Goal: Task Accomplishment & Management: Use online tool/utility

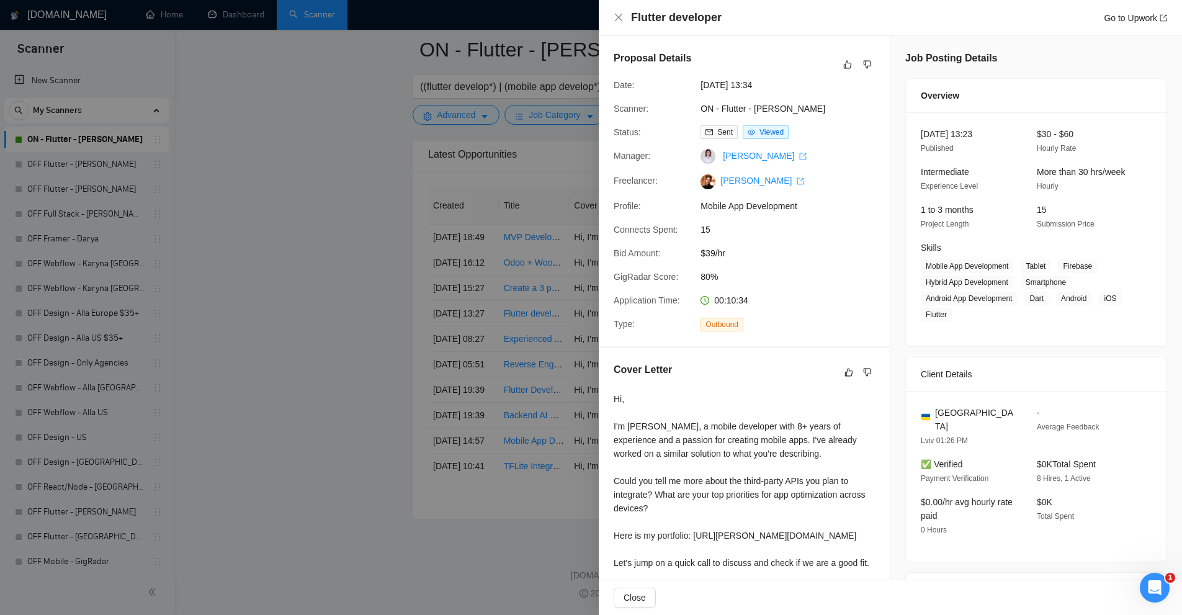
scroll to position [237, 0]
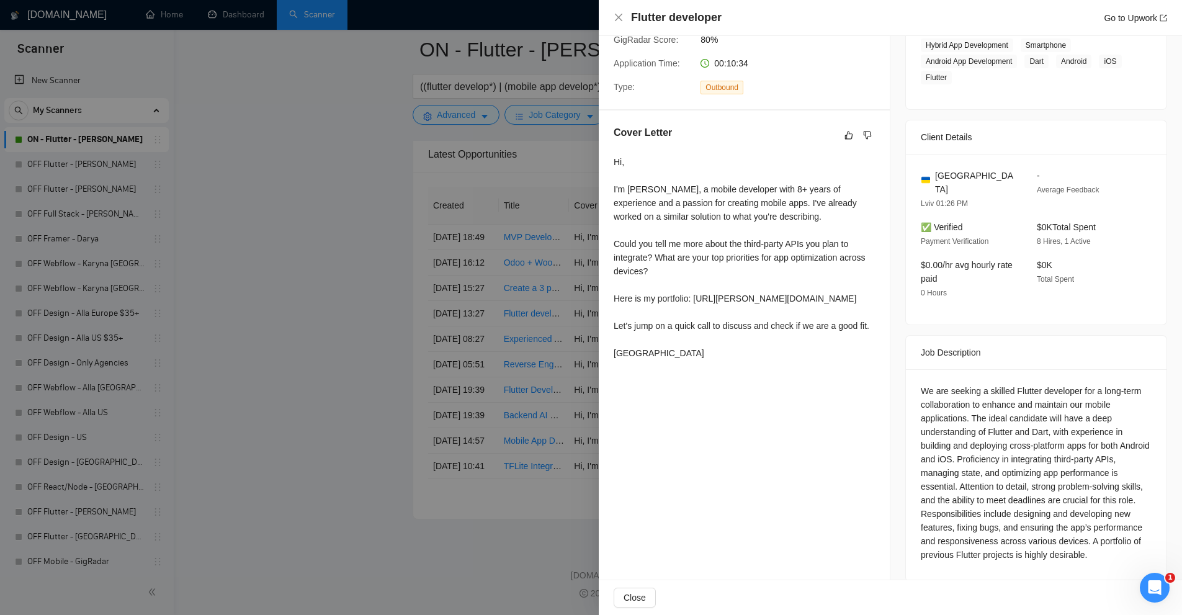
click at [479, 47] on div at bounding box center [591, 307] width 1182 height 615
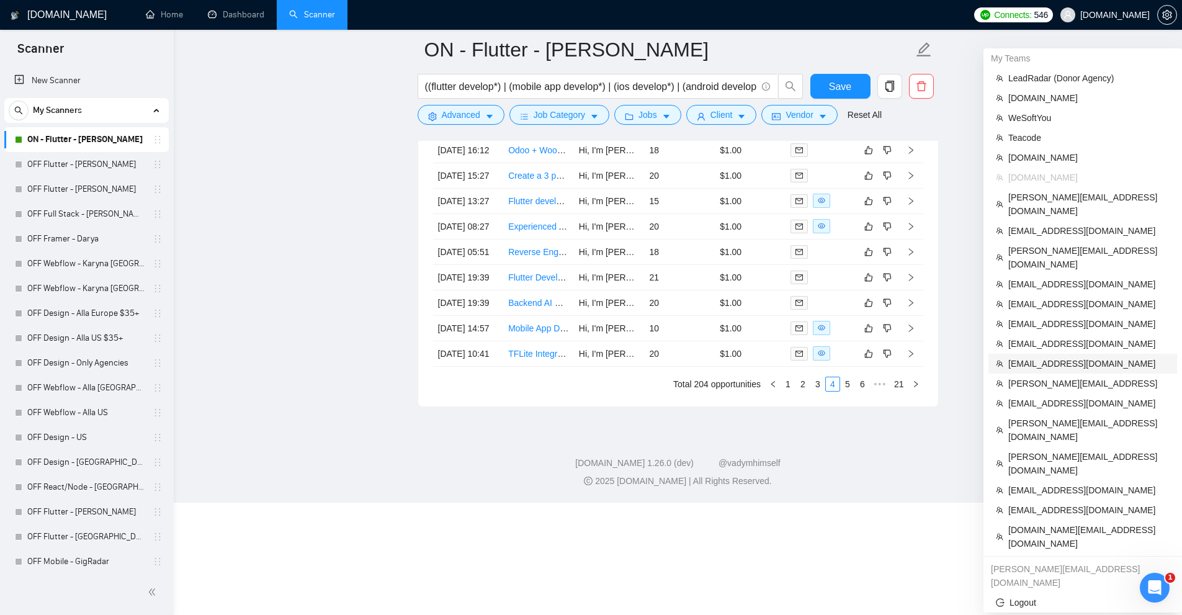
click at [1055, 354] on li "[EMAIL_ADDRESS][DOMAIN_NAME]" at bounding box center [1082, 364] width 189 height 20
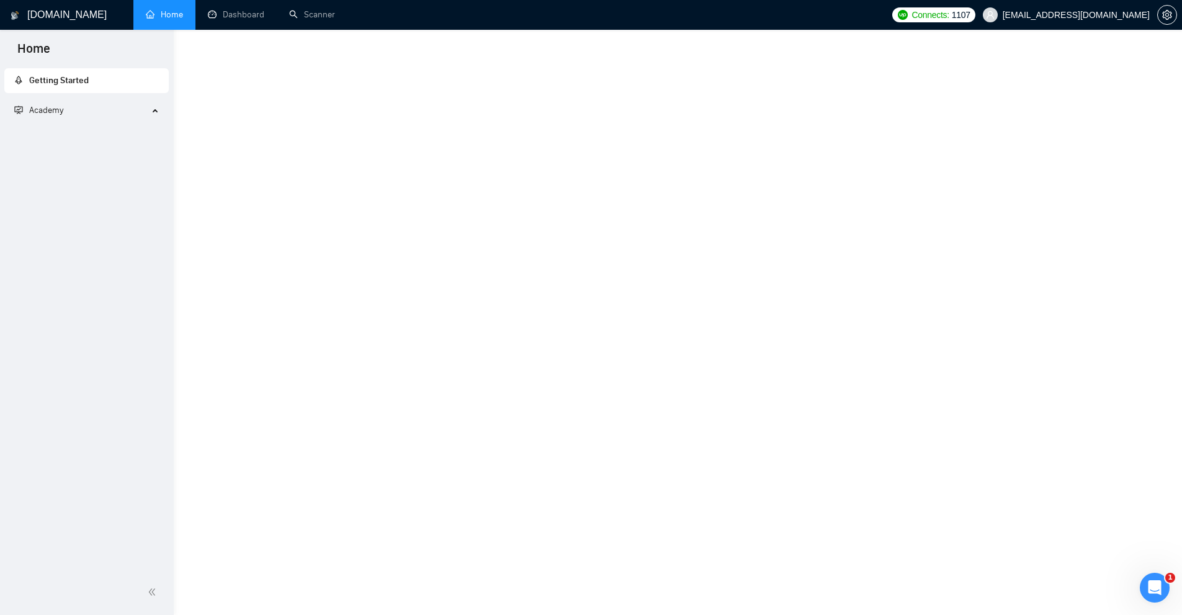
scroll to position [360, 0]
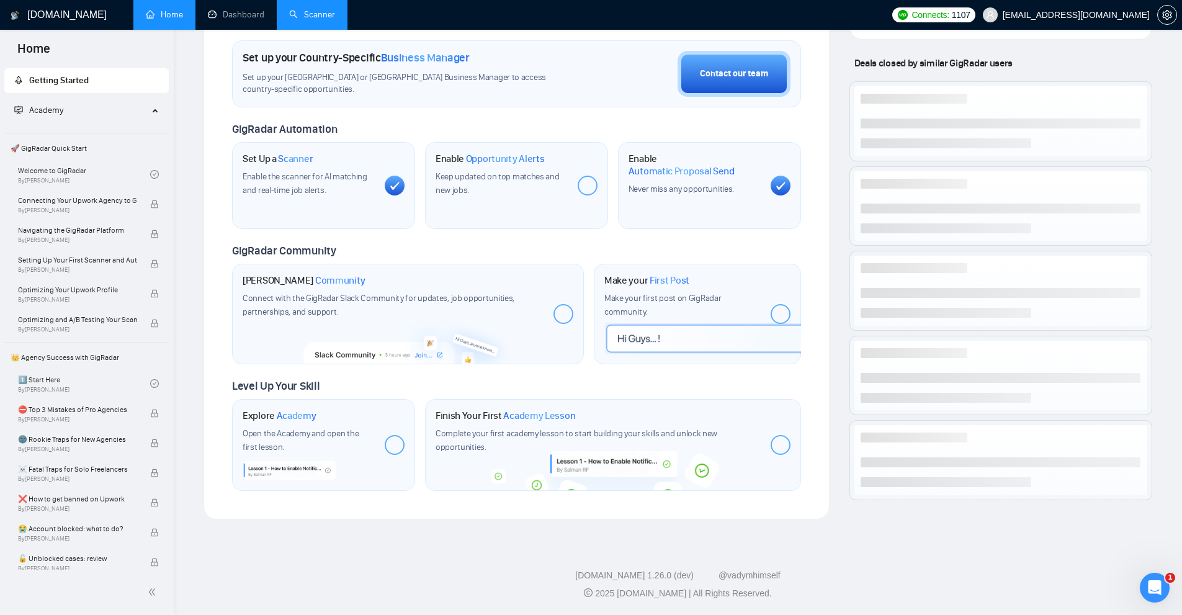
click at [324, 9] on link "Scanner" at bounding box center [312, 14] width 46 height 11
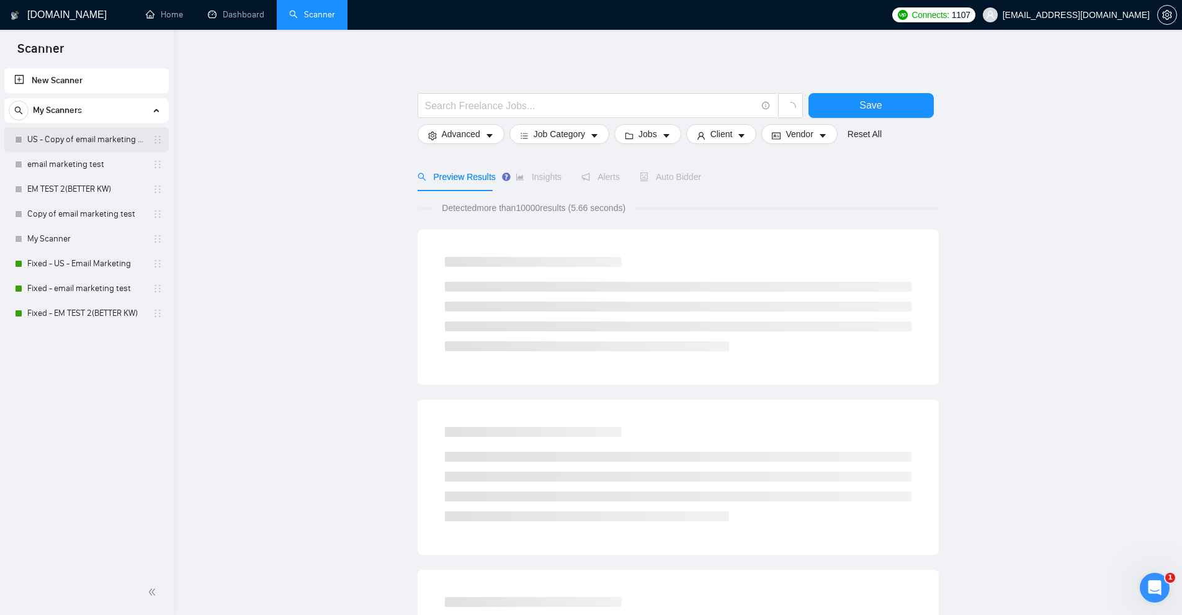
click at [68, 145] on link "US - Copy of email marketing test" at bounding box center [86, 139] width 118 height 25
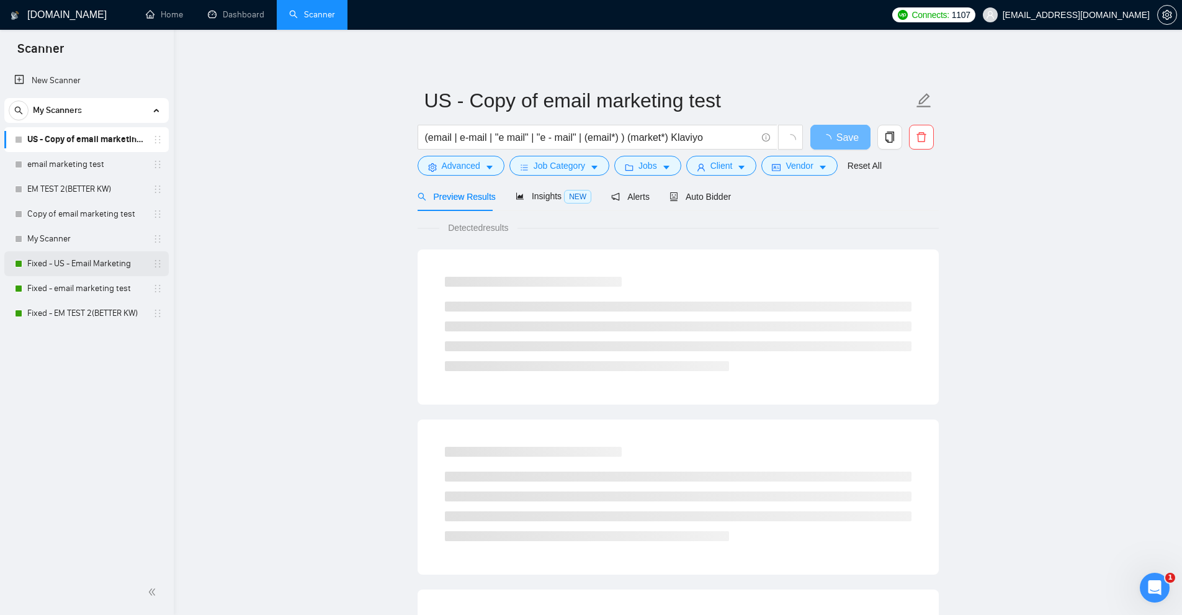
click at [105, 269] on link "Fixed - US - Email Marketing" at bounding box center [86, 263] width 118 height 25
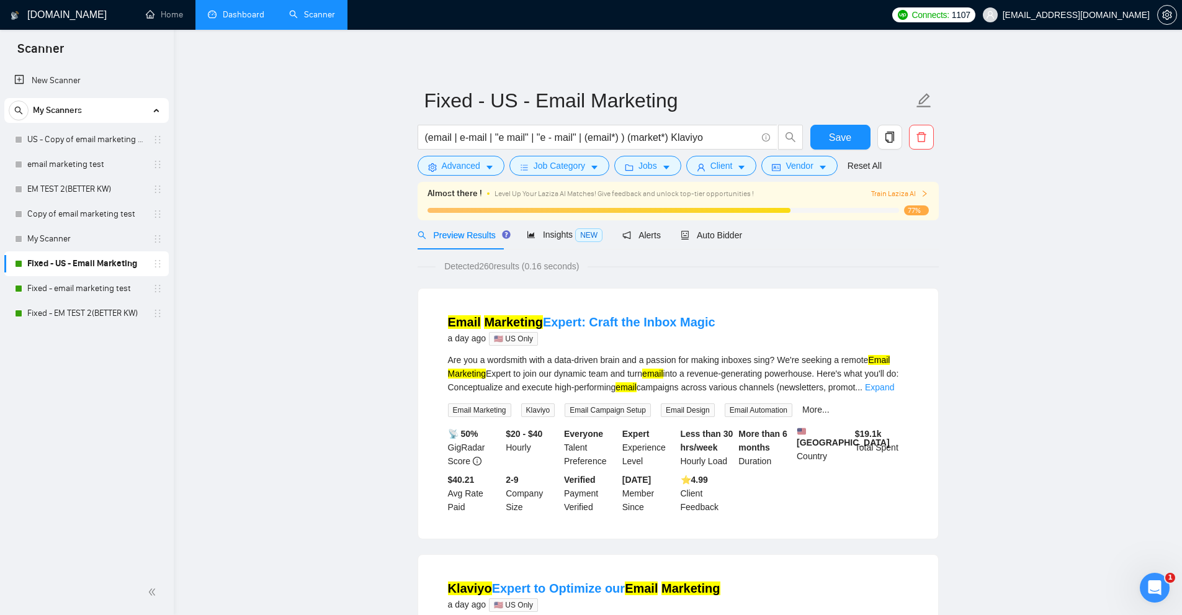
click at [242, 20] on link "Dashboard" at bounding box center [236, 14] width 56 height 11
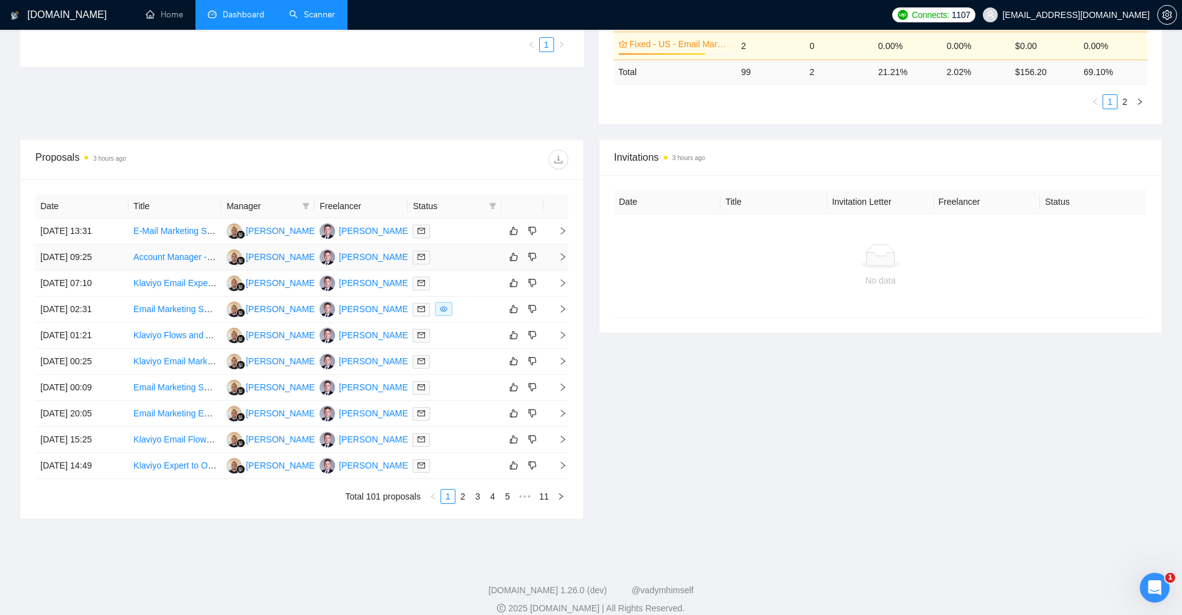
scroll to position [310, 0]
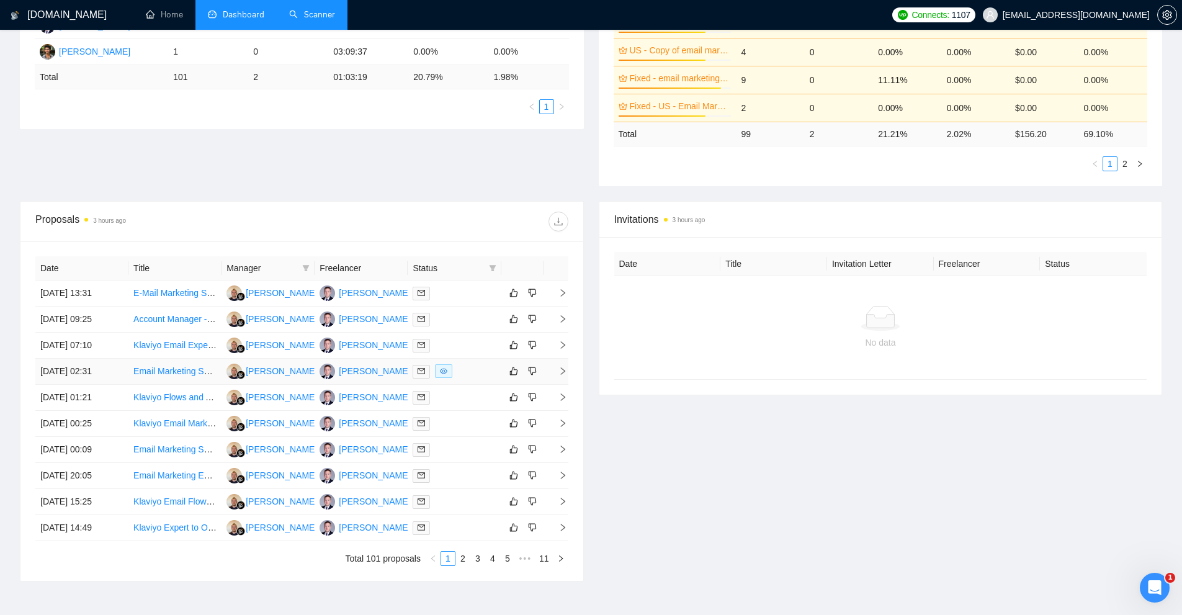
click at [473, 373] on div at bounding box center [454, 371] width 83 height 14
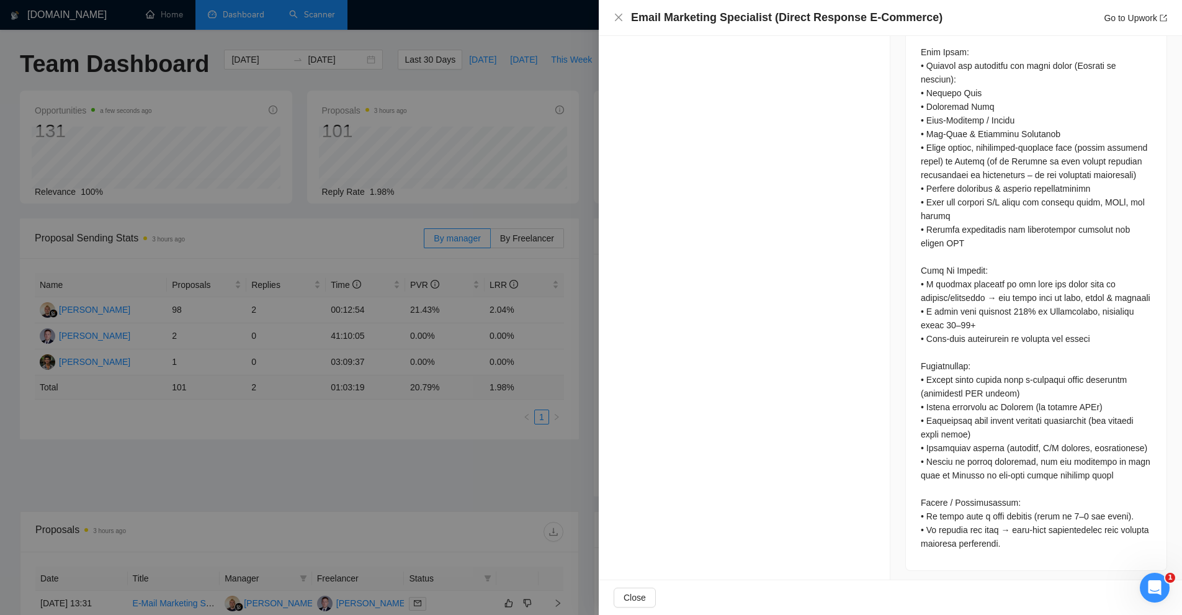
scroll to position [685, 0]
click at [346, 436] on div at bounding box center [591, 307] width 1182 height 615
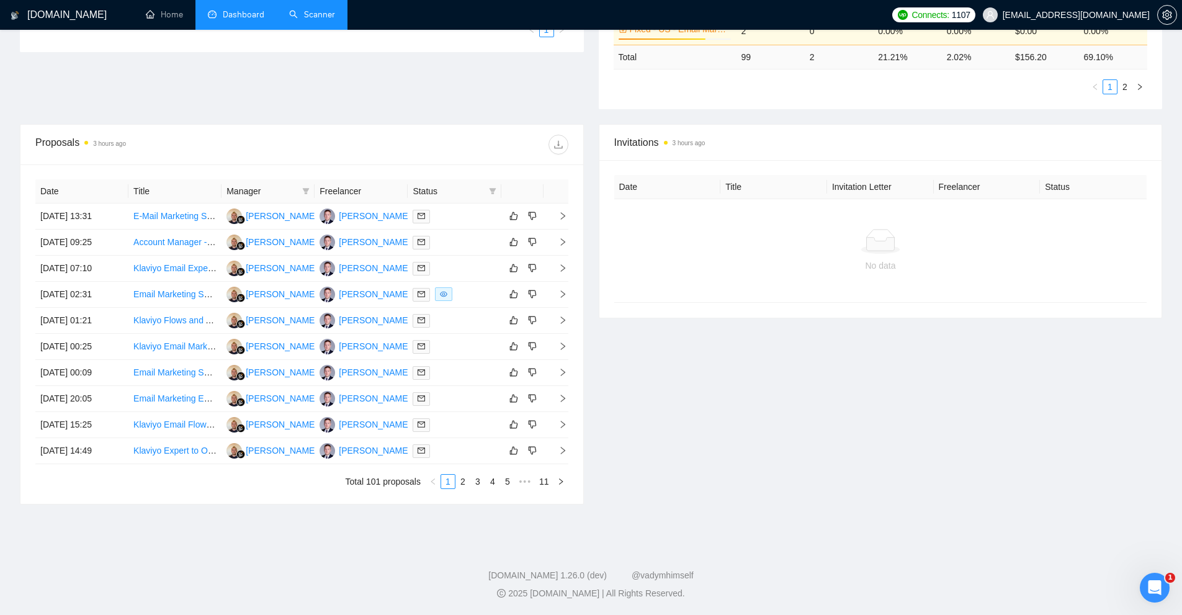
scroll to position [0, 0]
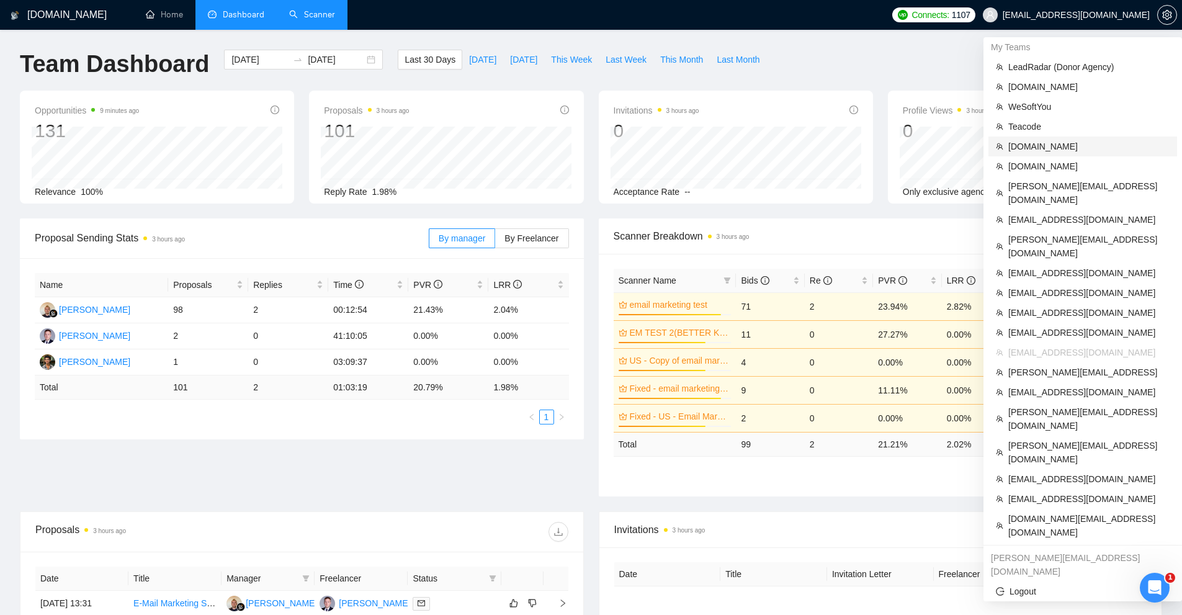
click at [1068, 140] on span "[DOMAIN_NAME]" at bounding box center [1088, 147] width 161 height 14
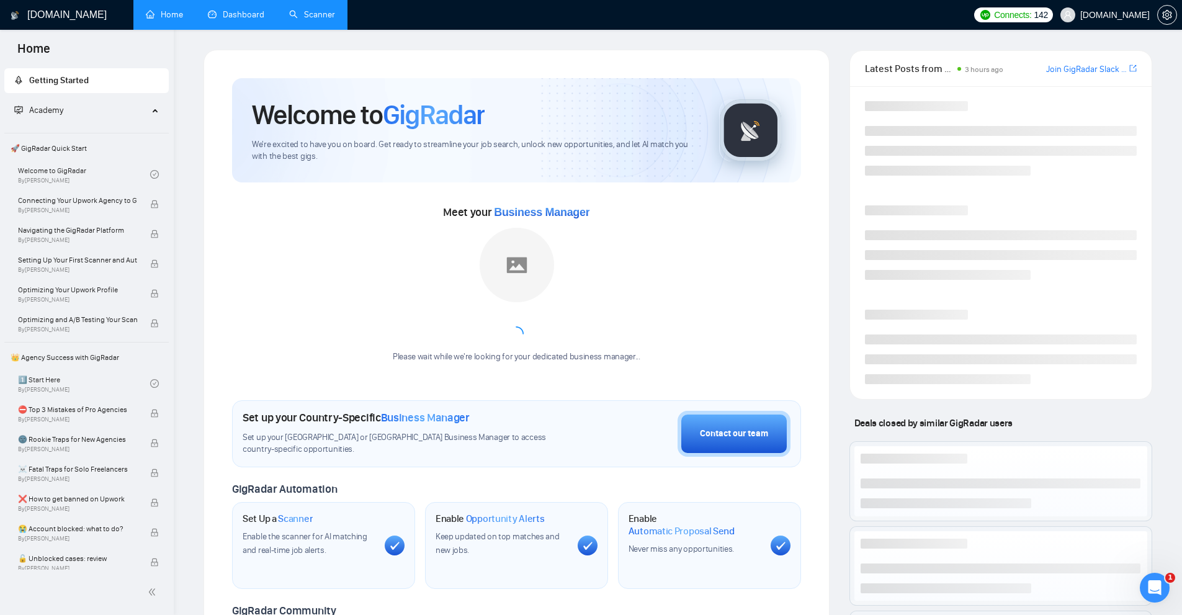
click at [321, 16] on link "Scanner" at bounding box center [312, 14] width 46 height 11
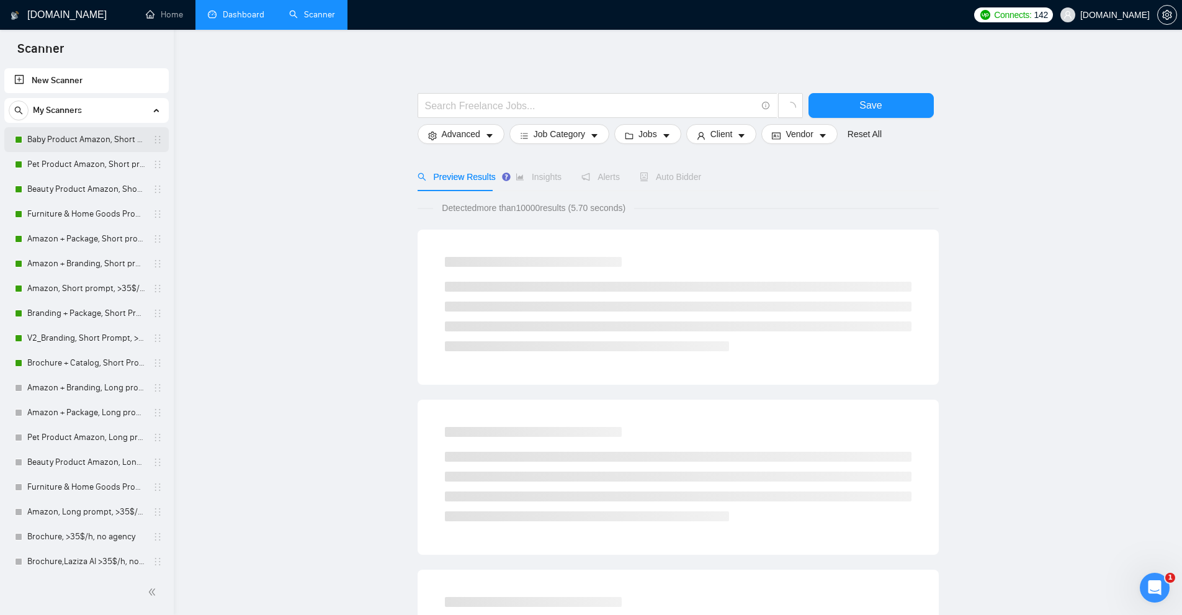
click at [81, 135] on link "Baby Product Amazon, Short prompt, >35$/h, no agency" at bounding box center [86, 139] width 118 height 25
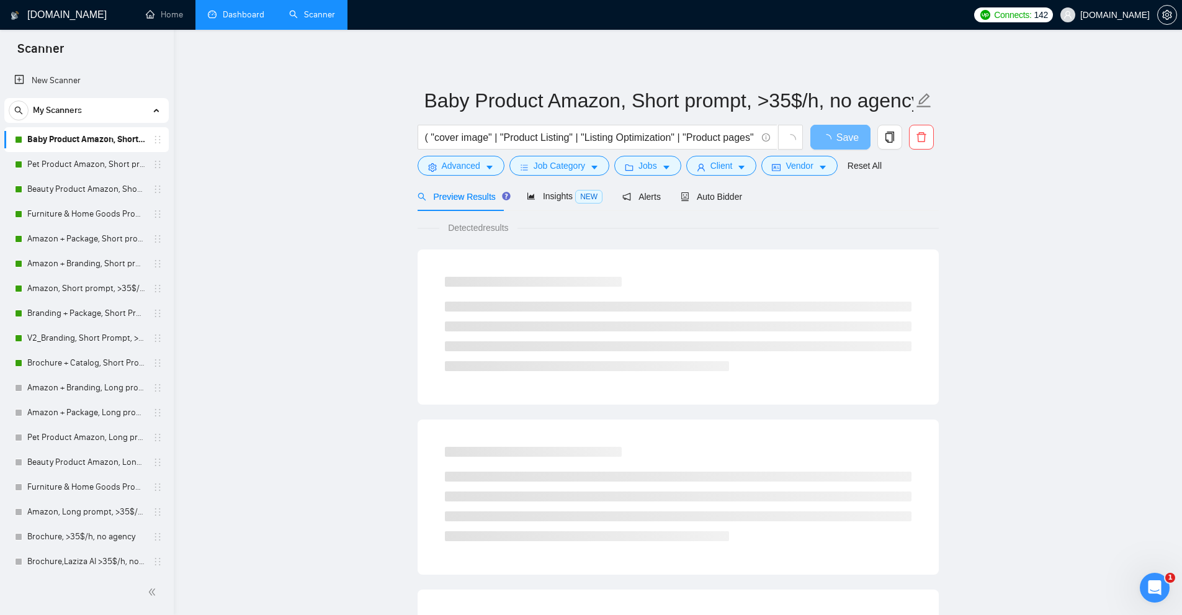
click at [69, 135] on link "Baby Product Amazon, Short prompt, >35$/h, no agency" at bounding box center [86, 139] width 118 height 25
click at [613, 140] on input "( "cover image" | "Product Listing" | "Listing Optimization" | "Product pages" …" at bounding box center [590, 138] width 331 height 16
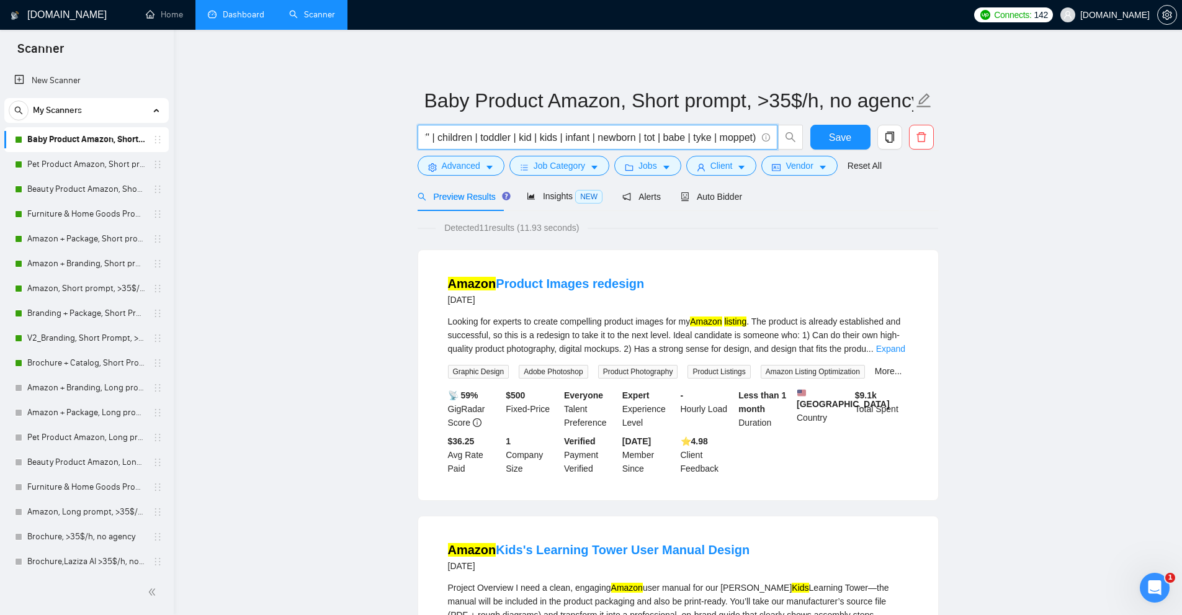
click at [604, 140] on input "( "cover image" | "Product Listing" | "Listing Optimization" | "Product pages" …" at bounding box center [590, 138] width 331 height 16
click at [607, 226] on div "Detected 11 results (11.93 seconds)" at bounding box center [678, 228] width 521 height 14
drag, startPoint x: 481, startPoint y: 223, endPoint x: 493, endPoint y: 223, distance: 11.8
click at [493, 223] on span "Detected 11 results (11.93 seconds)" at bounding box center [512, 228] width 152 height 14
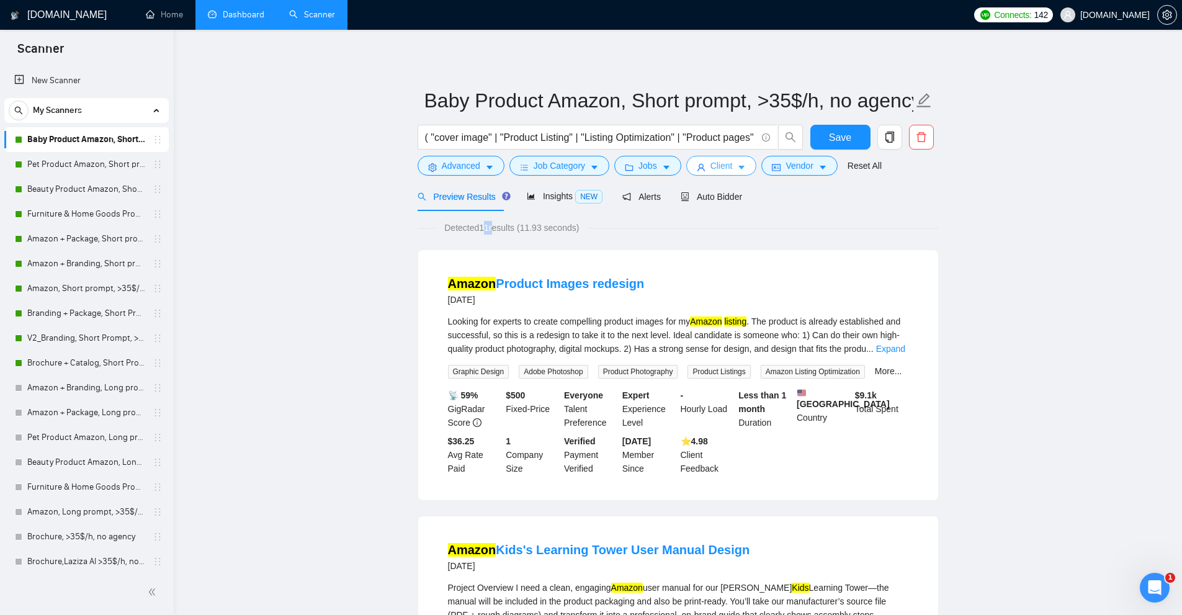
click at [738, 165] on icon "caret-down" at bounding box center [741, 167] width 9 height 9
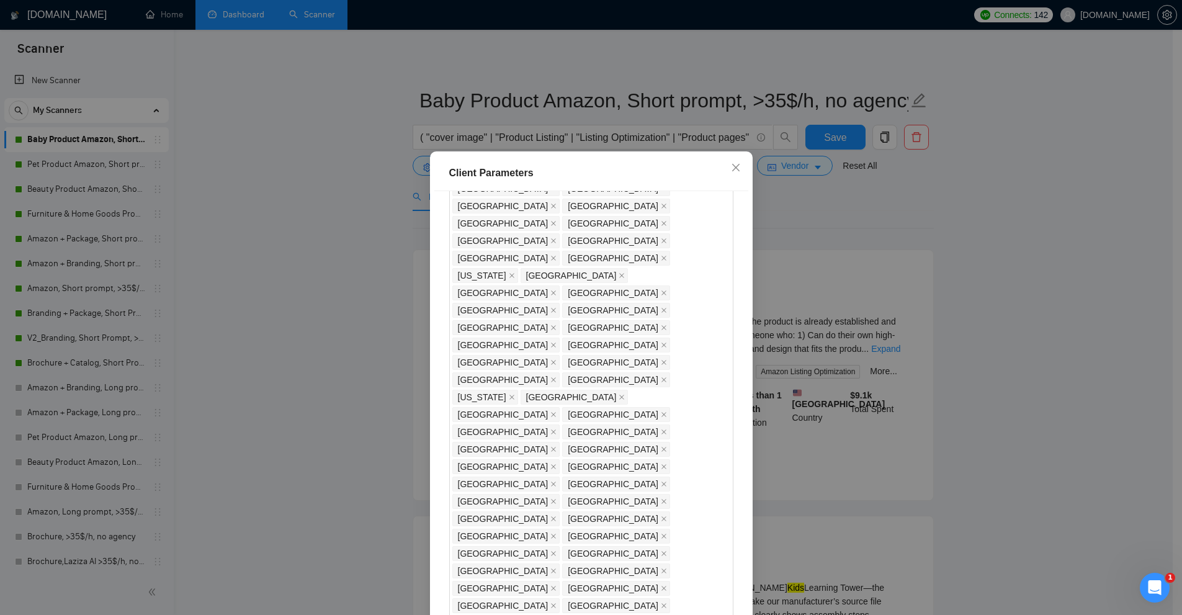
scroll to position [984, 0]
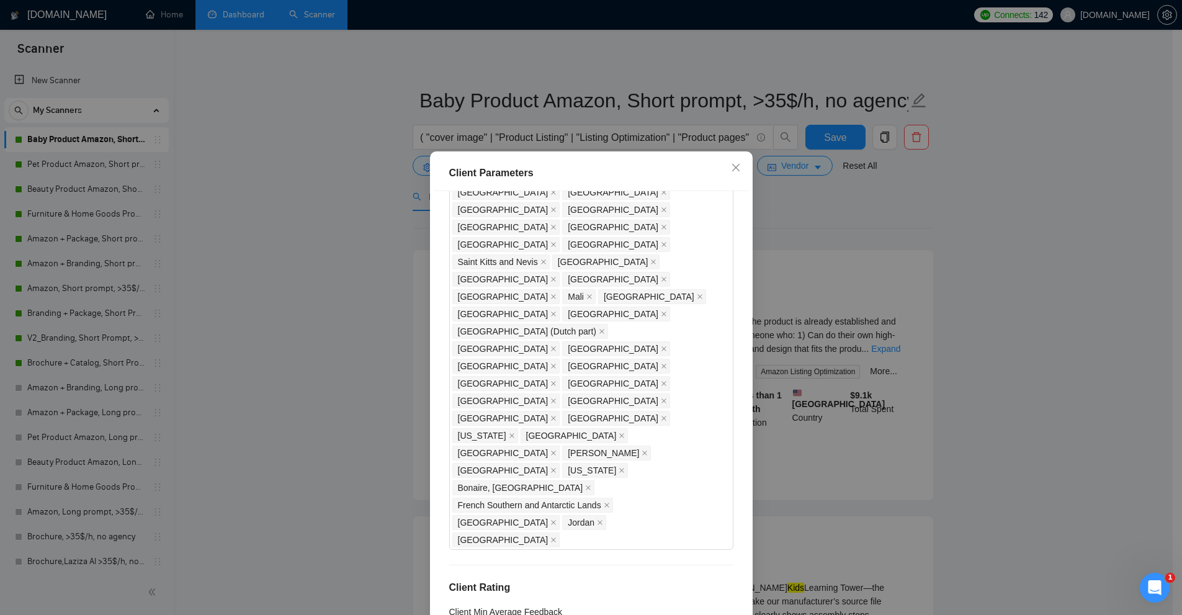
click at [851, 270] on div "Client Parameters Client Location Include Client Countries Select Exclude Clien…" at bounding box center [591, 307] width 1182 height 615
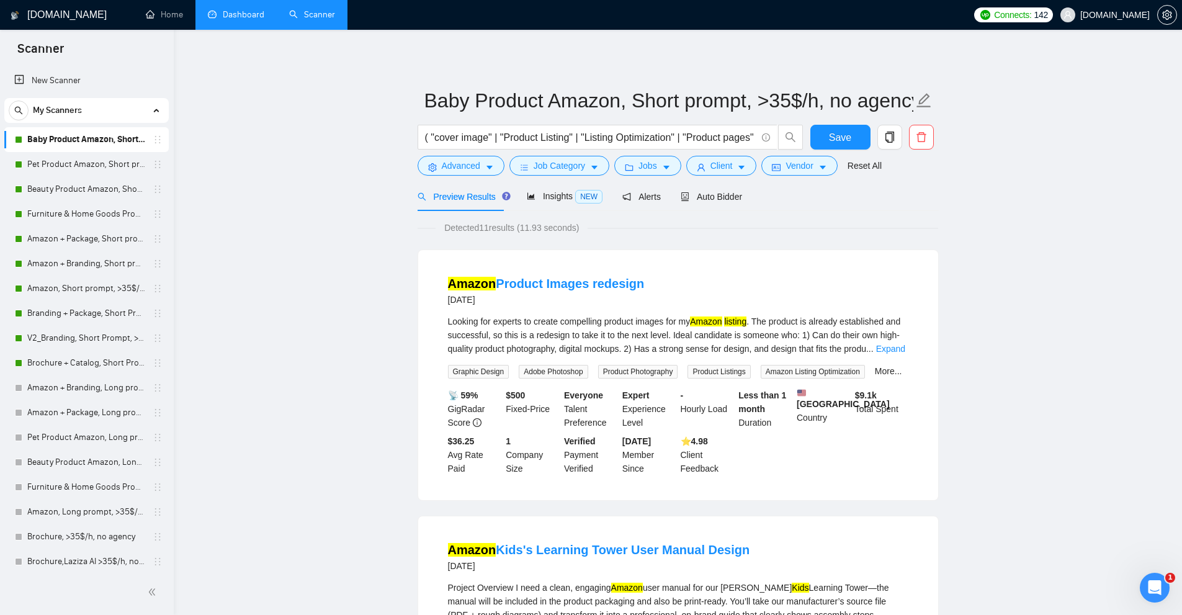
click at [253, 20] on link "Dashboard" at bounding box center [236, 14] width 56 height 11
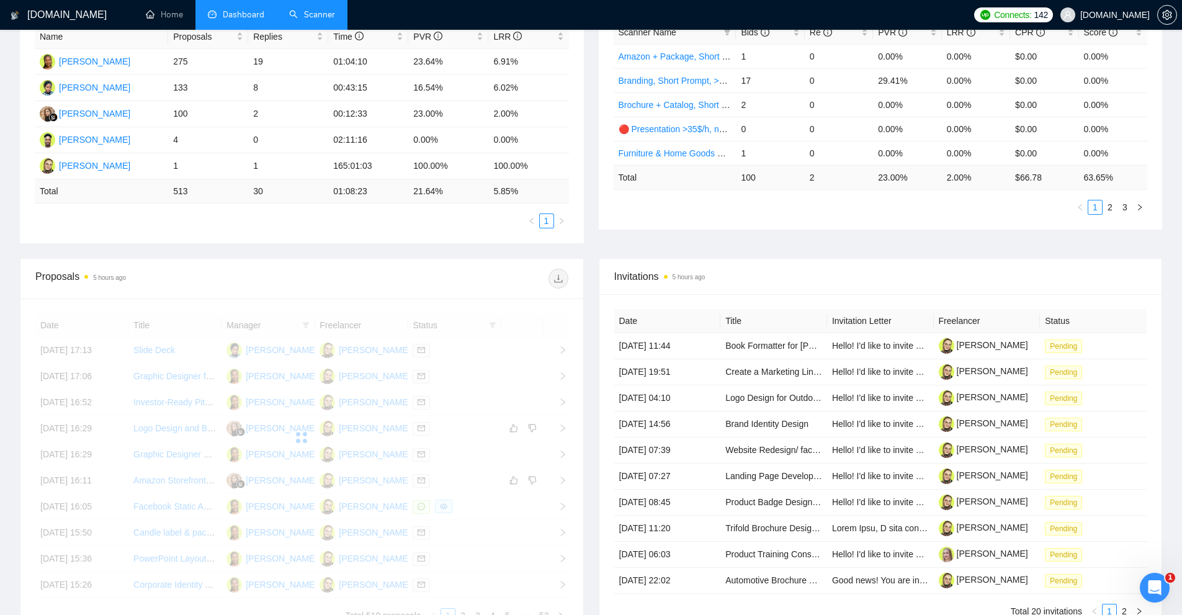
scroll to position [310, 0]
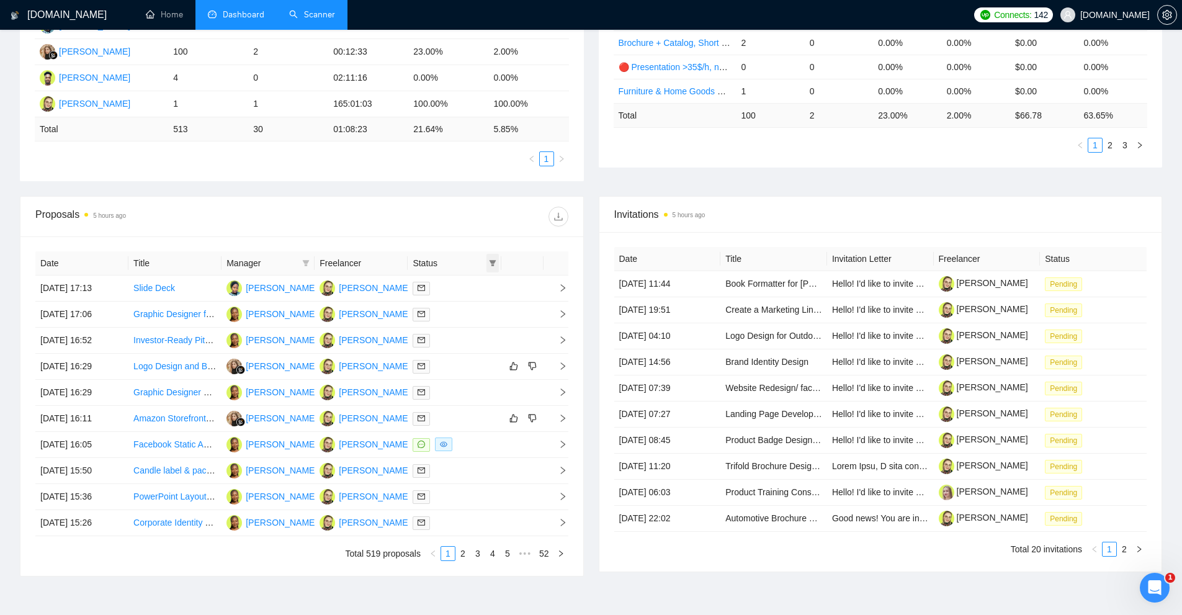
click at [491, 264] on icon "filter" at bounding box center [492, 262] width 7 height 7
click at [476, 289] on span "Chat" at bounding box center [461, 287] width 60 height 14
click at [470, 287] on span "Chat" at bounding box center [461, 287] width 60 height 14
checkbox input "false"
click at [460, 308] on span "Sent" at bounding box center [452, 307] width 23 height 10
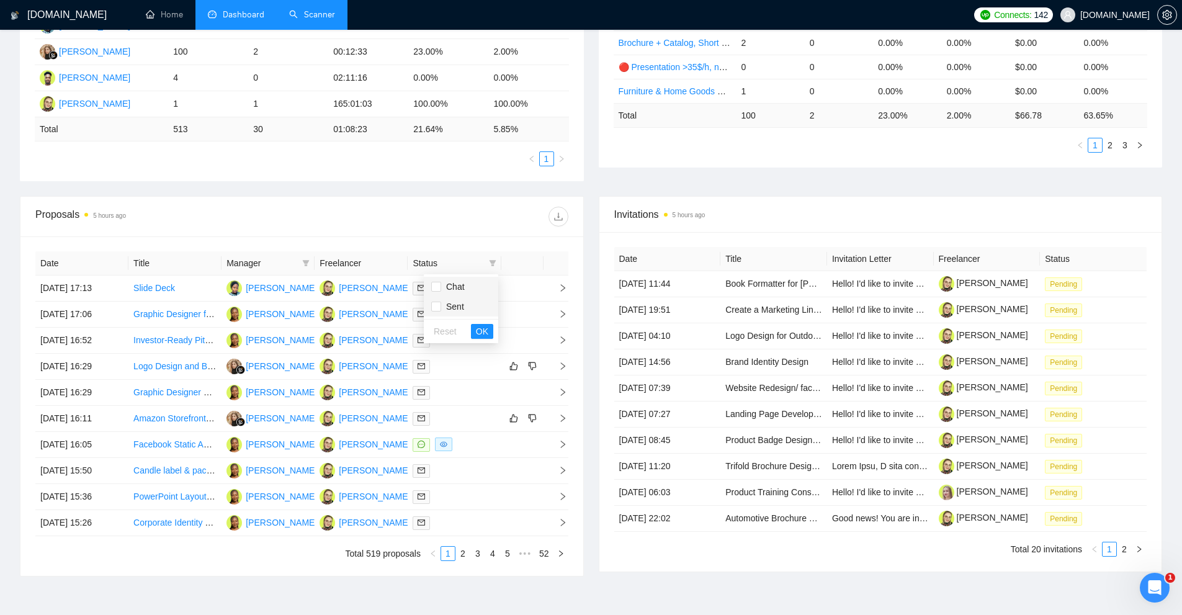
checkbox input "true"
click at [463, 287] on span "Chat" at bounding box center [453, 287] width 24 height 10
checkbox input "true"
click at [306, 262] on div "Date Title Manager Freelancer Status 09 Sep, 2025 17:13 Slide Deck Aishat Olayi…" at bounding box center [301, 406] width 533 height 310
click at [308, 265] on icon "filter" at bounding box center [305, 262] width 7 height 7
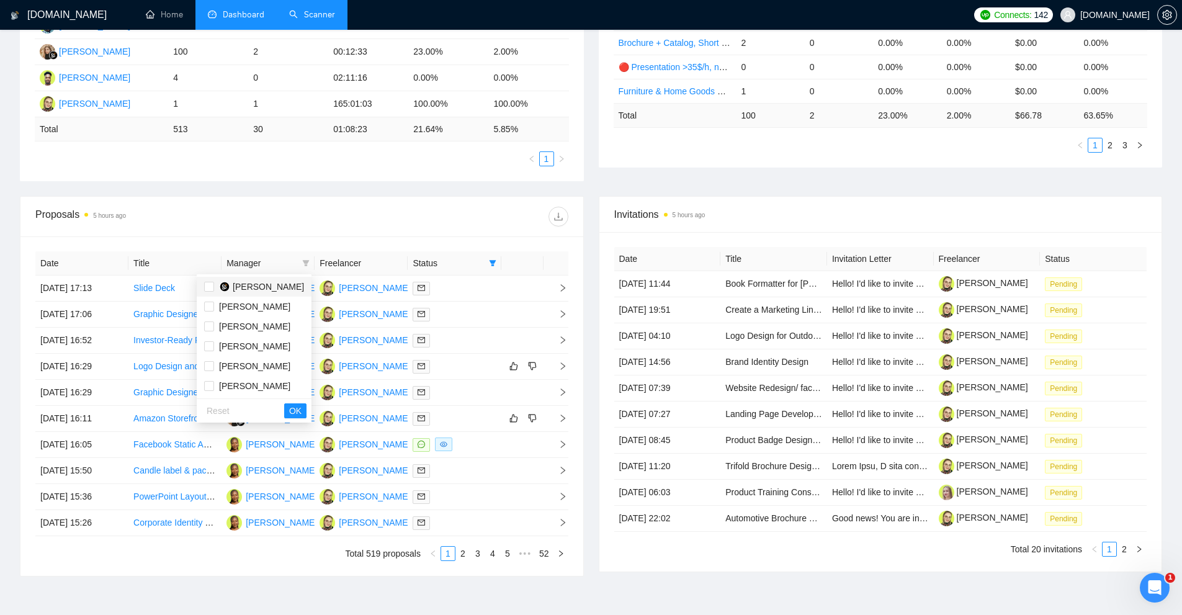
click at [284, 291] on span "[PERSON_NAME]" at bounding box center [268, 287] width 71 height 10
checkbox input "true"
click at [297, 411] on span "OK" at bounding box center [295, 411] width 12 height 14
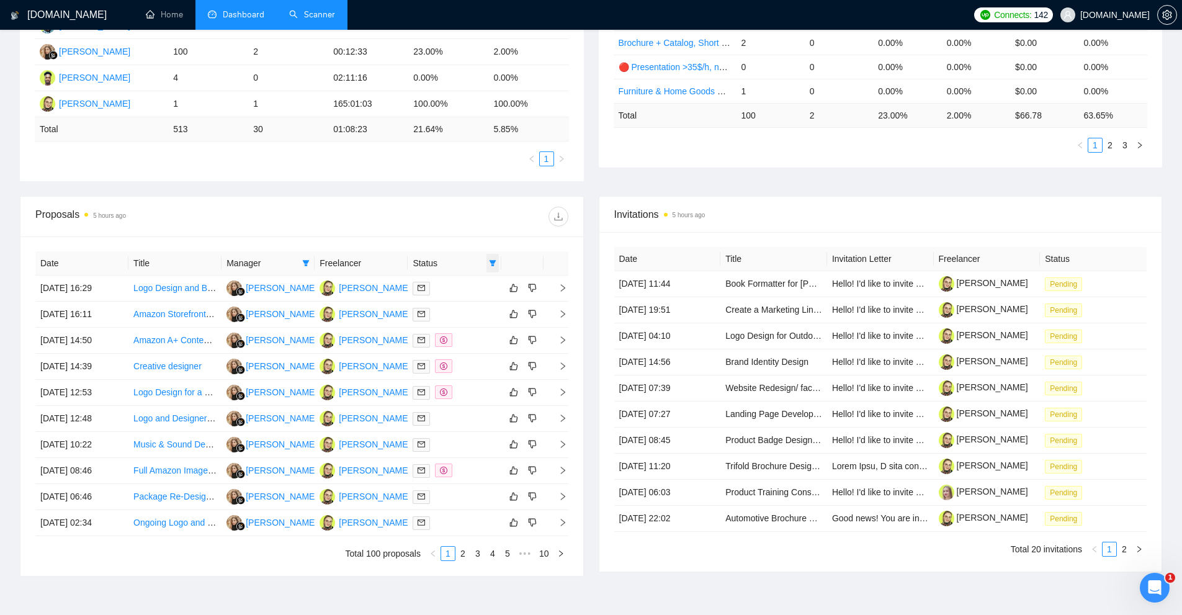
click at [497, 267] on span at bounding box center [492, 263] width 12 height 19
click at [494, 267] on span at bounding box center [492, 263] width 12 height 19
click at [464, 556] on link "2" at bounding box center [463, 554] width 14 height 14
click at [463, 414] on div at bounding box center [454, 418] width 83 height 14
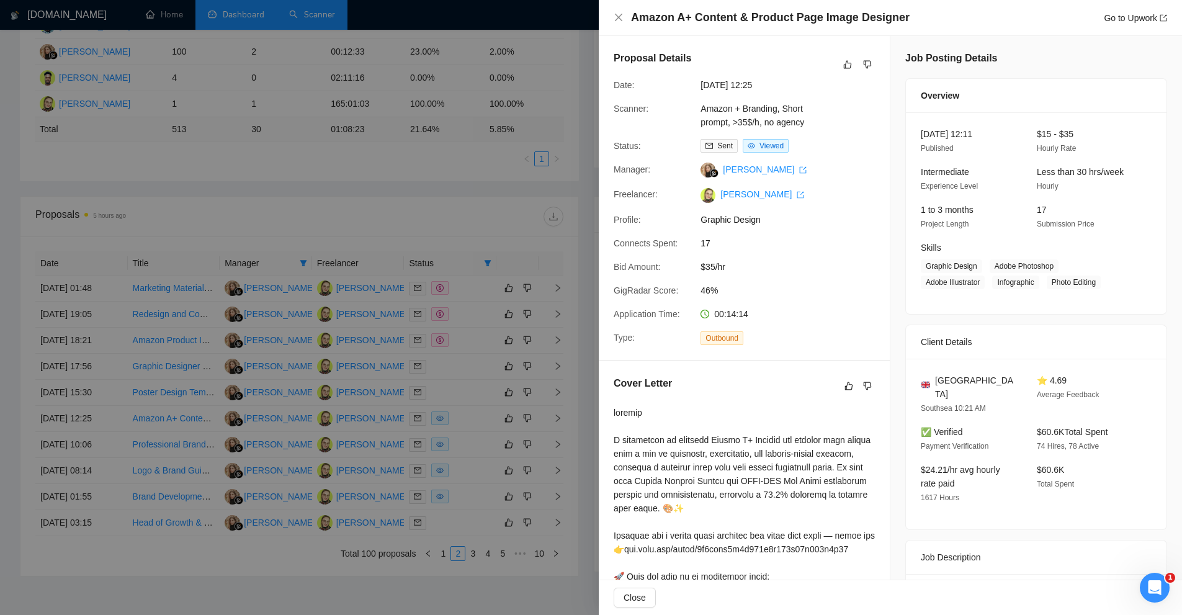
scroll to position [372, 0]
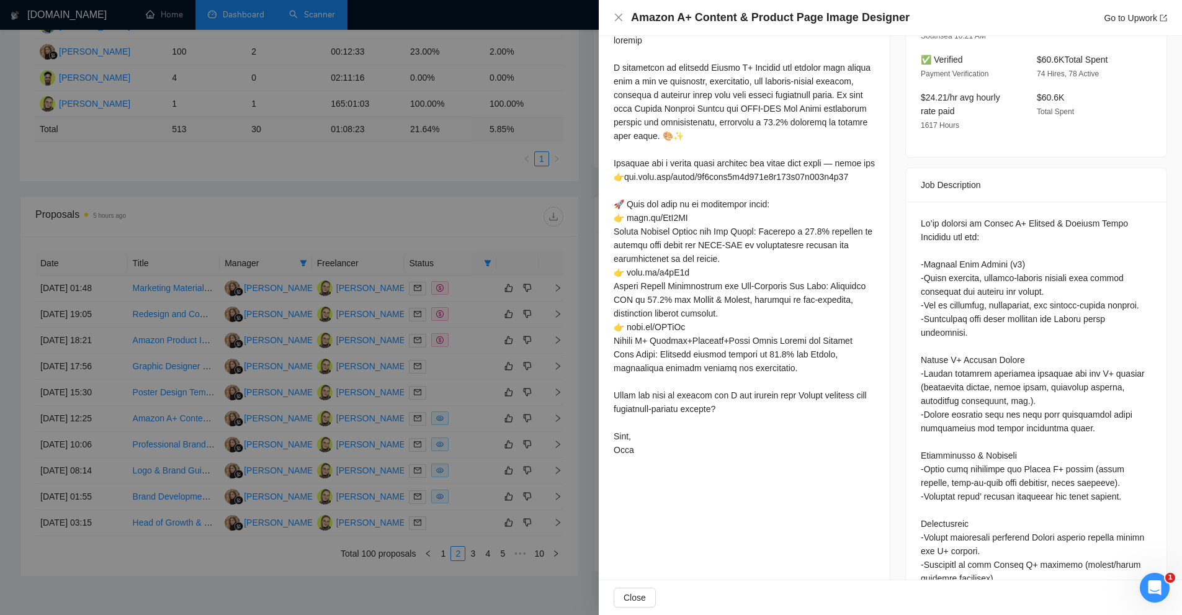
drag, startPoint x: 267, startPoint y: 29, endPoint x: 308, endPoint y: 6, distance: 47.5
click at [267, 29] on div at bounding box center [591, 307] width 1182 height 615
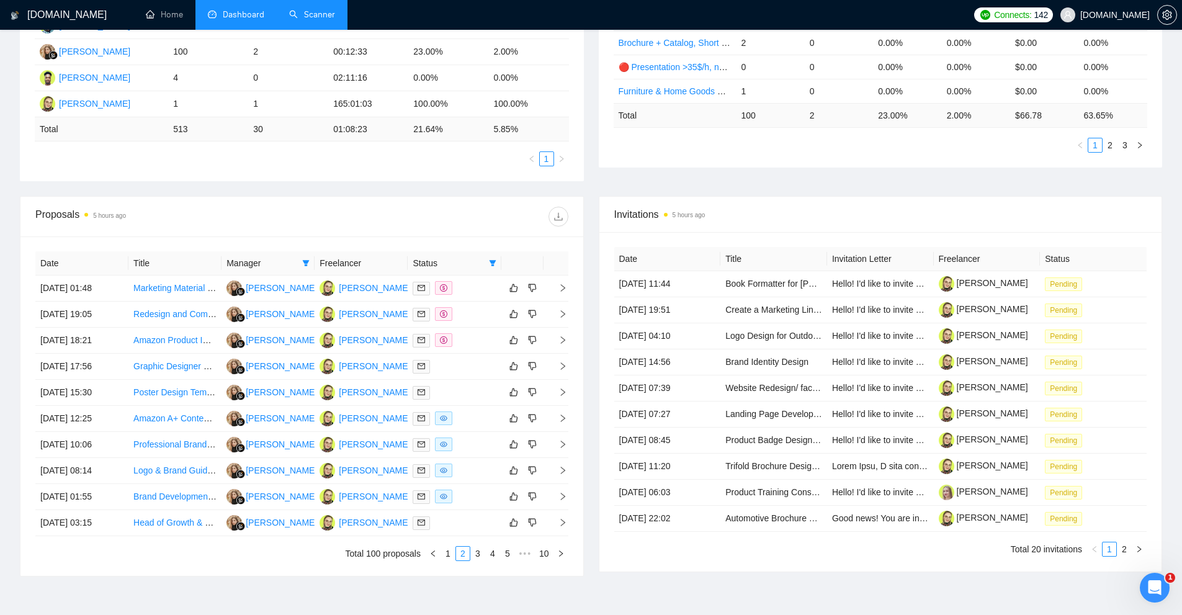
click at [313, 11] on link "Scanner" at bounding box center [312, 14] width 46 height 11
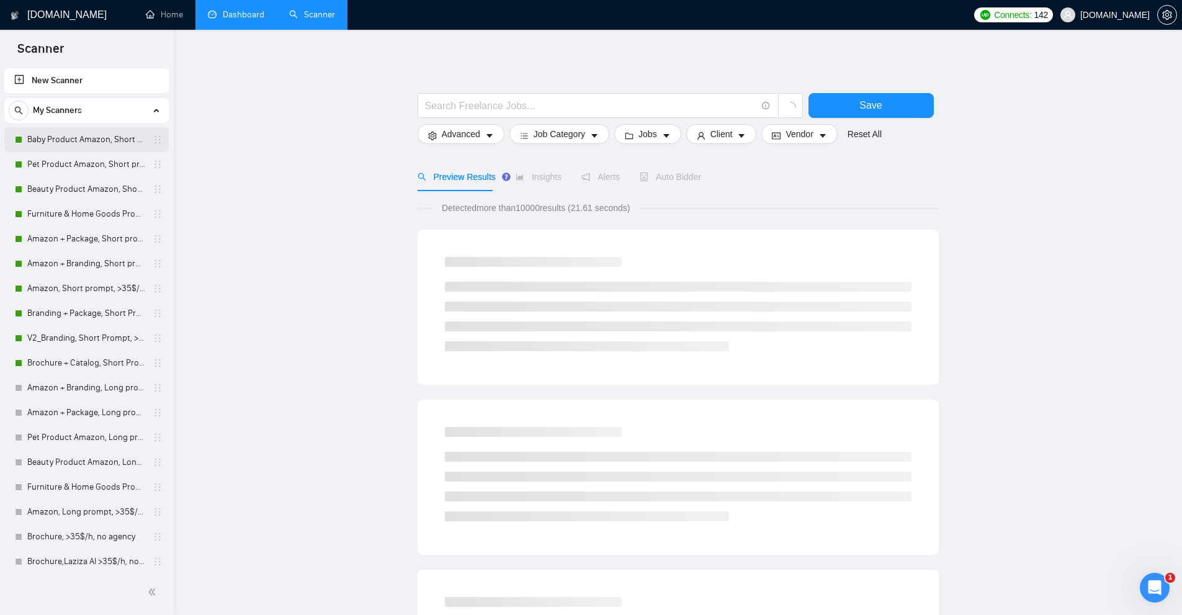
click at [98, 140] on link "Baby Product Amazon, Short prompt, >35$/h, no agency" at bounding box center [86, 139] width 118 height 25
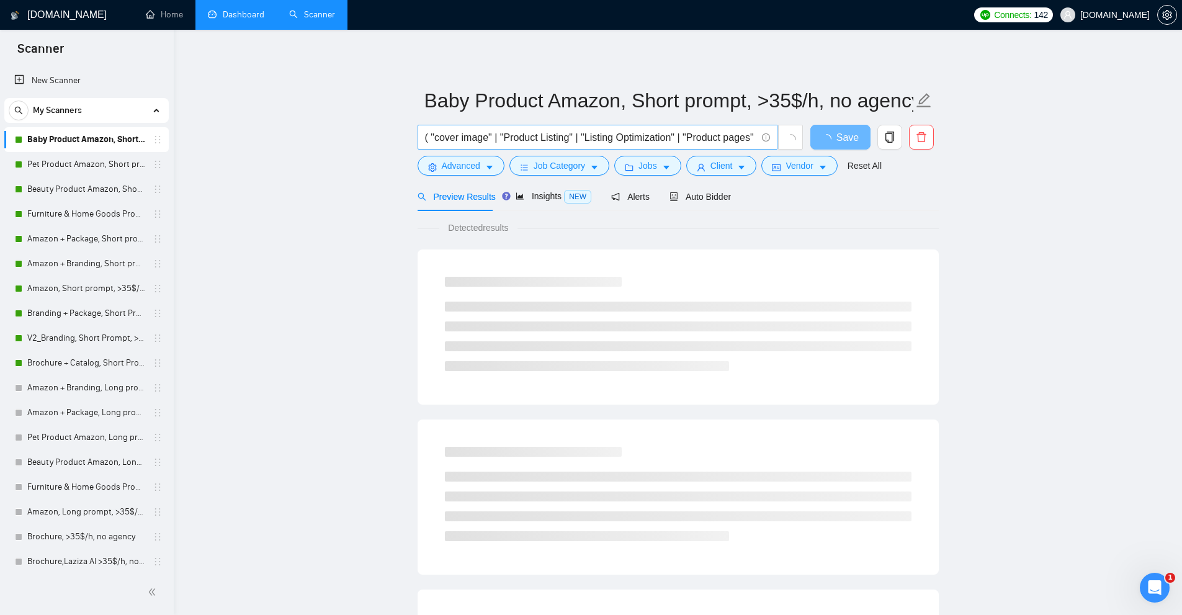
click at [594, 132] on input "( "cover image" | "Product Listing" | "Listing Optimization" | "Product pages" …" at bounding box center [590, 138] width 331 height 16
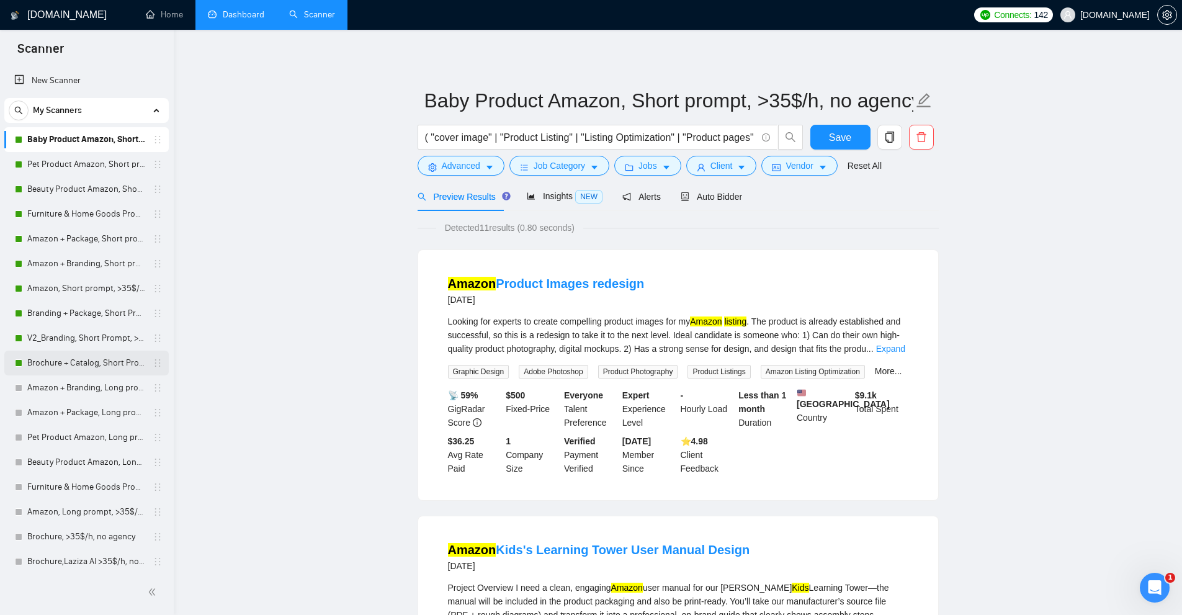
click at [58, 359] on link "Brochure + Catalog, Short Prompt, >36$/h, no agency" at bounding box center [86, 363] width 118 height 25
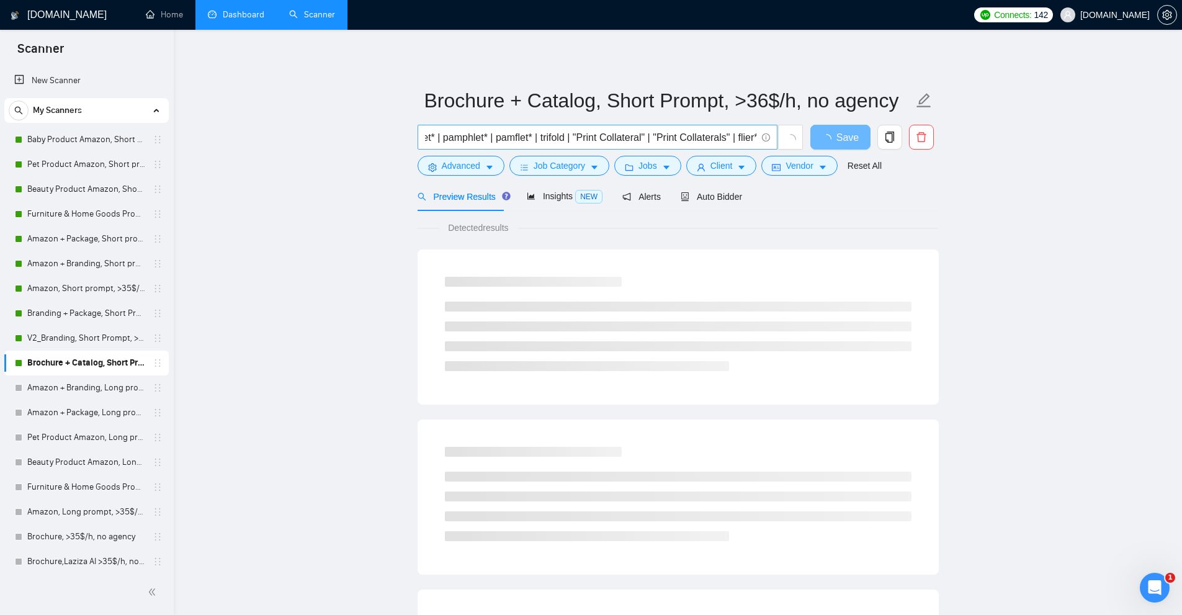
scroll to position [0, 246]
click at [40, 328] on link "V2_Branding, Short Prompt, >36$/h, no agency" at bounding box center [86, 338] width 118 height 25
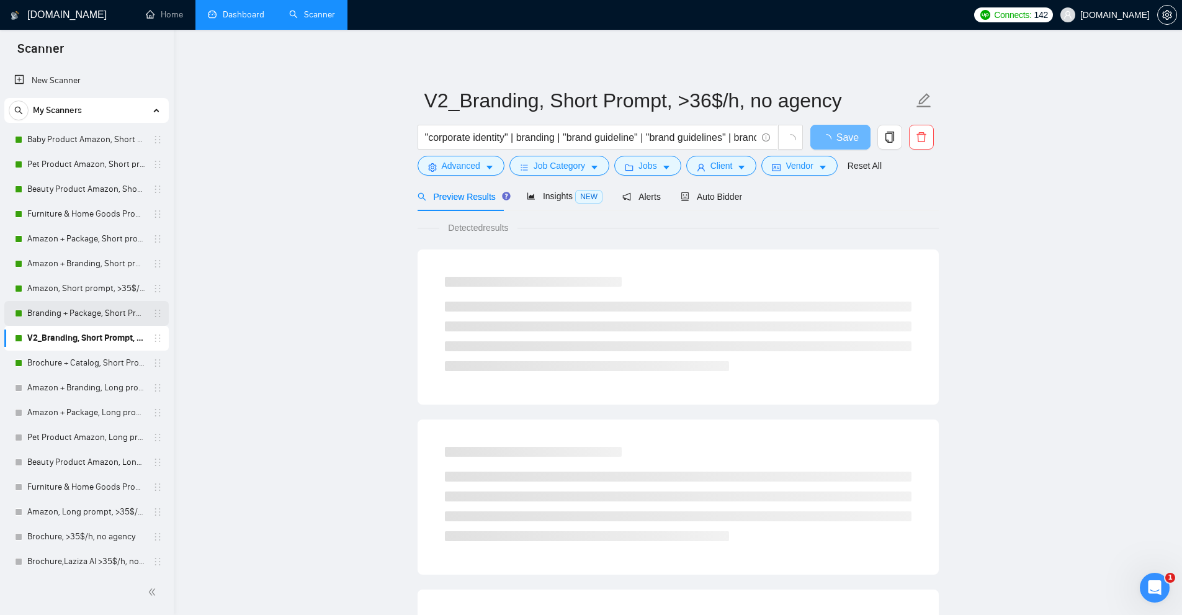
click at [104, 309] on link "Branding + Package, Short Prompt, >36$/h, no agency" at bounding box center [86, 313] width 118 height 25
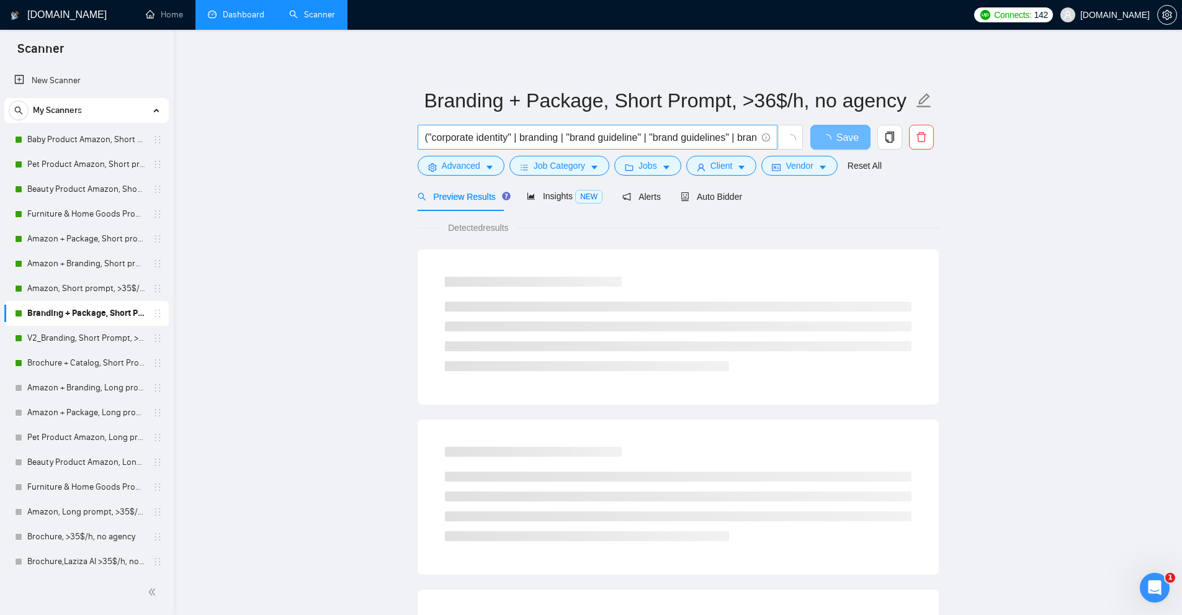
scroll to position [0, 303]
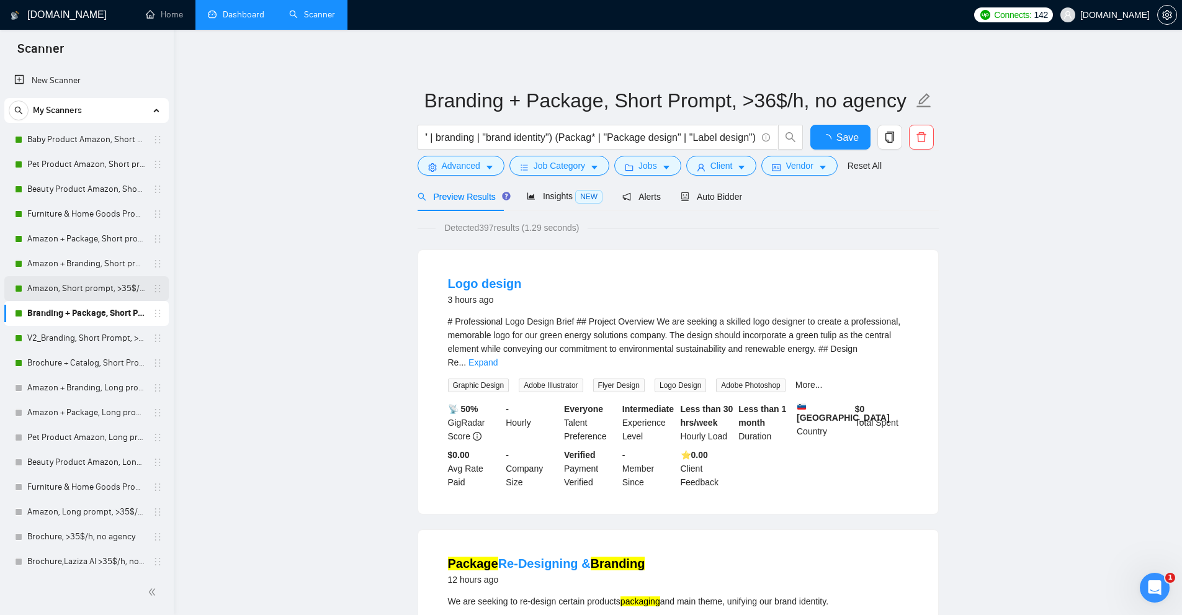
click at [93, 282] on link "Amazon, Short prompt, >35$/h, no agency" at bounding box center [86, 288] width 118 height 25
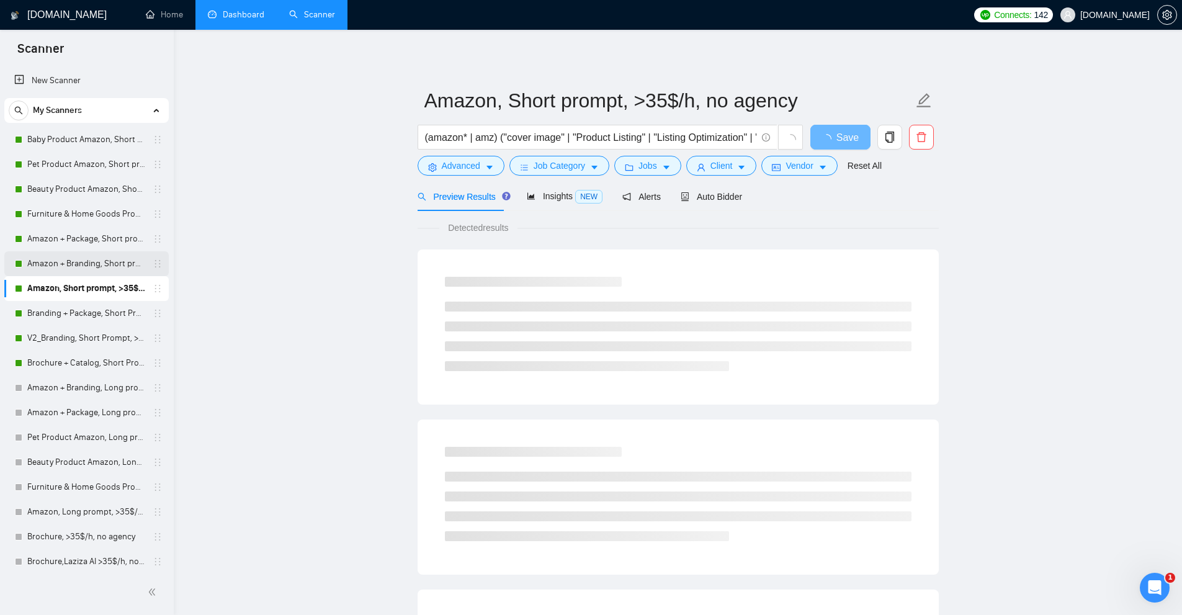
click at [78, 267] on link "Amazon + Branding, Short prompt, >35$/h, no agency" at bounding box center [86, 263] width 118 height 25
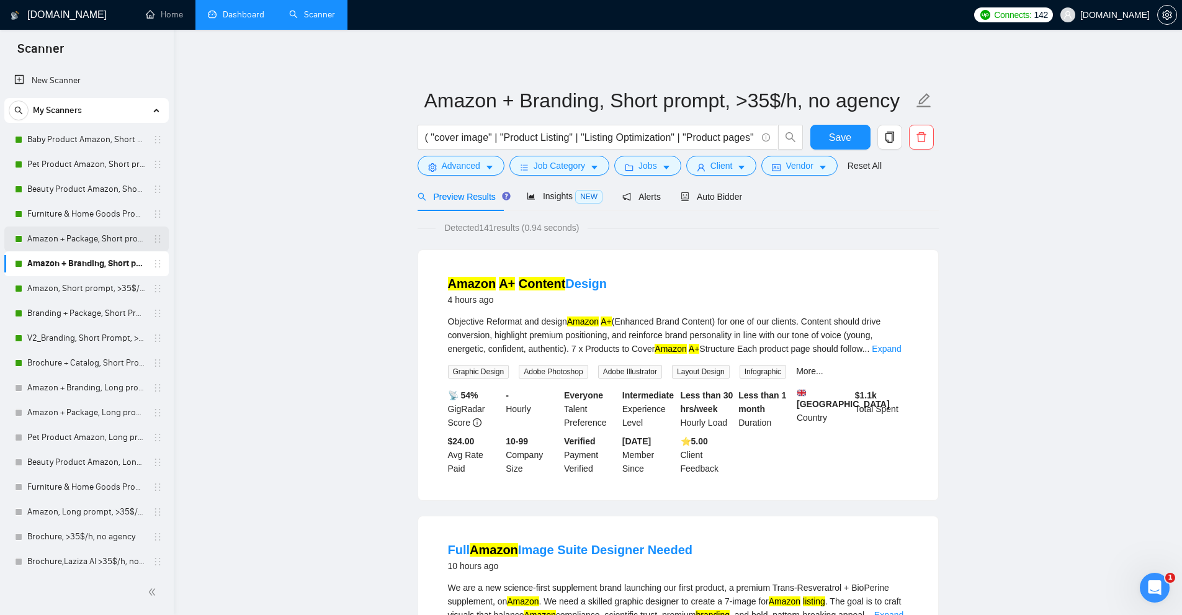
click at [37, 249] on link "Amazon + Package, Short prompt, >35$/h, no agency" at bounding box center [86, 238] width 118 height 25
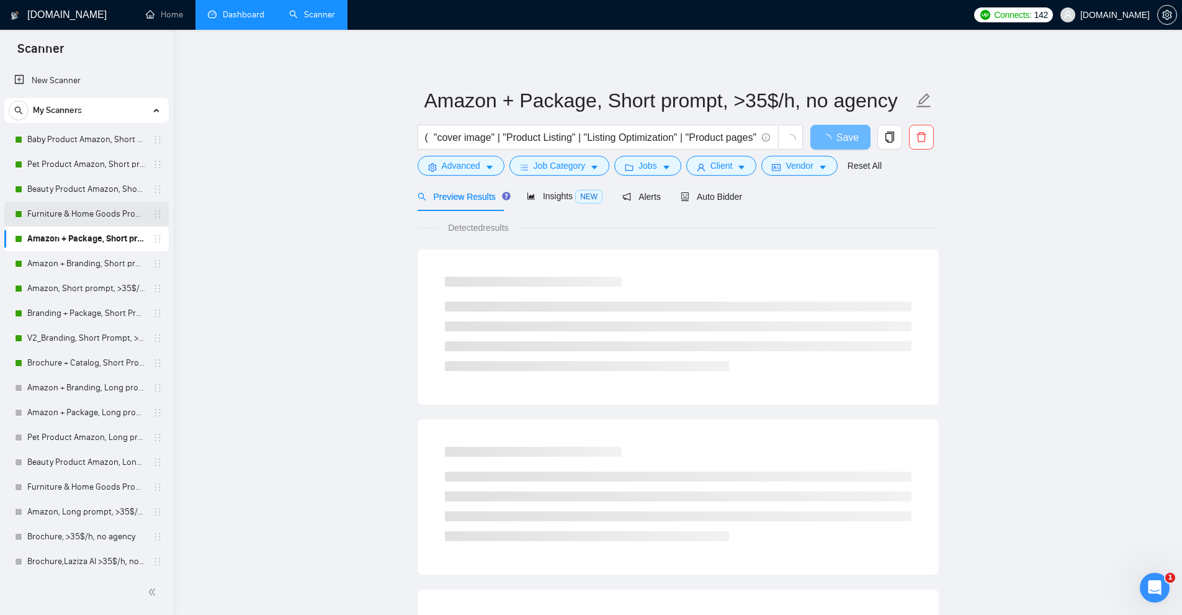
click at [50, 213] on link "Furniture & Home Goods Product Amazon, Short prompt, >35$/h, no agency" at bounding box center [86, 214] width 118 height 25
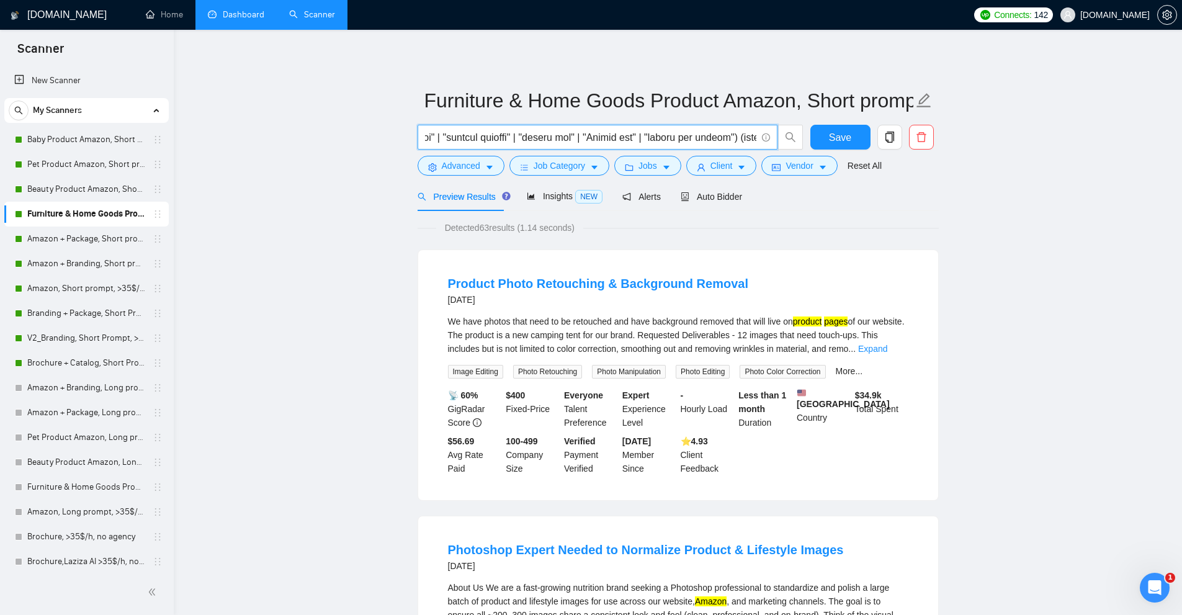
click at [511, 136] on input "text" at bounding box center [590, 138] width 331 height 16
click at [96, 188] on link "Beauty Product Amazon, Short prompt, >35$/h, no agency" at bounding box center [86, 189] width 118 height 25
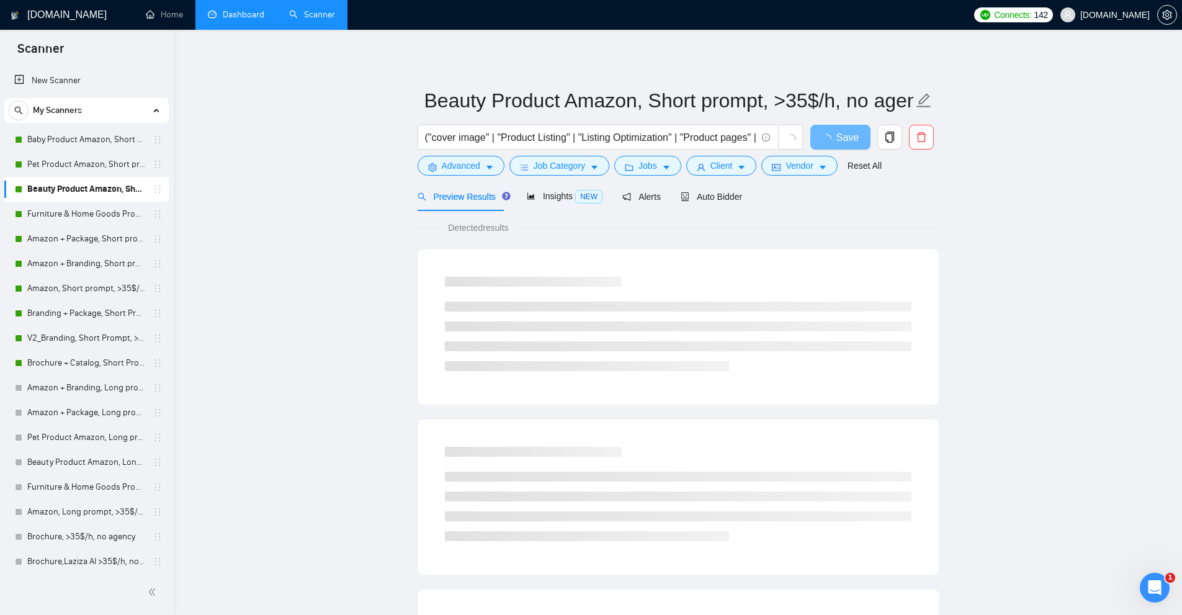
click at [534, 134] on input "("cover image" | "Product Listing" | "Listing Optimization" | "Product pages" |…" at bounding box center [590, 138] width 331 height 16
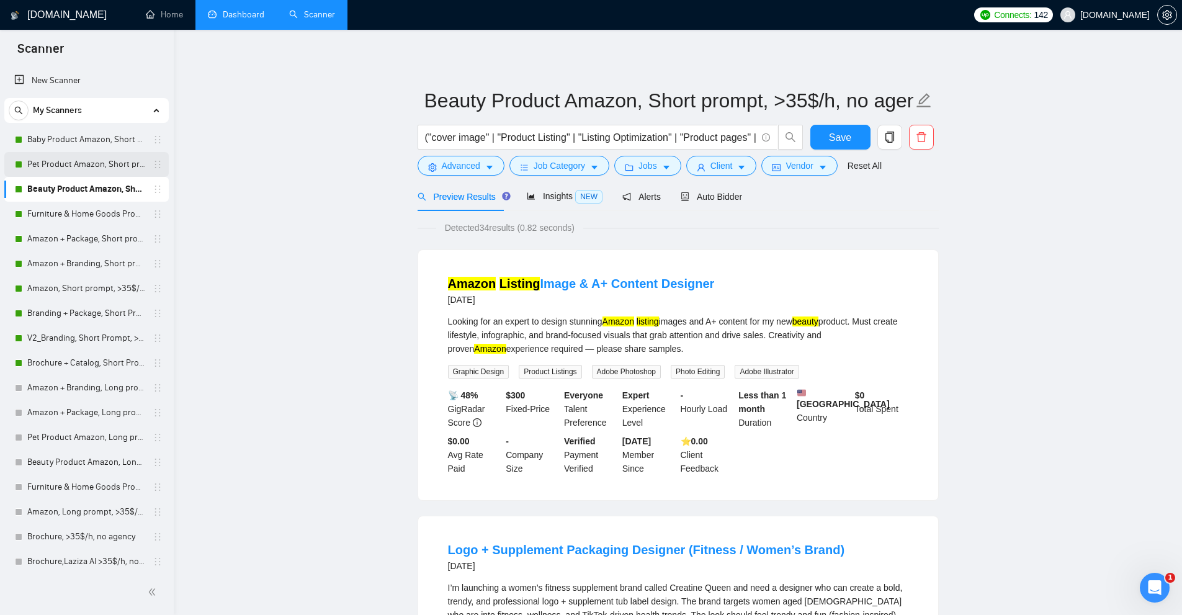
click at [74, 164] on link "Pet Product Amazon, Short prompt, >35$/h, no agency" at bounding box center [86, 164] width 118 height 25
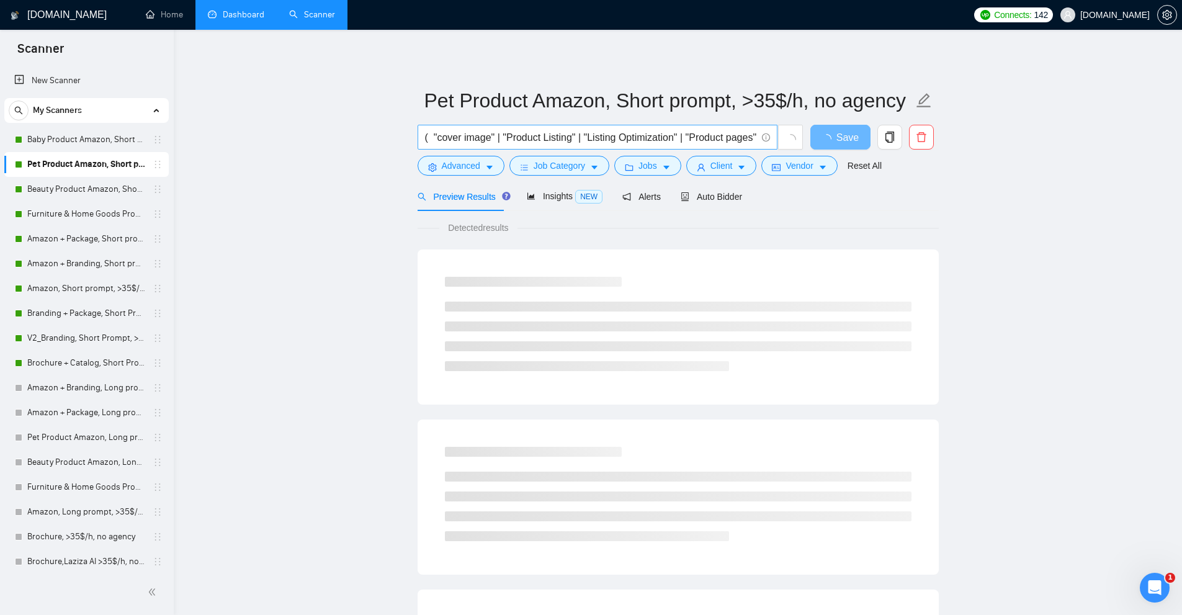
click at [523, 136] on input "( "cover image" | "Product Listing" | "Listing Optimization" | "Product pages" …" at bounding box center [590, 138] width 331 height 16
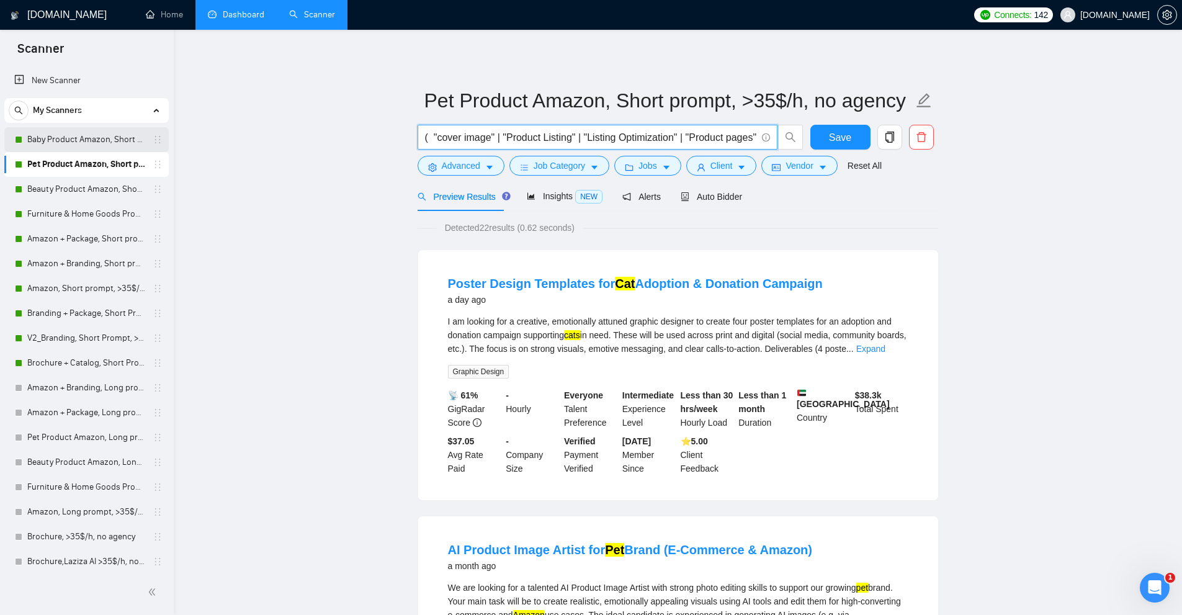
click at [106, 134] on link "Baby Product Amazon, Short prompt, >35$/h, no agency" at bounding box center [86, 139] width 118 height 25
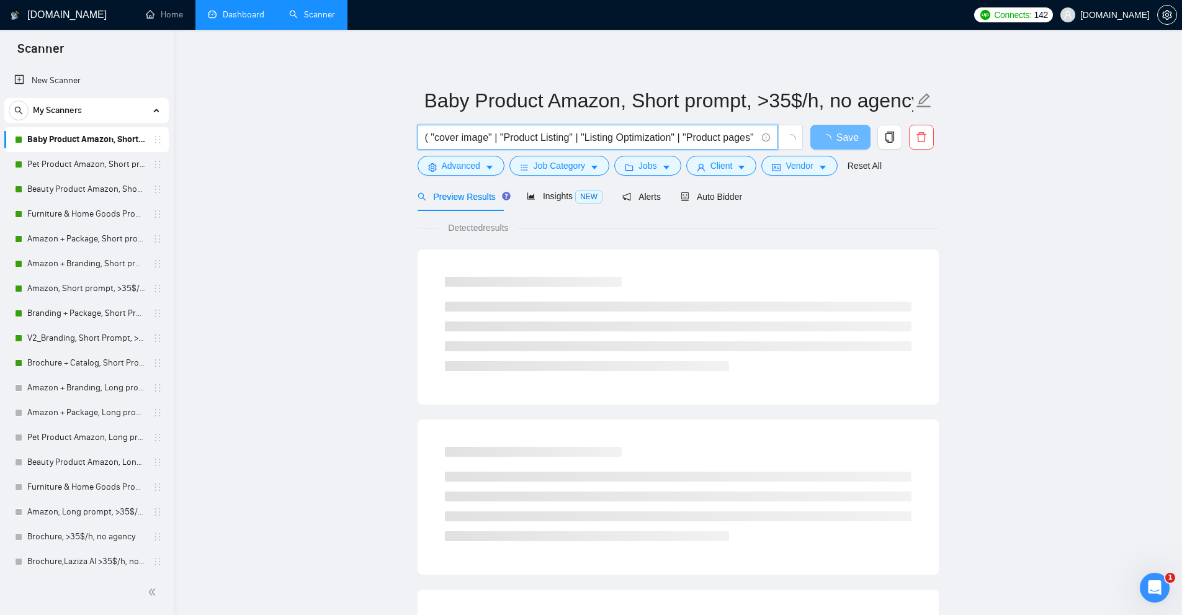
click at [537, 136] on input "( "cover image" | "Product Listing" | "Listing Optimization" | "Product pages" …" at bounding box center [590, 138] width 331 height 16
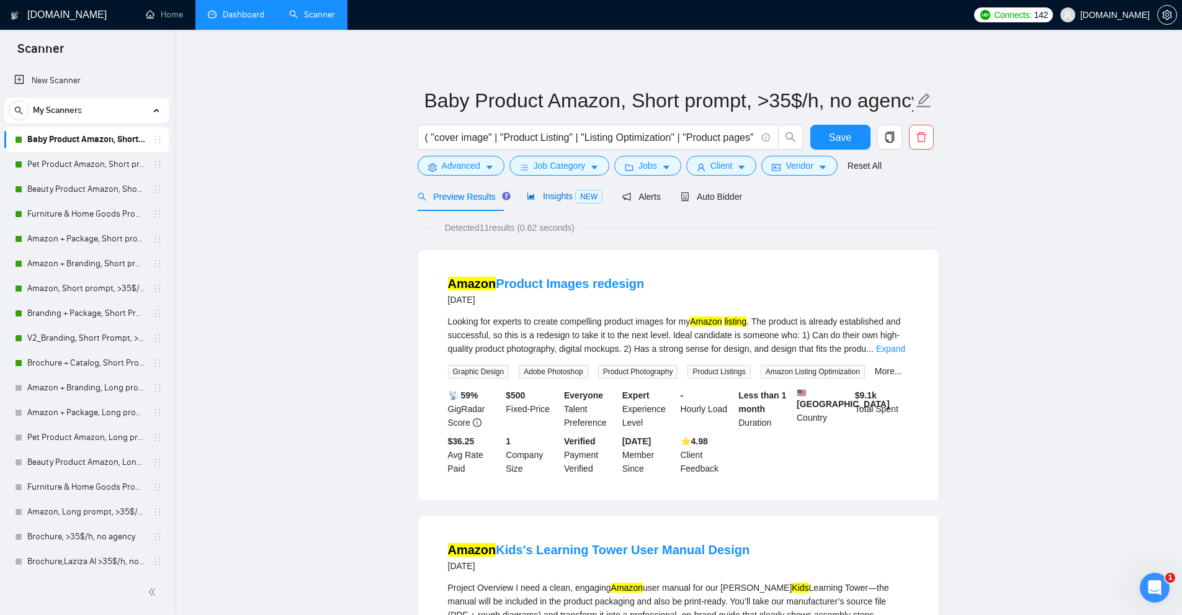
click at [547, 189] on div "Insights NEW" at bounding box center [565, 196] width 76 height 14
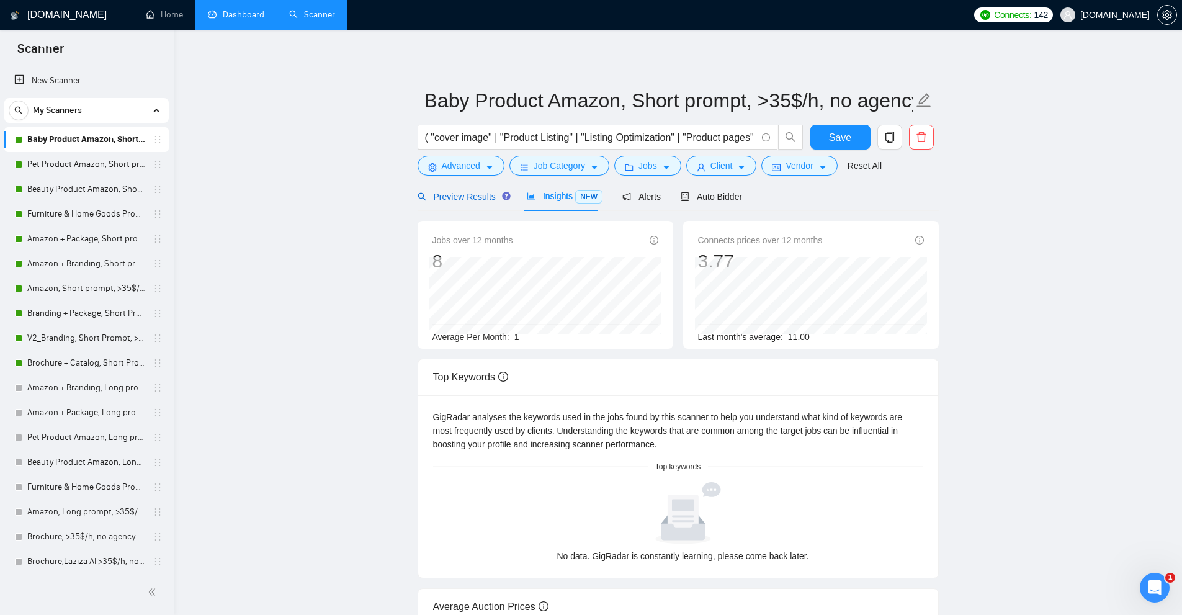
click at [469, 200] on span "Preview Results" at bounding box center [462, 197] width 89 height 10
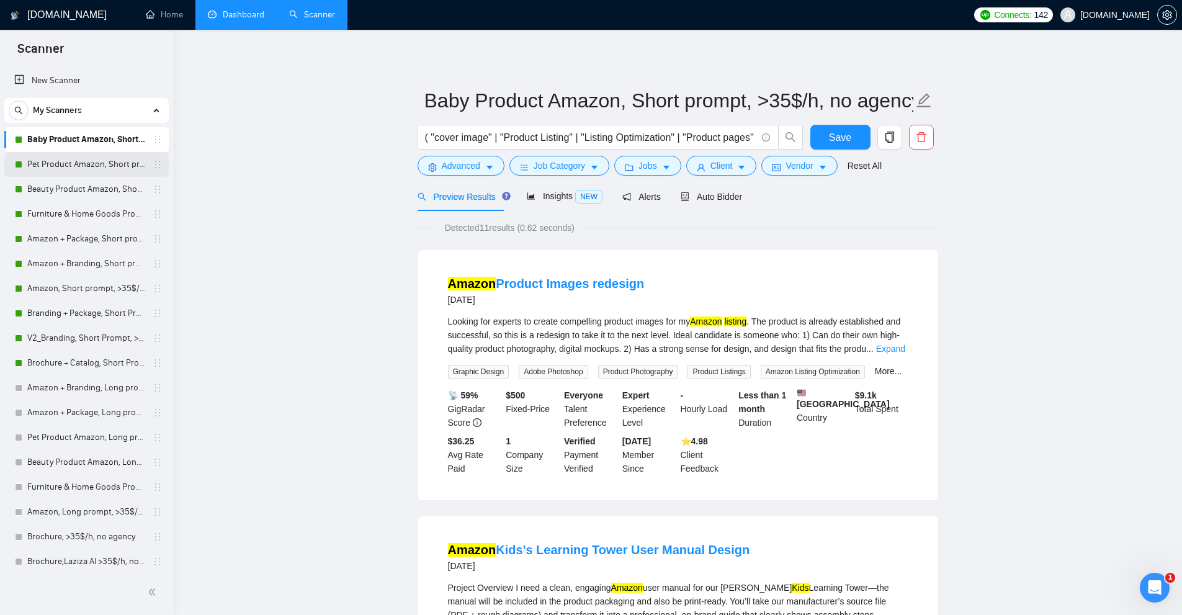
click at [86, 168] on link "Pet Product Amazon, Short prompt, >35$/h, no agency" at bounding box center [86, 164] width 118 height 25
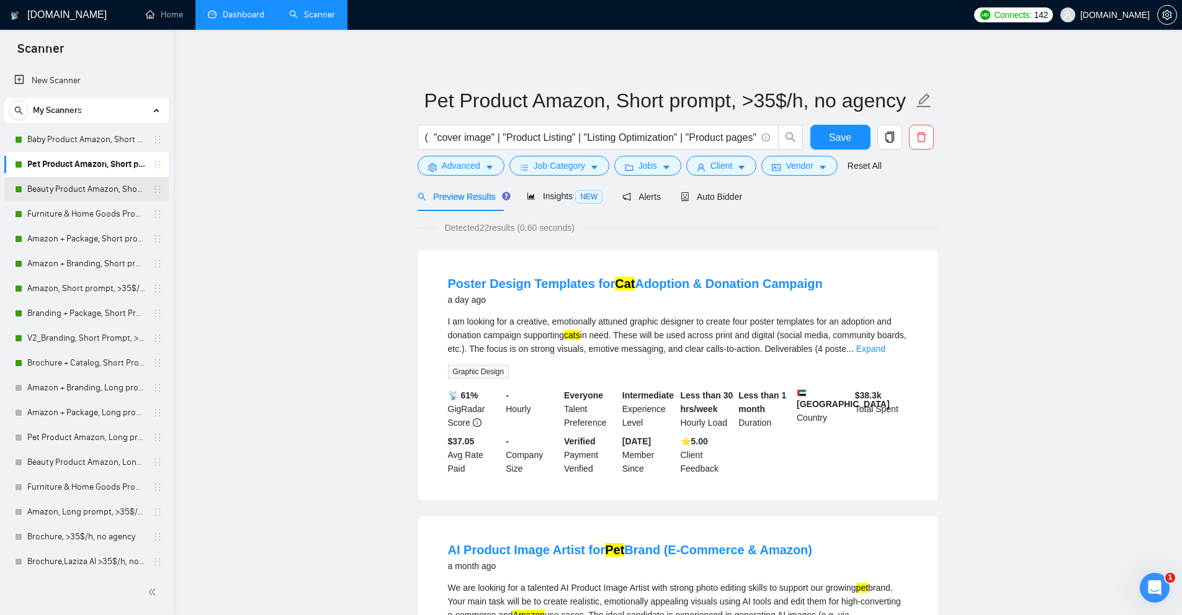
click at [68, 190] on link "Beauty Product Amazon, Short prompt, >35$/h, no agency" at bounding box center [86, 189] width 118 height 25
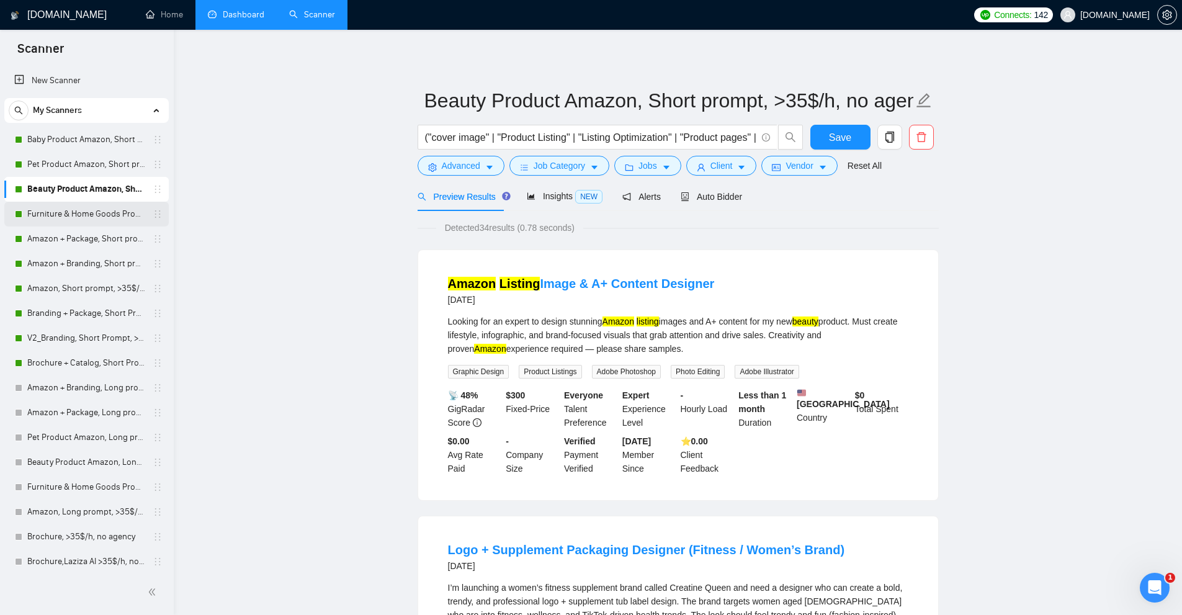
click at [71, 215] on link "Furniture & Home Goods Product Amazon, Short prompt, >35$/h, no agency" at bounding box center [86, 214] width 118 height 25
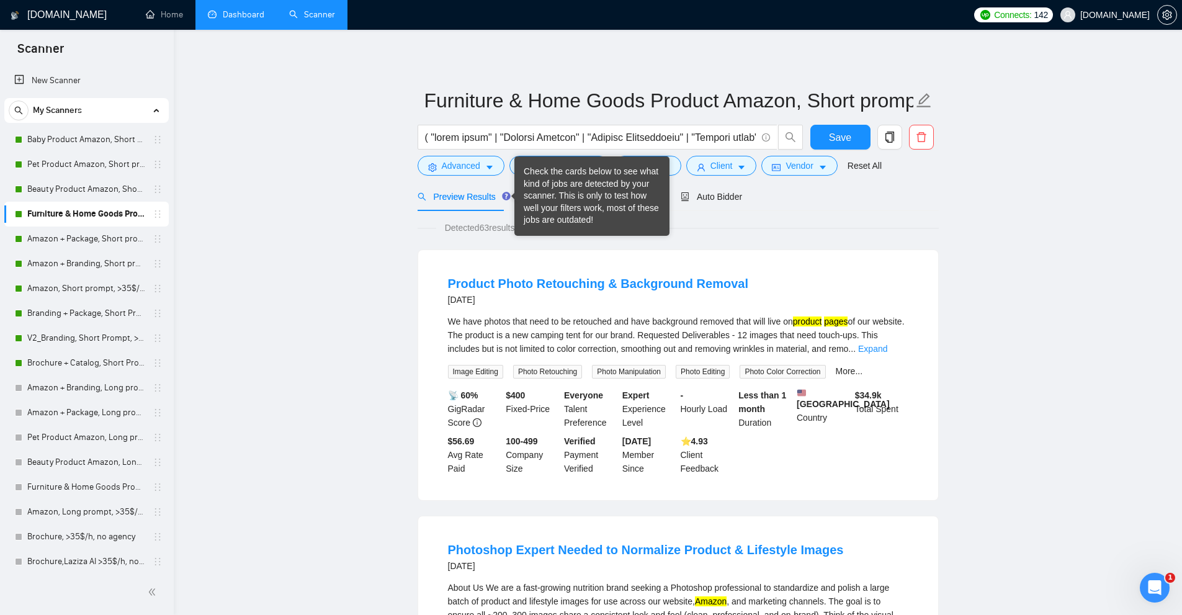
click at [534, 200] on div "Check the cards below to see what kind of jobs are detected by your scanner. Th…" at bounding box center [592, 196] width 136 height 61
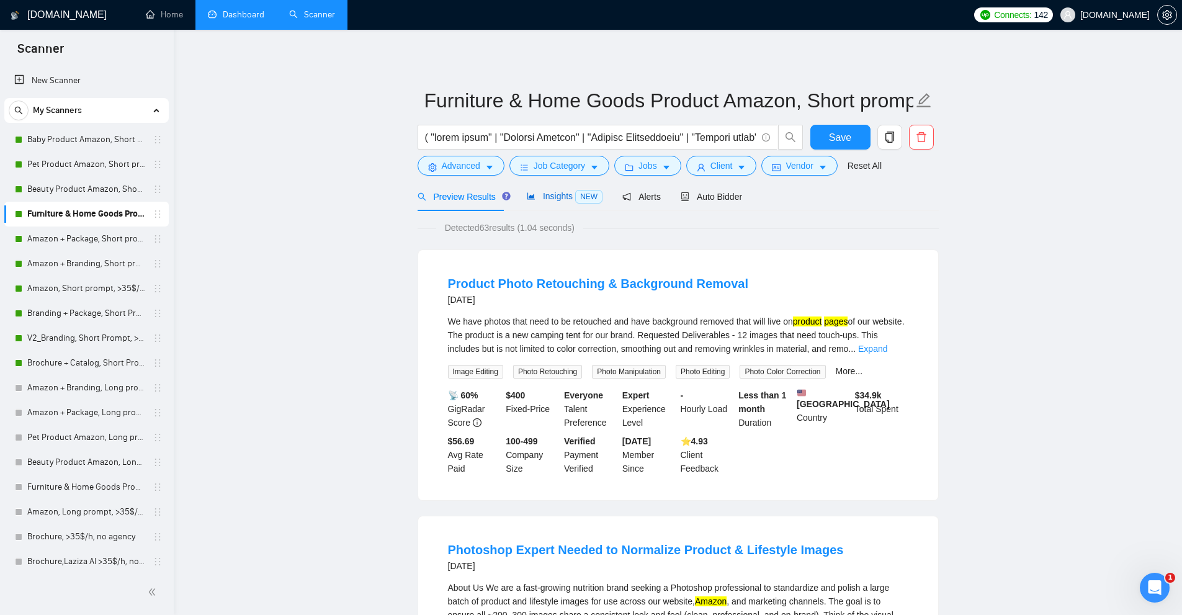
click at [547, 195] on span "Insights NEW" at bounding box center [565, 196] width 76 height 10
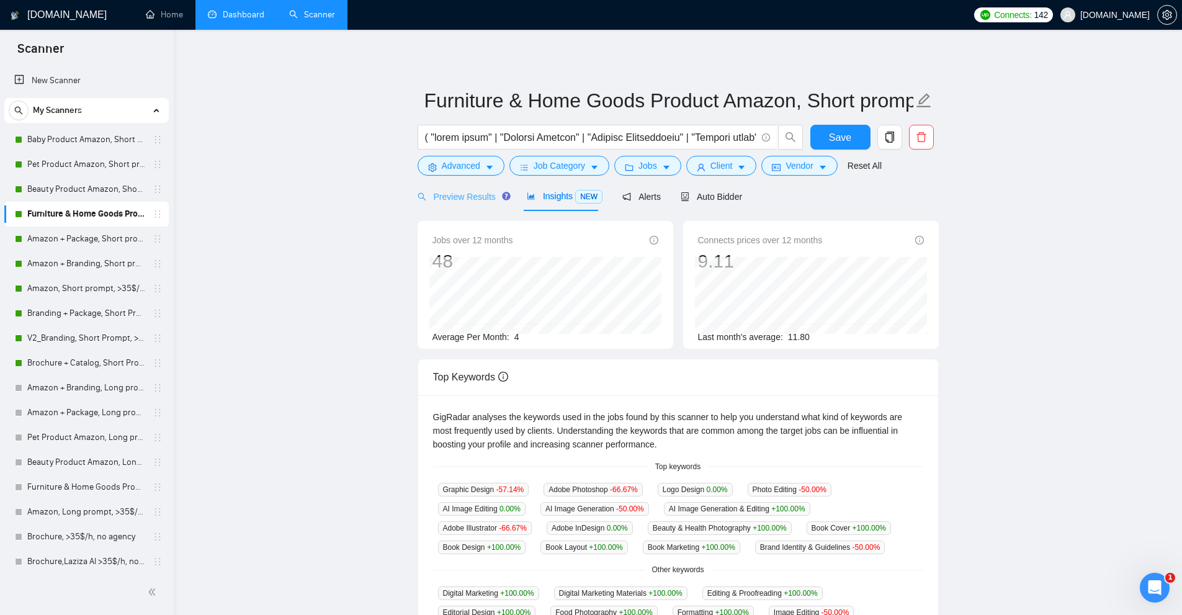
click at [469, 205] on div "Preview Results" at bounding box center [462, 196] width 89 height 29
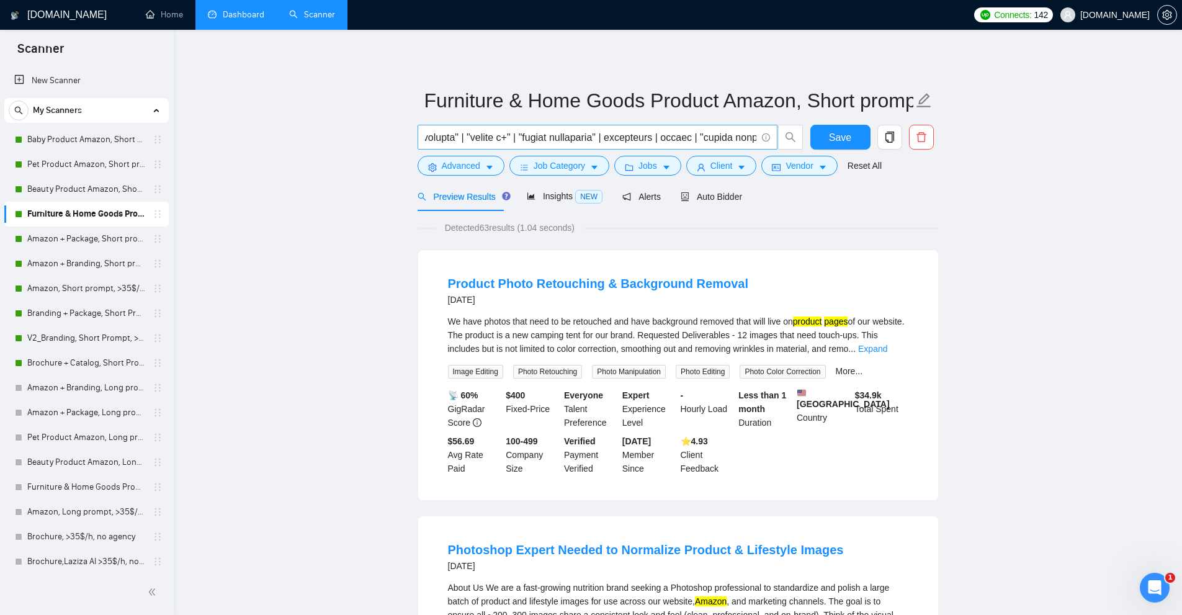
scroll to position [0, 1923]
click at [104, 136] on link "Baby Product Amazon, Short prompt, >35$/h, no agency" at bounding box center [86, 139] width 118 height 25
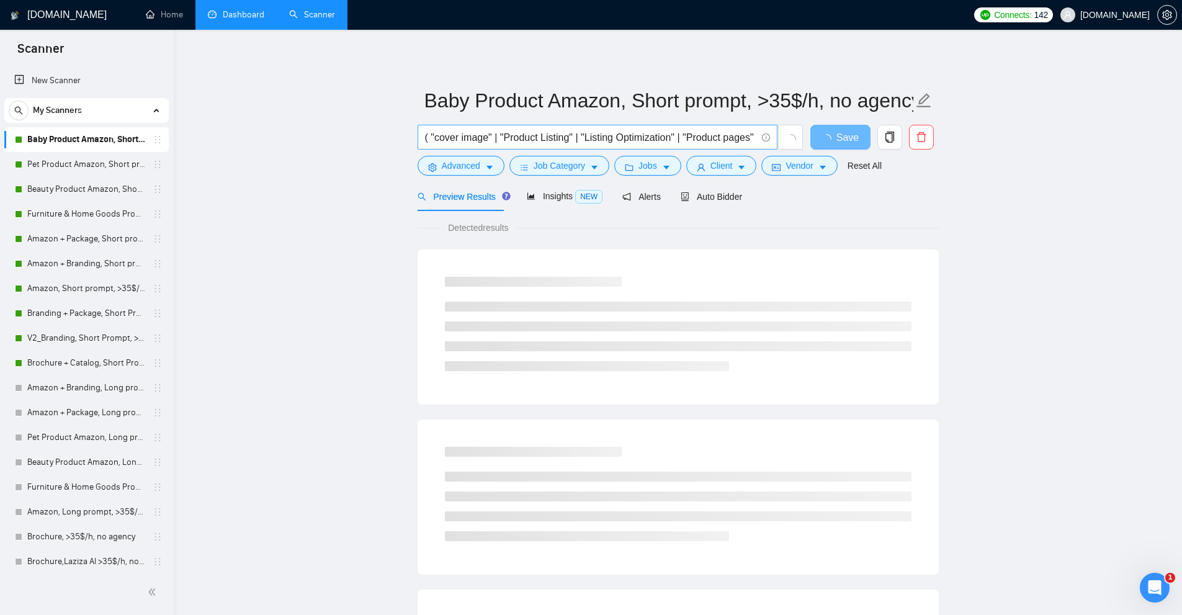
click at [572, 138] on input "( "cover image" | "Product Listing" | "Listing Optimization" | "Product pages" …" at bounding box center [590, 138] width 331 height 16
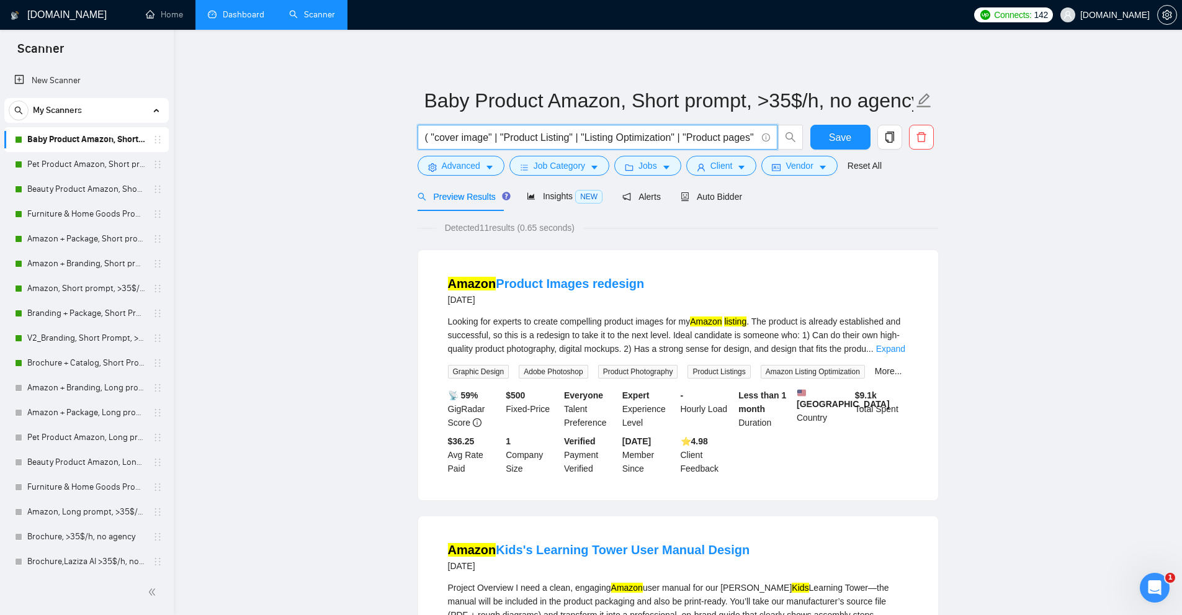
click at [84, 73] on link "New Scanner" at bounding box center [86, 80] width 145 height 25
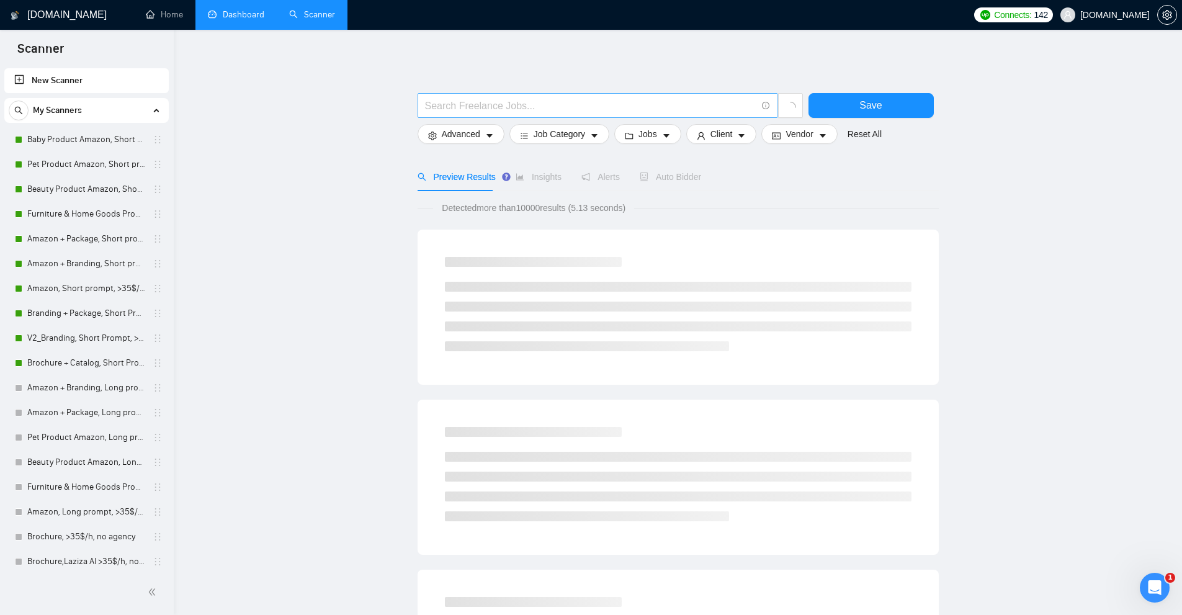
click at [473, 110] on input "text" at bounding box center [590, 106] width 331 height 16
paste input "tot"
drag, startPoint x: 436, startPoint y: 104, endPoint x: 211, endPoint y: 89, distance: 225.7
click at [253, 95] on main "tot Save Advanced Job Category Jobs Client Vendor Reset All Preview Results Ins…" at bounding box center [678, 572] width 968 height 1045
type input "tot"
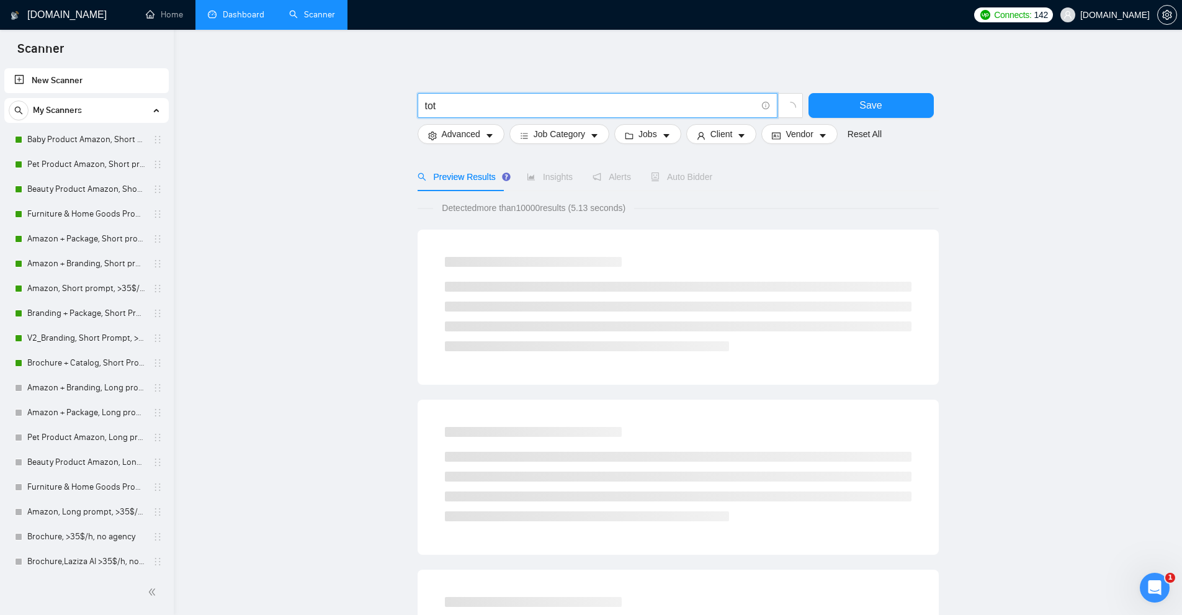
click at [310, 113] on main "tot Save Advanced Job Category Jobs Client Vendor Reset All Preview Results Ins…" at bounding box center [678, 572] width 968 height 1045
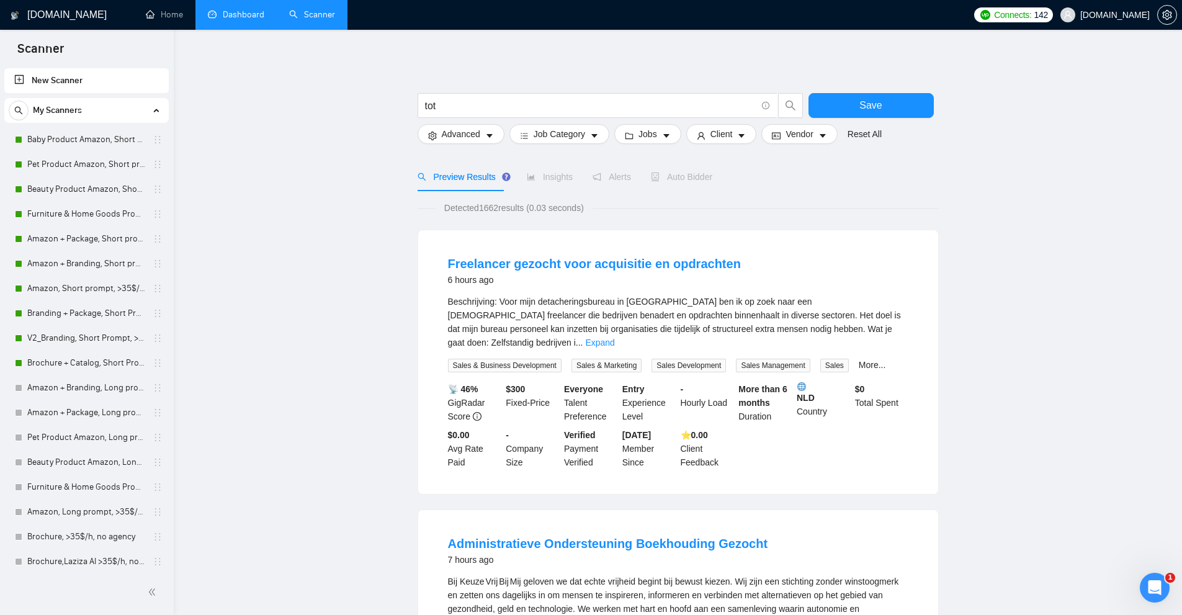
click at [879, 326] on div "Beschrijving: Voor mijn detacheringsbureau in Nederland ben ik op zoek naar een…" at bounding box center [678, 322] width 460 height 55
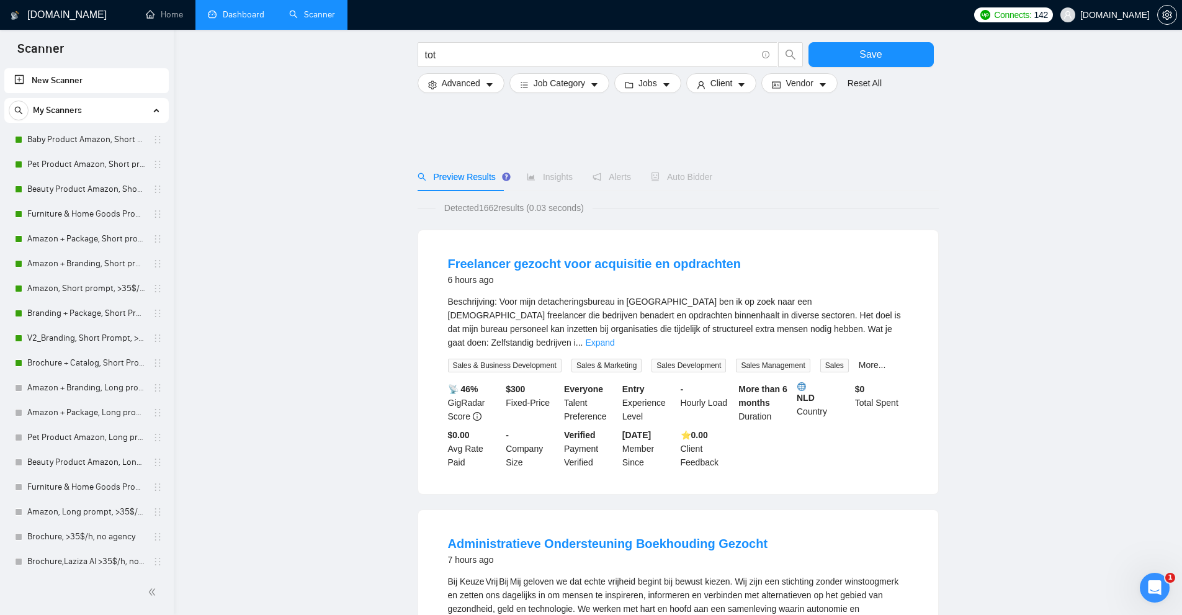
scroll to position [434, 0]
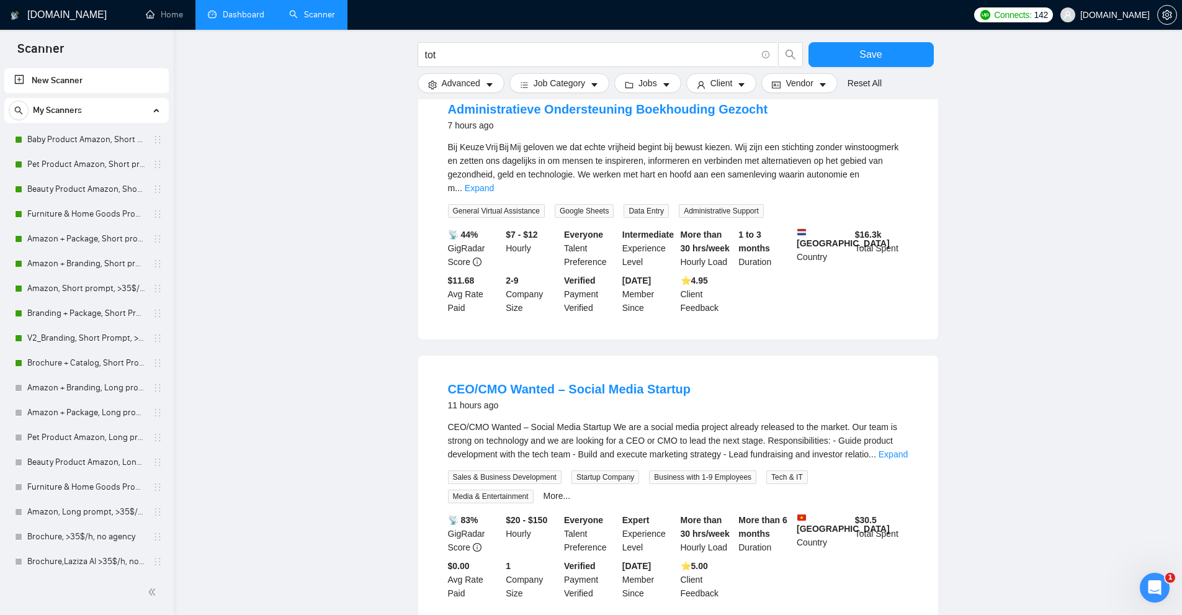
click at [892, 420] on div "CEO/CMO Wanted – Social Media Startup We are a social media project already rel…" at bounding box center [678, 440] width 460 height 41
click at [901, 449] on link "Expand" at bounding box center [892, 454] width 29 height 10
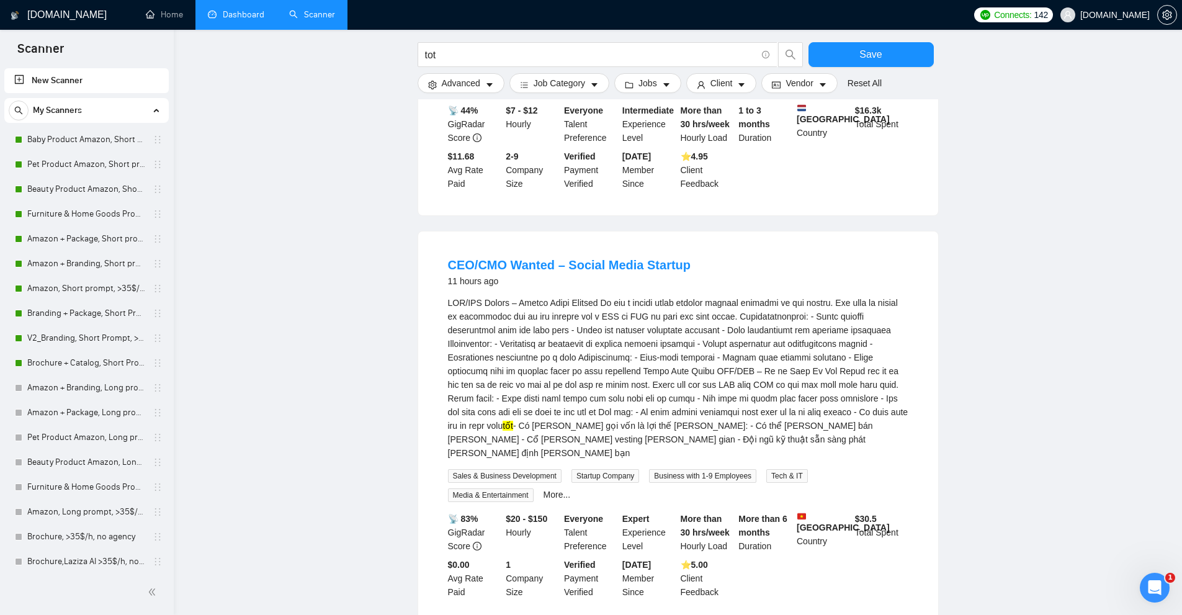
scroll to position [869, 0]
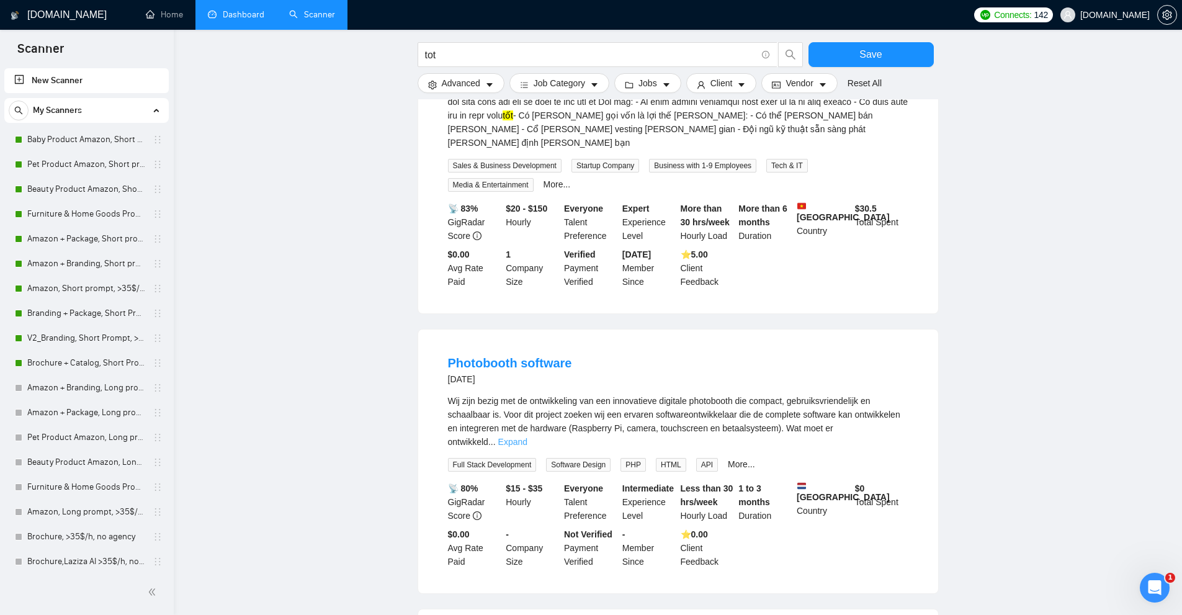
click at [527, 437] on link "Expand" at bounding box center [512, 442] width 29 height 10
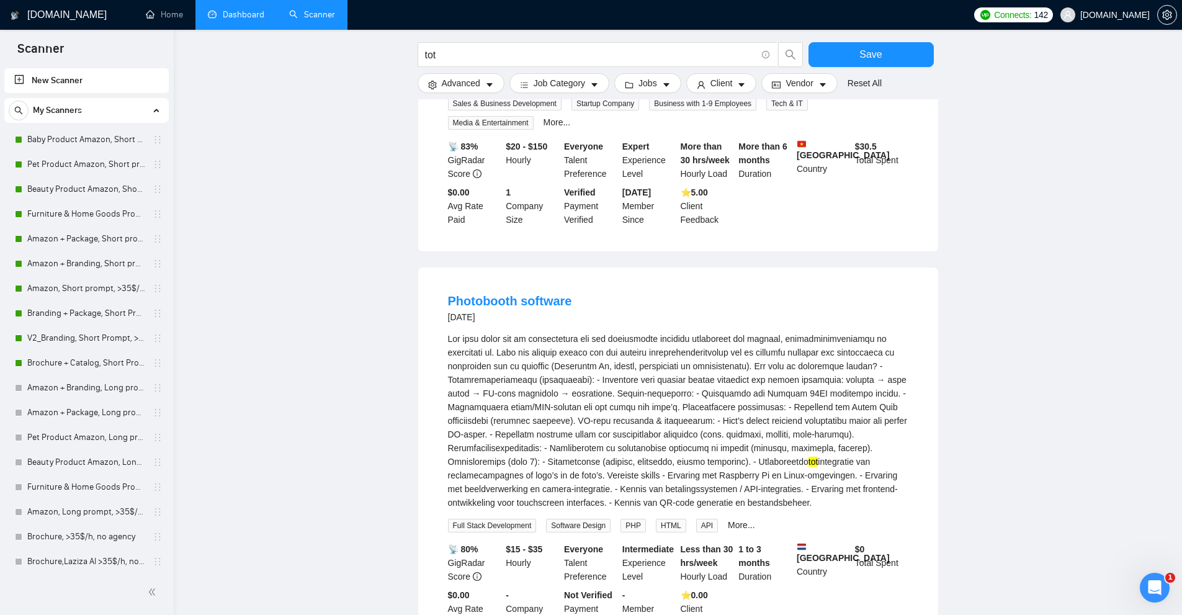
scroll to position [1317, 0]
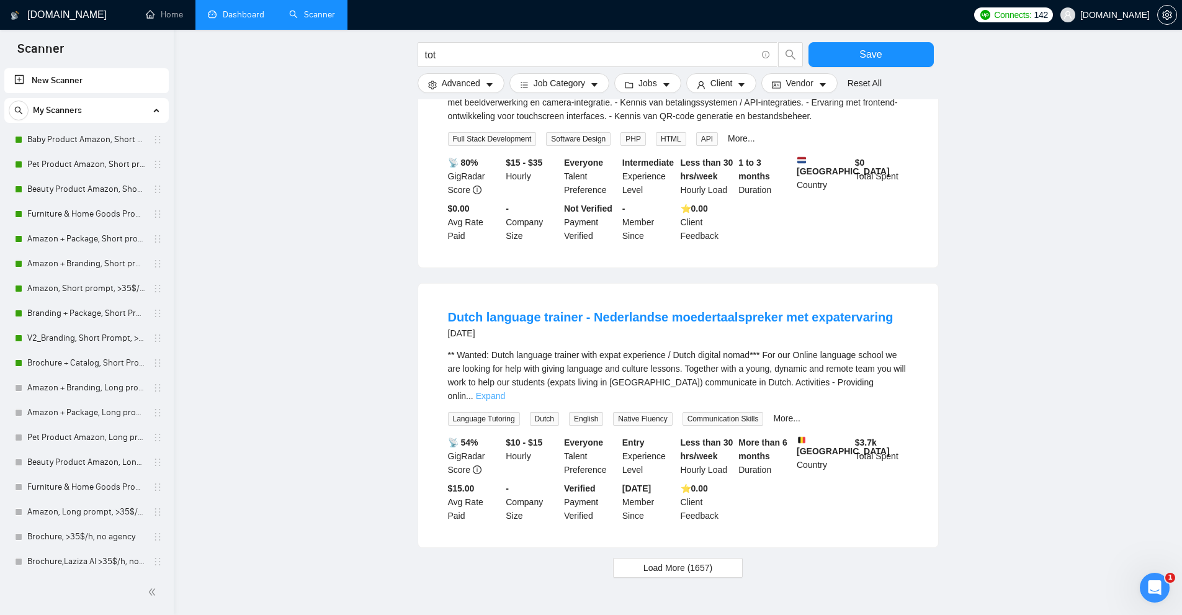
click at [505, 391] on link "Expand" at bounding box center [490, 396] width 29 height 10
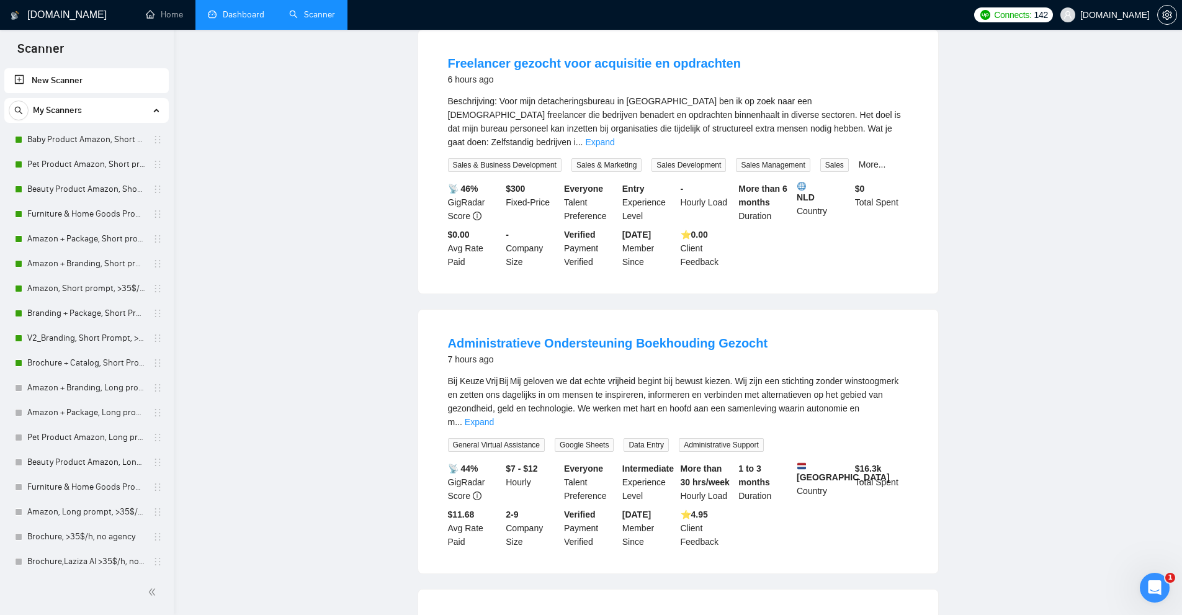
scroll to position [0, 0]
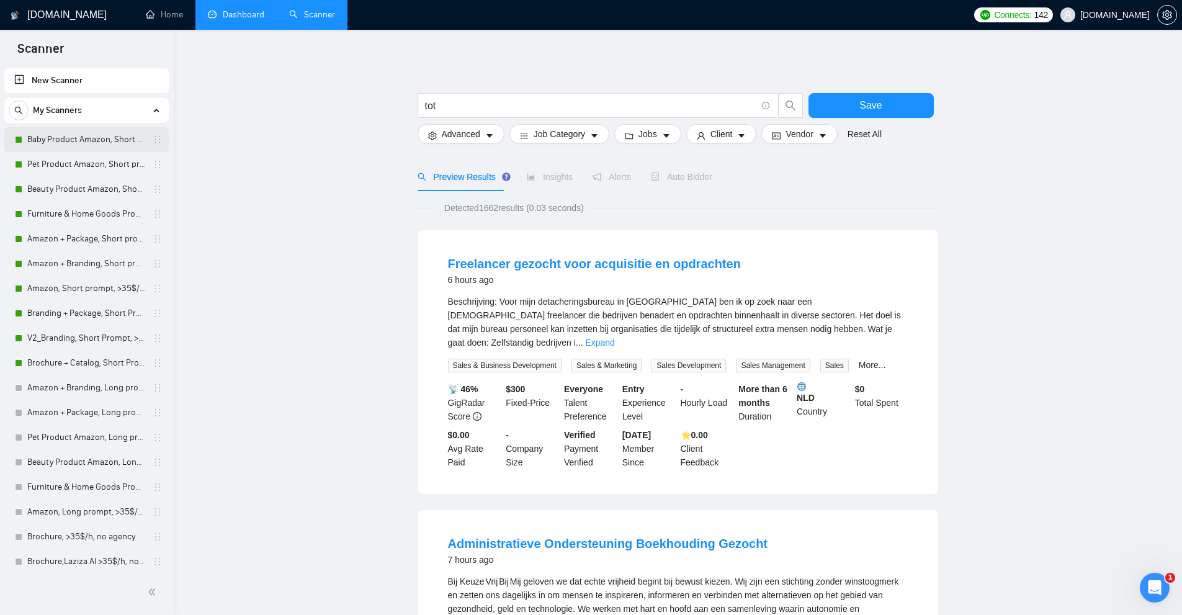
click at [89, 138] on link "Baby Product Amazon, Short prompt, >35$/h, no agency" at bounding box center [86, 139] width 118 height 25
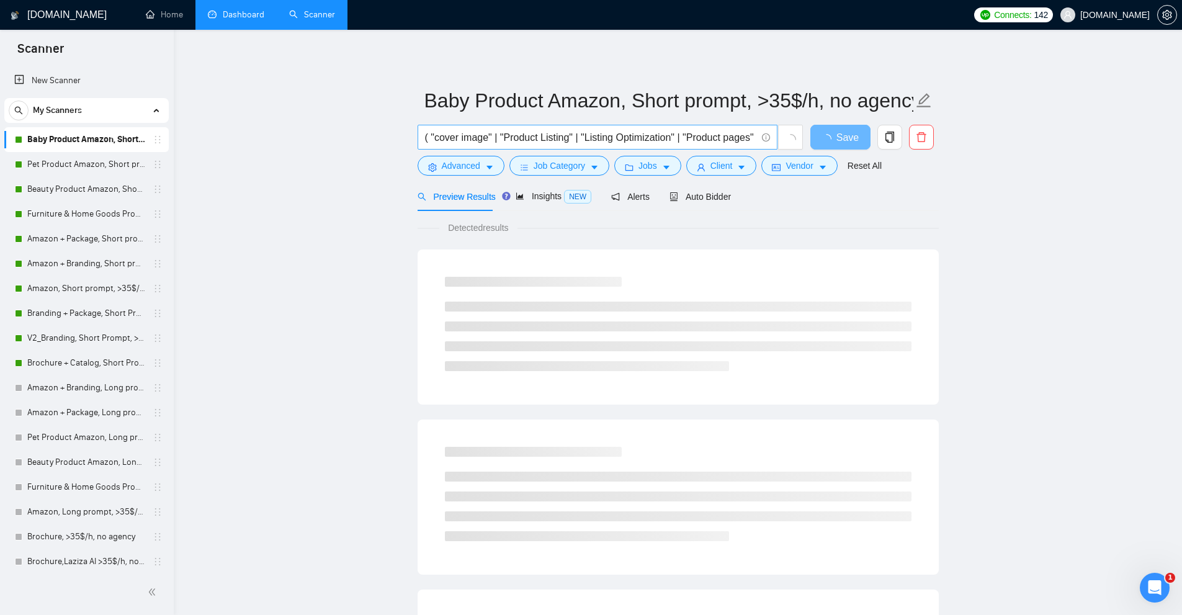
click at [482, 137] on input "( "cover image" | "Product Listing" | "Listing Optimization" | "Product pages" …" at bounding box center [590, 138] width 331 height 16
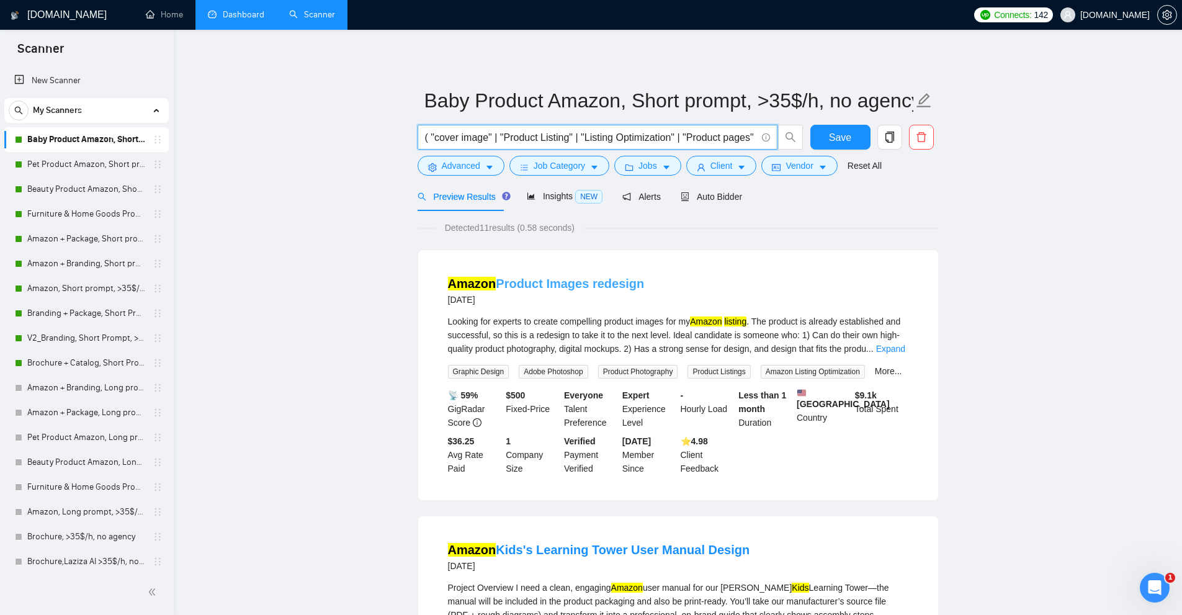
paste input "(( "cover image" | "(cover image)" | "[cover image]" | ".cover image" | ",cover…"
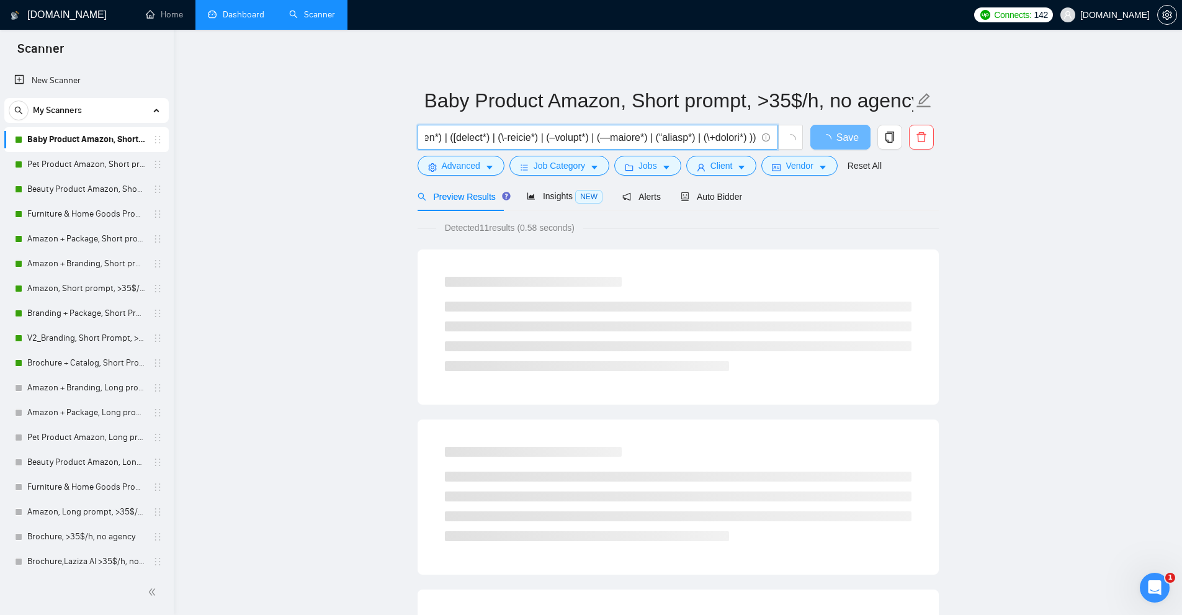
type input "(( "cover image" | "(cover image)" | "[cover image]" | ".cover image" | ",cover…"
click at [491, 228] on span "Detected 11 results (0.58 seconds)" at bounding box center [509, 228] width 147 height 14
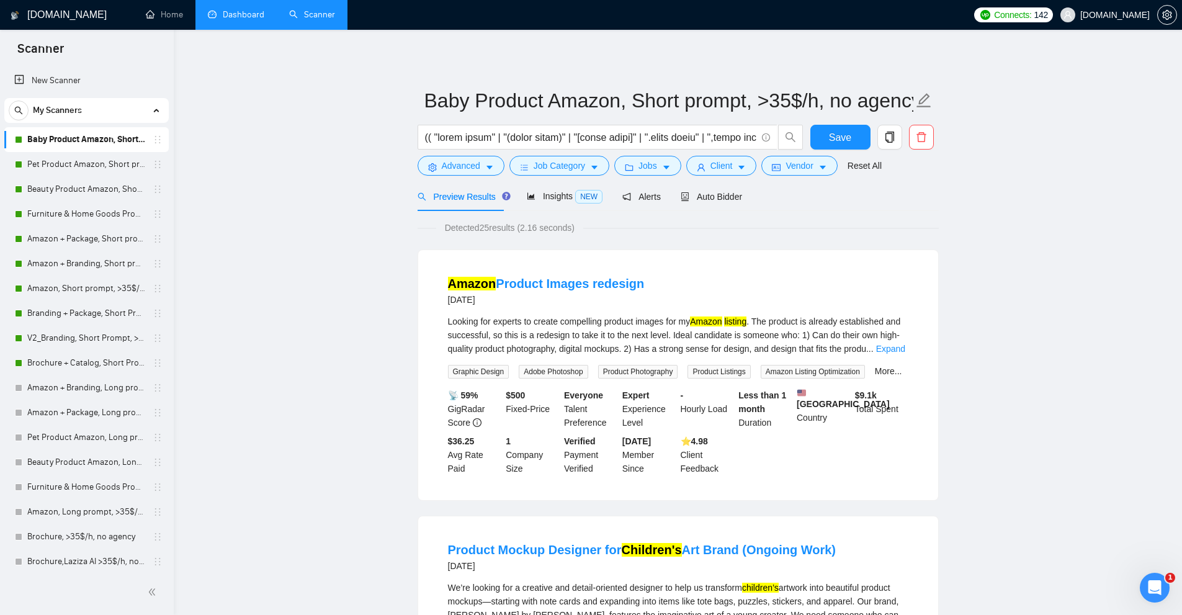
click at [491, 221] on span "Detected 25 results (2.16 seconds)" at bounding box center [509, 228] width 147 height 14
click at [643, 320] on div "Looking for experts to create compelling product images for my Amazon listing .…" at bounding box center [678, 335] width 460 height 41
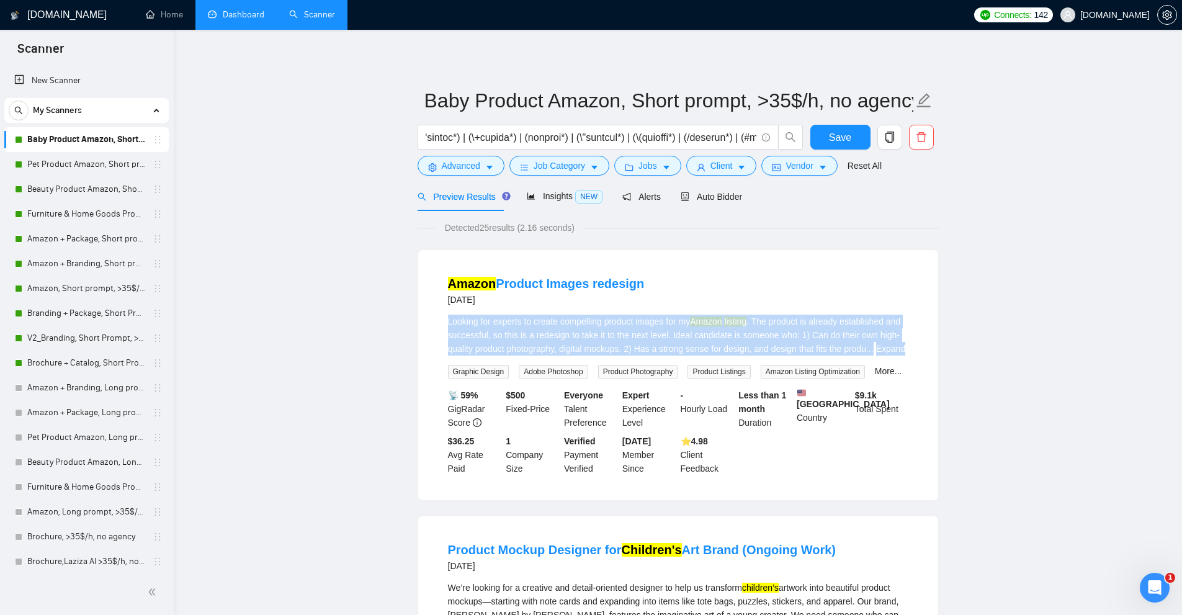
click at [643, 320] on div "Looking for experts to create compelling product images for my Amazon listing .…" at bounding box center [678, 335] width 460 height 41
click at [813, 320] on div "Looking for experts to create compelling product images for my Amazon listing .…" at bounding box center [678, 335] width 460 height 41
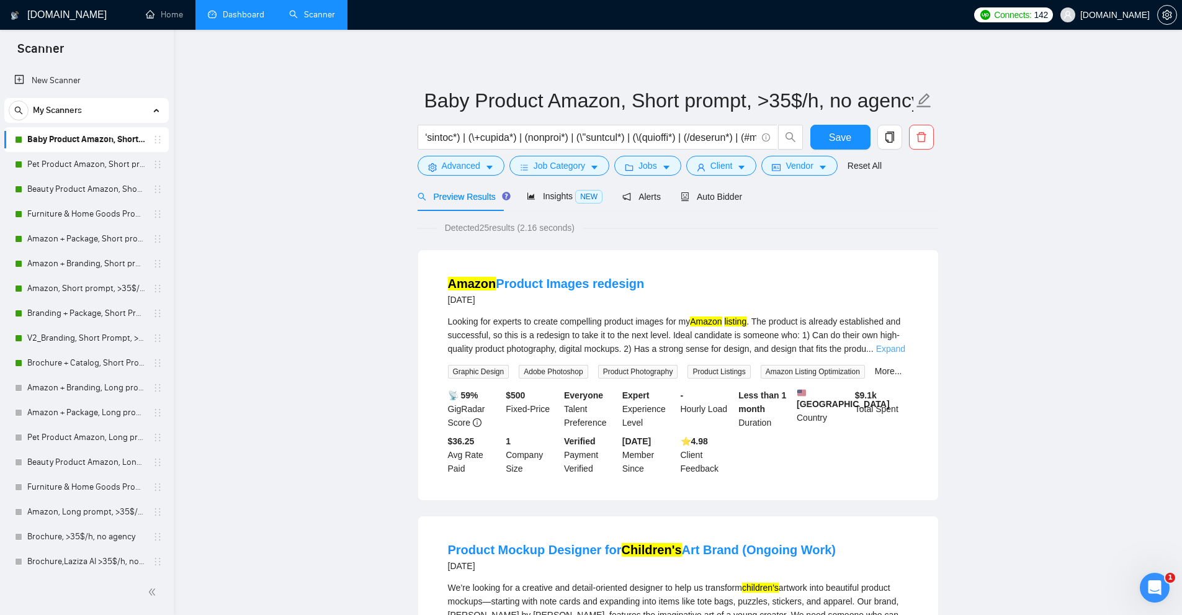
click at [884, 346] on link "Expand" at bounding box center [890, 349] width 29 height 10
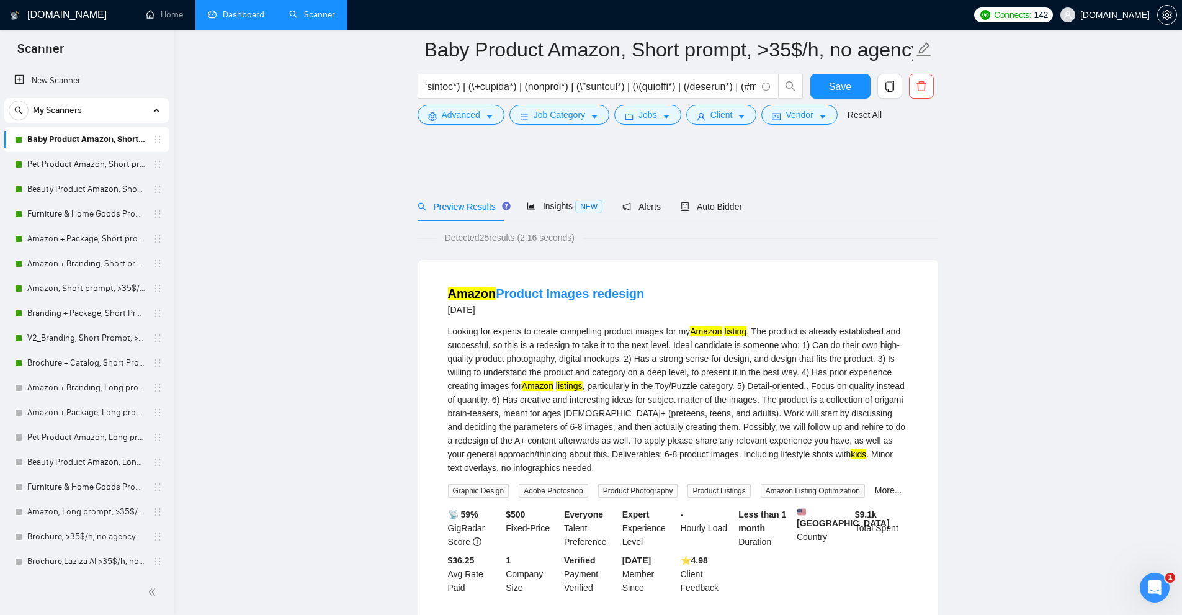
scroll to position [372, 0]
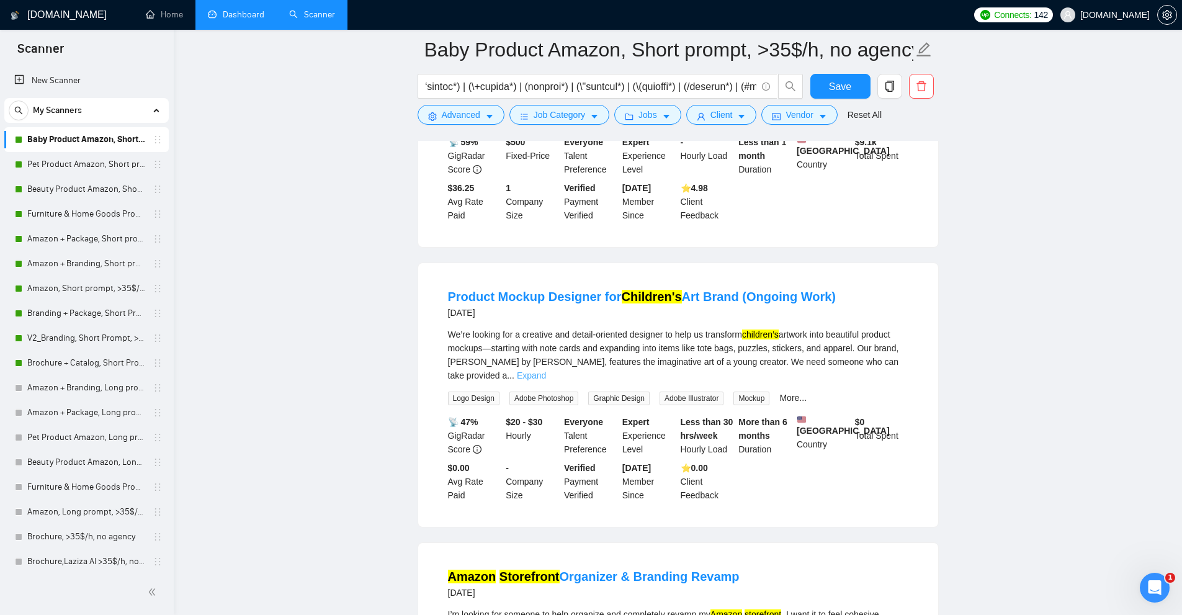
click at [546, 370] on link "Expand" at bounding box center [531, 375] width 29 height 10
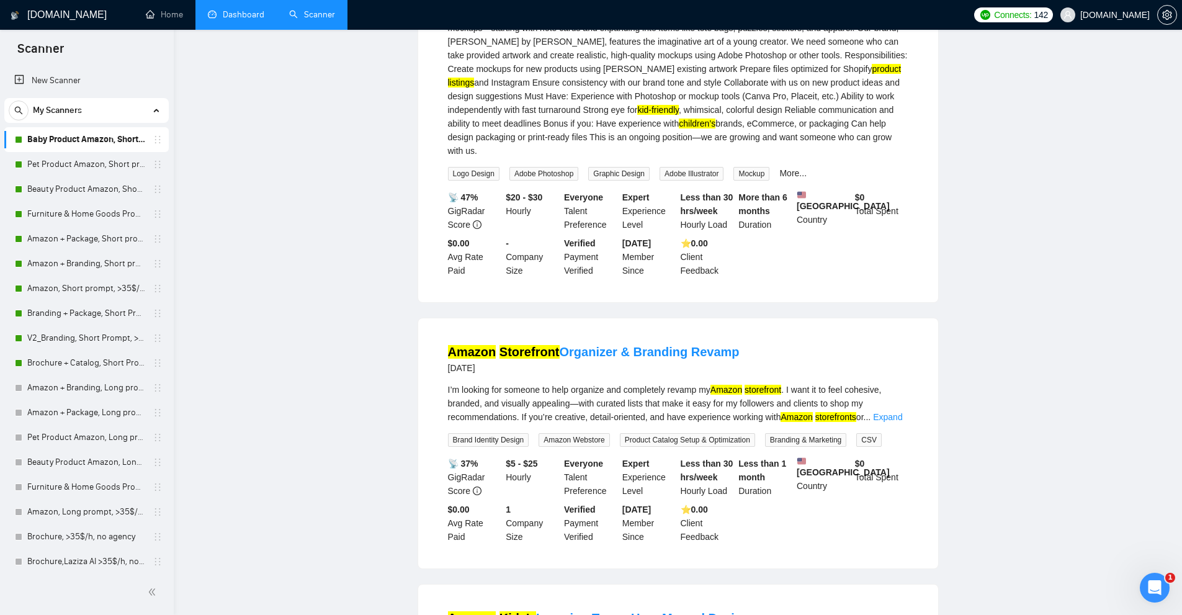
scroll to position [0, 0]
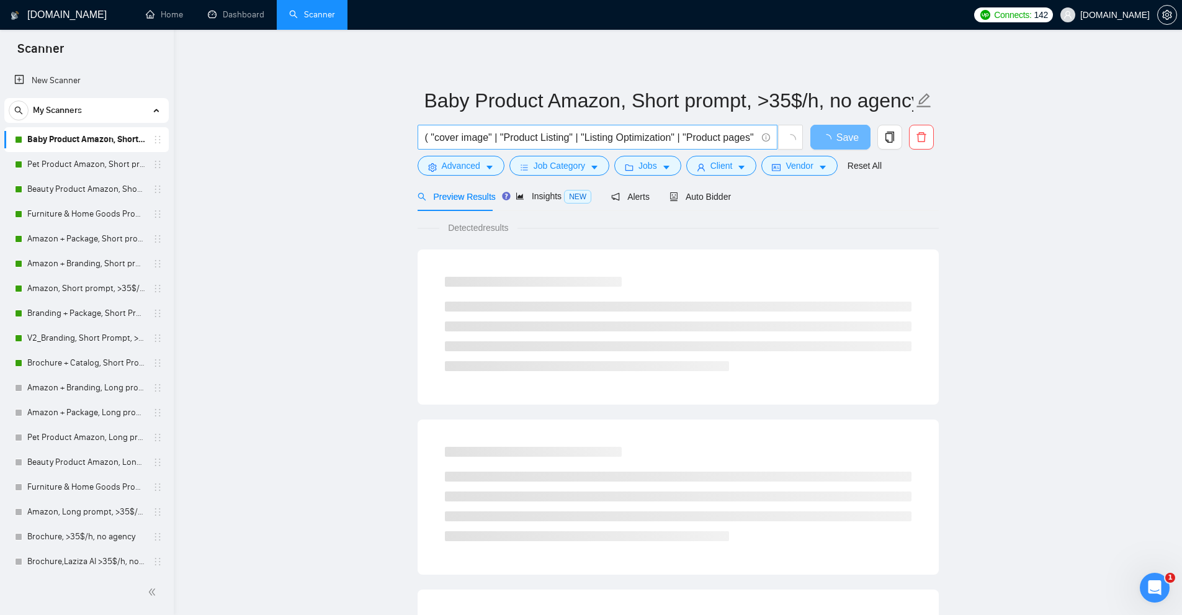
click at [605, 142] on input "( "cover image" | "Product Listing" | "Listing Optimization" | "Product pages" …" at bounding box center [590, 138] width 331 height 16
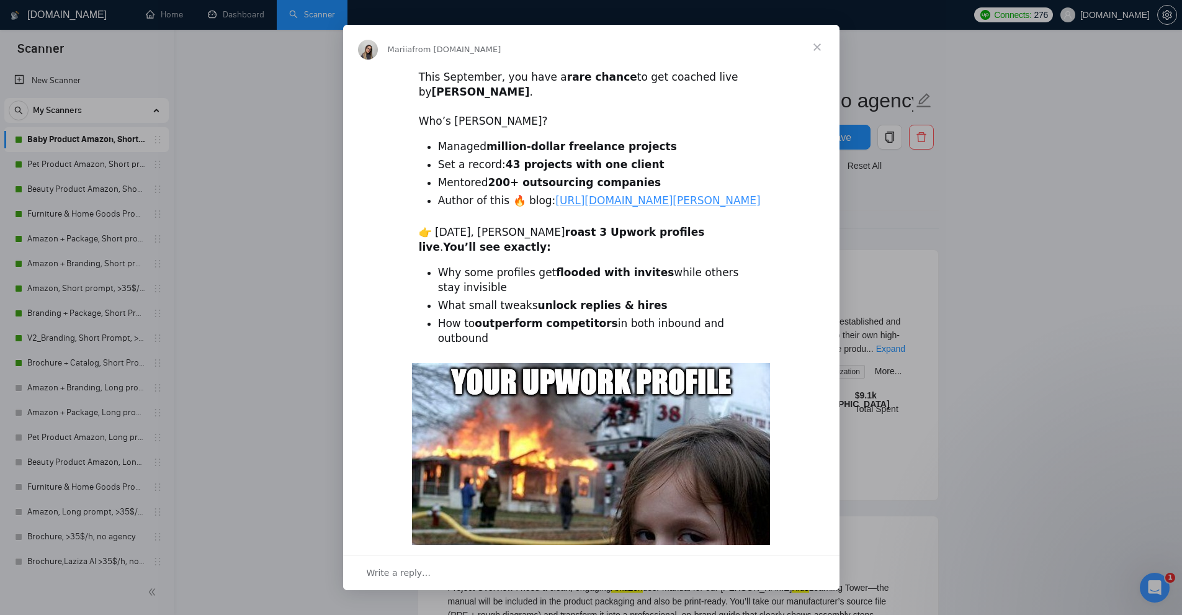
click at [237, 126] on div "Intercom messenger" at bounding box center [591, 307] width 1182 height 615
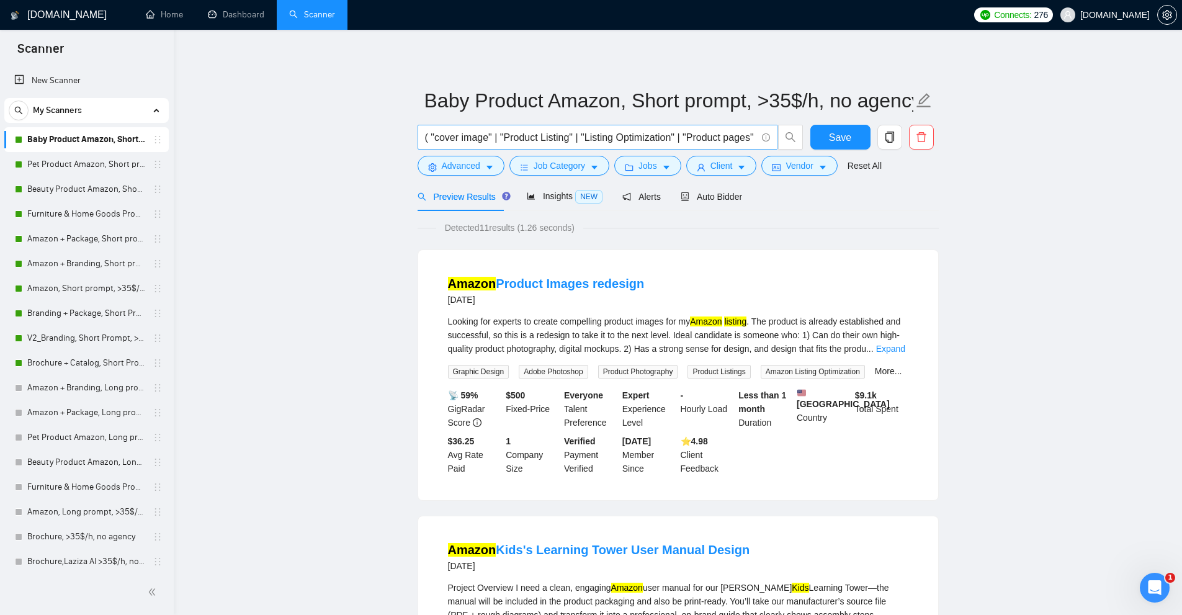
click at [476, 130] on input "( "cover image" | "Product Listing" | "Listing Optimization" | "Product pages" …" at bounding box center [590, 138] width 331 height 16
click at [653, 141] on input "( "cover image" | "Product Listing" | "Listing Optimization" | "Product pages" …" at bounding box center [590, 138] width 331 height 16
click at [651, 146] on span "( "cover image" | "Product Listing" | "Listing Optimization" | "Product pages" …" at bounding box center [598, 137] width 360 height 25
click at [565, 152] on div "( "cover image" | "Product Listing" | "Listing Optimization" | "Product pages" …" at bounding box center [610, 140] width 391 height 31
click at [569, 146] on span "( "cover image" | "Product Listing" | "Listing Optimization" | "Product pages" …" at bounding box center [598, 137] width 360 height 25
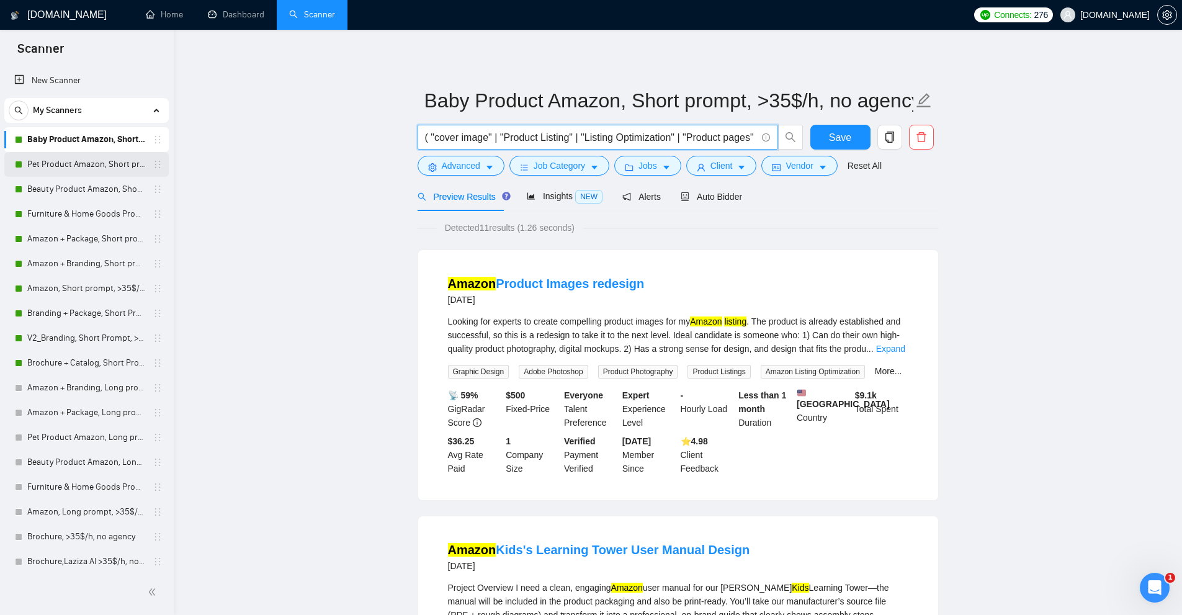
click at [70, 162] on link "Pet Product Amazon, Short prompt, >35$/h, no agency" at bounding box center [86, 164] width 118 height 25
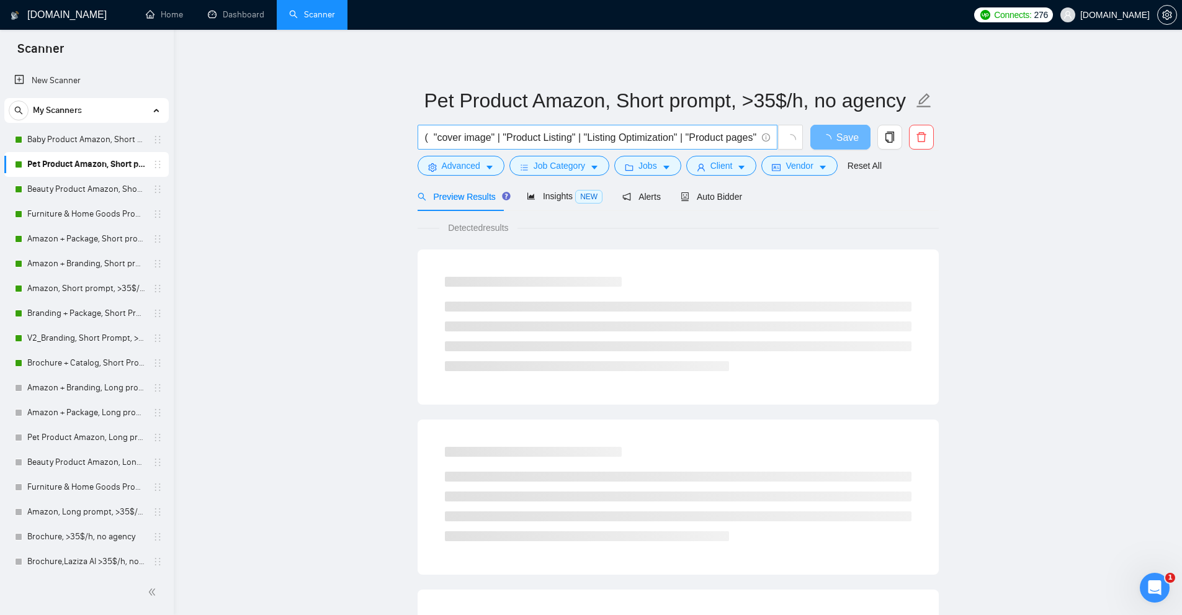
click at [470, 140] on input "( "cover image" | "Product Listing" | "Listing Optimization" | "Product pages" …" at bounding box center [590, 138] width 331 height 16
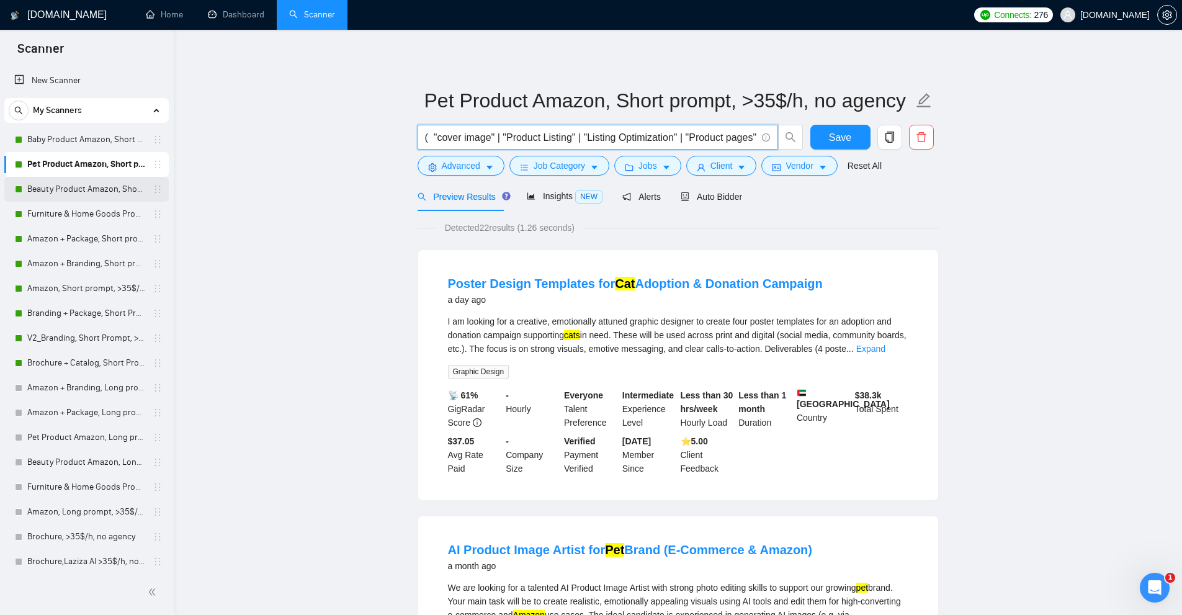
click at [89, 185] on link "Beauty Product Amazon, Short prompt, >35$/h, no agency" at bounding box center [86, 189] width 118 height 25
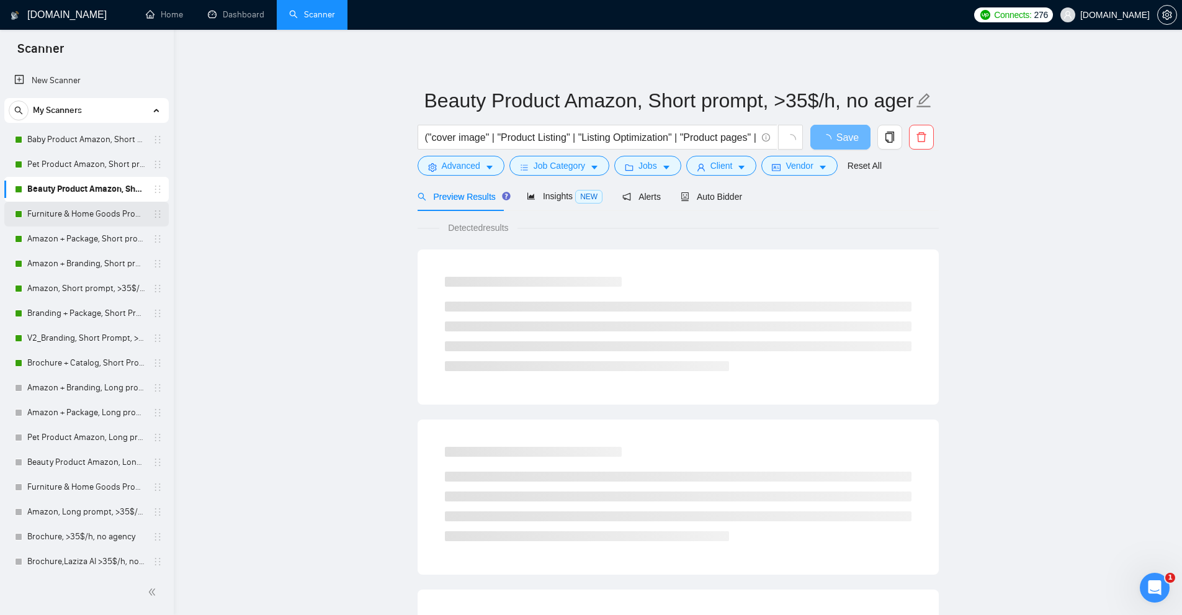
click at [77, 207] on link "Furniture & Home Goods Product Amazon, Short prompt, >35$/h, no agency" at bounding box center [86, 214] width 118 height 25
click at [71, 239] on link "Amazon + Package, Short prompt, >35$/h, no agency" at bounding box center [86, 238] width 118 height 25
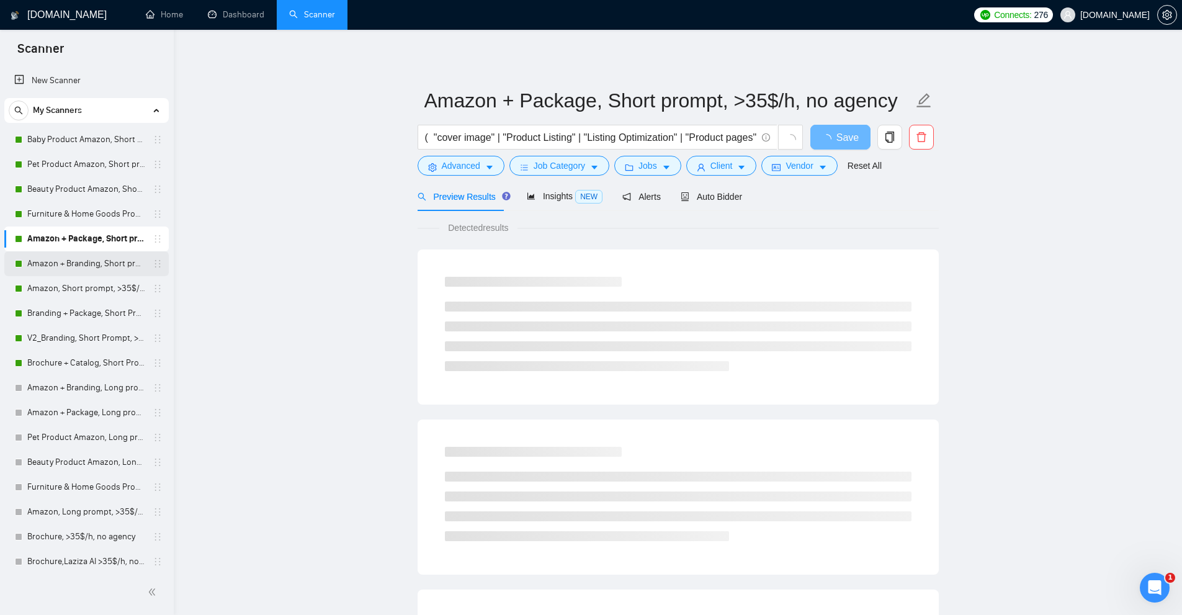
click at [72, 262] on link "Amazon + Branding, Short prompt, >35$/h, no agency" at bounding box center [86, 263] width 118 height 25
click at [69, 284] on link "Amazon, Short prompt, >35$/h, no agency" at bounding box center [86, 288] width 118 height 25
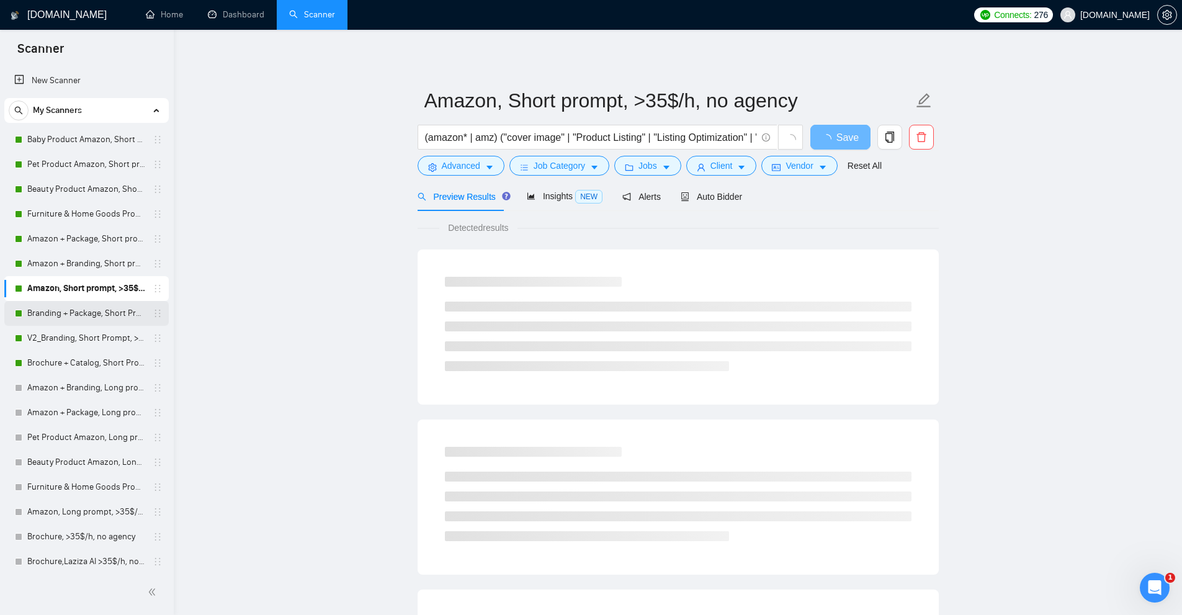
click at [69, 316] on link "Branding + Package, Short Prompt, >36$/h, no agency" at bounding box center [86, 313] width 118 height 25
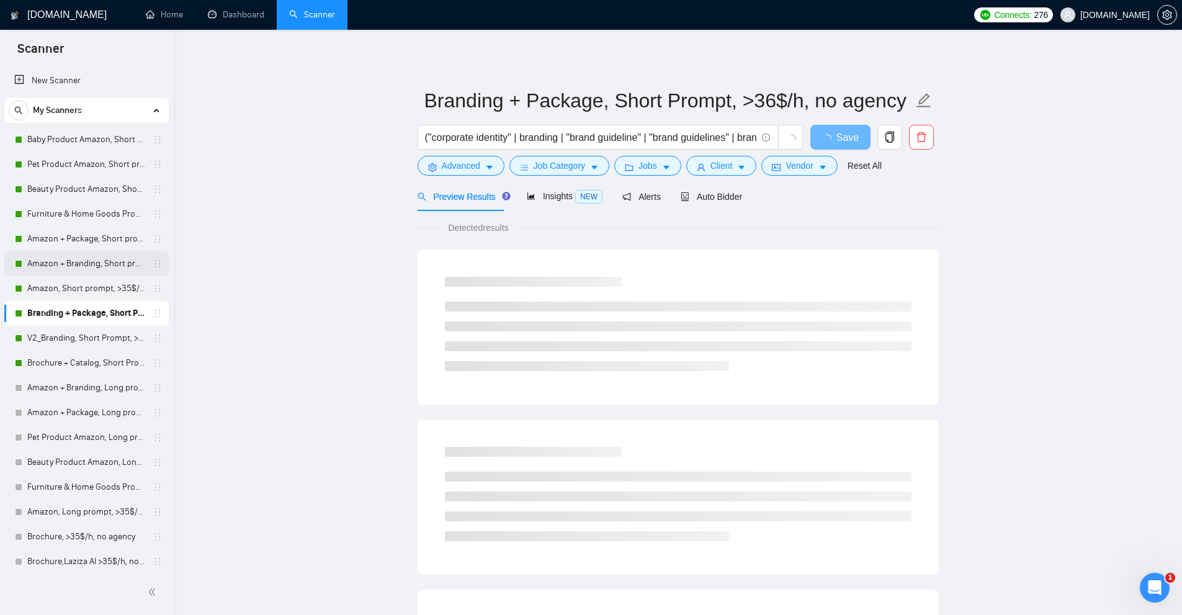
click at [97, 268] on link "Amazon + Branding, Short prompt, >35$/h, no agency" at bounding box center [86, 263] width 118 height 25
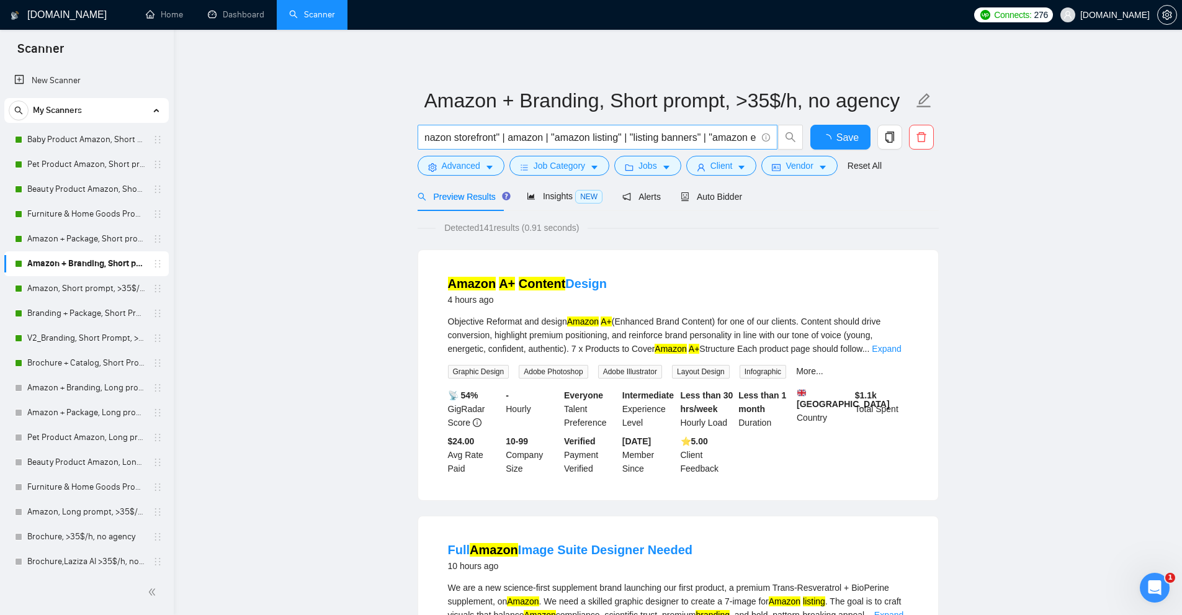
scroll to position [0, 1587]
click at [472, 134] on input "( "cover image" | "Product Listing" | "Listing Optimization" | "Product pages" …" at bounding box center [590, 138] width 331 height 16
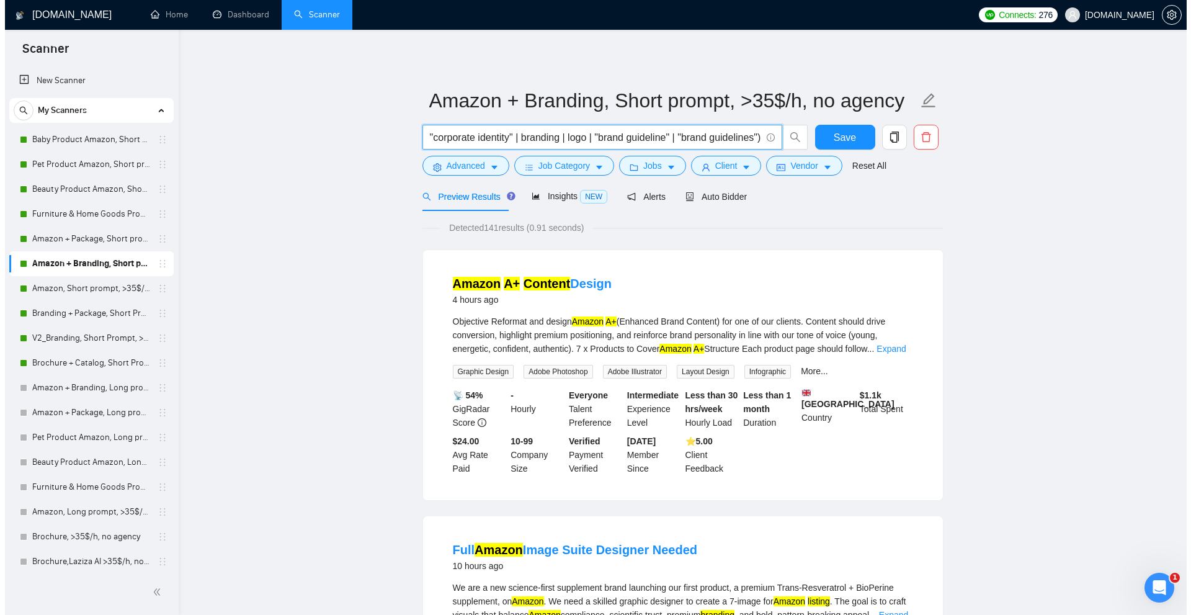
scroll to position [0, 0]
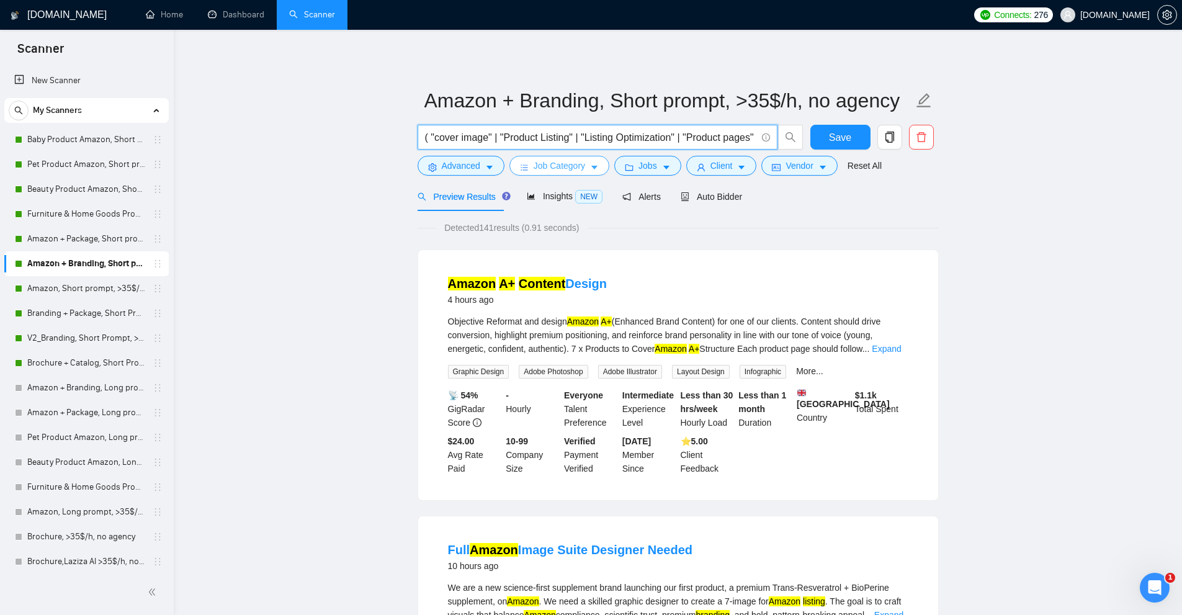
click at [546, 163] on span "Job Category" at bounding box center [559, 166] width 51 height 14
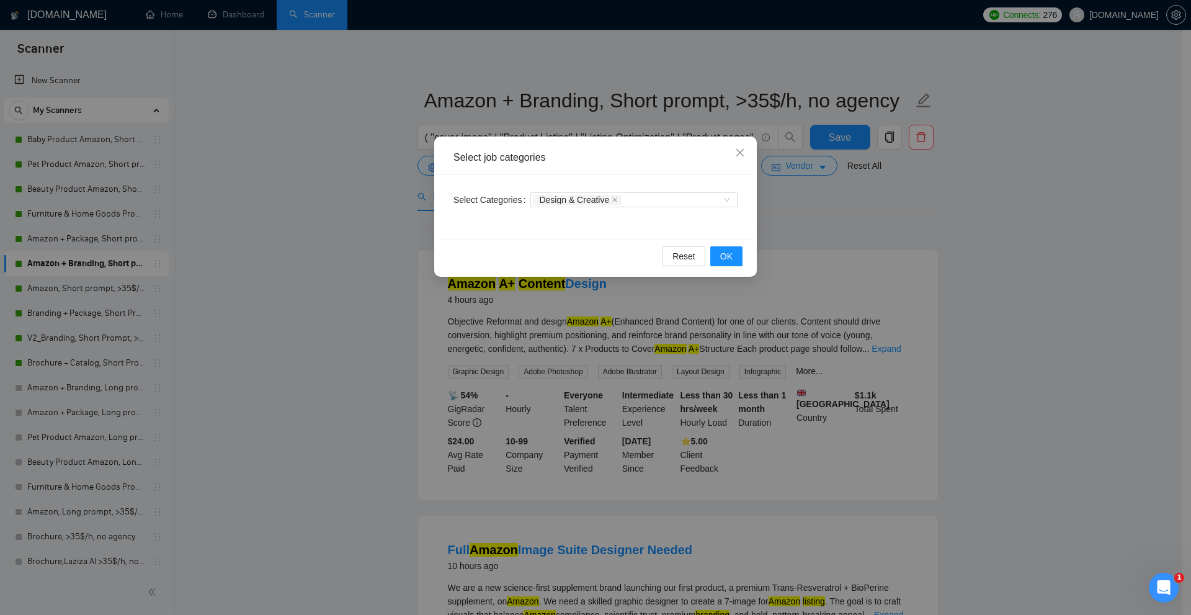
click at [966, 169] on div "Select job categories Select Categories Design & Creative Reset OK" at bounding box center [595, 307] width 1191 height 615
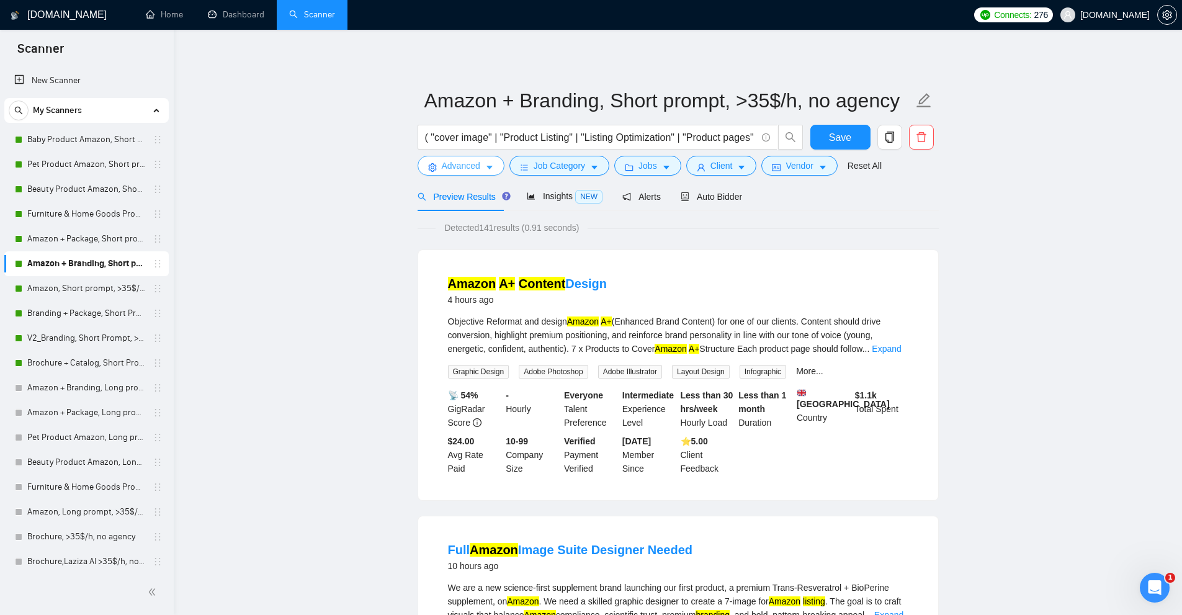
click at [457, 164] on span "Advanced" at bounding box center [461, 166] width 38 height 14
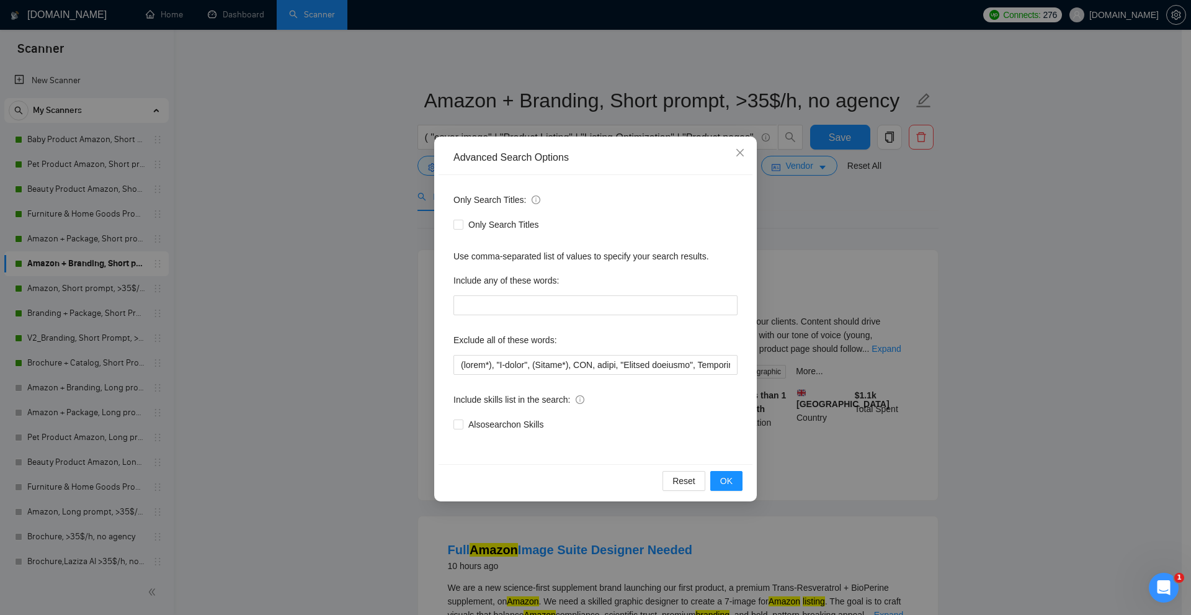
click at [303, 257] on div "Advanced Search Options Only Search Titles: Only Search Titles Use comma-separa…" at bounding box center [595, 307] width 1191 height 615
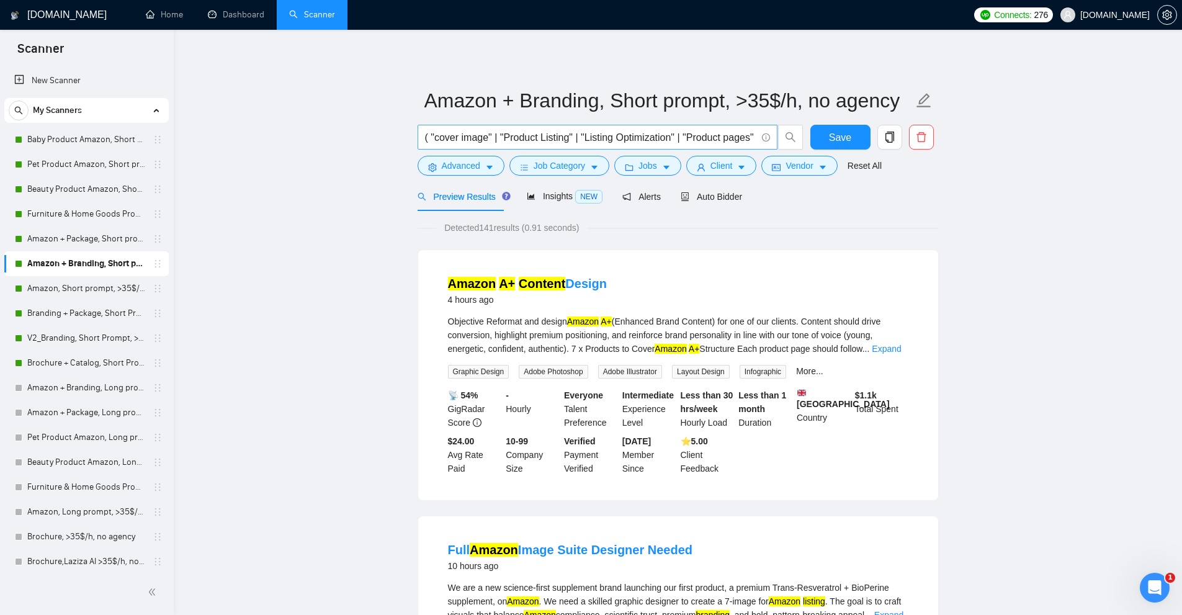
click at [511, 137] on input "( "cover image" | "Product Listing" | "Listing Optimization" | "Product pages" …" at bounding box center [590, 138] width 331 height 16
click at [31, 137] on link "Baby Product Amazon, Short prompt, >35$/h, no agency" at bounding box center [86, 139] width 118 height 25
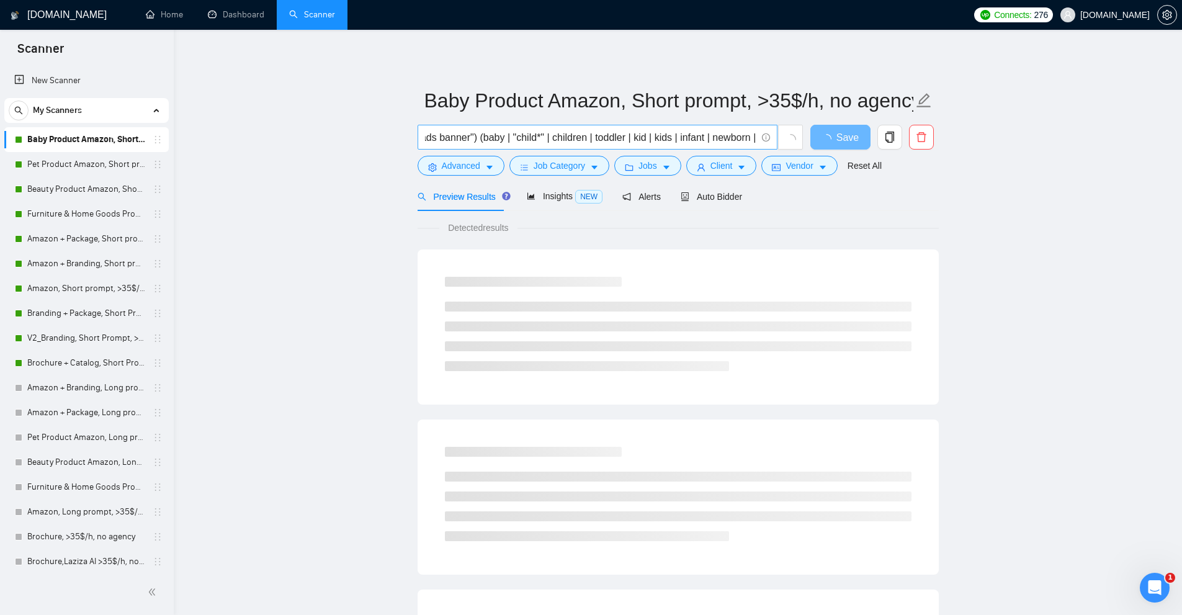
scroll to position [0, 1507]
click at [543, 136] on input "( "cover image" | "Product Listing" | "Listing Optimization" | "Product pages" …" at bounding box center [590, 138] width 331 height 16
paste input "( (a+*) | (\"a+*) | (\(a+*) | (/a+*) | (#a+*) | (.a+*) | (*a+*) | (**a+*) | (**…"
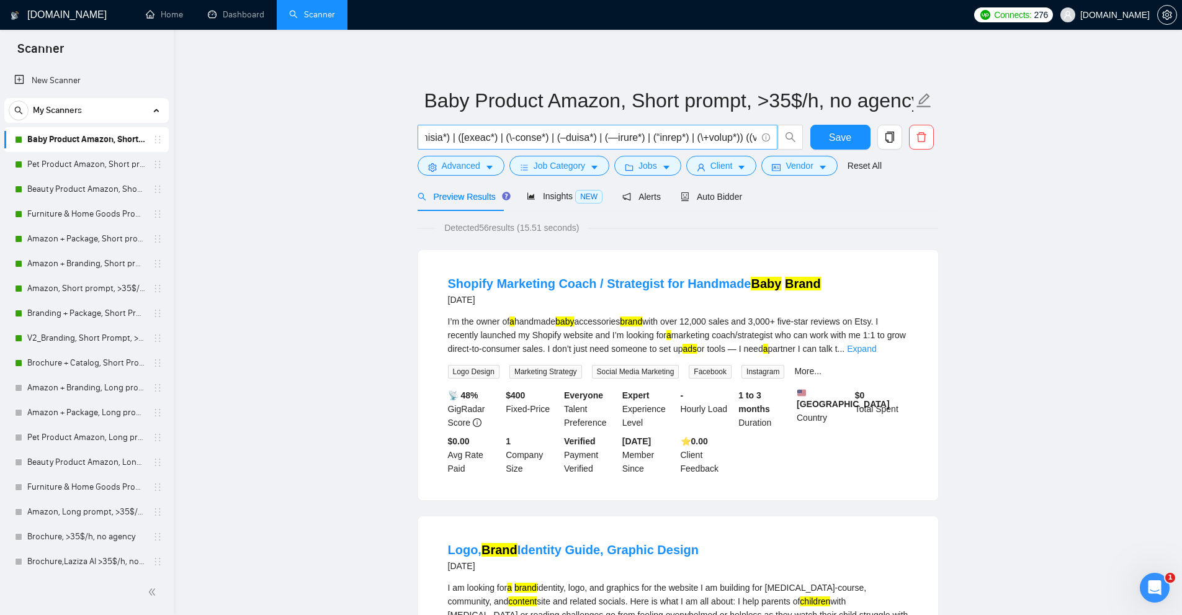
scroll to position [0, 8189]
click at [708, 141] on input "text" at bounding box center [590, 138] width 331 height 16
click at [616, 131] on input "text" at bounding box center [590, 138] width 331 height 16
paste input "( (baby*) | (\"baby*) | (\(baby*) | (/baby*) | (#baby*) | (.baby*) | (*baby*) |…"
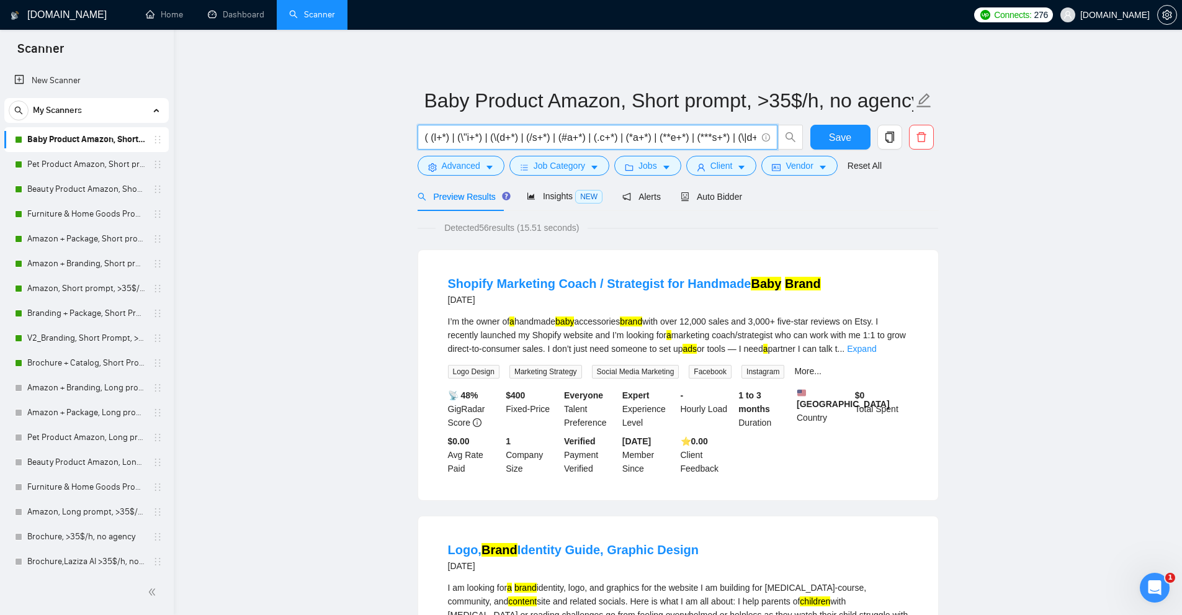
scroll to position [0, 22901]
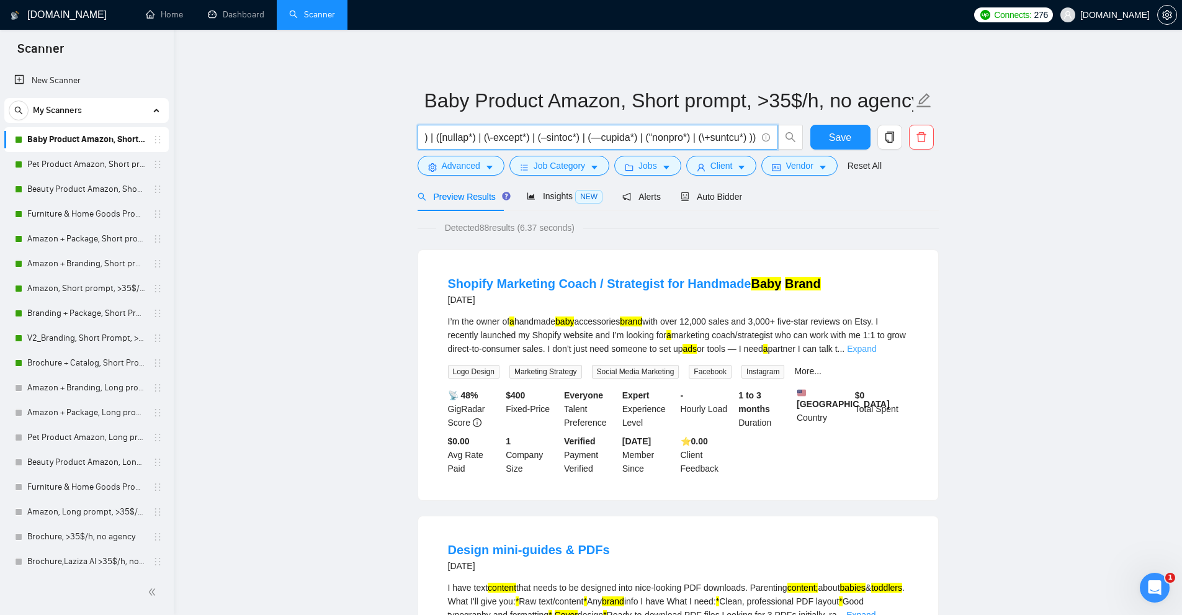
click at [876, 351] on link "Expand" at bounding box center [861, 349] width 29 height 10
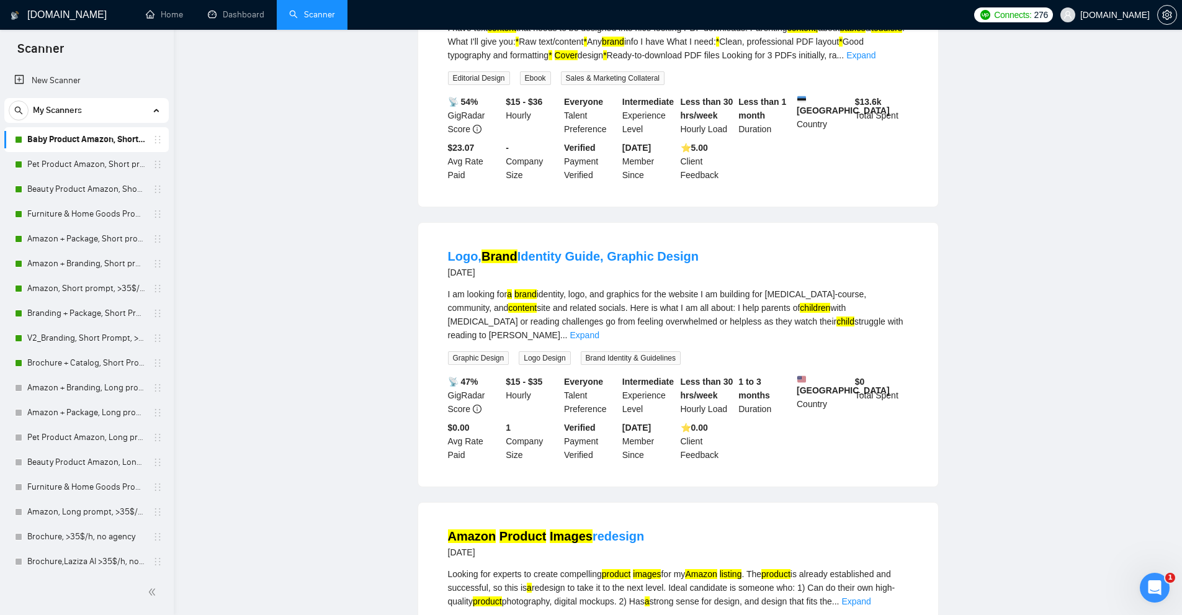
scroll to position [0, 0]
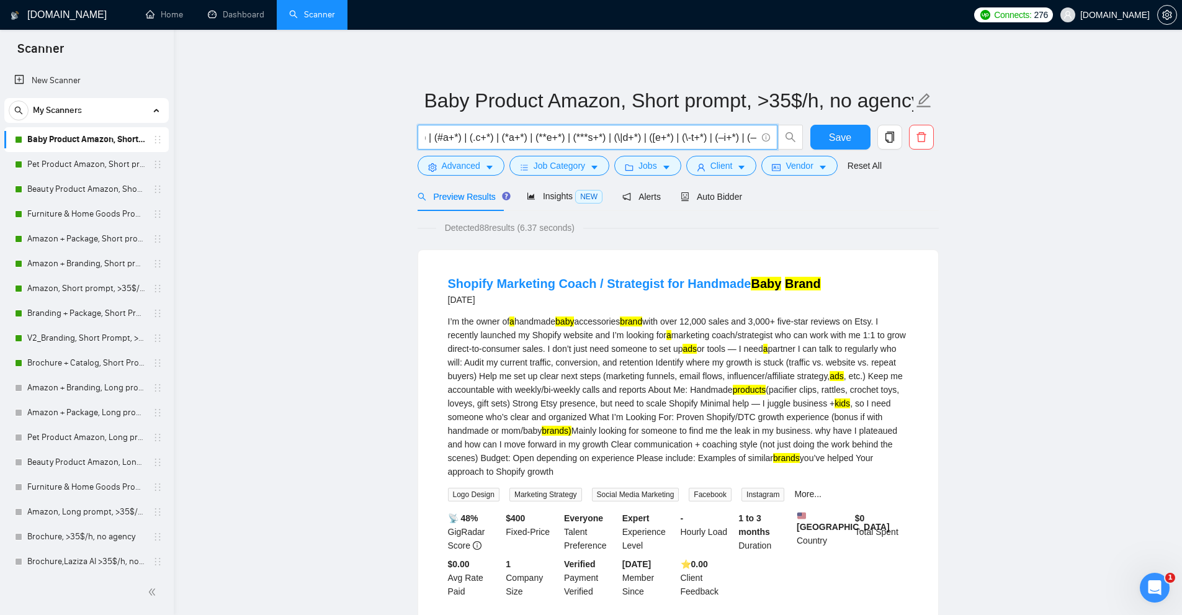
click at [612, 140] on input "text" at bounding box center [590, 138] width 331 height 16
drag, startPoint x: 623, startPoint y: 432, endPoint x: 603, endPoint y: 433, distance: 19.9
click at [571, 433] on mark "brands)" at bounding box center [556, 431] width 29 height 10
click at [567, 427] on div "I’m the owner of a handmade baby accessories brand with over 12,000 sales and 3…" at bounding box center [678, 397] width 460 height 164
click at [557, 141] on input "text" at bounding box center [590, 138] width 331 height 16
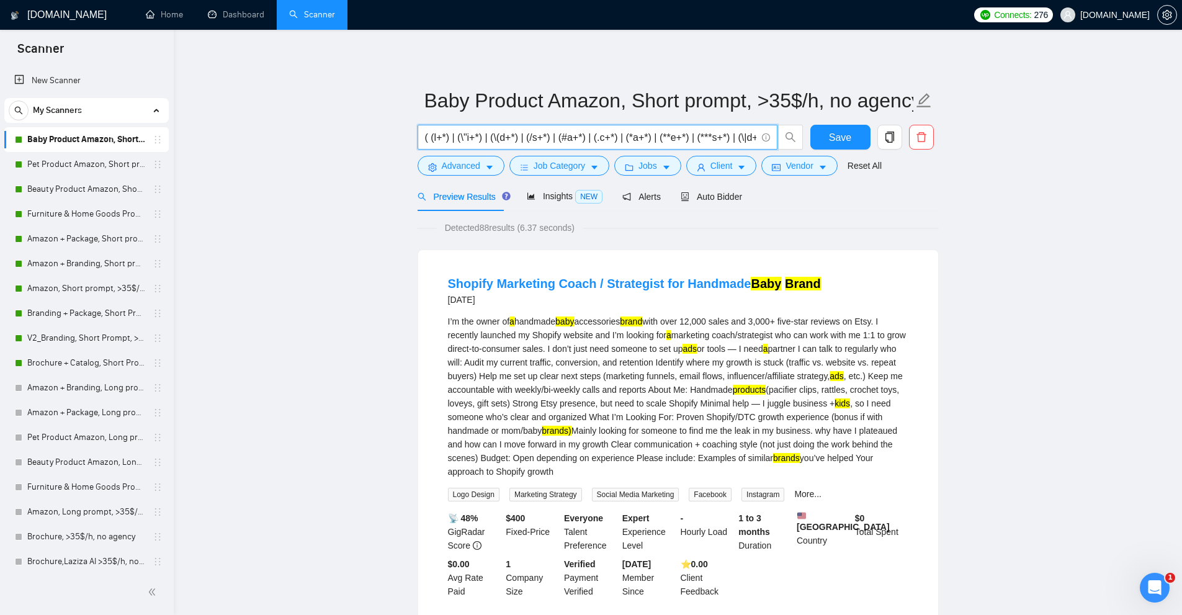
click at [502, 143] on input "text" at bounding box center [590, 138] width 331 height 16
paste input "a+*) | (\"a+*) | (\(a+*) | (/a+*) | (#a+*) | (.a+*) | (*a+*) | (**a+*) | (***a+…"
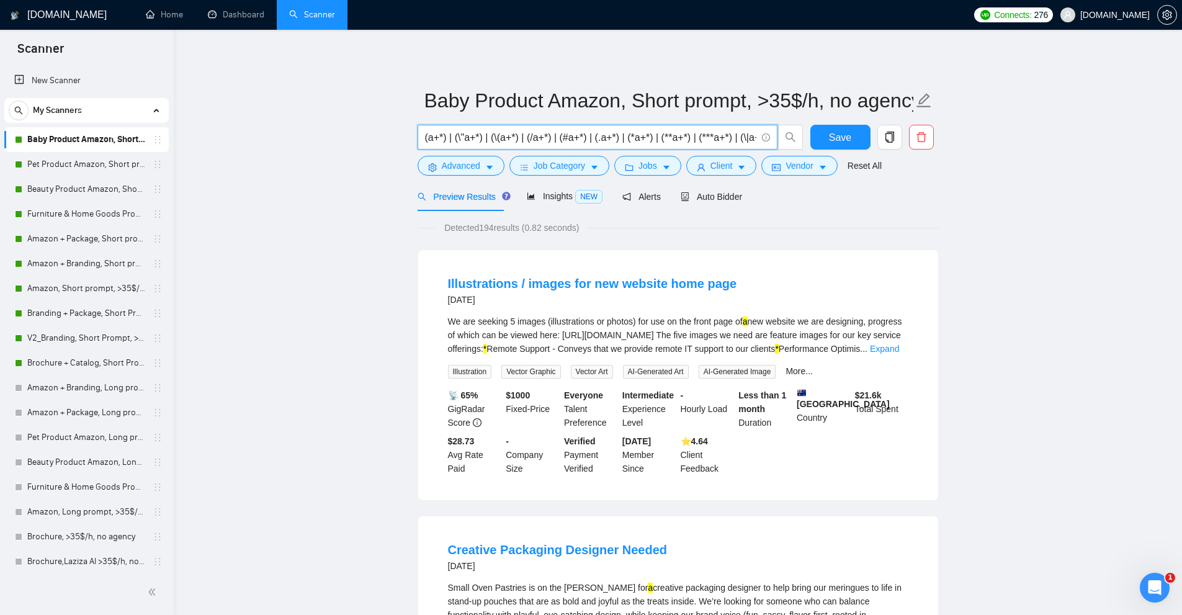
click at [505, 135] on input "(a+*) | (\"a+*) | (\(a+*) | (/a+*) | (#a+*) | (.a+*) | (*a+*) | (**a+*) | (***a…" at bounding box center [590, 138] width 331 height 16
paste input "text"
click at [434, 137] on input "(a+*) | (\"a+*) | (\(a+*) | (/a+*) | (#a+*) | (.a+*) | (*a+*)" at bounding box center [590, 138] width 331 height 16
click at [498, 137] on input "(a+*) | (\"a+*) | (\(a+*) | (/a+*) | (#a+*) | (.a+*) | (*a+*)" at bounding box center [590, 138] width 331 height 16
paste input "\+*) | (\"a\+*) | (\(a\+*) | (/a\+*) | (#a\+*) | (.a\+*) | (*a\+*) | (**a\+*) |…"
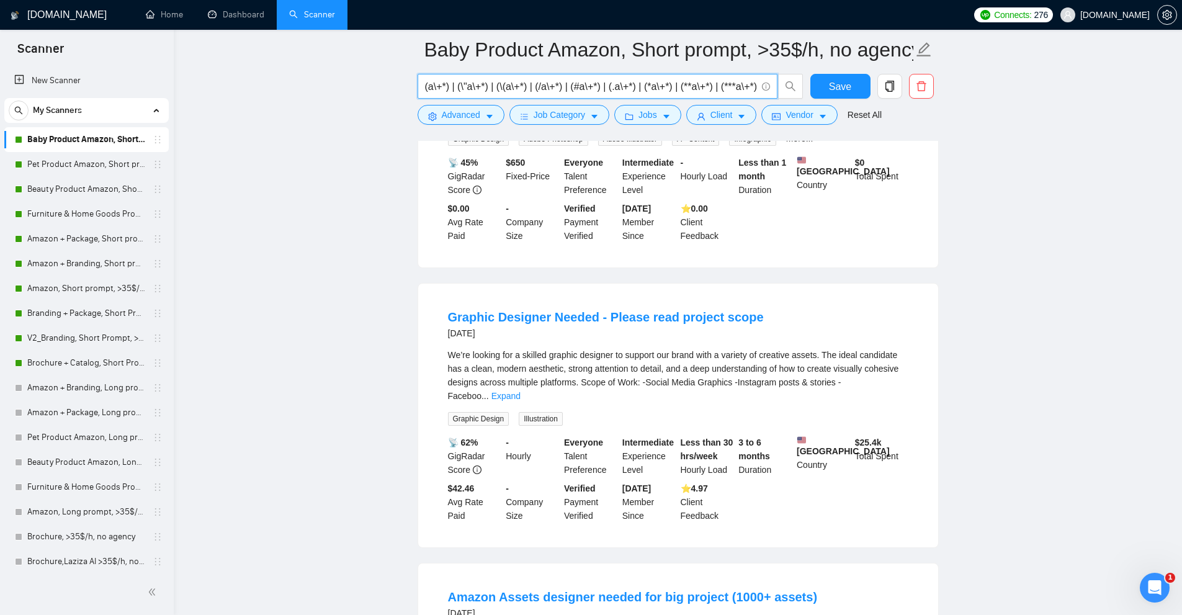
click at [489, 391] on span "..." at bounding box center [484, 396] width 7 height 10
click at [521, 393] on link "Expand" at bounding box center [505, 396] width 29 height 10
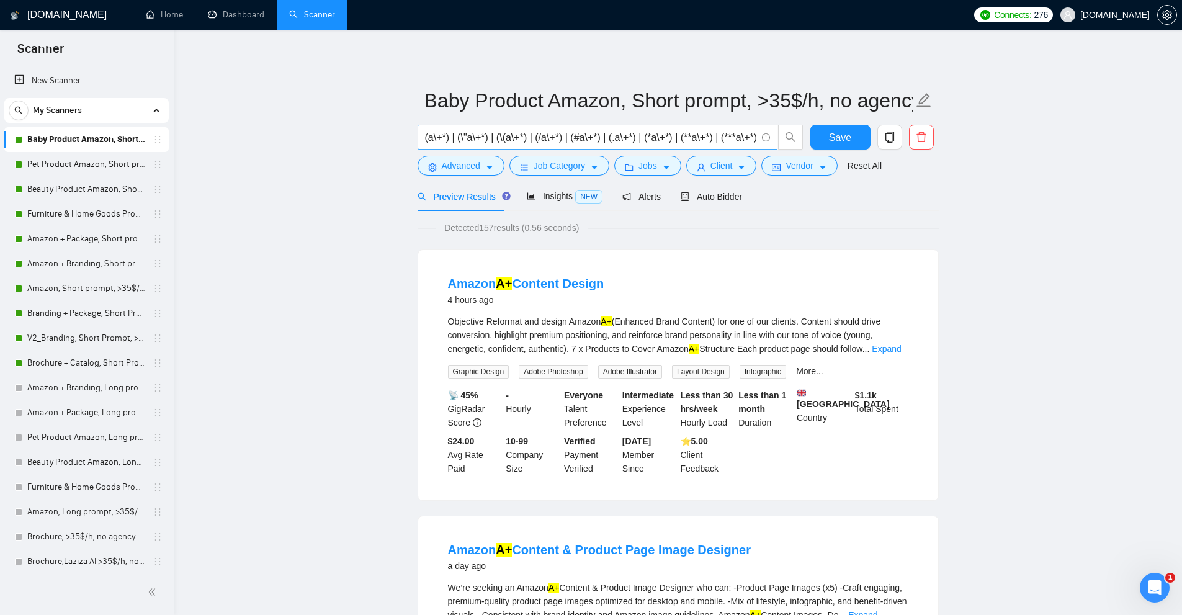
click at [581, 135] on input "(a\+*) | (\"a\+*) | (\(a\+*) | (/a\+*) | (#a\+*) | (.a\+*) | (*a\+*) | (**a\+*)…" at bounding box center [590, 138] width 331 height 16
click at [539, 133] on input "(a\+*) | (\"a\+*) | (\(a\+*) | (/a\+*) | (#a\+*) | (.a\+*) | (*a\+*) | (**a\+*)…" at bounding box center [590, 138] width 331 height 16
paste input "(a\+*) | (\"a\+*) | (\(a\+*) | (/a\+*) | (#a\+*) | (.a\+*) | (*a\+*) | (**a\+*)…"
type input "( (a\+*) | (\"a\+*) | (\(a\+*) | (/a\+*) | (#a\+*) | (.a\+*) | (*a\+*) | (**a\+…"
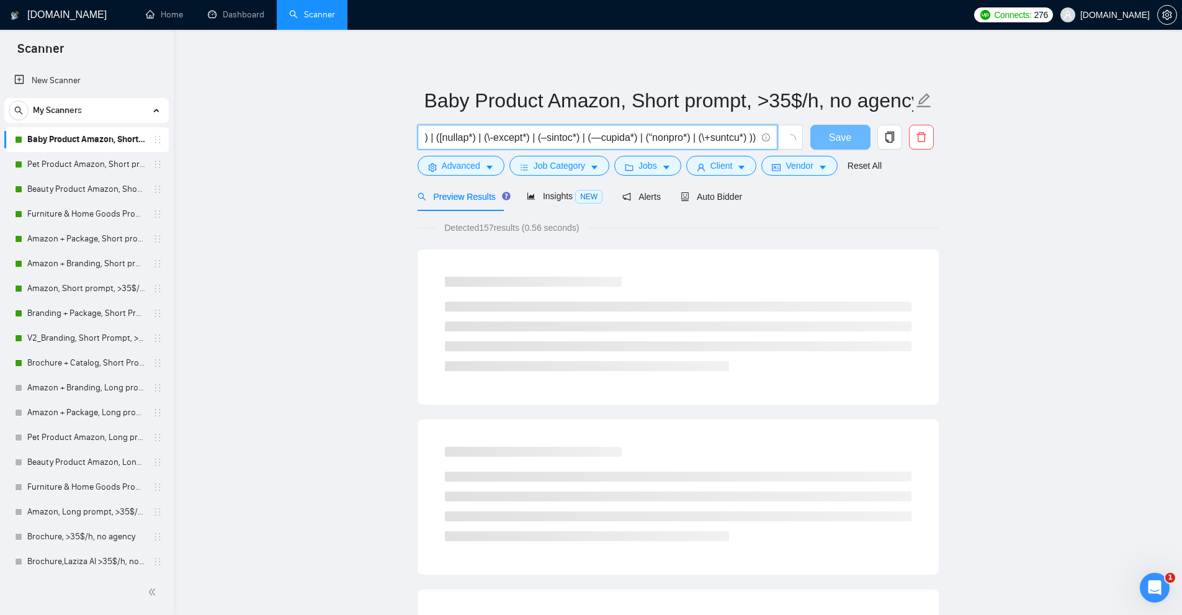
scroll to position [0, 0]
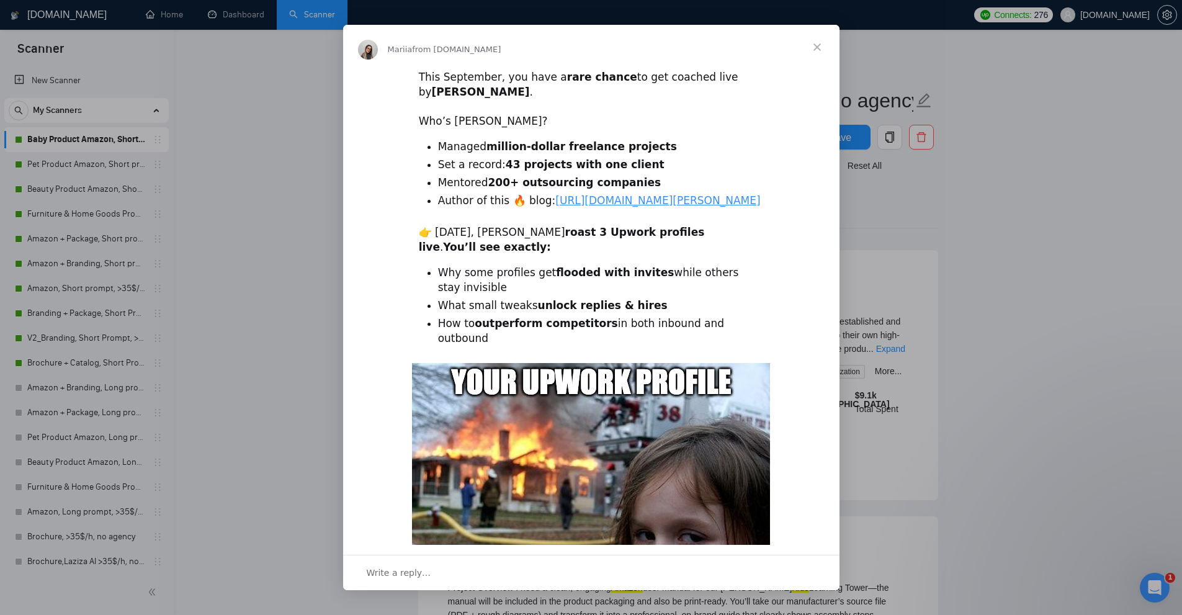
click at [825, 30] on span "Close" at bounding box center [817, 47] width 45 height 45
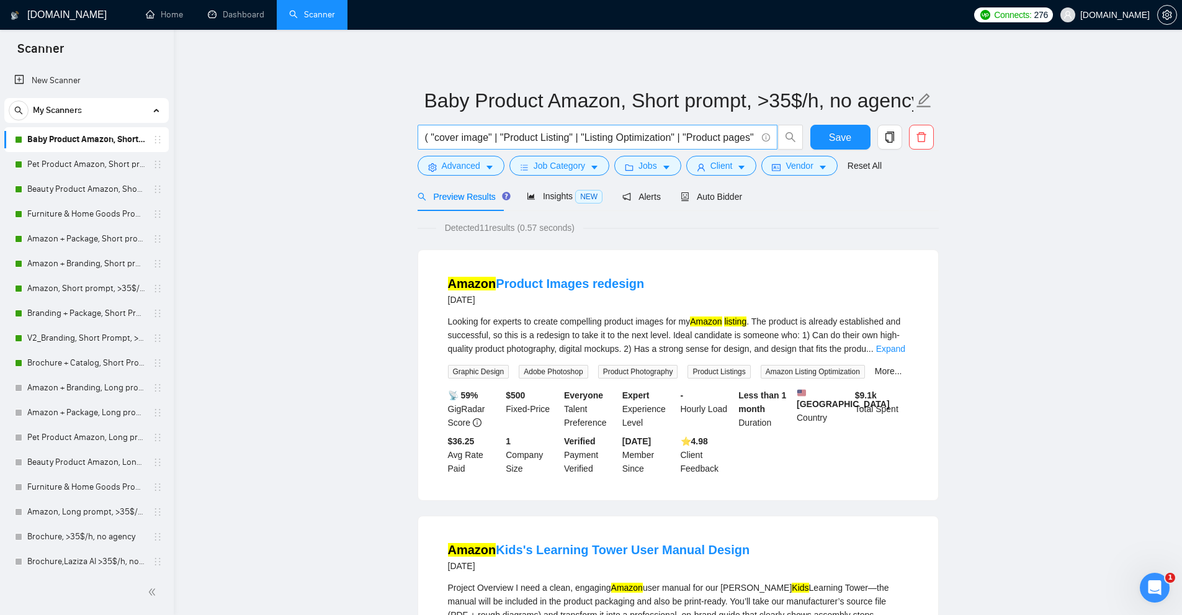
click at [679, 135] on input "( "cover image" | "Product Listing" | "Listing Optimization" | "Product pages" …" at bounding box center [590, 138] width 331 height 16
click at [540, 194] on span "Insights NEW" at bounding box center [565, 196] width 76 height 10
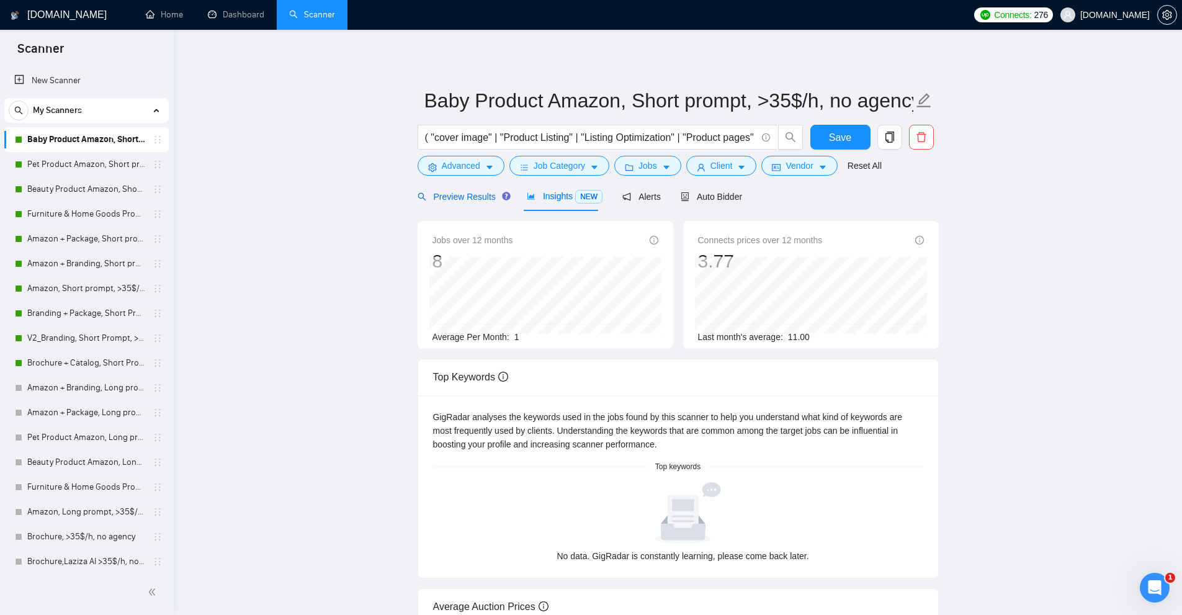
click at [458, 200] on span "Preview Results" at bounding box center [462, 197] width 89 height 10
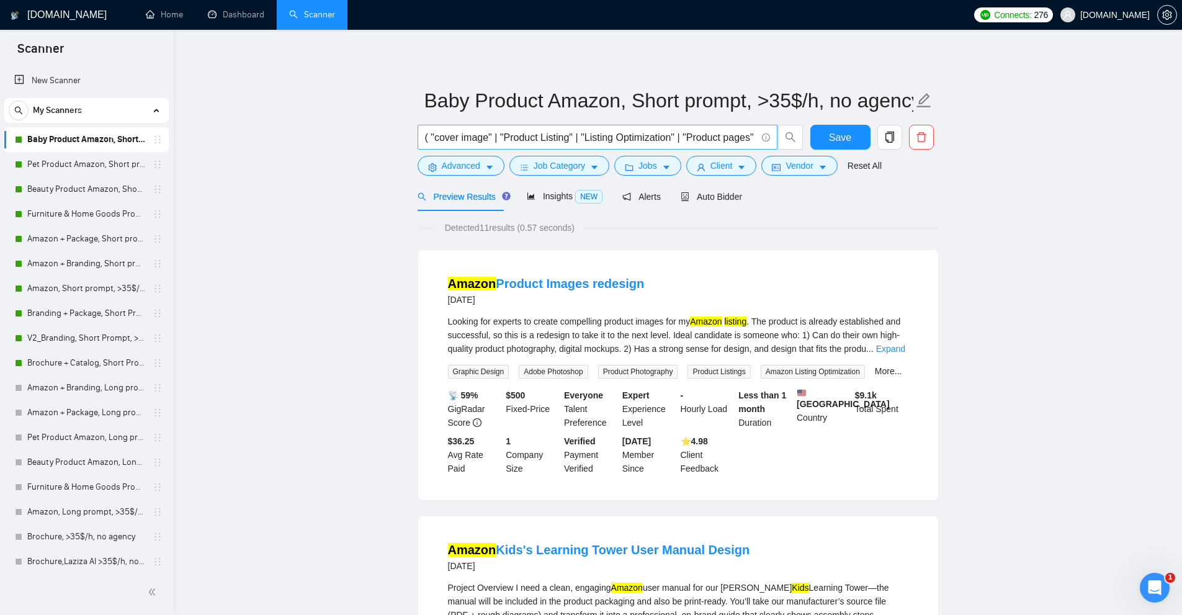
click at [511, 142] on input "( "cover image" | "Product Listing" | "Listing Optimization" | "Product pages" …" at bounding box center [590, 138] width 331 height 16
paste input "( (a\+*) | (\"a\+*) | (\(a\+*) | (/a\+*) | (#a\+*) | (.a\+*) | (*a\+*) | (**a\+…"
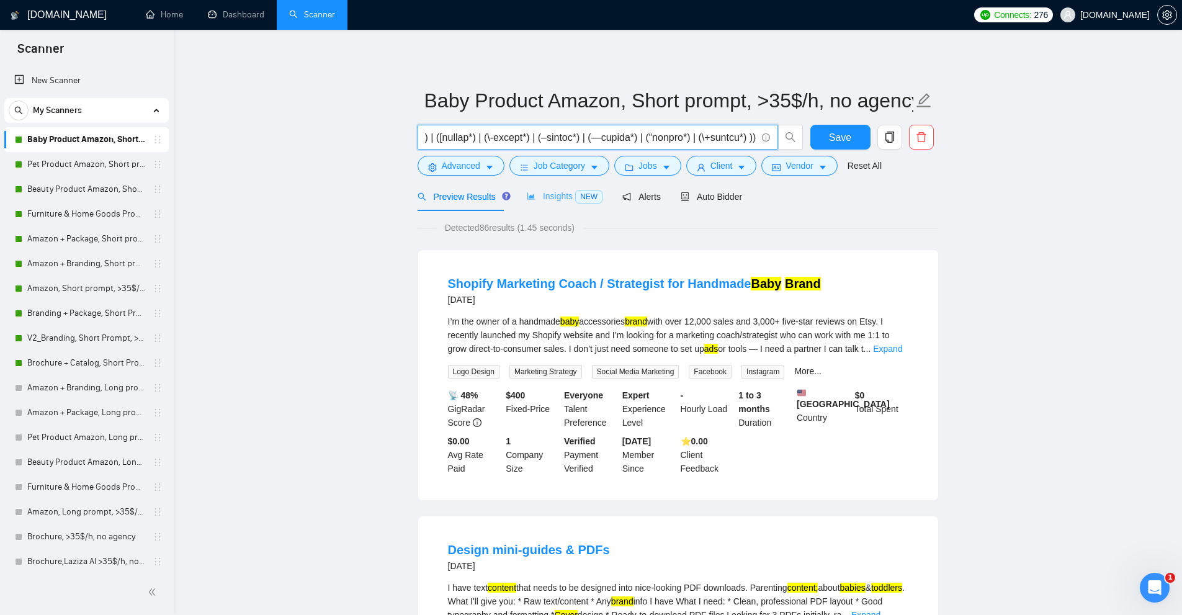
type input "( (a\+*) | (\"a\+*) | (\(a\+*) | (/a\+*) | (#a\+*) | (.a\+*) | (*a\+*) | (**a\+…"
click at [527, 193] on icon "area-chart" at bounding box center [531, 196] width 9 height 9
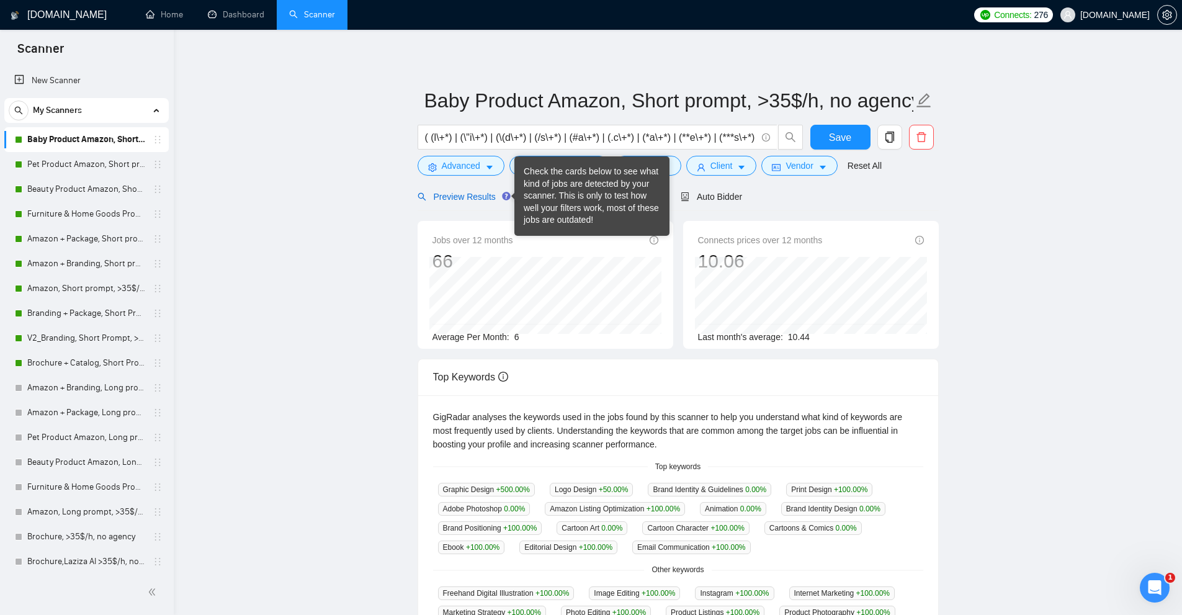
click at [459, 197] on span "Preview Results" at bounding box center [462, 197] width 89 height 10
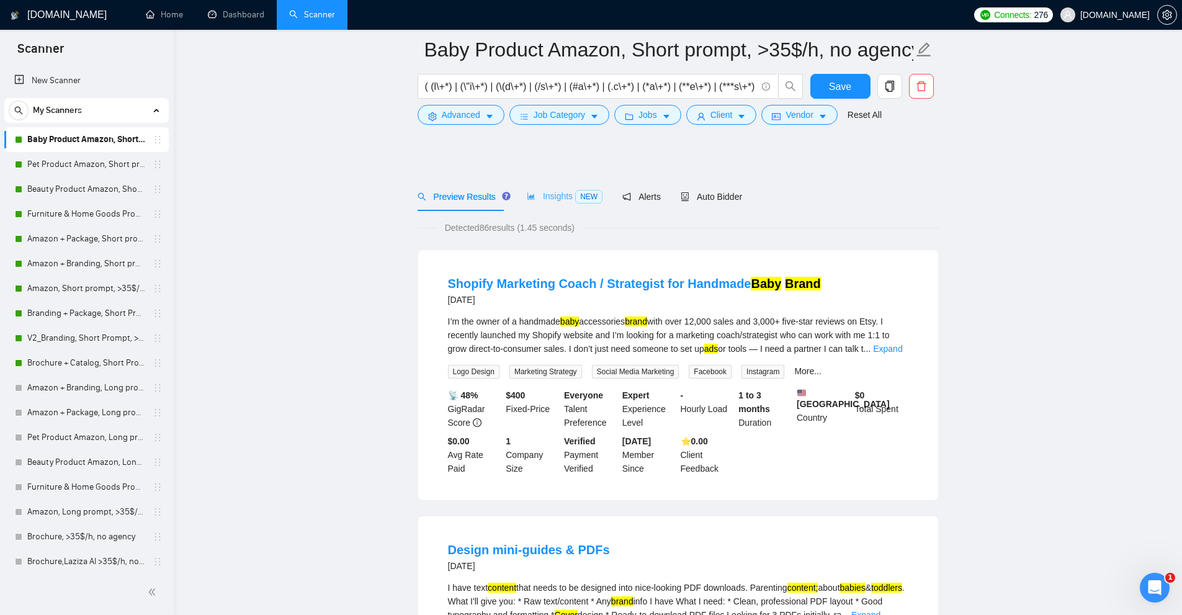
scroll to position [372, 0]
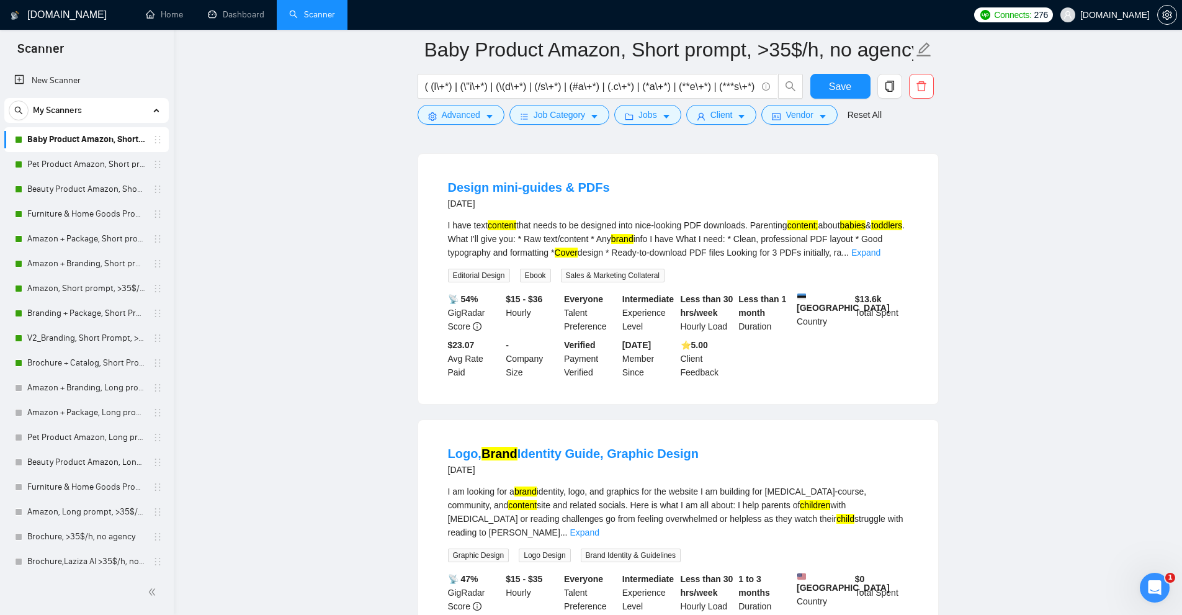
click at [912, 530] on li "Logo, Brand Identity Guide, Graphic Design 16 days ago I am looking for a brand…" at bounding box center [678, 552] width 490 height 234
click at [599, 527] on link "Expand" at bounding box center [584, 532] width 29 height 10
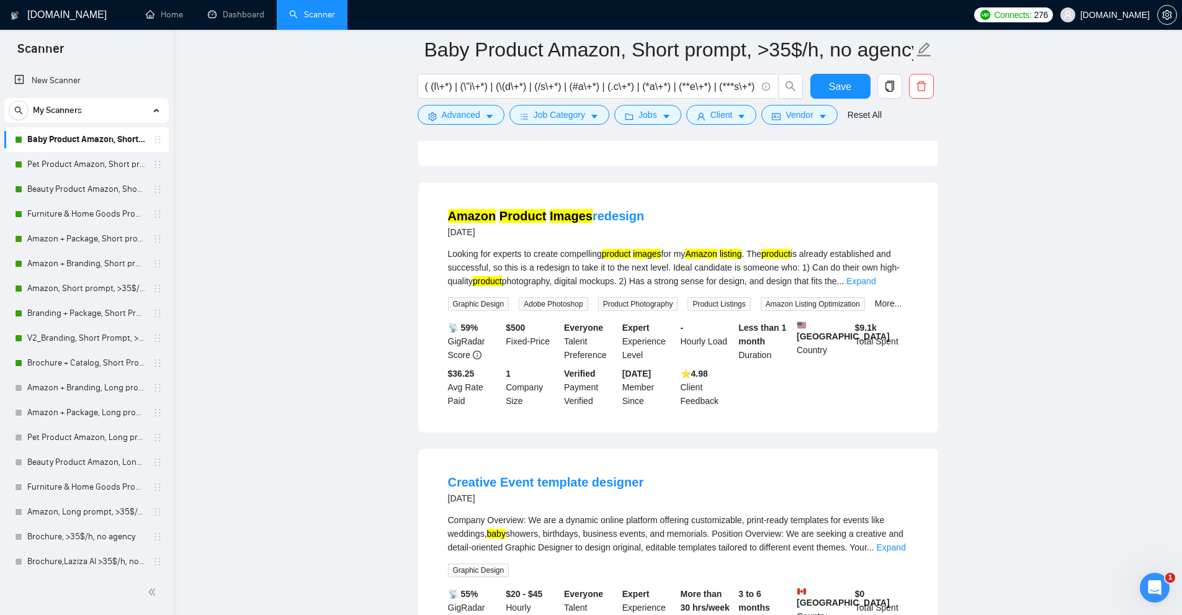
scroll to position [1241, 0]
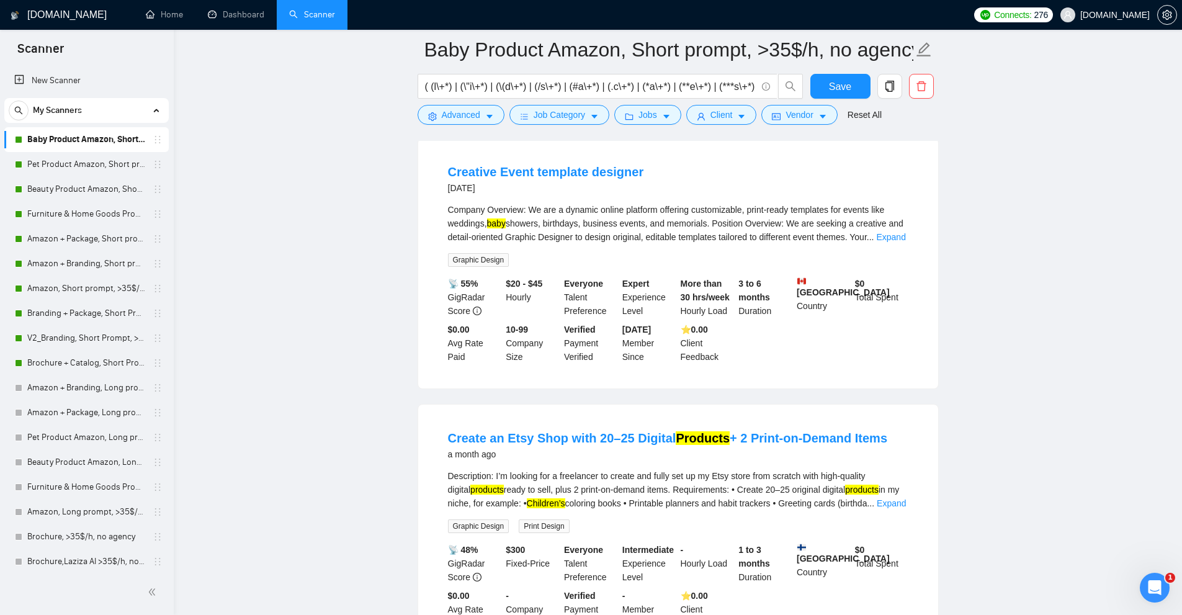
click at [891, 244] on div "Company Overview: We are a dynamic online platform offering customizable, print…" at bounding box center [678, 223] width 460 height 41
click at [886, 267] on div "Company Overview: We are a dynamic online platform offering customizable, print…" at bounding box center [678, 235] width 460 height 64
click at [898, 267] on div "Company Overview: We are a dynamic online platform offering customizable, print…" at bounding box center [678, 235] width 460 height 64
click at [901, 242] on link "Expand" at bounding box center [890, 237] width 29 height 10
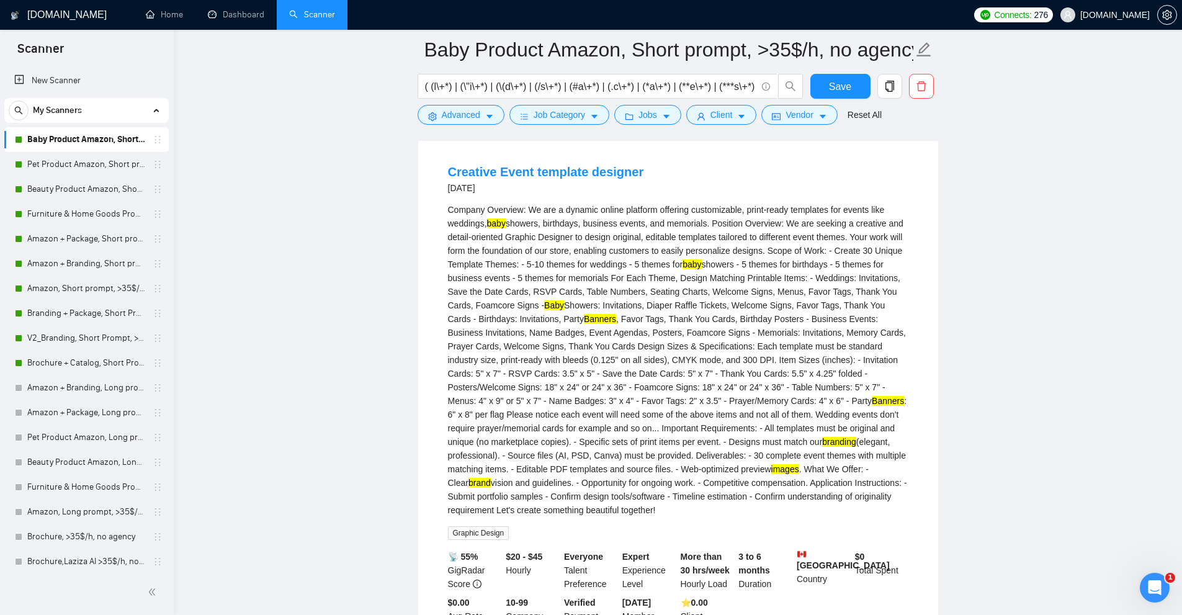
drag, startPoint x: 681, startPoint y: 287, endPoint x: 700, endPoint y: 287, distance: 19.2
click at [700, 287] on div "Company Overview: We are a dynamic online platform offering customizable, print…" at bounding box center [678, 360] width 460 height 314
drag, startPoint x: 552, startPoint y: 344, endPoint x: 584, endPoint y: 347, distance: 32.4
click at [583, 347] on div "Company Overview: We are a dynamic online platform offering customizable, print…" at bounding box center [678, 360] width 460 height 314
click at [604, 398] on div "Company Overview: We are a dynamic online platform offering customizable, print…" at bounding box center [678, 360] width 460 height 314
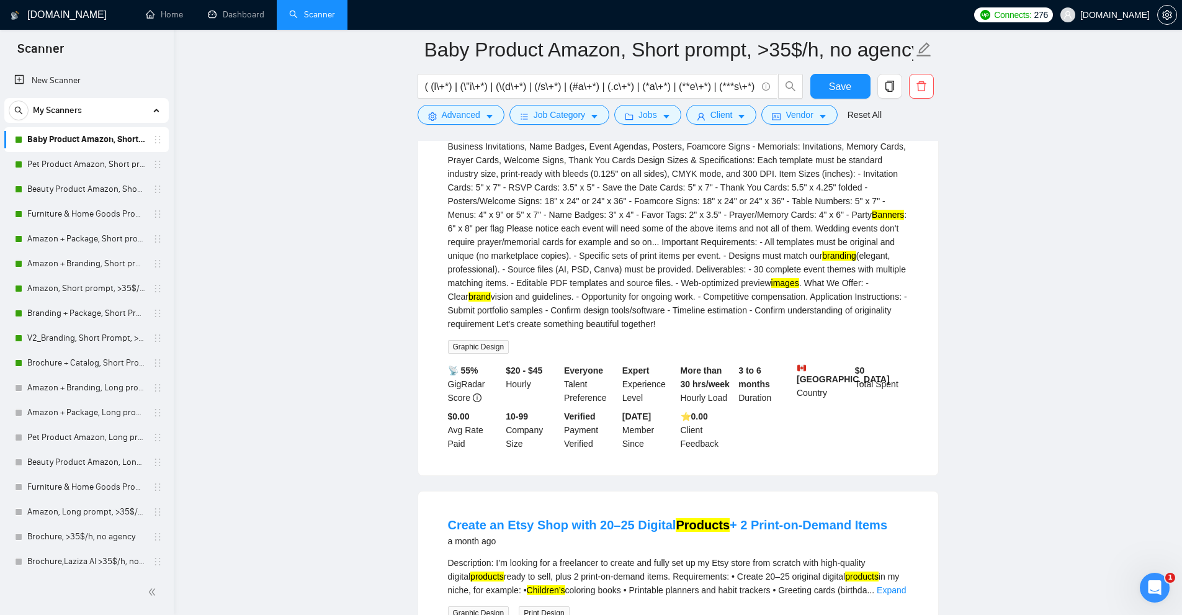
scroll to position [1179, 0]
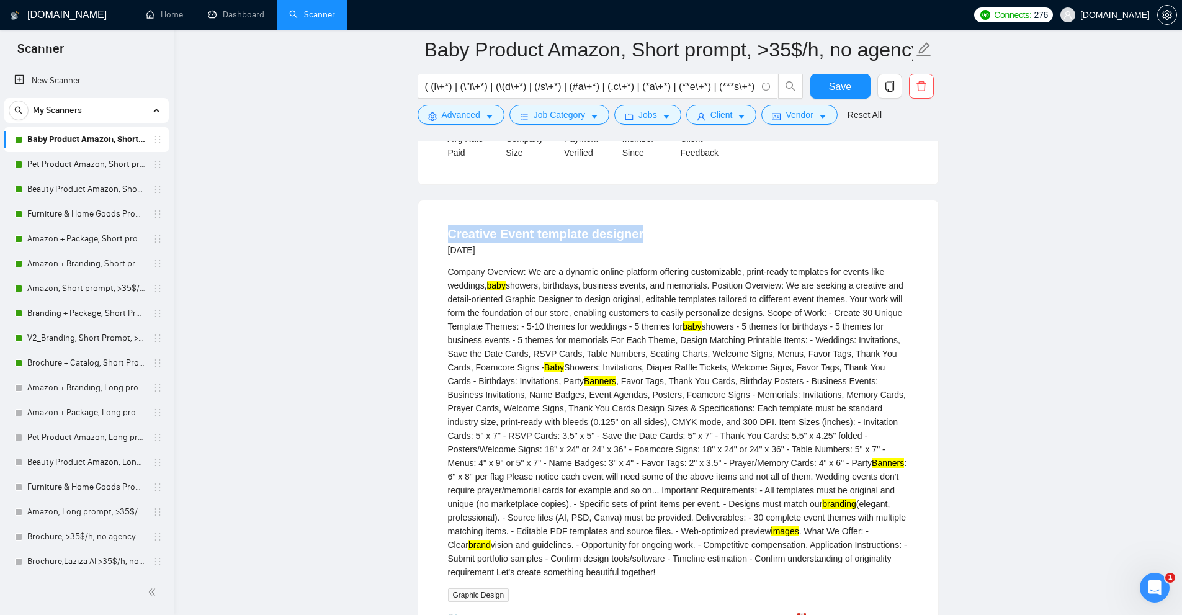
drag, startPoint x: 451, startPoint y: 257, endPoint x: 643, endPoint y: 254, distance: 192.3
click at [643, 254] on li "Creative Event template designer 22 days ago Company Overview: We are a dynamic…" at bounding box center [678, 461] width 490 height 493
copy link "Creative Event template designer"
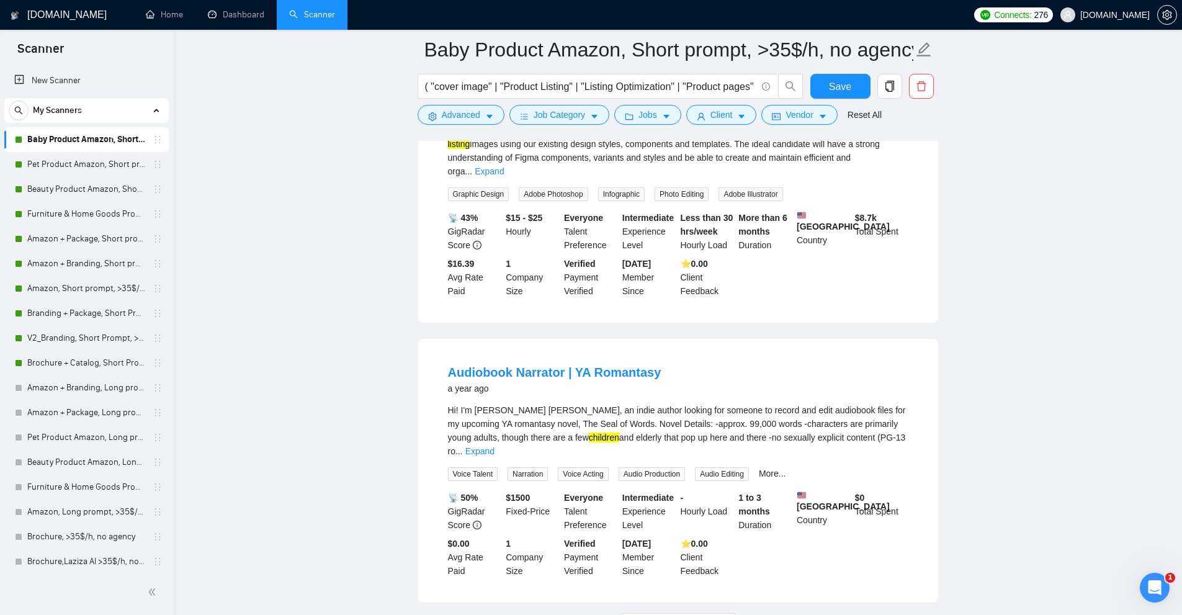
scroll to position [2439, 0]
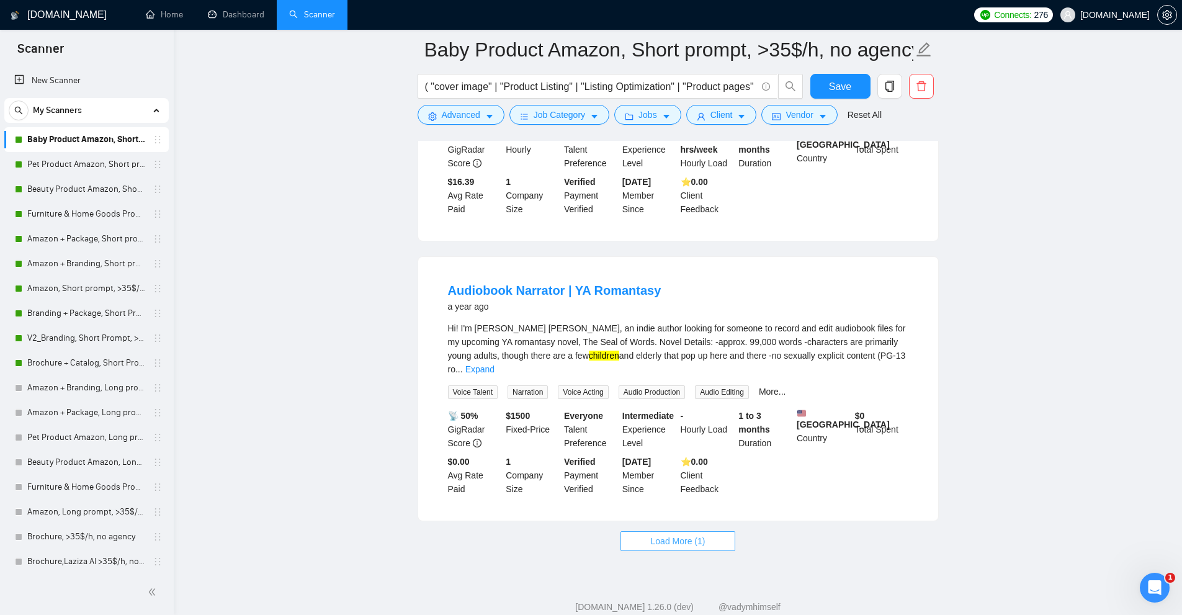
click at [697, 534] on span "Load More (1)" at bounding box center [678, 541] width 55 height 14
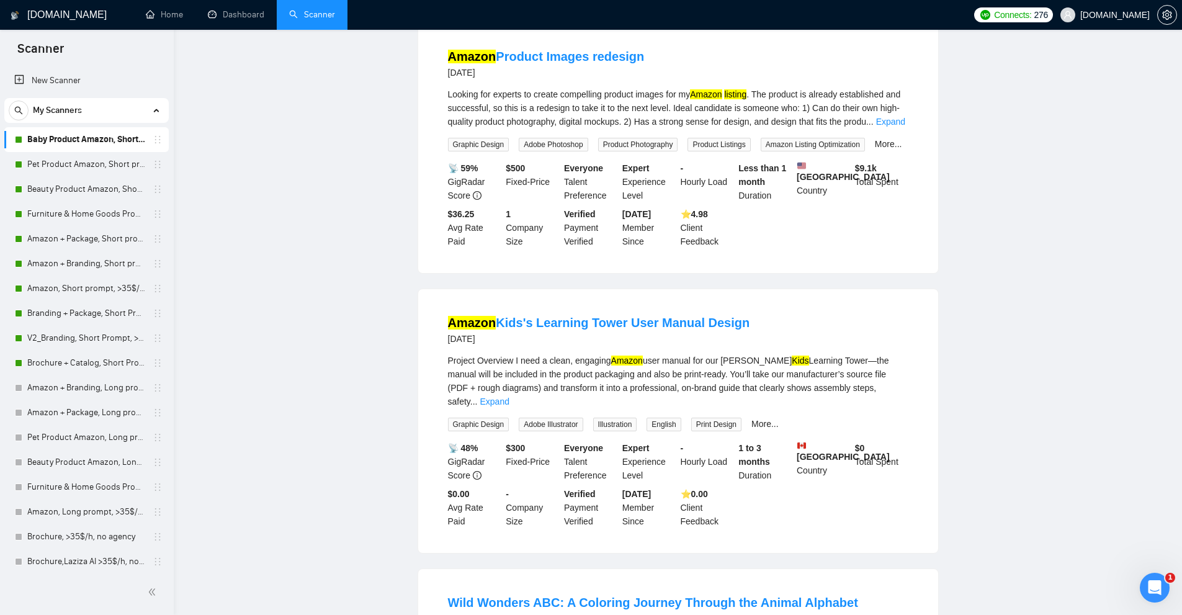
scroll to position [0, 0]
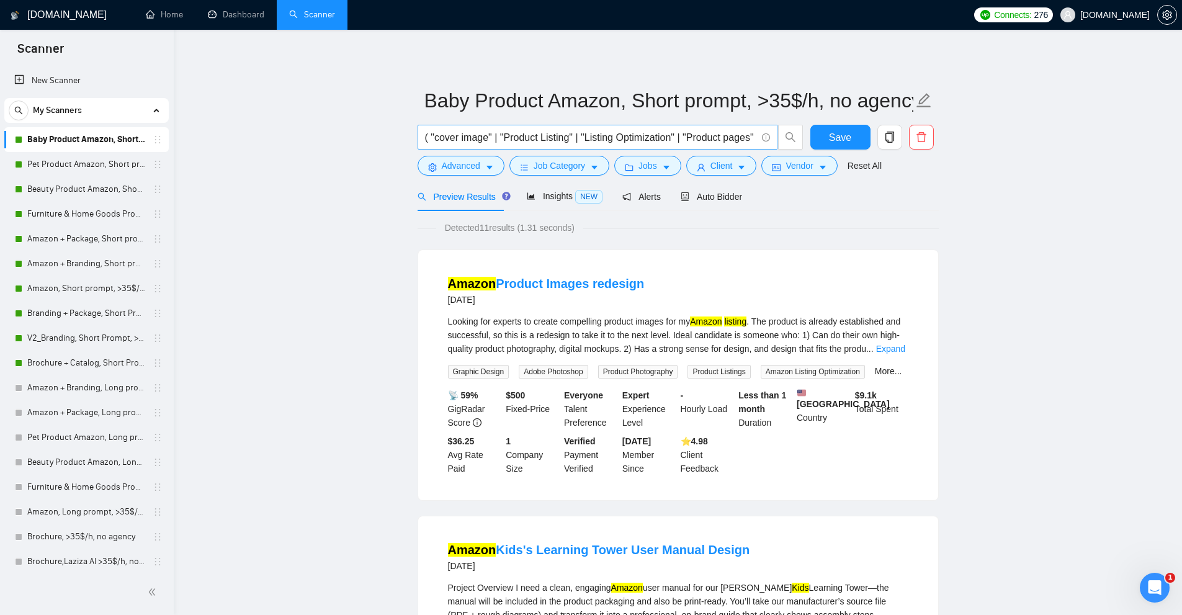
click at [556, 136] on input "( "cover image" | "Product Listing" | "Listing Optimization" | "Product pages" …" at bounding box center [590, 138] width 331 height 16
paste input "( (l\+*) | (\"i\+*) | (\(d\+*) | (/s\+*) | (#a\+*) | (.c\+*) | (*a\+*) | (**e\+…"
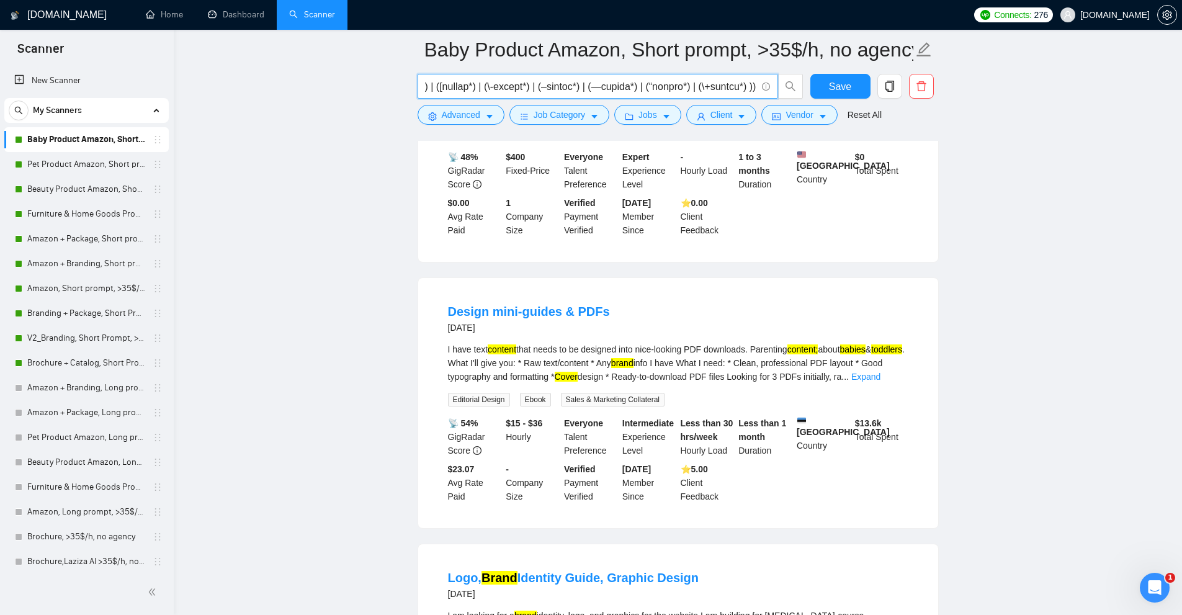
scroll to position [434, 0]
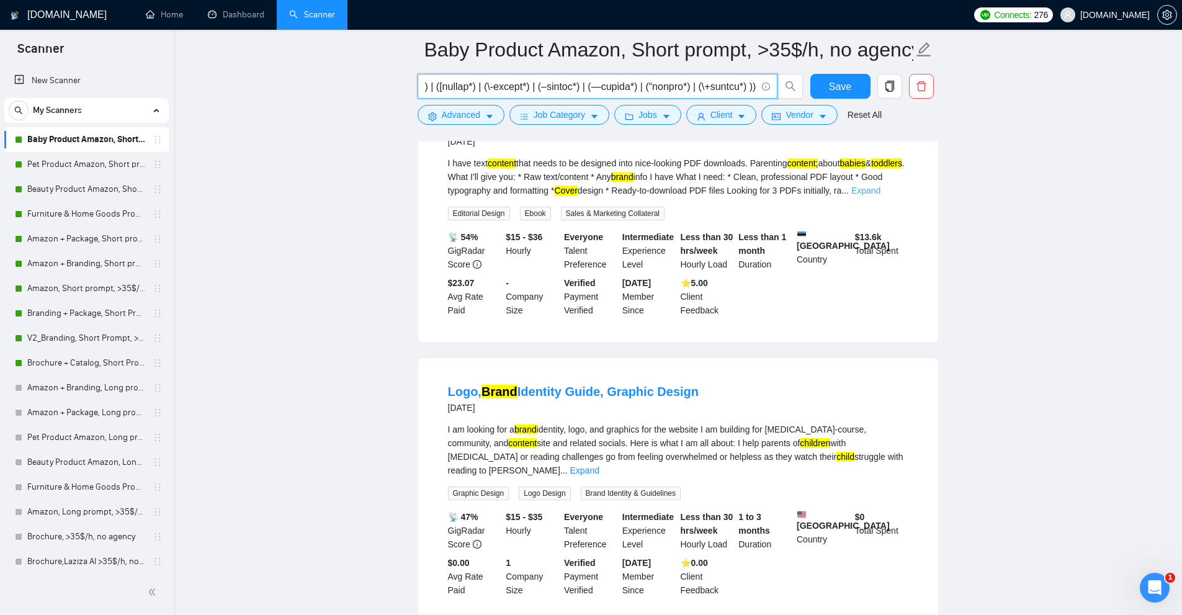
click at [880, 195] on link "Expand" at bounding box center [865, 190] width 29 height 10
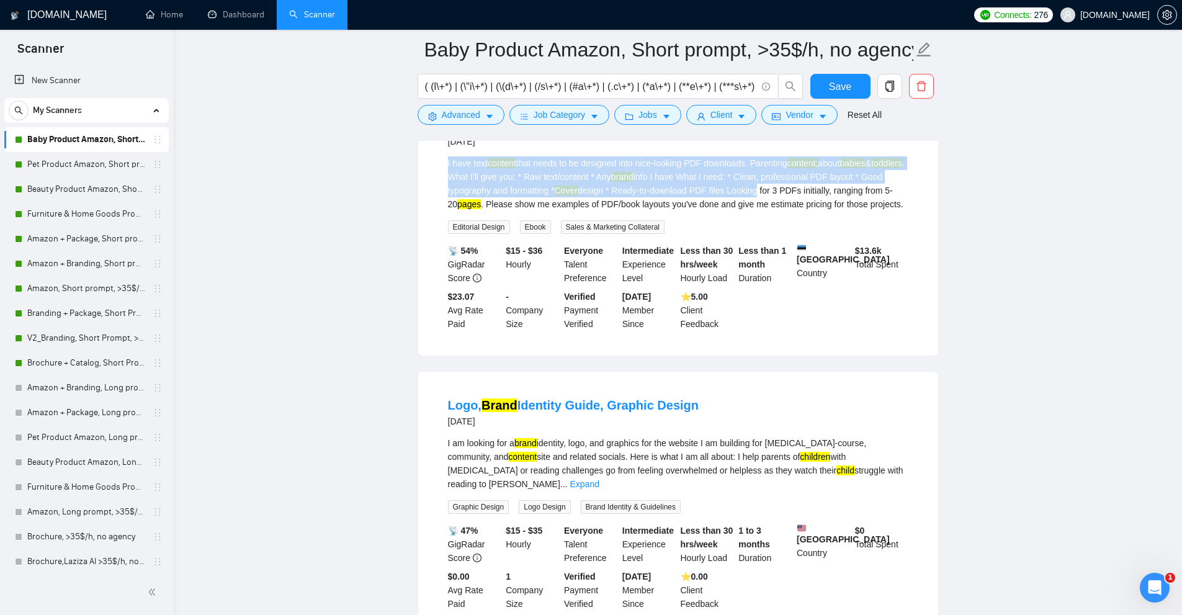
drag, startPoint x: 472, startPoint y: 169, endPoint x: 782, endPoint y: 200, distance: 311.1
click at [782, 200] on div "Design mini-guides & PDFs 15 days ago I have text content that needs to be desi…" at bounding box center [678, 224] width 520 height 264
click at [779, 203] on div "I have text content that needs to be designed into nice-looking PDF downloads. …" at bounding box center [678, 183] width 460 height 55
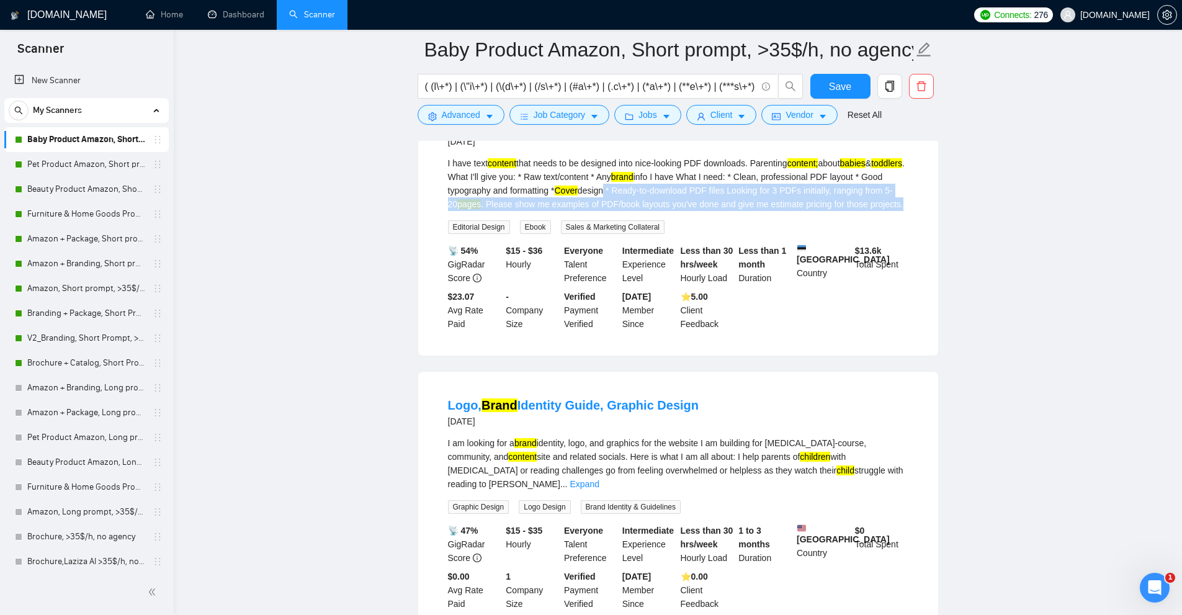
drag, startPoint x: 720, startPoint y: 220, endPoint x: 613, endPoint y: 208, distance: 107.3
click at [623, 199] on div "I have text content that needs to be designed into nice-looking PDF downloads. …" at bounding box center [678, 183] width 460 height 55
click at [612, 209] on div "I have text content that needs to be designed into nice-looking PDF downloads. …" at bounding box center [678, 183] width 460 height 55
click at [570, 211] on div "I have text content that needs to be designed into nice-looking PDF downloads. …" at bounding box center [678, 183] width 460 height 55
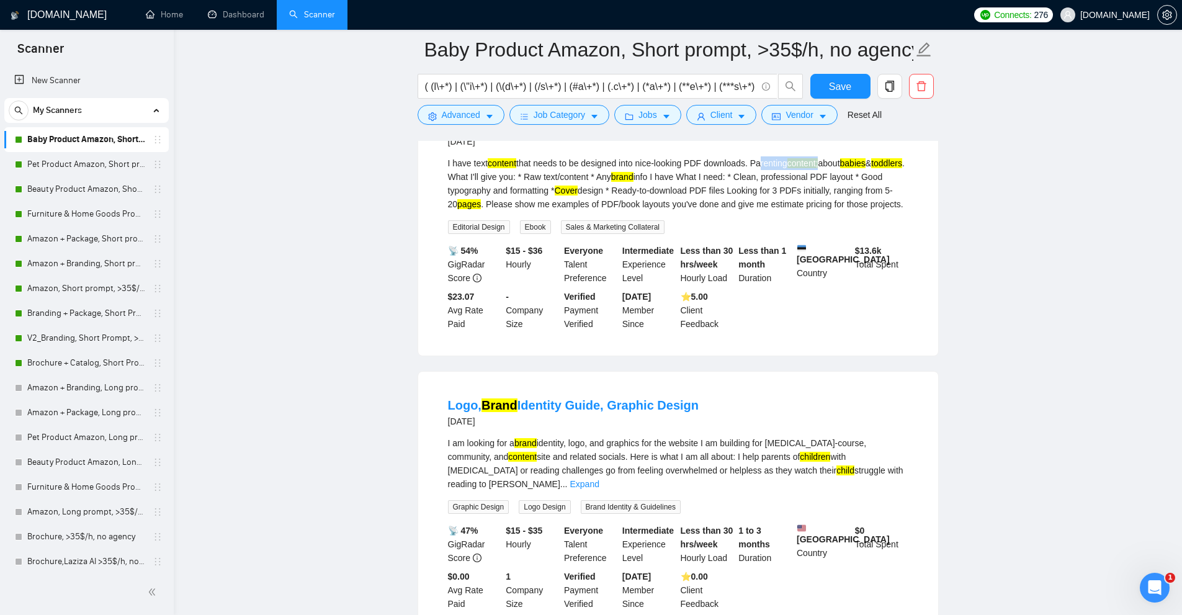
drag, startPoint x: 758, startPoint y: 169, endPoint x: 825, endPoint y: 173, distance: 66.5
click at [825, 173] on div "I have text content that needs to be designed into nice-looking PDF downloads. …" at bounding box center [678, 183] width 460 height 55
click at [824, 181] on div "I have text content that needs to be designed into nice-looking PDF downloads. …" at bounding box center [678, 183] width 460 height 55
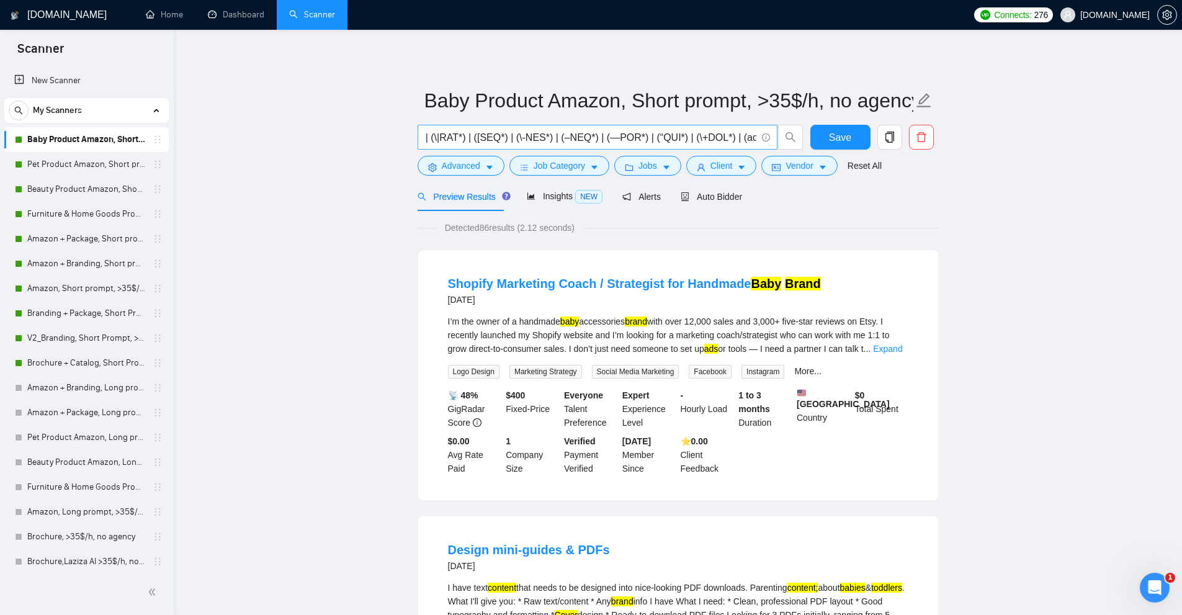
scroll to position [0, 4095]
click at [547, 133] on input "text" at bounding box center [590, 138] width 331 height 16
paste input ""cover image" | "(cover image)" | "[cover image]" | ".cover image" | ",cover im…"
drag, startPoint x: 473, startPoint y: 212, endPoint x: 518, endPoint y: 223, distance: 46.5
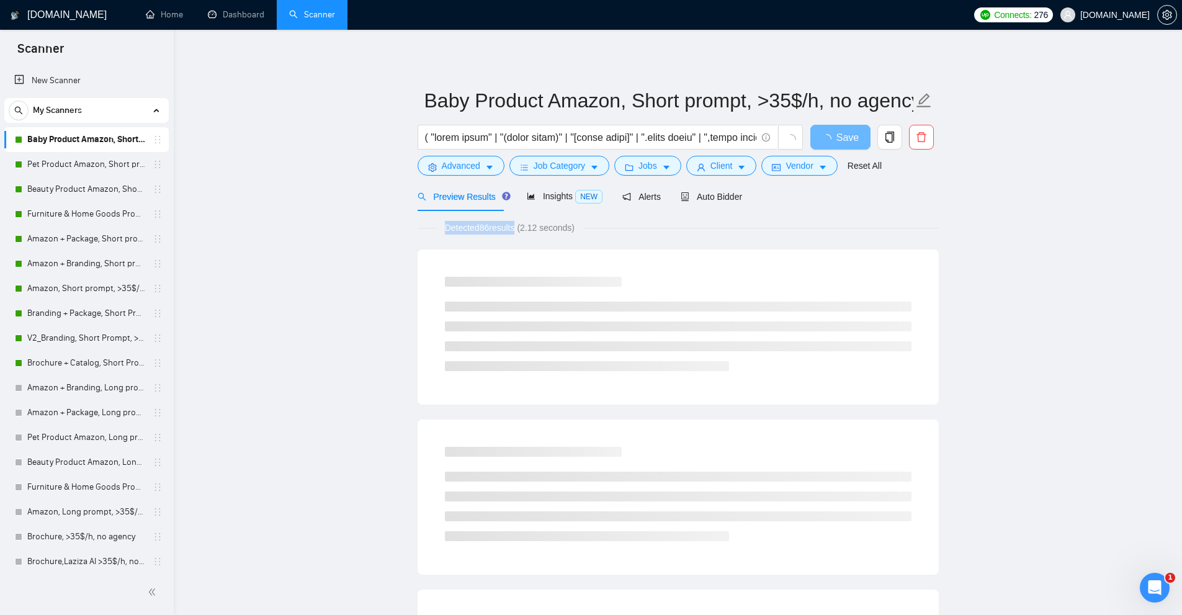
click at [482, 228] on span "Detected 86 results (2.12 seconds)" at bounding box center [509, 228] width 147 height 14
drag, startPoint x: 481, startPoint y: 225, endPoint x: 491, endPoint y: 224, distance: 10.0
click at [491, 224] on span "Detected 86 results (2.12 seconds)" at bounding box center [509, 228] width 147 height 14
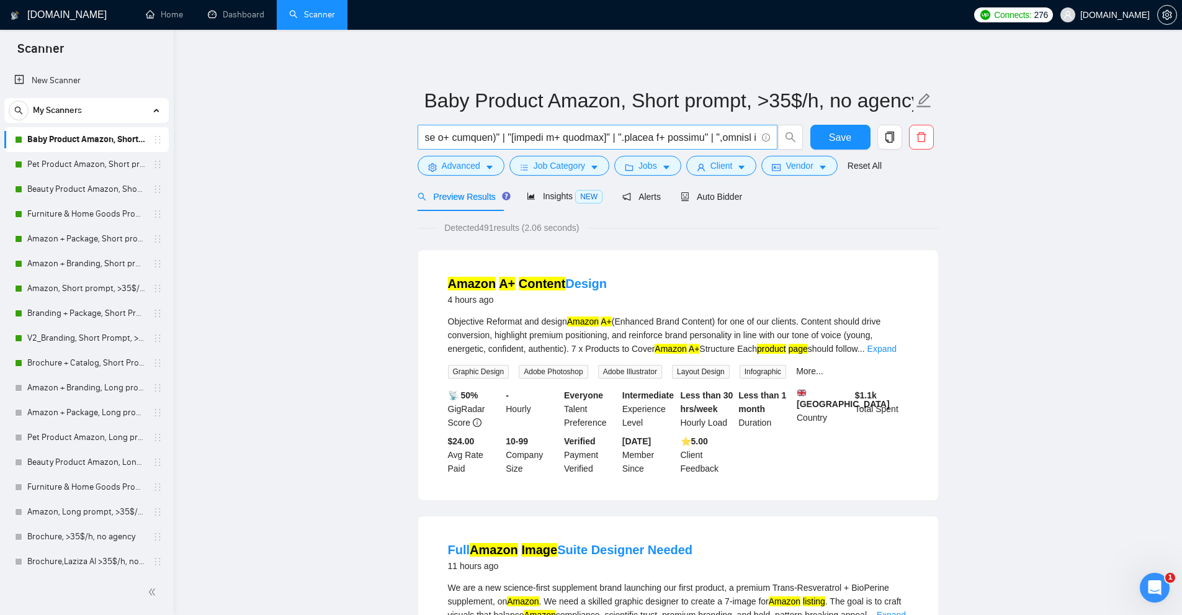
scroll to position [0, 15624]
click at [565, 130] on input "text" at bounding box center [590, 138] width 331 height 16
click at [622, 135] on input "text" at bounding box center [590, 138] width 331 height 16
paste input "(a+*) | (\"a+*) | (\(a+*) | (/a+*) | (#a+*) | (.a+*) | (*a+*) | (**a+*) | (***a…"
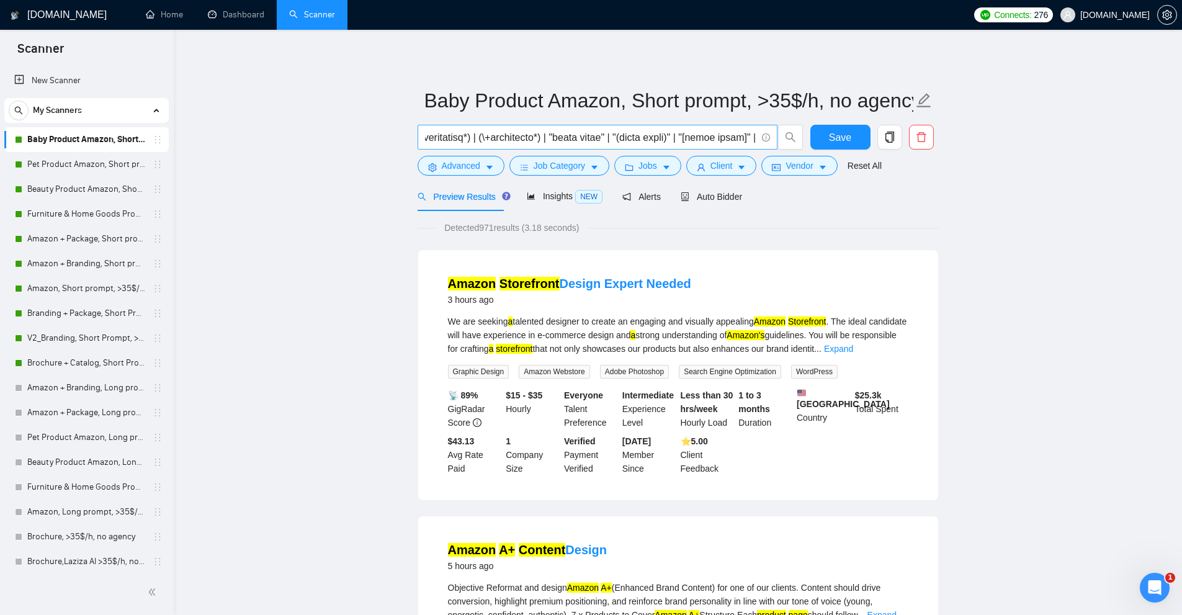
scroll to position [0, 10237]
click at [715, 136] on input "text" at bounding box center [590, 138] width 331 height 16
paste input "(( (baby*) | (\"baby*) | (\(baby*) | (/baby*) | (#baby*) | (.baby*) | (*baby*) …"
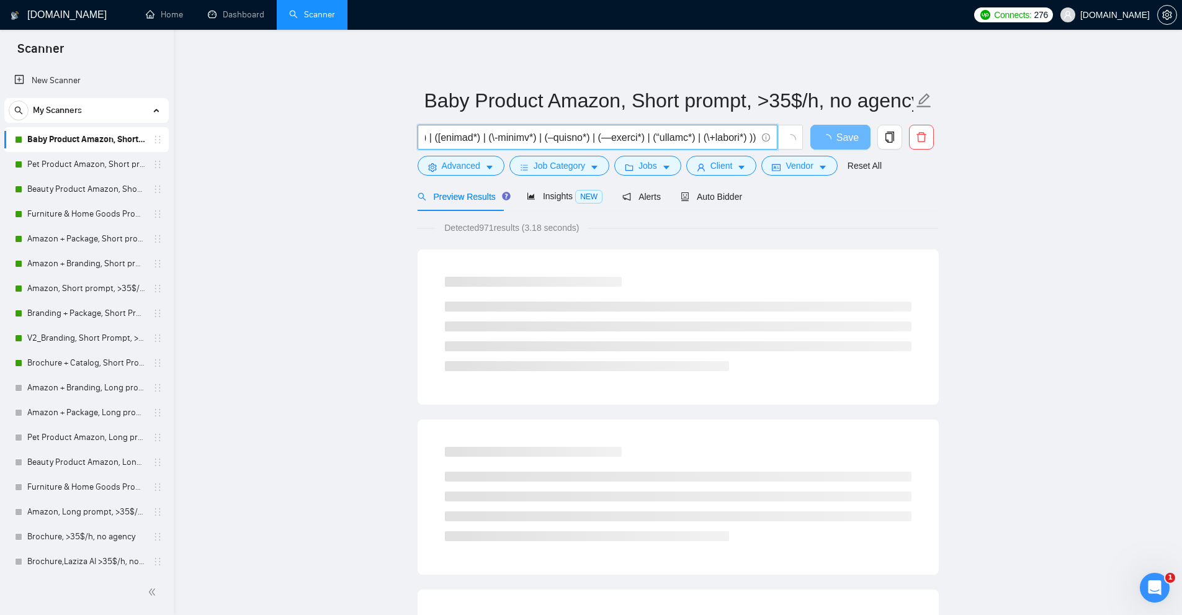
scroll to position [0, 0]
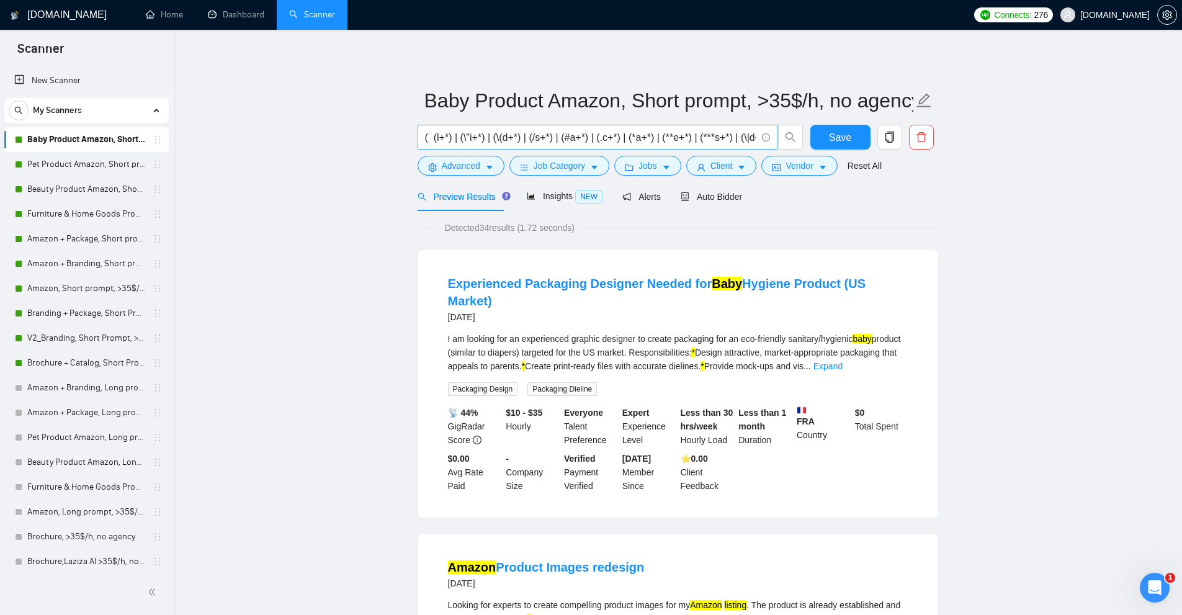
click at [674, 138] on input "text" at bounding box center [590, 138] width 331 height 16
click at [653, 137] on input "text" at bounding box center [590, 138] width 331 height 16
paste input "\+*) | (\"a\+*) | (\(a\+*) | (/a\+*) | (#a\+*) | (.a\+*) | (*a\+*) | (**a\+*) |…"
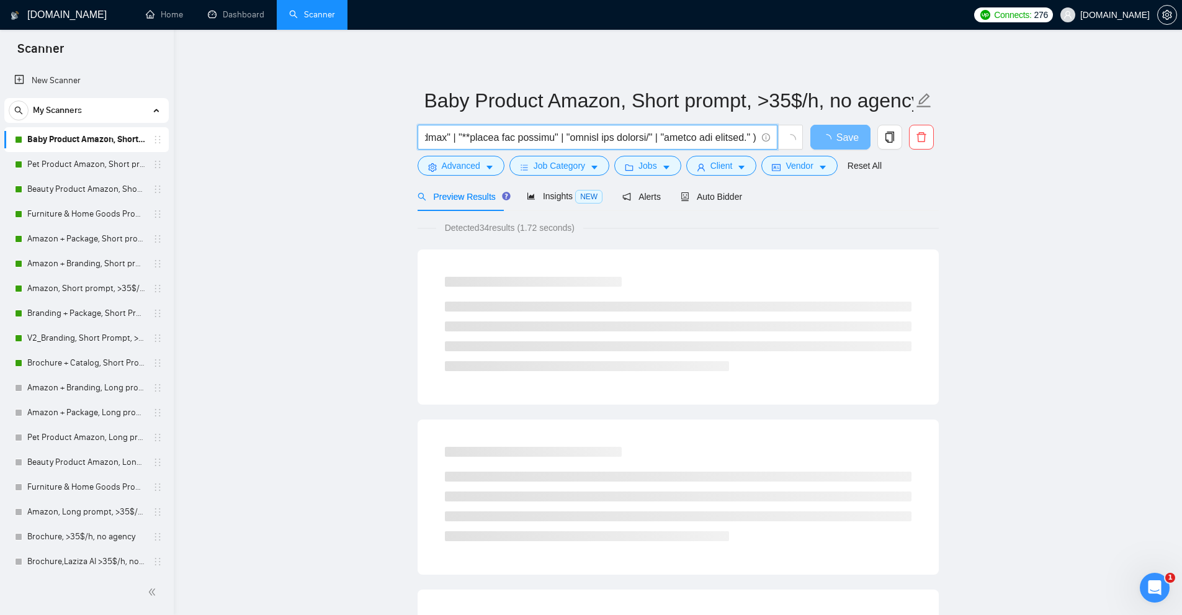
click at [712, 138] on input "text" at bounding box center [590, 138] width 331 height 16
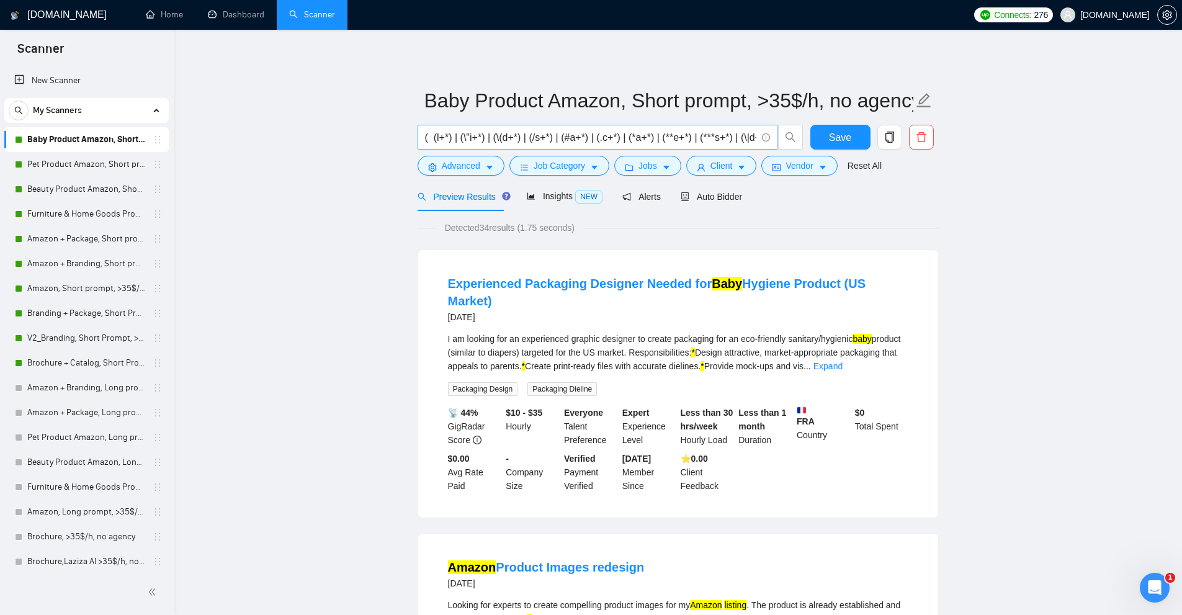
click at [614, 140] on input "text" at bounding box center [590, 138] width 331 height 16
paste input "(a\+*) | (\"a\+*) | (\(a\+*) | (/a\+*) | (#a\+*) | (.a\+*) | (*a\+*) | (**a\+*)…"
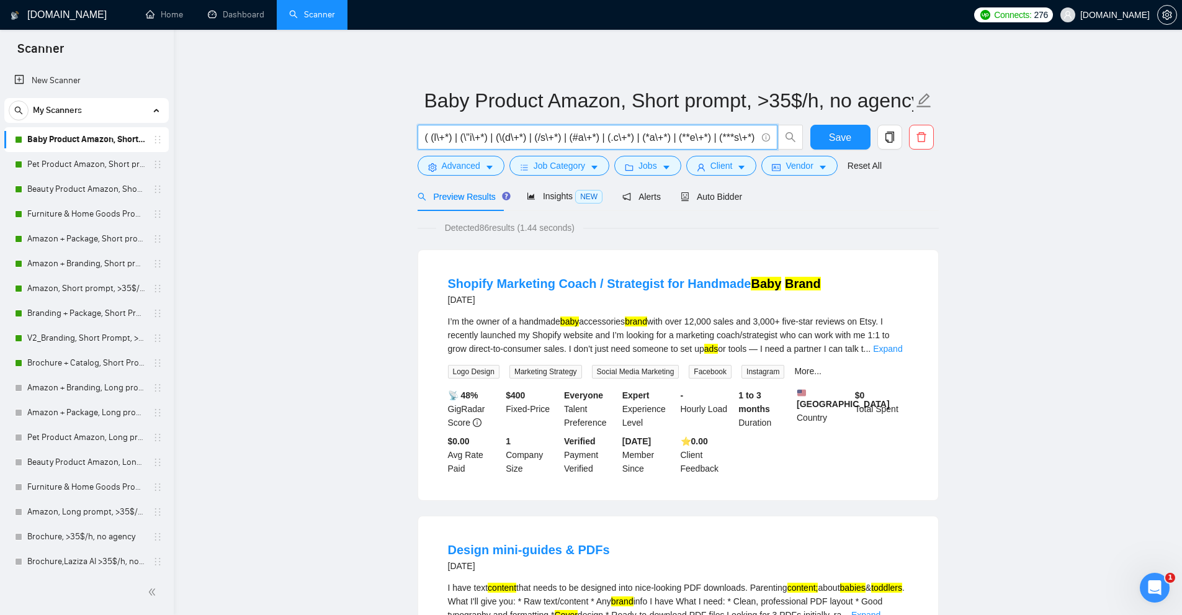
click at [604, 138] on input "text" at bounding box center [590, 138] width 331 height 16
click at [563, 197] on span "Insights NEW" at bounding box center [565, 196] width 76 height 10
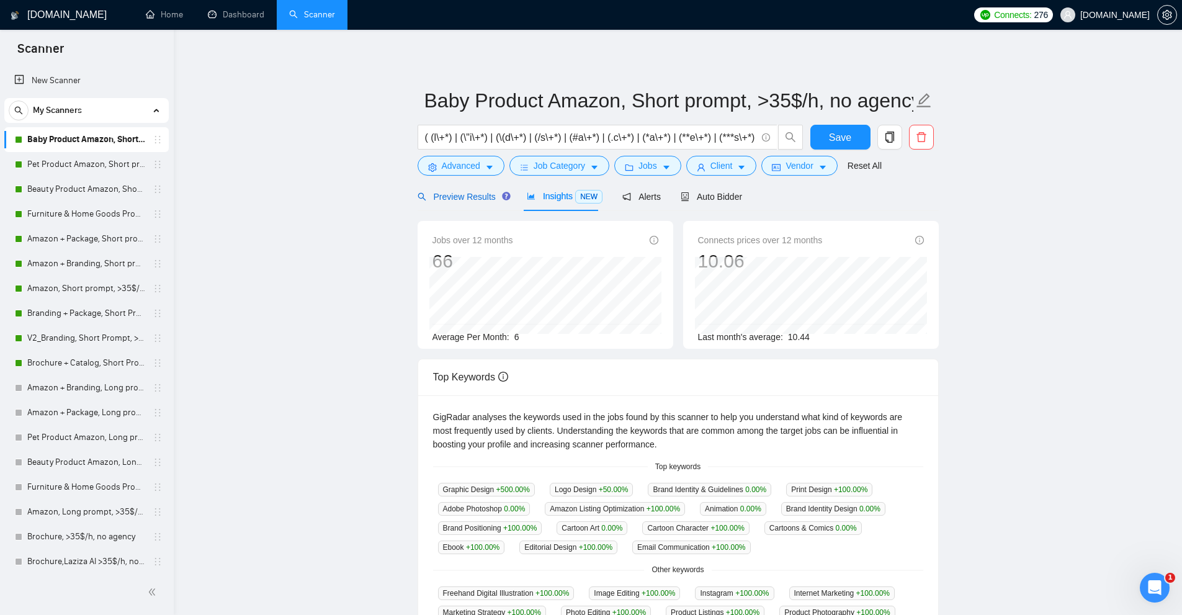
click at [480, 202] on div "Preview Results" at bounding box center [462, 197] width 89 height 14
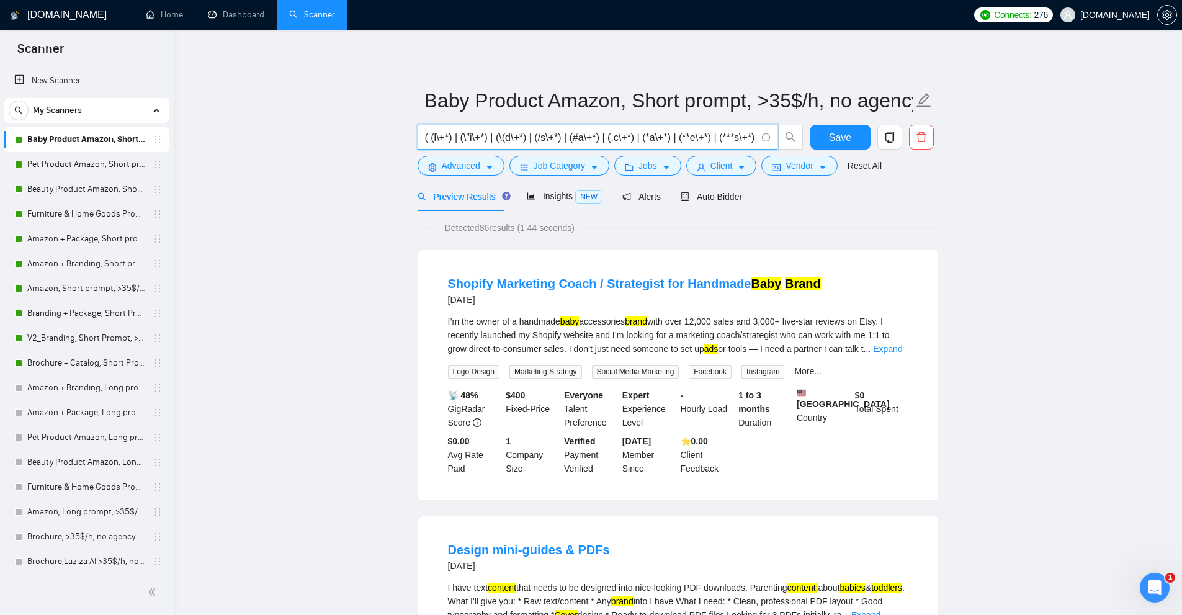
click at [579, 142] on input "text" at bounding box center [590, 138] width 331 height 16
click at [618, 334] on div "I’m the owner of a handmade baby accessories brand with over 12,000 sales and 3…" at bounding box center [678, 335] width 460 height 41
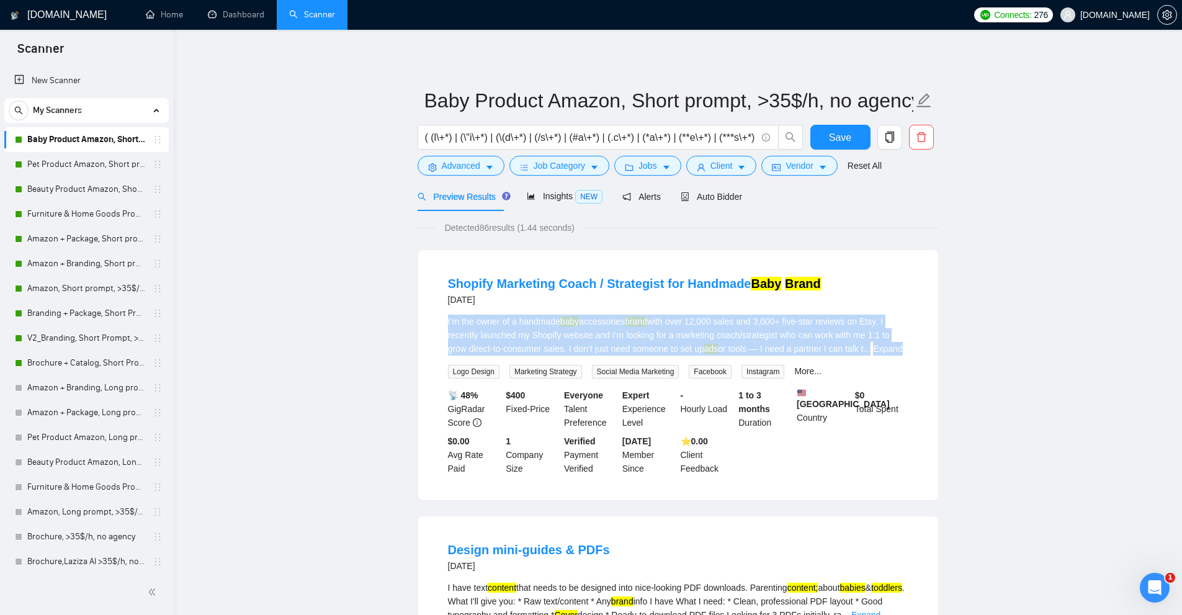
click at [618, 334] on div "I’m the owner of a handmade baby accessories brand with over 12,000 sales and 3…" at bounding box center [678, 335] width 460 height 41
click at [741, 344] on div "I’m the owner of a handmade baby accessories brand with over 12,000 sales and 3…" at bounding box center [678, 335] width 460 height 41
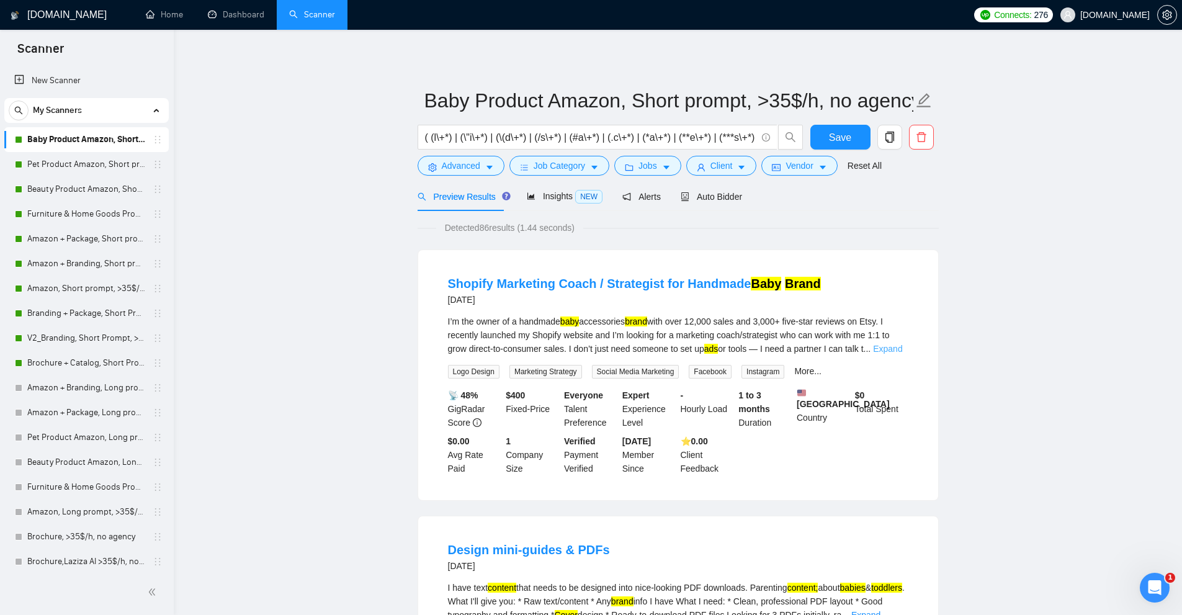
click at [886, 350] on link "Expand" at bounding box center [887, 349] width 29 height 10
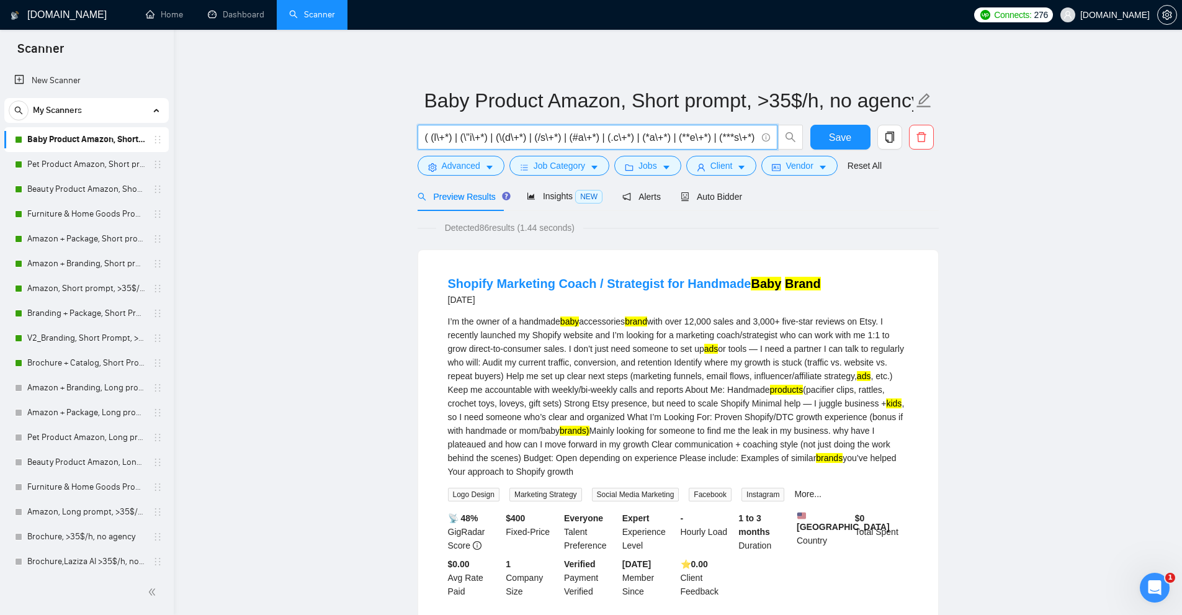
drag, startPoint x: 590, startPoint y: 138, endPoint x: 354, endPoint y: 148, distance: 236.0
click at [431, 137] on input "text" at bounding box center [590, 138] width 331 height 16
paste input "(a\+*) | (\"a\+*) | (\(a\+*) | (/a\+*) | (#a\+*) | (.a\+*) | (*a\+*) | (**a\+*)…"
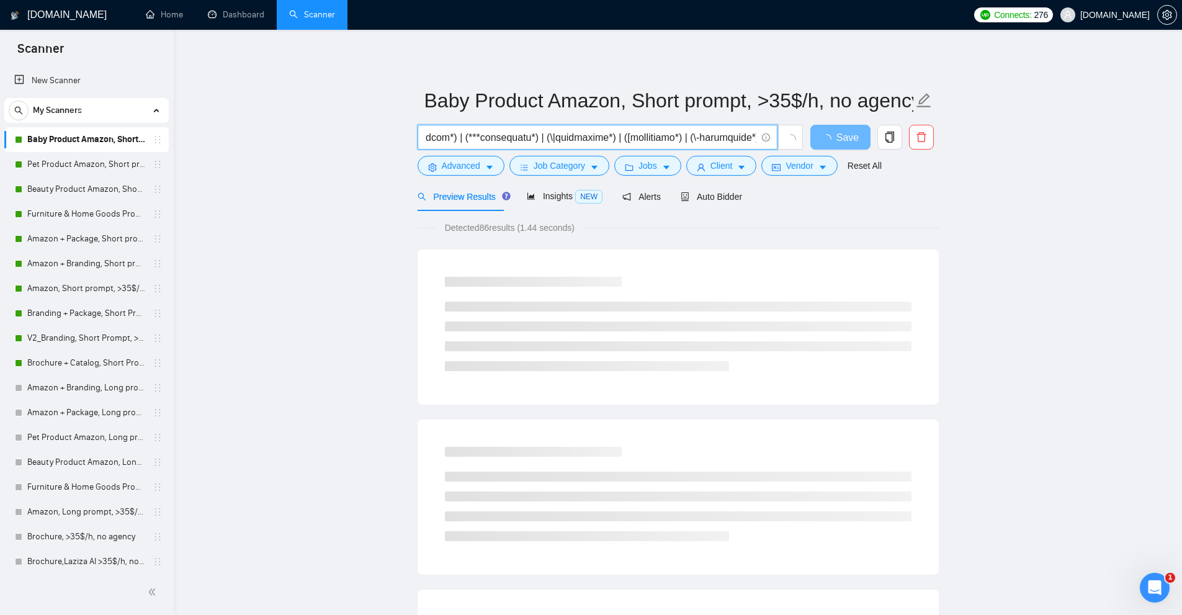
scroll to position [0, 28651]
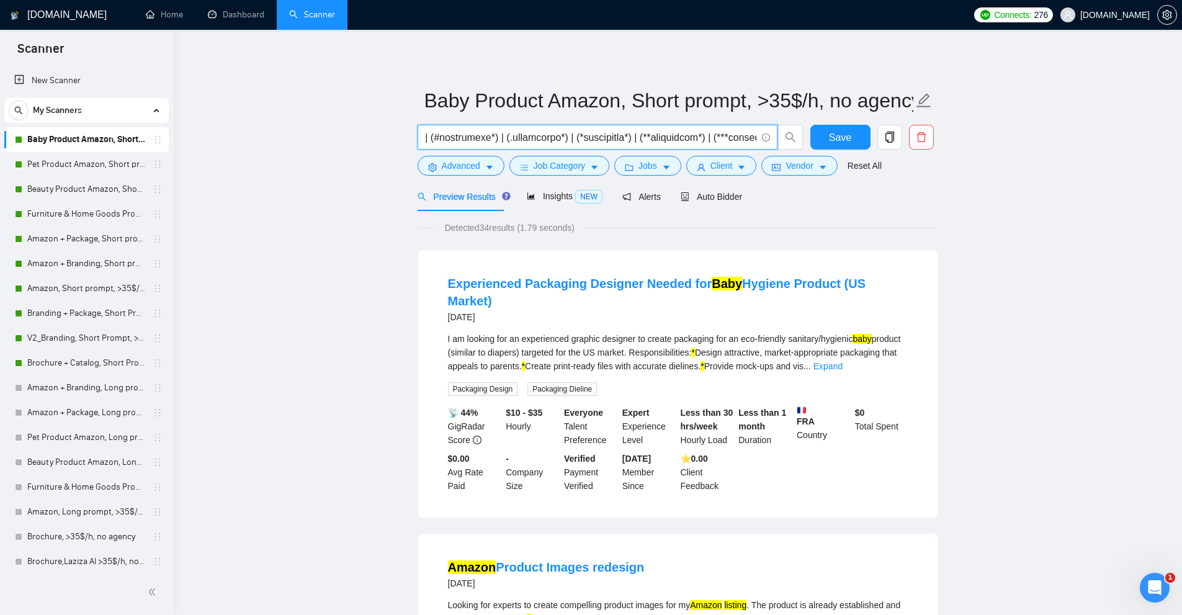
click at [613, 132] on input "text" at bounding box center [590, 138] width 331 height 16
click at [843, 361] on link "Expand" at bounding box center [827, 366] width 29 height 10
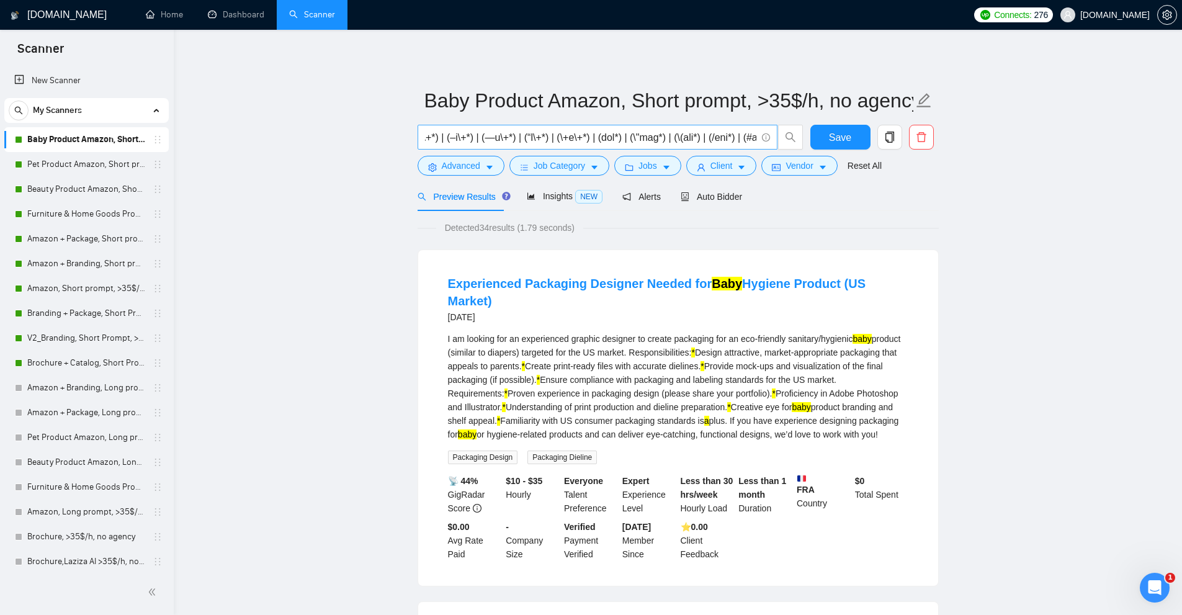
scroll to position [0, 496]
click at [628, 134] on input "text" at bounding box center [590, 138] width 331 height 16
drag, startPoint x: 809, startPoint y: 383, endPoint x: 820, endPoint y: 383, distance: 11.2
click at [810, 402] on mark "baby" at bounding box center [801, 407] width 19 height 10
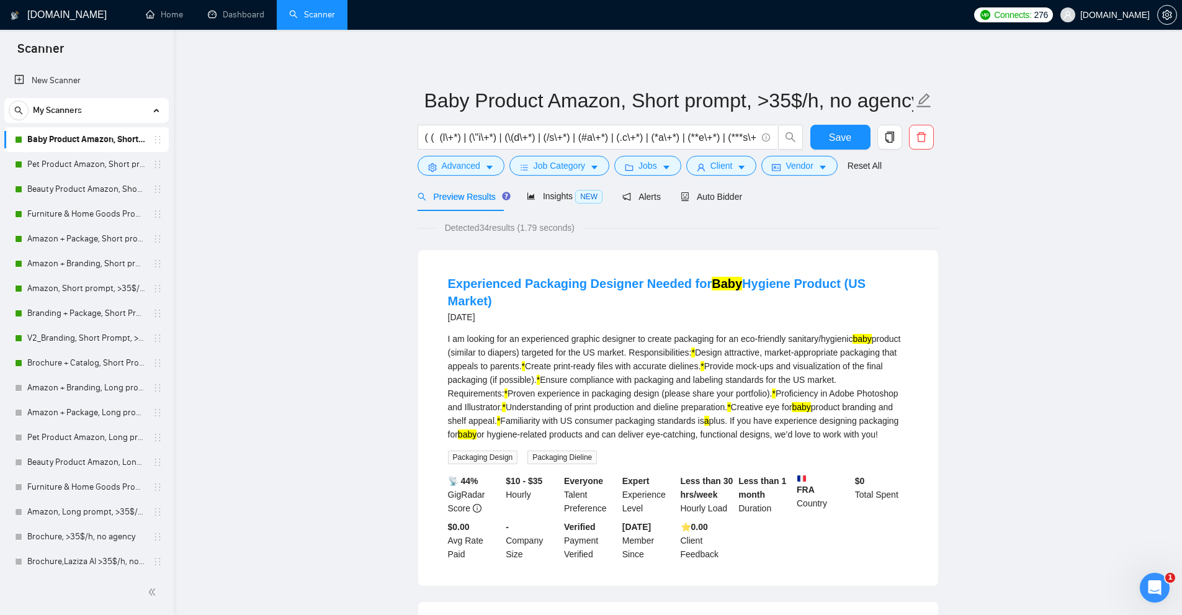
click at [601, 338] on div "I am looking for an experienced graphic designer to create packaging for an eco…" at bounding box center [678, 386] width 460 height 109
drag, startPoint x: 578, startPoint y: 135, endPoint x: 659, endPoint y: 154, distance: 83.7
click at [659, 154] on div at bounding box center [610, 140] width 391 height 31
click at [664, 132] on input "text" at bounding box center [590, 138] width 331 height 16
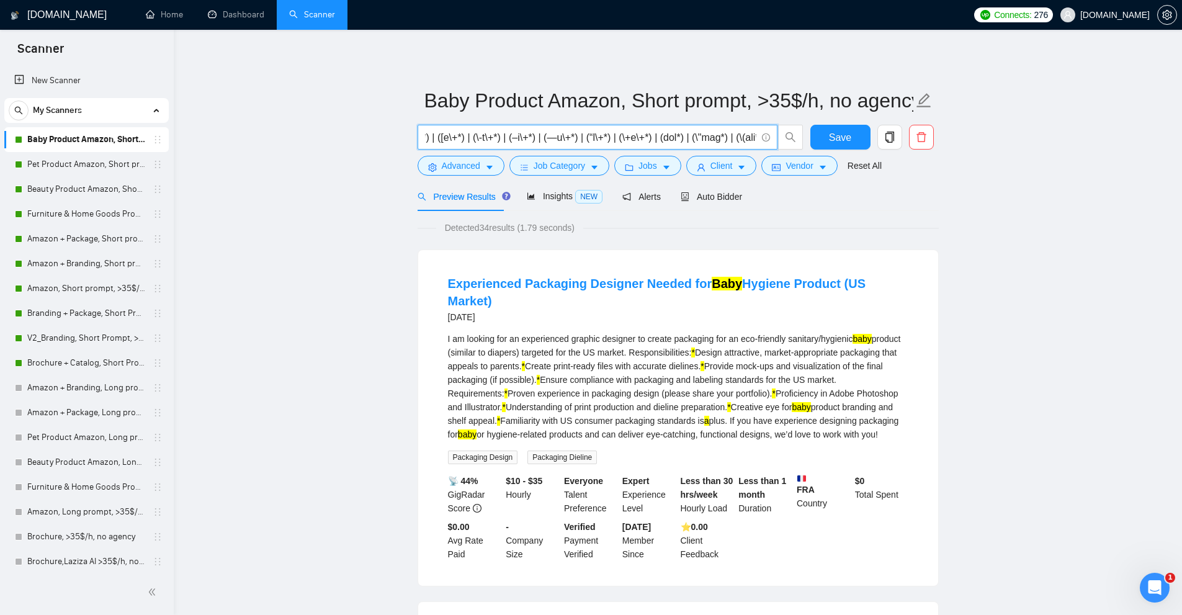
scroll to position [0, 0]
drag, startPoint x: 702, startPoint y: 136, endPoint x: 433, endPoint y: 153, distance: 269.2
click at [433, 153] on div at bounding box center [610, 140] width 391 height 31
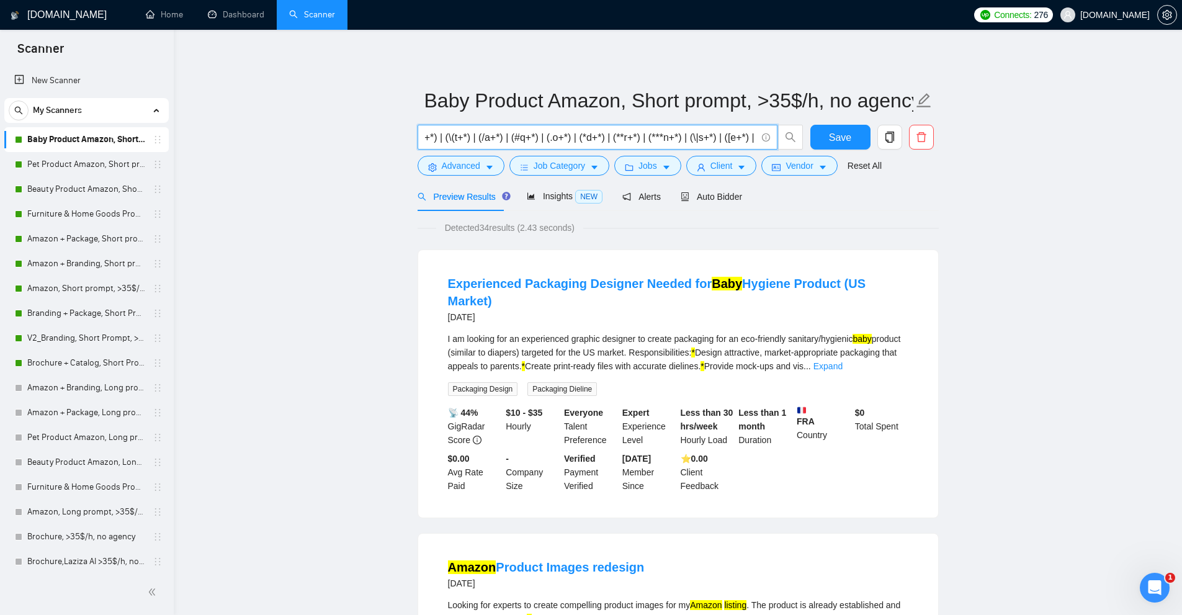
scroll to position [0, 4095]
drag, startPoint x: 571, startPoint y: 133, endPoint x: 610, endPoint y: 132, distance: 39.7
click at [620, 131] on input "text" at bounding box center [590, 138] width 331 height 16
click at [607, 133] on input "text" at bounding box center [590, 138] width 331 height 16
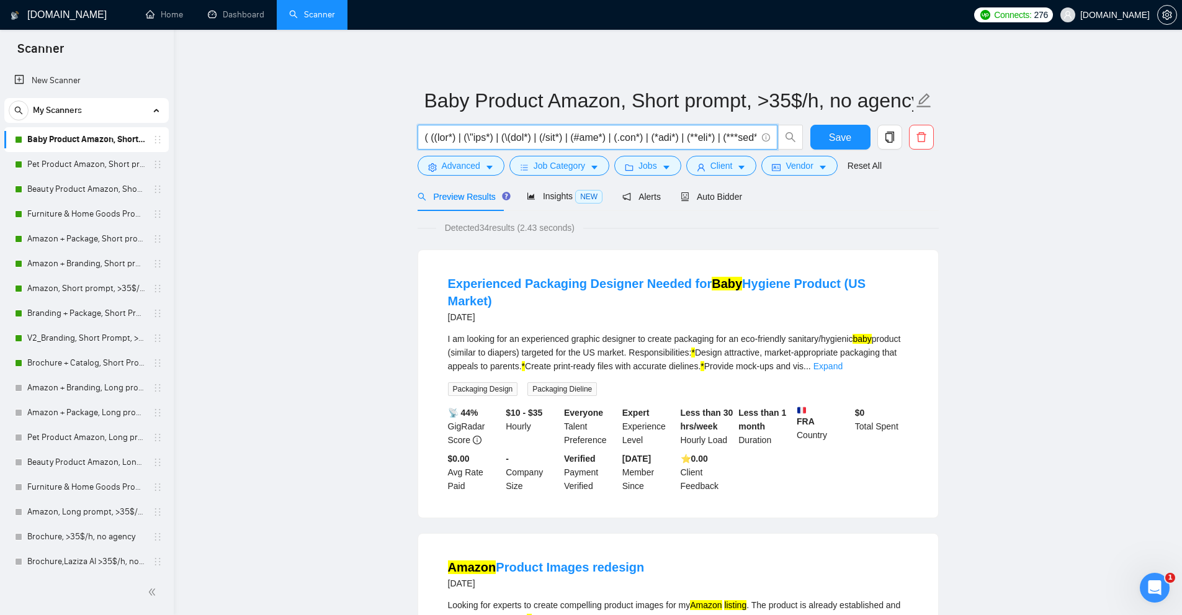
click at [532, 138] on input "text" at bounding box center [590, 138] width 331 height 16
paste input "text"
click at [534, 145] on input "text" at bounding box center [590, 138] width 331 height 16
paste input "(a\+*) | (\"a\+*) | (\(a\+*) | (/a\+*) | (#a\+*) | (.a\+*) | (*a\+*) | (**a\+*)…"
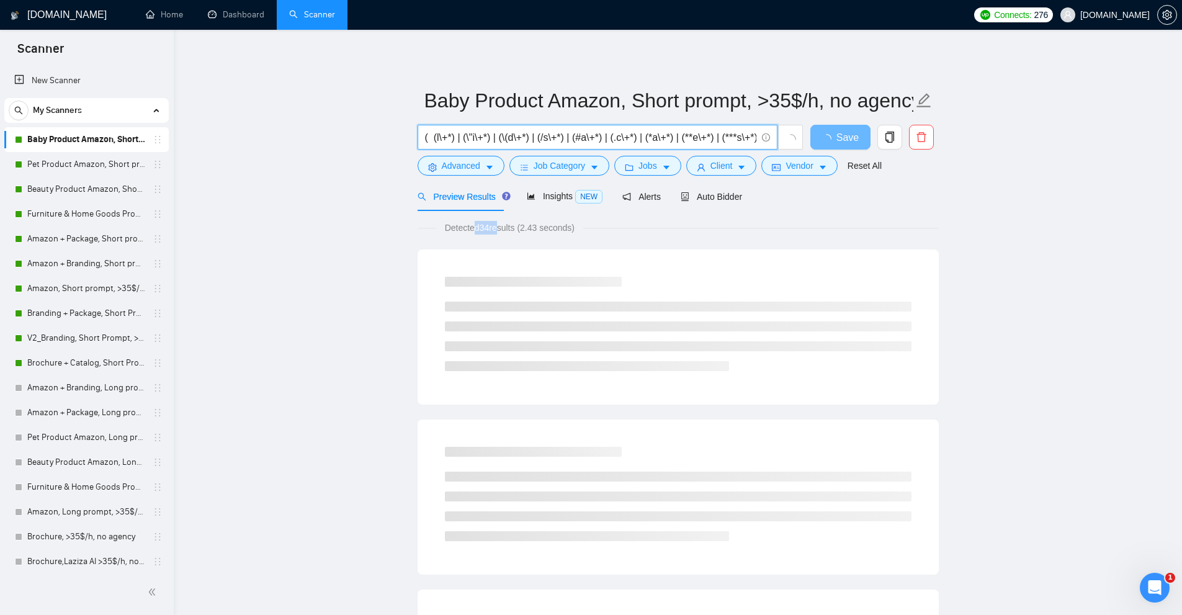
drag, startPoint x: 489, startPoint y: 226, endPoint x: 498, endPoint y: 230, distance: 9.2
click at [497, 226] on span "Detected 34 results (2.43 seconds)" at bounding box center [509, 228] width 147 height 14
click at [481, 223] on span "Detected 34 results (2.43 seconds)" at bounding box center [509, 228] width 147 height 14
click at [477, 223] on span "Detected 34 results (2.43 seconds)" at bounding box center [509, 228] width 147 height 14
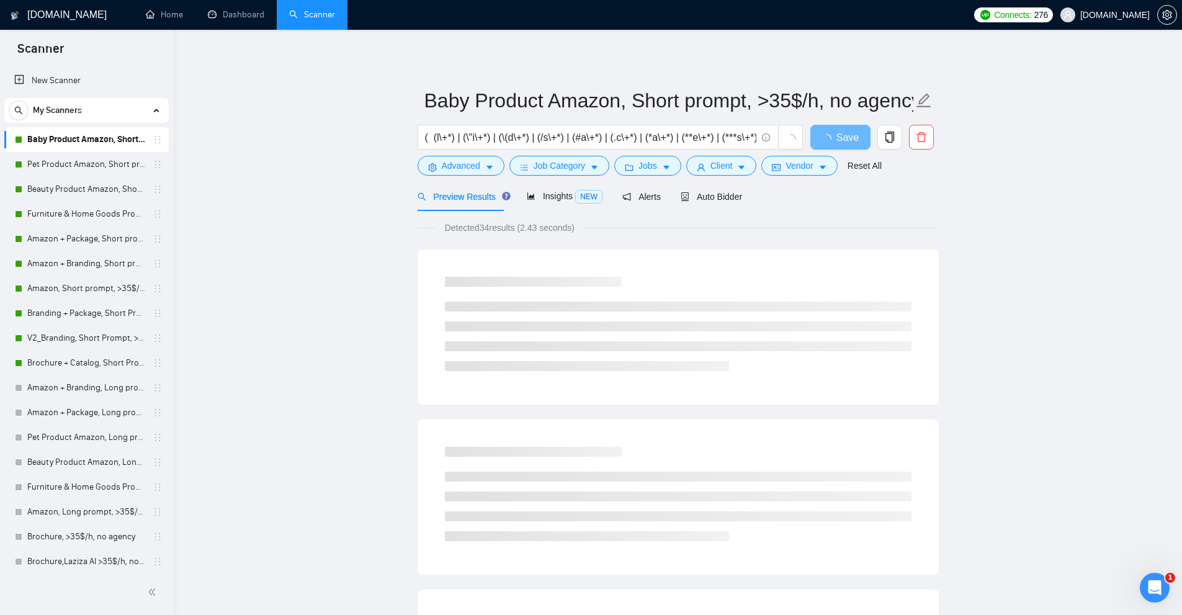
click at [489, 225] on span "Detected 34 results (2.43 seconds)" at bounding box center [509, 228] width 147 height 14
click at [501, 232] on span "Detected 34 results (2.43 seconds)" at bounding box center [509, 228] width 147 height 14
click at [483, 229] on span "Detected 34 results (2.43 seconds)" at bounding box center [509, 228] width 147 height 14
drag, startPoint x: 491, startPoint y: 226, endPoint x: 481, endPoint y: 226, distance: 9.9
click at [481, 226] on span "Detected 34 results (2.43 seconds)" at bounding box center [509, 228] width 147 height 14
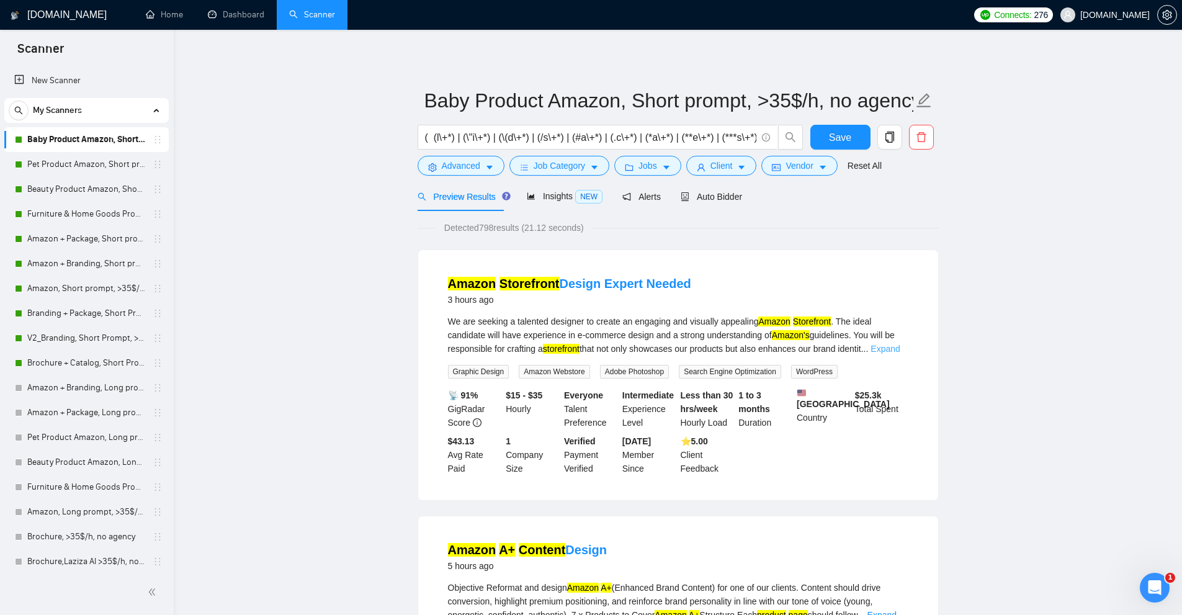
click at [900, 347] on link "Expand" at bounding box center [884, 349] width 29 height 10
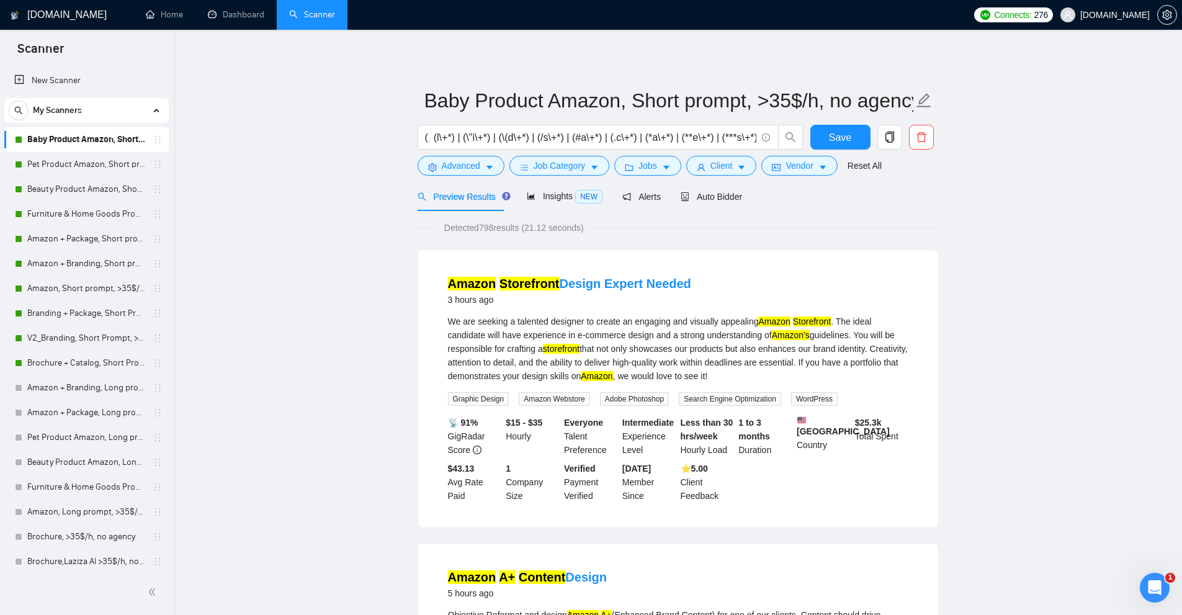
click at [612, 371] on mark "Amazon" at bounding box center [597, 376] width 32 height 10
click at [704, 136] on input "text" at bounding box center [590, 138] width 331 height 16
paste input "(( (baby*) | (\"baby*) | (\(baby*) | (/baby*) | (#baby*) | (.baby*) | (*baby*) …"
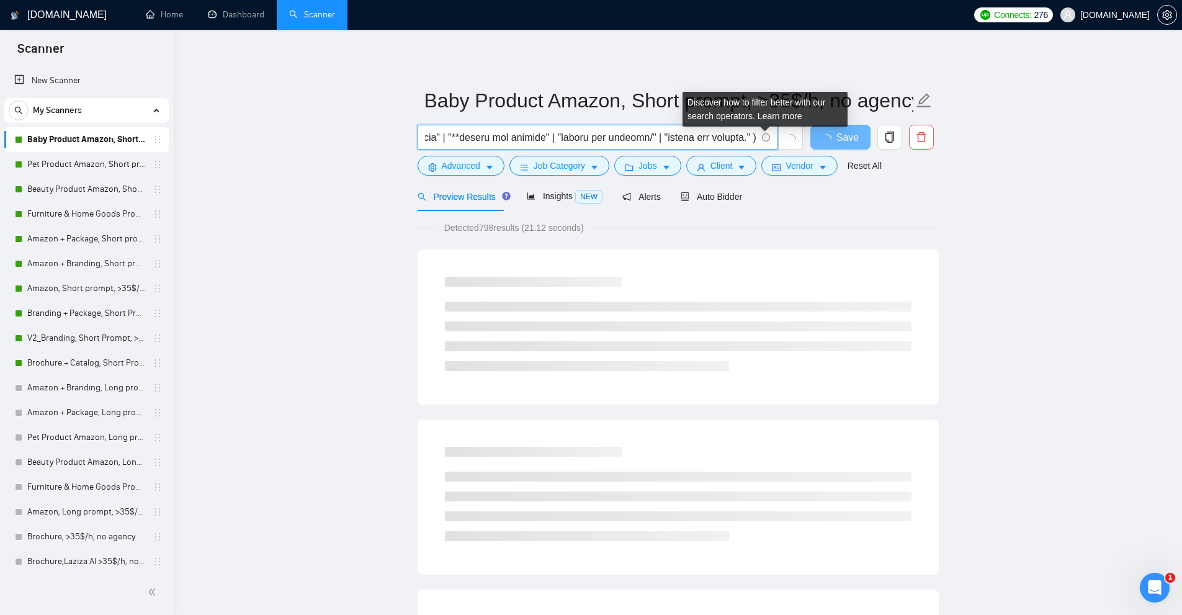
scroll to position [0, 30544]
paste input "(( (baby*) | (\"baby*) | (\(baby*) | (/baby*) | (#baby*) | (.baby*) | (*baby*) …"
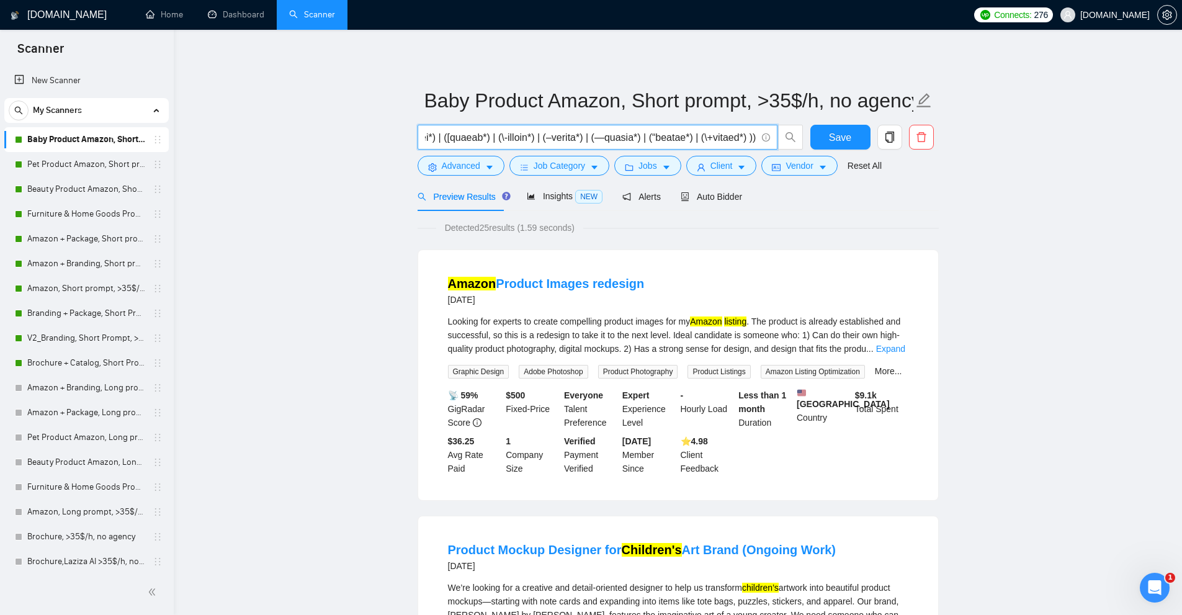
type input "( (l\+*) | (\"i\+*) | (\(d\+*) | (/s\+*) | (#a\+*) | (.c\+*) | (*a\+*) | (**e\+…"
click at [109, 136] on link "Baby Product Amazon, Short prompt, >35$/h, no agency" at bounding box center [86, 139] width 118 height 25
click at [92, 154] on link "Pet Product Amazon, Short prompt, >35$/h, no agency" at bounding box center [86, 164] width 118 height 25
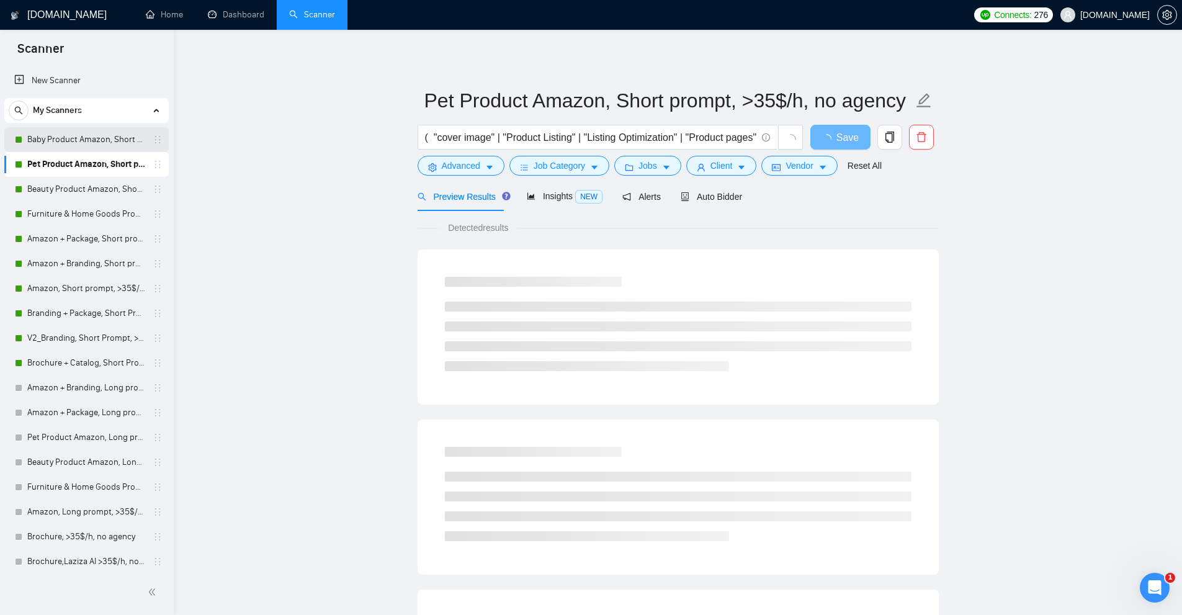
click at [79, 133] on link "Baby Product Amazon, Short prompt, >35$/h, no agency" at bounding box center [86, 139] width 118 height 25
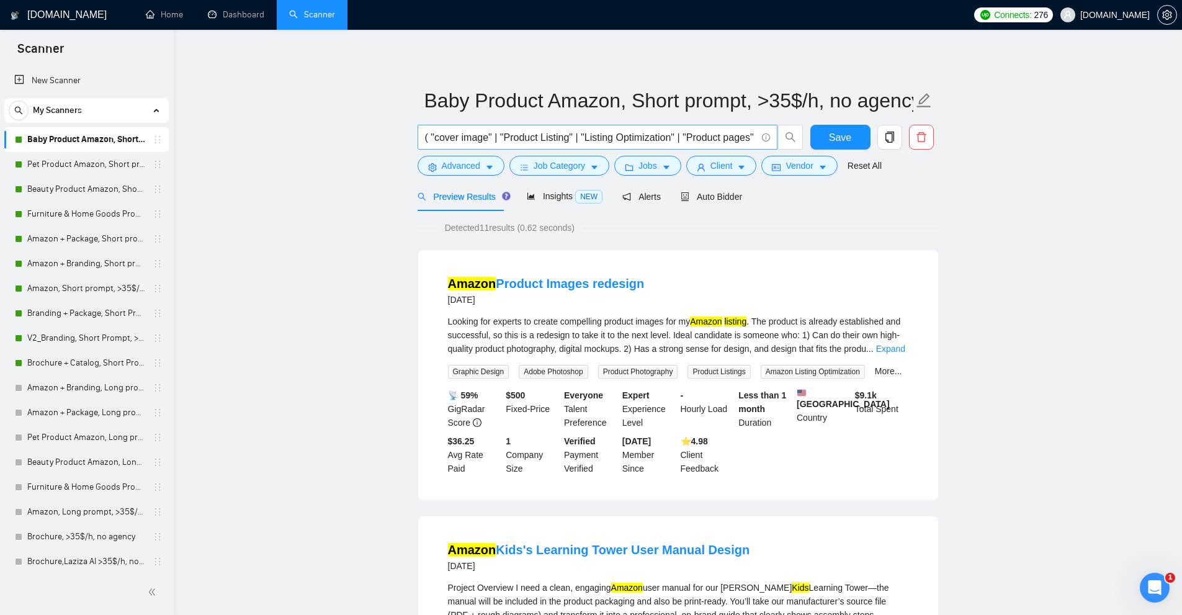
click at [505, 137] on input "( "cover image" | "Product Listing" | "Listing Optimization" | "Product pages" …" at bounding box center [590, 138] width 331 height 16
paste input "( (l\+*) | (\"i\+*) | (\(d\+*) | (/s\+*) | (#a\+*) | (.c\+*) | (*a\+*) | (**e\+…"
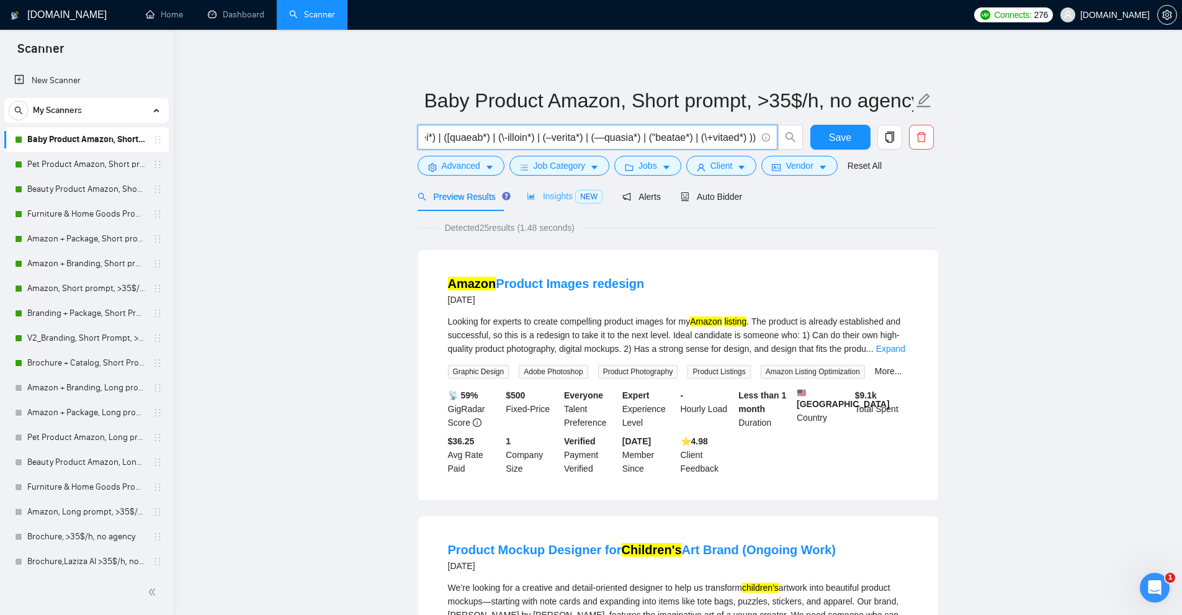
type input "( (l\+*) | (\"i\+*) | (\(d\+*) | (/s\+*) | (#a\+*) | (.c\+*) | (*a\+*) | (**e\+…"
click at [550, 205] on div "Insights NEW" at bounding box center [565, 196] width 76 height 29
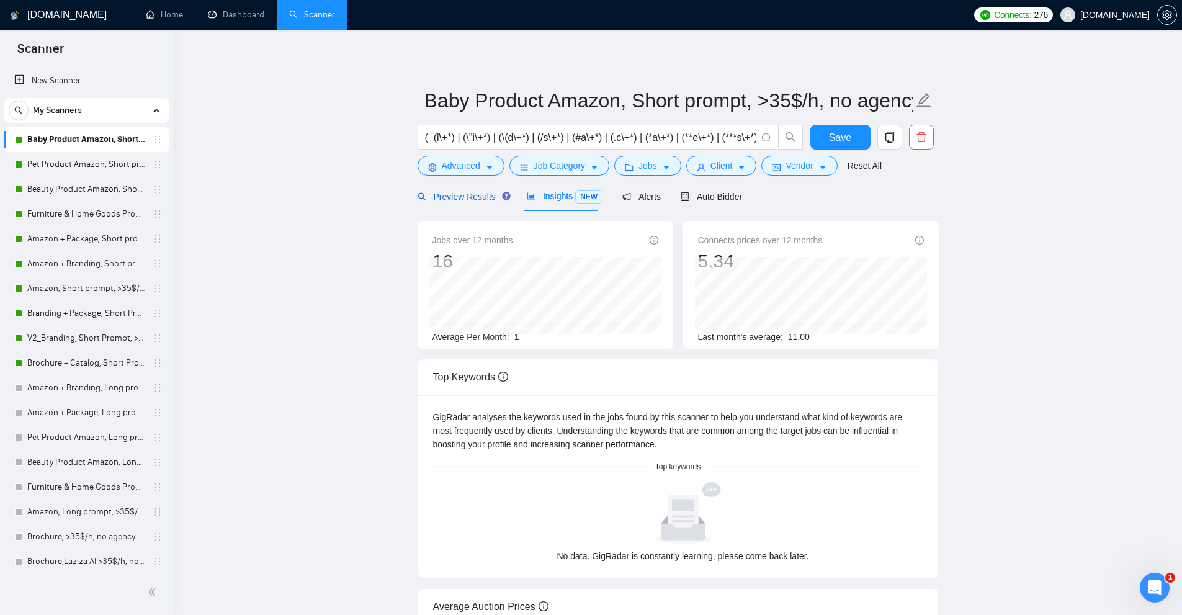
click at [455, 200] on span "Preview Results" at bounding box center [462, 197] width 89 height 10
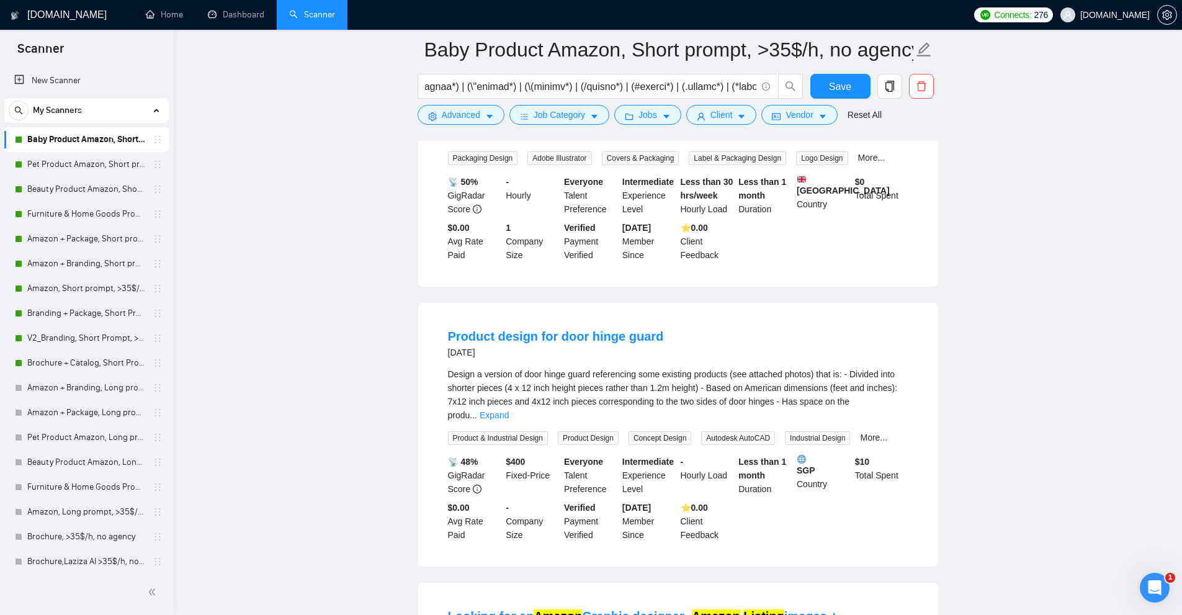
scroll to position [2109, 0]
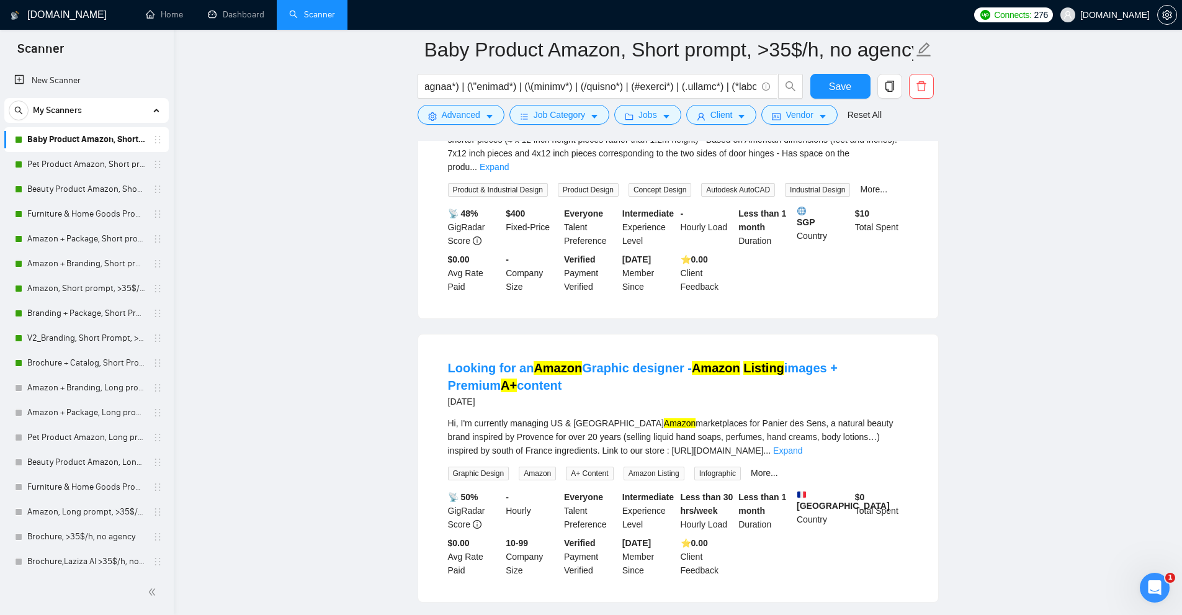
click at [896, 420] on div "Hi, I'm currently managing US & Canada Amazon marketplaces for Panier des Sens,…" at bounding box center [678, 448] width 460 height 64
click at [802, 445] on link "Expand" at bounding box center [787, 450] width 29 height 10
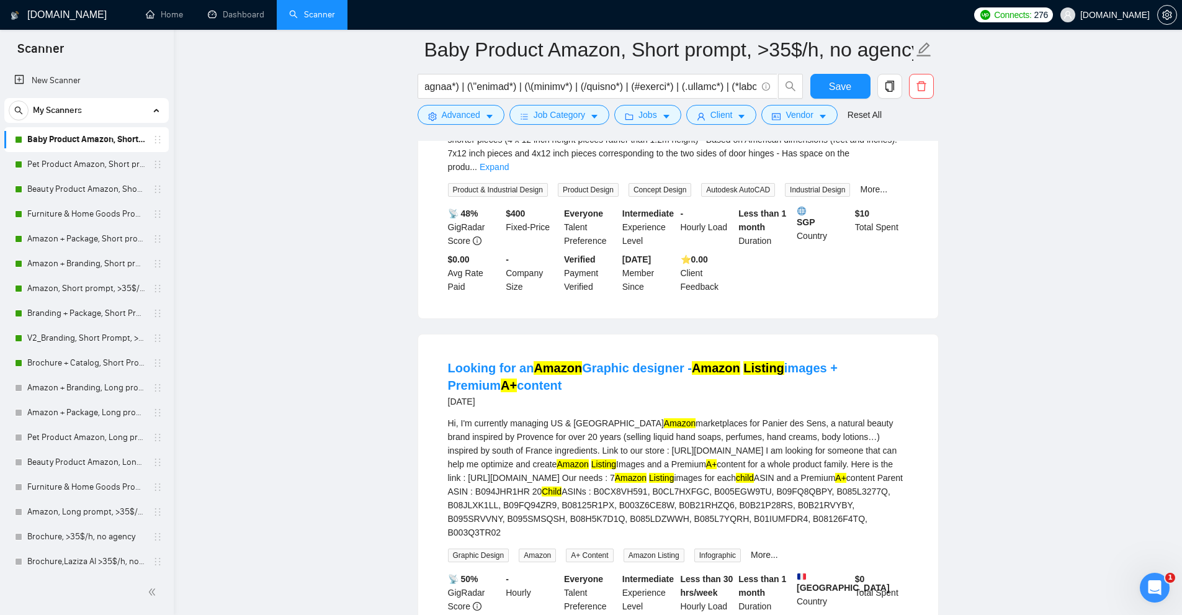
scroll to position [2648, 0]
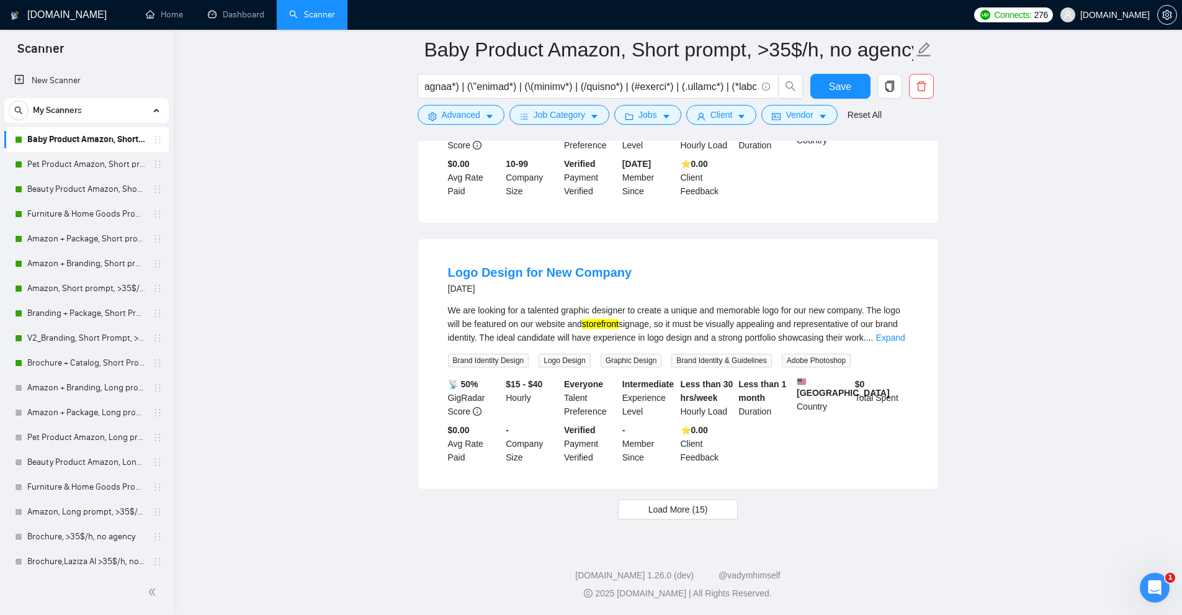
click at [898, 393] on div "$ 0 Total Spent" at bounding box center [881, 397] width 58 height 41
click at [712, 506] on button "Load More (15)" at bounding box center [678, 509] width 120 height 20
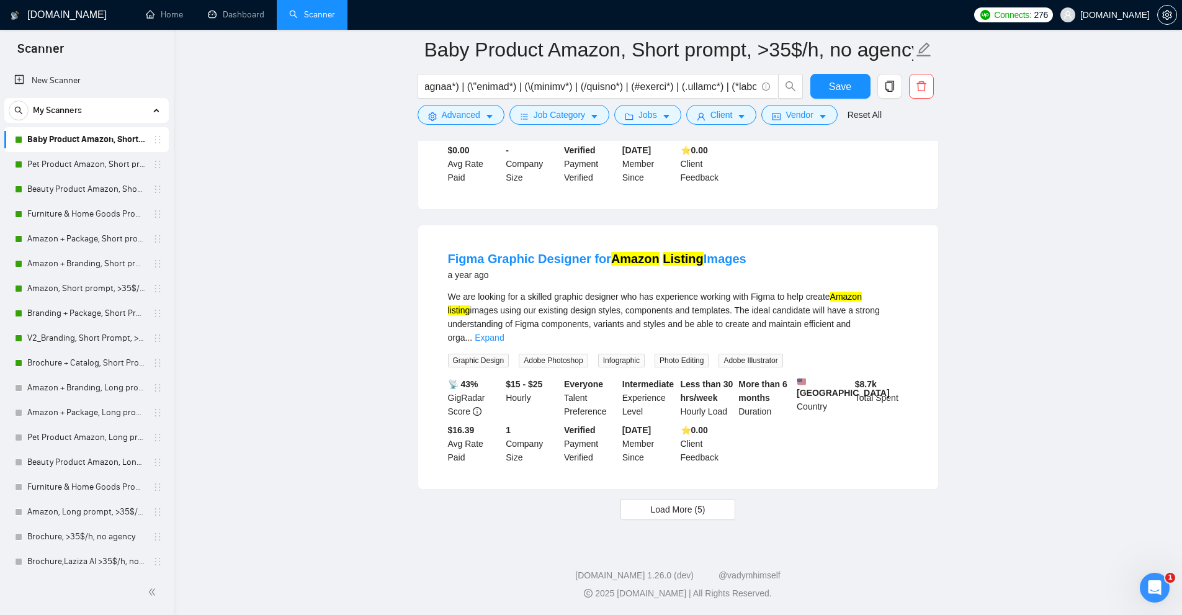
scroll to position [5019, 0]
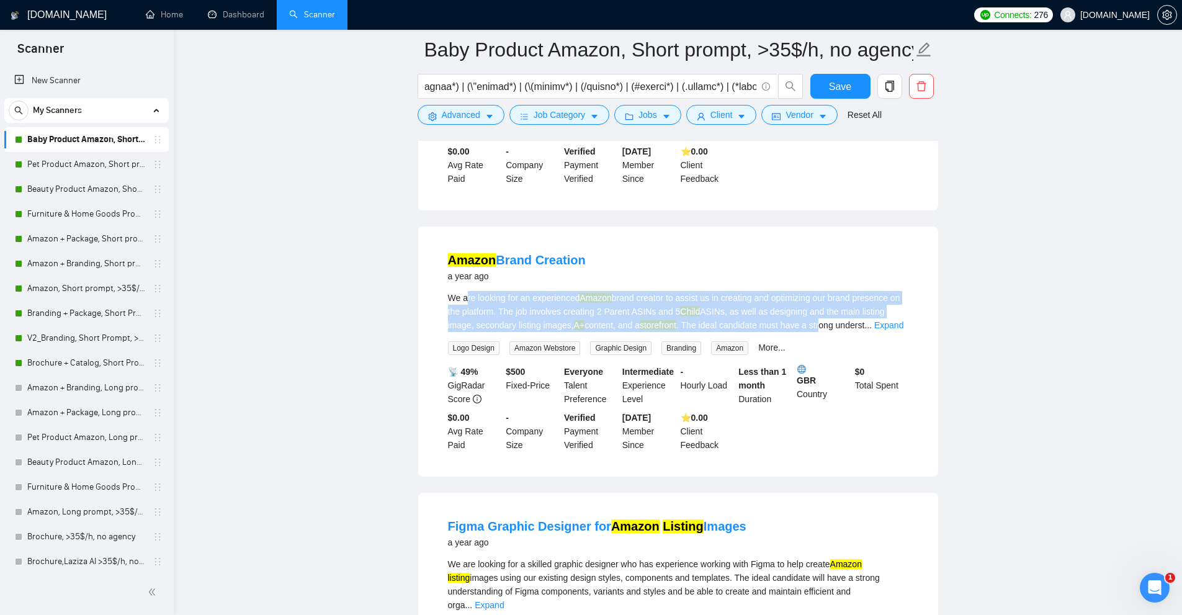
drag, startPoint x: 465, startPoint y: 352, endPoint x: 825, endPoint y: 372, distance: 359.8
click at [825, 332] on div "We are looking for an experienced Amazon brand creator to assist us in creating…" at bounding box center [678, 311] width 460 height 41
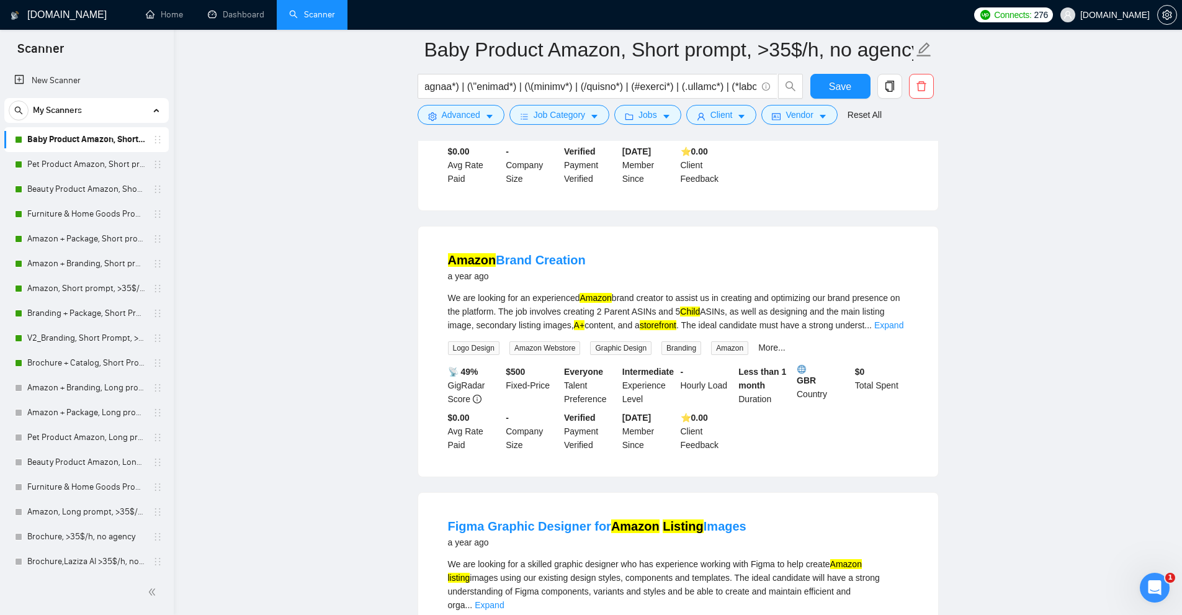
click at [649, 330] on mark "storefront" at bounding box center [658, 325] width 37 height 10
click at [707, 332] on div "We are looking for an experienced Amazon brand creator to assist us in creating…" at bounding box center [678, 311] width 460 height 41
click at [699, 316] on mark "Child" at bounding box center [690, 311] width 20 height 10
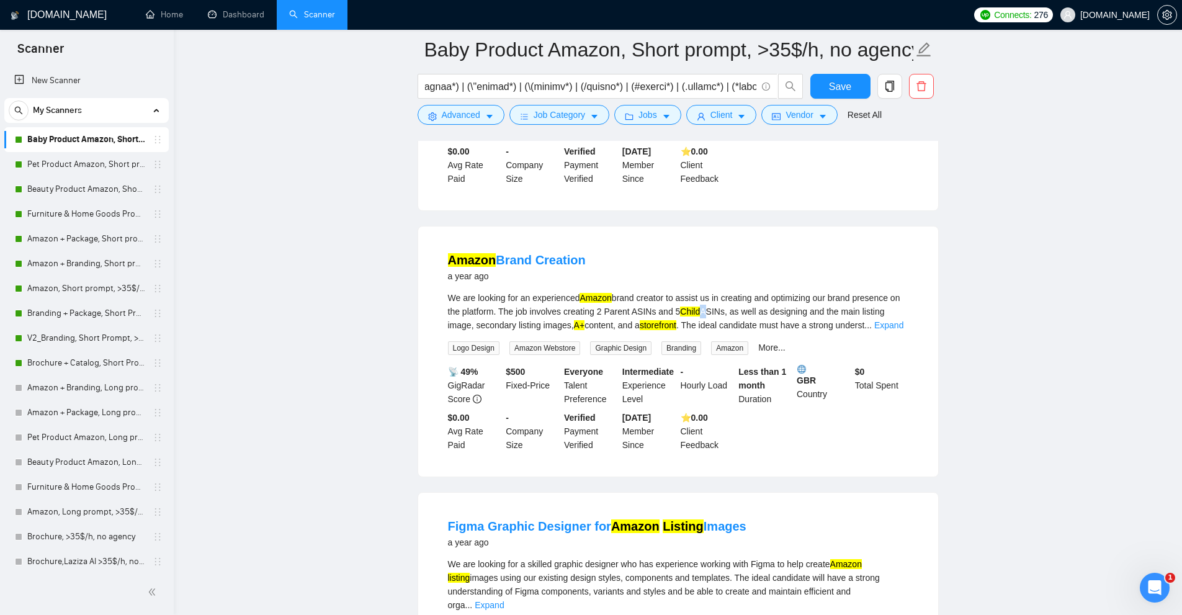
click at [699, 316] on mark "Child" at bounding box center [690, 311] width 20 height 10
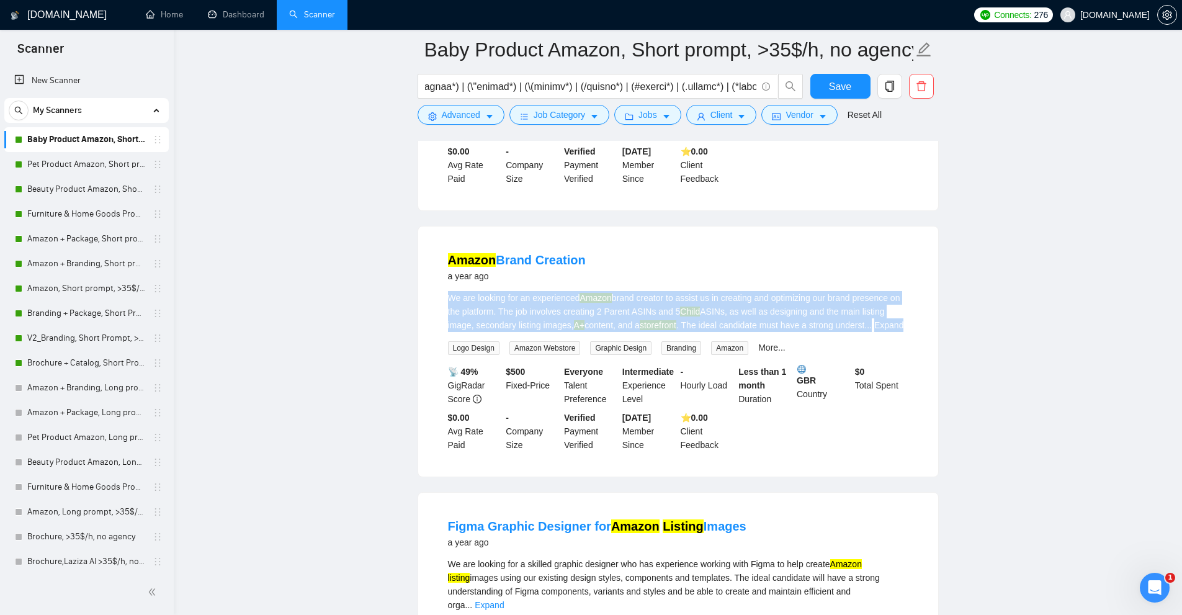
click at [699, 316] on mark "Child" at bounding box center [690, 311] width 20 height 10
click at [650, 330] on mark "storefront" at bounding box center [658, 325] width 37 height 10
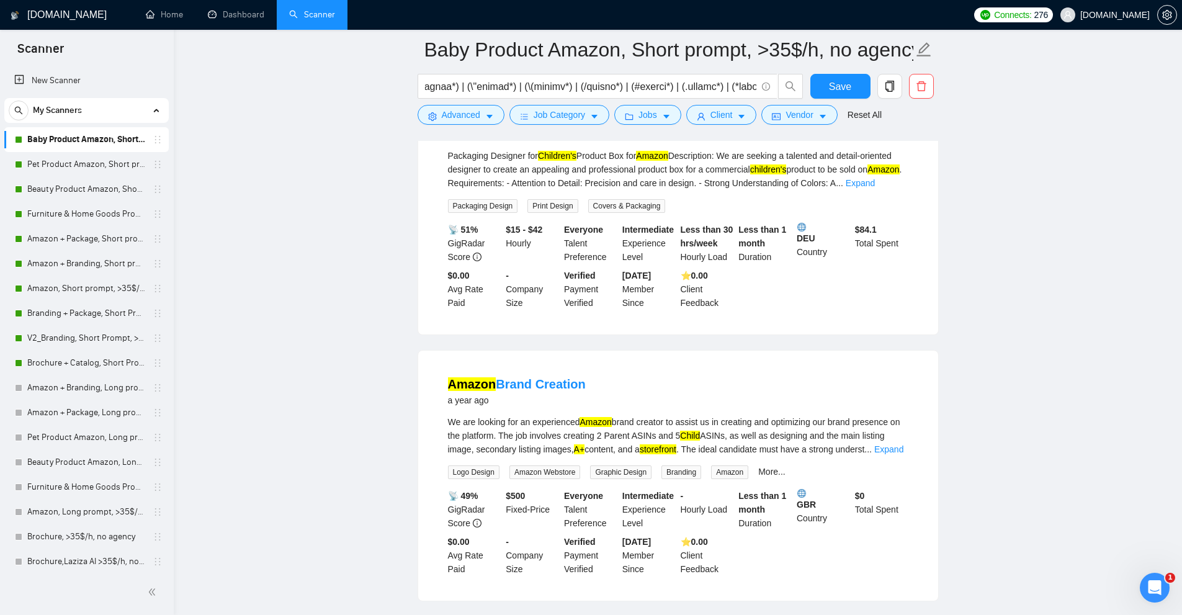
scroll to position [4771, 0]
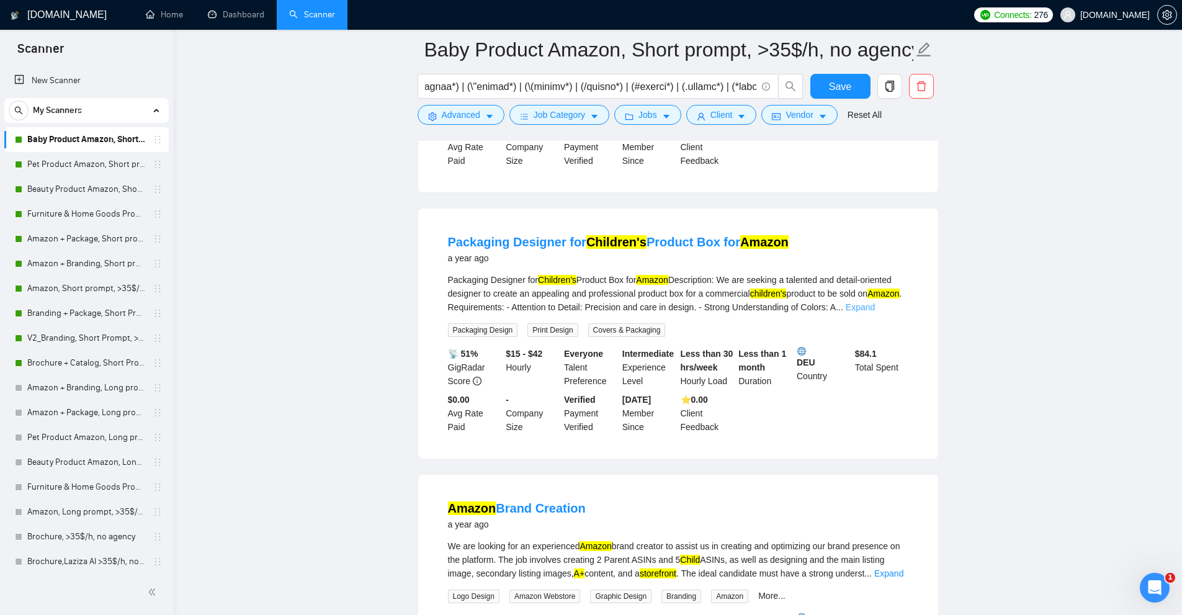
click at [875, 312] on link "Expand" at bounding box center [860, 307] width 29 height 10
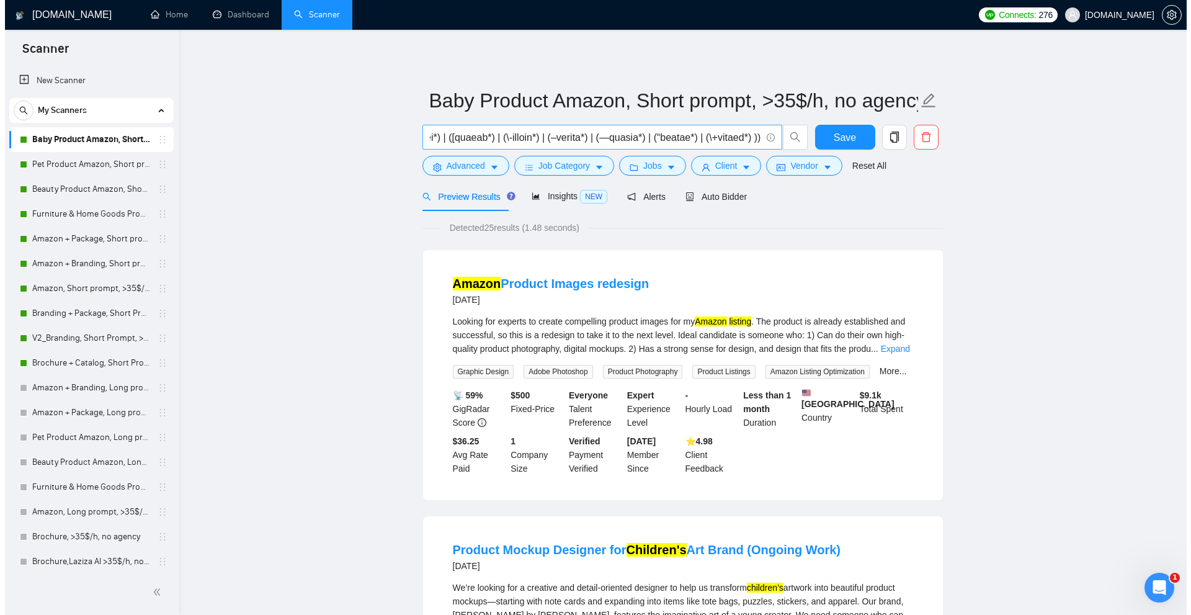
scroll to position [0, 38532]
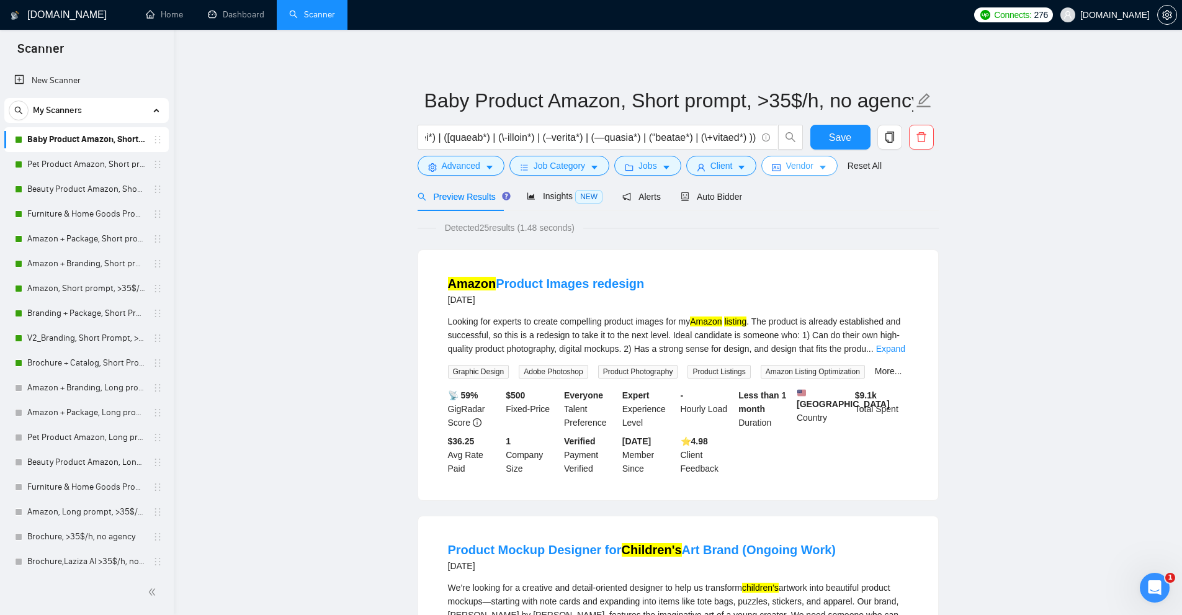
click at [771, 161] on button "Vendor" at bounding box center [799, 166] width 76 height 20
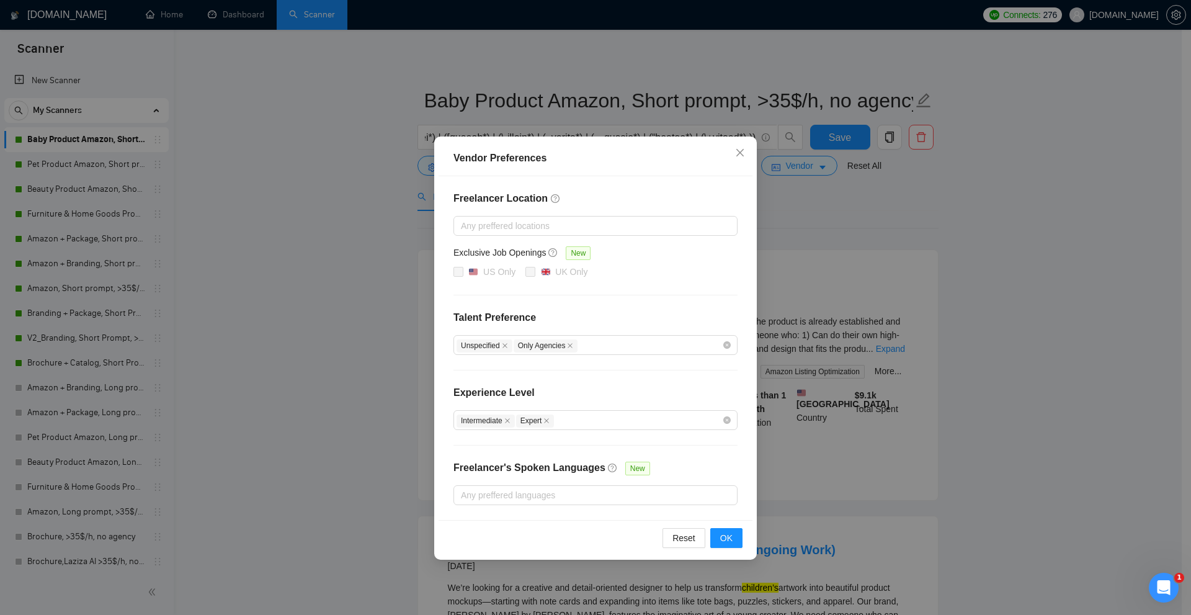
click at [681, 107] on div "Vendor Preferences Freelancer Location Any preffered locations Exclusive Job Op…" at bounding box center [595, 307] width 1191 height 615
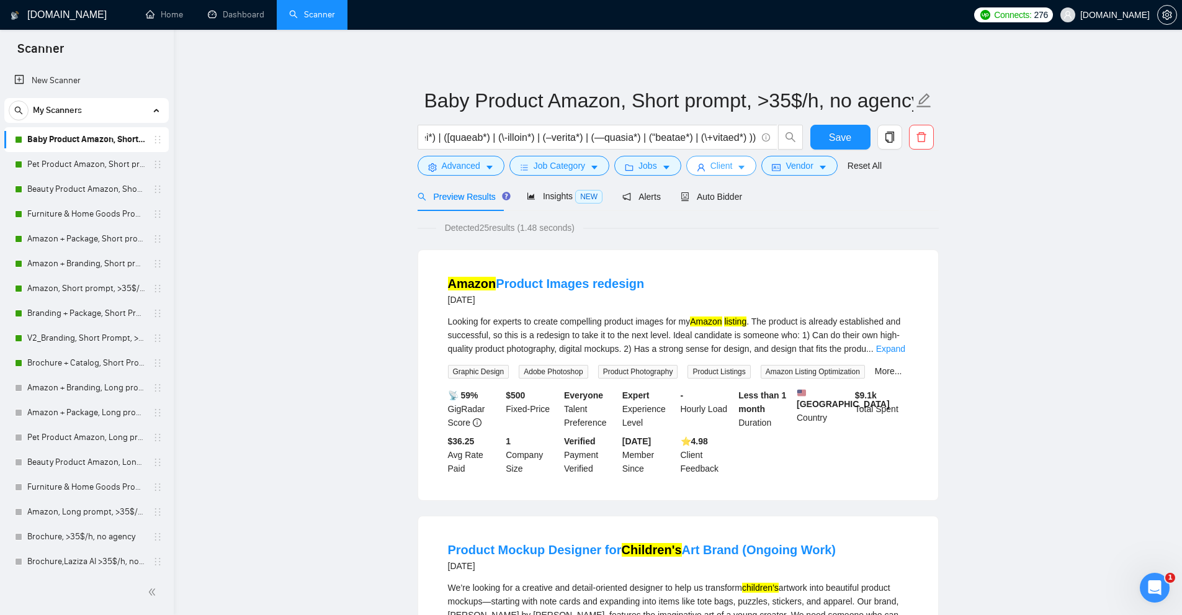
click at [704, 164] on button "Client" at bounding box center [721, 166] width 71 height 20
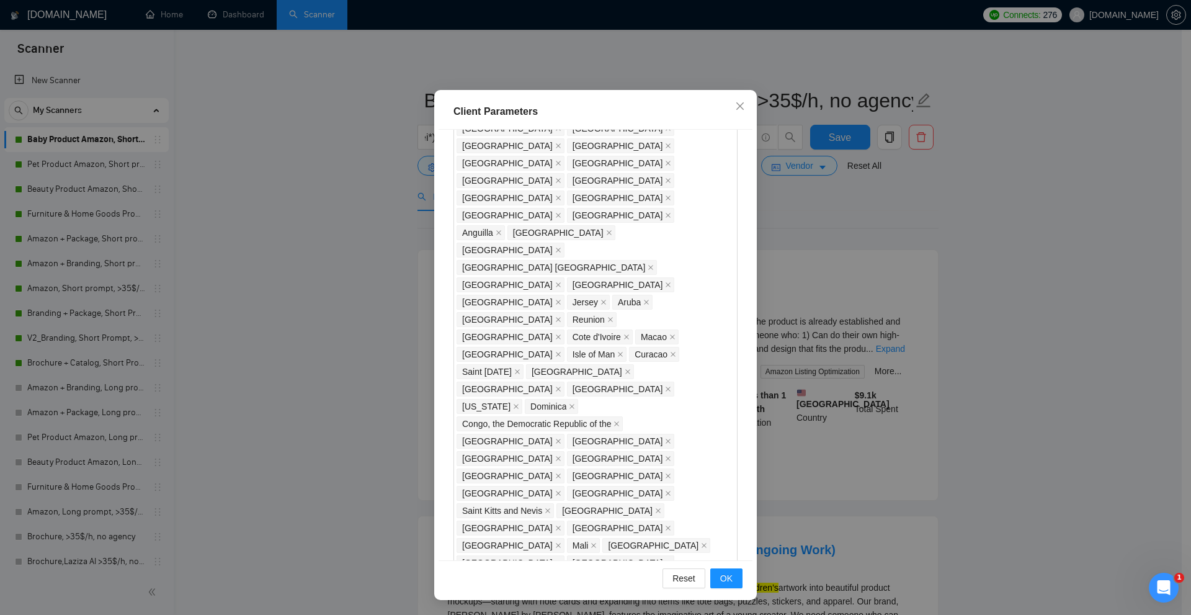
scroll to position [798, 0]
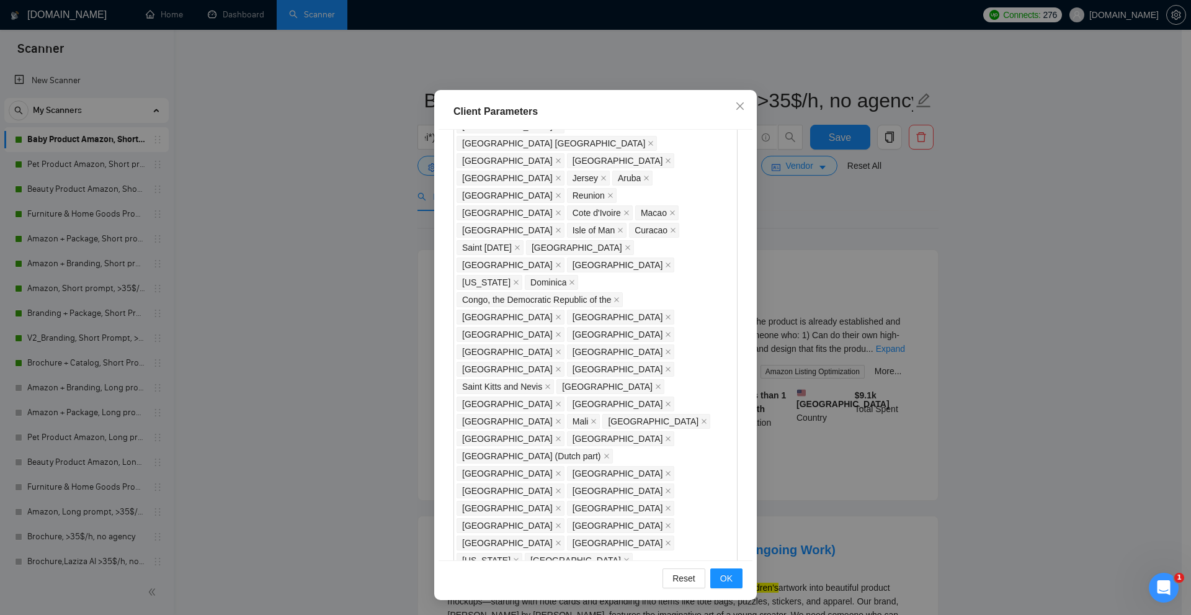
click at [875, 301] on div "Client Parameters Client Location Include Client Countries Select Exclude Clien…" at bounding box center [595, 307] width 1191 height 615
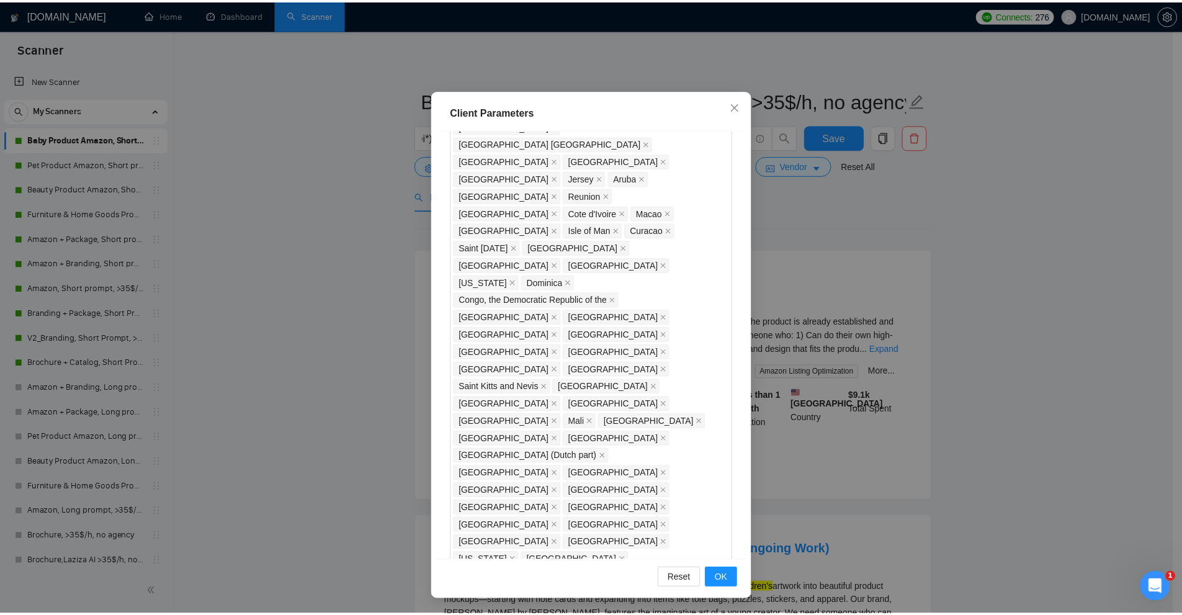
scroll to position [0, 0]
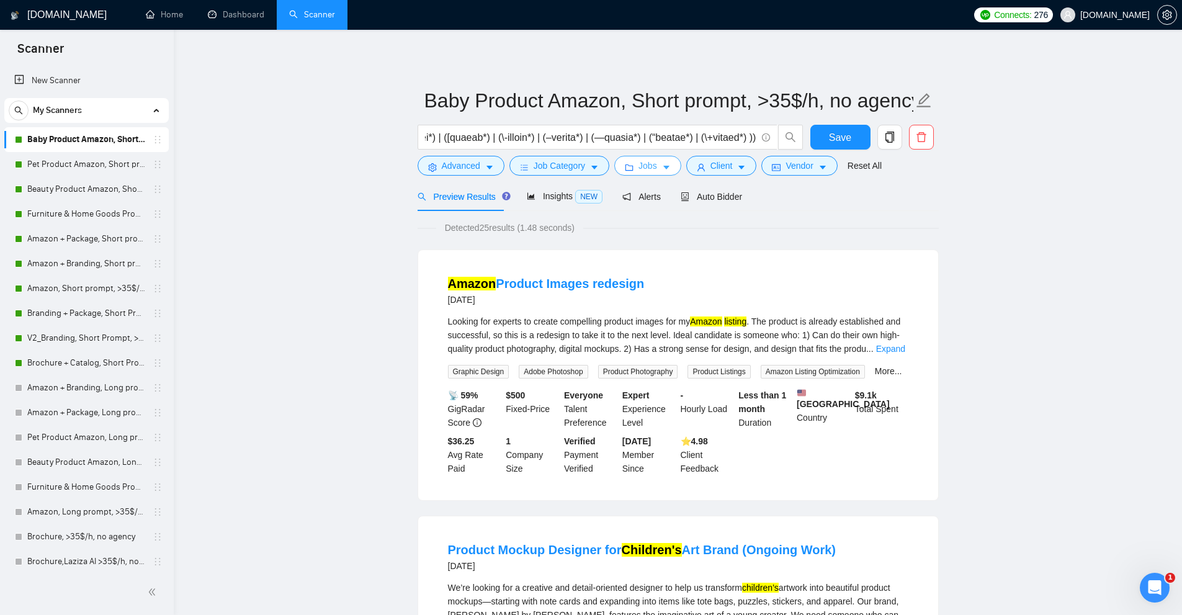
click at [623, 157] on button "Jobs" at bounding box center [647, 166] width 67 height 20
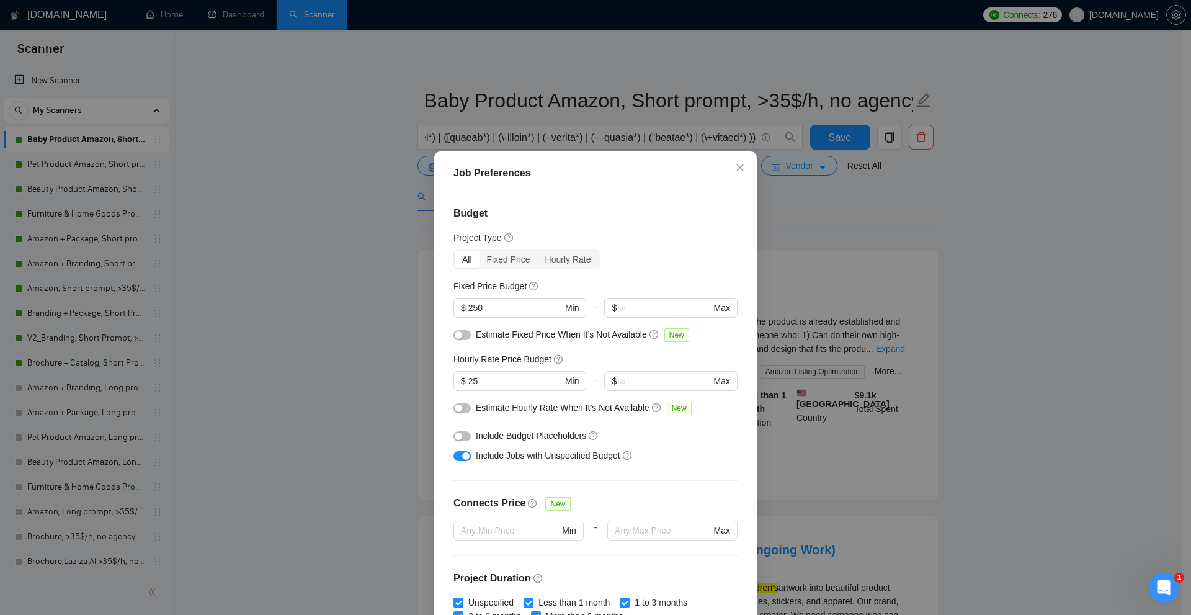
click at [579, 138] on div "Job Preferences Budget Project Type All Fixed Price Hourly Rate Fixed Price Bud…" at bounding box center [595, 307] width 1191 height 615
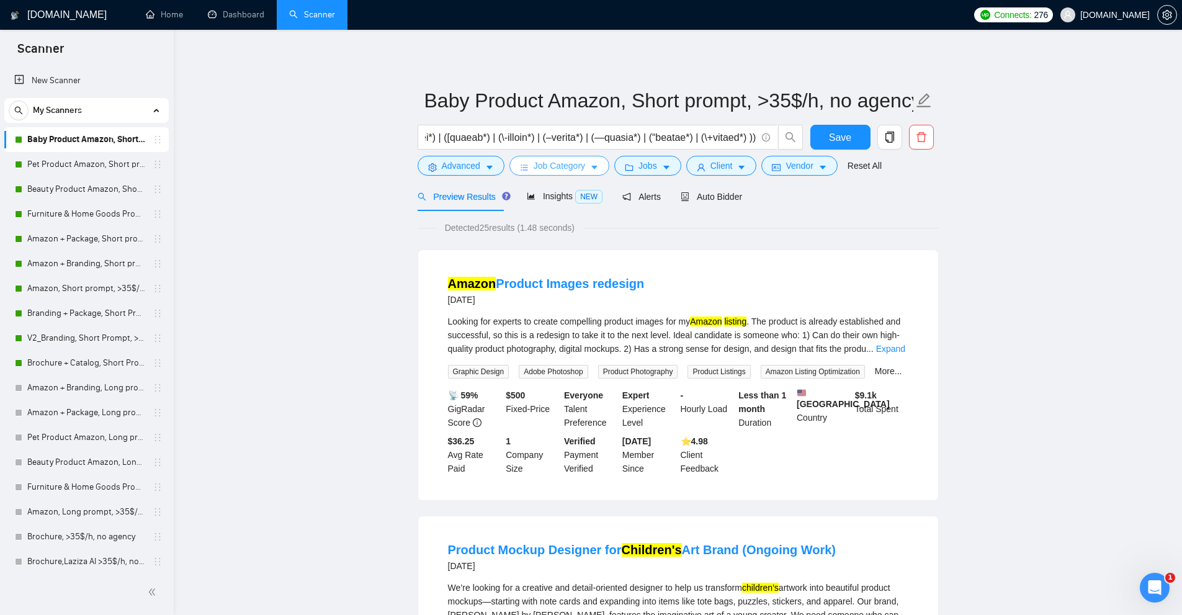
click at [558, 161] on span "Job Category" at bounding box center [559, 166] width 51 height 14
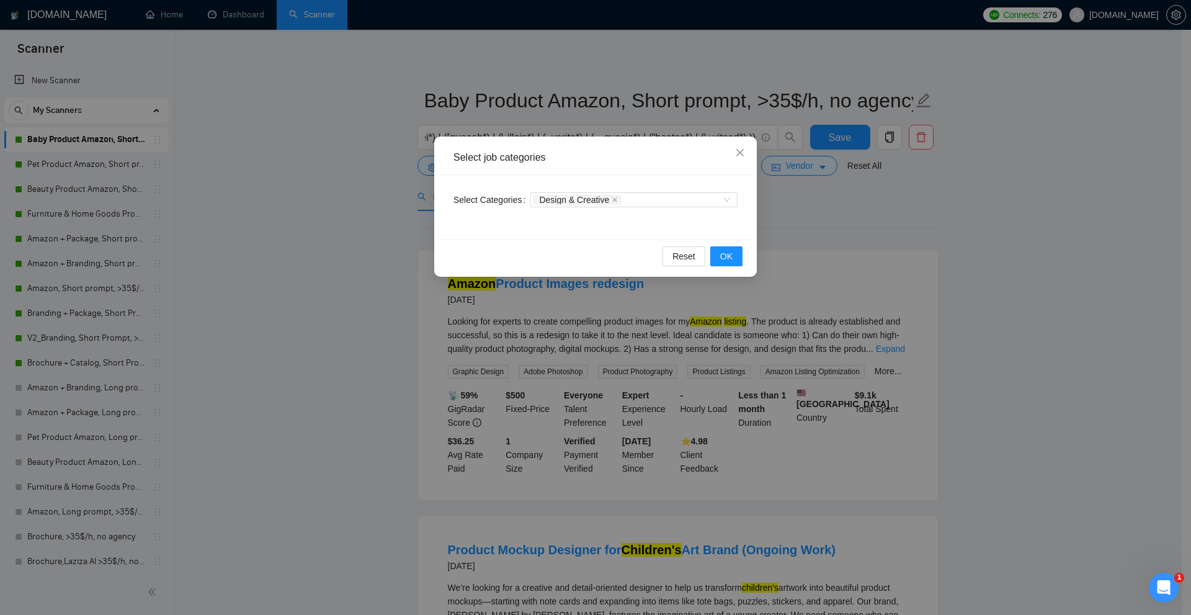
click at [566, 131] on div "Select job categories Select Categories Design & Creative Reset OK" at bounding box center [595, 307] width 1191 height 615
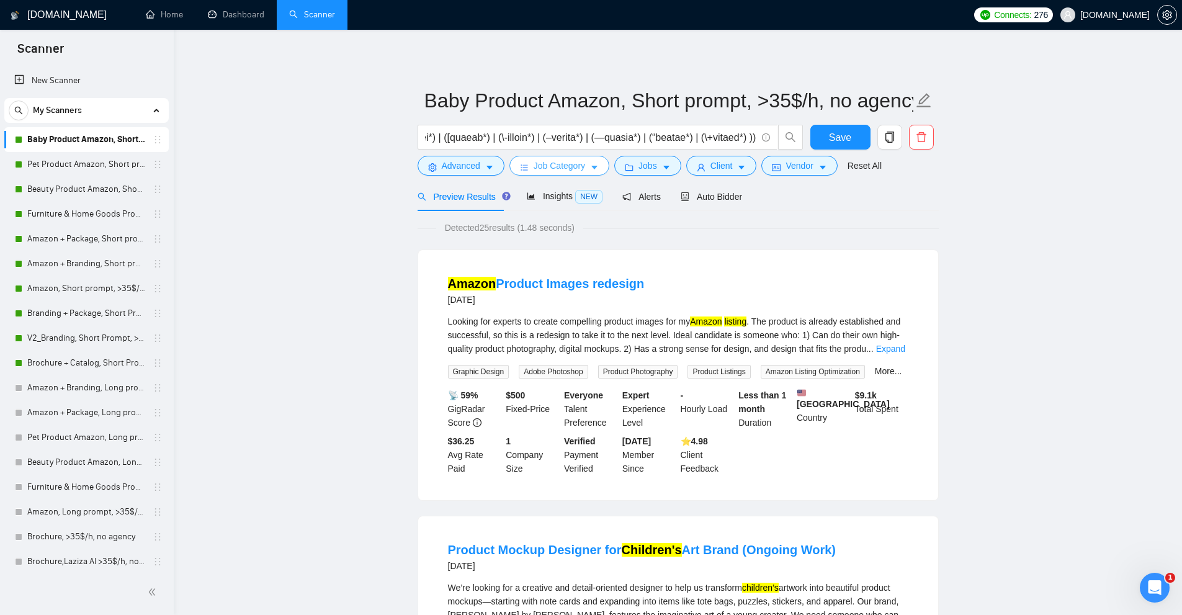
click at [559, 158] on button "Job Category" at bounding box center [559, 166] width 100 height 20
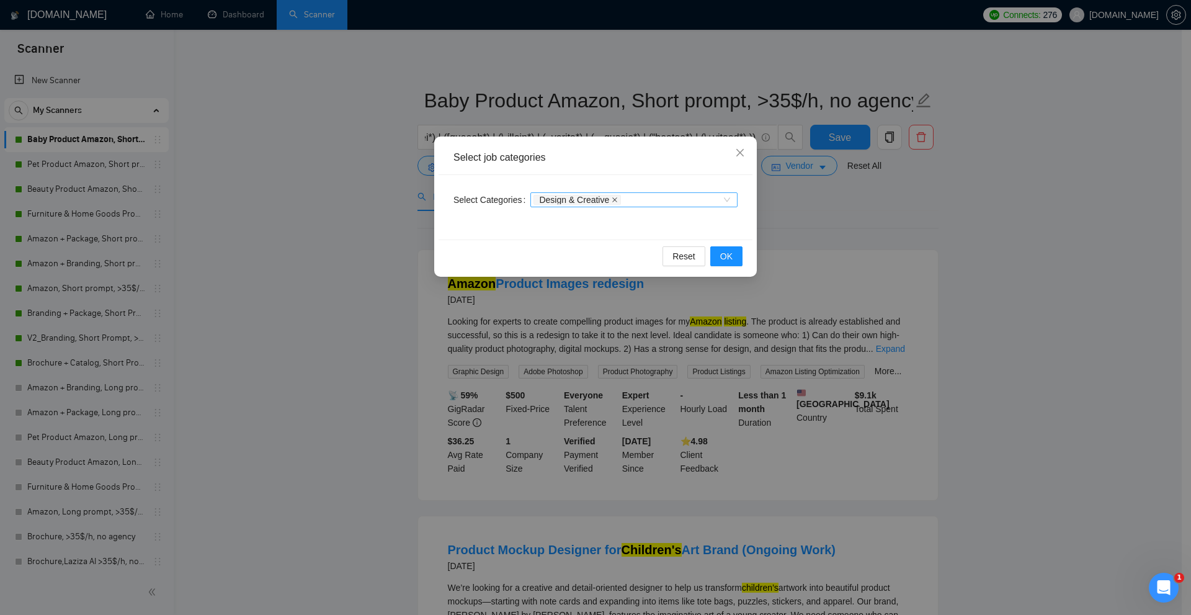
click at [612, 199] on icon "close" at bounding box center [614, 199] width 5 height 5
click at [872, 201] on div "Select job categories Select Categories Categories Reset OK" at bounding box center [595, 307] width 1191 height 615
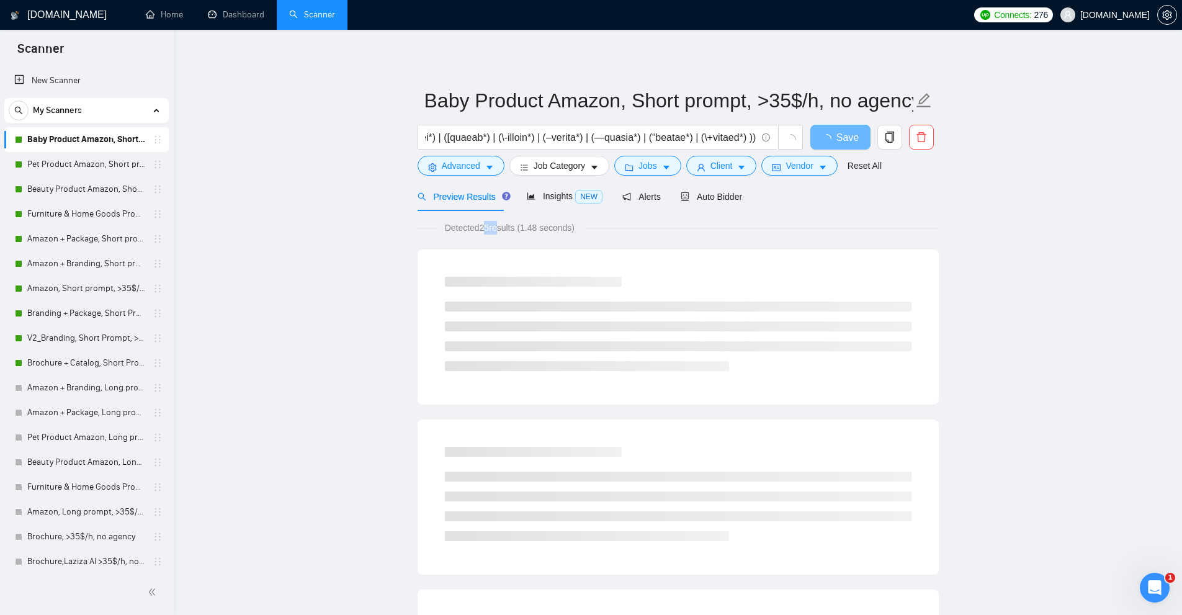
drag, startPoint x: 481, startPoint y: 223, endPoint x: 497, endPoint y: 224, distance: 15.5
click at [497, 224] on span "Detected 25 results (1.48 seconds)" at bounding box center [509, 228] width 147 height 14
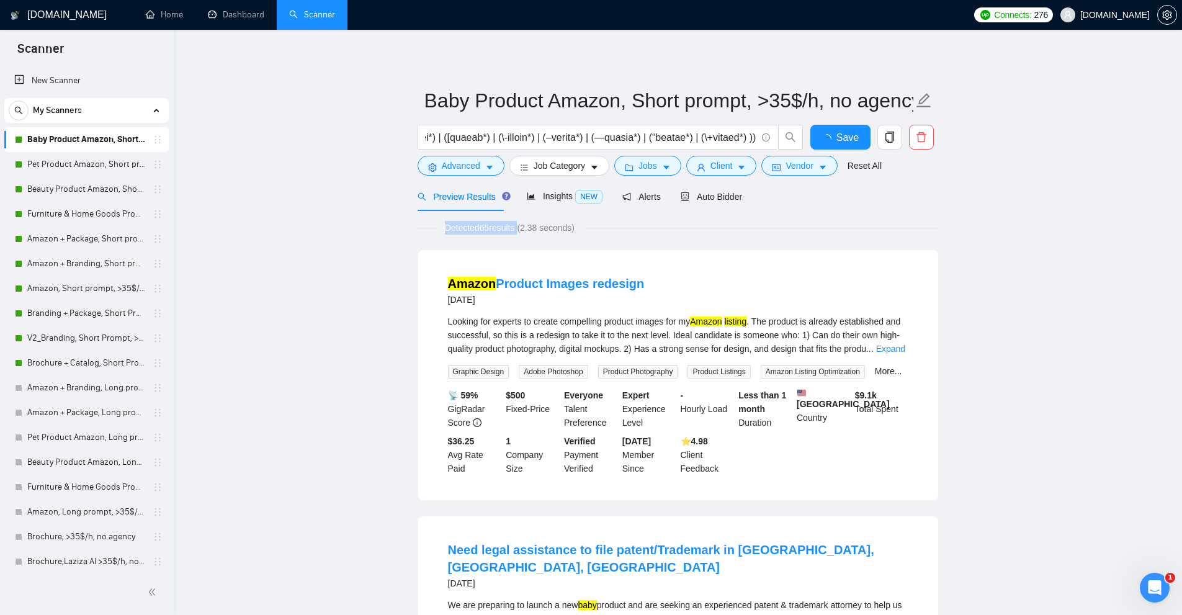
drag, startPoint x: 576, startPoint y: 225, endPoint x: 440, endPoint y: 222, distance: 136.5
click at [440, 222] on span "Detected 65 results (2.38 seconds)" at bounding box center [509, 228] width 147 height 14
click at [895, 347] on link "Expand" at bounding box center [890, 349] width 29 height 10
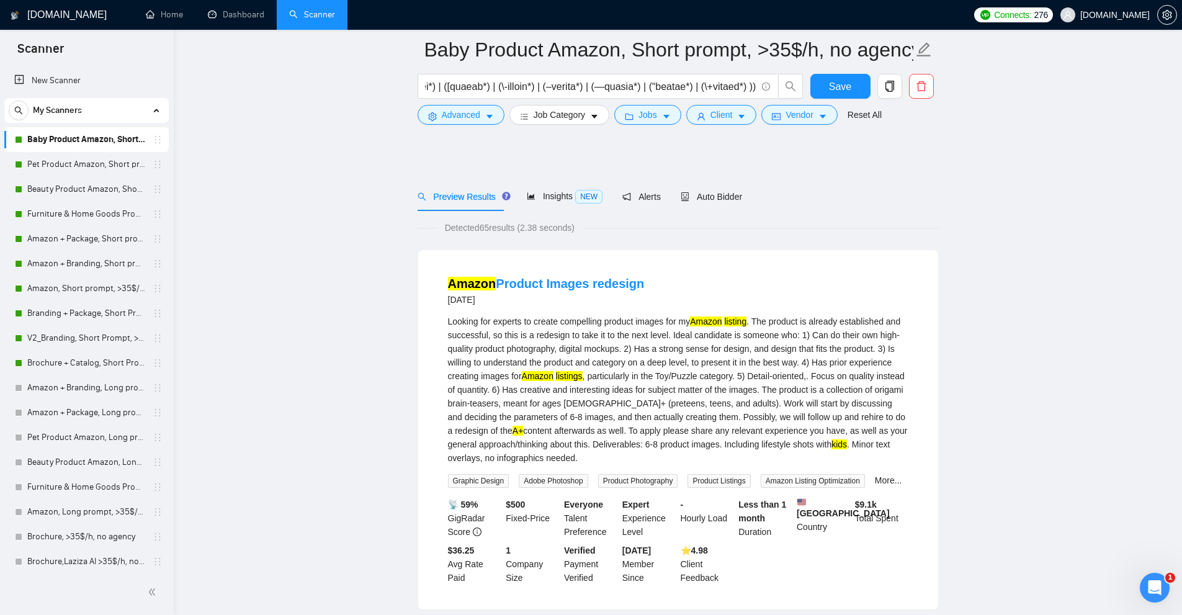
scroll to position [372, 0]
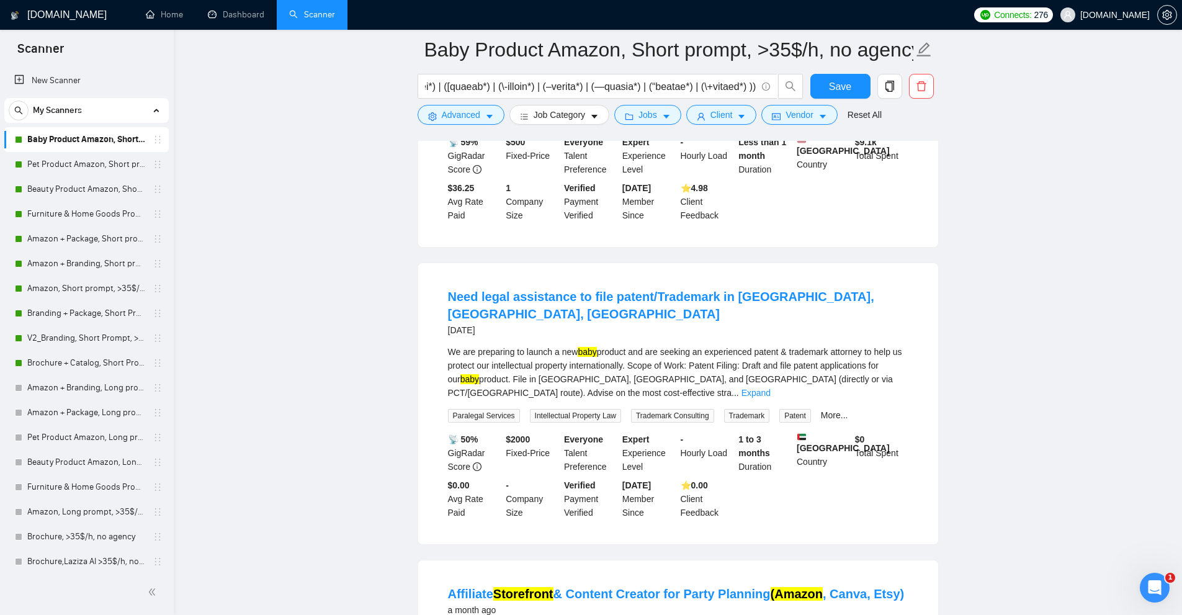
click at [876, 371] on div "We are preparing to launch a new baby product and are seeking an experienced pa…" at bounding box center [678, 372] width 460 height 55
click at [883, 360] on div "We are preparing to launch a new baby product and are seeking an experienced pa…" at bounding box center [678, 372] width 460 height 55
click at [771, 388] on link "Expand" at bounding box center [755, 393] width 29 height 10
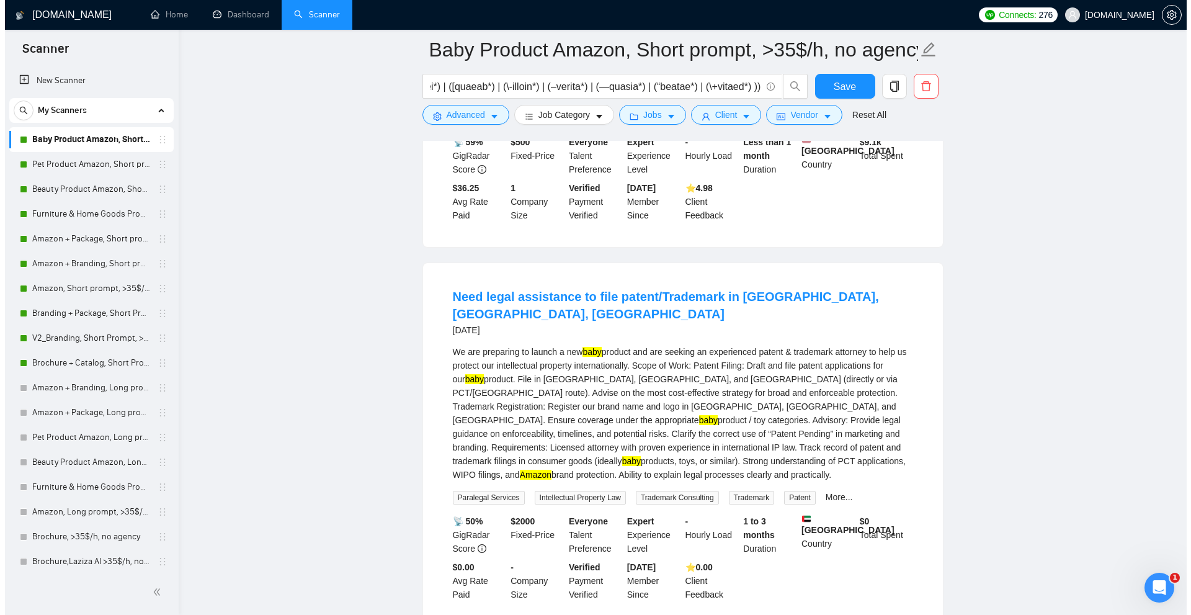
scroll to position [807, 0]
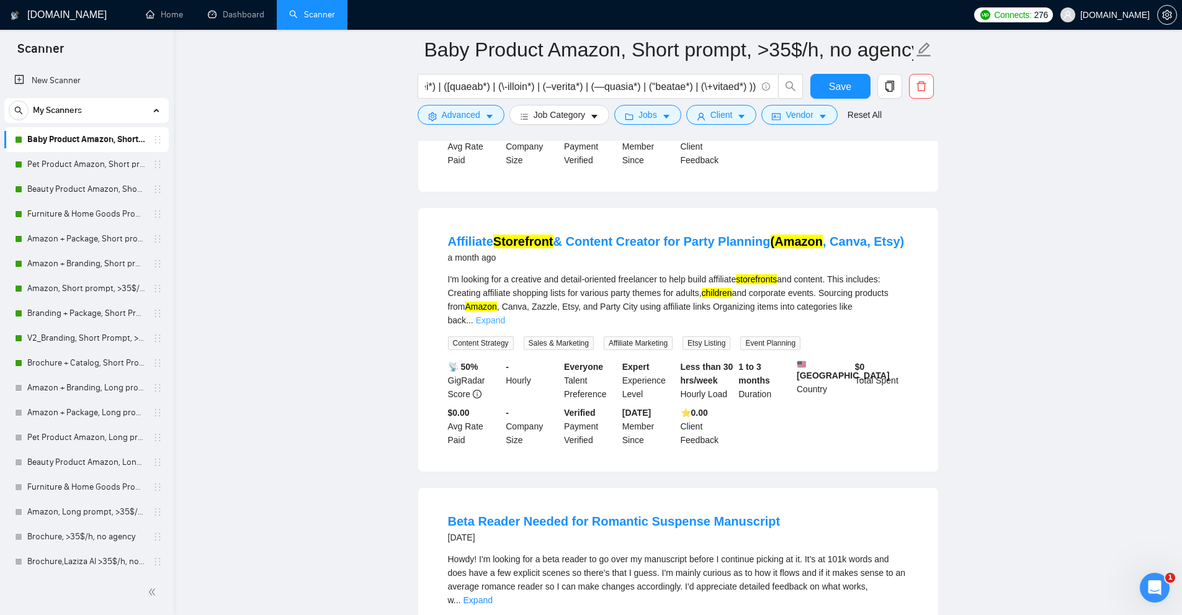
click at [505, 315] on link "Expand" at bounding box center [490, 320] width 29 height 10
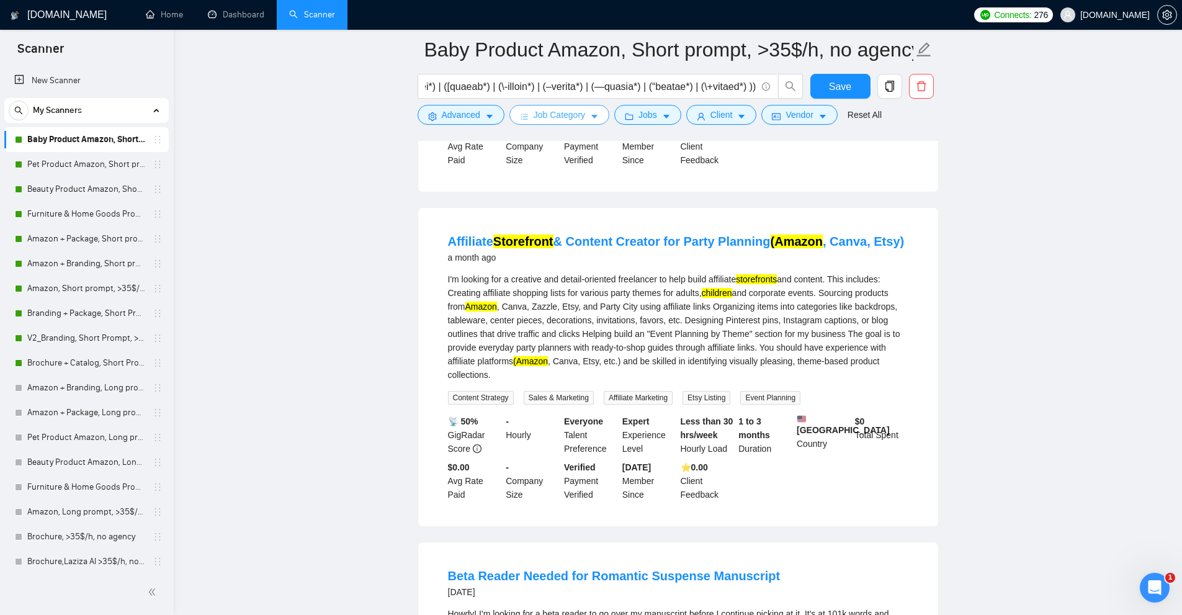
click at [546, 110] on span "Job Category" at bounding box center [559, 115] width 51 height 14
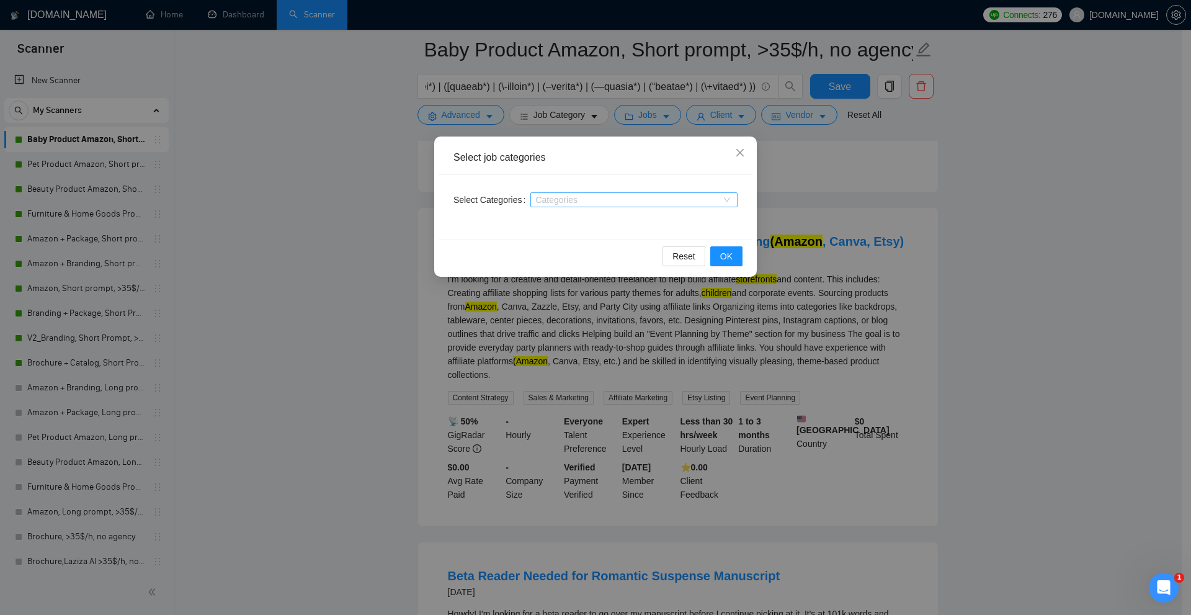
click at [589, 192] on div "Categories" at bounding box center [633, 199] width 207 height 15
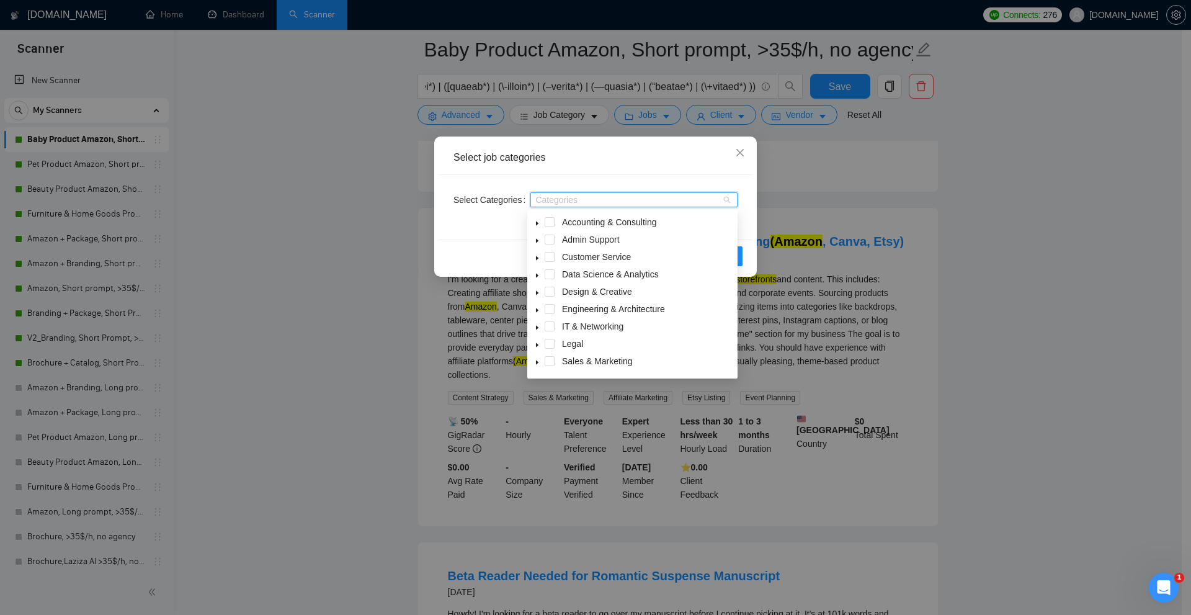
click at [537, 269] on span at bounding box center [537, 274] width 15 height 15
click at [534, 254] on span at bounding box center [537, 256] width 15 height 15
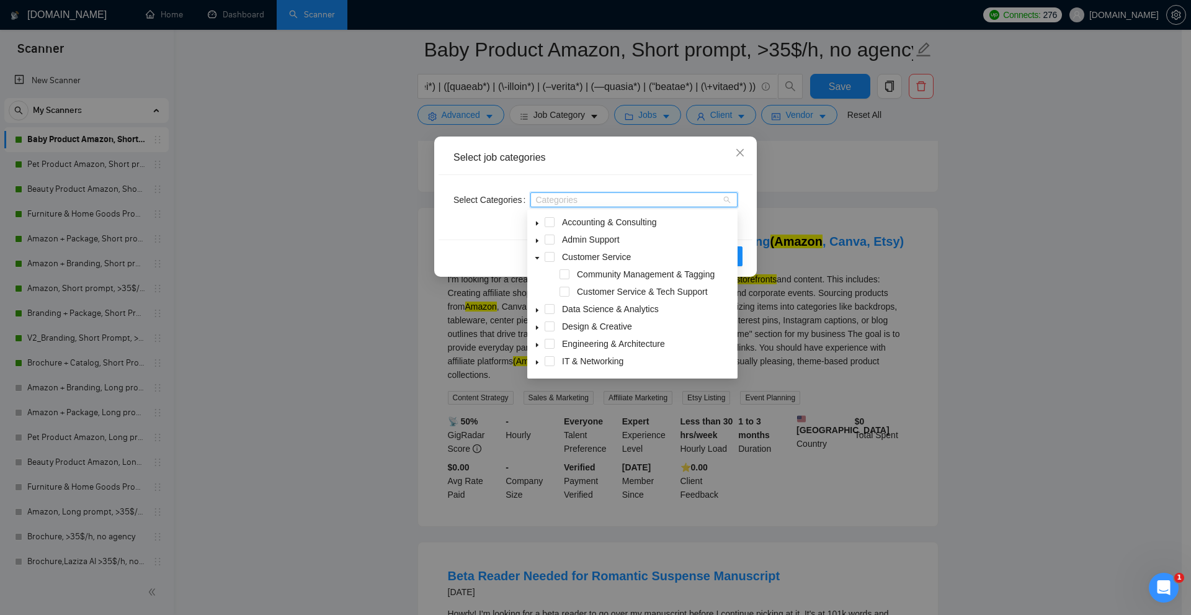
click at [534, 254] on span at bounding box center [537, 256] width 15 height 15
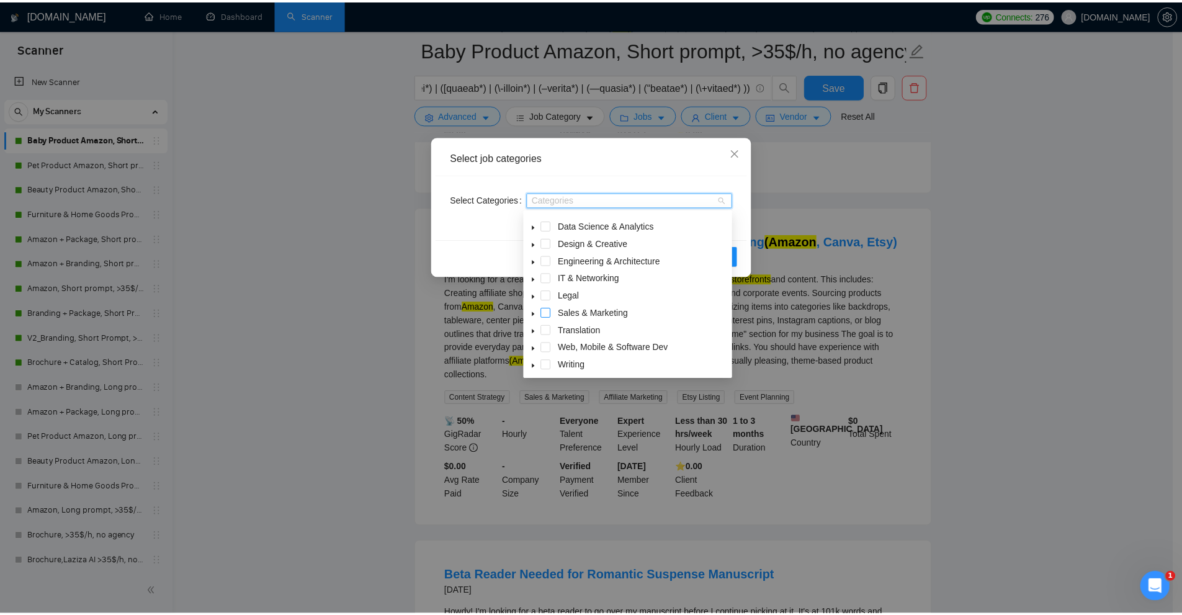
scroll to position [50, 0]
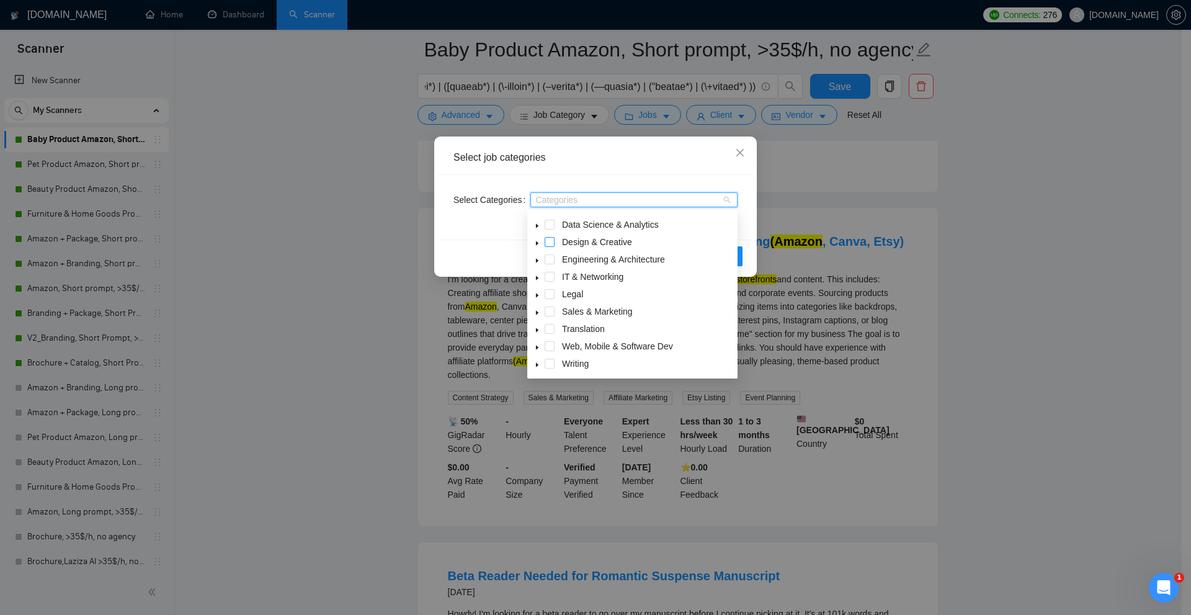
click at [548, 245] on span at bounding box center [550, 242] width 10 height 10
click at [548, 312] on span at bounding box center [550, 311] width 10 height 10
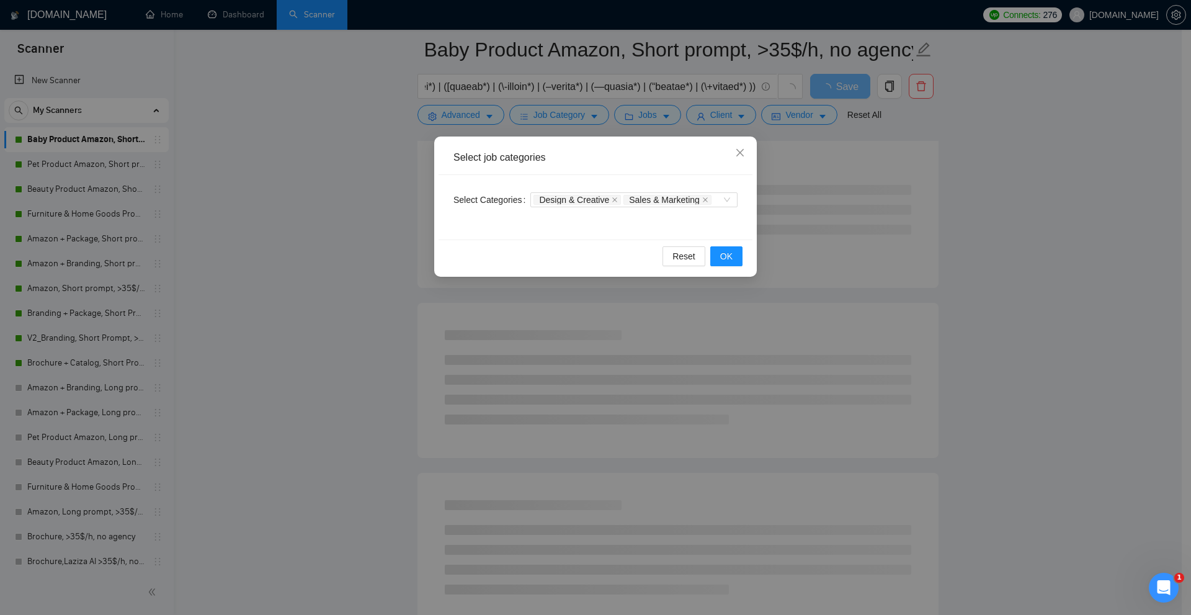
click at [882, 254] on div "Select job categories Select Categories Design & Creative Sales & Marketing Res…" at bounding box center [595, 307] width 1191 height 615
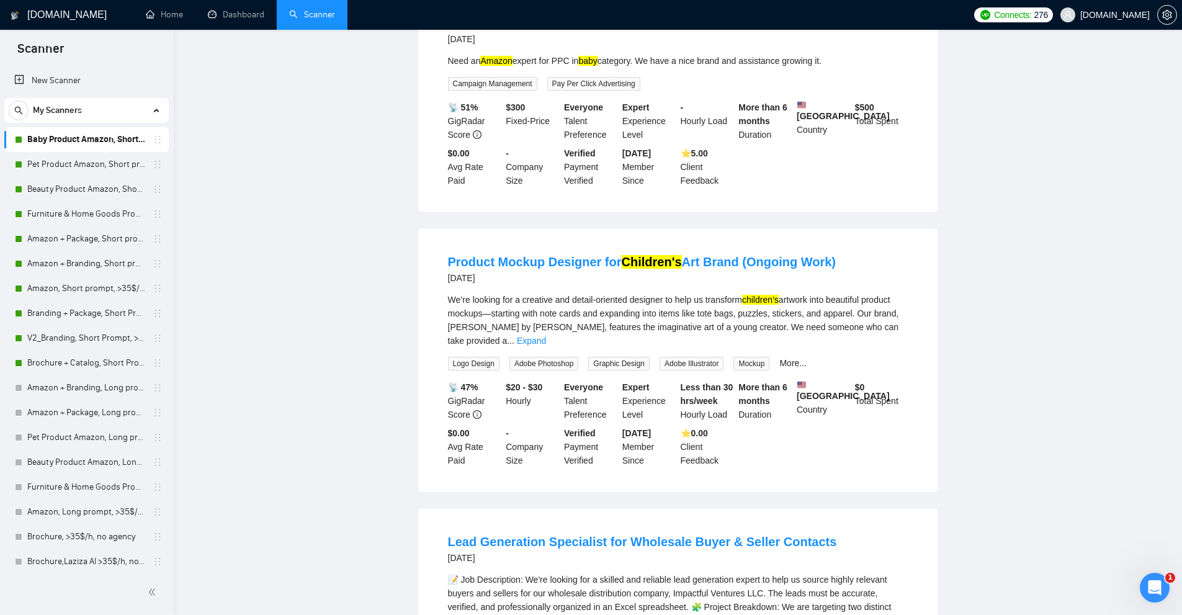
scroll to position [0, 0]
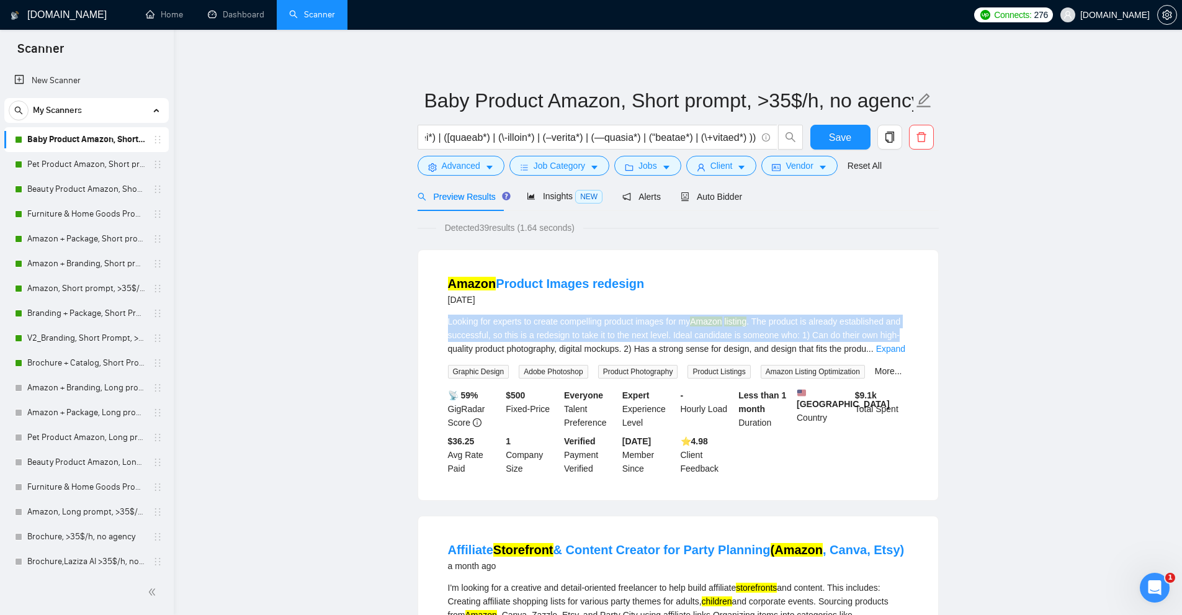
drag, startPoint x: 439, startPoint y: 318, endPoint x: 924, endPoint y: 335, distance: 485.4
click at [924, 335] on div "Amazon Product Images redesign 18 days ago Looking for experts to create compel…" at bounding box center [678, 375] width 520 height 250
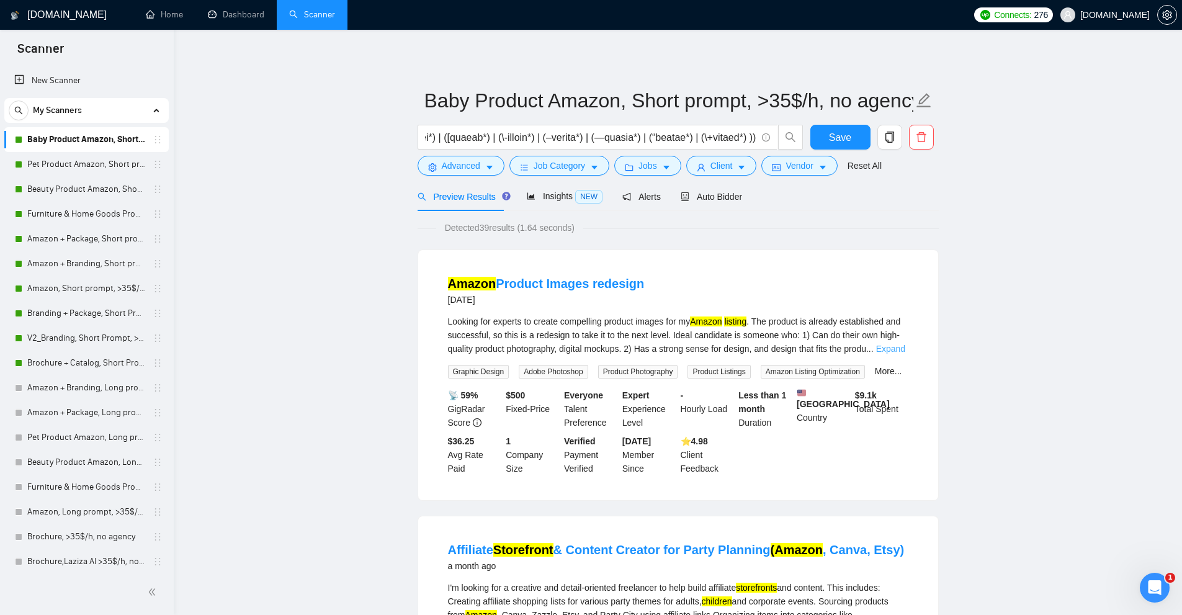
click at [882, 351] on link "Expand" at bounding box center [890, 349] width 29 height 10
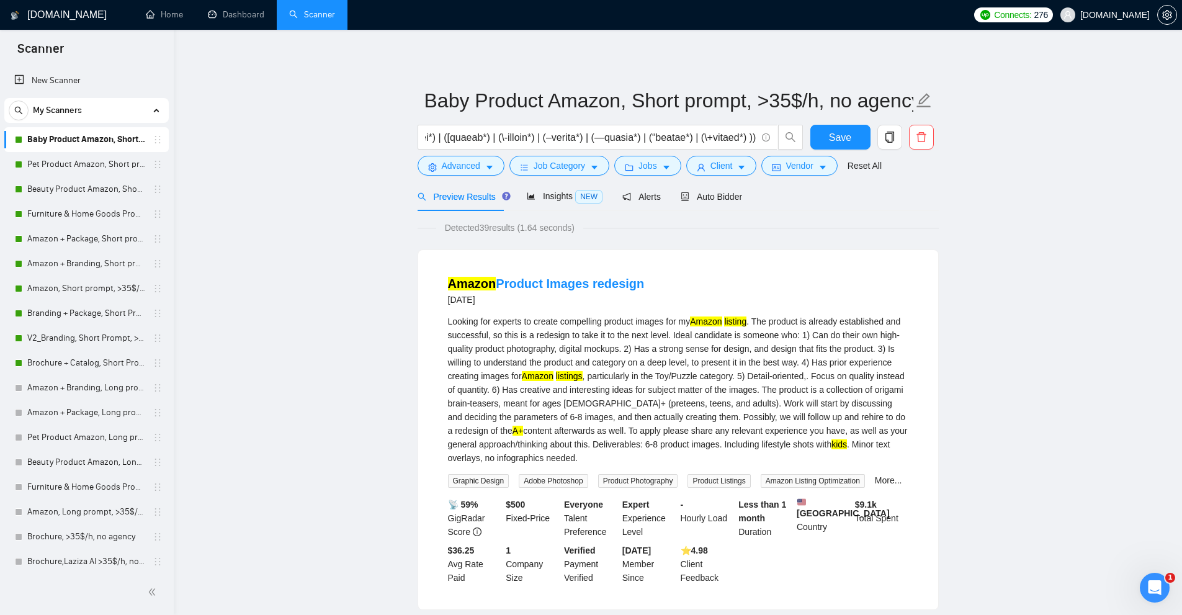
click at [804, 344] on div "Looking for experts to create compelling product images for my Amazon listing .…" at bounding box center [678, 390] width 460 height 150
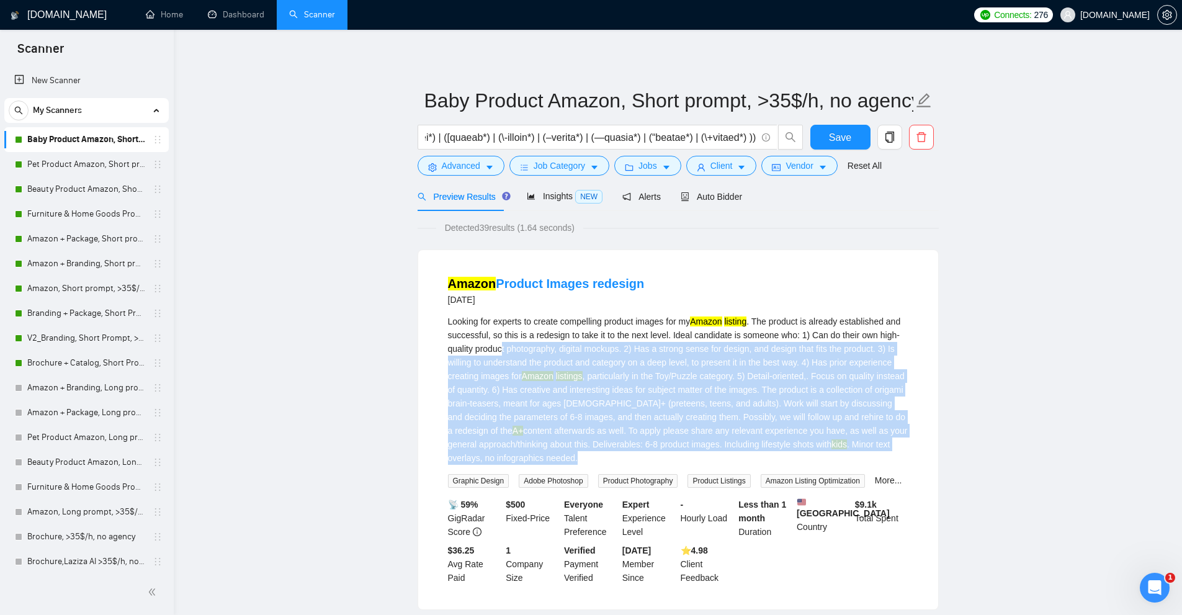
drag, startPoint x: 587, startPoint y: 460, endPoint x: 493, endPoint y: 345, distance: 148.5
click at [496, 347] on div "Looking for experts to create compelling product images for my Amazon listing .…" at bounding box center [678, 390] width 460 height 150
click at [493, 345] on div "Looking for experts to create compelling product images for my Amazon listing .…" at bounding box center [678, 390] width 460 height 150
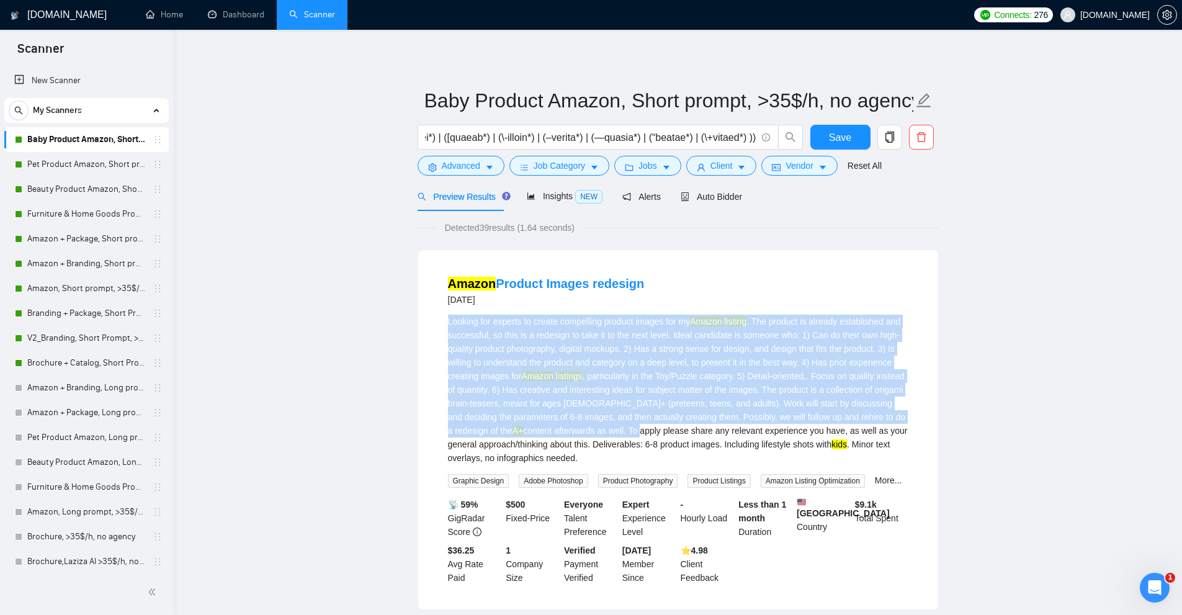
drag, startPoint x: 428, startPoint y: 320, endPoint x: 573, endPoint y: 432, distance: 183.9
click at [573, 432] on div "Amazon Product Images redesign 18 days ago Looking for experts to create compel…" at bounding box center [678, 429] width 520 height 359
click at [573, 432] on div "Looking for experts to create compelling product images for my Amazon listing .…" at bounding box center [678, 390] width 460 height 150
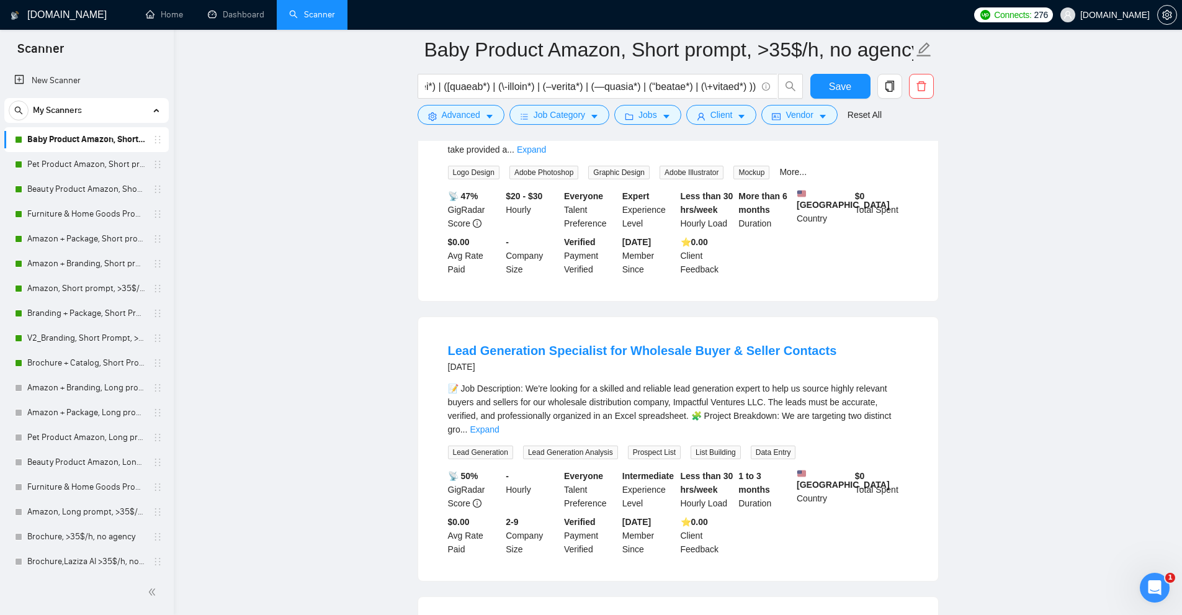
scroll to position [1489, 0]
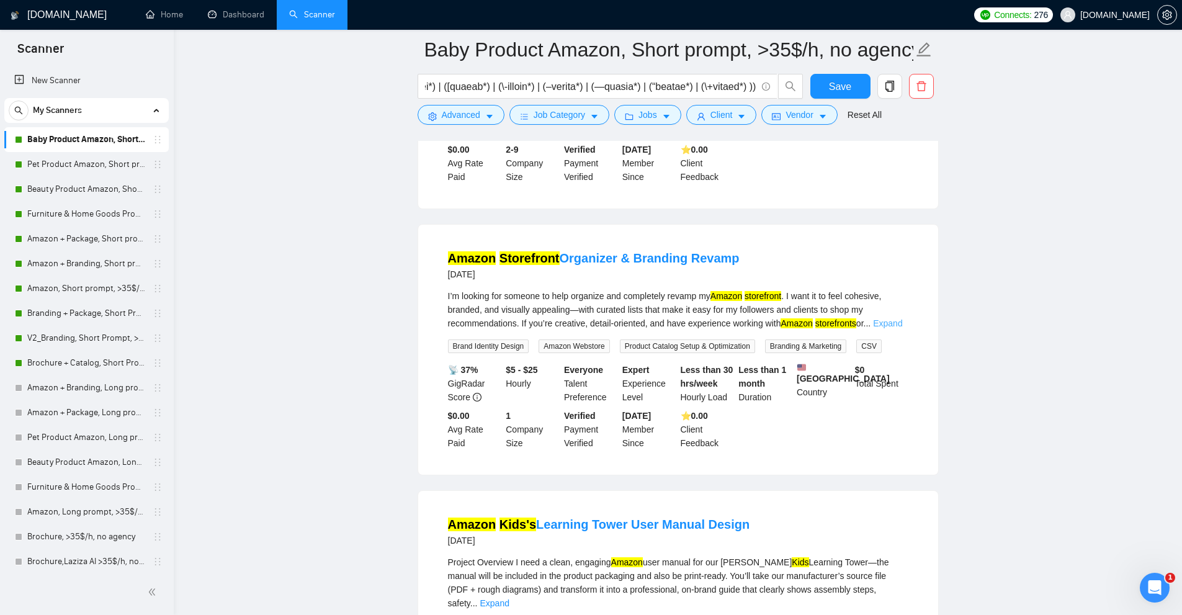
click at [892, 318] on link "Expand" at bounding box center [887, 323] width 29 height 10
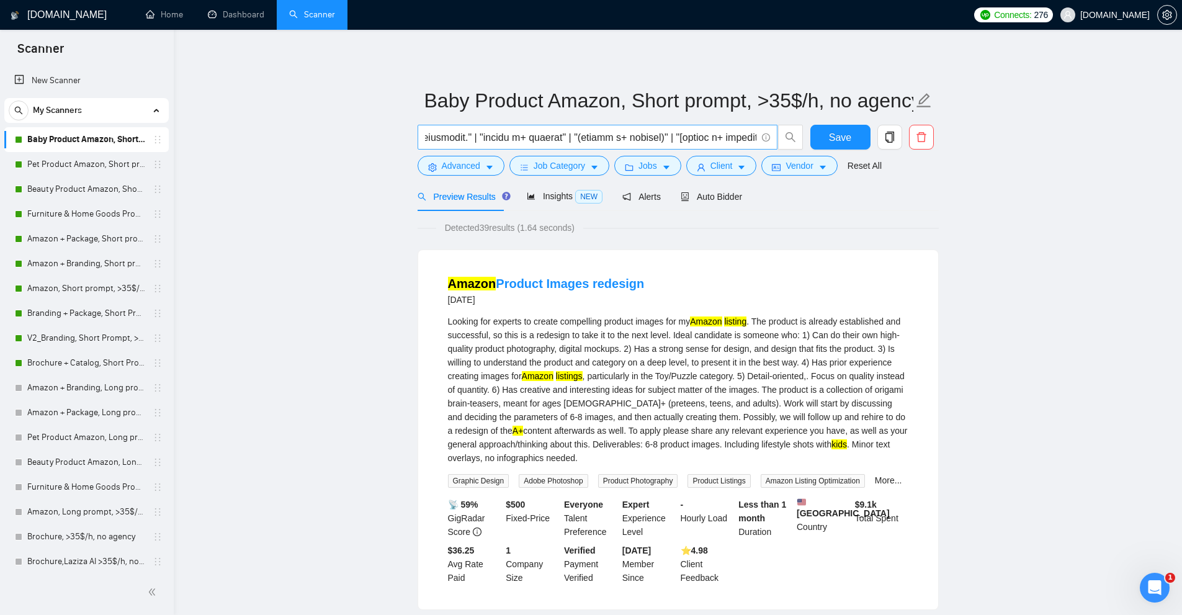
scroll to position [0, 20168]
click at [675, 140] on input "text" at bounding box center [590, 138] width 331 height 16
click at [76, 168] on link "Pet Product Amazon, Short prompt, >35$/h, no agency" at bounding box center [86, 164] width 118 height 25
click at [512, 133] on input "text" at bounding box center [590, 138] width 331 height 16
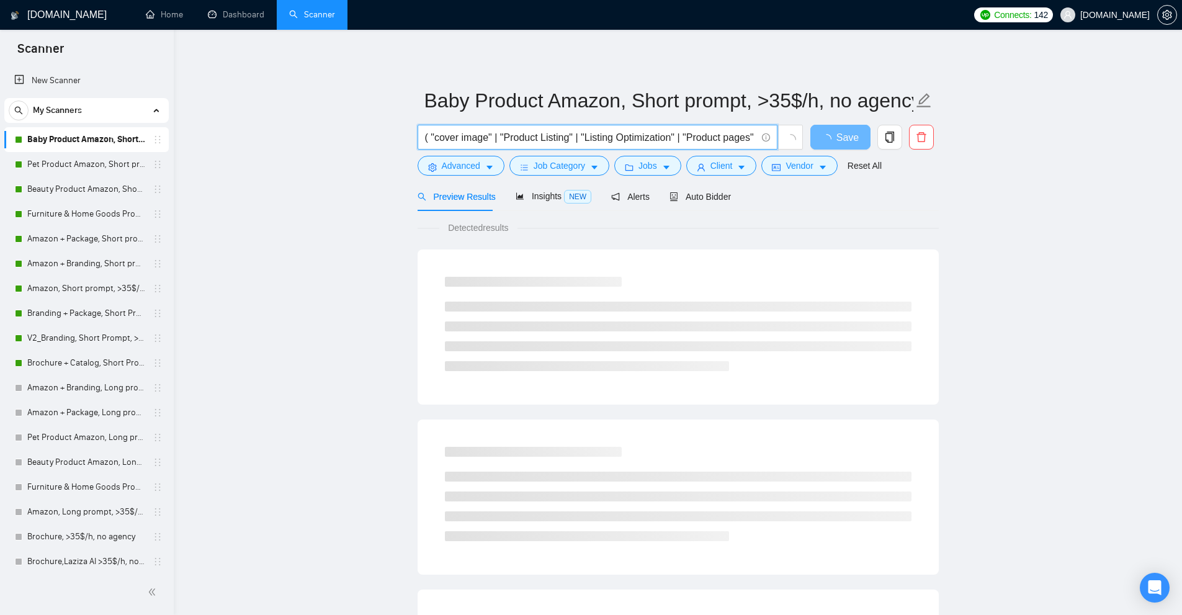
click at [535, 134] on input "( "cover image" | "Product Listing" | "Listing Optimization" | "Product pages" …" at bounding box center [590, 138] width 331 height 16
click at [597, 141] on input "( "cover image" | "Product Listing" | "Listing Optimization" | "Product pages" …" at bounding box center [590, 138] width 331 height 16
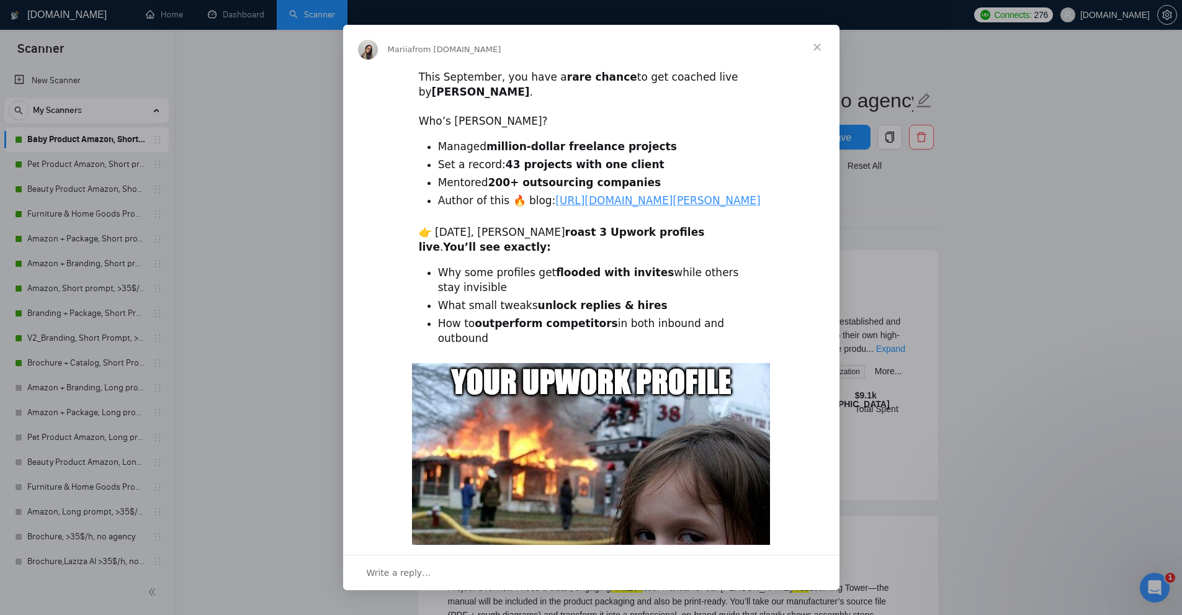
click at [820, 44] on span "Close" at bounding box center [817, 47] width 45 height 45
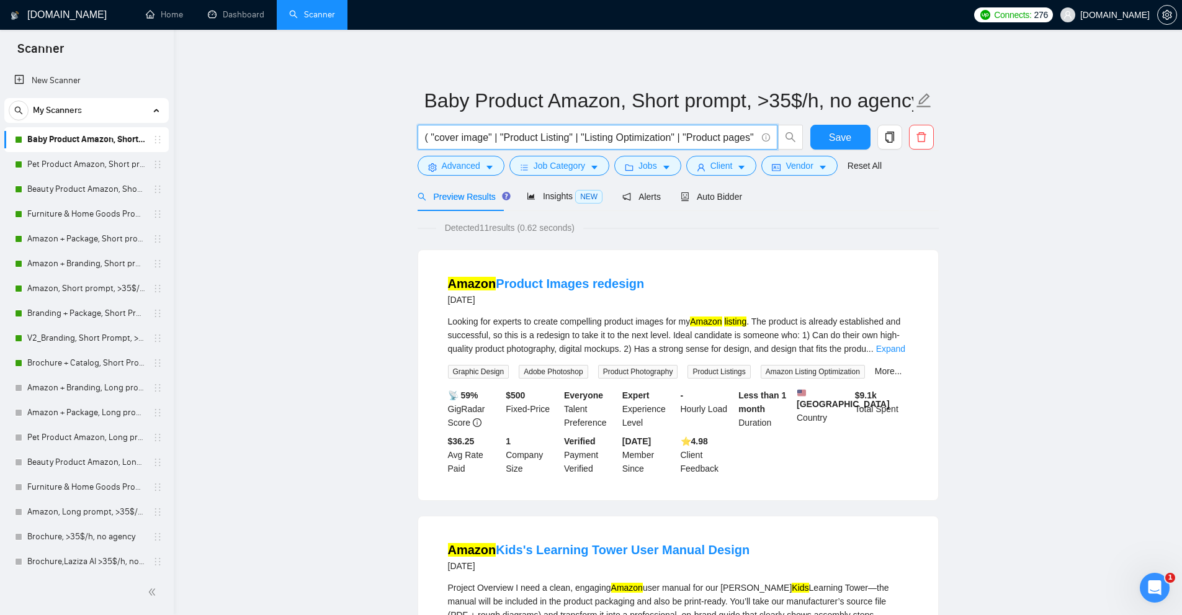
click at [666, 136] on input "( "cover image" | "Product Listing" | "Listing Optimization" | "Product pages" …" at bounding box center [590, 138] width 331 height 16
paste input "( (l\+*) | (\"i\+*) | (\(d\+*) | (/s\+*) | (#a\+*) | (.c\+*) | (*a\+*) | (**e\+…"
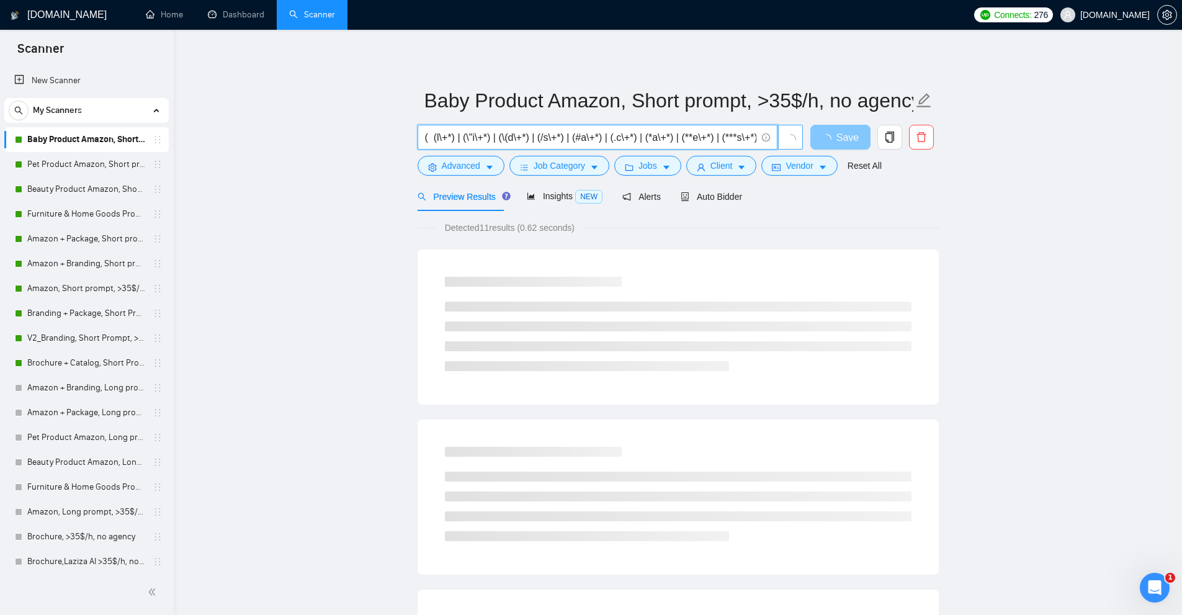
click at [831, 142] on icon "loading" at bounding box center [826, 139] width 10 height 10
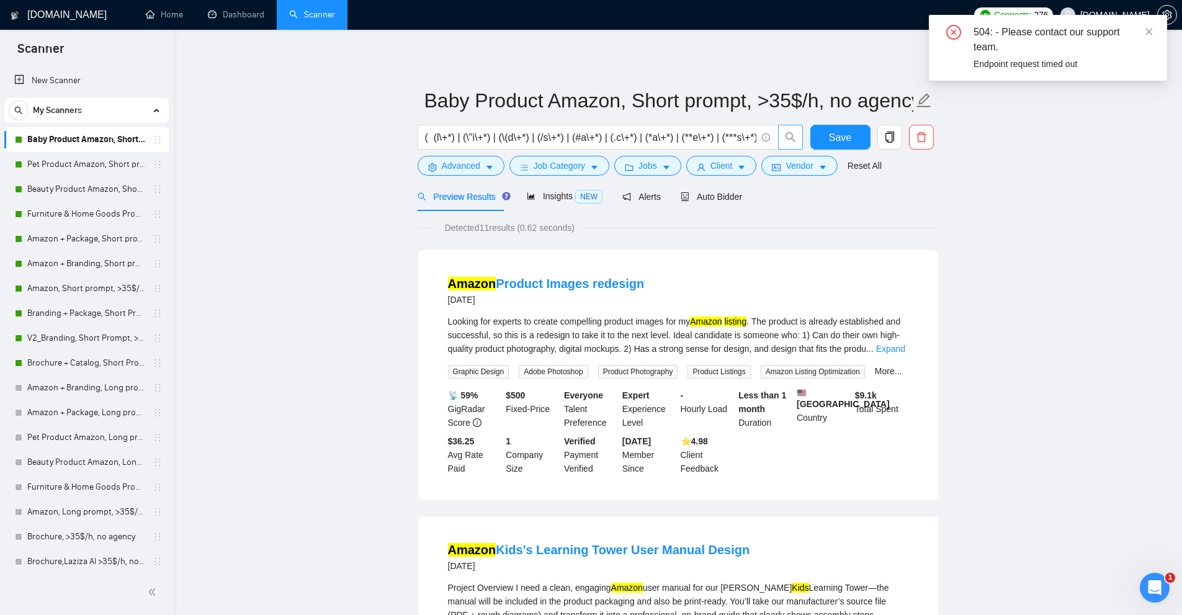
click at [639, 135] on input "text" at bounding box center [590, 138] width 331 height 16
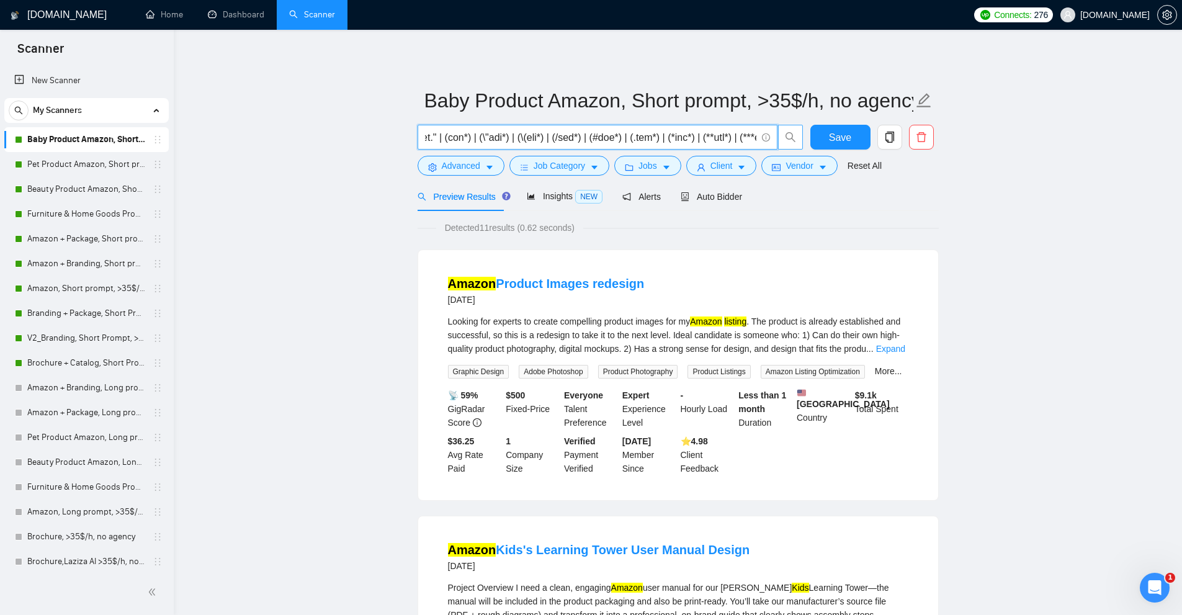
scroll to position [0, 12780]
click at [485, 139] on input "text" at bounding box center [590, 138] width 331 height 16
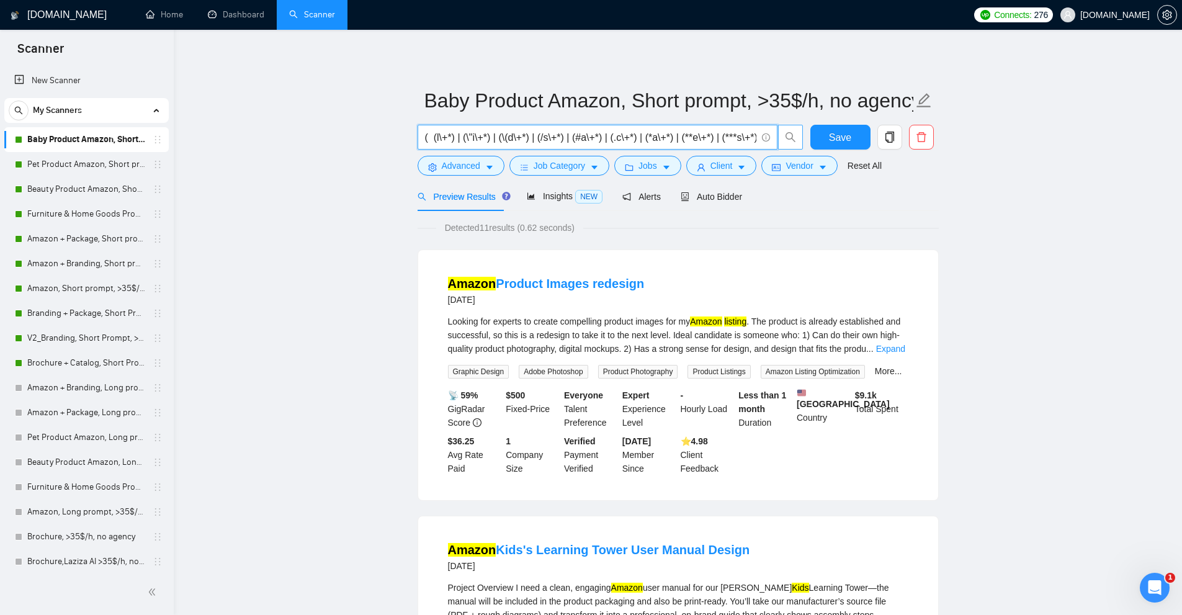
click at [591, 130] on input "text" at bounding box center [590, 138] width 331 height 16
drag, startPoint x: 834, startPoint y: 130, endPoint x: 744, endPoint y: 221, distance: 127.7
click at [597, 141] on input "text" at bounding box center [590, 138] width 331 height 16
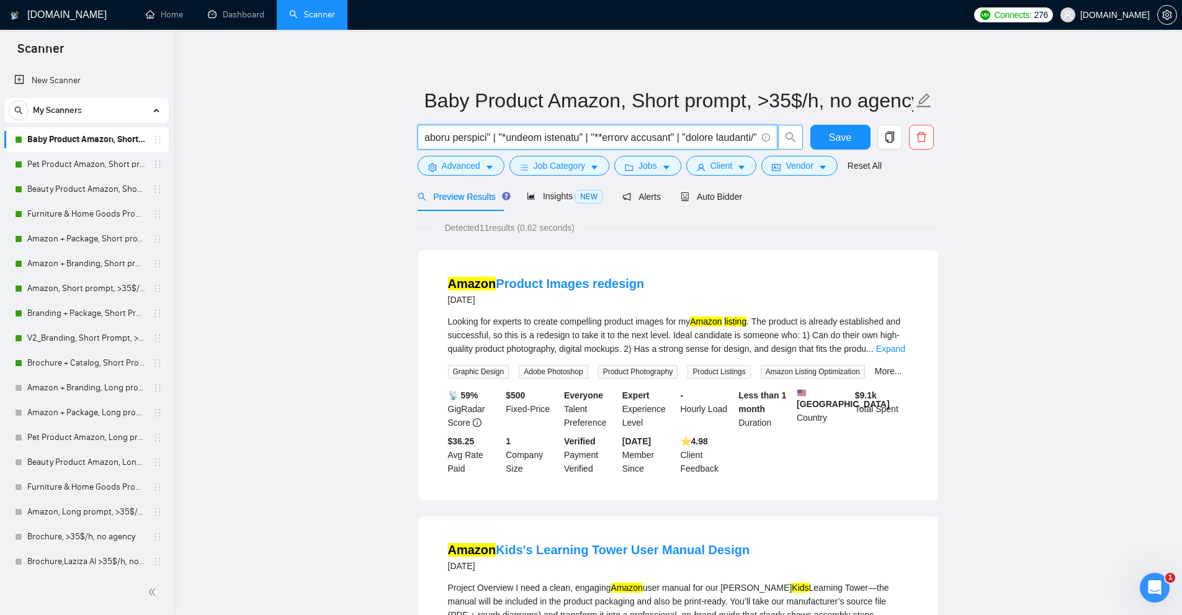
scroll to position [0, 38532]
click at [748, 143] on input "text" at bounding box center [590, 138] width 331 height 16
type input "( (l\+*) | (\"i\+*) | (\(d\+*) | (/s\+*) | (#a\+*) | (.c\+*) | (*a\+*) | (**e\+…"
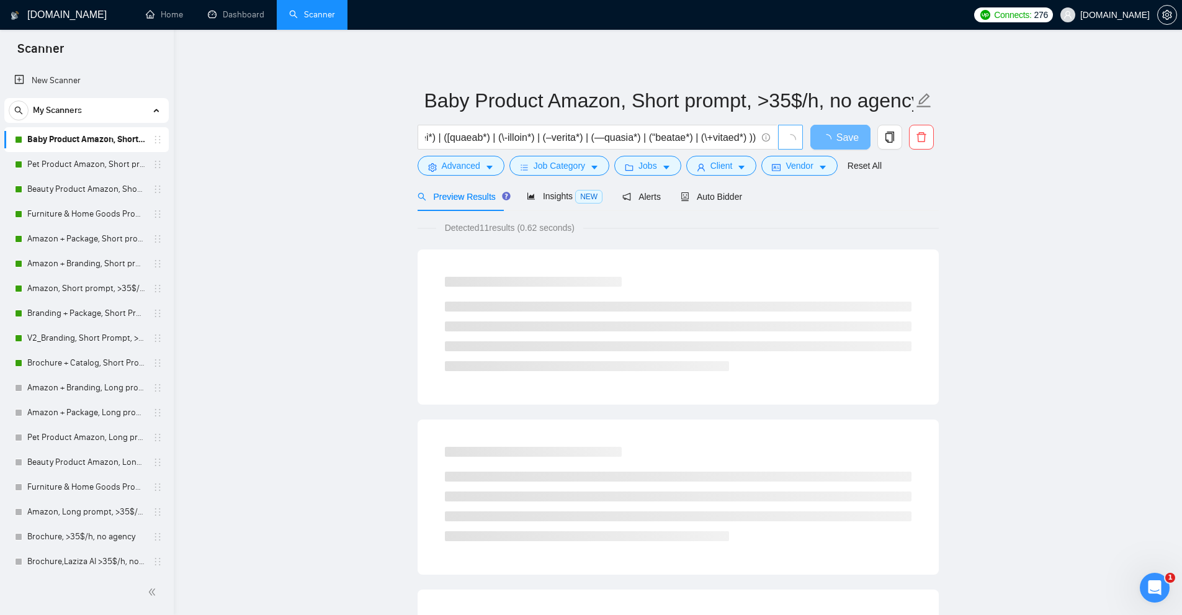
scroll to position [0, 0]
drag, startPoint x: 482, startPoint y: 228, endPoint x: 492, endPoint y: 228, distance: 9.9
click at [492, 228] on span "Detected 11 results (0.62 seconds)" at bounding box center [509, 228] width 147 height 14
click at [532, 233] on span "Detected 11 results (0.62 seconds)" at bounding box center [509, 228] width 147 height 14
drag, startPoint x: 571, startPoint y: 226, endPoint x: 541, endPoint y: 228, distance: 29.8
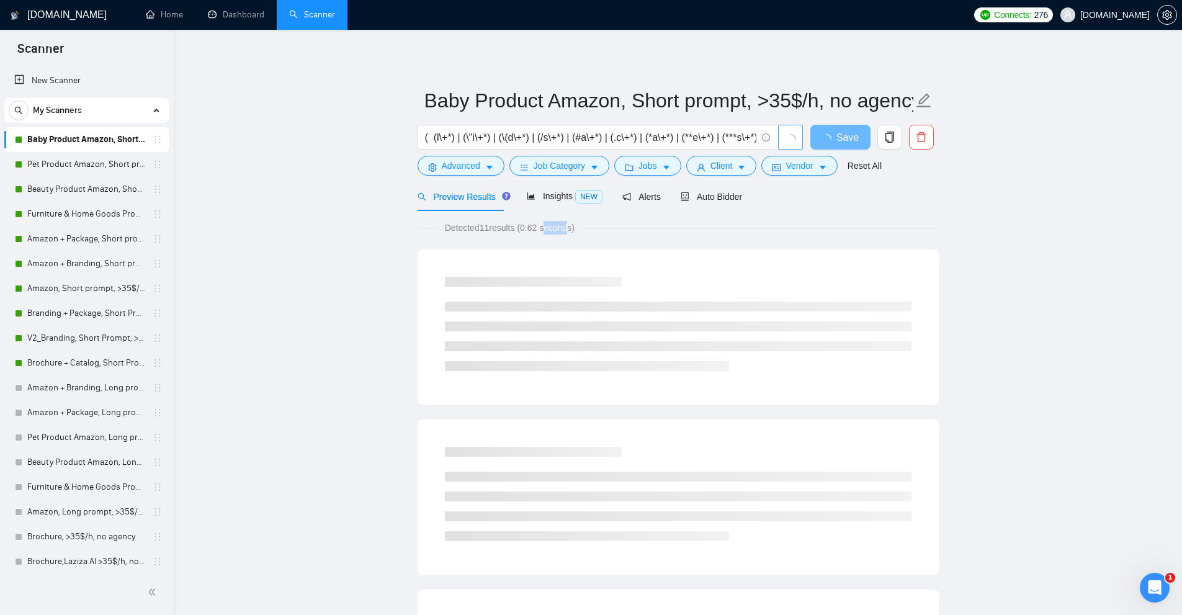
click at [541, 228] on span "Detected 11 results (0.62 seconds)" at bounding box center [509, 228] width 147 height 14
drag, startPoint x: 521, startPoint y: 225, endPoint x: 578, endPoint y: 228, distance: 56.5
click at [578, 228] on span "Detected 11 results (0.62 seconds)" at bounding box center [509, 228] width 147 height 14
click at [586, 228] on div "Detected 11 results (0.62 seconds)" at bounding box center [678, 228] width 521 height 14
drag, startPoint x: 597, startPoint y: 224, endPoint x: 532, endPoint y: 222, distance: 65.2
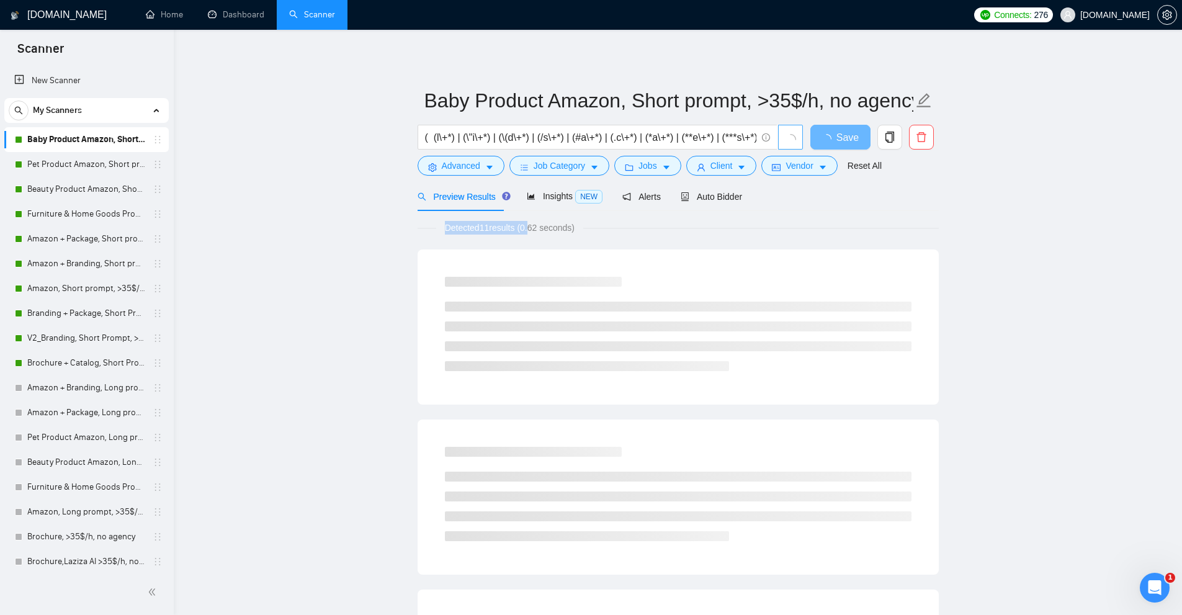
click at [532, 222] on div "Detected 11 results (0.62 seconds)" at bounding box center [678, 228] width 521 height 14
click at [524, 223] on span "Detected 11 results (0.62 seconds)" at bounding box center [509, 228] width 147 height 14
drag, startPoint x: 521, startPoint y: 223, endPoint x: 645, endPoint y: 228, distance: 124.8
click at [645, 228] on div "Detected 11 results (0.62 seconds)" at bounding box center [678, 228] width 521 height 14
drag, startPoint x: 610, startPoint y: 233, endPoint x: 574, endPoint y: 231, distance: 35.4
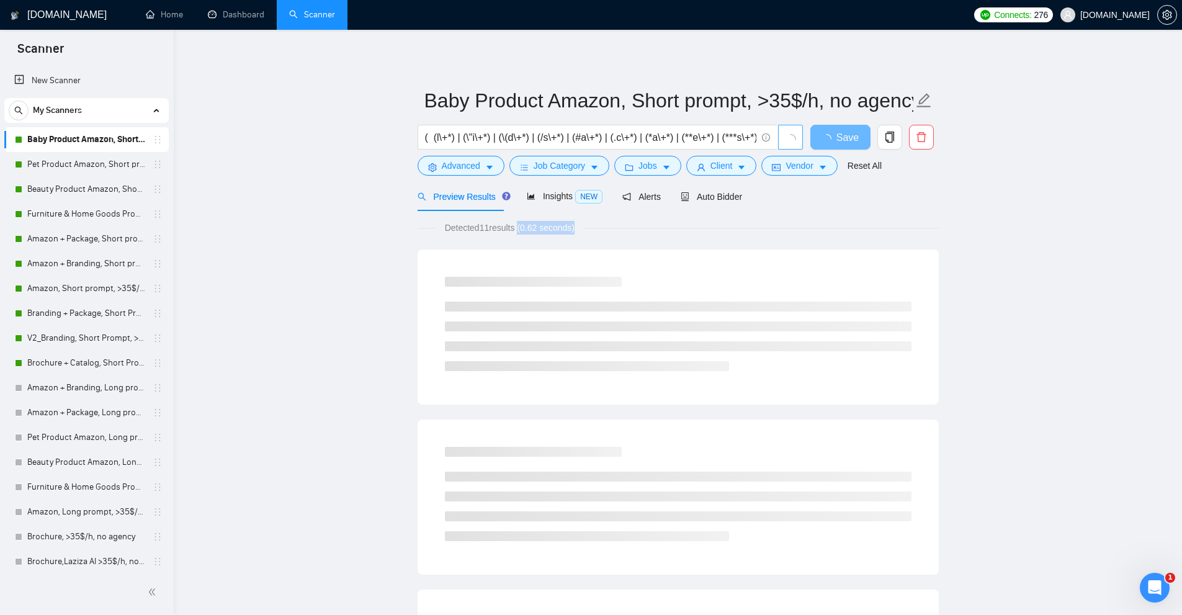
click at [609, 233] on div "Detected 11 results (0.62 seconds)" at bounding box center [678, 228] width 521 height 14
click at [578, 231] on span "Detected 11 results (0.62 seconds)" at bounding box center [509, 228] width 147 height 14
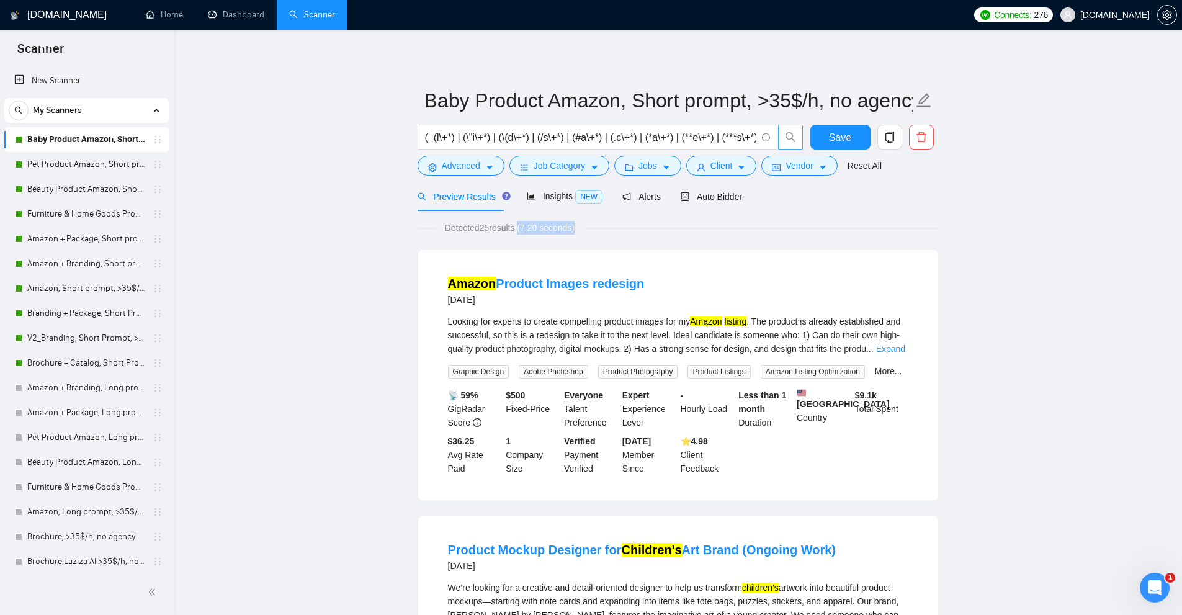
drag, startPoint x: 562, startPoint y: 230, endPoint x: 521, endPoint y: 230, distance: 41.6
click at [521, 230] on span "Detected 25 results (7.20 seconds)" at bounding box center [509, 228] width 147 height 14
drag, startPoint x: 519, startPoint y: 230, endPoint x: 641, endPoint y: 238, distance: 121.8
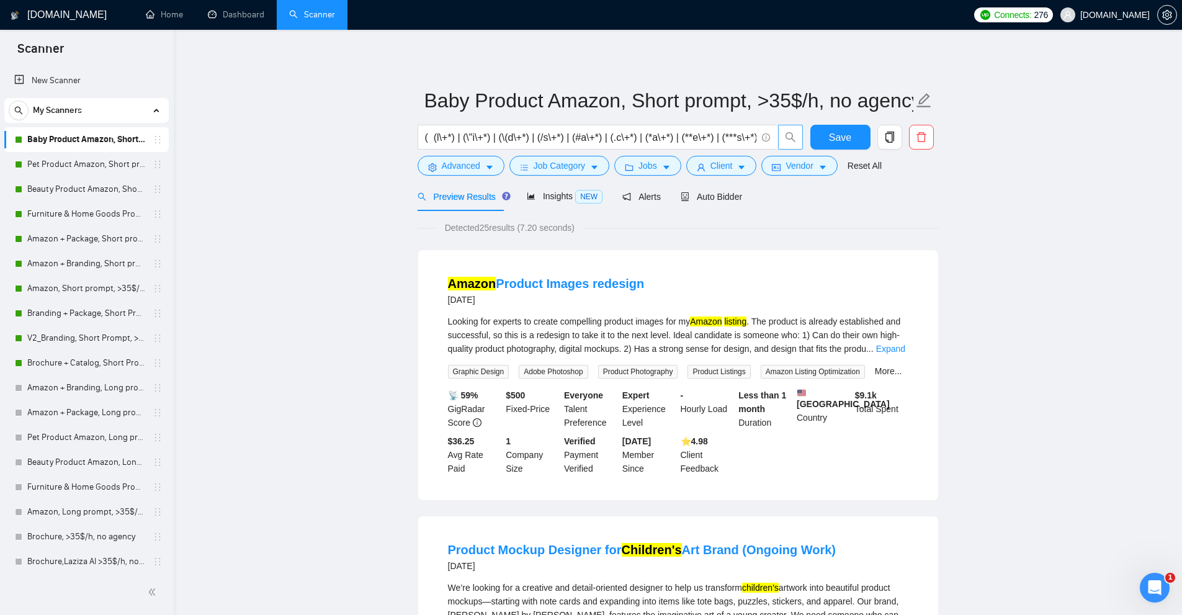
drag, startPoint x: 826, startPoint y: 130, endPoint x: 834, endPoint y: 248, distance: 117.5
click at [88, 153] on link "Pet Product Amazon, Short prompt, >35$/h, no agency" at bounding box center [86, 164] width 118 height 25
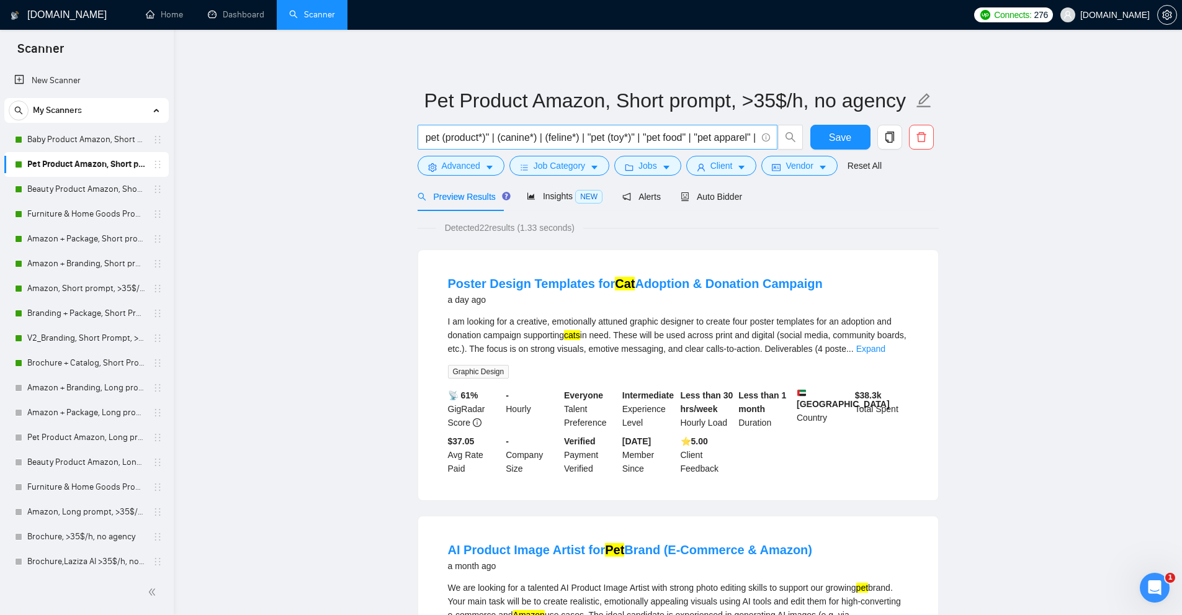
scroll to position [0, 2606]
click at [77, 139] on link "Baby Product Amazon, Short prompt, >35$/h, no agency" at bounding box center [86, 139] width 118 height 25
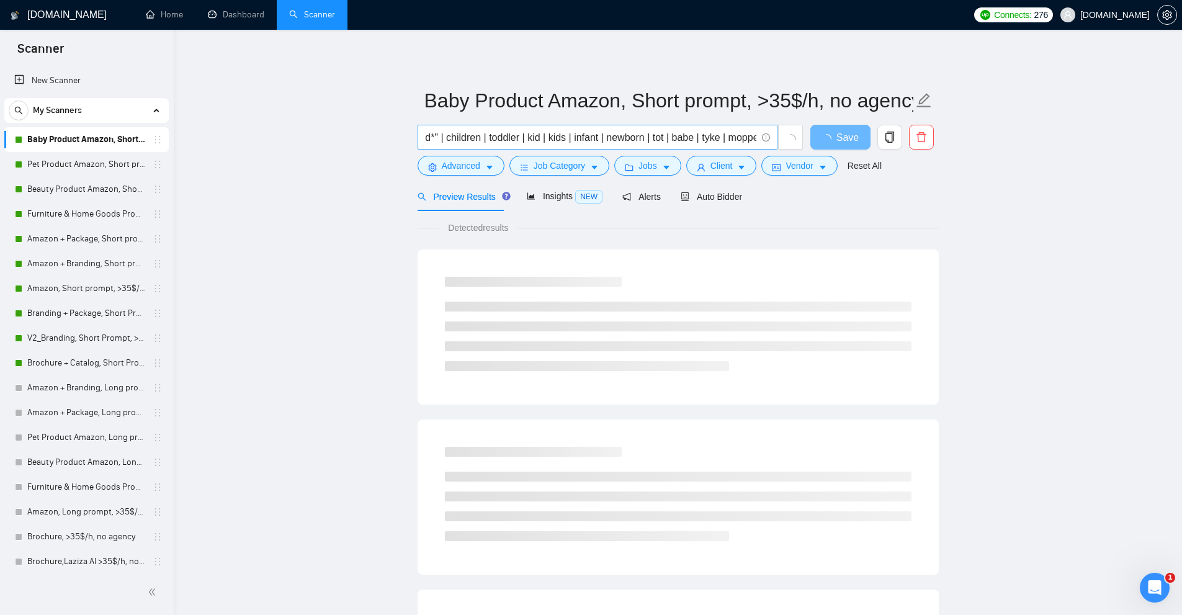
scroll to position [0, 1693]
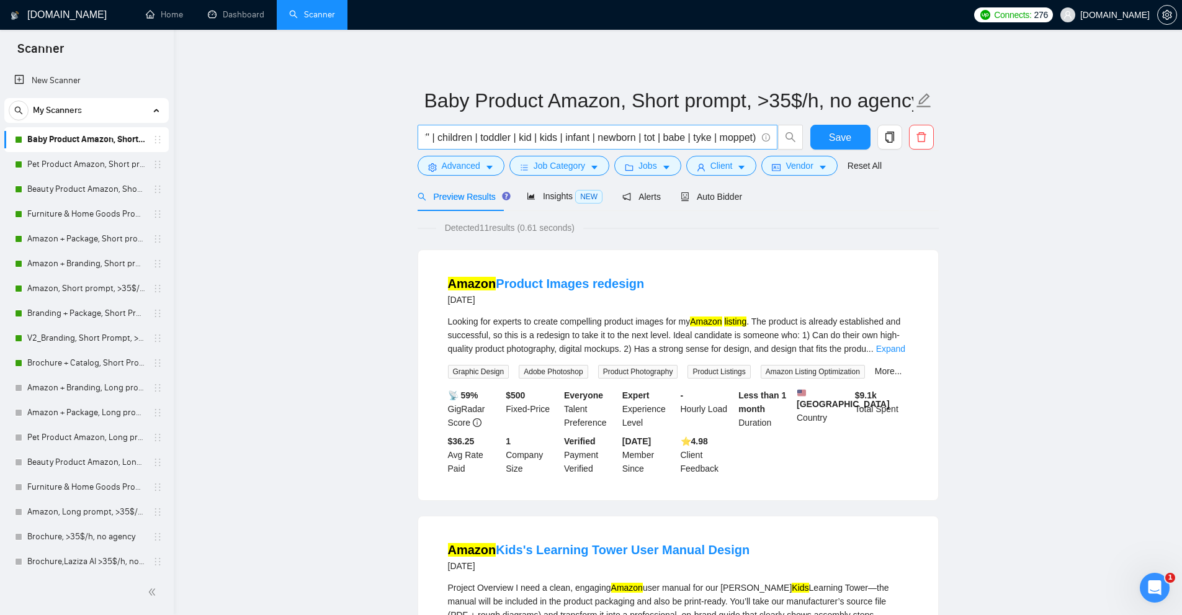
click at [752, 139] on input "( "cover image" | "Product Listing" | "Listing Optimization" | "Product pages" …" at bounding box center [590, 138] width 331 height 16
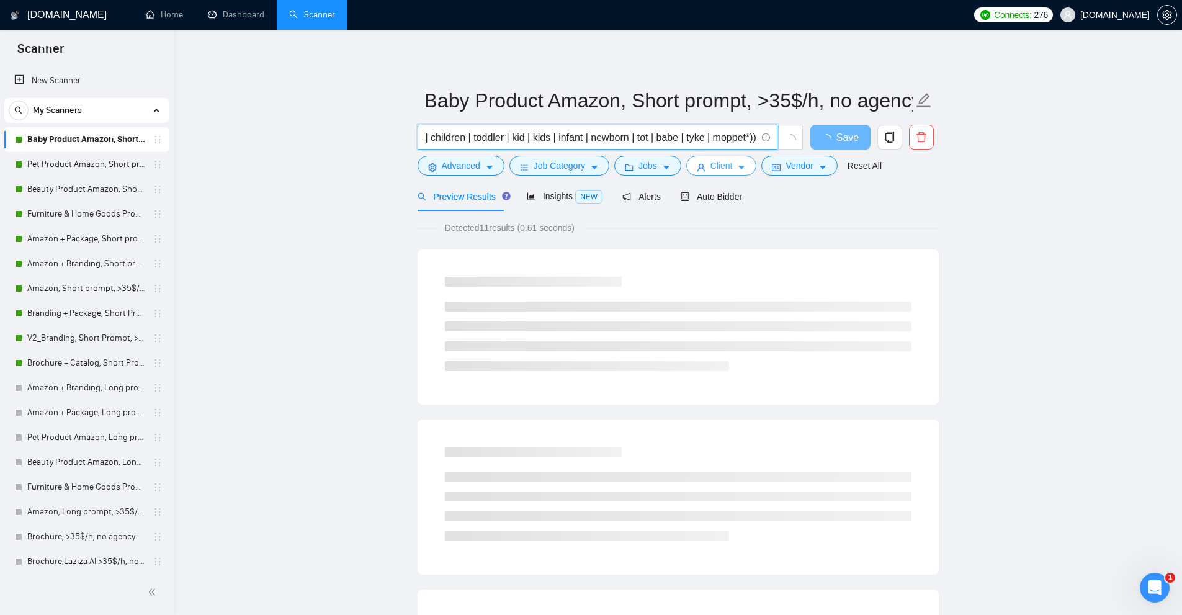
scroll to position [0, 1694]
click at [719, 133] on input "( "cover image" | "Product Listing" | "Listing Optimization" | "Product pages" …" at bounding box center [590, 138] width 331 height 16
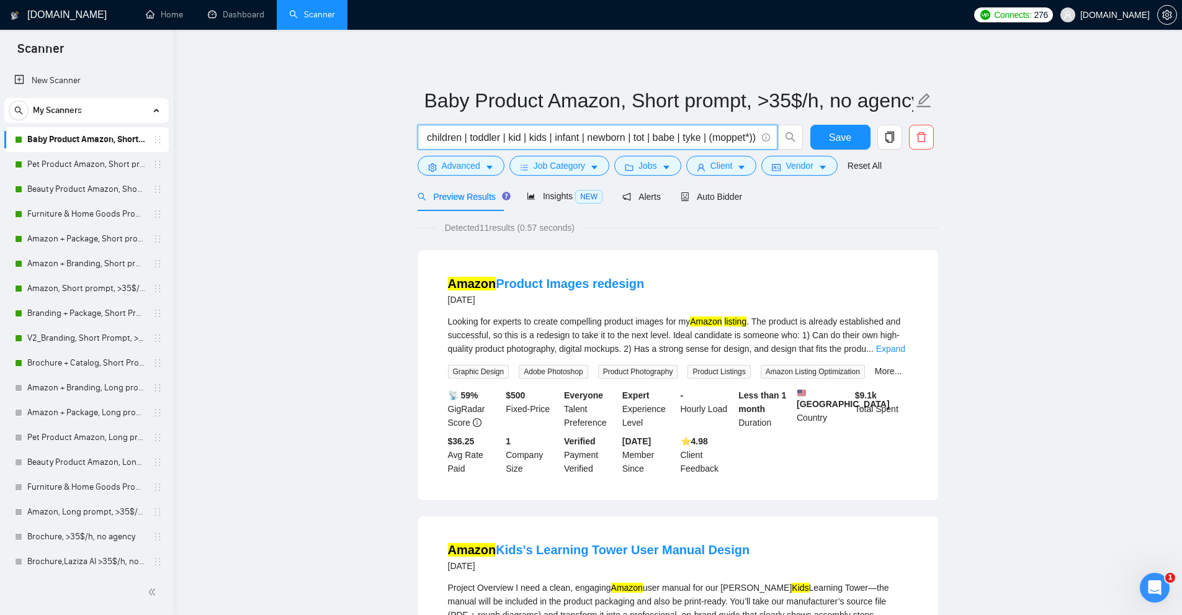
click at [709, 140] on input "( "cover image" | "Product Listing" | "Listing Optimization" | "Product pages" …" at bounding box center [590, 138] width 331 height 16
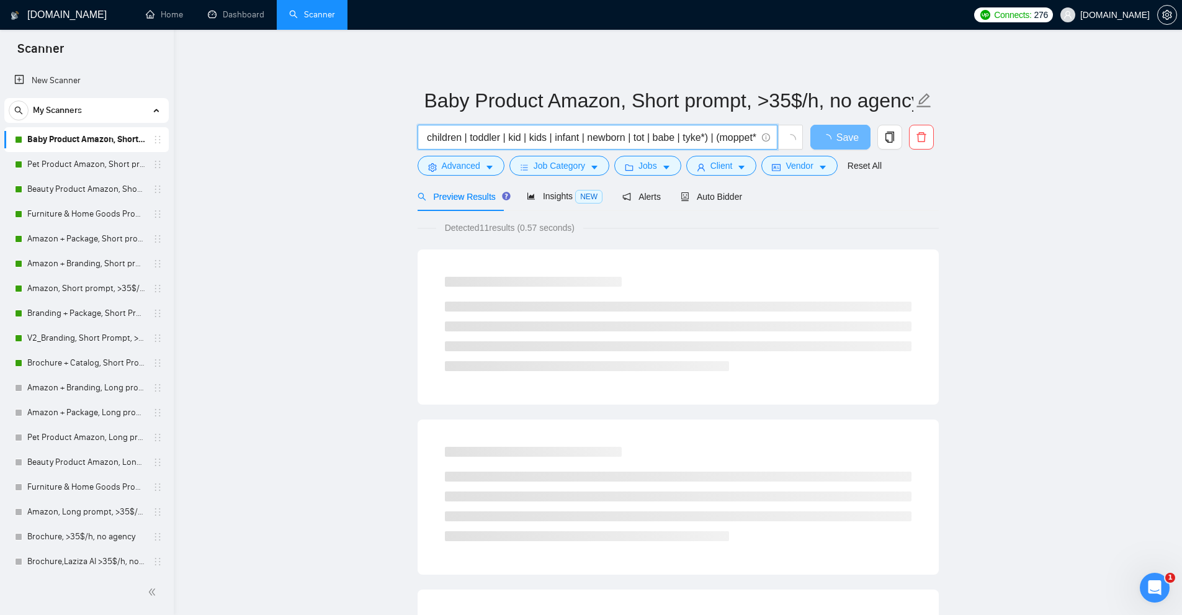
click at [690, 135] on input "( "cover image" | "Product Listing" | "Listing Optimization" | "Product pages" …" at bounding box center [590, 138] width 331 height 16
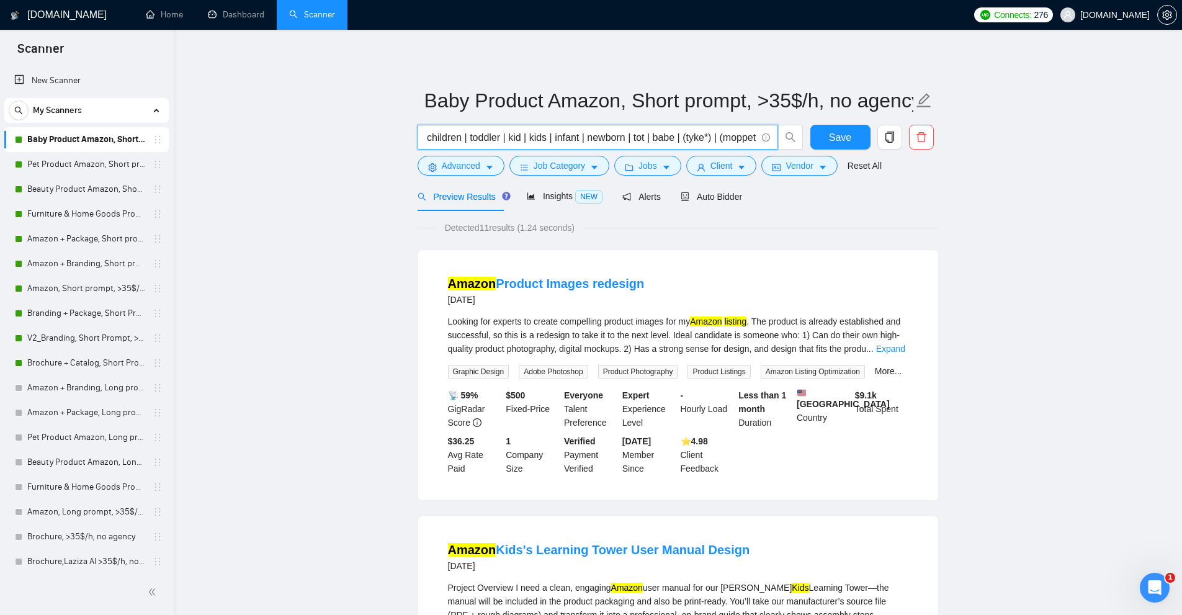
click at [683, 137] on input "( "cover image" | "Product Listing" | "Listing Optimization" | "Product pages" …" at bounding box center [590, 138] width 331 height 16
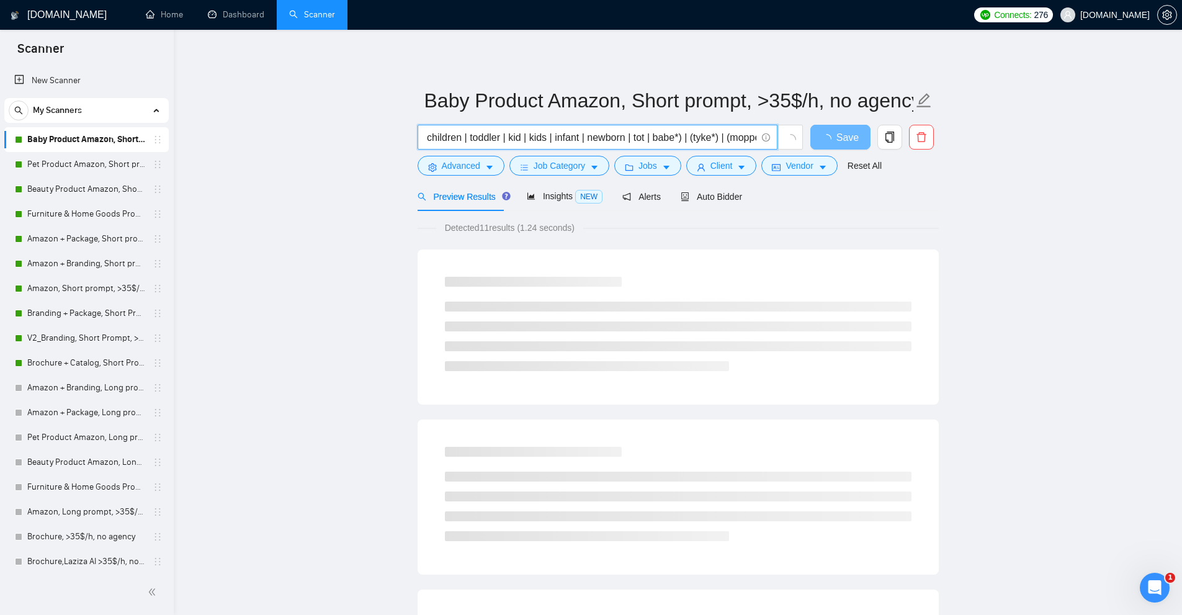
click at [659, 136] on input "( "cover image" | "Product Listing" | "Listing Optimization" | "Product pages" …" at bounding box center [590, 138] width 331 height 16
click at [662, 135] on input "( "cover image" | "Product Listing" | "Listing Optimization" | "Product pages" …" at bounding box center [590, 138] width 331 height 16
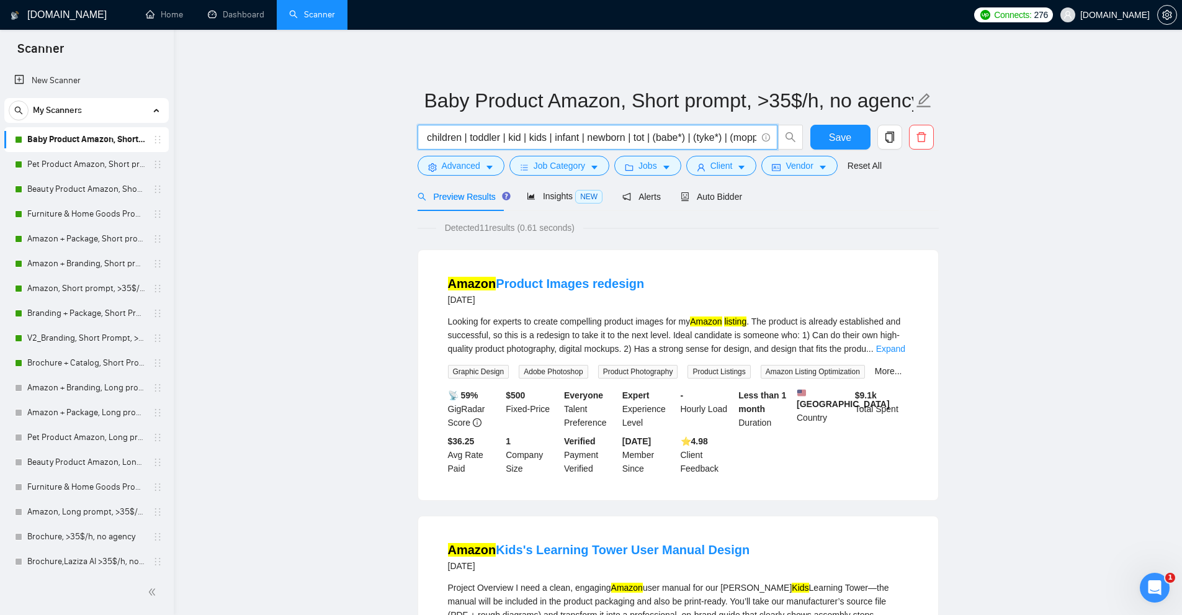
click at [653, 138] on input "( "cover image" | "Product Listing" | "Listing Optimization" | "Product pages" …" at bounding box center [590, 138] width 331 height 16
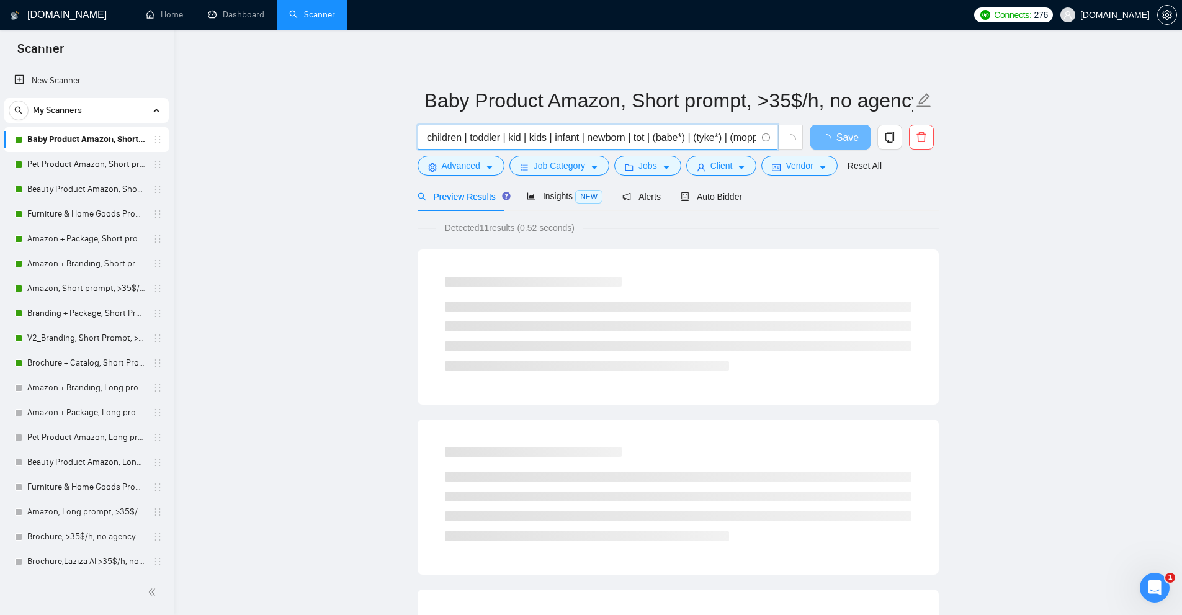
click at [632, 138] on input "( "cover image" | "Product Listing" | "Listing Optimization" | "Product pages" …" at bounding box center [590, 138] width 331 height 16
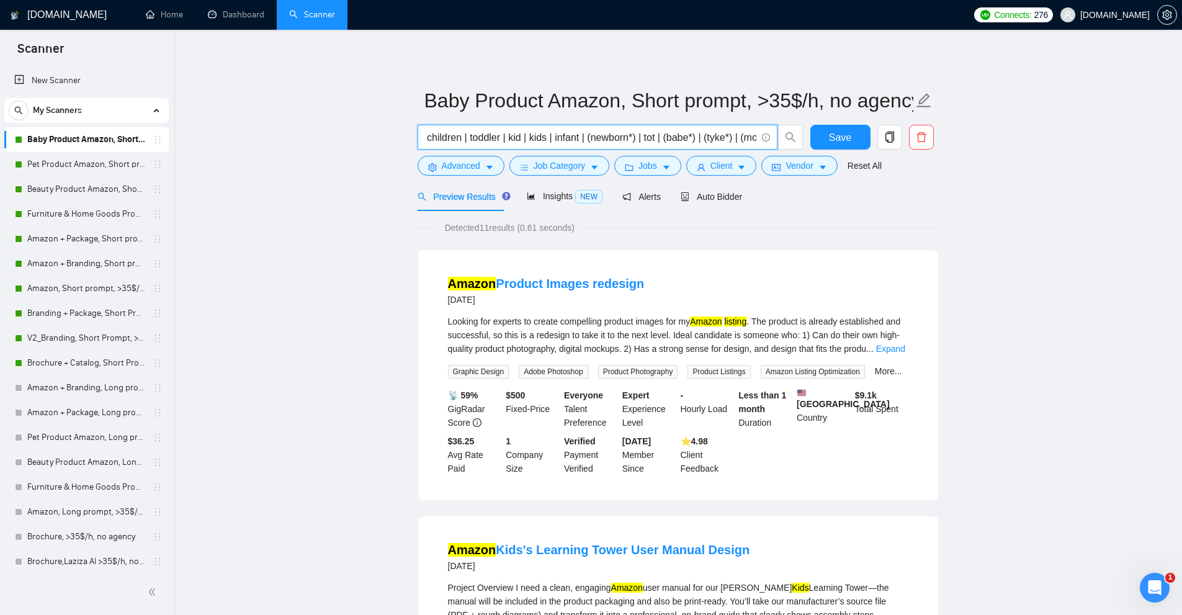
click at [586, 138] on input "( "cover image" | "Product Listing" | "Listing Optimization" | "Product pages" …" at bounding box center [590, 138] width 331 height 16
click at [593, 137] on input "( "cover image" | "Product Listing" | "Listing Optimization" | "Product pages" …" at bounding box center [590, 138] width 331 height 16
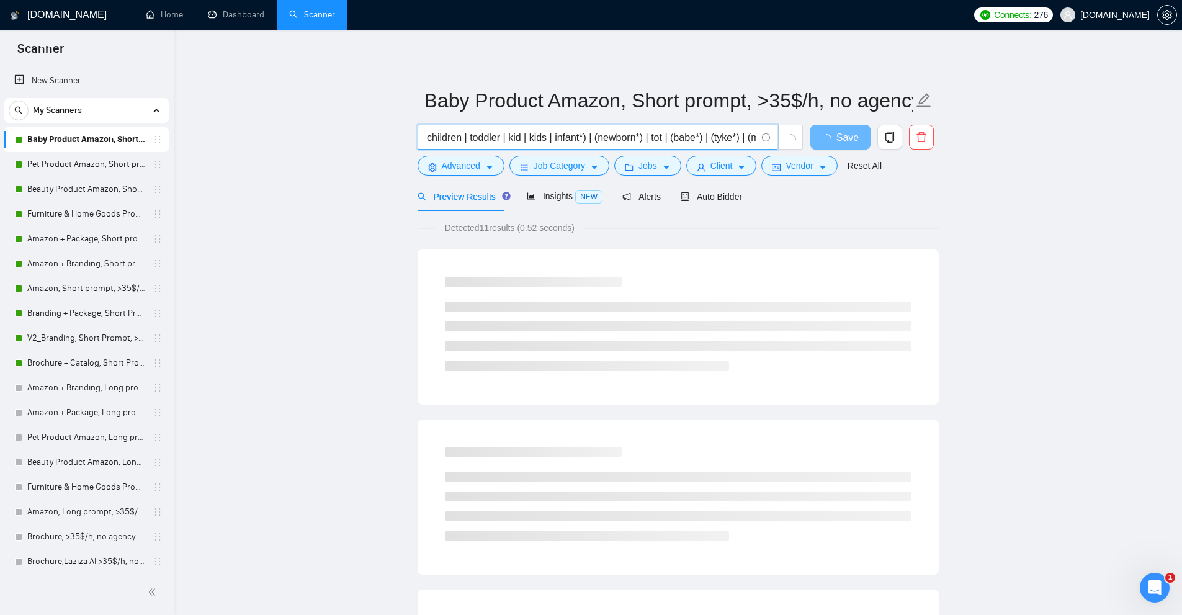
click at [552, 135] on input "( "cover image" | "Product Listing" | "Listing Optimization" | "Product pages" …" at bounding box center [590, 138] width 331 height 16
drag, startPoint x: 553, startPoint y: 135, endPoint x: 527, endPoint y: 136, distance: 26.1
click at [527, 136] on input "( "cover image" | "Product Listing" | "Listing Optimization" | "Product pages" …" at bounding box center [590, 138] width 331 height 16
paste input "*)"
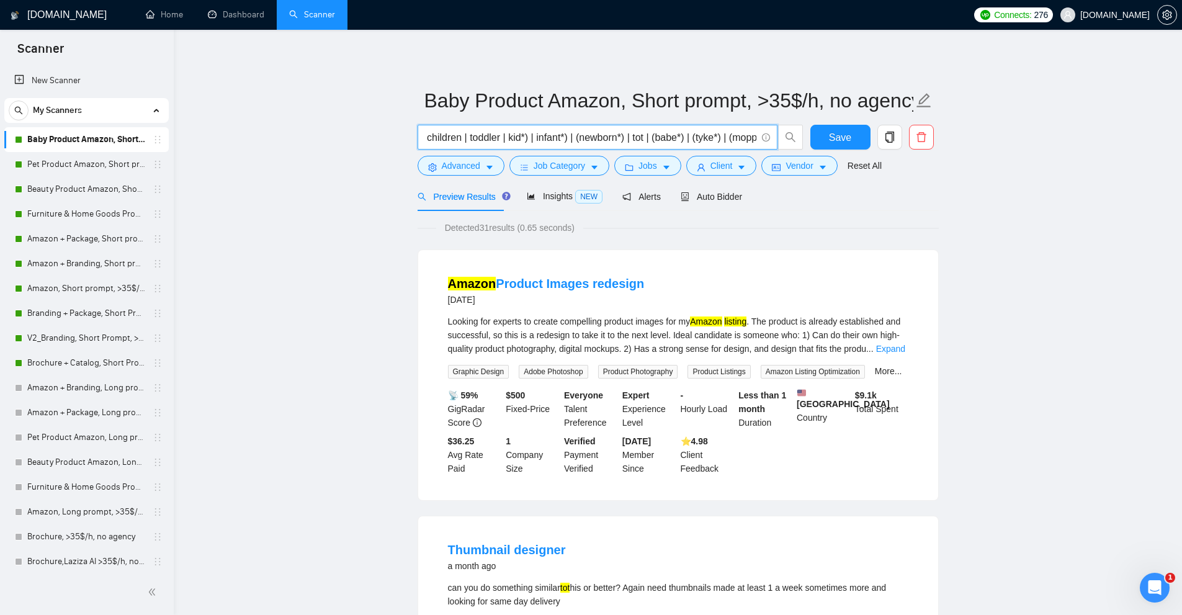
click at [543, 135] on input "( "cover image" | "Product Listing" | "Listing Optimization" | "Product pages" …" at bounding box center [590, 138] width 331 height 16
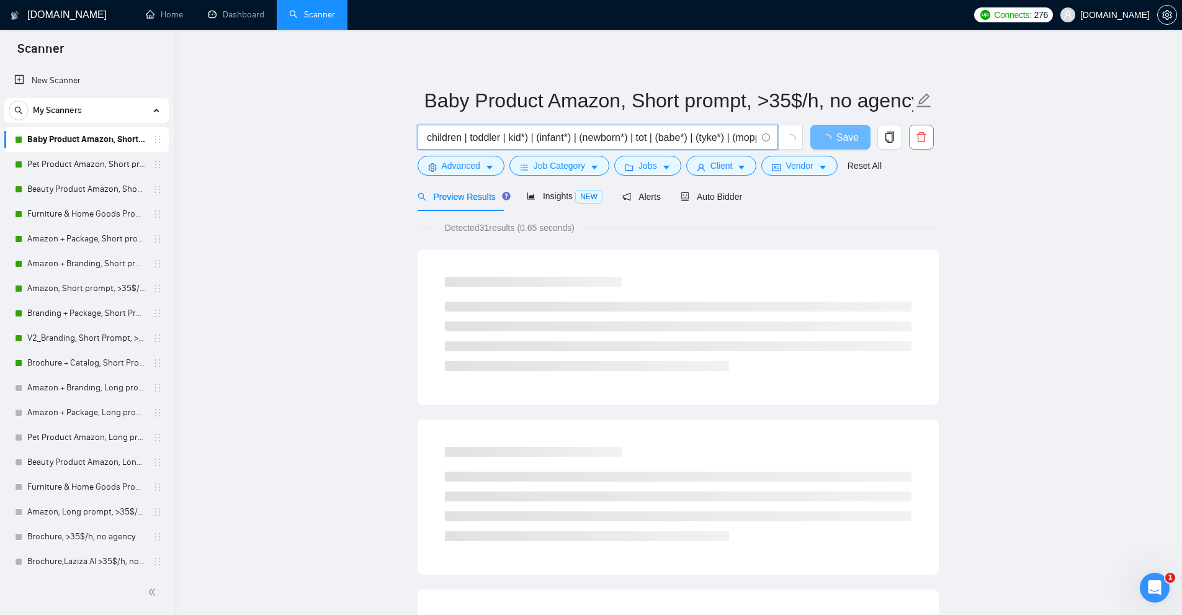
click at [516, 135] on input "( "cover image" | "Product Listing" | "Listing Optimization" | "Product pages" …" at bounding box center [590, 138] width 331 height 16
click at [475, 136] on input "( "cover image" | "Product Listing" | "Listing Optimization" | "Product pages" …" at bounding box center [590, 138] width 331 height 16
click at [509, 137] on input "( "cover image" | "Product Listing" | "Listing Optimization" | "Product pages" …" at bounding box center [590, 138] width 331 height 16
paste input "*)"
click at [468, 137] on input "( "cover image" | "Product Listing" | "Listing Optimization" | "Product pages" …" at bounding box center [590, 138] width 331 height 16
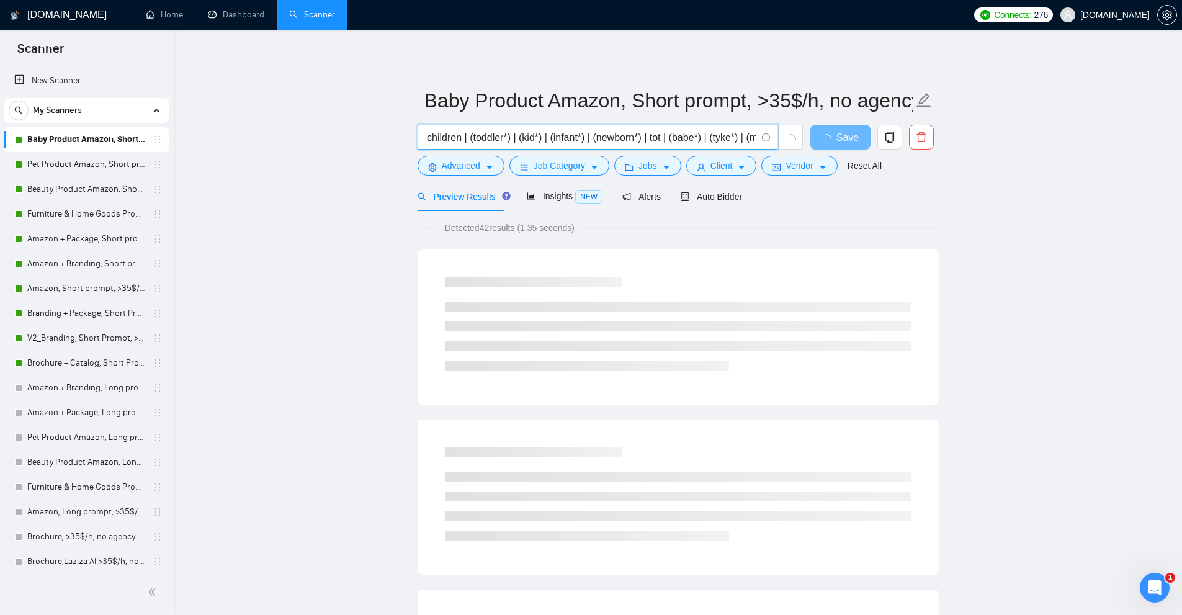
scroll to position [0, 1570]
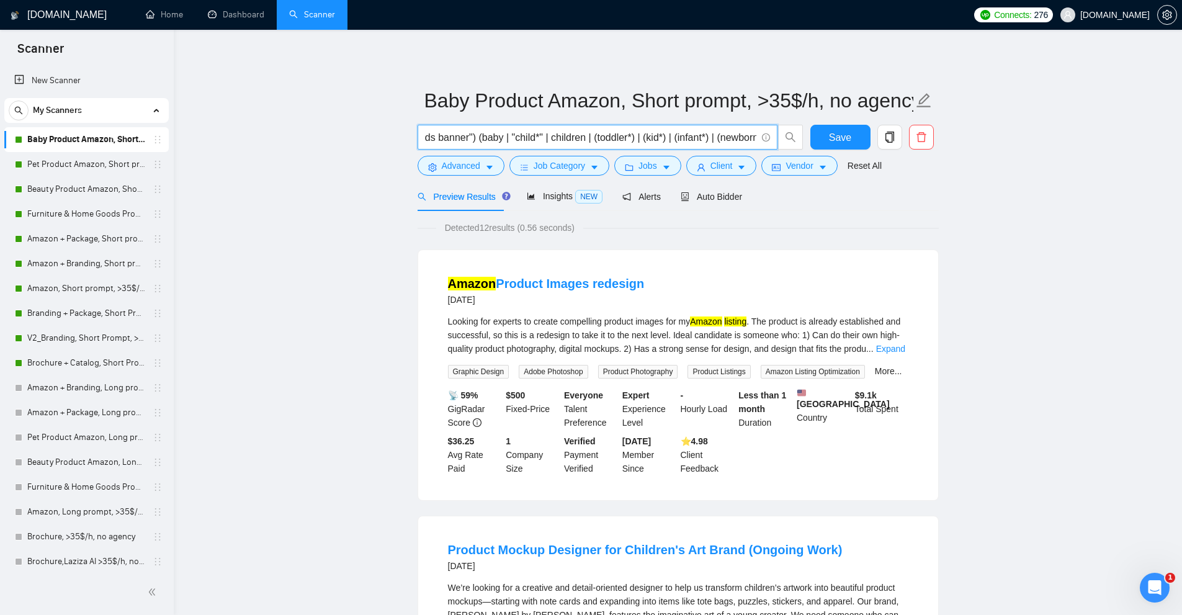
drag, startPoint x: 590, startPoint y: 137, endPoint x: 545, endPoint y: 136, distance: 44.7
click at [545, 136] on input "( "cover image" | "Product Listing" | "Listing Optimization" | "Product pages" …" at bounding box center [590, 138] width 331 height 16
click at [521, 133] on input "( "cover image" | "Product Listing" | "Listing Optimization" | "Product pages" …" at bounding box center [590, 138] width 331 height 16
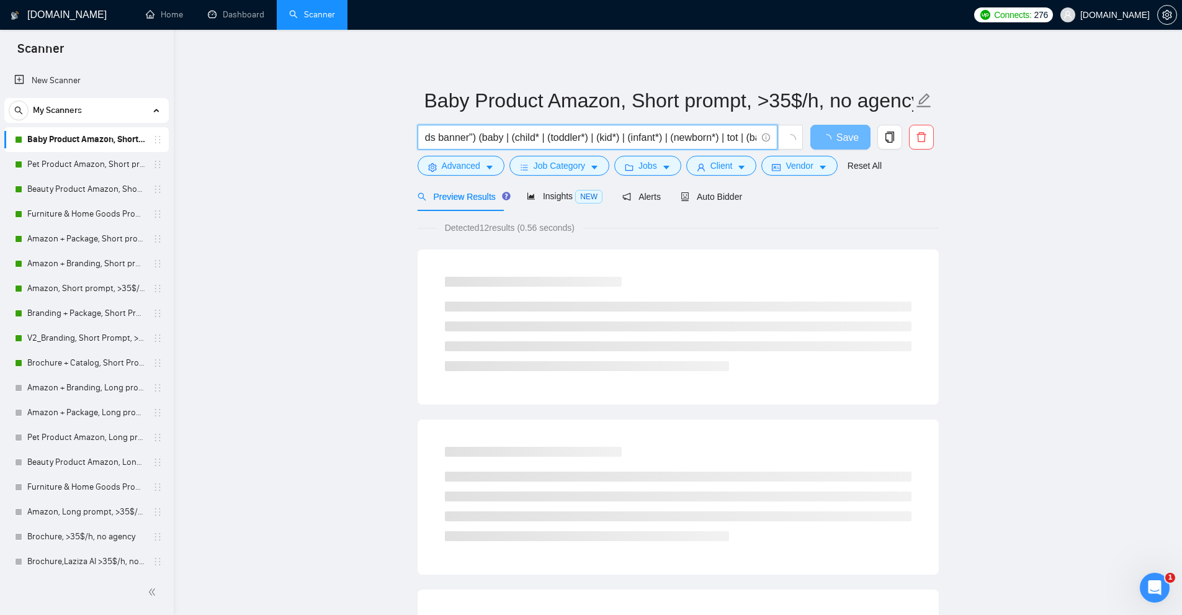
click at [543, 134] on input "( "cover image" | "Product Listing" | "Listing Optimization" | "Product pages" …" at bounding box center [590, 138] width 331 height 16
click at [509, 138] on input "( "cover image" | "Product Listing" | "Listing Optimization" | "Product pages" …" at bounding box center [590, 138] width 331 height 16
type input "( "cover image" | "Product Listing" | "Listing Optimization" | "Product pages" …"
drag, startPoint x: 547, startPoint y: 239, endPoint x: 428, endPoint y: 239, distance: 118.5
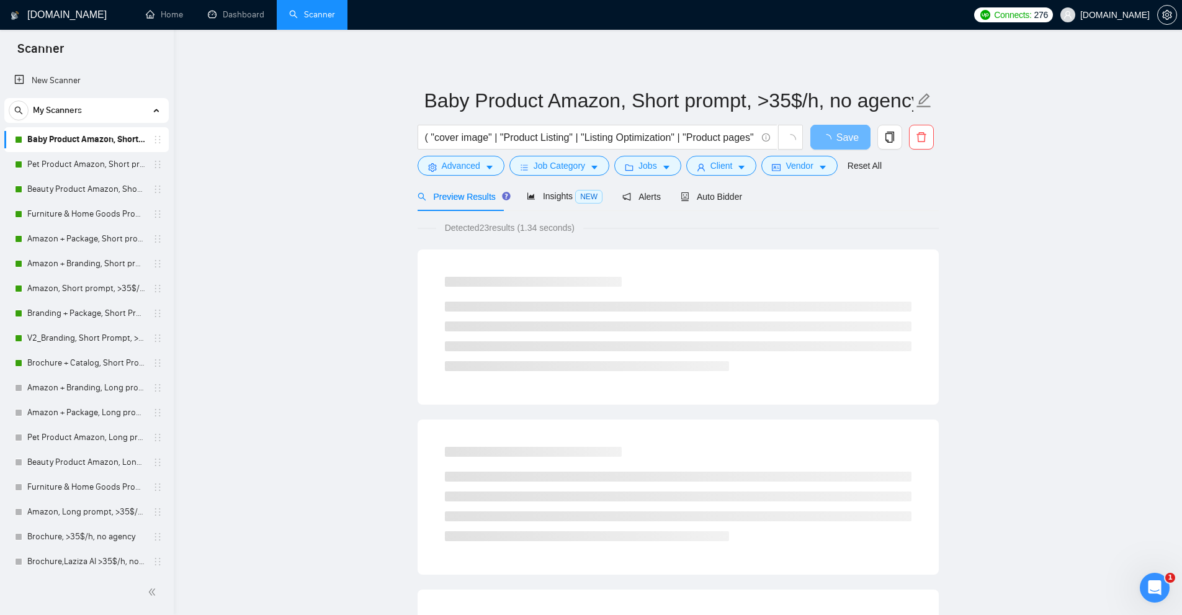
drag, startPoint x: 448, startPoint y: 228, endPoint x: 594, endPoint y: 238, distance: 146.1
click at [616, 230] on div "Detected 23 results (1.34 seconds)" at bounding box center [678, 228] width 521 height 14
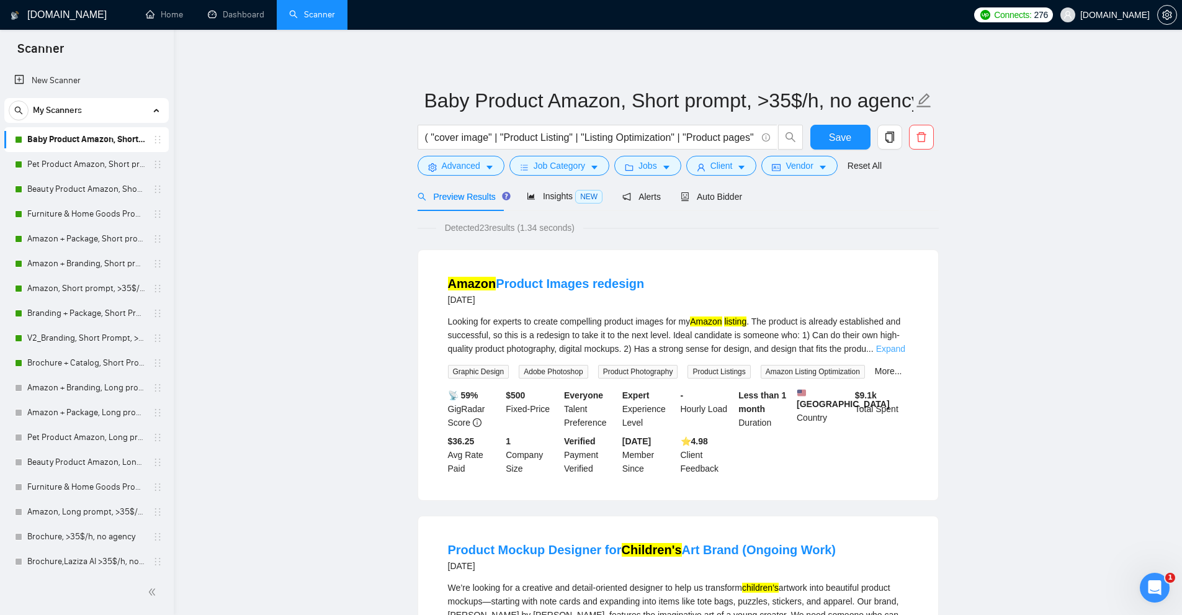
click at [887, 346] on link "Expand" at bounding box center [890, 349] width 29 height 10
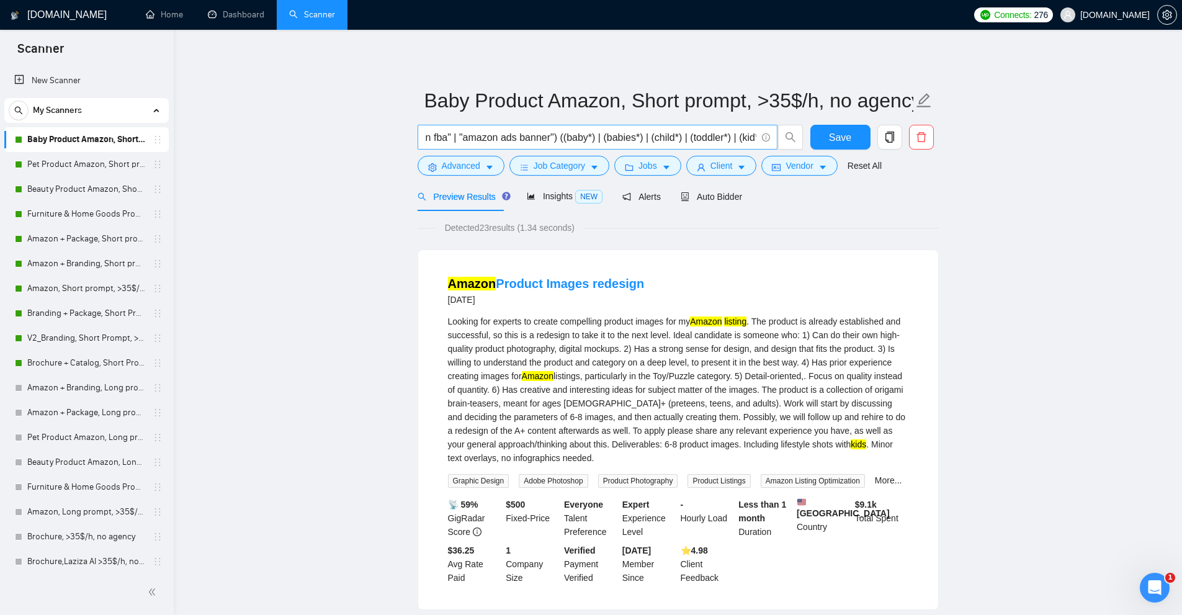
scroll to position [0, 1750]
click at [833, 136] on span "Save" at bounding box center [840, 138] width 22 height 16
click at [68, 168] on link "Pet Product Amazon, Short prompt, >35$/h, no agency" at bounding box center [86, 164] width 118 height 25
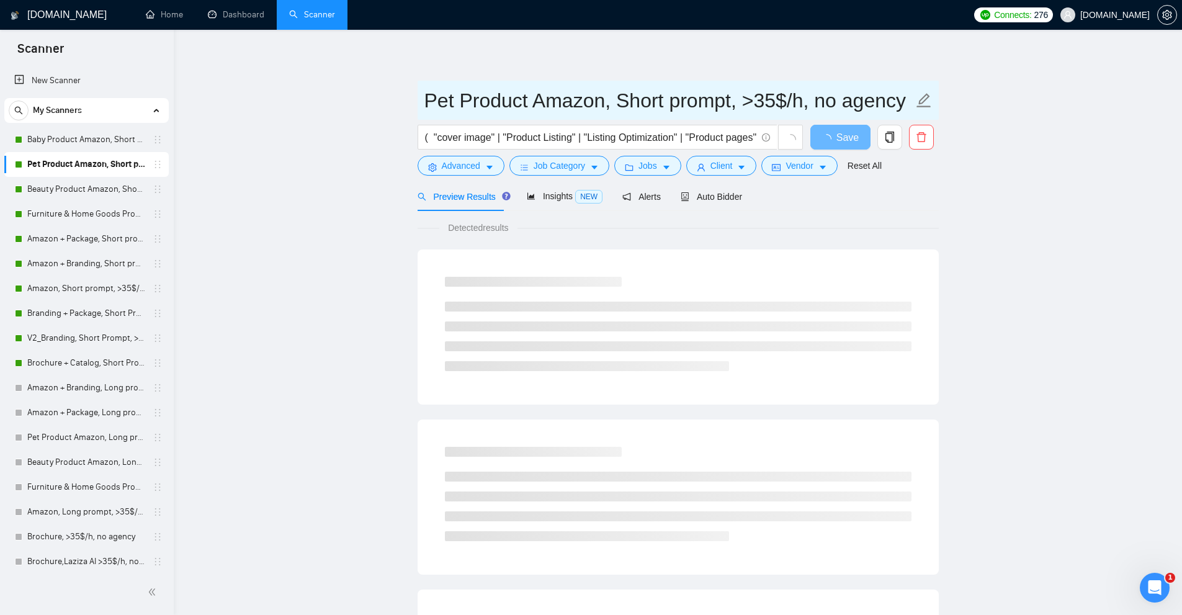
drag, startPoint x: 674, startPoint y: 131, endPoint x: 635, endPoint y: 108, distance: 45.3
click at [674, 131] on input "( "cover image" | "Product Listing" | "Listing Optimization" | "Product pages" …" at bounding box center [590, 138] width 331 height 16
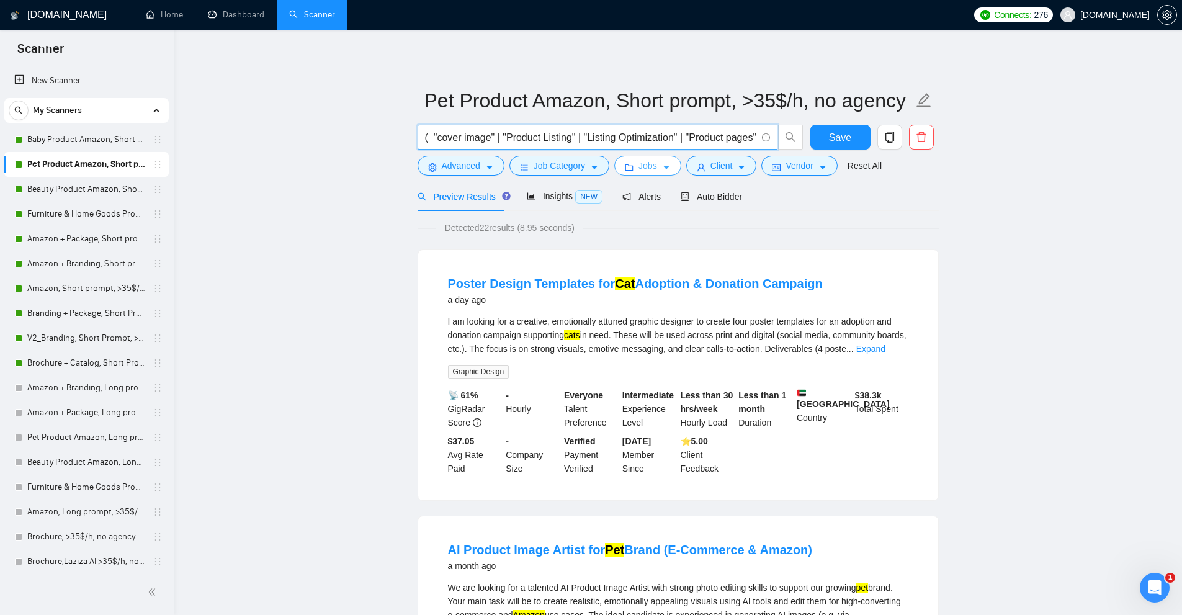
paste input "("cover image" | "Product Listing" | "Listing Optimization" | "Product pages" |…"
type input "("cover image" | "Product Listing" | "Listing Optimization" | "Product pages" |…"
click at [840, 136] on span "Save" at bounding box center [840, 138] width 22 height 16
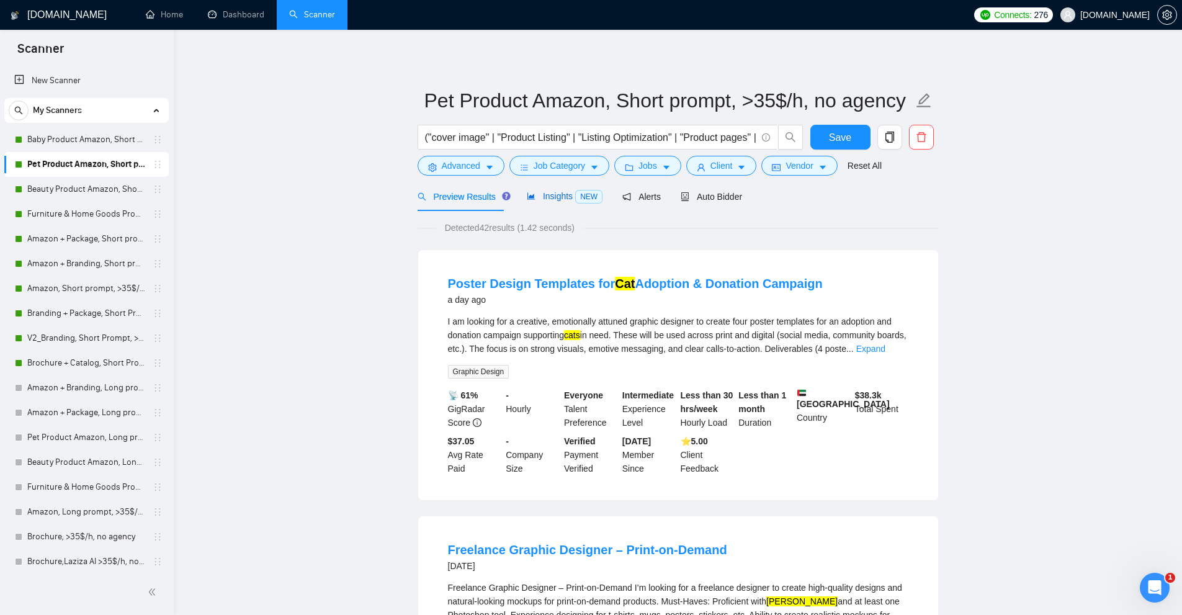
click at [553, 195] on span "Insights NEW" at bounding box center [565, 196] width 76 height 10
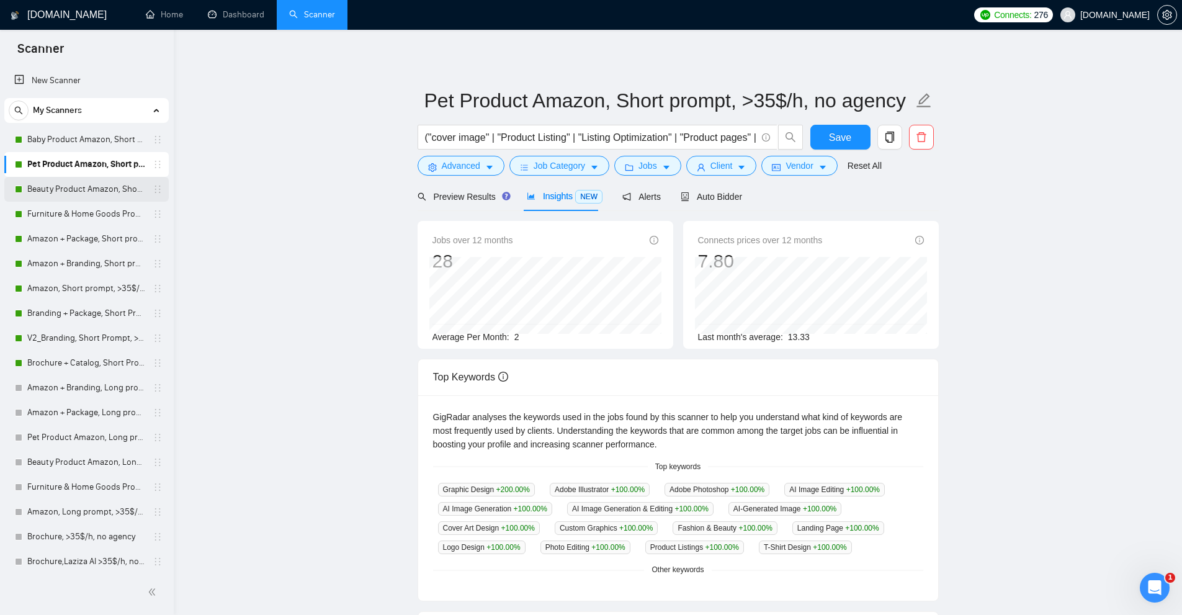
click at [83, 185] on link "Beauty Product Amazon, Short prompt, >35$/h, no agency" at bounding box center [86, 189] width 118 height 25
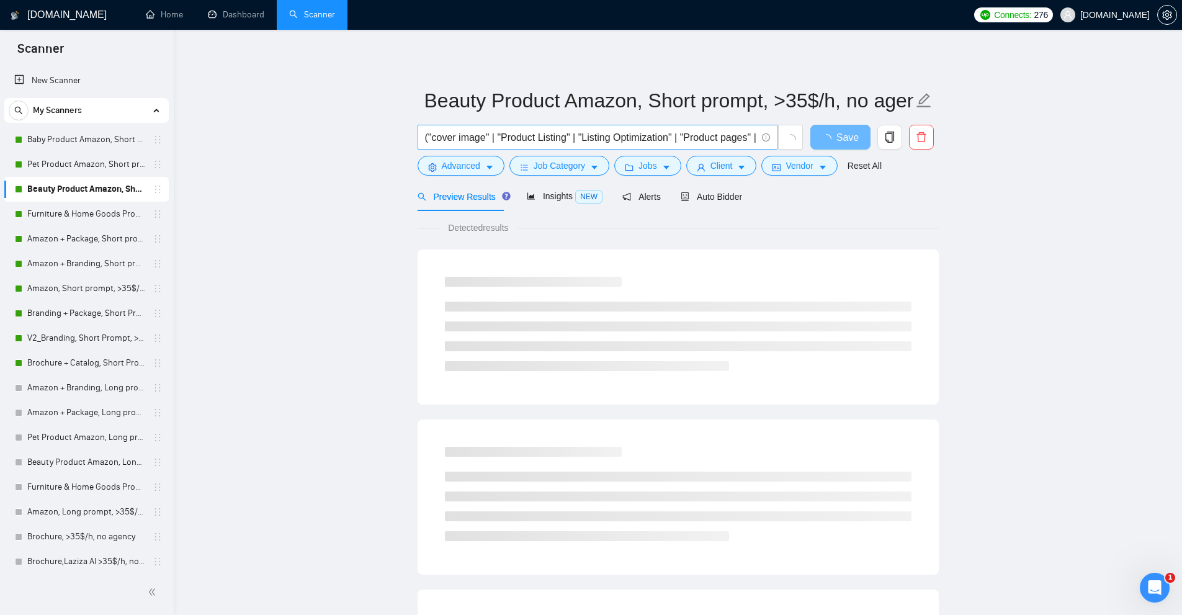
click at [505, 132] on input "("cover image" | "Product Listing" | "Listing Optimization" | "Product pages" |…" at bounding box center [590, 138] width 331 height 16
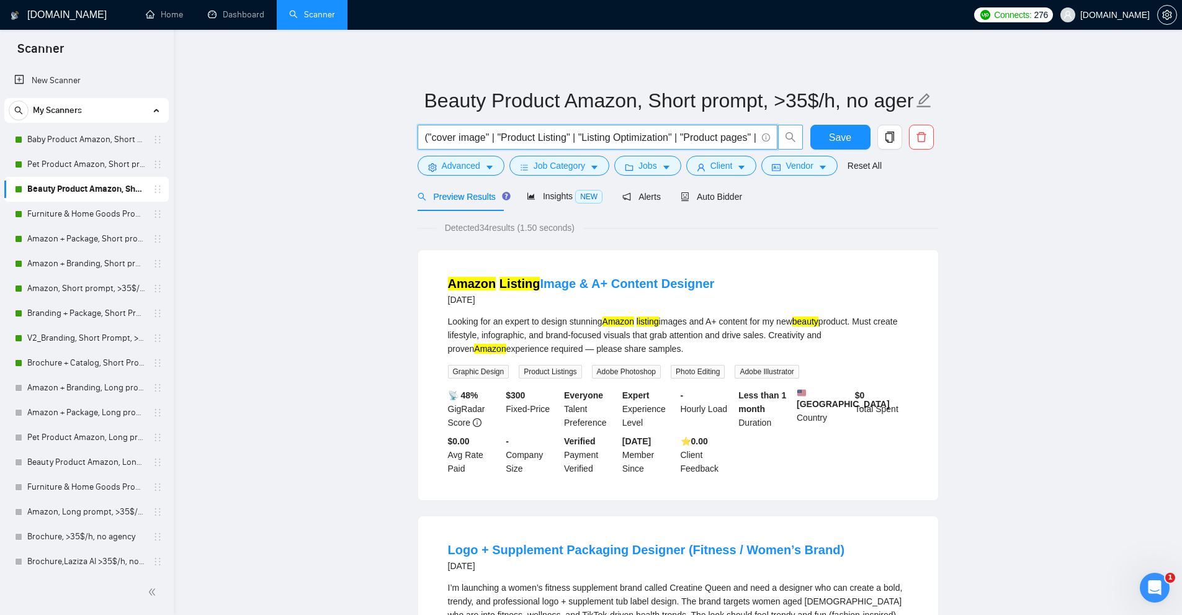
paste input "*) | (skincare*) | "skin care" | (cosmetics*) | (makeup*) | "make up" | "person…"
type input "("cover image" | "Product Listing" | "Listing Optimization" | "Product pages" |…"
click at [850, 136] on span "Save" at bounding box center [840, 138] width 22 height 16
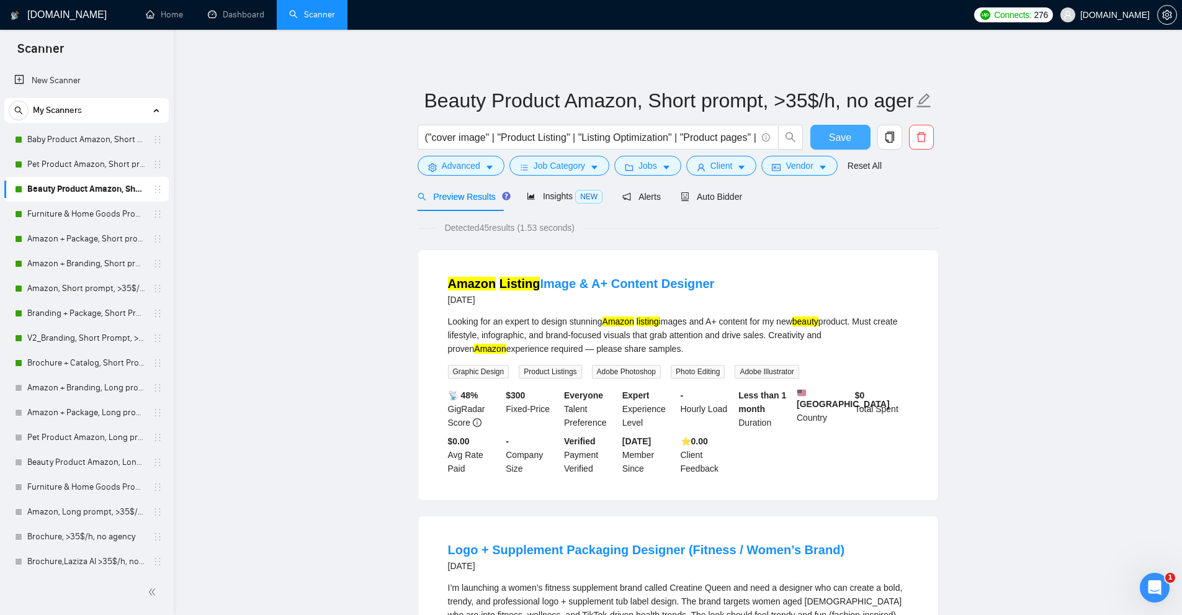
click at [835, 133] on span "Save" at bounding box center [840, 138] width 22 height 16
drag, startPoint x: 787, startPoint y: 100, endPoint x: 850, endPoint y: 105, distance: 63.5
click at [850, 105] on input "Beauty Product Amazon, Short prompt, >35$/h, no agency" at bounding box center [668, 100] width 489 height 31
click at [836, 104] on input "Beauty Product Amazon, Short prompt, >35$/h, no agency" at bounding box center [668, 100] width 489 height 31
drag, startPoint x: 847, startPoint y: 103, endPoint x: 790, endPoint y: 102, distance: 57.7
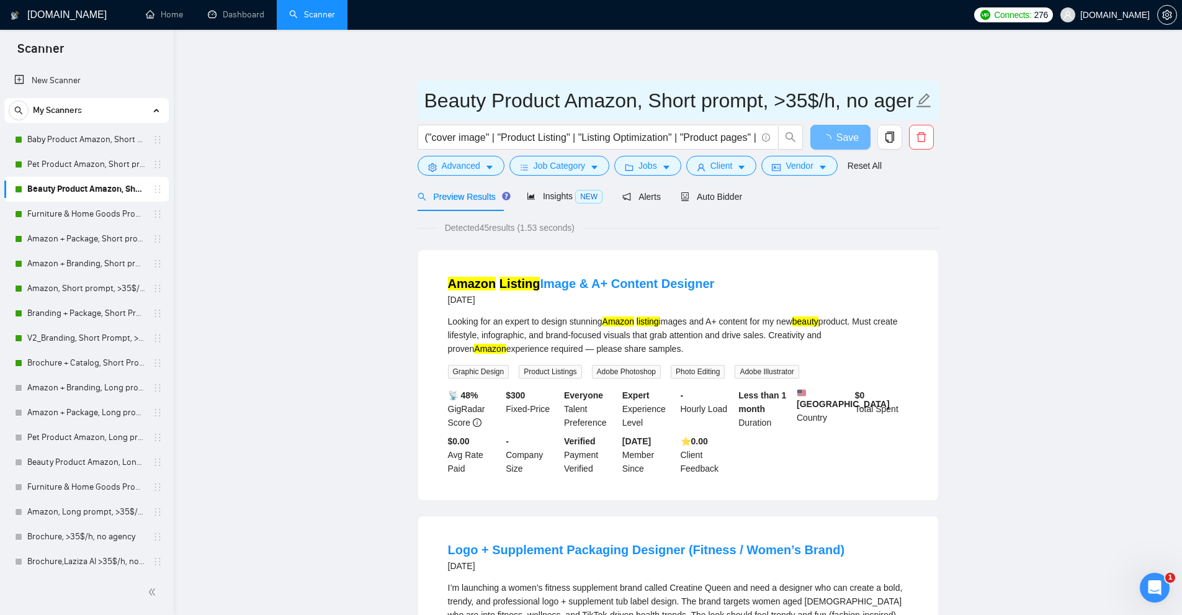
click at [790, 102] on input "Beauty Product Amazon, Short prompt, >35$/h, no agency" at bounding box center [668, 100] width 489 height 31
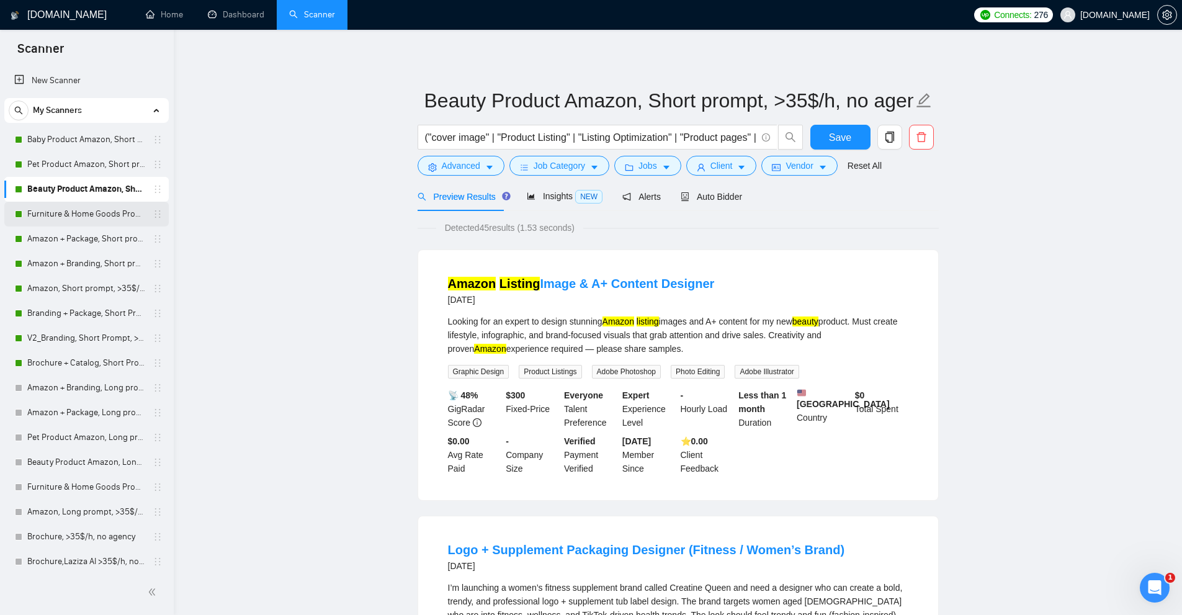
click at [37, 208] on link "Furniture & Home Goods Product Amazon, Short prompt, >35$/h, no agency" at bounding box center [86, 214] width 118 height 25
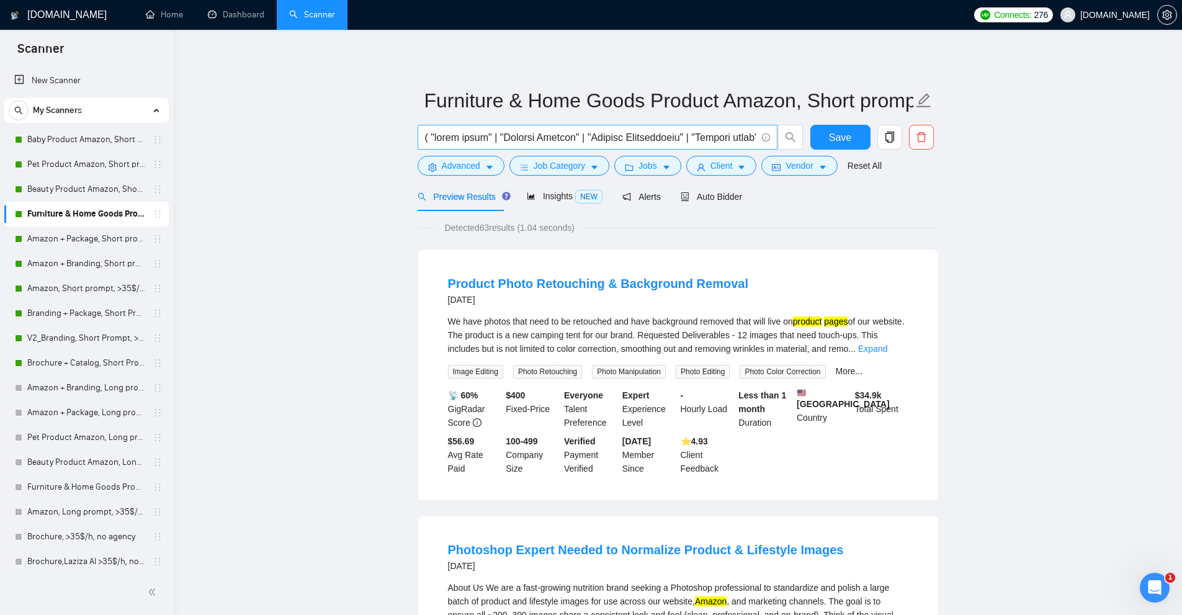
click at [609, 141] on input "text" at bounding box center [590, 138] width 331 height 16
paste input "(furniture*) | (home*) | (decor*) | (interior*) | (living*) | (bedroom*) | (kit…"
type input "( "cover image" | "Product Listing" | "Listing Optimization" | "Product pages" …"
click at [825, 133] on button "Save" at bounding box center [840, 137] width 60 height 25
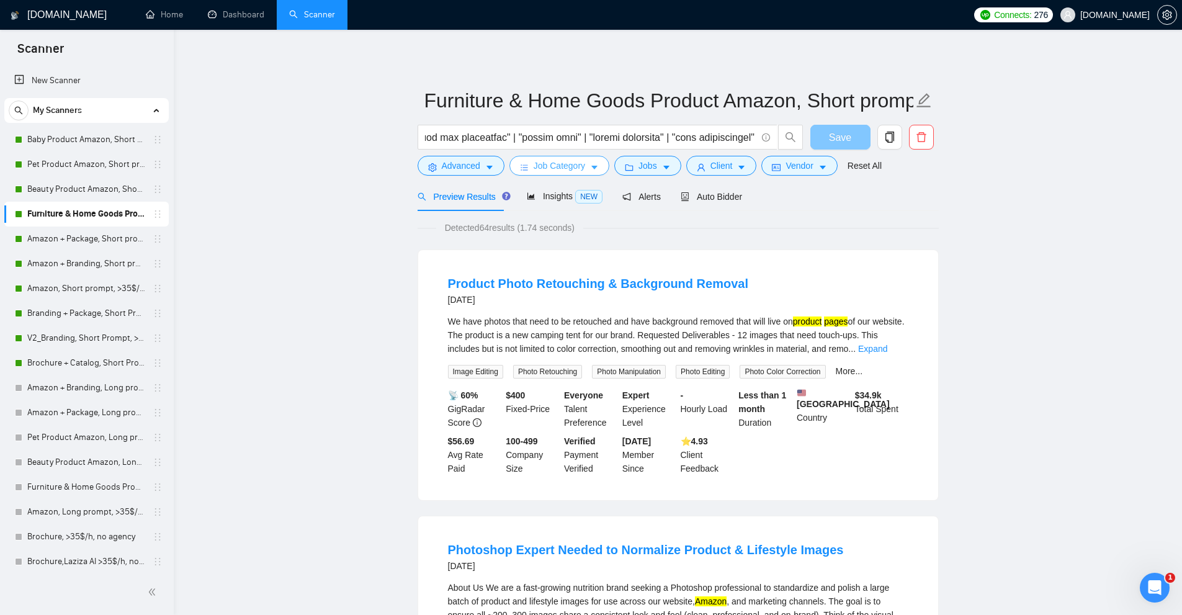
scroll to position [0, 0]
click at [57, 238] on link "Amazon + Package, Short prompt, >35$/h, no agency" at bounding box center [86, 238] width 118 height 25
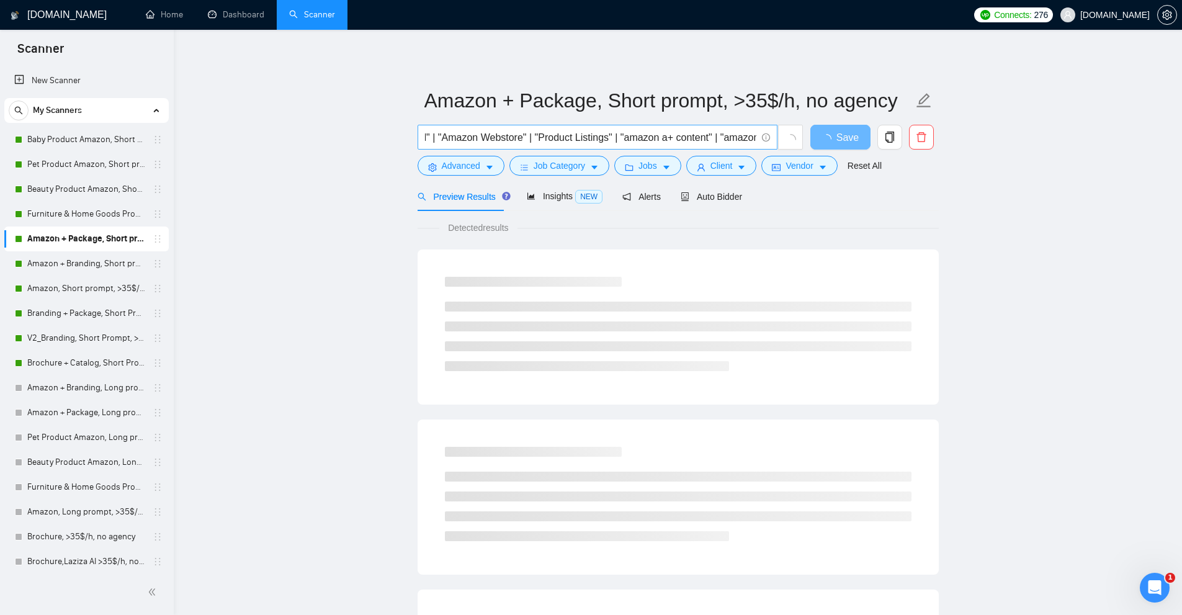
scroll to position [0, 1441]
click at [571, 138] on input "( "cover image" | "Product Listing" | "Listing Optimization" | "Product pages" …" at bounding box center [590, 138] width 331 height 16
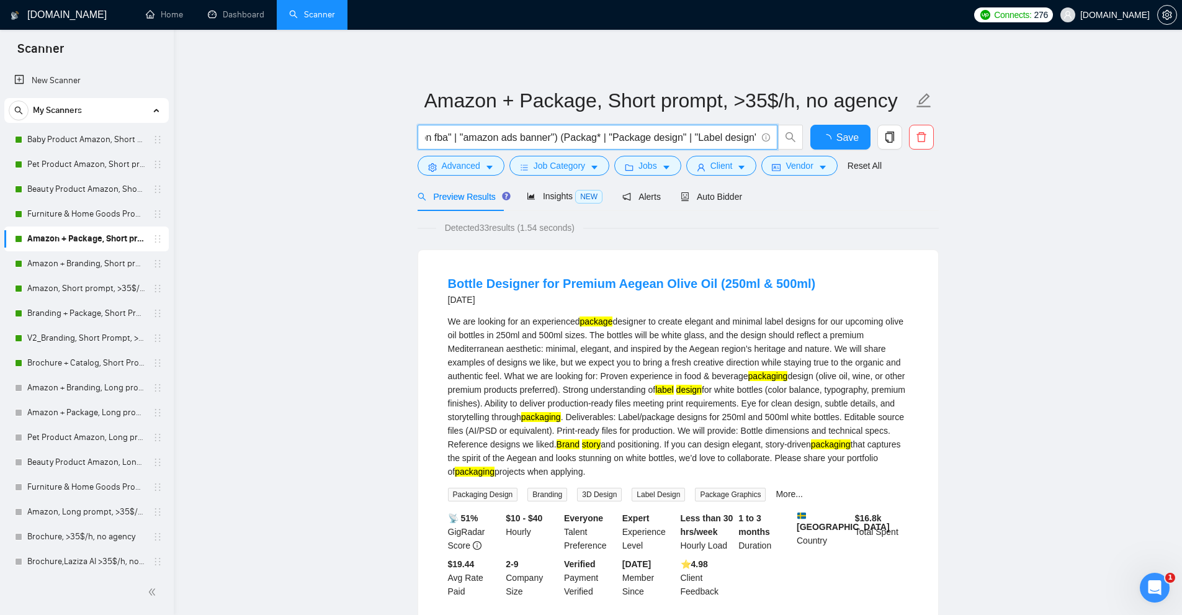
scroll to position [0, 0]
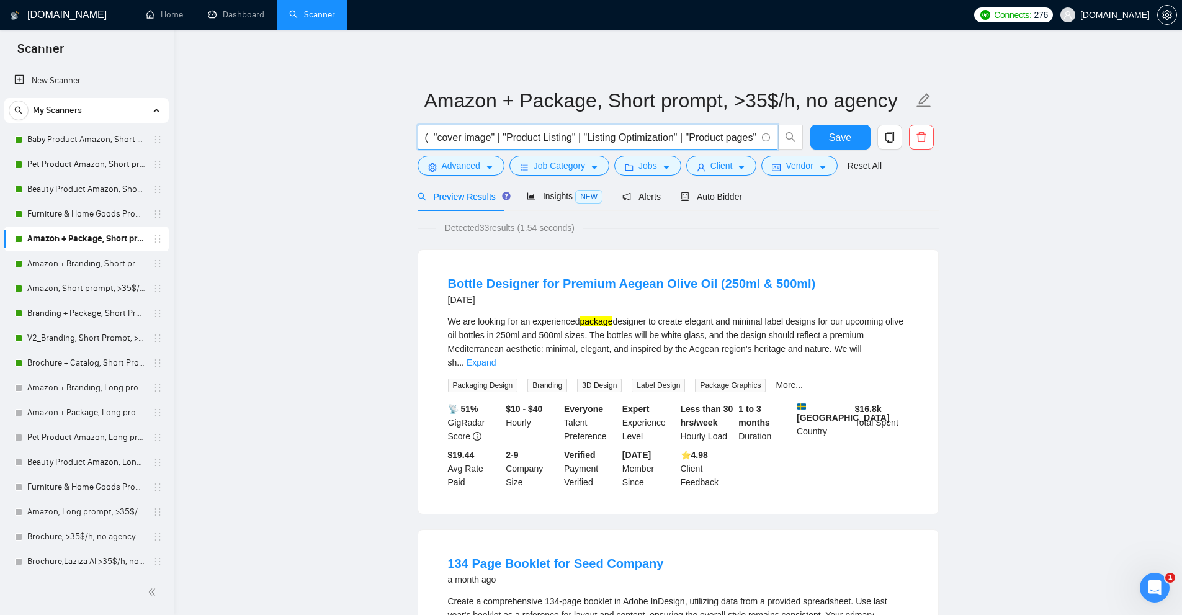
click at [469, 134] on input "( "cover image" | "Product Listing" | "Listing Optimization" | "Product pages" …" at bounding box center [590, 138] width 331 height 16
paste input "(amazon*)"
type input "( "cover image" | "Product Listing" | "Listing Optimization" | "Product pages" …"
click at [831, 135] on span "Save" at bounding box center [840, 138] width 22 height 16
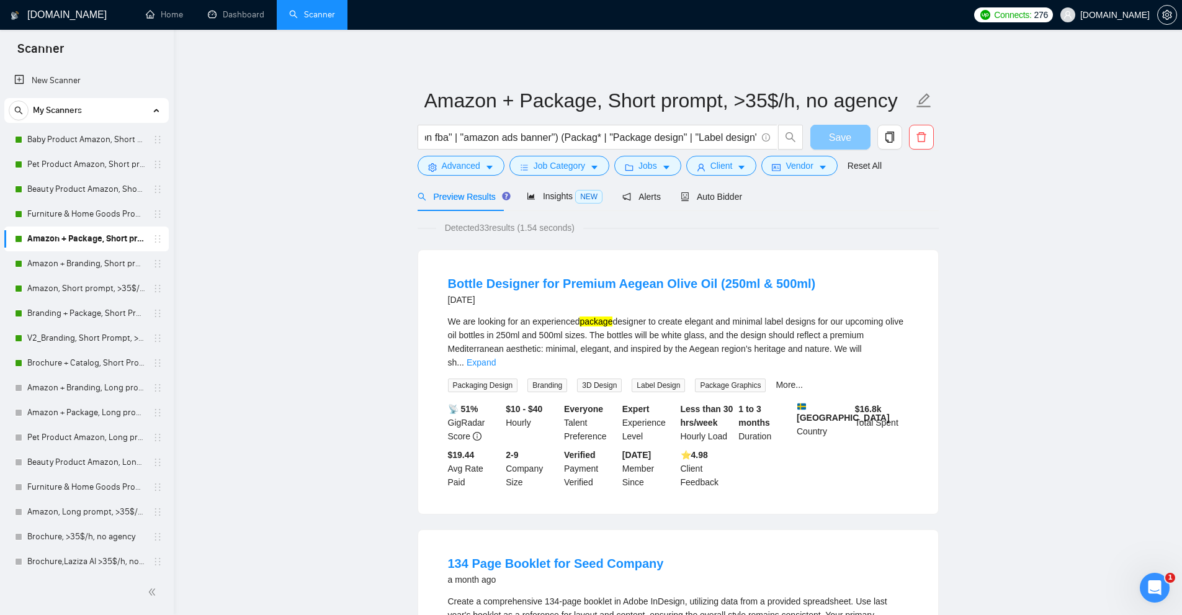
scroll to position [0, 0]
click at [49, 261] on link "Amazon + Branding, Short prompt, >35$/h, no agency" at bounding box center [86, 263] width 118 height 25
click at [51, 266] on link "Amazon + Branding, Short prompt, >35$/h, no agency" at bounding box center [86, 263] width 118 height 25
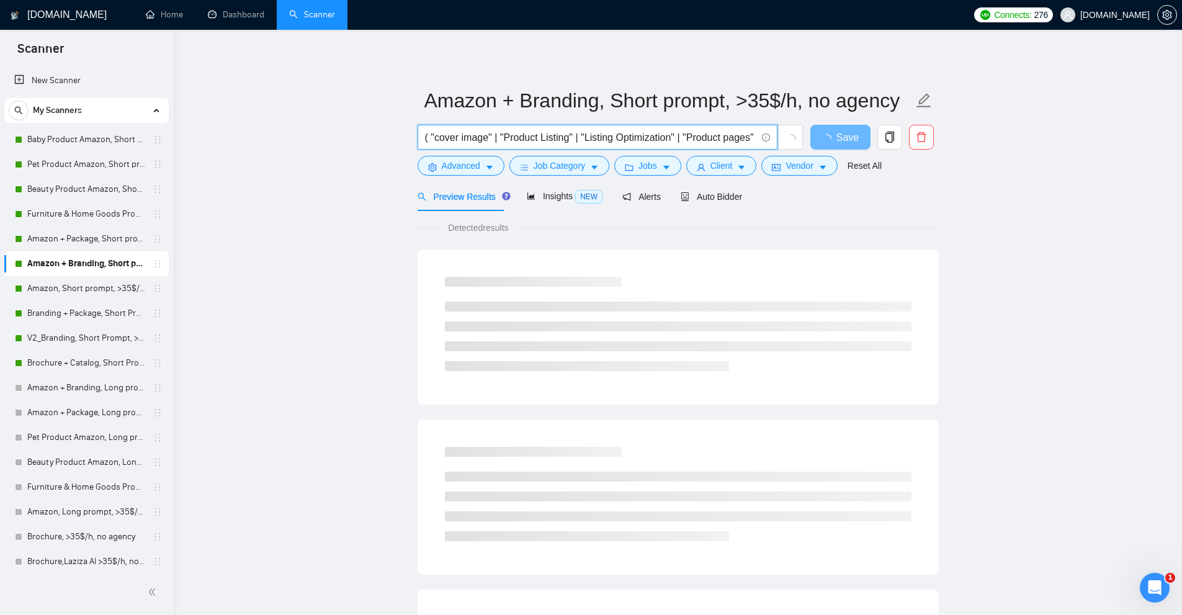
click at [640, 140] on input "( "cover image" | "Product Listing" | "Listing Optimization" | "Product pages" …" at bounding box center [590, 138] width 331 height 16
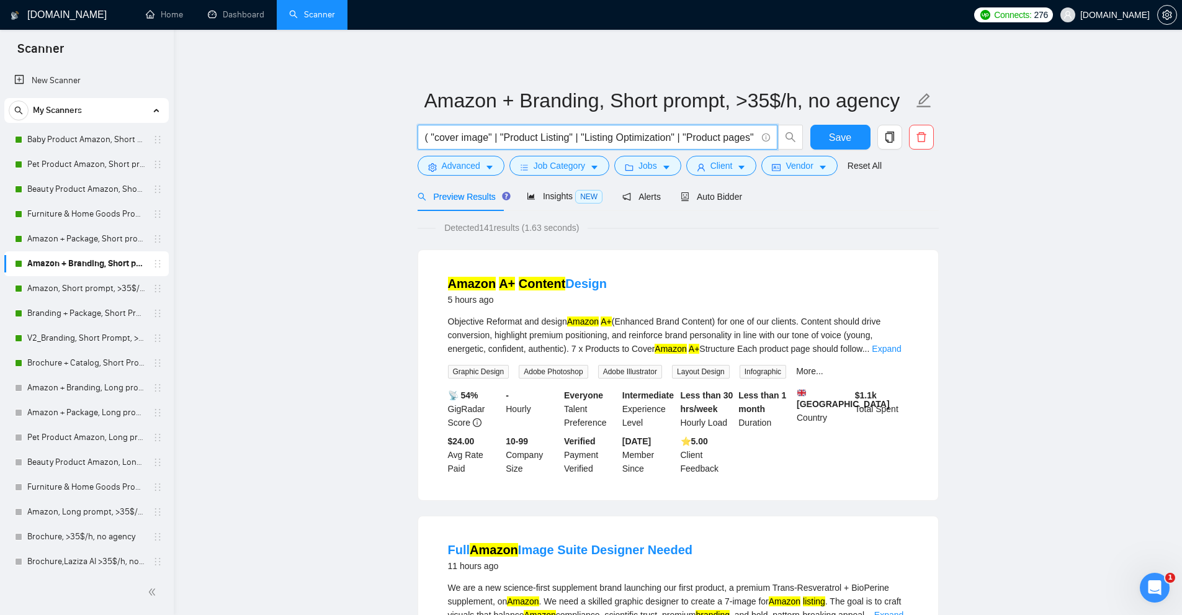
scroll to position [0, 1587]
click at [686, 138] on input "( "cover image" | "Product Listing" | "Listing Optimization" | "Product pages" …" at bounding box center [590, 138] width 331 height 16
paste input "(amazon*)"
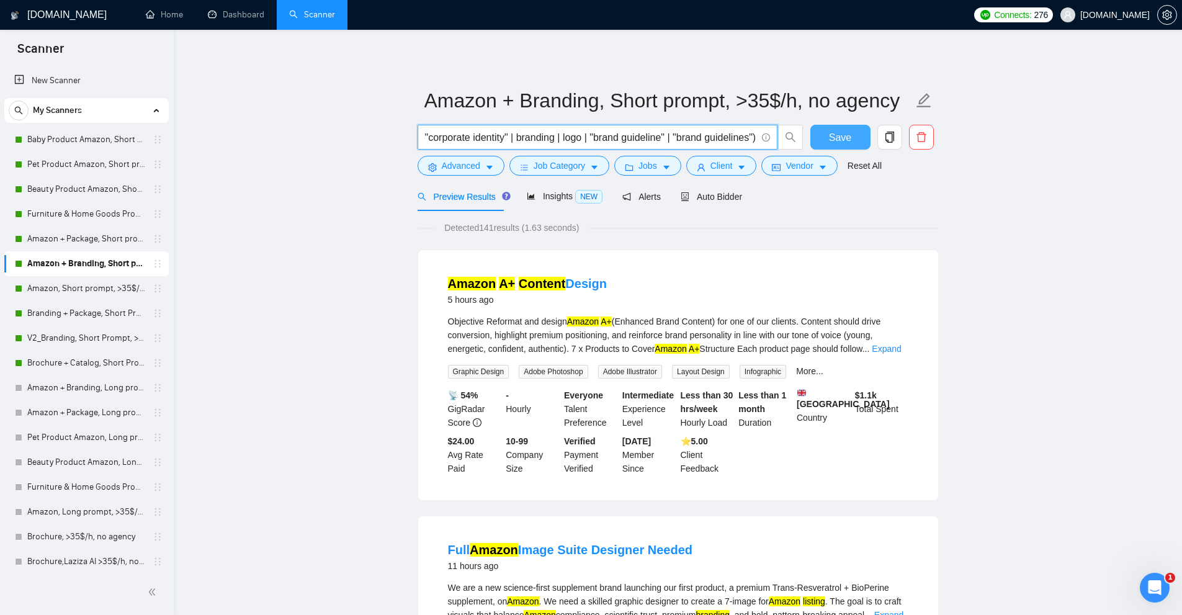
type input "( "cover image" | "Product Listing" | "Listing Optimization" | "Product pages" …"
click at [823, 135] on button "Save" at bounding box center [840, 137] width 60 height 25
click at [845, 140] on span "Save" at bounding box center [840, 138] width 22 height 16
click at [86, 290] on link "Amazon, Short prompt, >35$/h, no agency" at bounding box center [86, 288] width 118 height 25
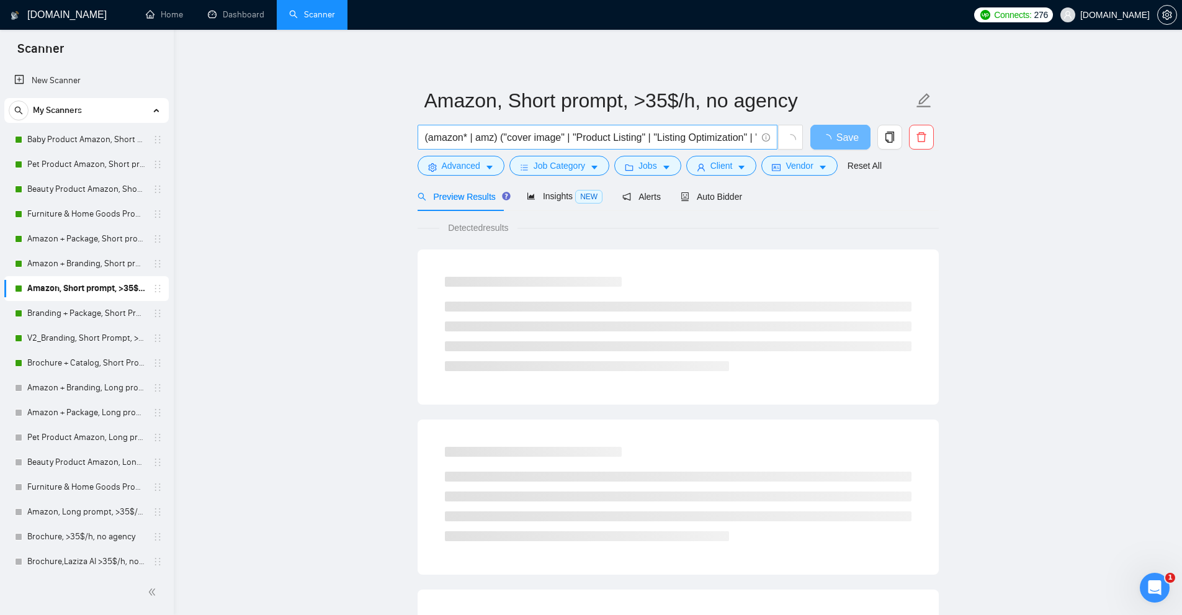
click at [535, 140] on input "(amazon* | amz) ("cover image" | "Product Listing" | "Listing Optimization" | "…" at bounding box center [590, 138] width 331 height 16
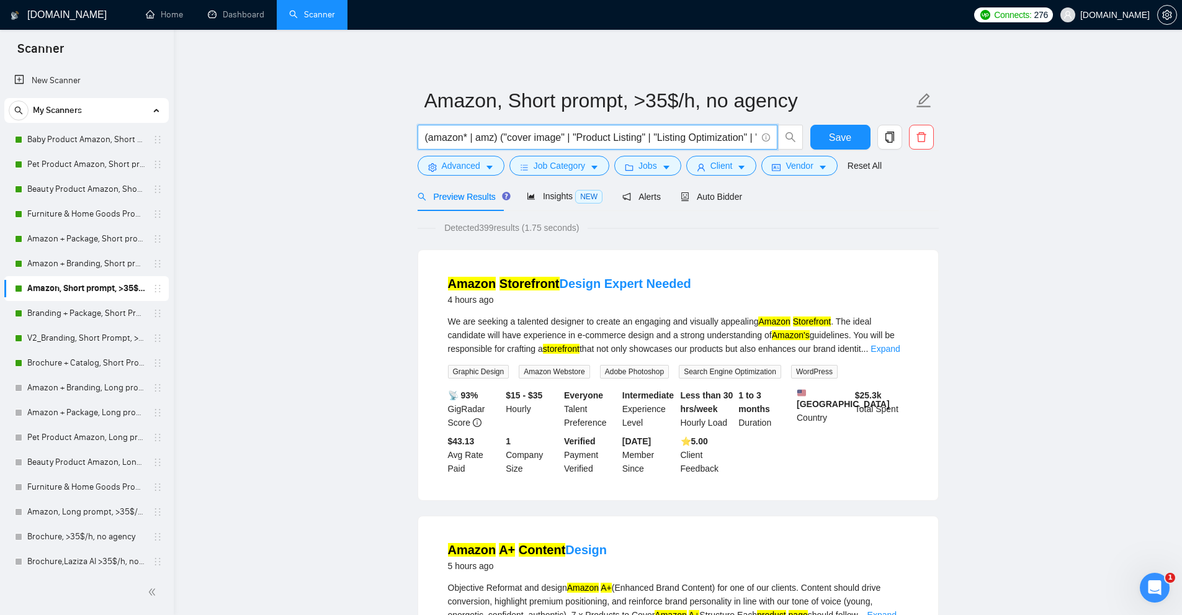
paste input "(amz*)) ("cover image" | "cover images" | "Product Listing" | "Listing Optimiza…"
type input "(amazon* | (amz*)) ("cover image" | "cover images" | "Product Listing" | "Listi…"
click at [829, 137] on button "Save" at bounding box center [840, 137] width 60 height 25
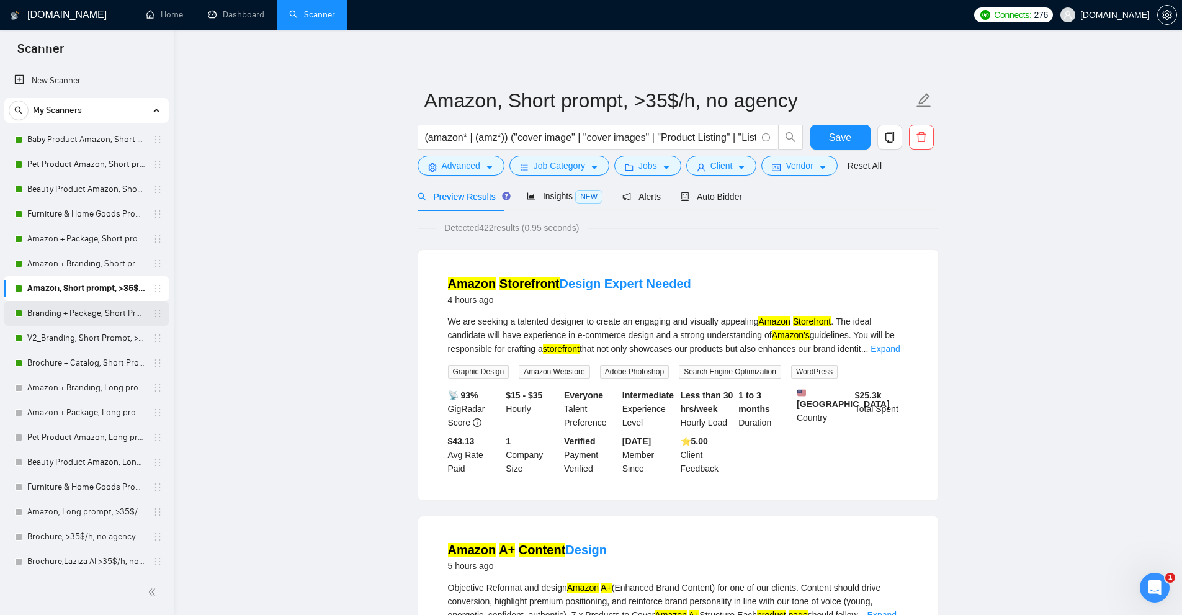
click at [52, 322] on link "Branding + Package, Short Prompt, >36$/h, no agency" at bounding box center [86, 313] width 118 height 25
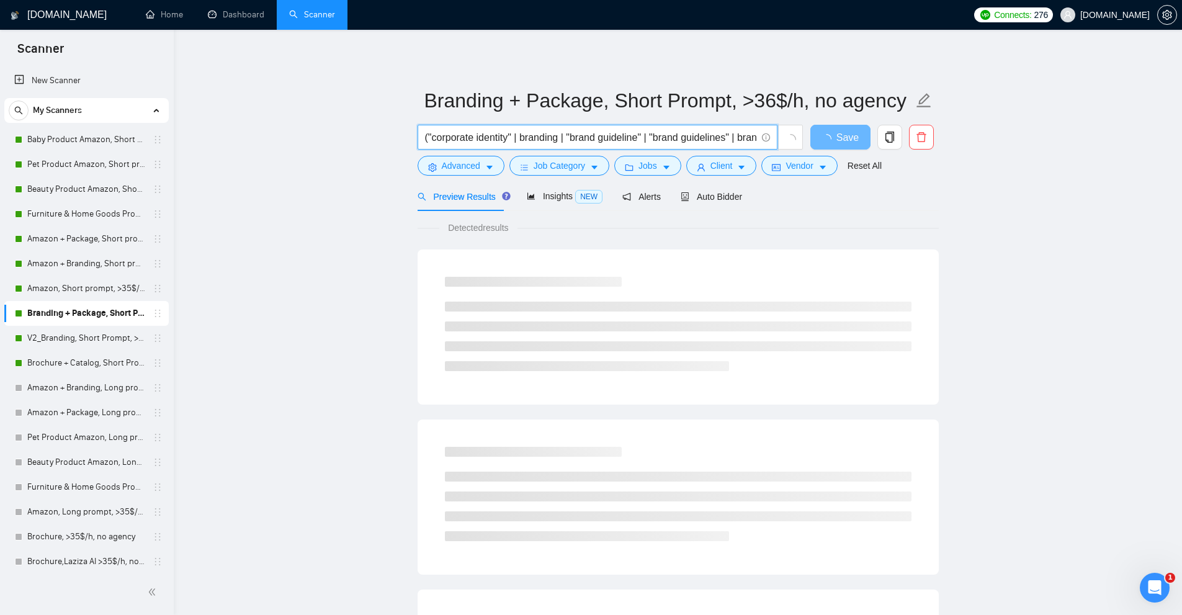
click at [666, 141] on input "("corporate identity" | branding | "brand guideline" | "brand guidelines" | bra…" at bounding box center [590, 138] width 331 height 16
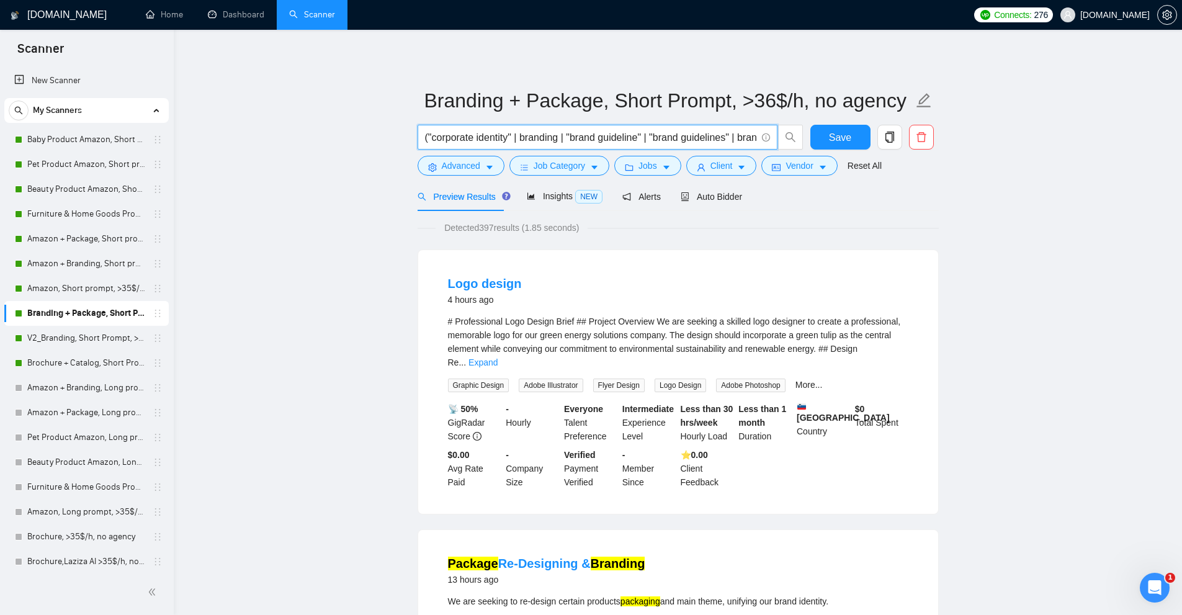
paste input "(brand*) | (guideline*) | "brand identity") (Packag*"
type input "("corporate identity" | (brand*) | (guideline*) | "brand identity") (Packag* | …"
click at [856, 136] on button "Save" at bounding box center [840, 137] width 60 height 25
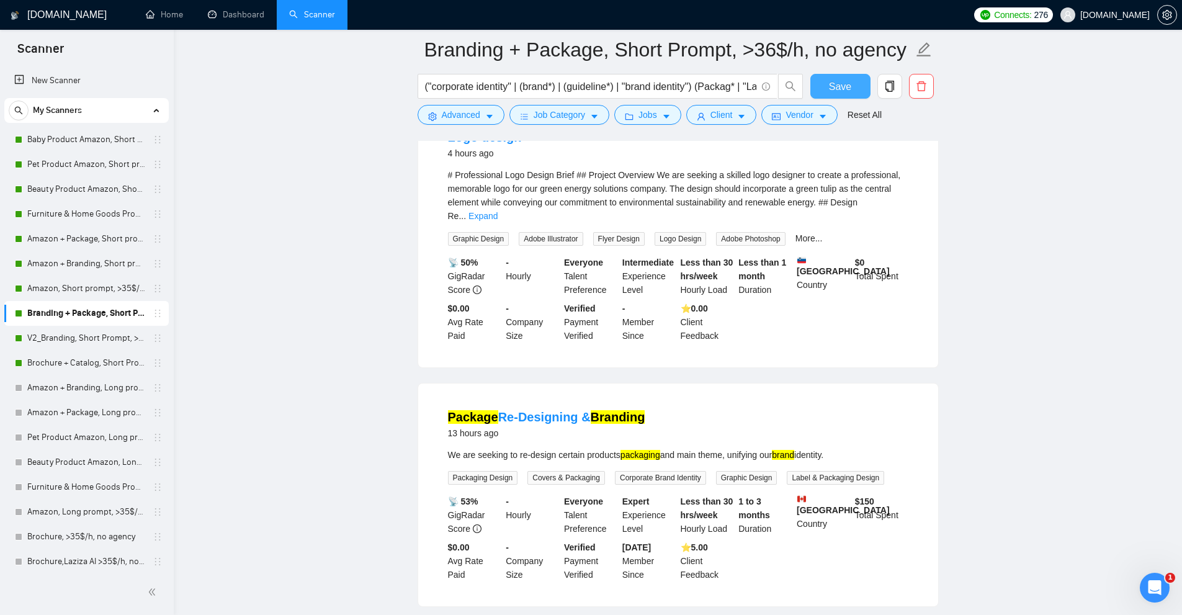
scroll to position [0, 0]
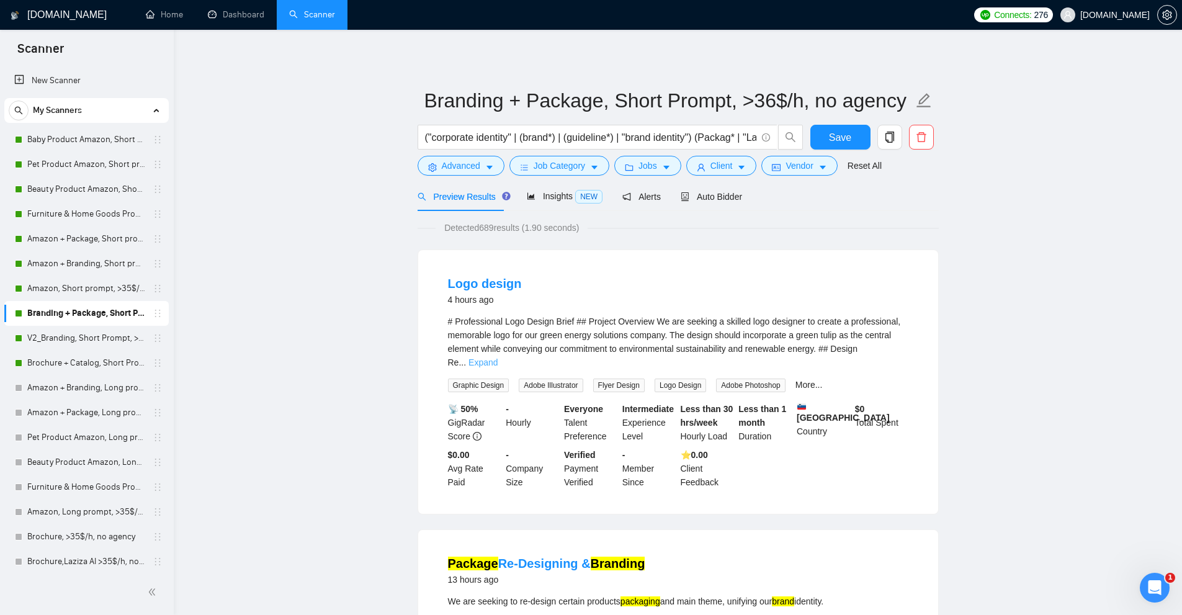
click at [498, 357] on link "Expand" at bounding box center [482, 362] width 29 height 10
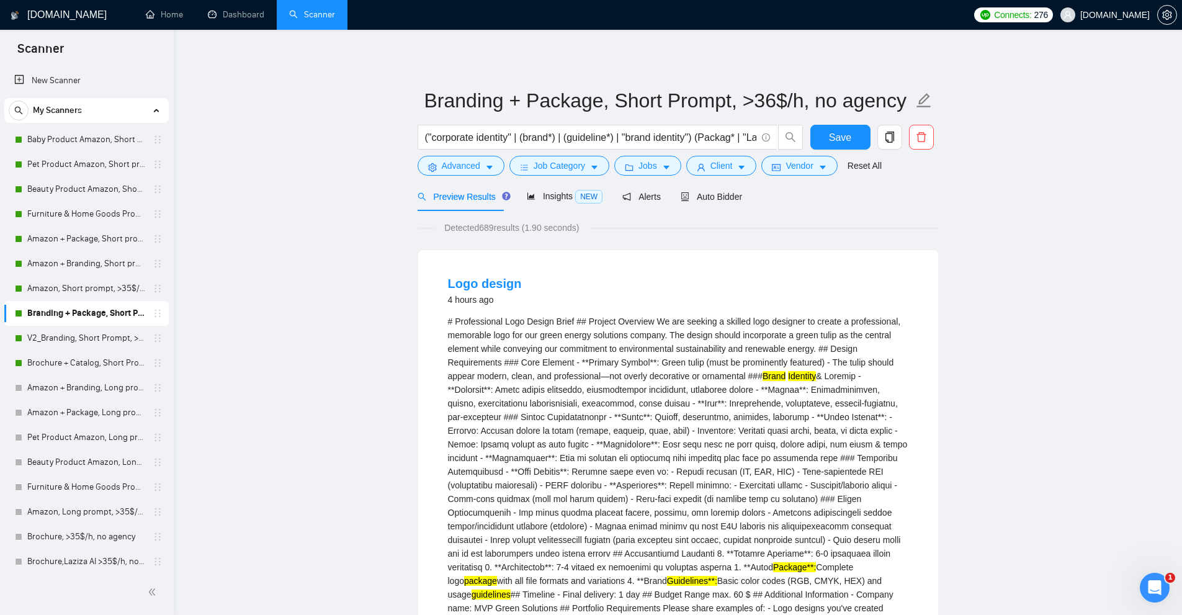
scroll to position [186, 0]
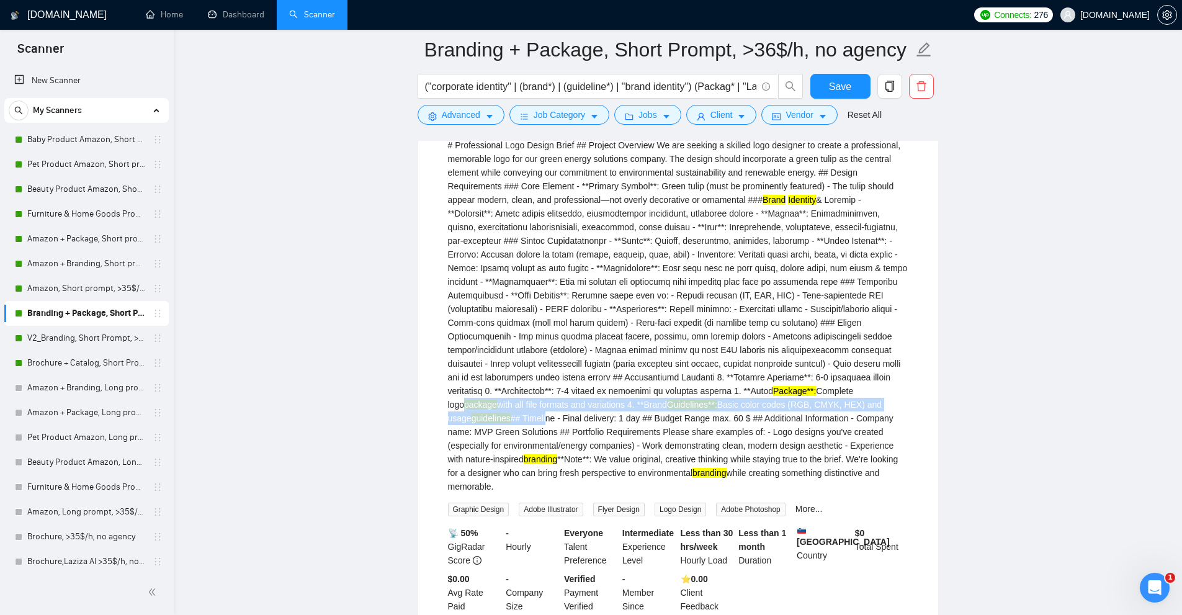
drag, startPoint x: 695, startPoint y: 384, endPoint x: 761, endPoint y: 406, distance: 69.5
click at [755, 400] on div "# Professional Logo Design Brief ## Project Overview We are seeking a skilled l…" at bounding box center [678, 315] width 460 height 355
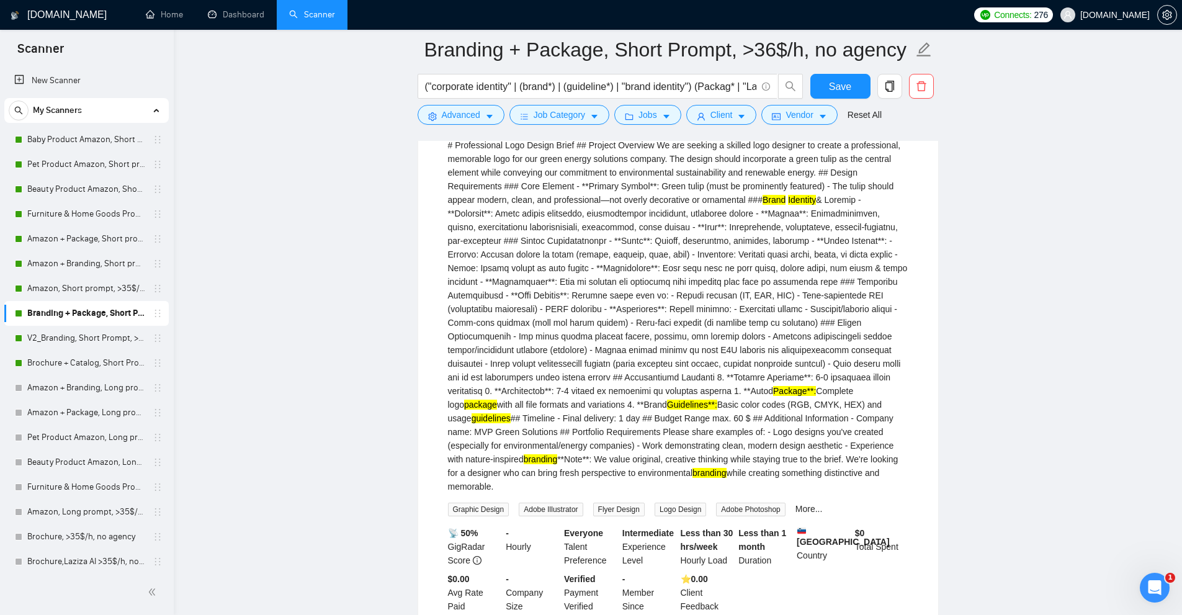
click at [761, 406] on div "# Professional Logo Design Brief ## Project Overview We are seeking a skilled l…" at bounding box center [678, 315] width 460 height 355
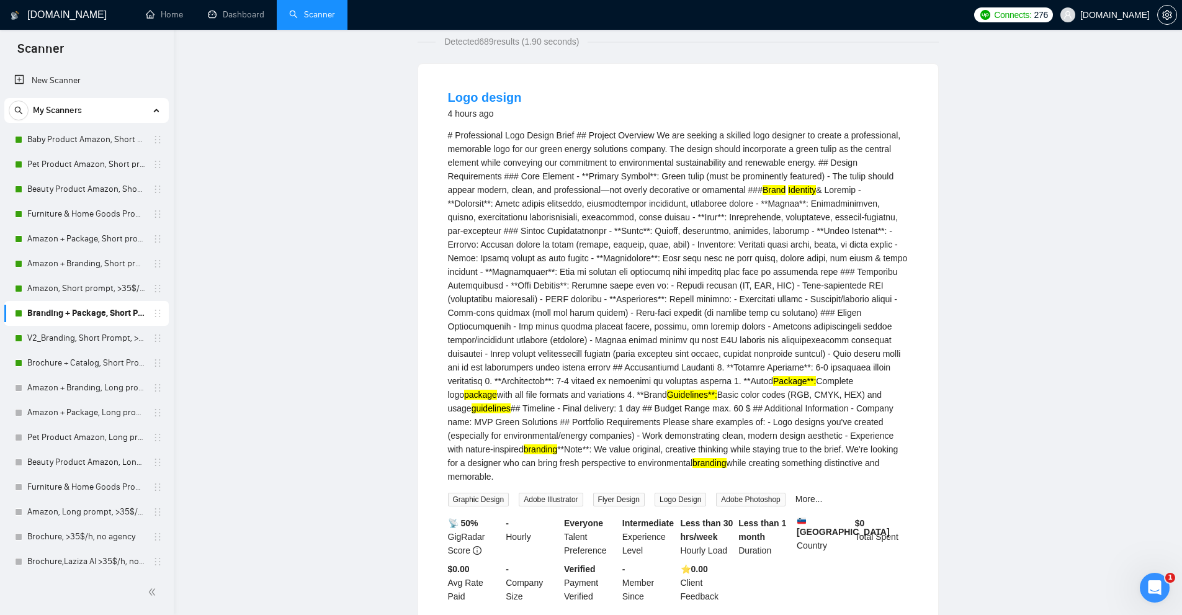
scroll to position [0, 0]
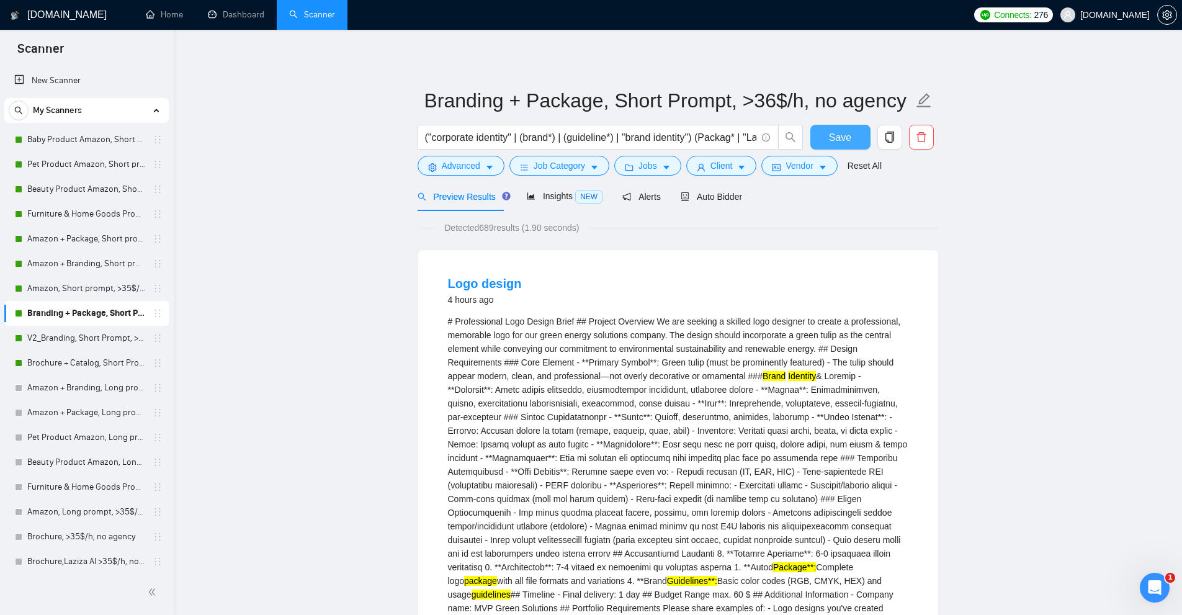
click at [819, 135] on button "Save" at bounding box center [840, 137] width 60 height 25
click at [114, 339] on link "V2_Branding, Short Prompt, >36$/h, no agency" at bounding box center [86, 338] width 118 height 25
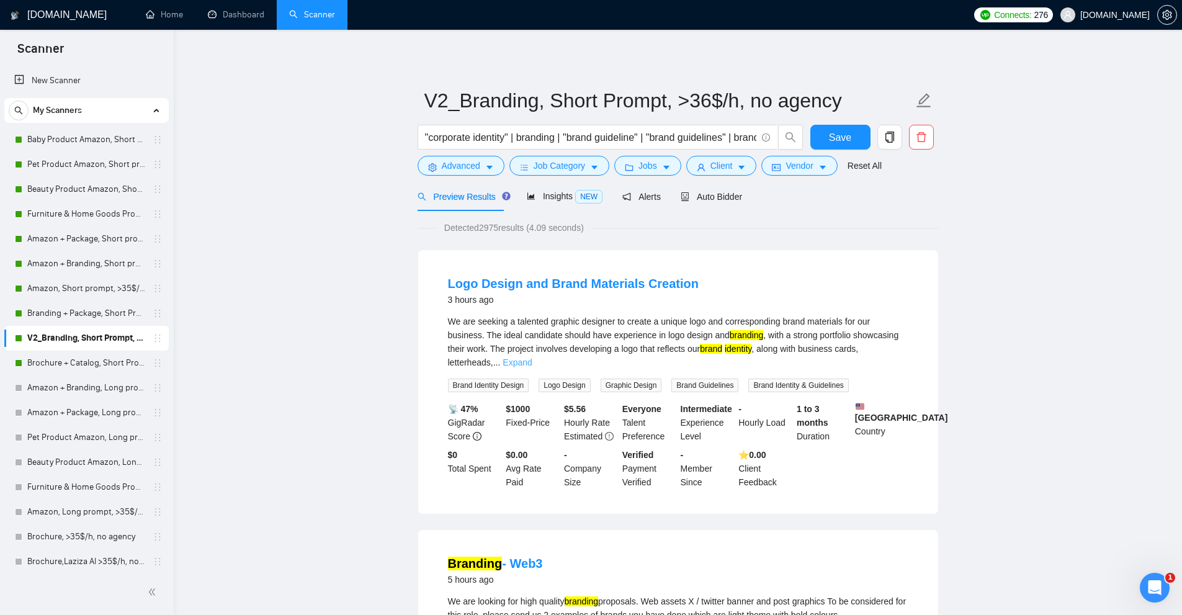
click at [532, 357] on link "Expand" at bounding box center [517, 362] width 29 height 10
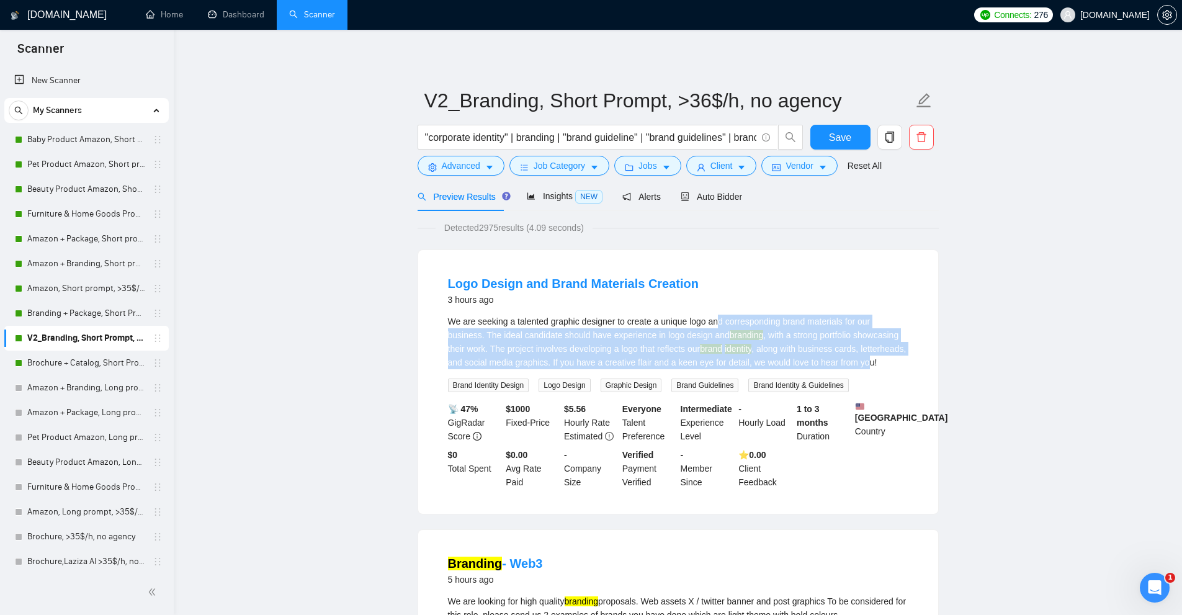
drag, startPoint x: 719, startPoint y: 320, endPoint x: 826, endPoint y: 361, distance: 115.1
click at [826, 361] on div "We are seeking a talented graphic designer to create a unique logo and correspo…" at bounding box center [678, 342] width 460 height 55
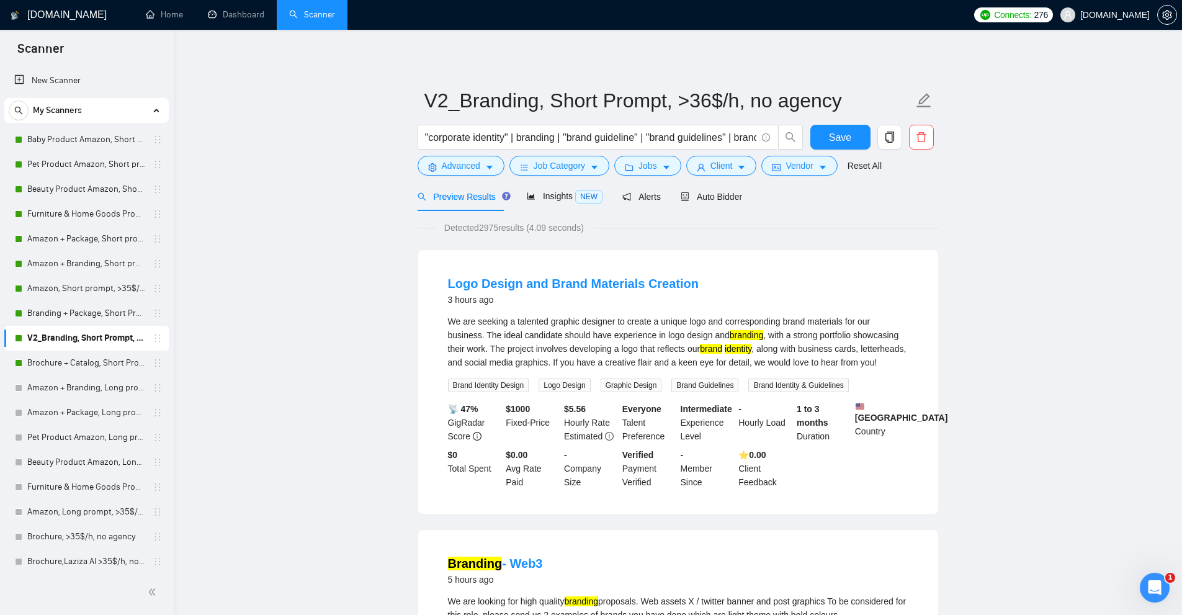
click at [730, 333] on mark "branding" at bounding box center [747, 335] width 34 height 10
click at [63, 365] on link "Brochure + Catalog, Short Prompt, >36$/h, no agency" at bounding box center [86, 363] width 118 height 25
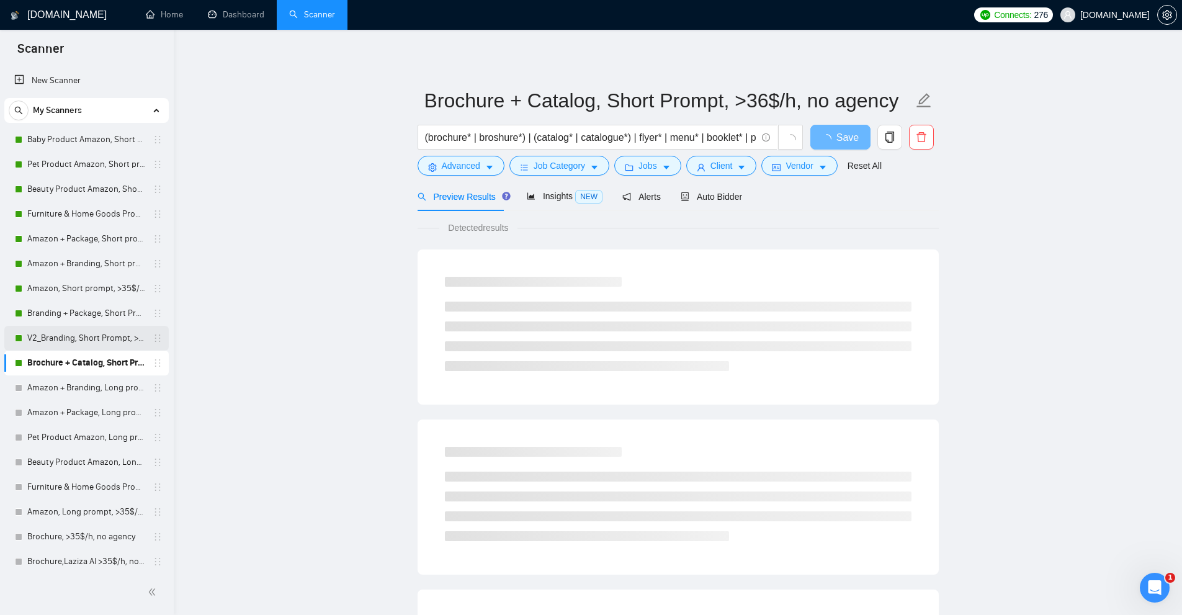
click at [94, 336] on link "V2_Branding, Short Prompt, >36$/h, no agency" at bounding box center [86, 338] width 118 height 25
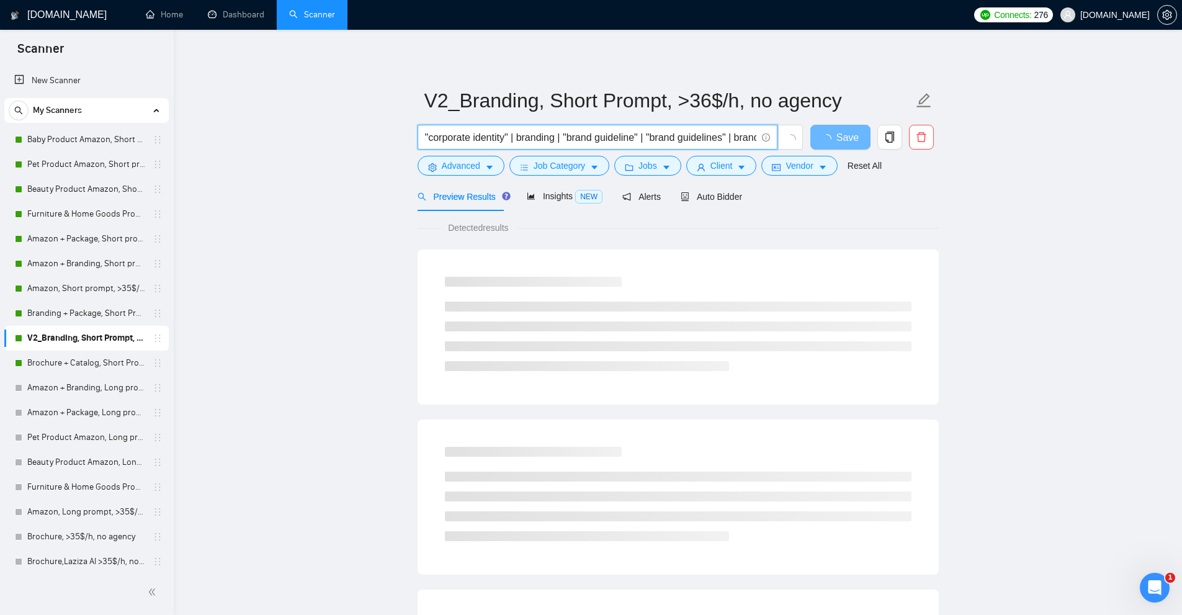
click at [650, 140] on input ""corporate identity" | branding | "brand guideline" | "brand guidelines" | bran…" at bounding box center [590, 138] width 331 height 16
click at [81, 315] on link "Branding + Package, Short Prompt, >36$/h, no agency" at bounding box center [86, 313] width 118 height 25
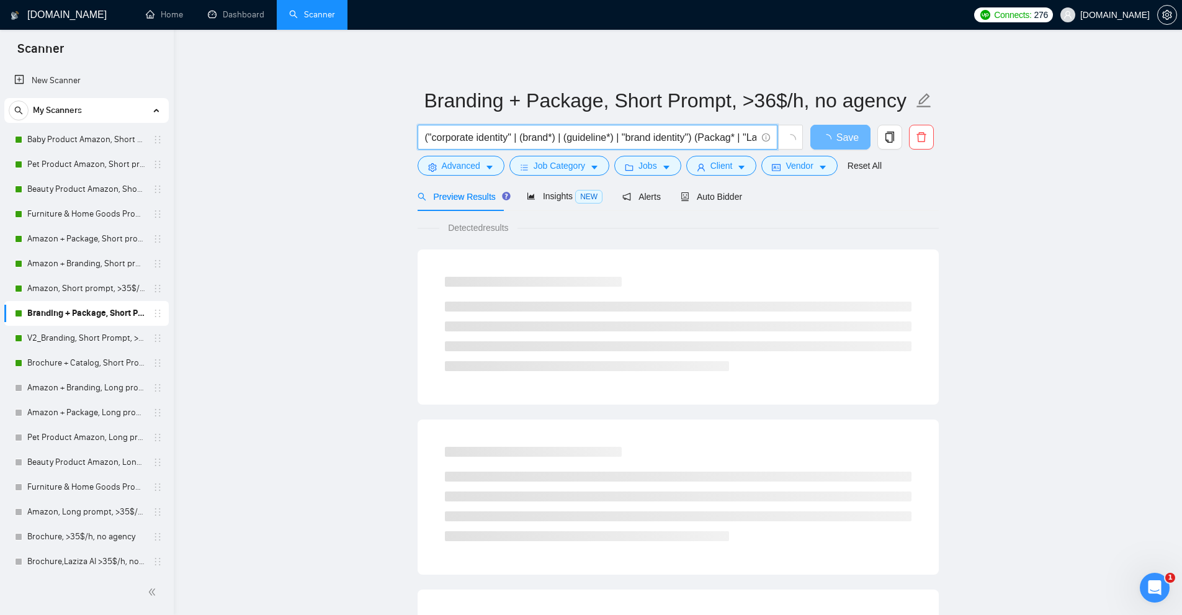
click at [496, 133] on input "("corporate identity" | (brand*) | (guideline*) | "brand identity") (Packag* | …" at bounding box center [590, 138] width 331 height 16
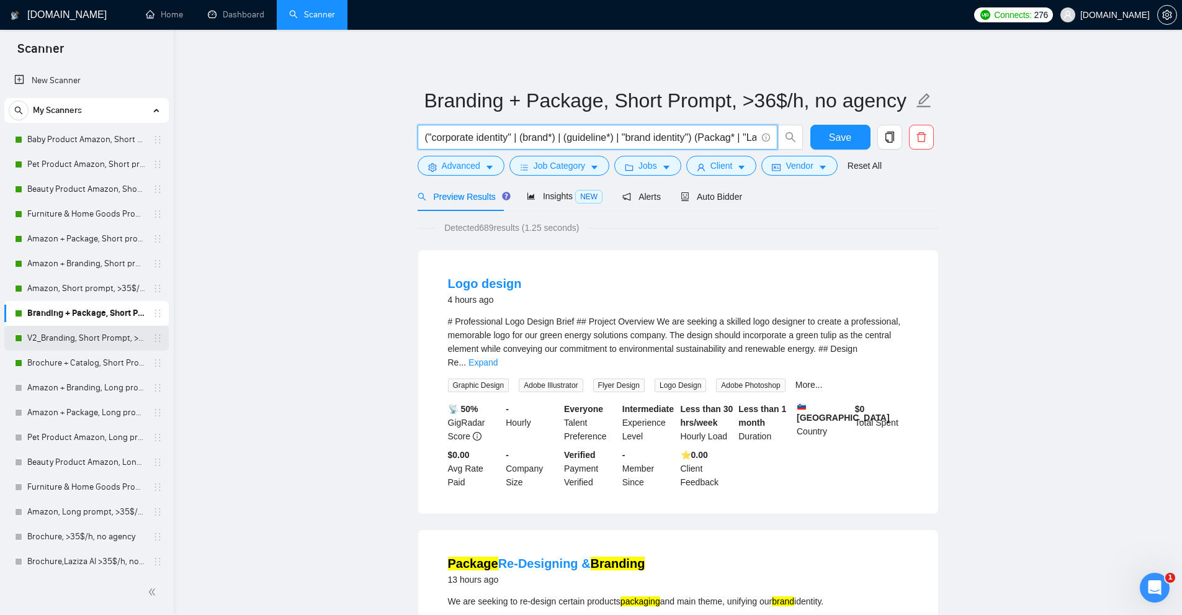
click at [91, 340] on link "V2_Branding, Short Prompt, >36$/h, no agency" at bounding box center [86, 338] width 118 height 25
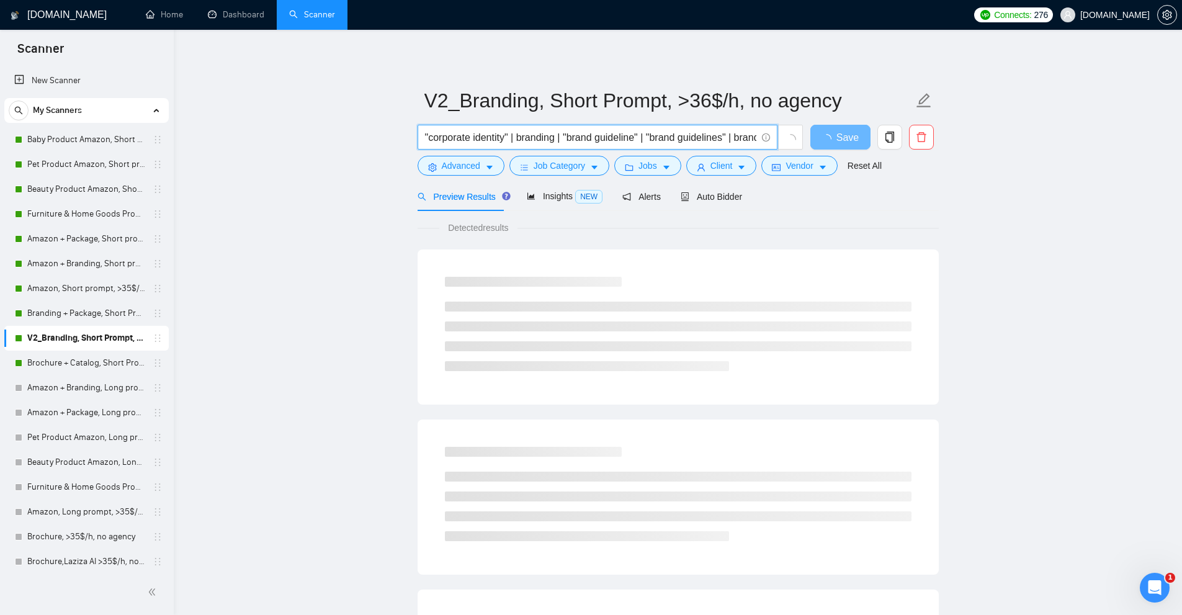
click at [623, 142] on input ""corporate identity" | branding | "brand guideline" | "brand guidelines" | bran…" at bounding box center [590, 138] width 331 height 16
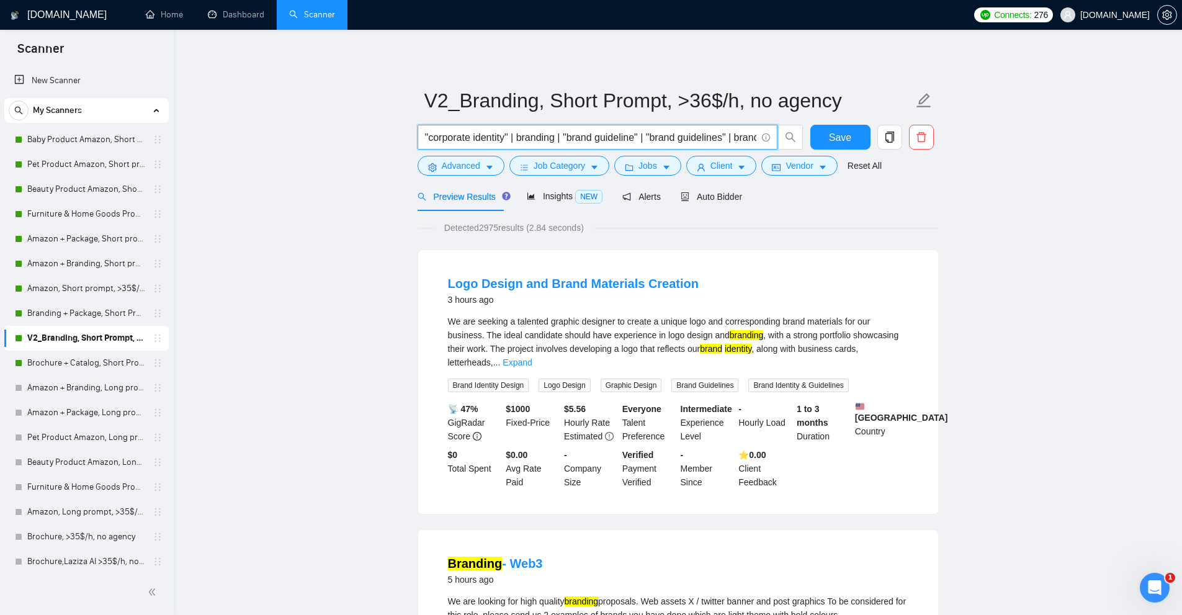
paste input "("corporate identity" | (brand*) | (guideline*) | "brand identity")"
type input "("corporate identity" | (brand*) | (guideline*) | "brand identity")"
click at [822, 135] on button "Save" at bounding box center [840, 137] width 60 height 25
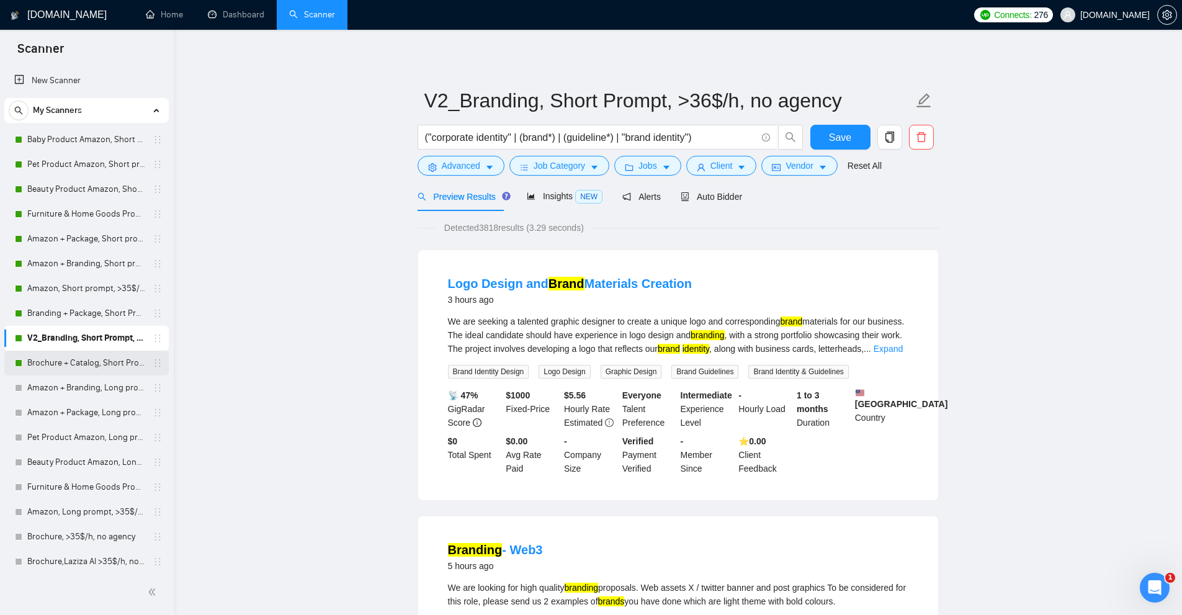
click at [60, 368] on link "Brochure + Catalog, Short Prompt, >36$/h, no agency" at bounding box center [86, 363] width 118 height 25
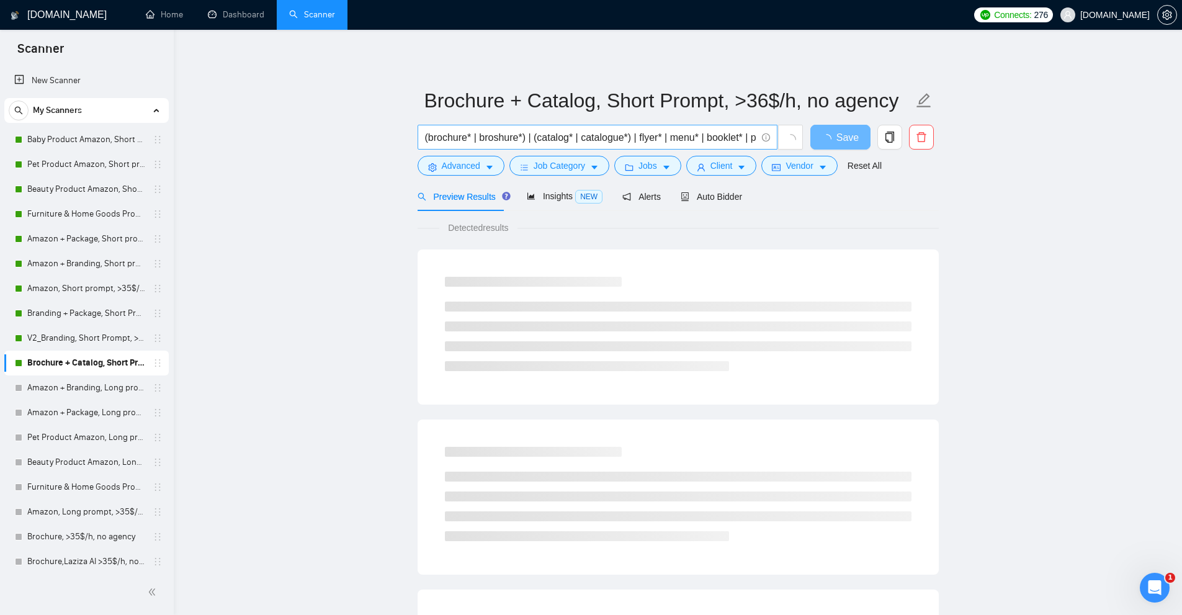
scroll to position [0, 370]
click at [612, 139] on input "(brochure* | broshure*) | (catalog* | catalogue*) | flyer* | menu* | booklet* |…" at bounding box center [590, 138] width 331 height 16
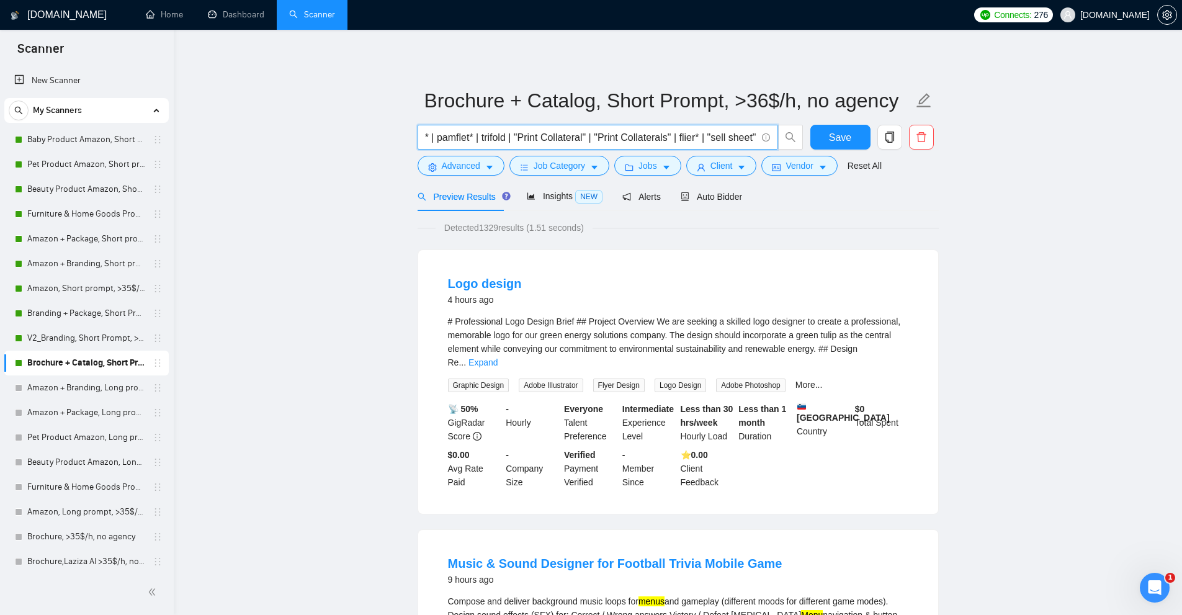
scroll to position [0, 0]
click at [483, 152] on div "(brochure* | broshure*) | (catalog* | catalogue*) | flyer* | menu* | booklet* |…" at bounding box center [610, 140] width 391 height 31
click at [494, 140] on input "(brochure* | broshure*) | (catalog* | catalogue*) | flyer* | menu* | booklet* |…" at bounding box center [590, 138] width 331 height 16
paste input "*"
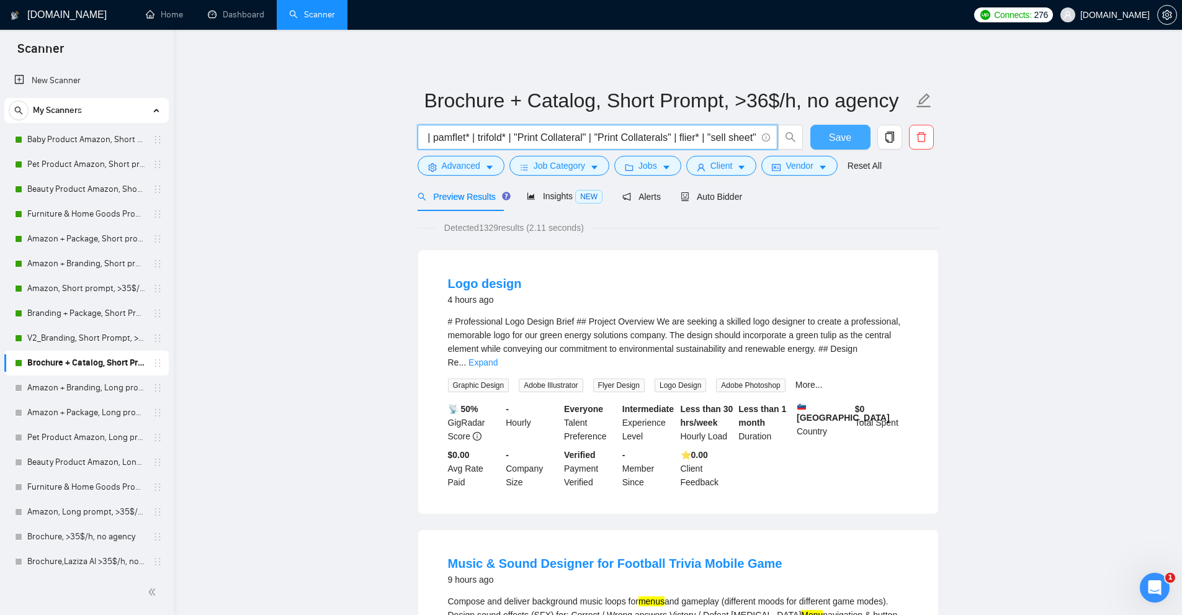
type input "(brochure* | broshure*) | (catalog* | catalogue*) | flyer* | menu* | booklet* |…"
click at [856, 133] on button "Save" at bounding box center [840, 137] width 60 height 25
click at [752, 203] on div "Preview Results Insights NEW Alerts Auto Bidder" at bounding box center [678, 196] width 521 height 29
click at [738, 198] on div "Preview Results Insights NEW Alerts Auto Bidder" at bounding box center [678, 196] width 521 height 29
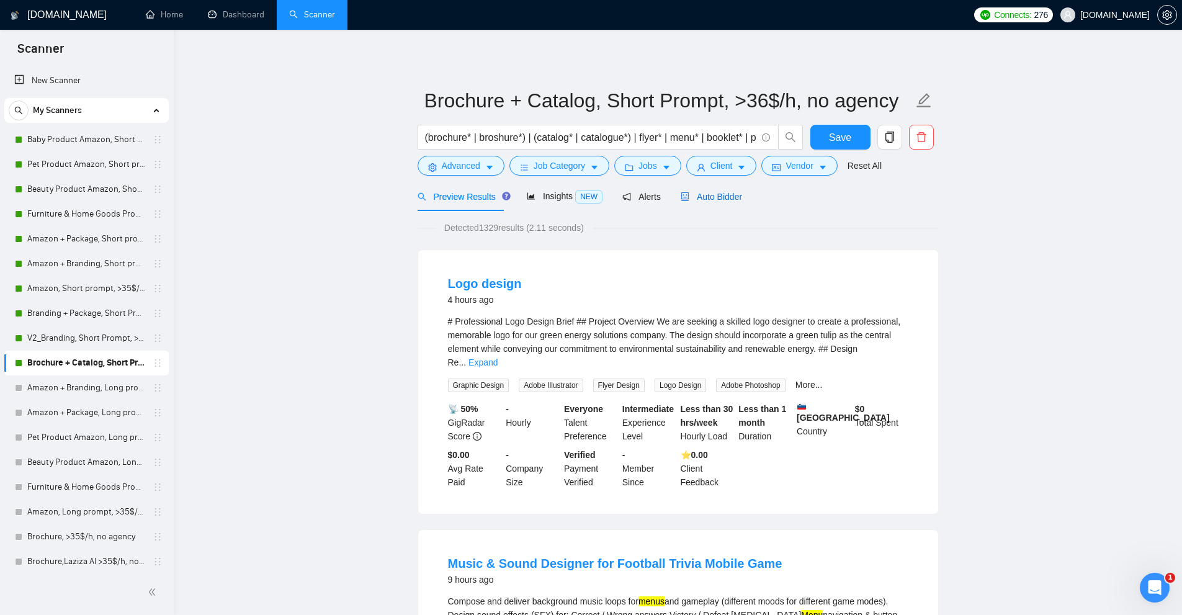
click at [729, 198] on span "Auto Bidder" at bounding box center [711, 197] width 61 height 10
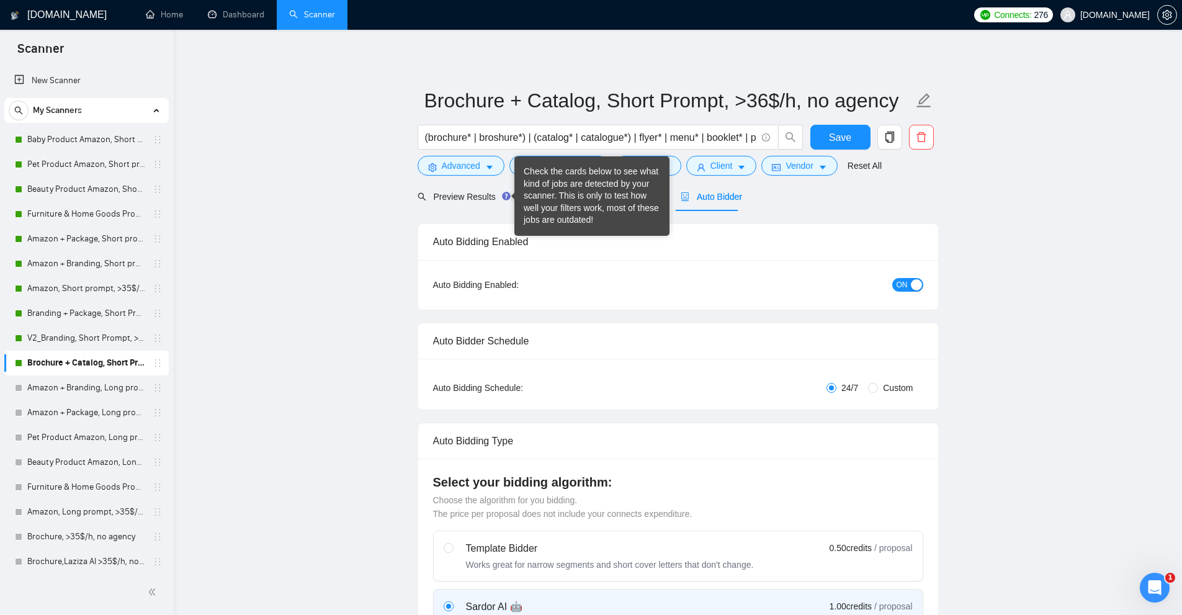
click at [554, 191] on div "Check the cards below to see what kind of jobs are detected by your scanner. Th…" at bounding box center [592, 196] width 136 height 61
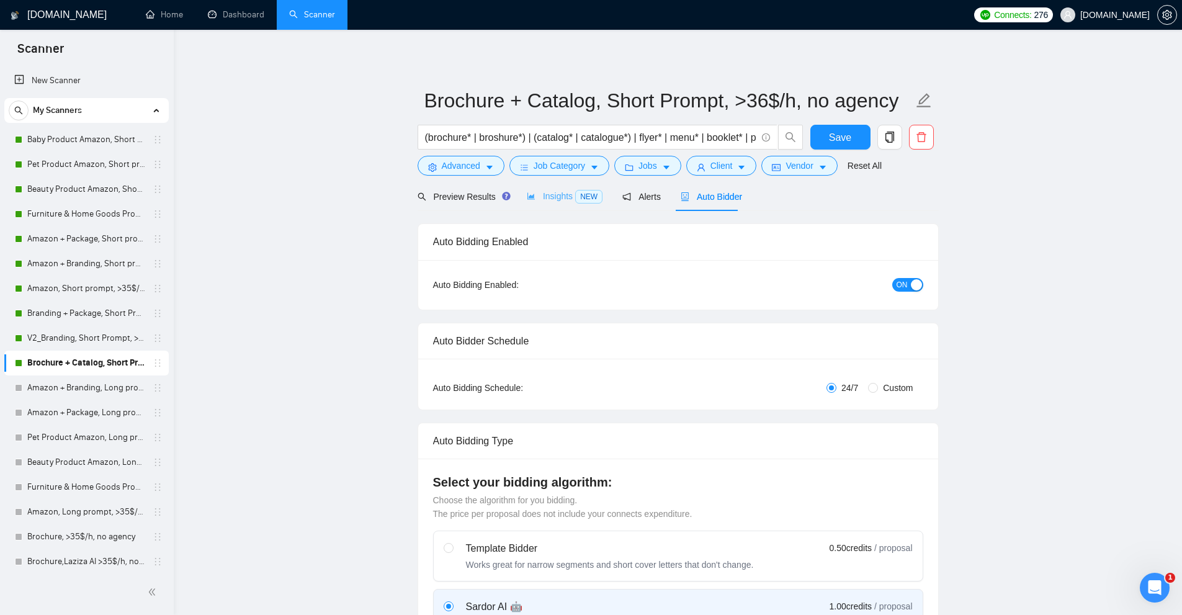
click at [579, 206] on div "Insights NEW" at bounding box center [565, 196] width 76 height 29
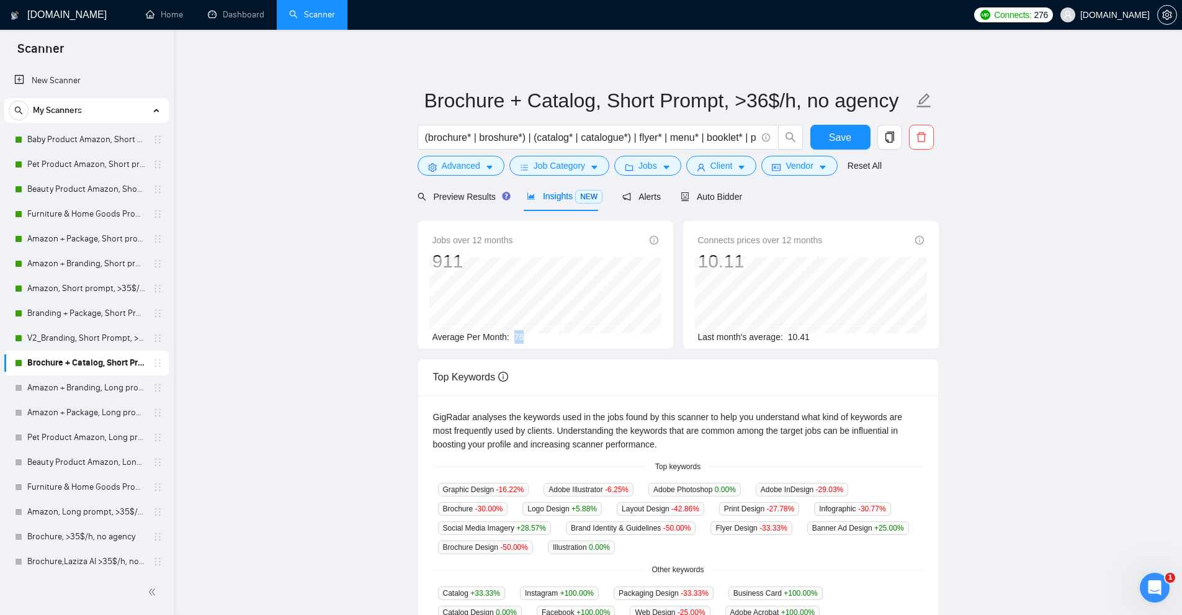
drag, startPoint x: 534, startPoint y: 336, endPoint x: 512, endPoint y: 343, distance: 22.2
click at [512, 343] on div "Average Per Month: 76" at bounding box center [545, 337] width 226 height 14
click at [90, 331] on link "V2_Branding, Short Prompt, >36$/h, no agency" at bounding box center [86, 338] width 118 height 25
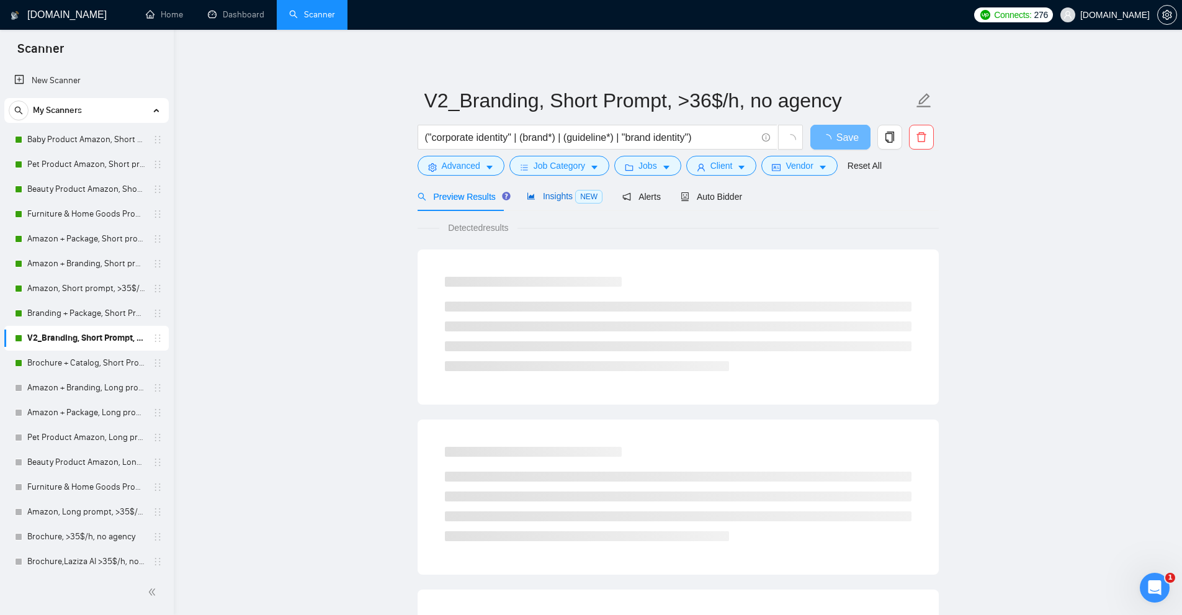
click at [575, 202] on span "NEW" at bounding box center [588, 197] width 27 height 14
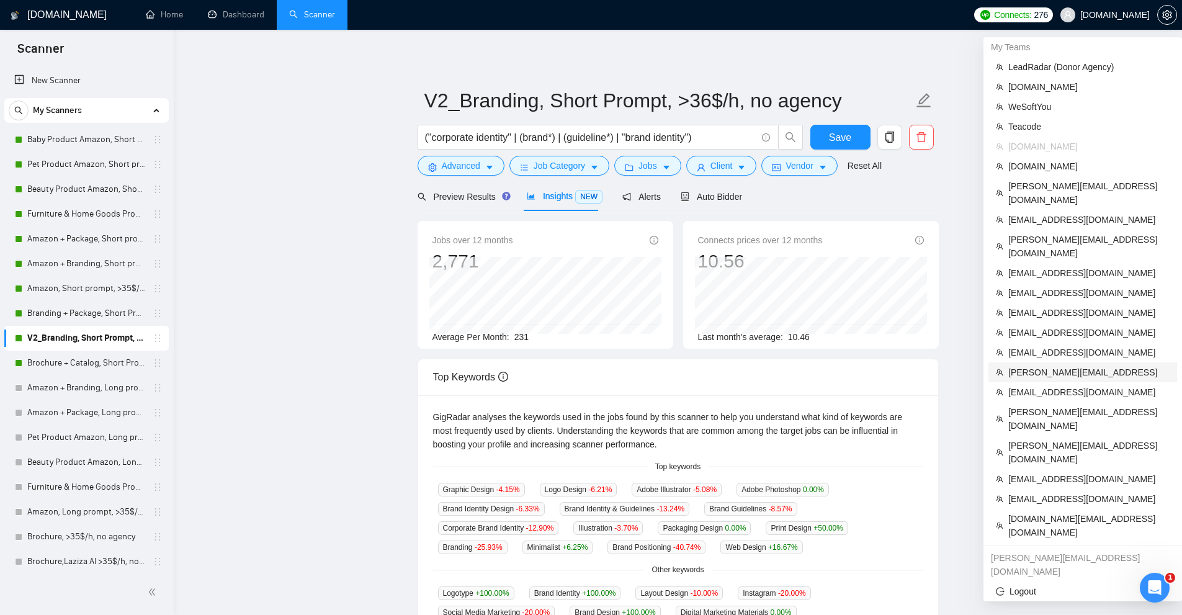
click at [1043, 365] on span "[PERSON_NAME][EMAIL_ADDRESS]" at bounding box center [1088, 372] width 161 height 14
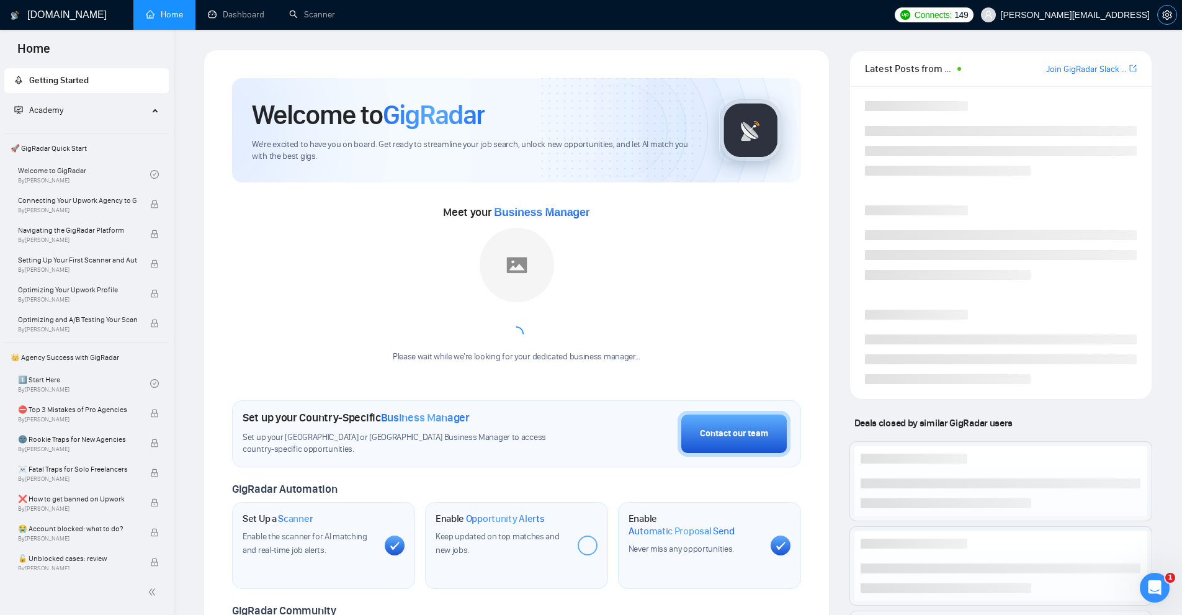
click at [1168, 10] on icon "setting" at bounding box center [1167, 15] width 10 height 10
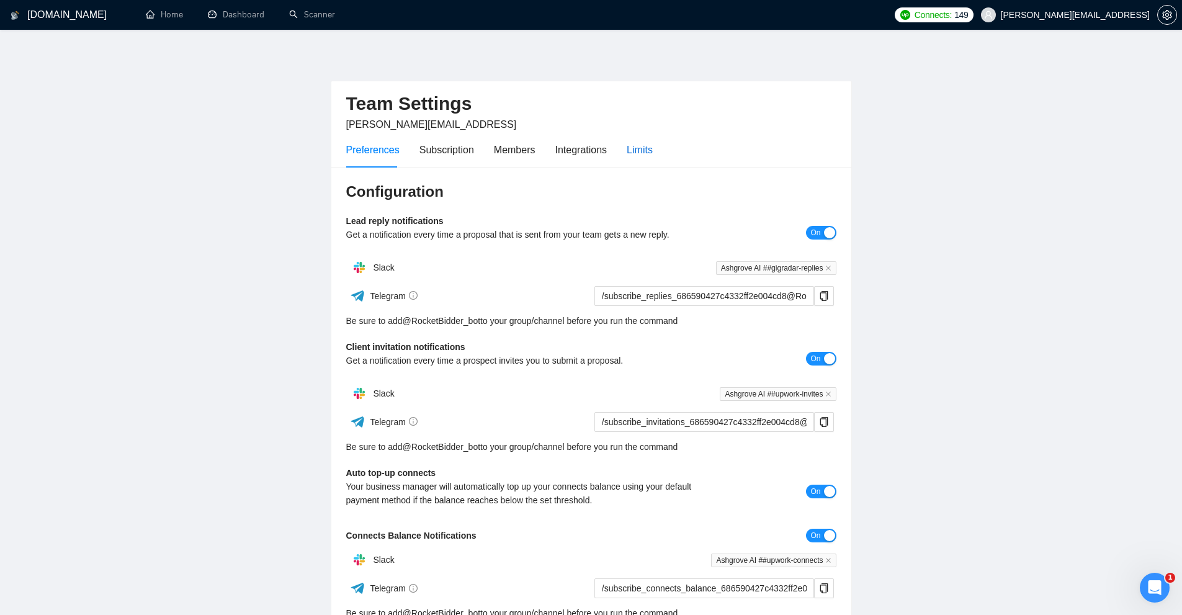
click at [647, 156] on div "Limits" at bounding box center [640, 150] width 26 height 16
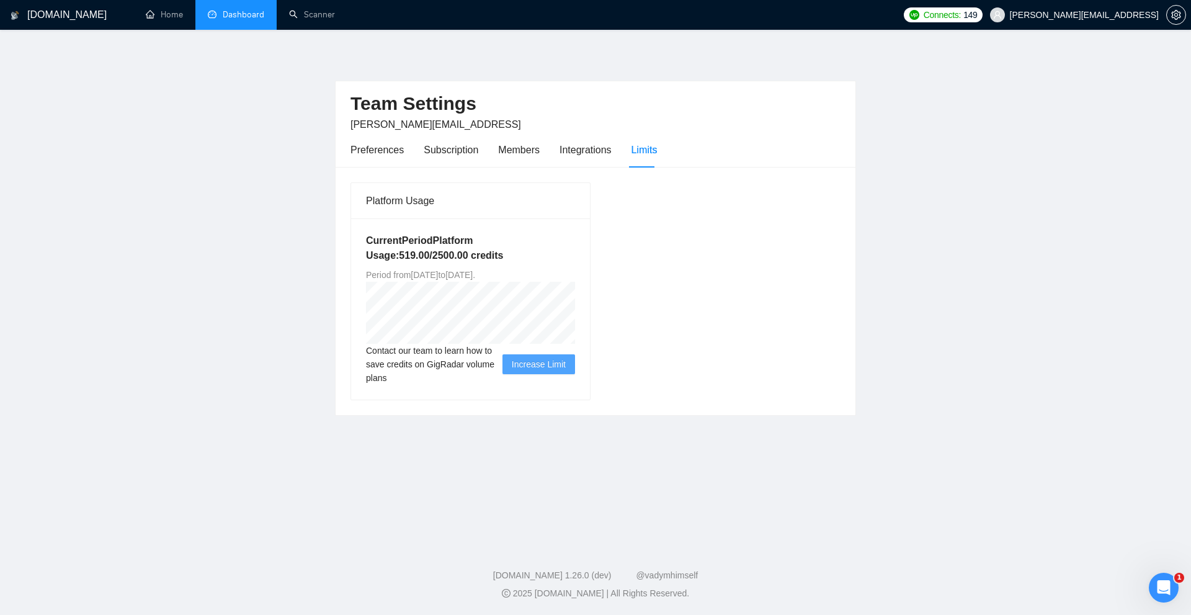
click at [262, 15] on link "Dashboard" at bounding box center [236, 14] width 56 height 11
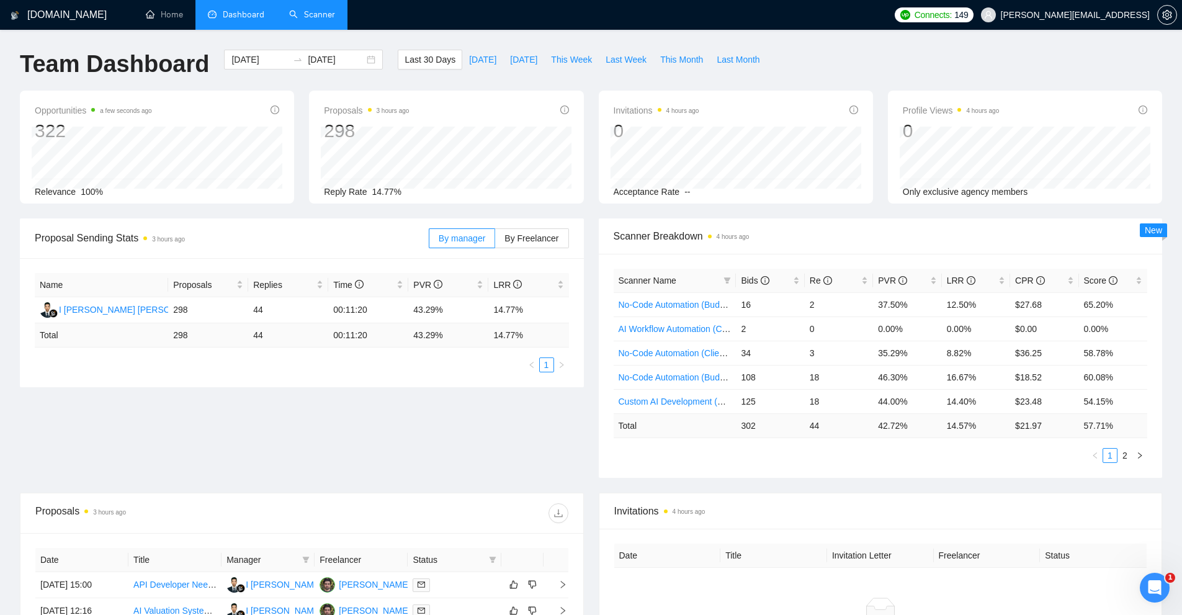
click at [289, 11] on link "Scanner" at bounding box center [312, 14] width 46 height 11
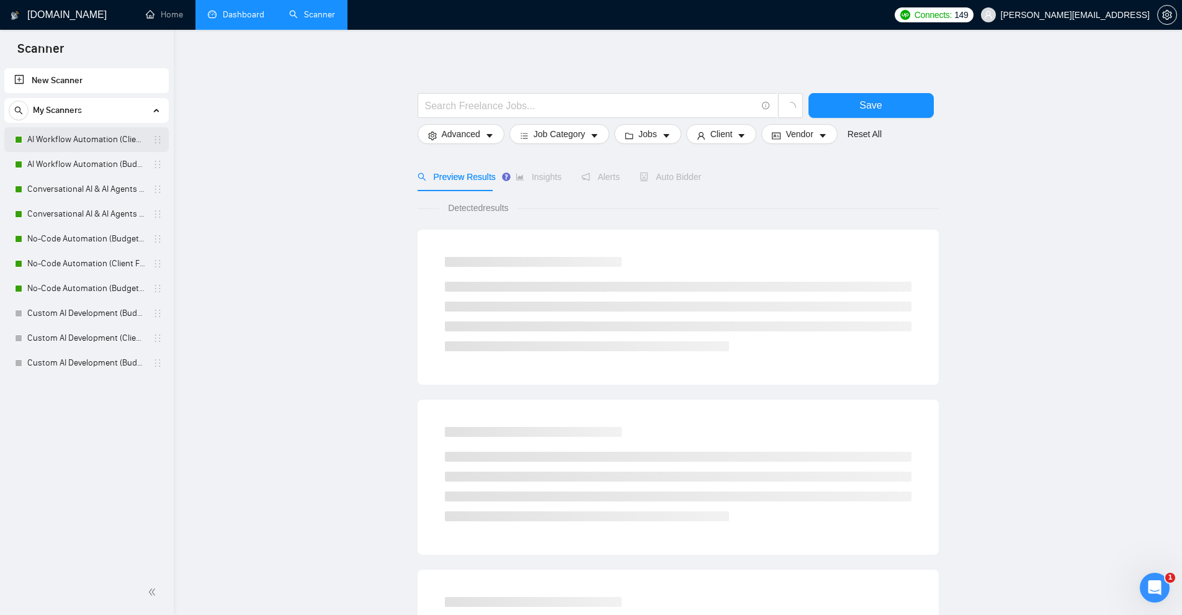
click at [71, 137] on link "AI Workflow Automation (Client Filters)" at bounding box center [86, 139] width 118 height 25
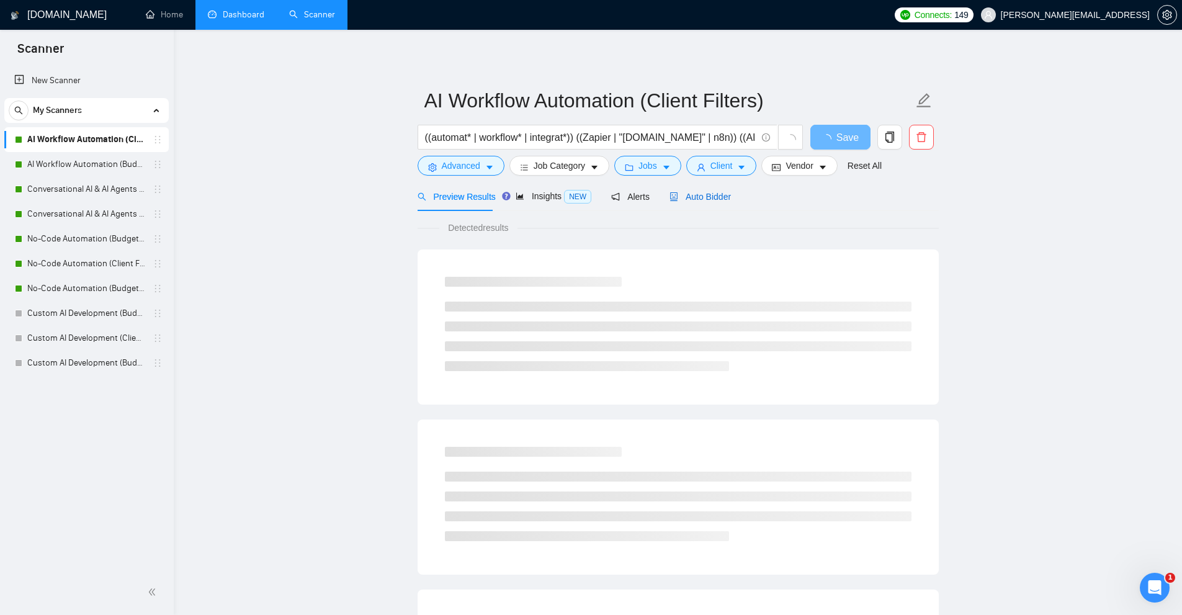
click at [691, 199] on span "Auto Bidder" at bounding box center [699, 197] width 61 height 10
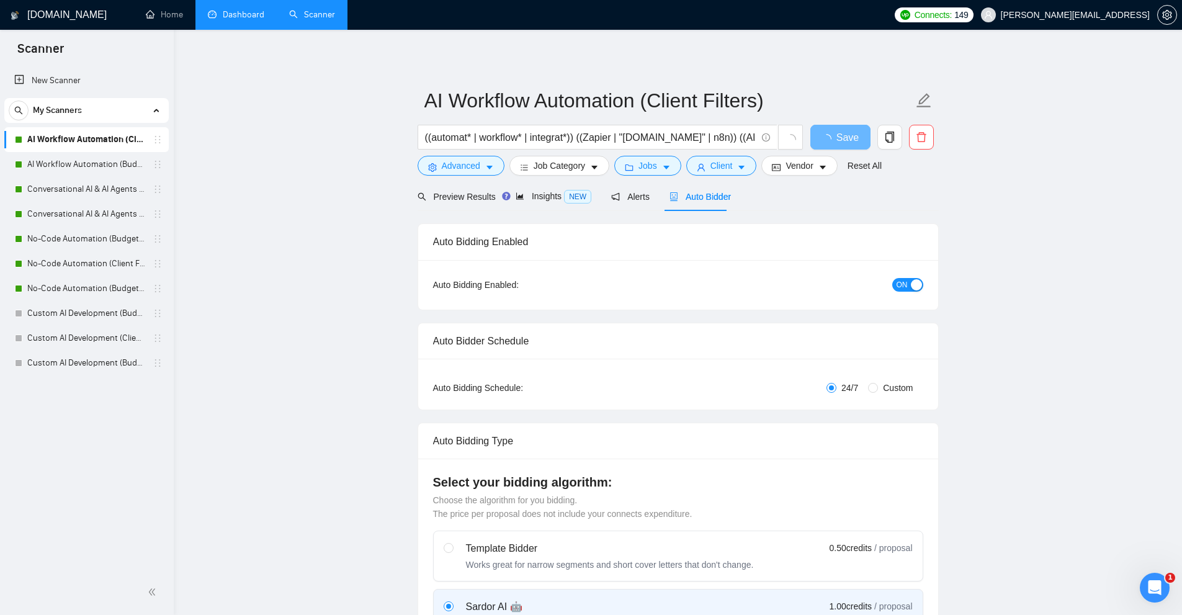
checkbox input "true"
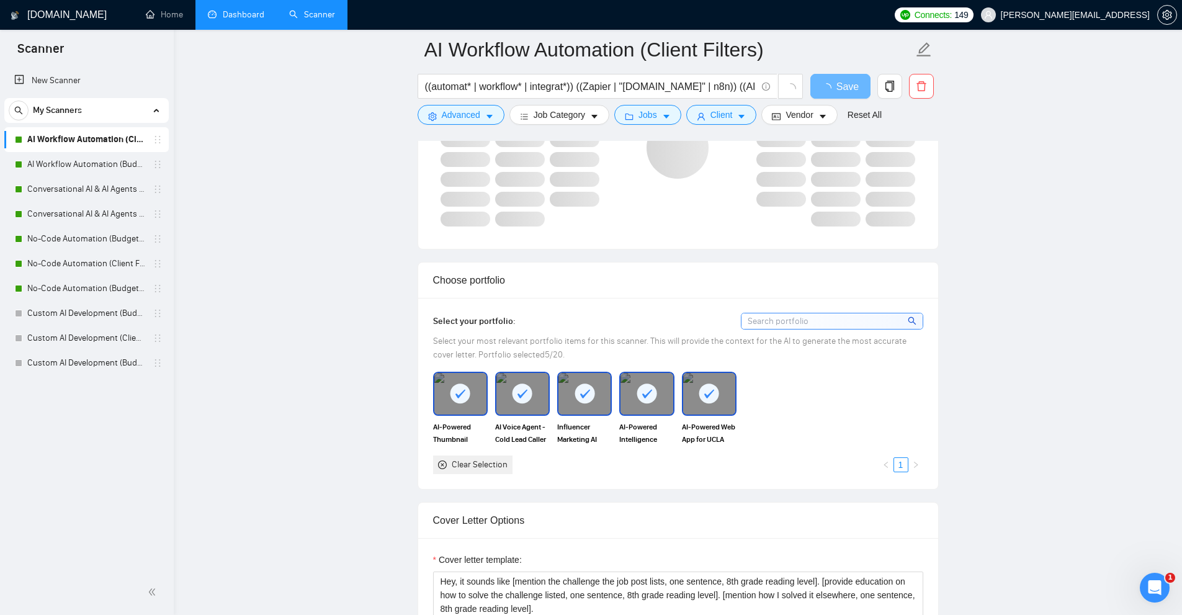
scroll to position [1179, 0]
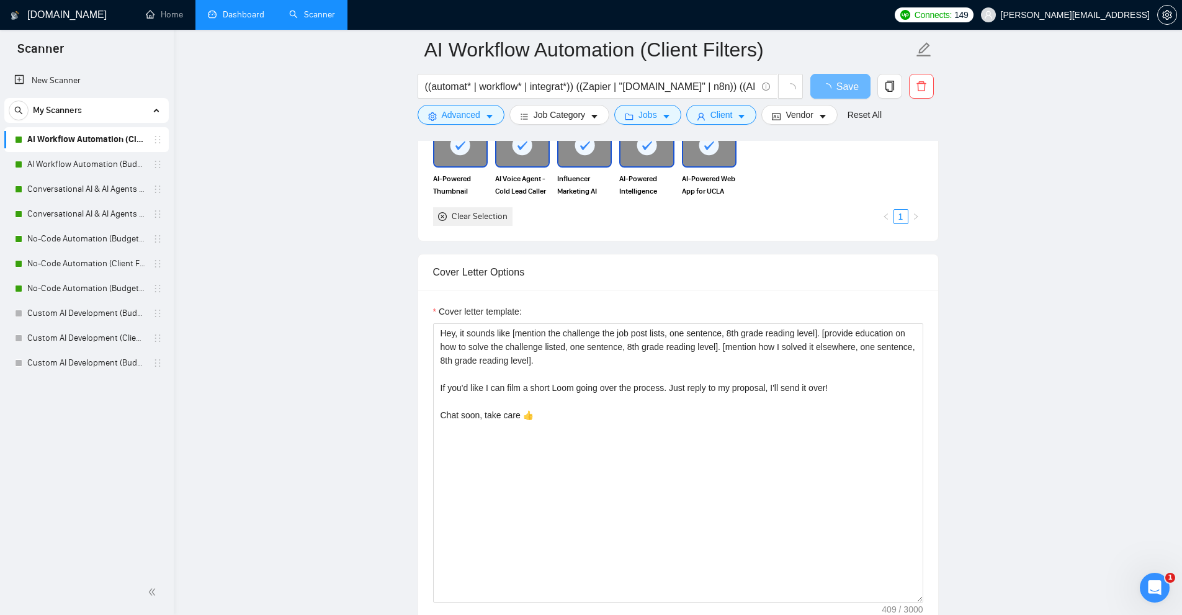
click at [607, 318] on div "Cover letter template:" at bounding box center [678, 314] width 490 height 19
click at [612, 385] on textarea "Hey, it sounds like [mention the challenge the job post lists, one sentence, 8t…" at bounding box center [678, 462] width 490 height 279
click at [82, 169] on link "AI Workflow Automation (Budget Filters)" at bounding box center [86, 164] width 118 height 25
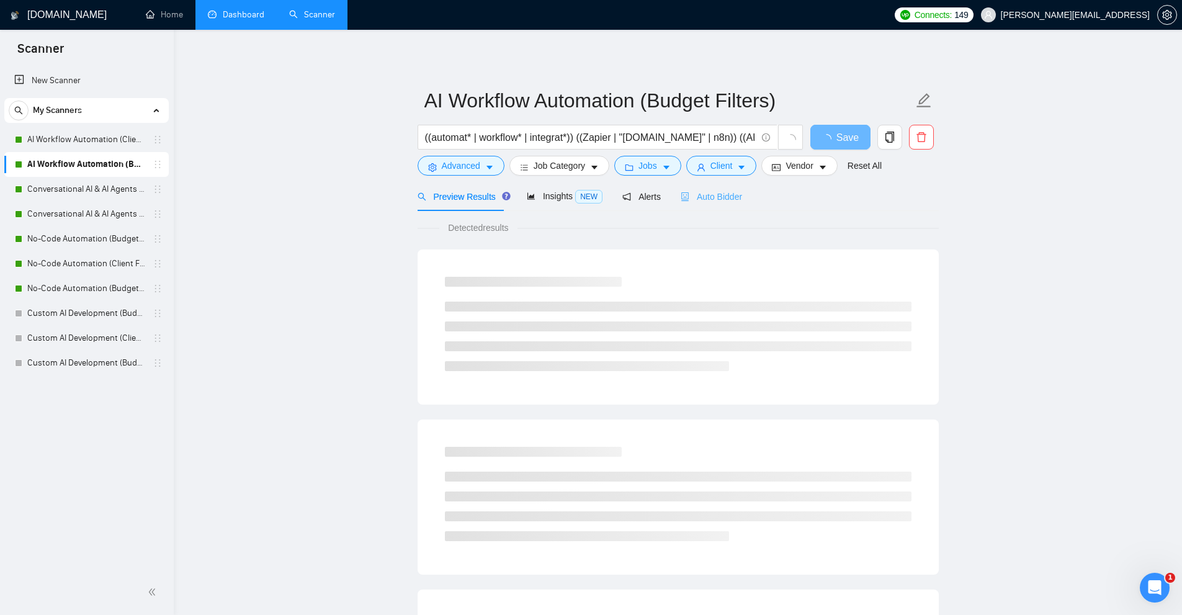
click at [722, 204] on div "Auto Bidder" at bounding box center [711, 196] width 61 height 29
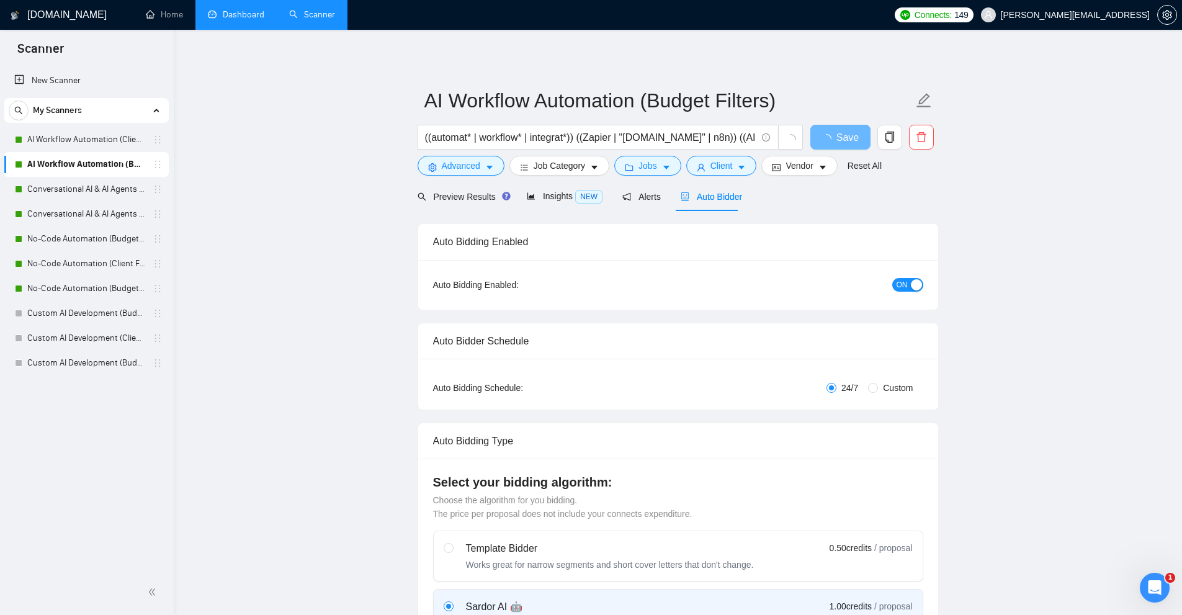
checkbox input "true"
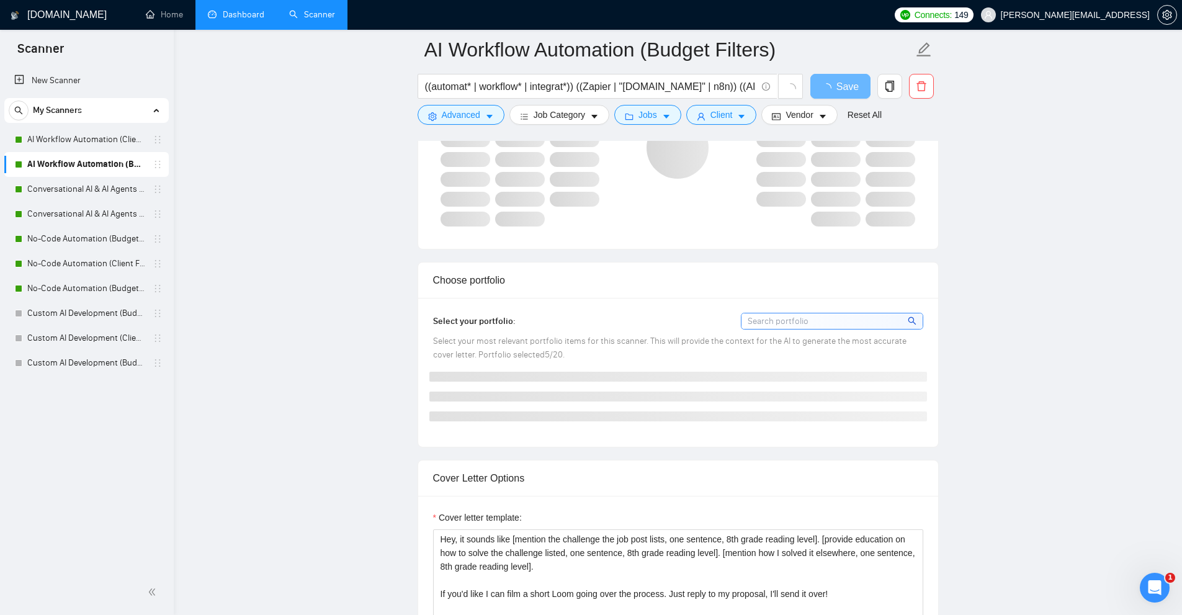
scroll to position [1179, 0]
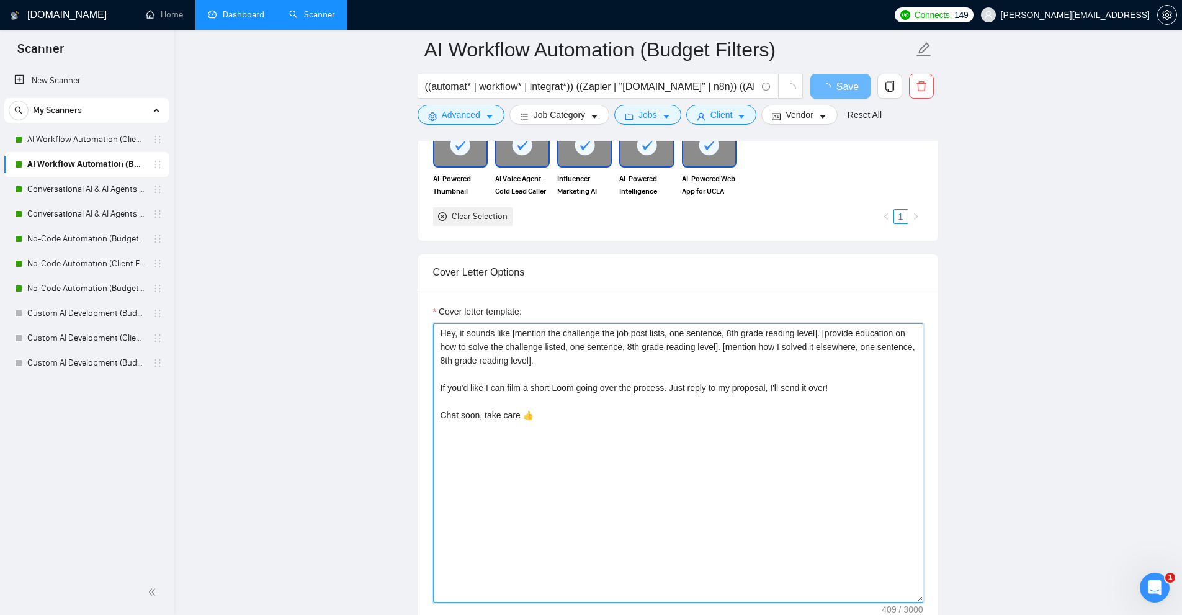
click at [679, 370] on textarea "Hey, it sounds like [mention the challenge the job post lists, one sentence, 8t…" at bounding box center [678, 462] width 490 height 279
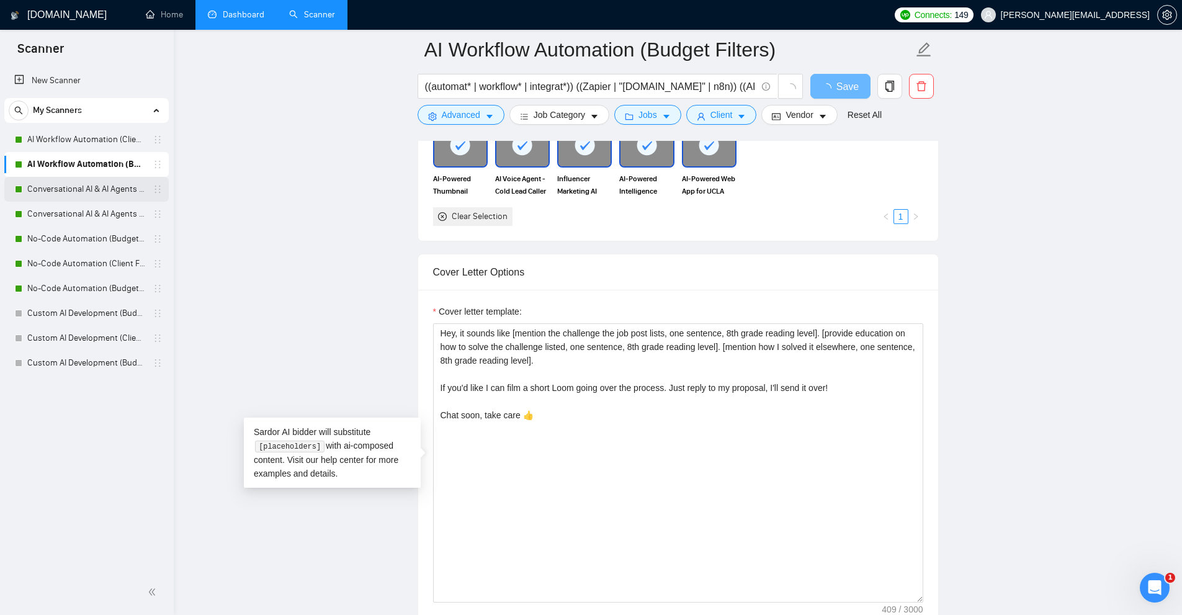
click at [71, 194] on link "Conversational AI & AI Agents (Client Filters)" at bounding box center [86, 189] width 118 height 25
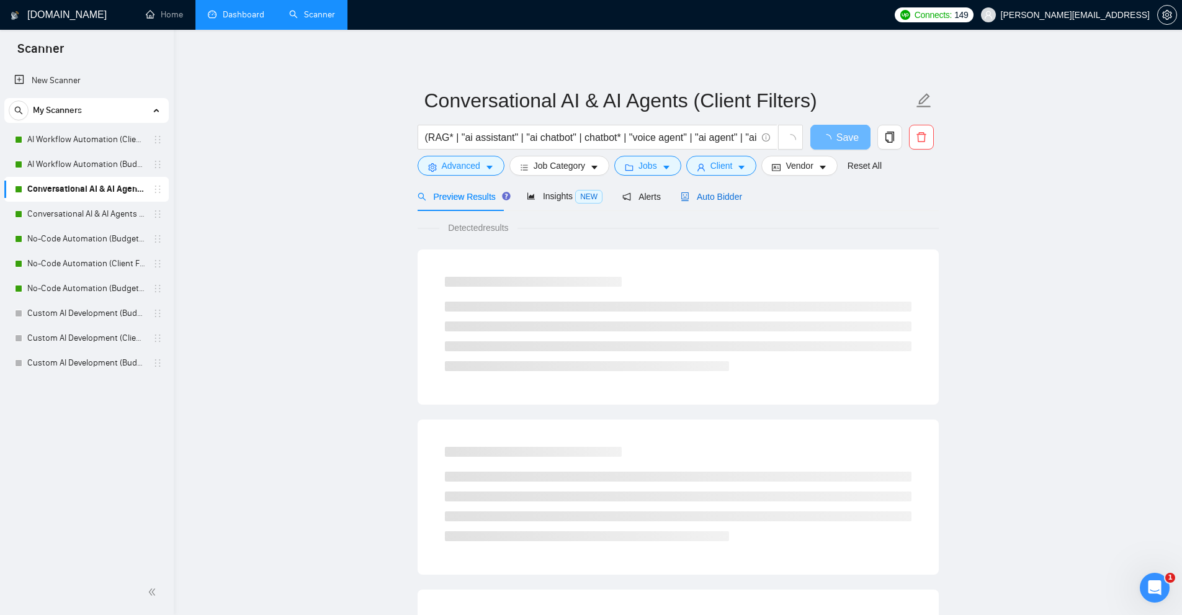
click at [702, 197] on span "Auto Bidder" at bounding box center [711, 197] width 61 height 10
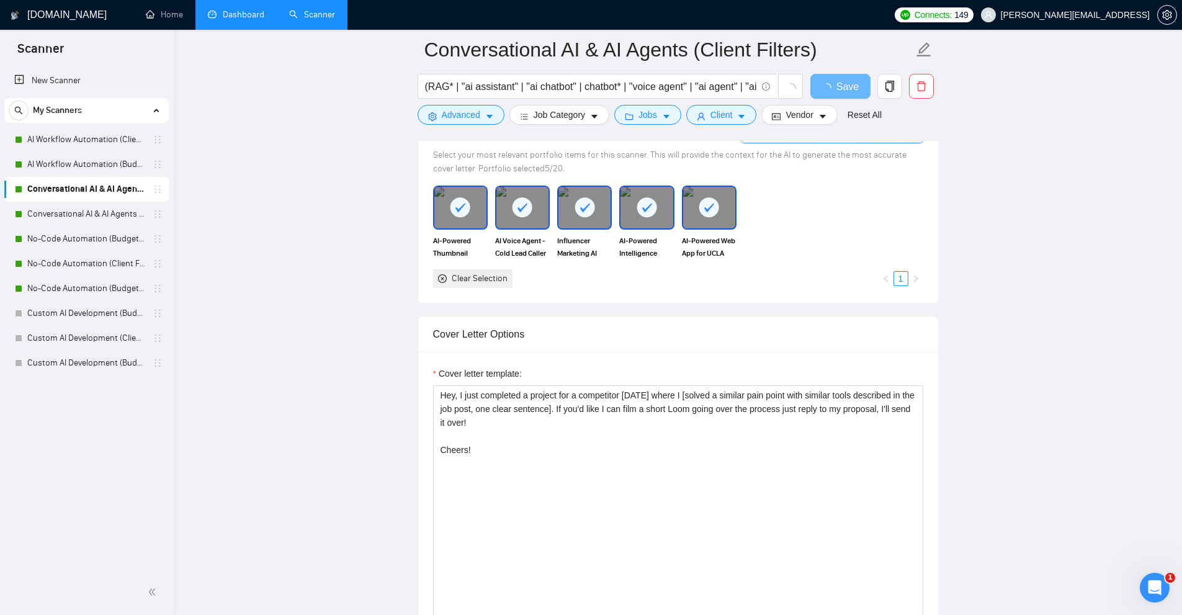
scroll to position [1179, 0]
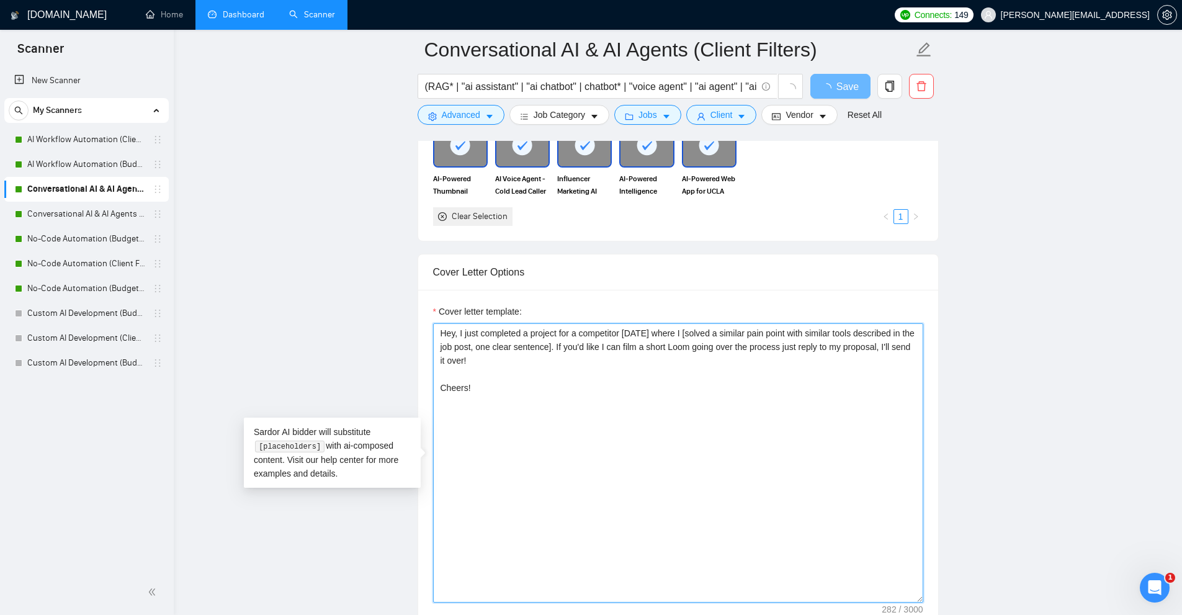
drag, startPoint x: 707, startPoint y: 388, endPoint x: 316, endPoint y: 256, distance: 412.2
click at [316, 256] on main "Conversational AI & AI Agents (Client Filters) (RAG* | "ai assistant" | "ai cha…" at bounding box center [678, 535] width 968 height 3329
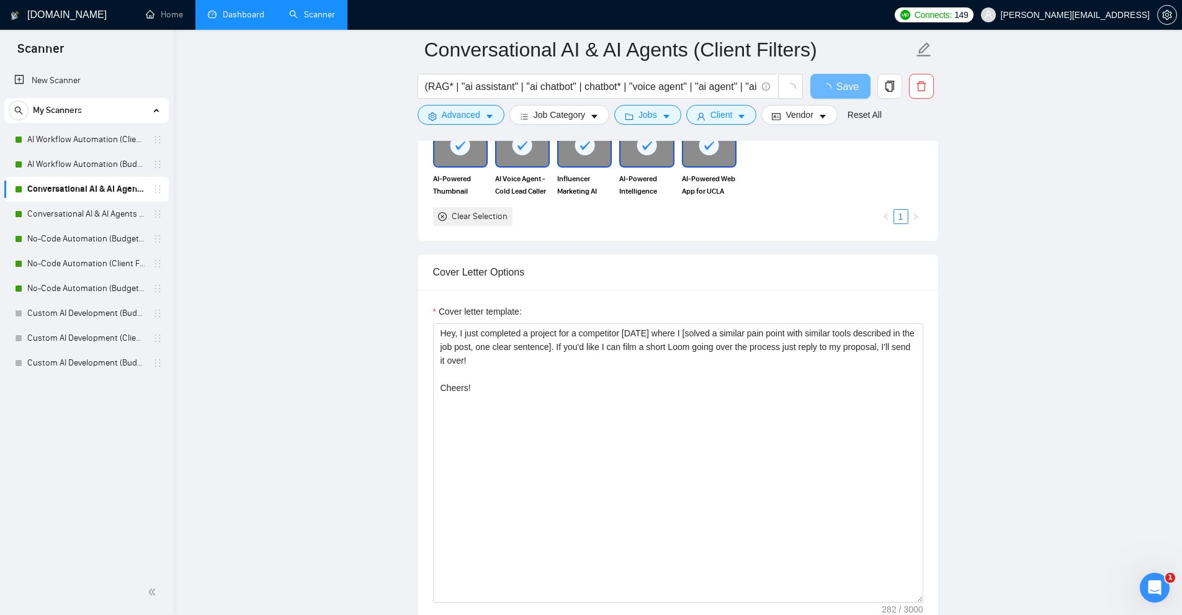
click at [229, 20] on link "Dashboard" at bounding box center [236, 14] width 56 height 11
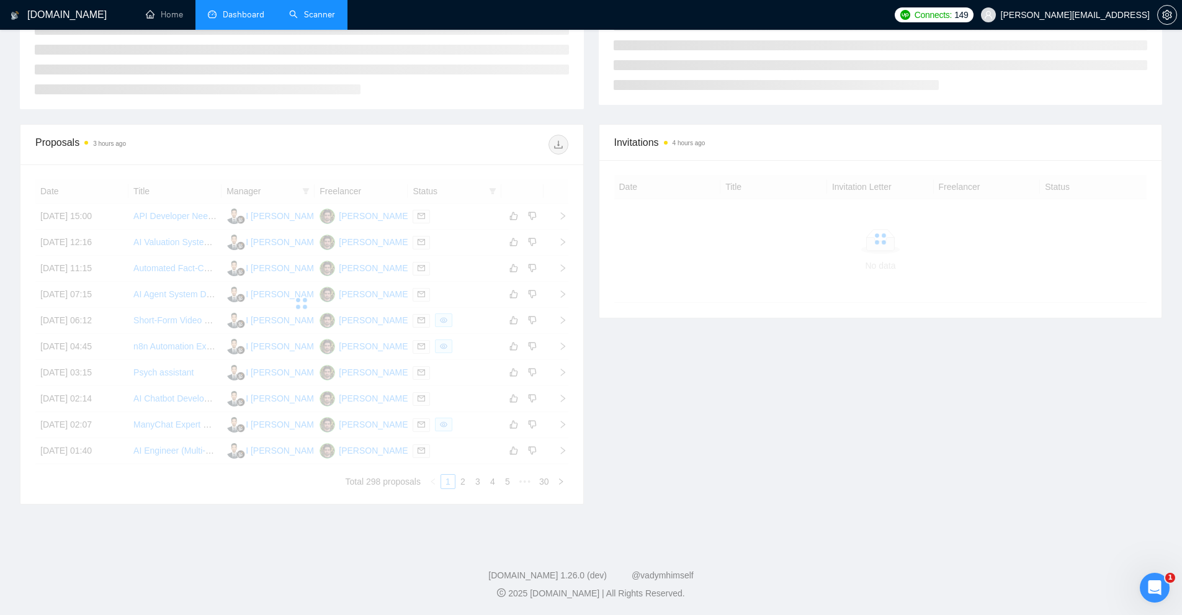
scroll to position [128, 0]
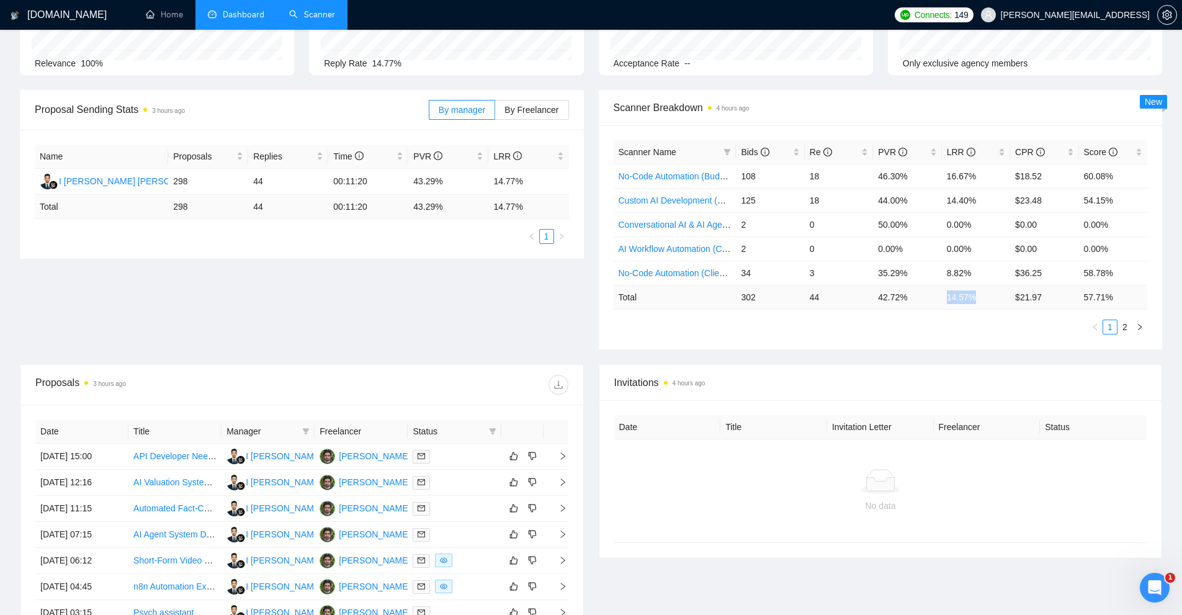
drag, startPoint x: 966, startPoint y: 295, endPoint x: 940, endPoint y: 295, distance: 26.1
click at [940, 295] on tr "Total 302 44 42.72 % 14.57 % $ 21.97 57.71 %" at bounding box center [881, 297] width 534 height 24
drag, startPoint x: 681, startPoint y: 176, endPoint x: 790, endPoint y: 189, distance: 110.0
click at [683, 175] on link "No-Code Automation (Budget Filters W4, Aug)" at bounding box center [707, 176] width 177 height 10
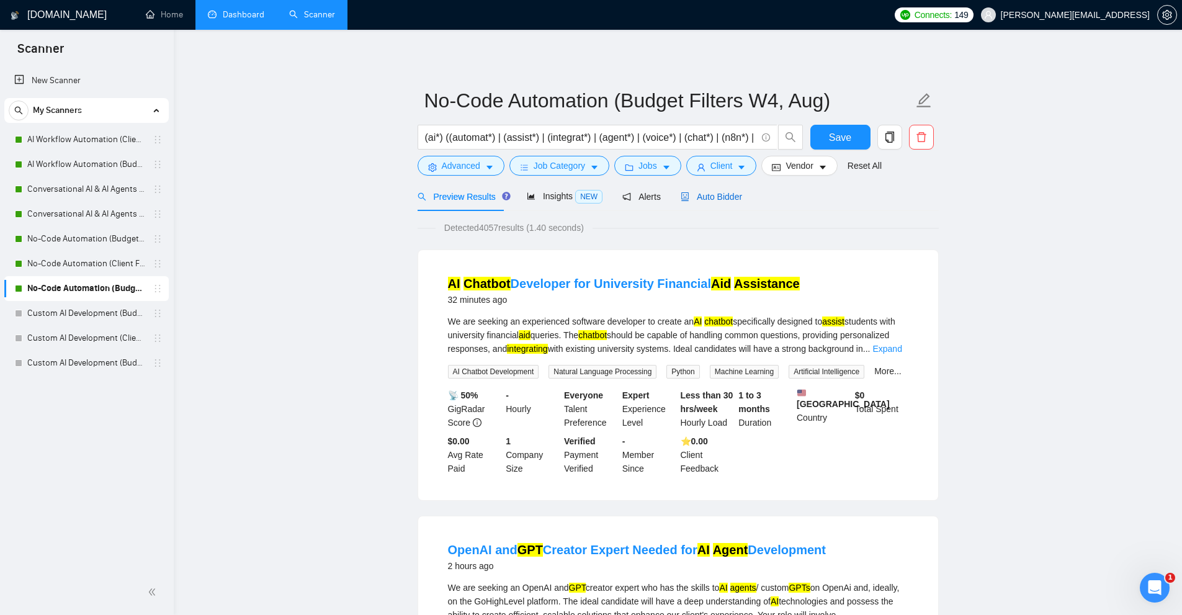
click at [701, 199] on span "Auto Bidder" at bounding box center [711, 197] width 61 height 10
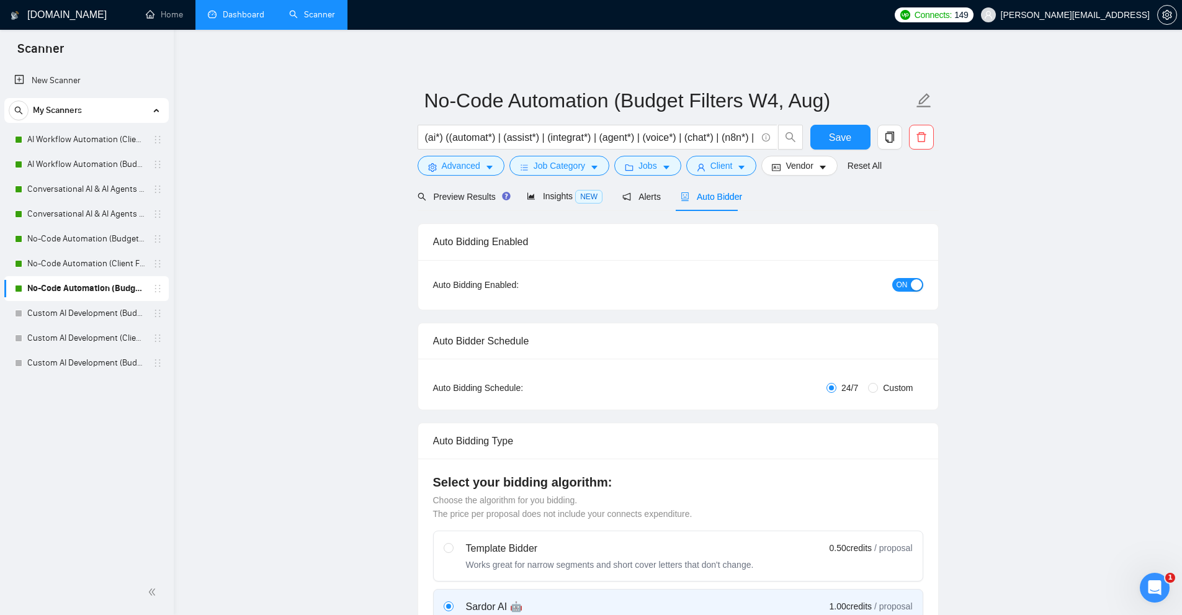
checkbox input "true"
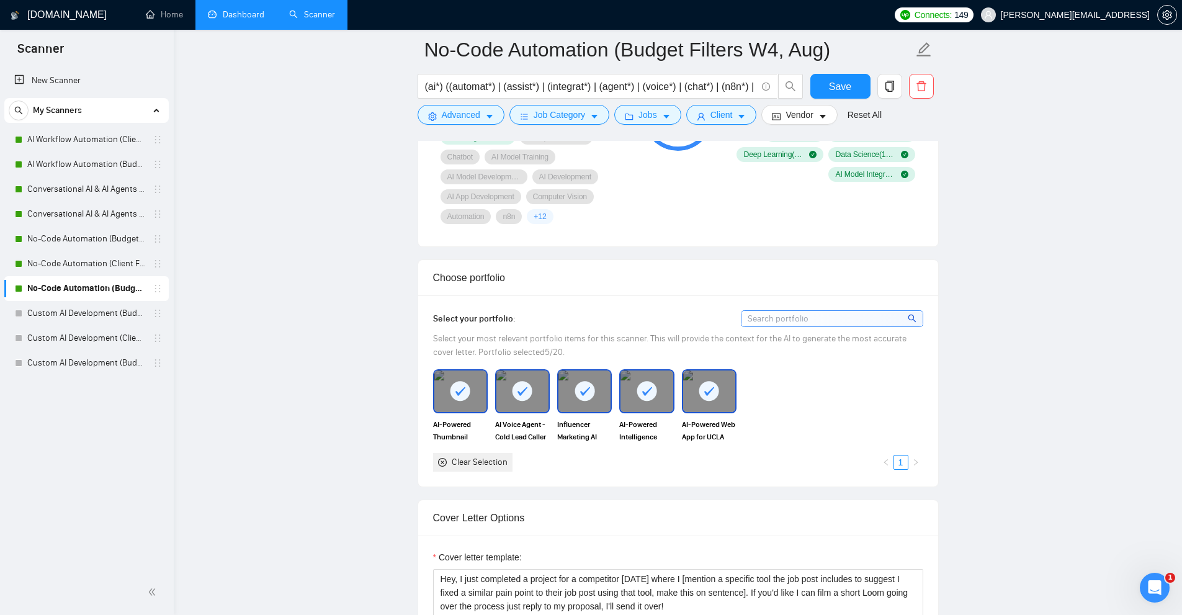
scroll to position [1365, 0]
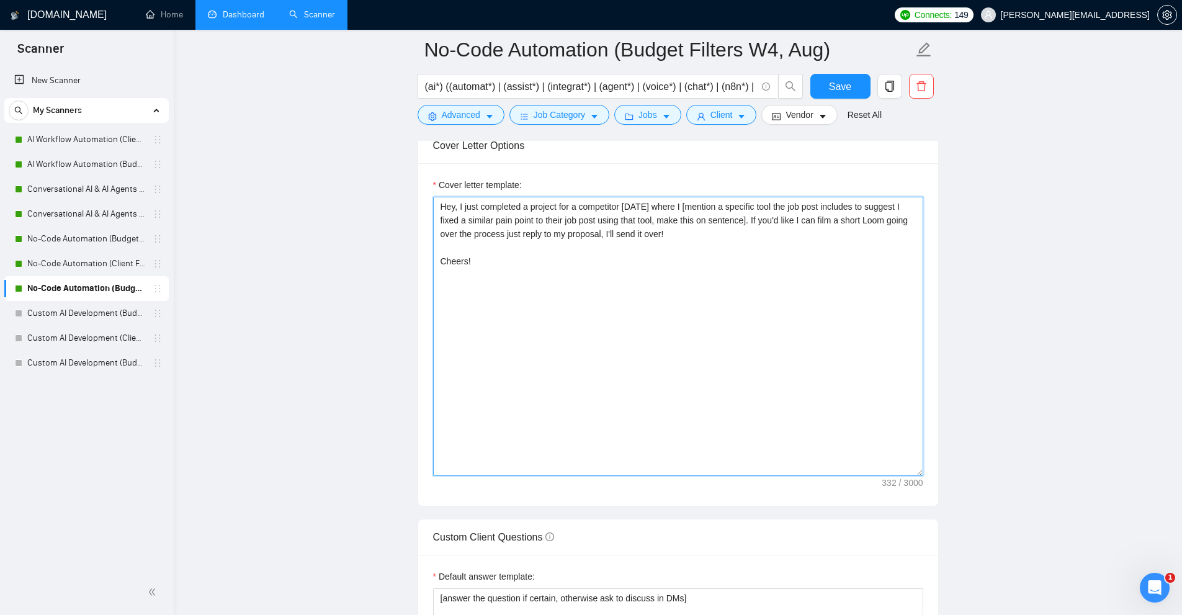
click at [729, 282] on textarea "Hey, I just completed a project for a competitor two weeks ago where I [mention…" at bounding box center [678, 336] width 490 height 279
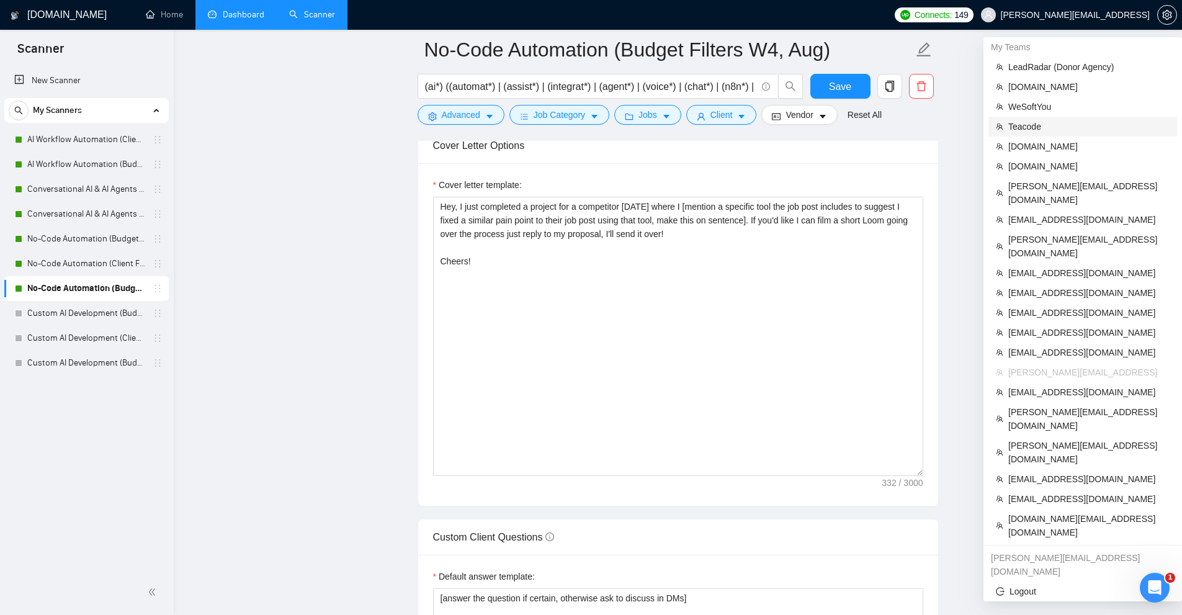
drag, startPoint x: 1050, startPoint y: 144, endPoint x: 743, endPoint y: 73, distance: 315.1
click at [1050, 144] on span "[DOMAIN_NAME]" at bounding box center [1088, 147] width 161 height 14
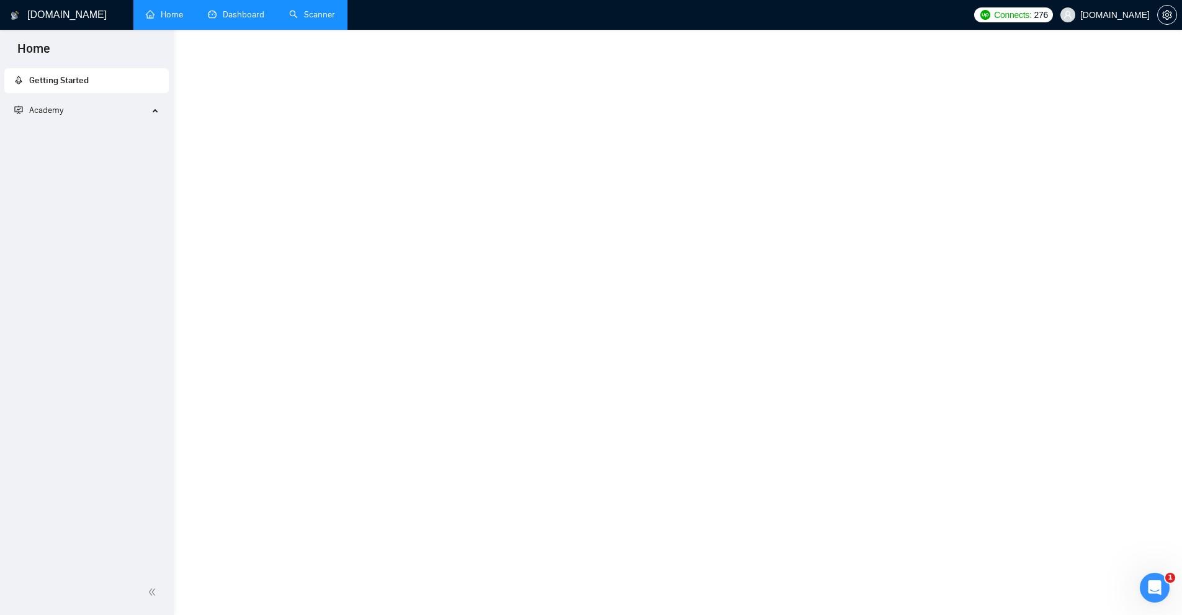
scroll to position [360, 0]
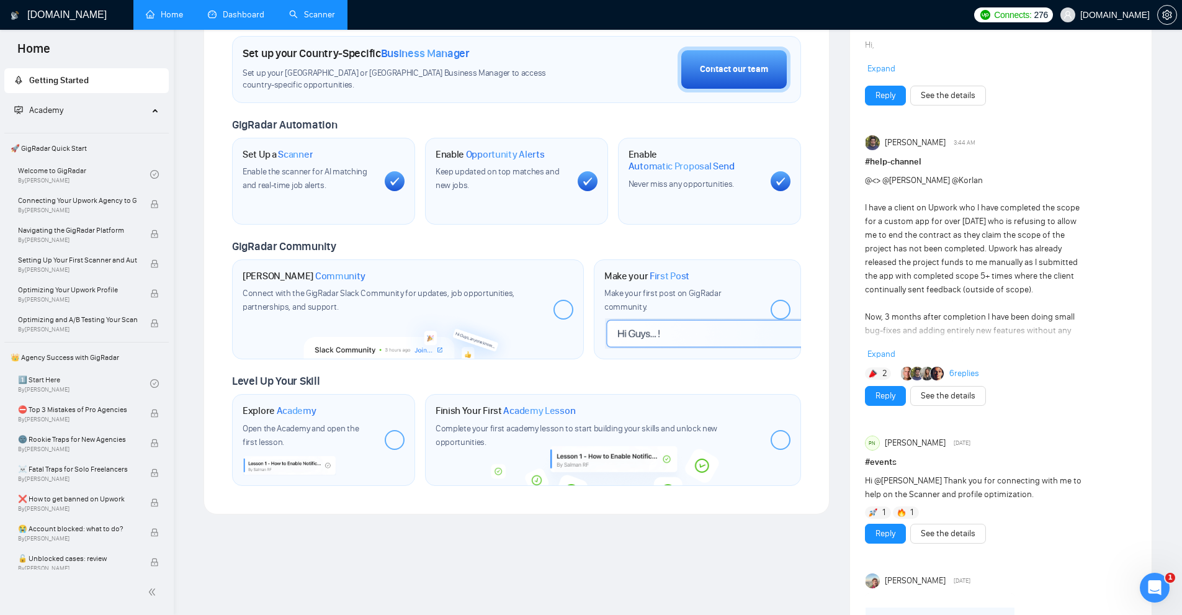
click at [324, 9] on link "Scanner" at bounding box center [312, 14] width 46 height 11
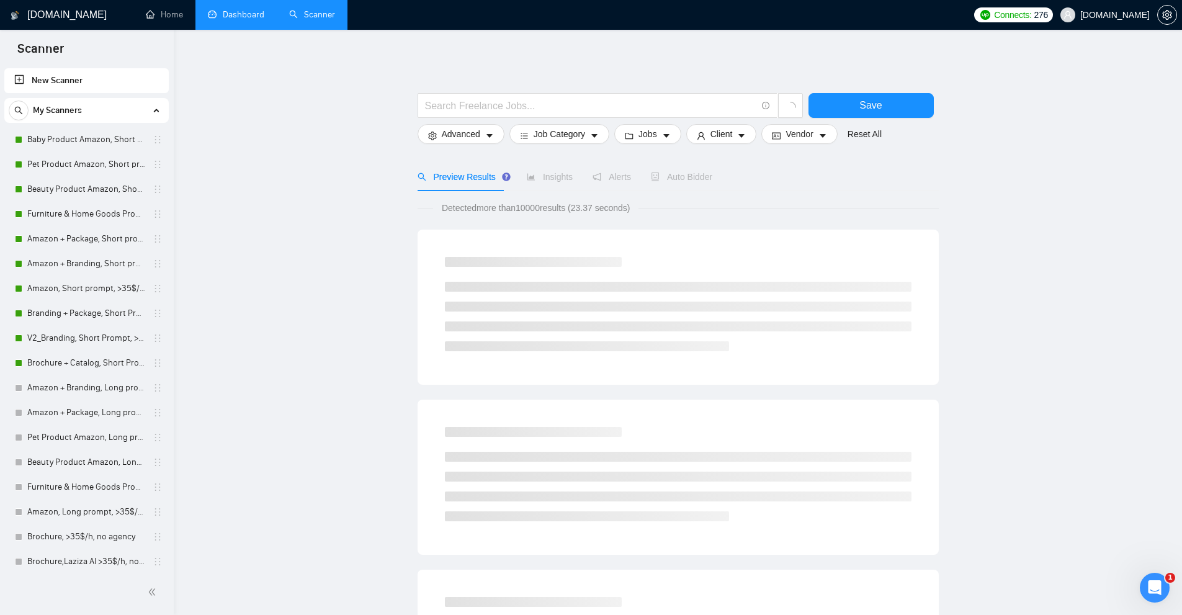
click at [255, 13] on link "Dashboard" at bounding box center [236, 14] width 56 height 11
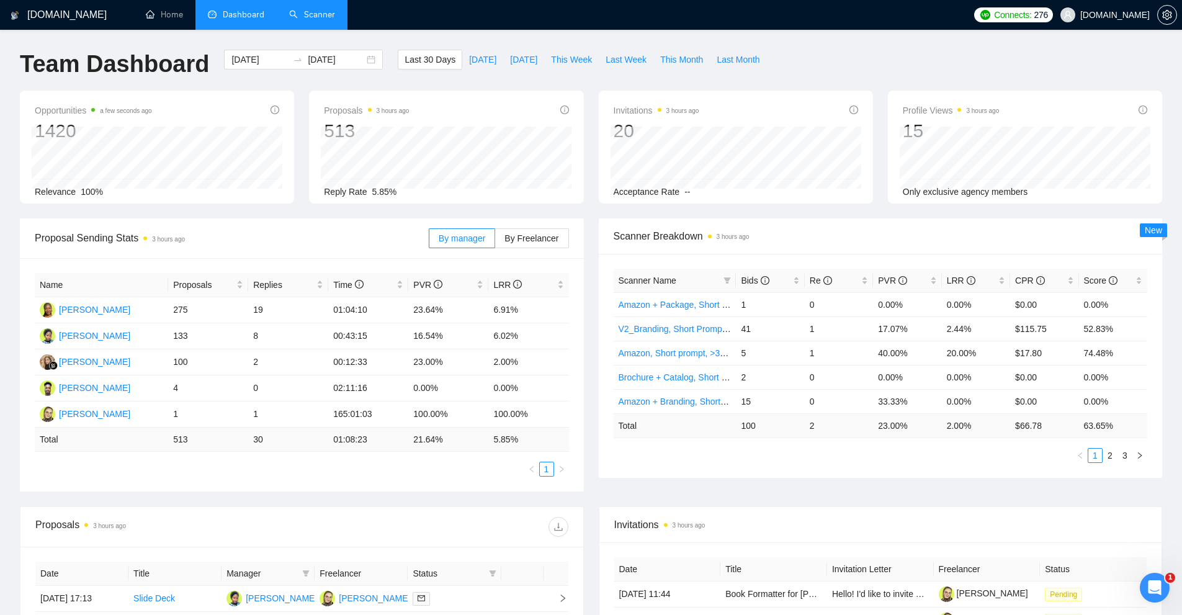
scroll to position [310, 0]
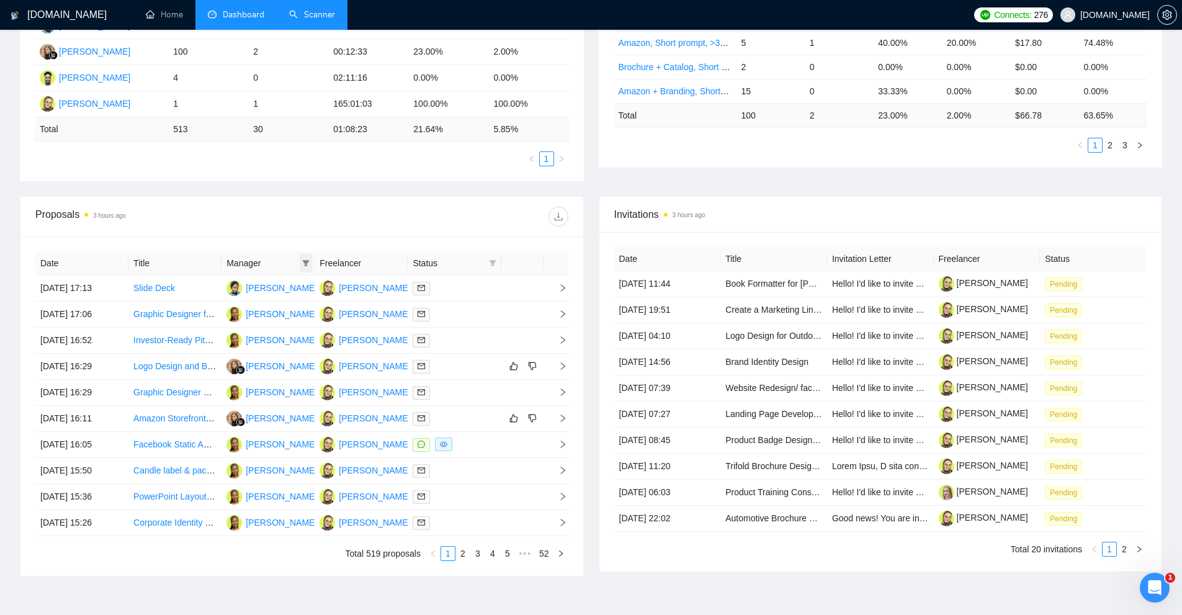
click at [305, 261] on icon "filter" at bounding box center [306, 263] width 7 height 6
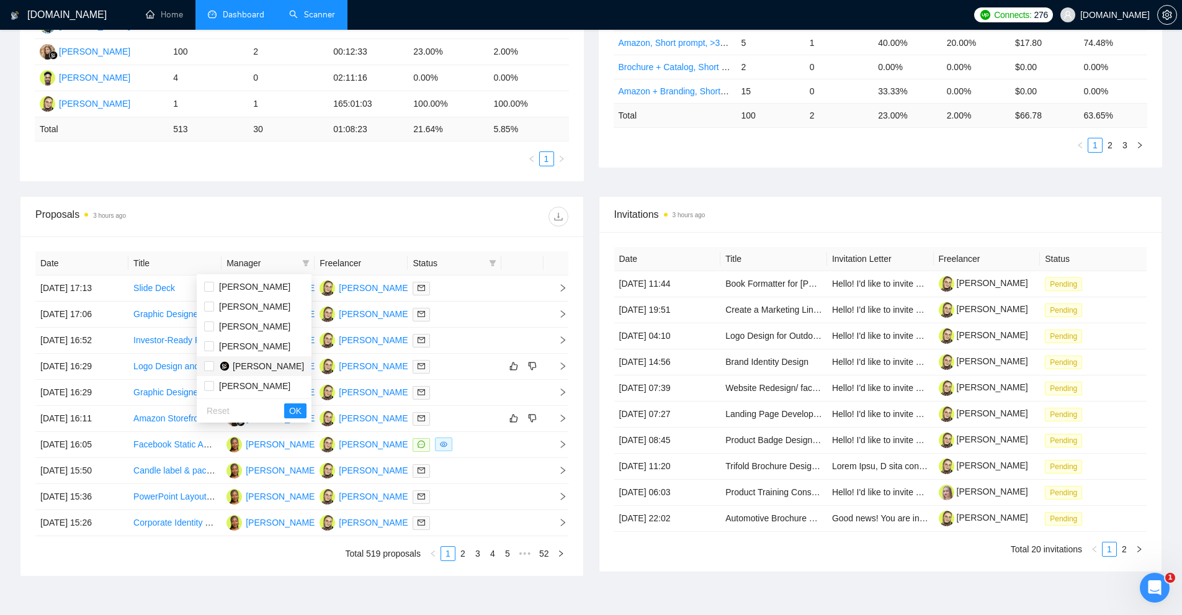
click at [241, 365] on span "[PERSON_NAME]" at bounding box center [268, 366] width 71 height 10
checkbox input "true"
click at [294, 408] on span "OK" at bounding box center [295, 411] width 12 height 14
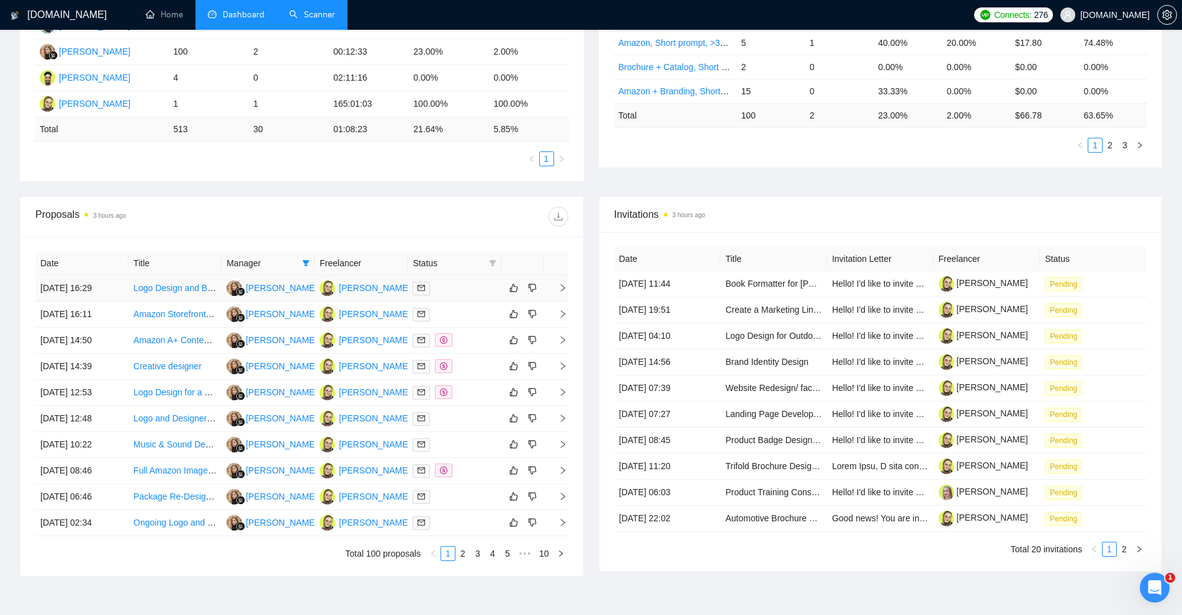
click at [457, 290] on div at bounding box center [454, 288] width 83 height 14
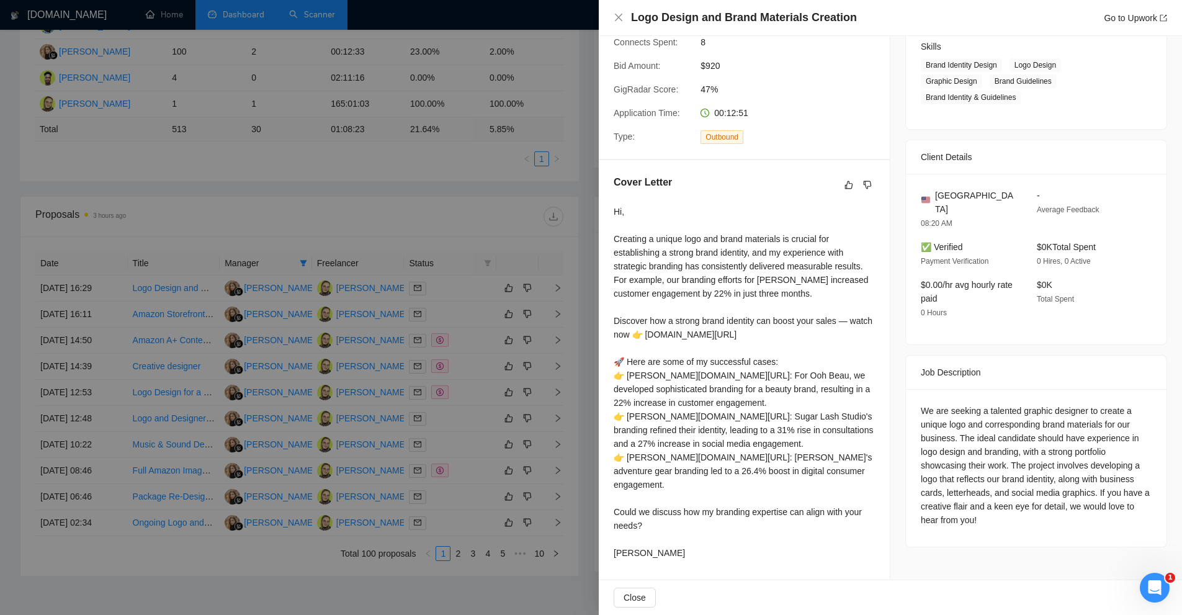
scroll to position [382, 0]
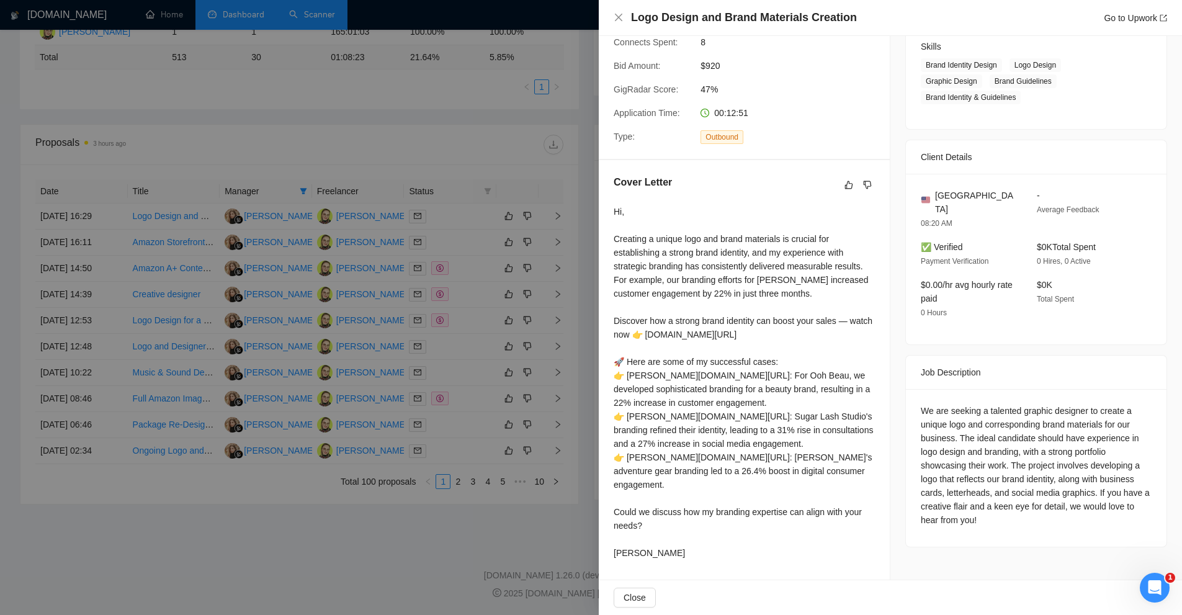
click at [448, 313] on div at bounding box center [591, 307] width 1182 height 615
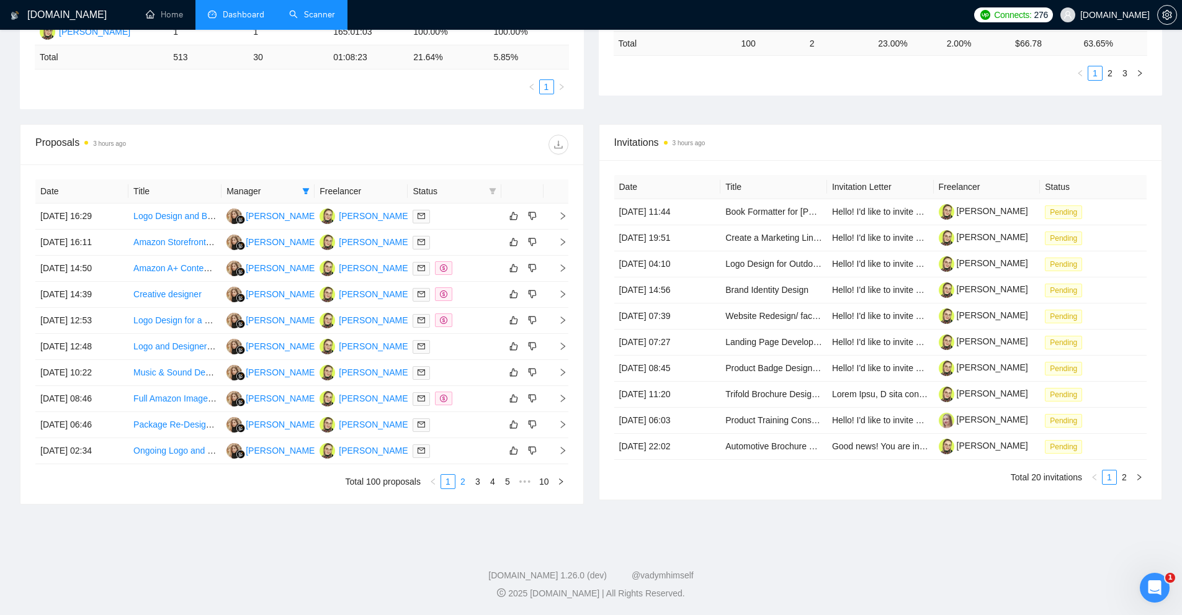
click at [462, 480] on link "2" at bounding box center [463, 482] width 14 height 14
click at [465, 272] on div at bounding box center [454, 268] width 83 height 14
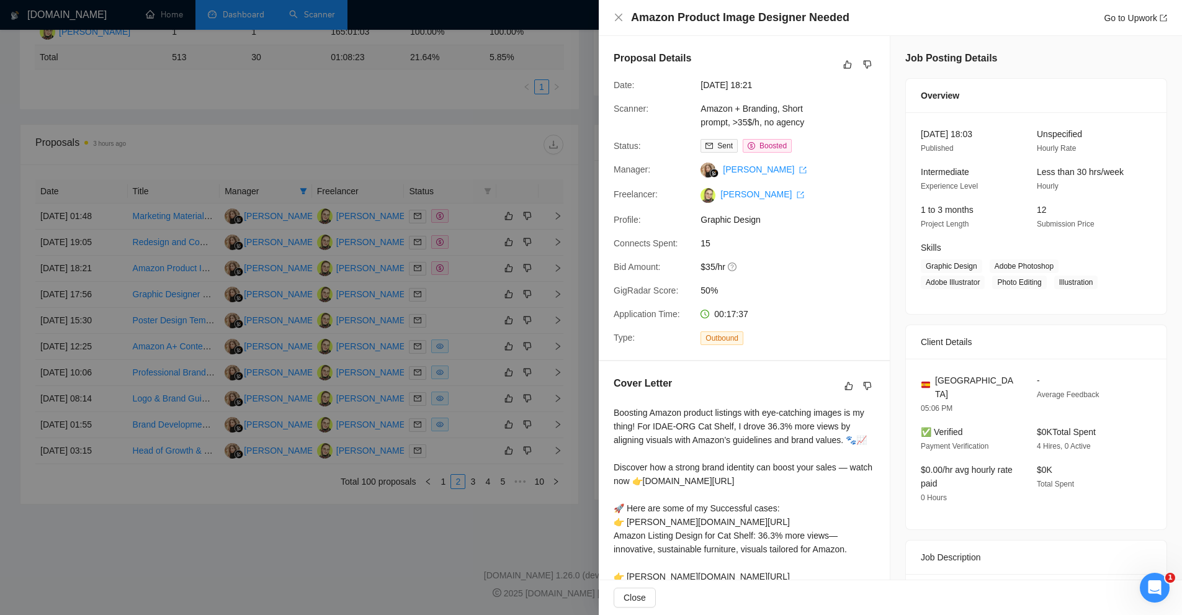
scroll to position [173, 0]
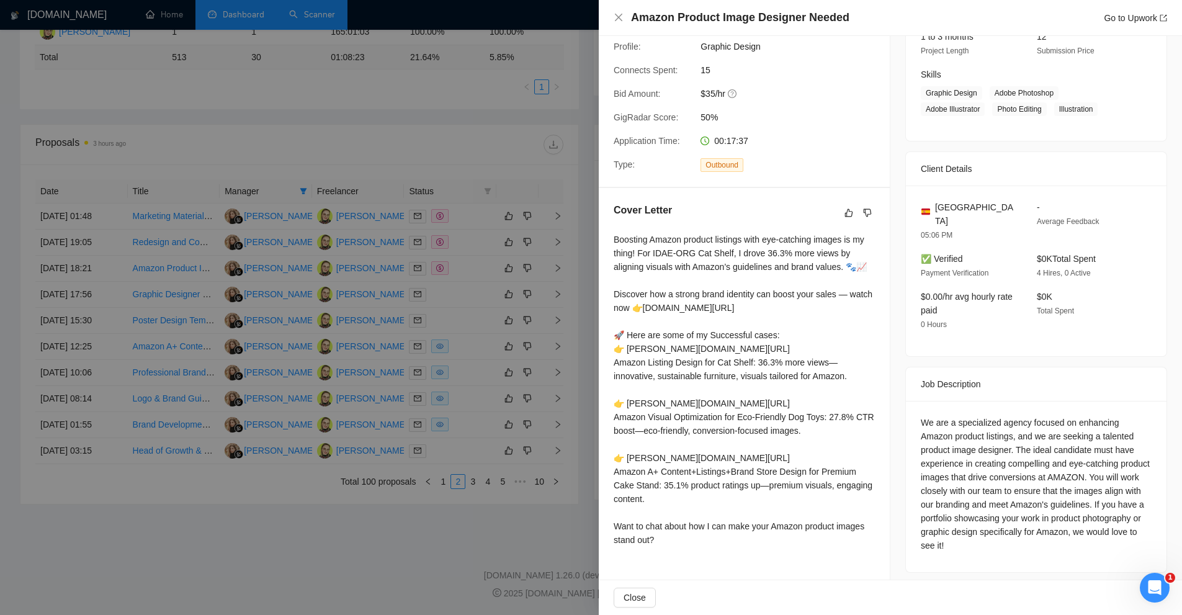
click at [495, 265] on div at bounding box center [591, 307] width 1182 height 615
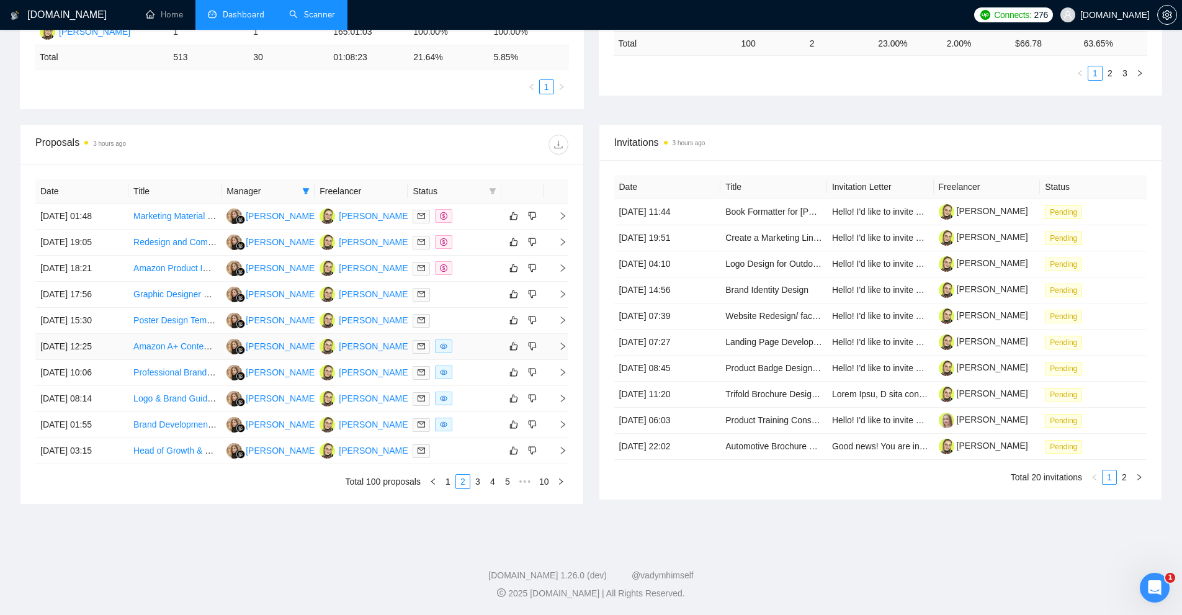
click at [479, 352] on div at bounding box center [454, 346] width 83 height 14
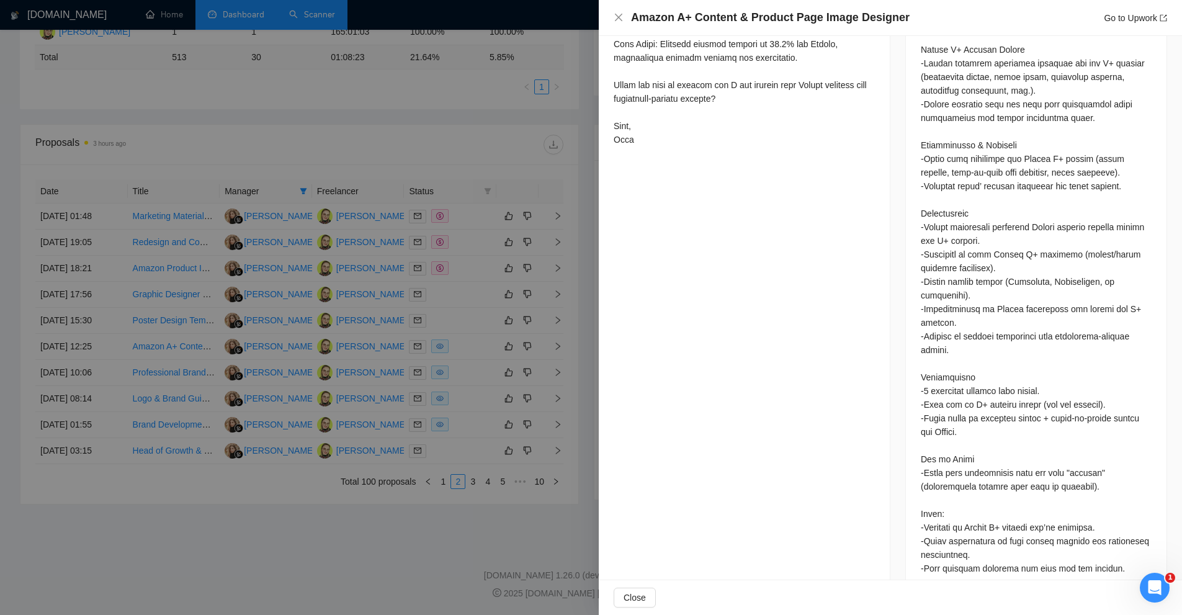
scroll to position [310, 0]
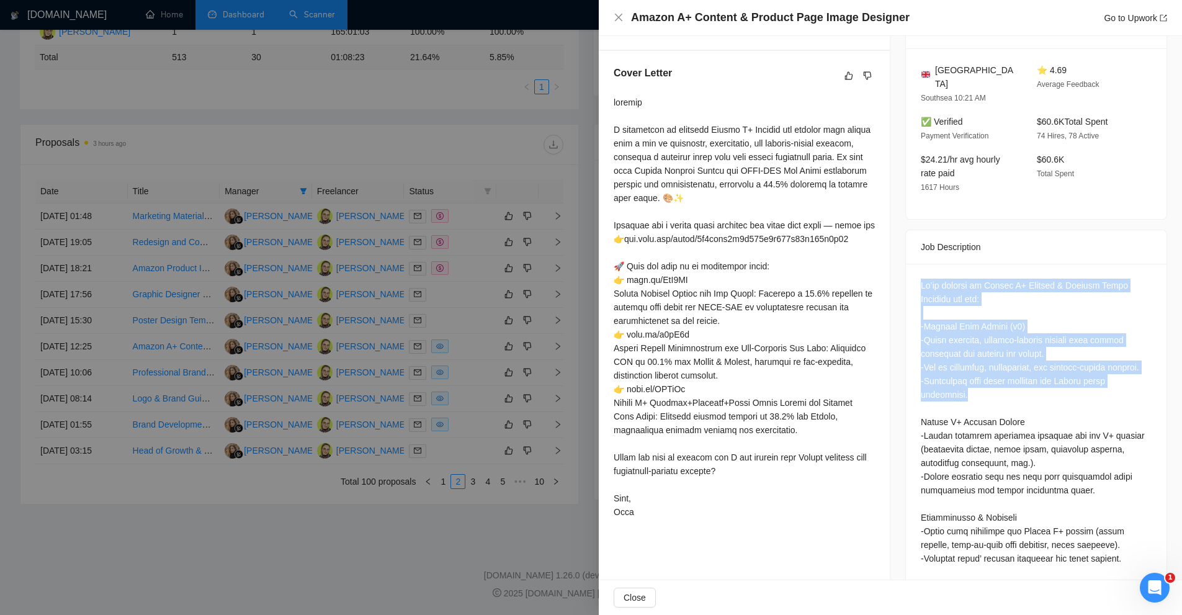
drag, startPoint x: 906, startPoint y: 264, endPoint x: 1065, endPoint y: 372, distance: 192.0
click at [1065, 372] on div at bounding box center [1036, 616] width 261 height 704
click at [1065, 372] on div at bounding box center [1036, 613] width 231 height 669
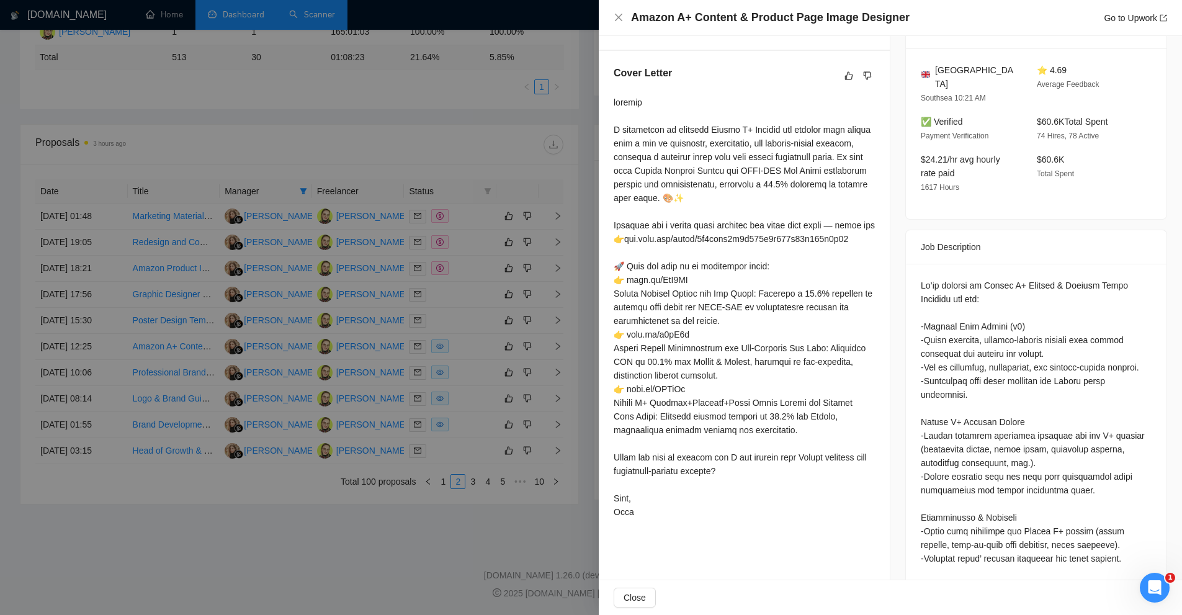
click at [744, 312] on div at bounding box center [744, 307] width 261 height 423
click at [829, 346] on div at bounding box center [744, 307] width 261 height 423
click at [958, 289] on div at bounding box center [1036, 613] width 231 height 669
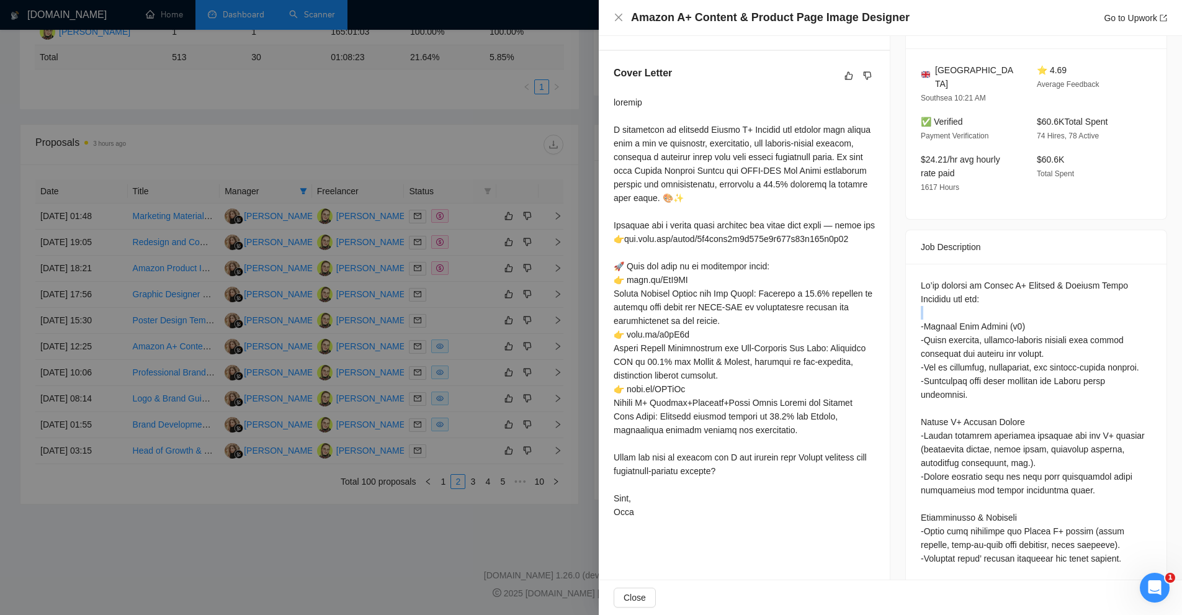
click at [958, 289] on div at bounding box center [1036, 613] width 231 height 669
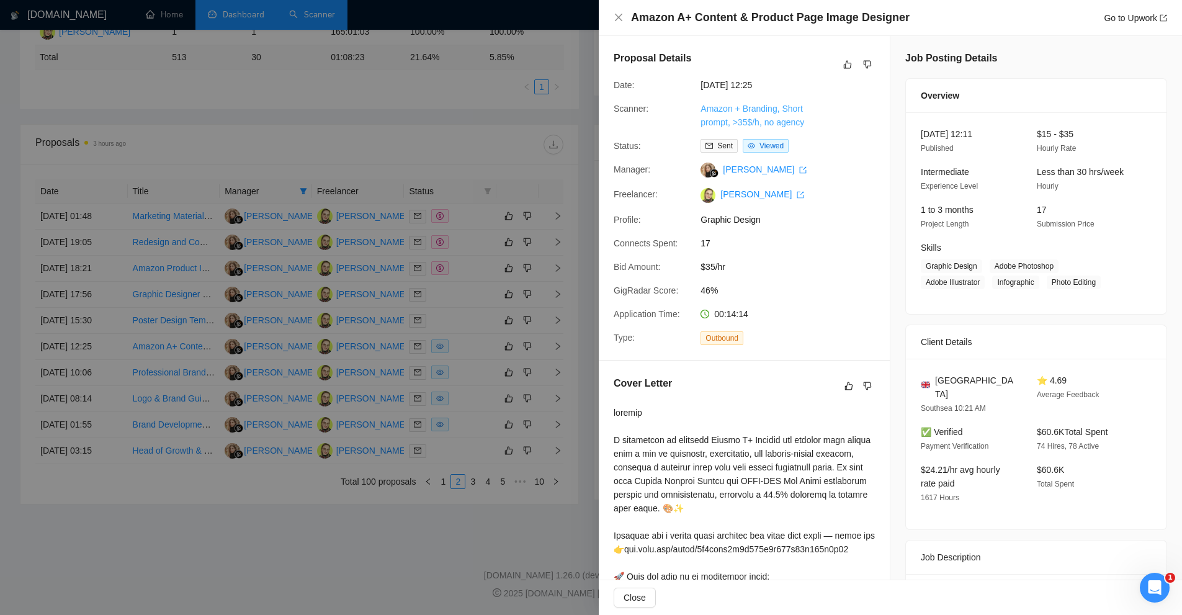
scroll to position [372, 0]
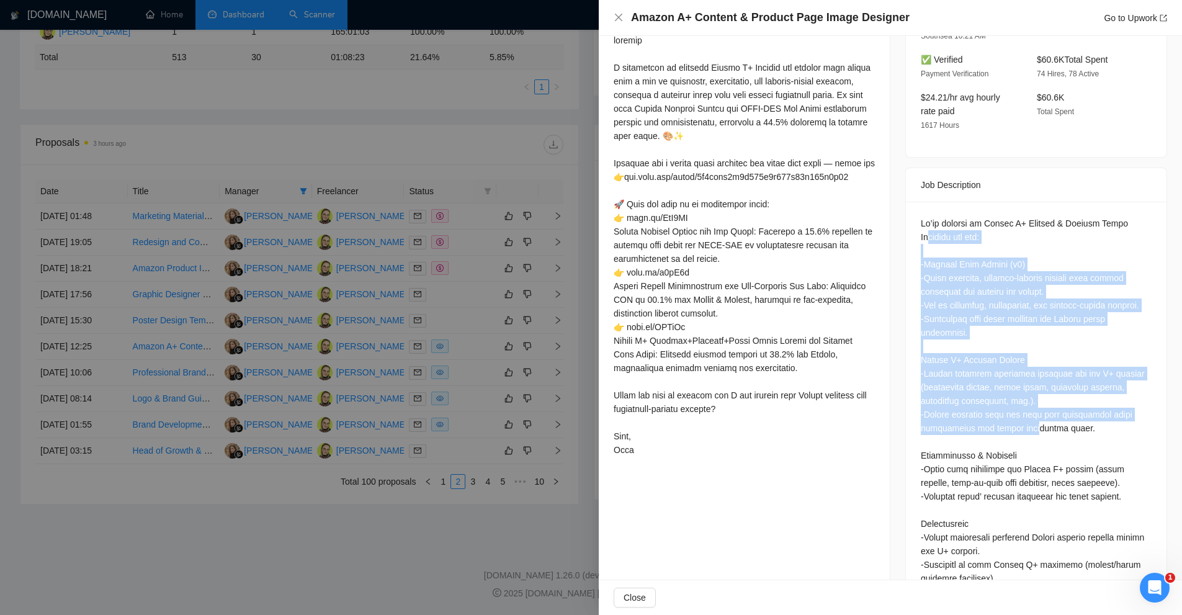
drag, startPoint x: 927, startPoint y: 226, endPoint x: 1019, endPoint y: 420, distance: 214.2
click at [1019, 420] on div at bounding box center [1036, 551] width 231 height 669
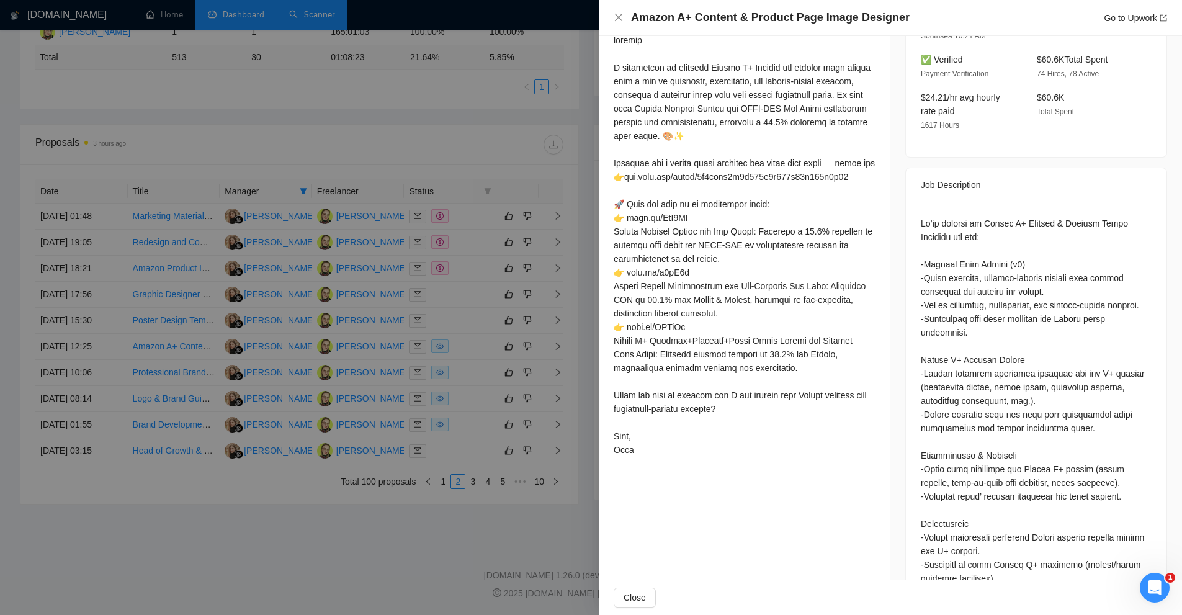
scroll to position [682, 0]
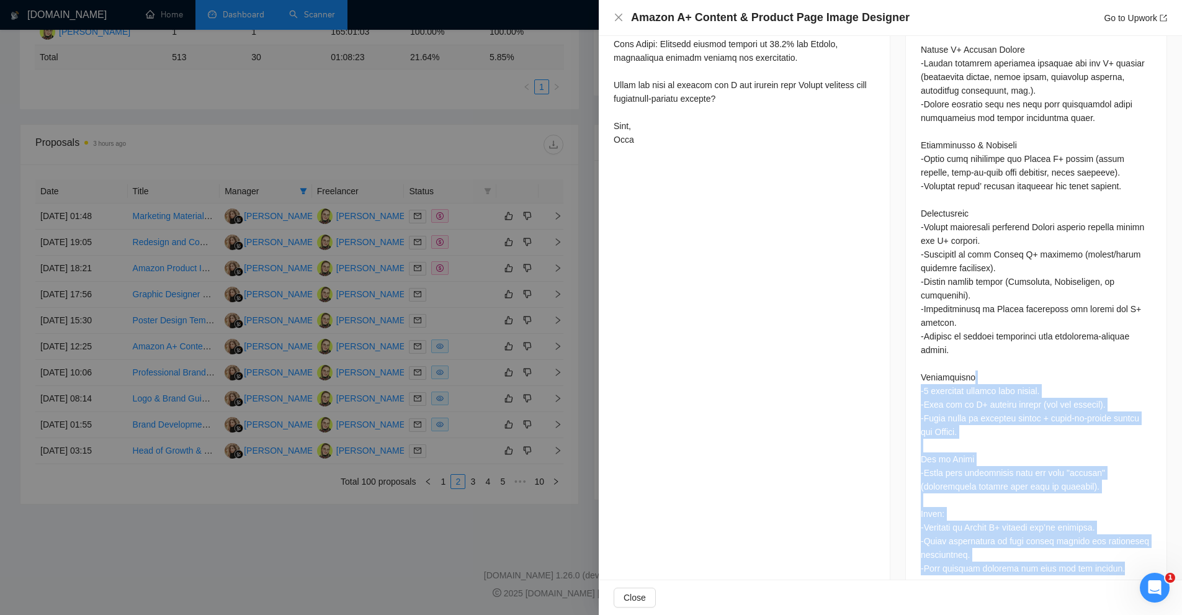
drag, startPoint x: 1109, startPoint y: 540, endPoint x: 1052, endPoint y: 352, distance: 196.6
click at [1052, 352] on div at bounding box center [1036, 240] width 231 height 669
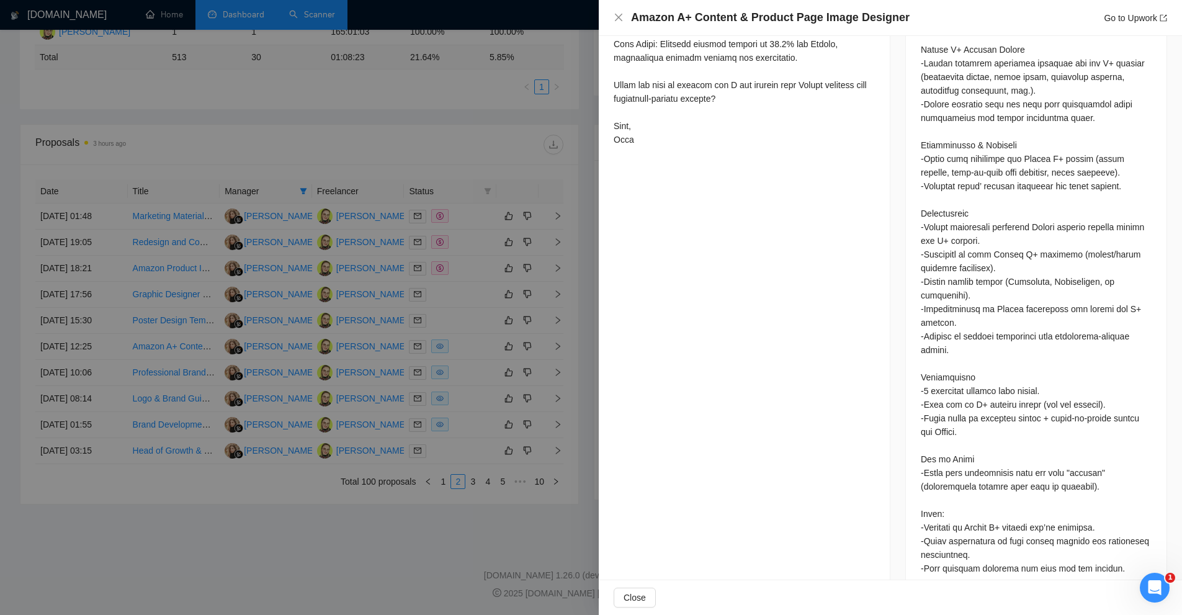
scroll to position [372, 0]
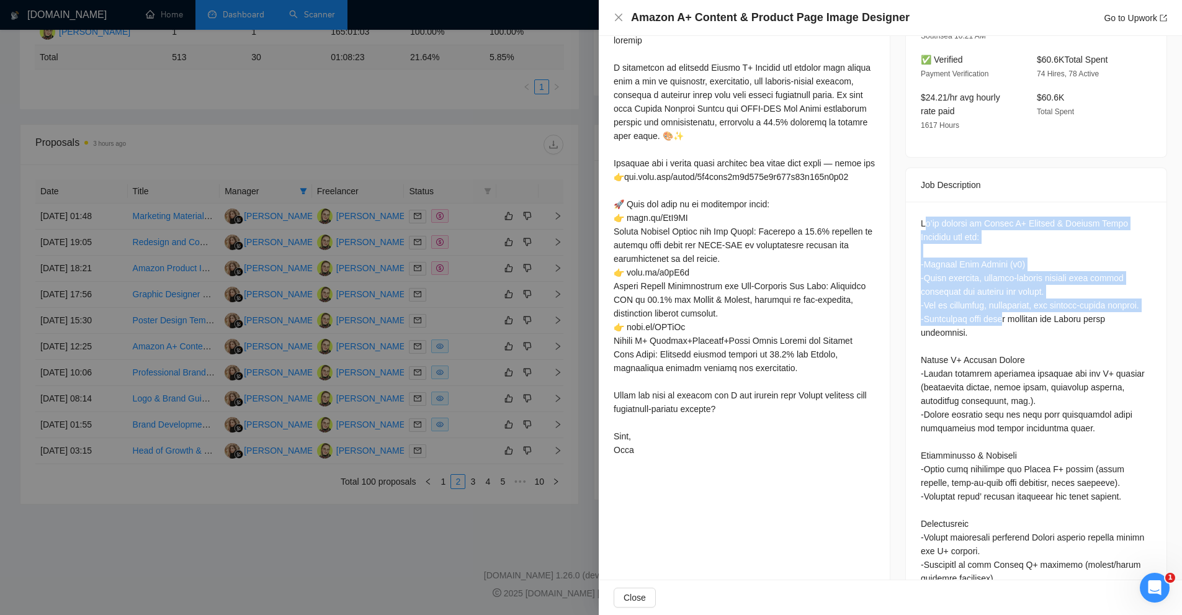
drag, startPoint x: 922, startPoint y: 202, endPoint x: 1017, endPoint y: 337, distance: 165.7
click at [1011, 328] on div at bounding box center [1036, 554] width 261 height 704
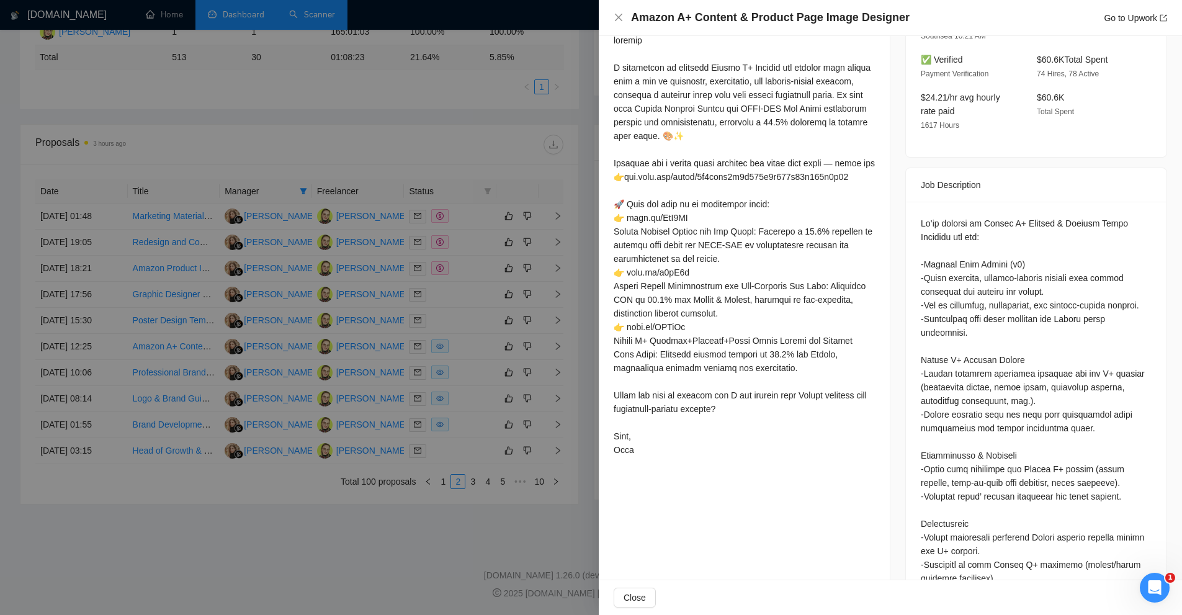
click at [1017, 338] on div at bounding box center [1036, 551] width 231 height 669
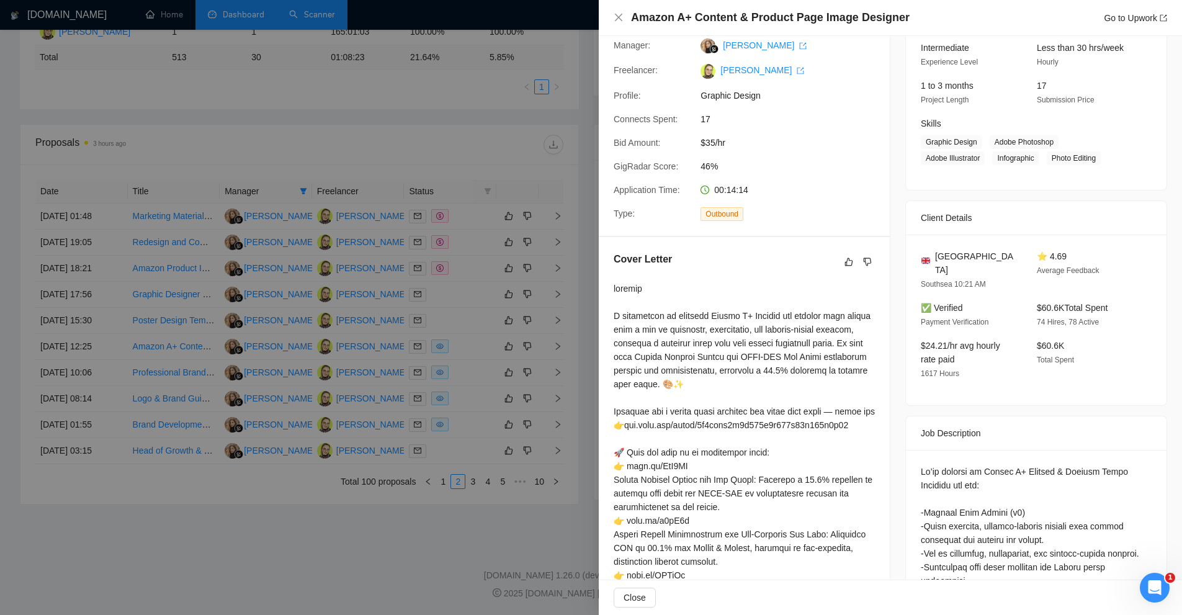
click at [771, 324] on div at bounding box center [744, 493] width 261 height 423
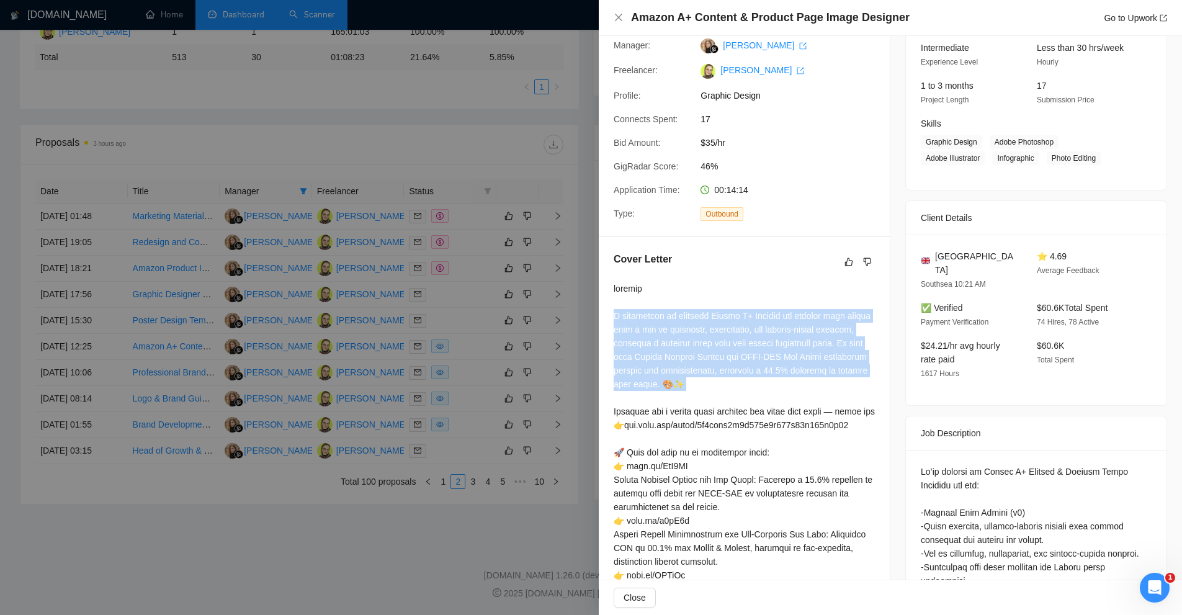
click at [771, 324] on div at bounding box center [744, 493] width 261 height 423
click at [808, 390] on div at bounding box center [744, 493] width 261 height 423
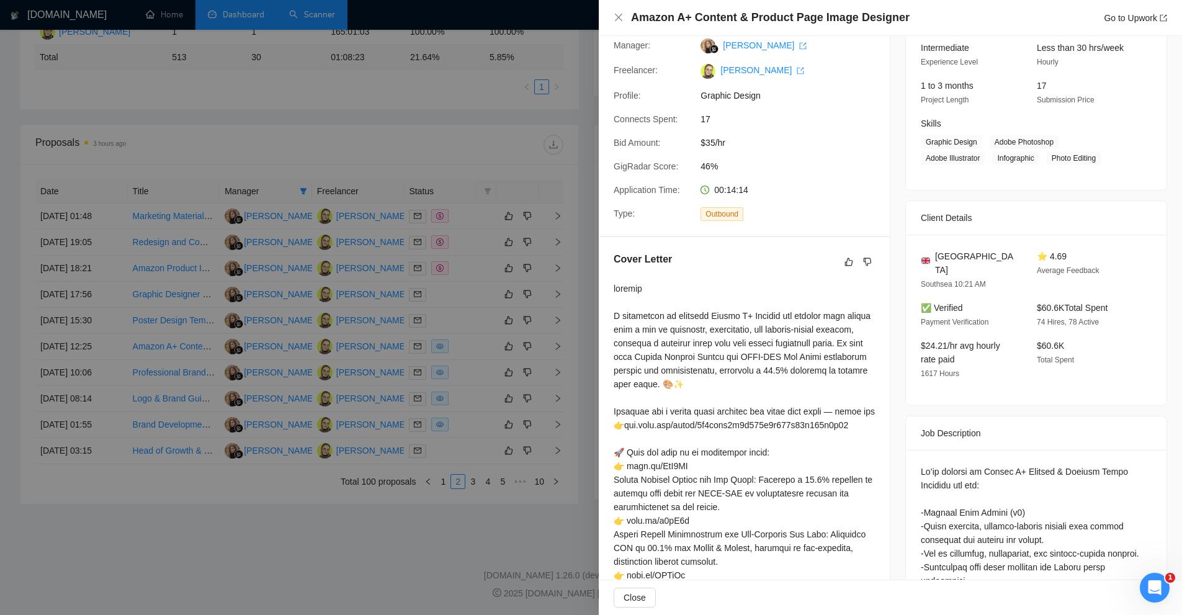
click at [736, 429] on div at bounding box center [744, 493] width 261 height 423
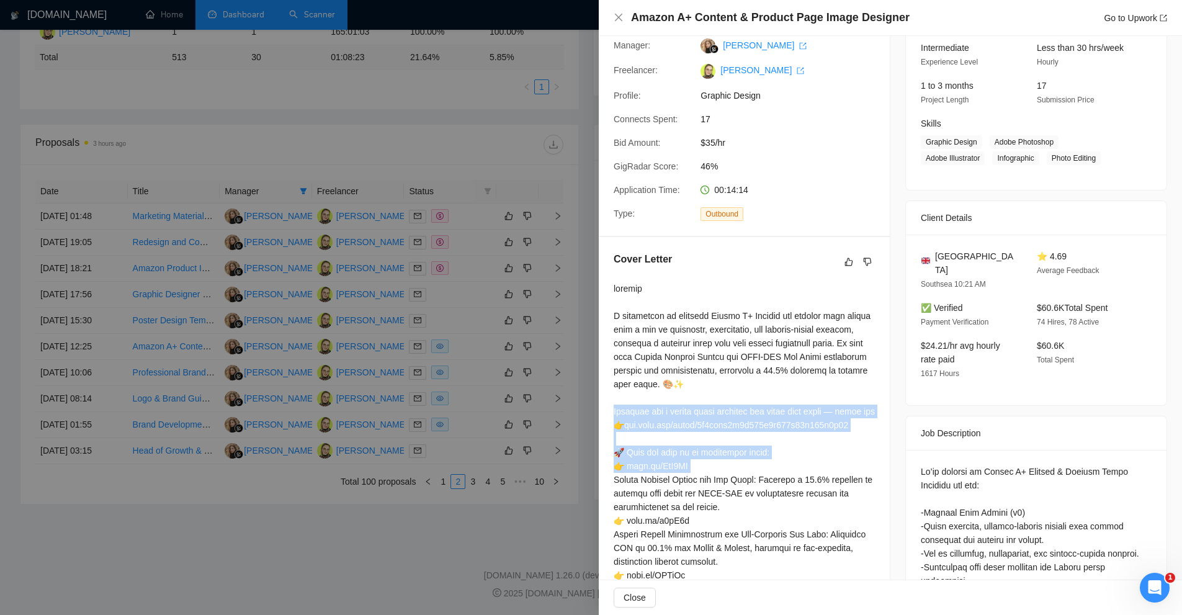
drag, startPoint x: 736, startPoint y: 429, endPoint x: 745, endPoint y: 479, distance: 50.5
click at [745, 479] on div at bounding box center [744, 493] width 261 height 423
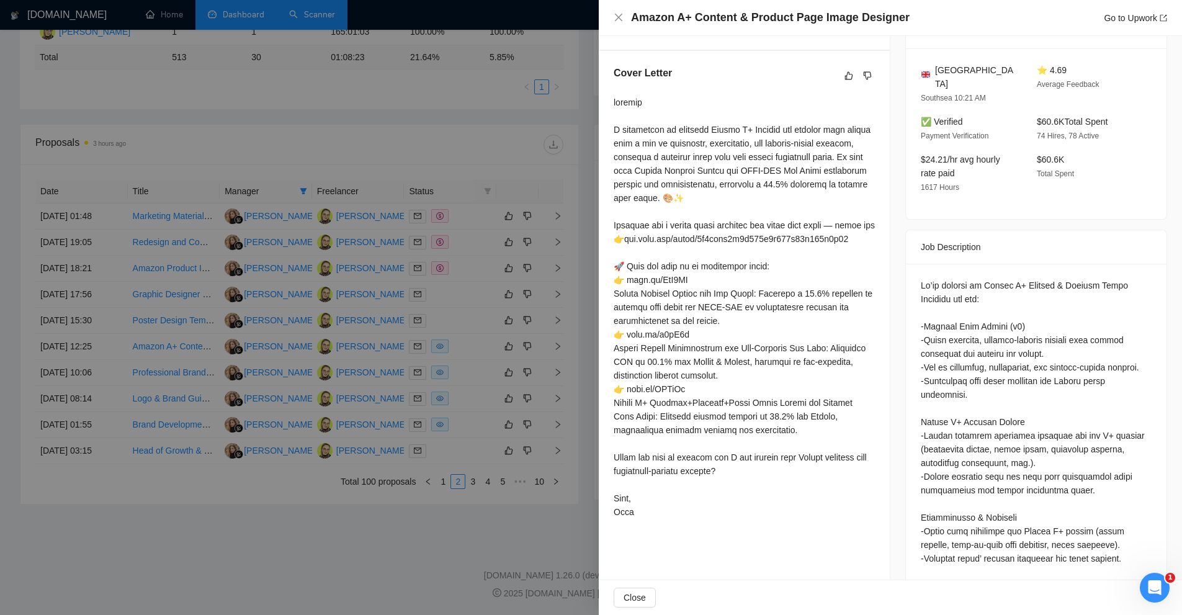
scroll to position [620, 0]
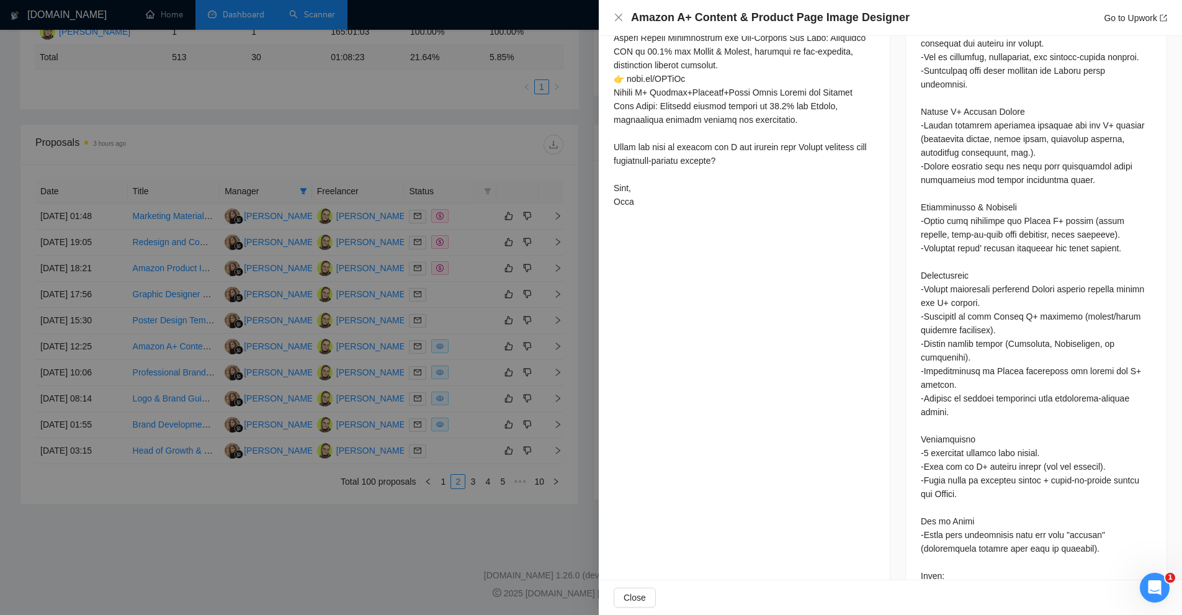
click at [787, 310] on div "Proposal Details Date: 08 Sep, 2025 12:25 Scanner: Amazon + Branding, Short pro…" at bounding box center [745, 44] width 292 height 1257
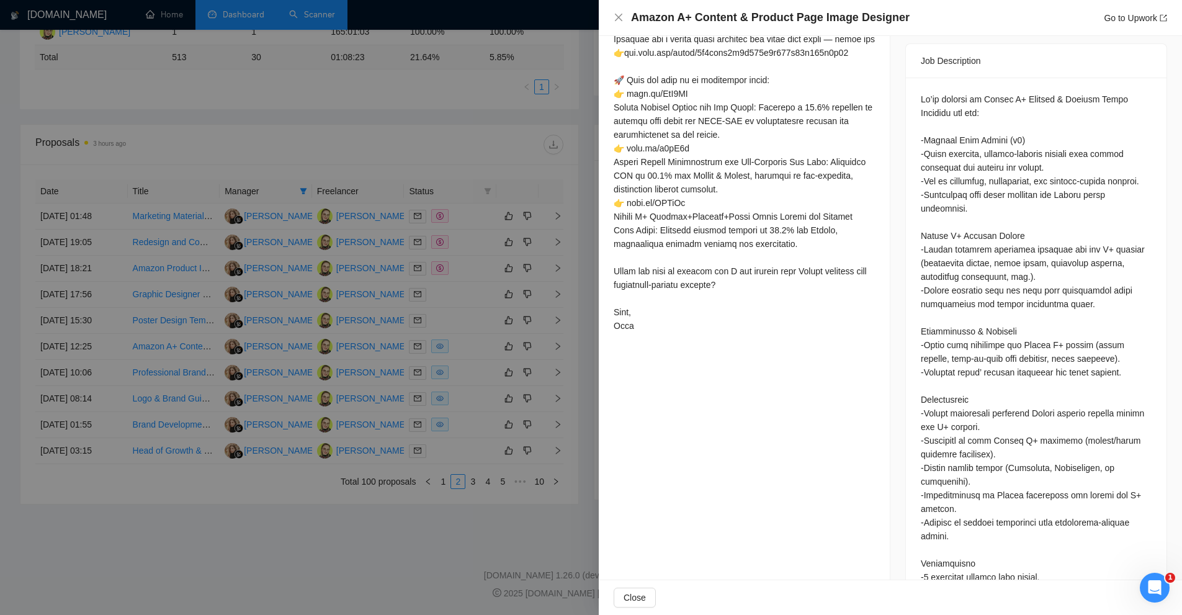
scroll to position [434, 0]
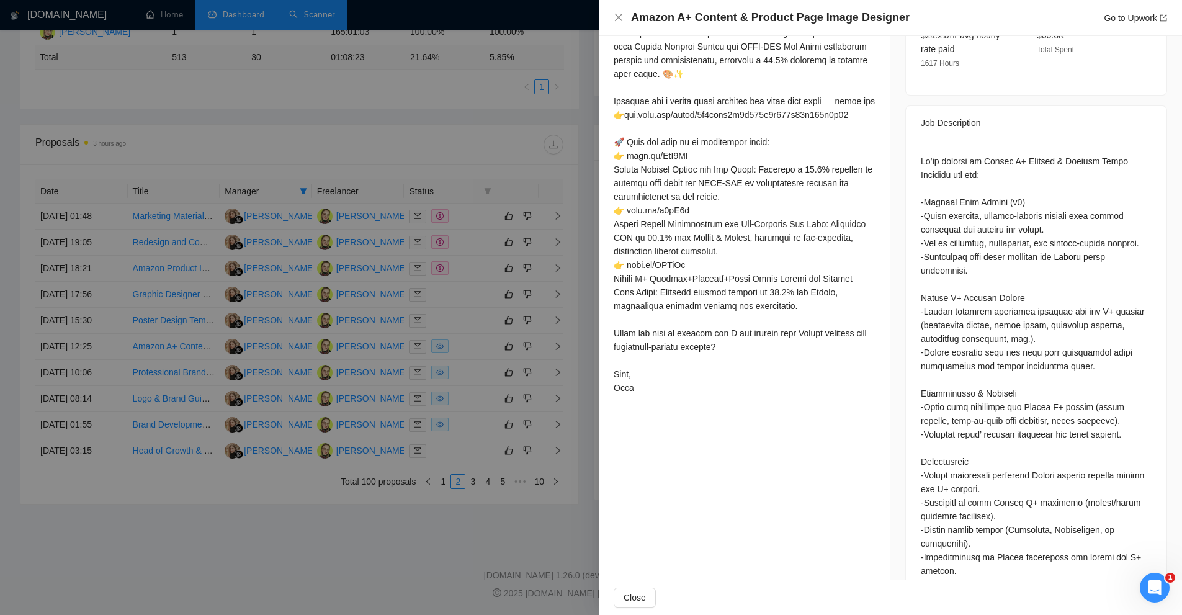
drag, startPoint x: 766, startPoint y: 269, endPoint x: 721, endPoint y: 449, distance: 185.5
click at [721, 449] on div "Proposal Details Date: 08 Sep, 2025 12:25 Scanner: Amazon + Branding, Short pro…" at bounding box center [745, 230] width 292 height 1257
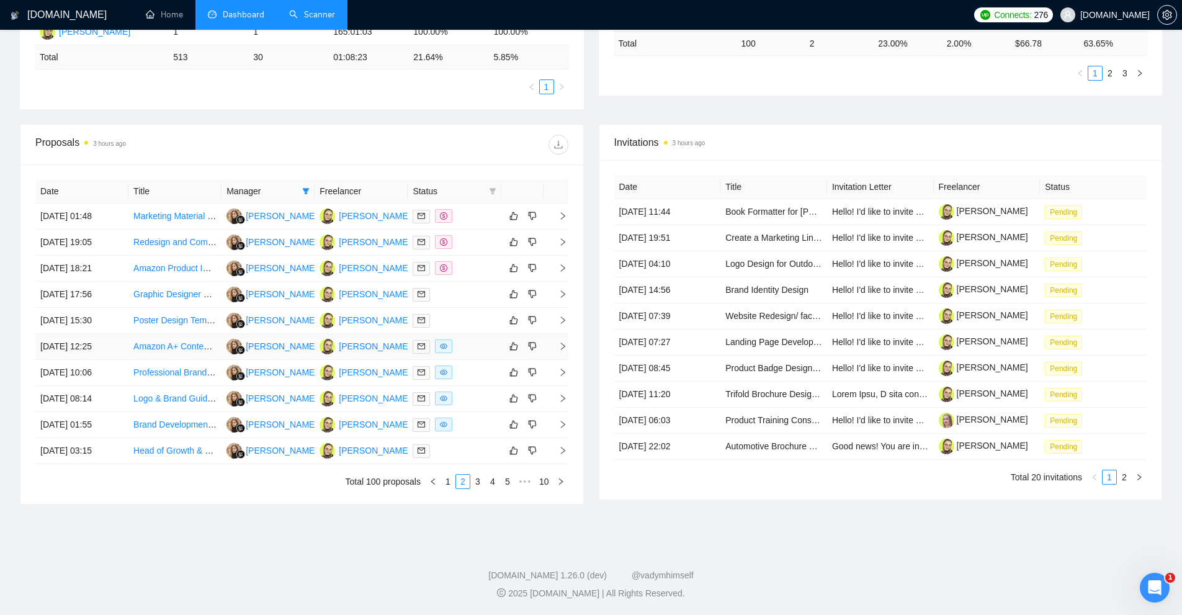
click at [473, 346] on div at bounding box center [454, 346] width 83 height 14
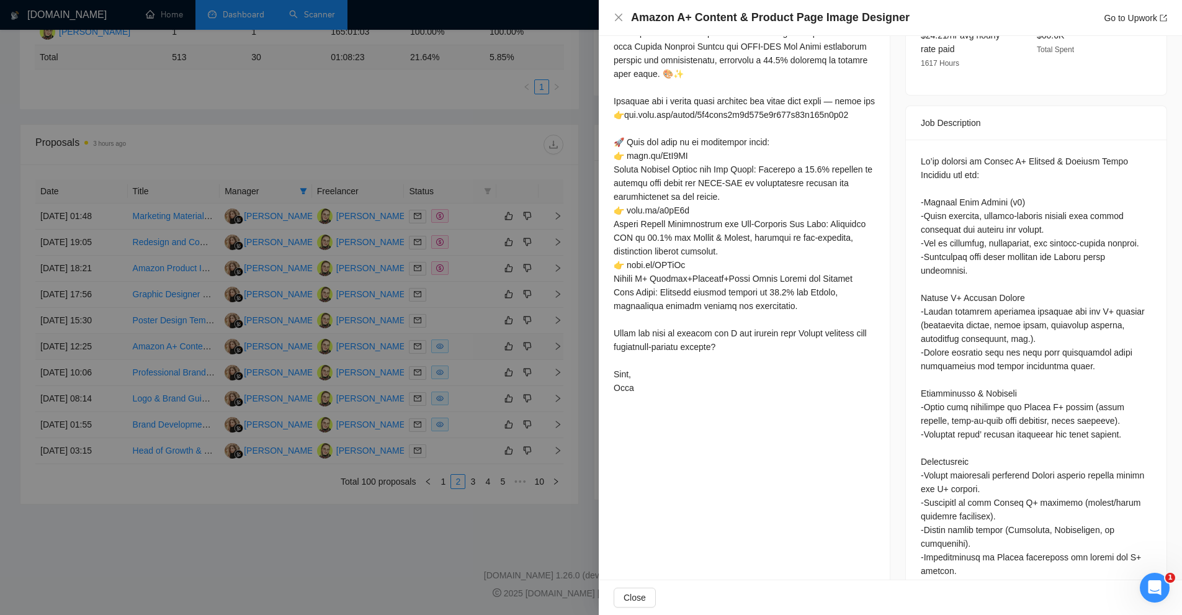
click at [473, 346] on div at bounding box center [591, 307] width 1182 height 615
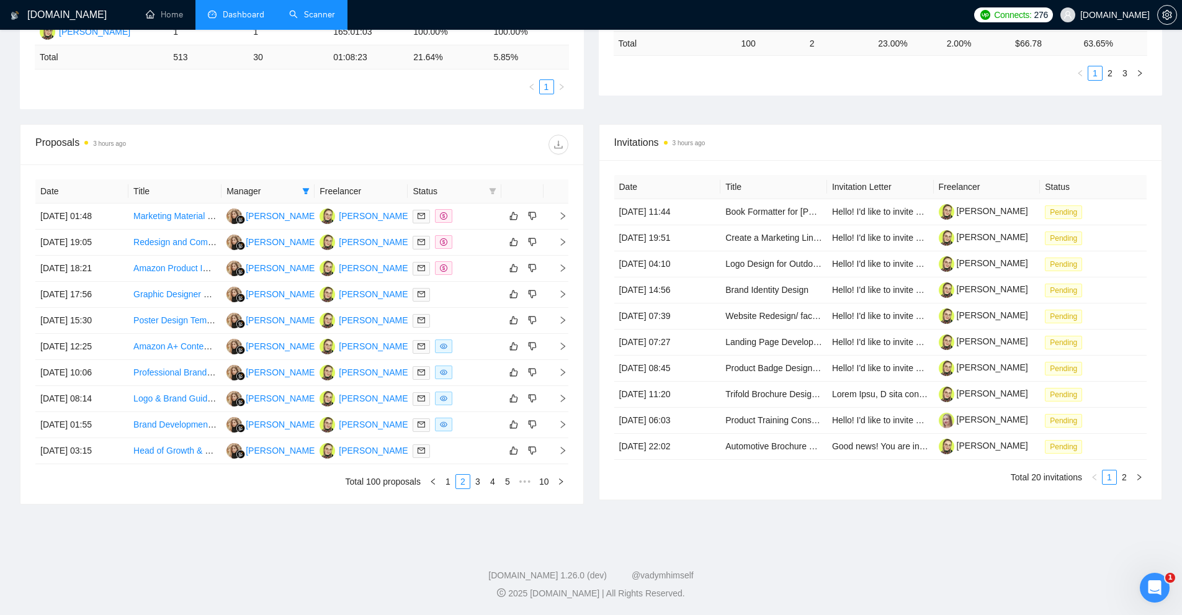
scroll to position [10, 0]
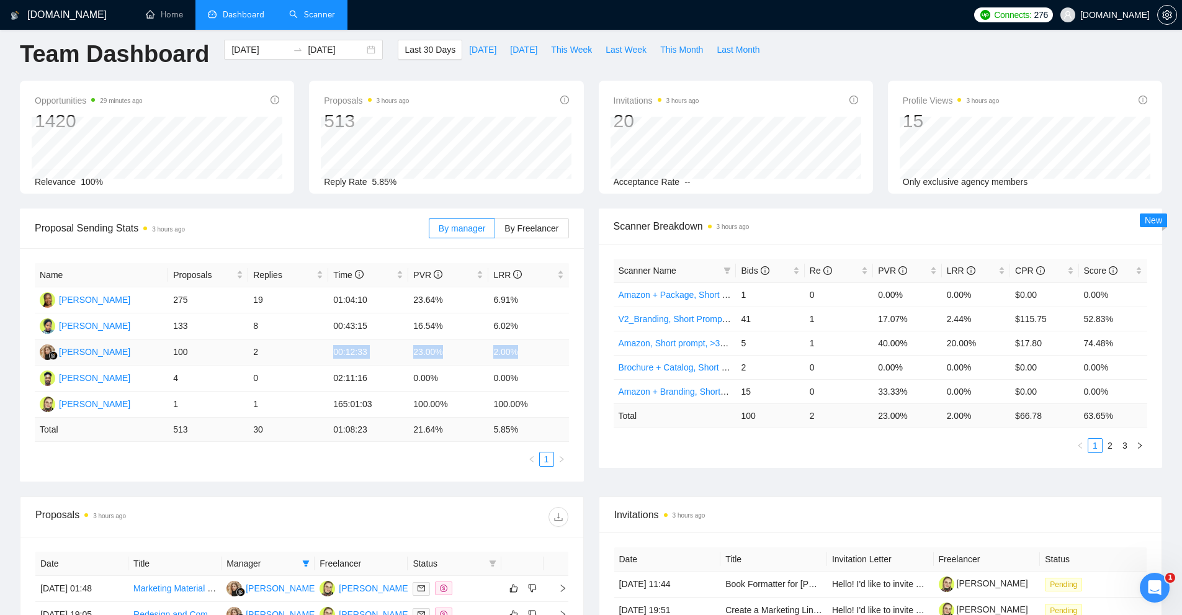
drag, startPoint x: 336, startPoint y: 352, endPoint x: 537, endPoint y: 347, distance: 201.1
click at [537, 347] on tr "Kateryna Yakubova 100 2 00:12:33 23.00% 2.00%" at bounding box center [302, 352] width 534 height 26
click at [537, 347] on td "2.00%" at bounding box center [528, 352] width 80 height 26
drag, startPoint x: 537, startPoint y: 347, endPoint x: 400, endPoint y: 355, distance: 136.8
click at [400, 355] on tr "Kateryna Yakubova 100 2 00:12:33 23.00% 2.00%" at bounding box center [302, 352] width 534 height 26
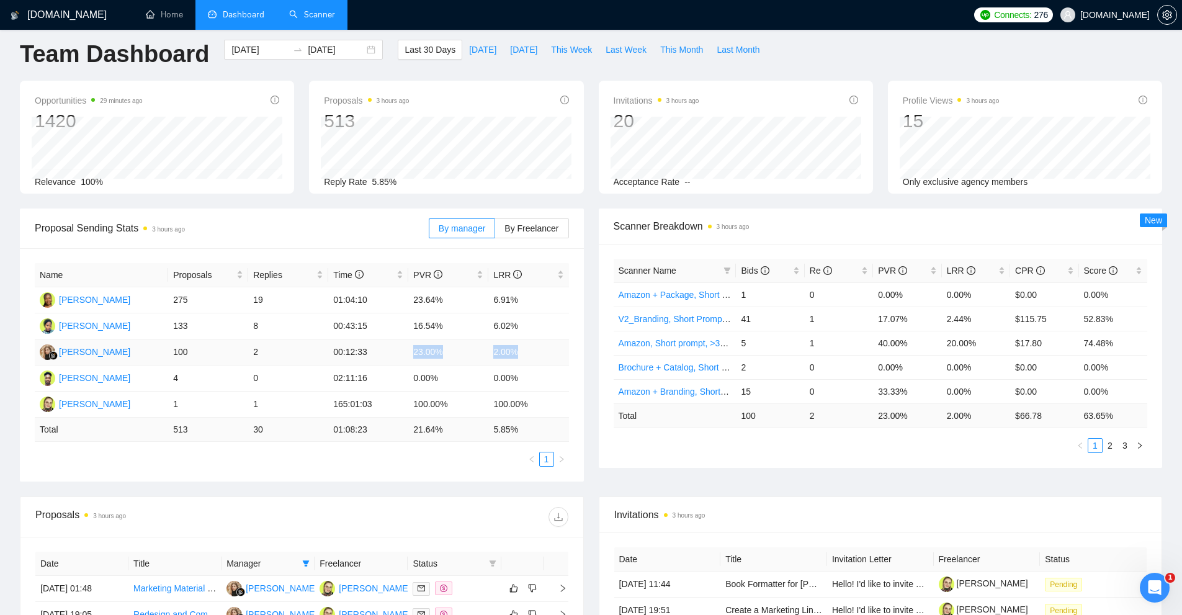
click at [463, 358] on td "23.00%" at bounding box center [448, 352] width 80 height 26
drag, startPoint x: 505, startPoint y: 357, endPoint x: 400, endPoint y: 357, distance: 105.5
click at [400, 357] on tr "Kateryna Yakubova 100 2 00:12:33 23.00% 2.00%" at bounding box center [302, 352] width 534 height 26
click at [400, 357] on td "00:12:33" at bounding box center [368, 352] width 80 height 26
drag, startPoint x: 406, startPoint y: 356, endPoint x: 530, endPoint y: 355, distance: 123.5
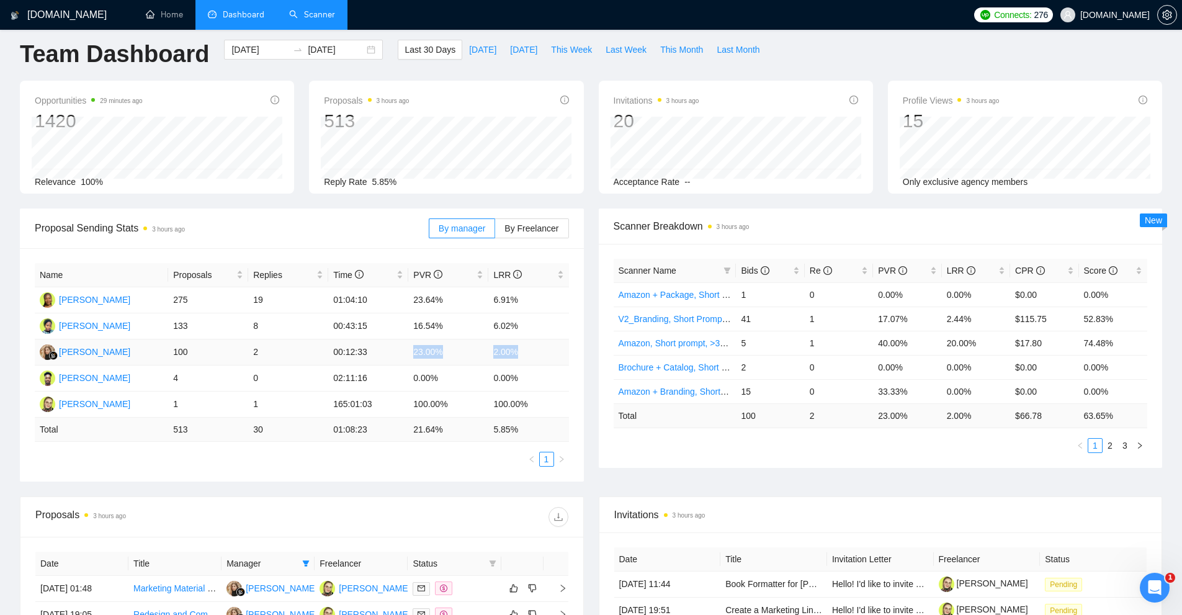
click at [530, 355] on tr "Kateryna Yakubova 100 2 00:12:33 23.00% 2.00%" at bounding box center [302, 352] width 534 height 26
click at [530, 355] on td "2.00%" at bounding box center [528, 352] width 80 height 26
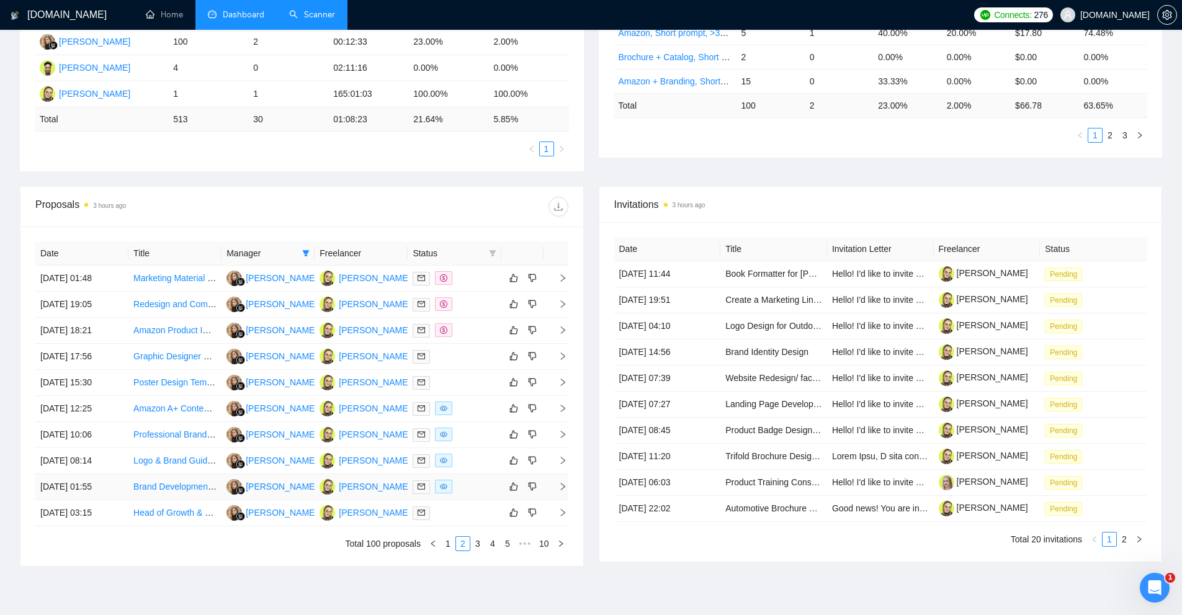
click at [467, 483] on div at bounding box center [454, 487] width 83 height 14
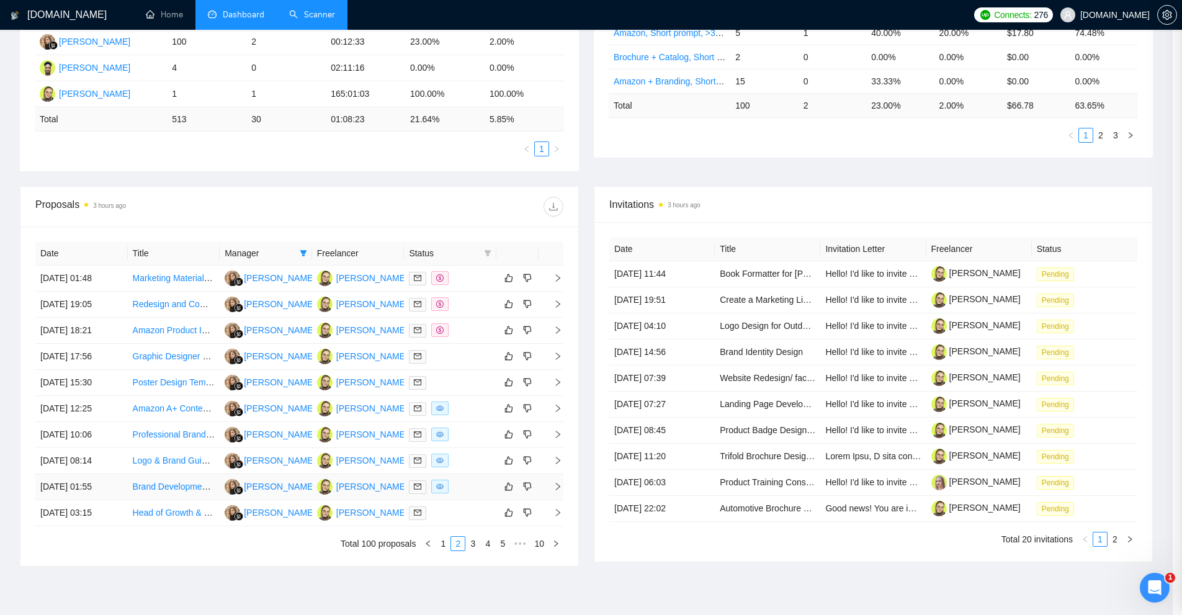
scroll to position [281, 0]
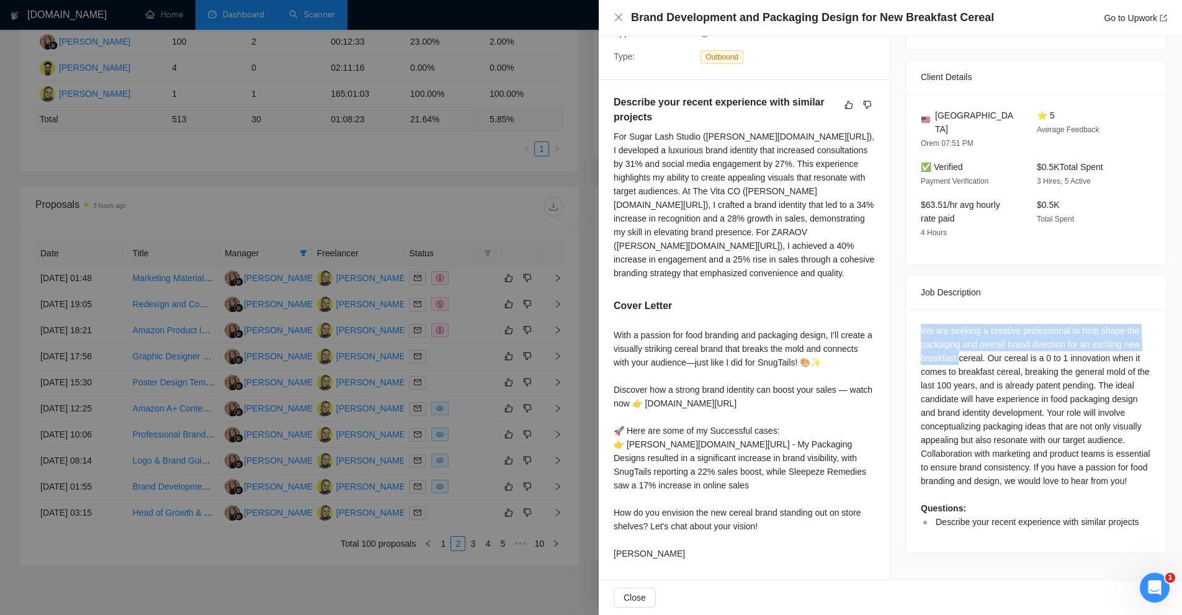
drag, startPoint x: 906, startPoint y: 285, endPoint x: 1003, endPoint y: 336, distance: 108.5
click at [990, 335] on div "We are seeking a creative professional to help shape the packaging and overall …" at bounding box center [1036, 430] width 261 height 243
click at [474, 455] on div at bounding box center [591, 307] width 1182 height 615
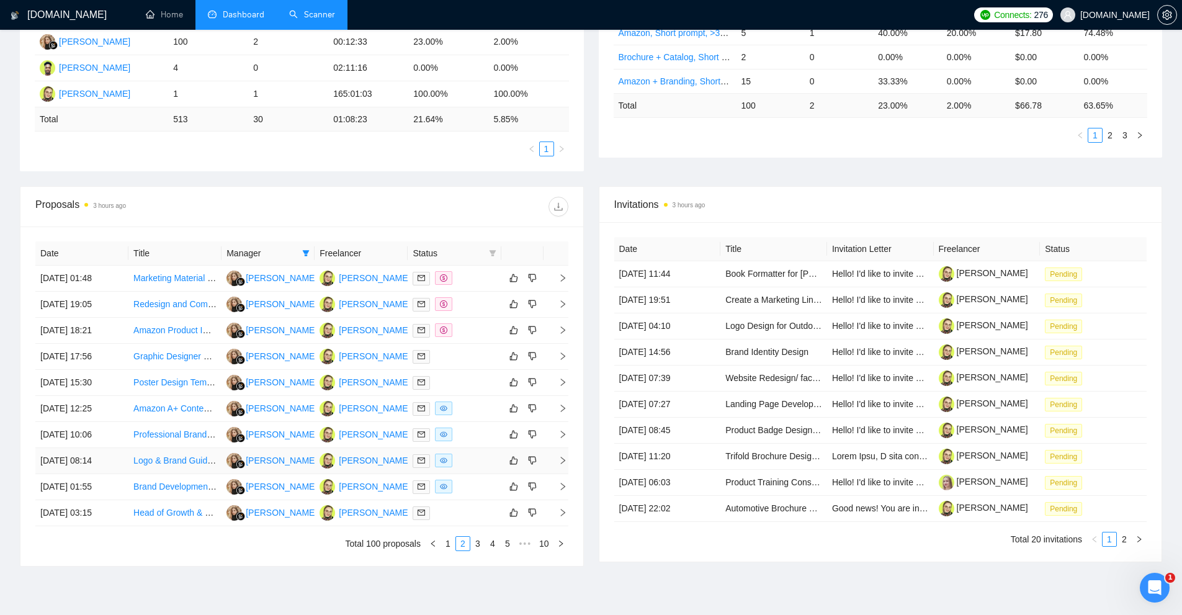
click at [470, 458] on div at bounding box center [454, 461] width 83 height 14
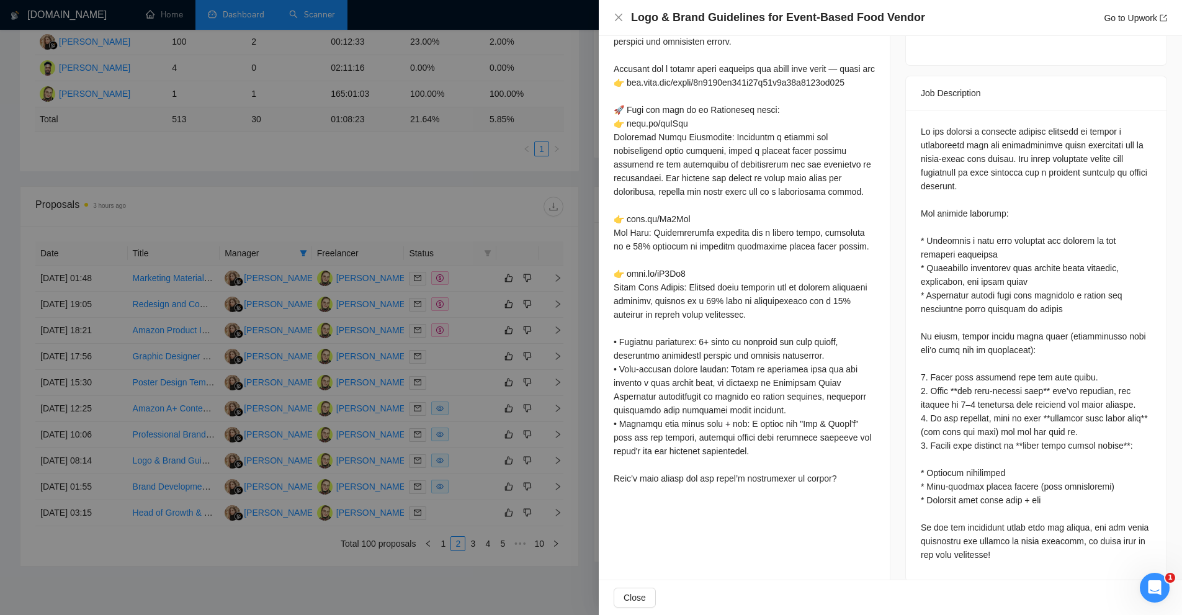
scroll to position [294, 0]
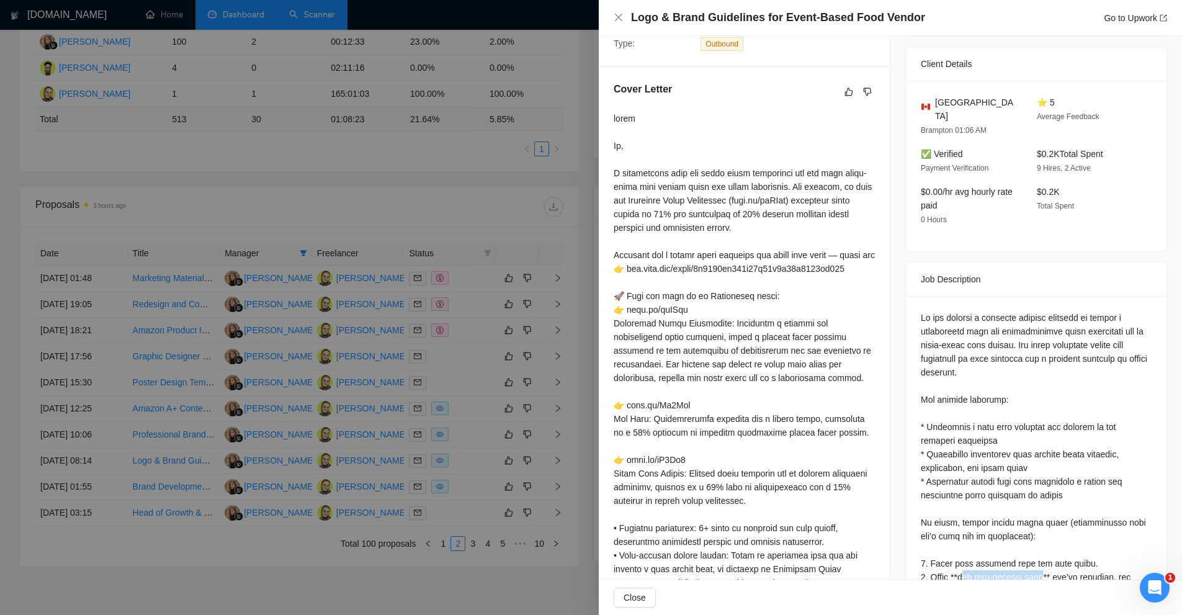
drag, startPoint x: 961, startPoint y: 560, endPoint x: 1039, endPoint y: 558, distance: 78.2
click at [1039, 558] on div at bounding box center [1036, 529] width 231 height 437
click at [764, 337] on div at bounding box center [744, 392] width 261 height 560
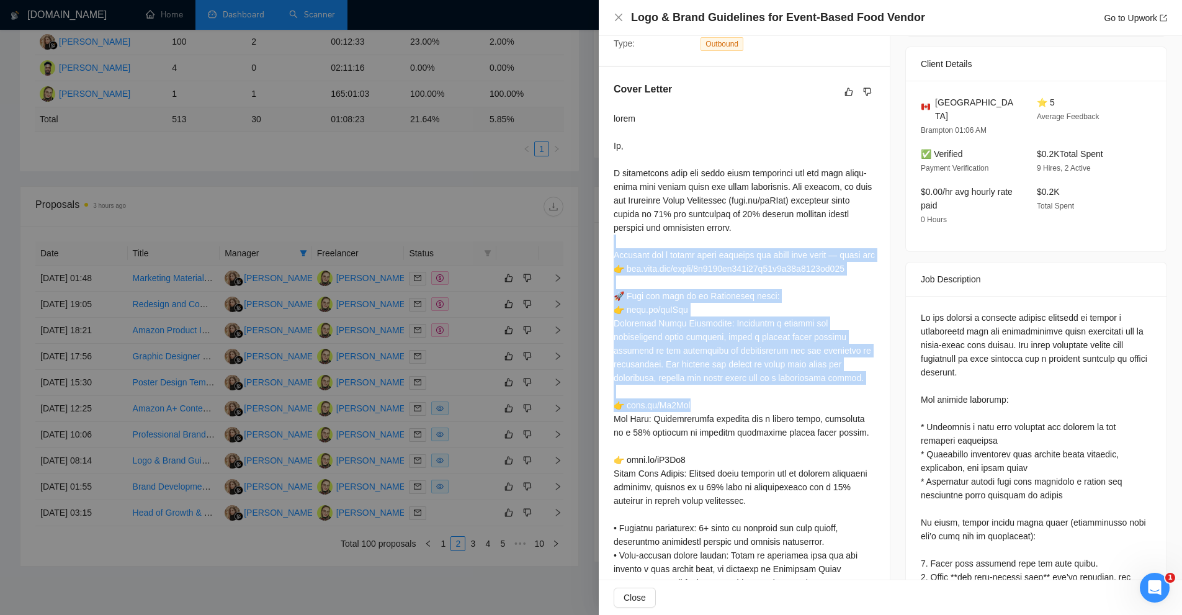
drag, startPoint x: 661, startPoint y: 243, endPoint x: 803, endPoint y: 421, distance: 228.2
click at [803, 420] on div at bounding box center [744, 392] width 261 height 560
click at [803, 421] on div at bounding box center [744, 392] width 261 height 560
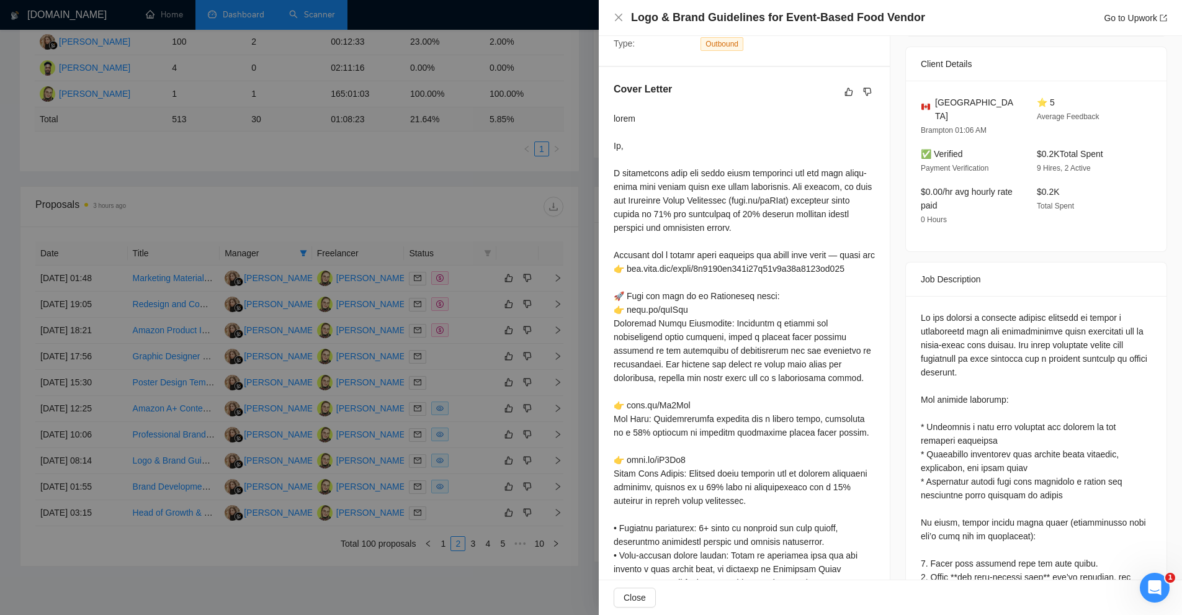
scroll to position [418, 0]
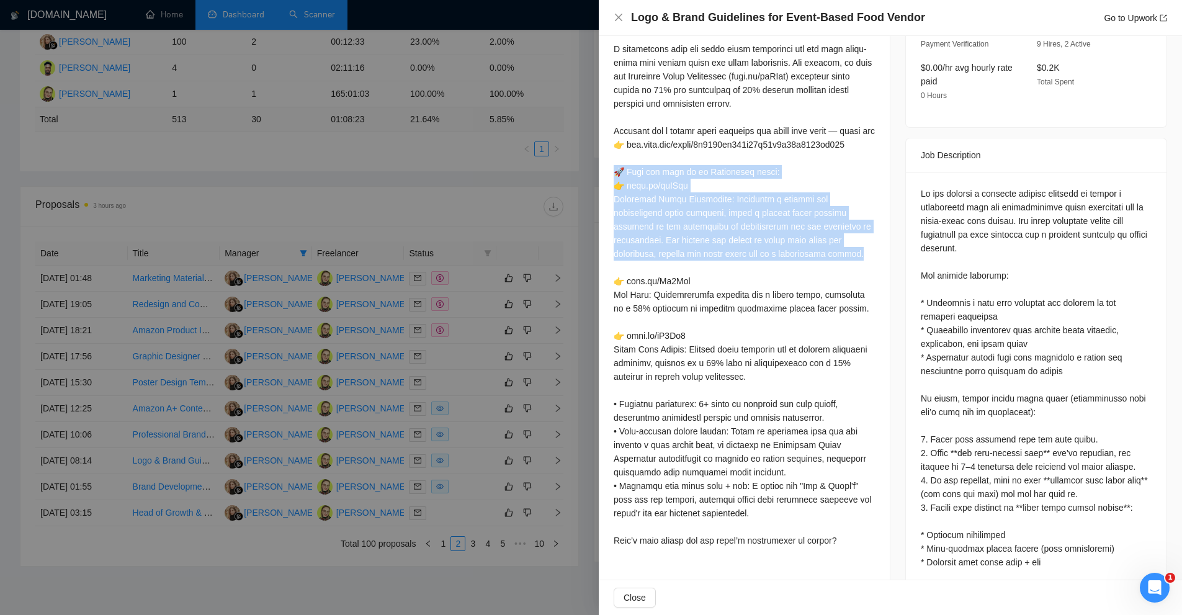
drag, startPoint x: 614, startPoint y: 185, endPoint x: 823, endPoint y: 274, distance: 226.9
click at [823, 274] on div at bounding box center [744, 268] width 261 height 560
drag, startPoint x: 820, startPoint y: 273, endPoint x: 614, endPoint y: 183, distance: 224.2
click at [614, 183] on div at bounding box center [744, 268] width 261 height 560
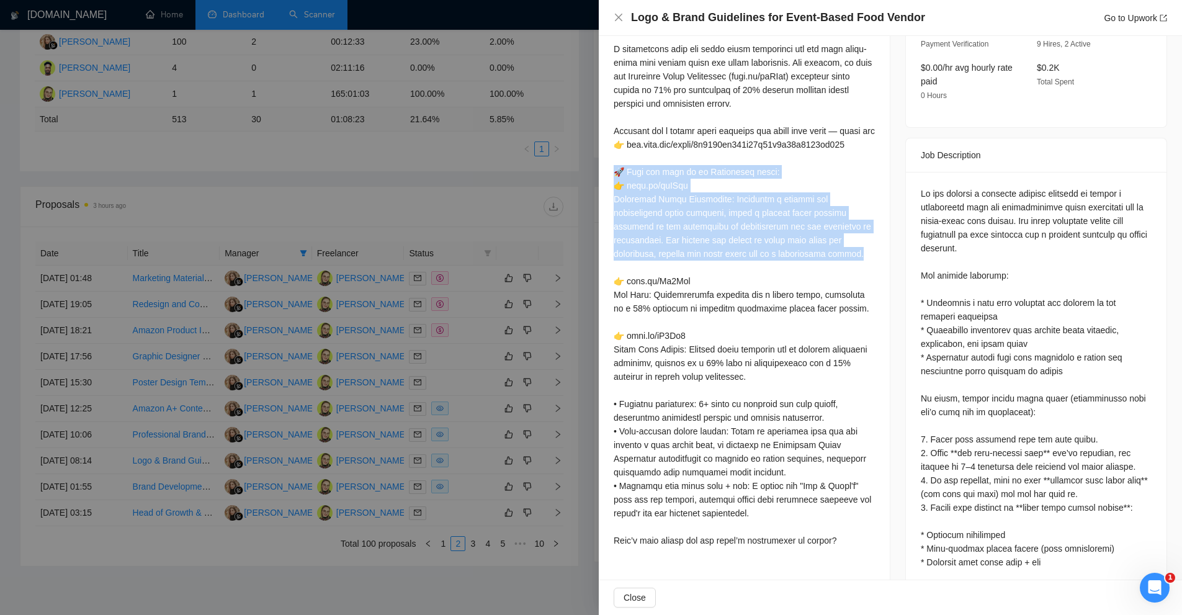
click at [667, 195] on div at bounding box center [744, 268] width 261 height 560
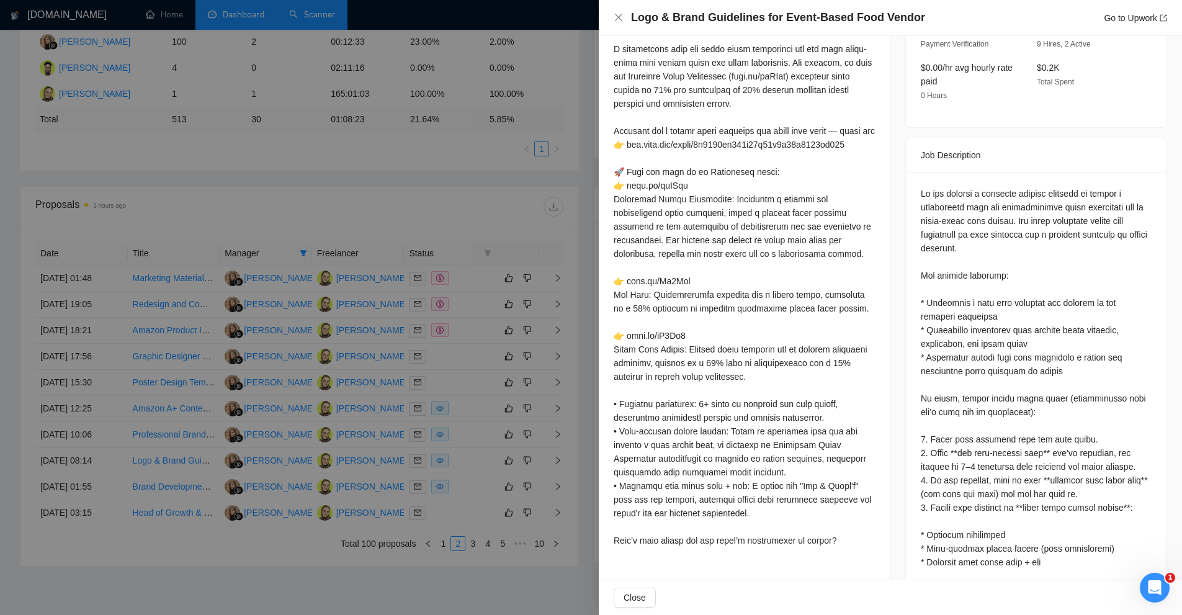
click at [452, 283] on div at bounding box center [591, 307] width 1182 height 615
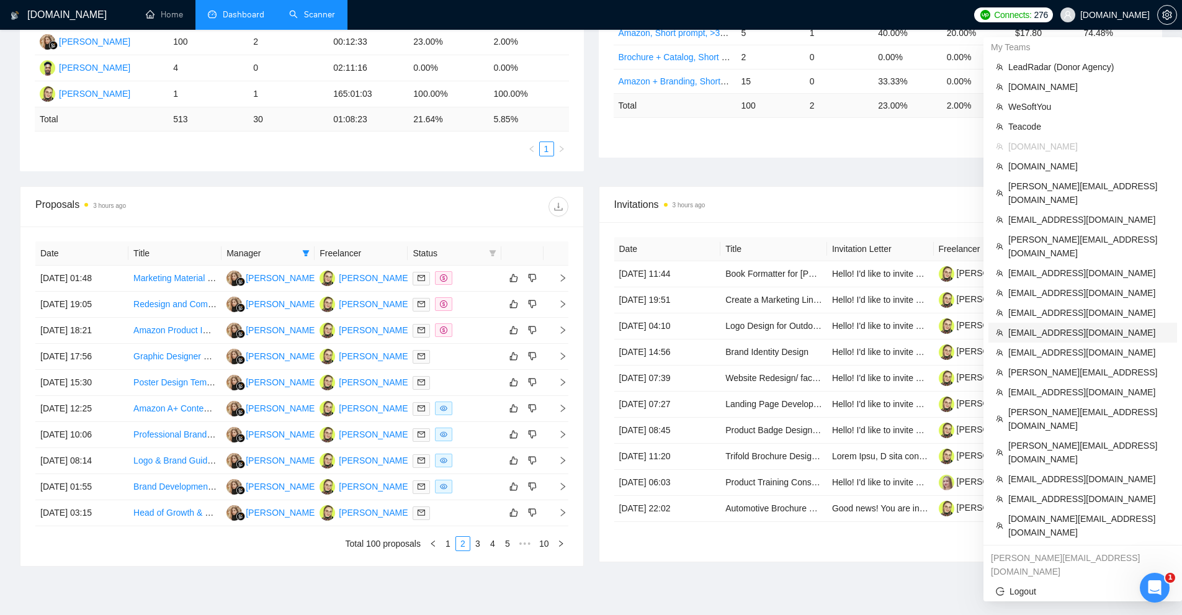
click at [1041, 326] on span "[EMAIL_ADDRESS][DOMAIN_NAME]" at bounding box center [1088, 333] width 161 height 14
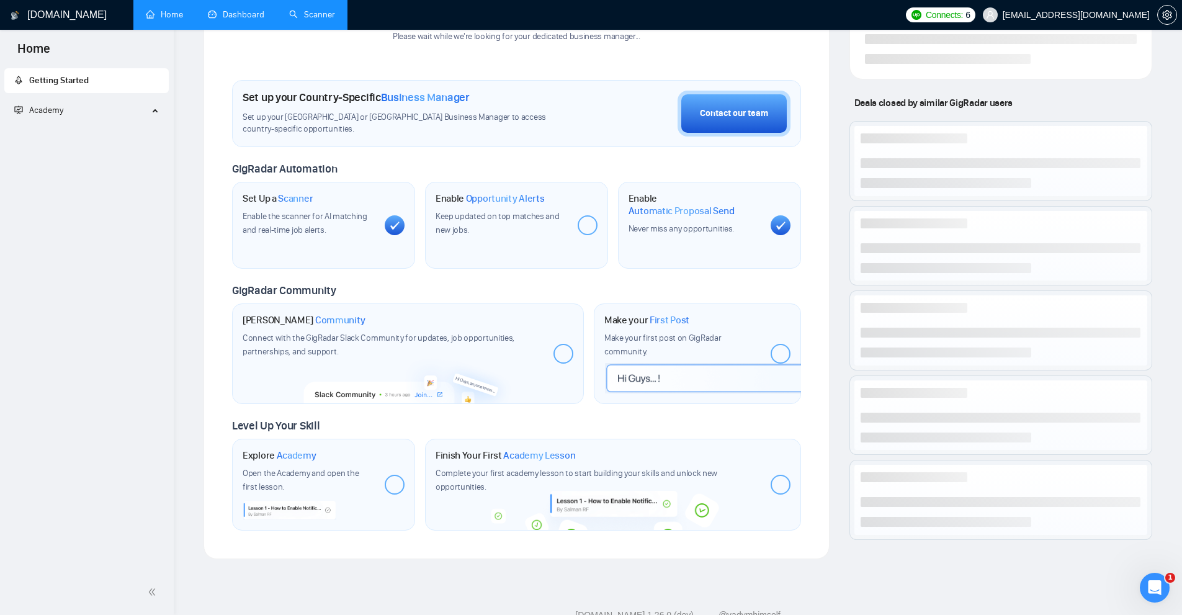
scroll to position [360, 0]
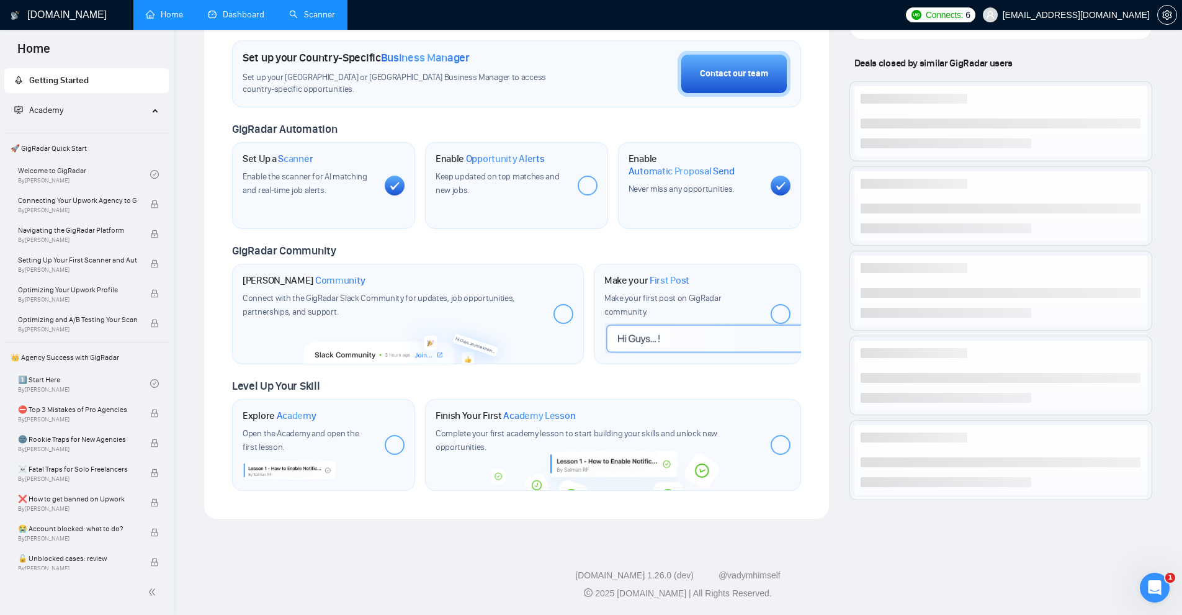
click at [289, 9] on link "Scanner" at bounding box center [312, 14] width 46 height 11
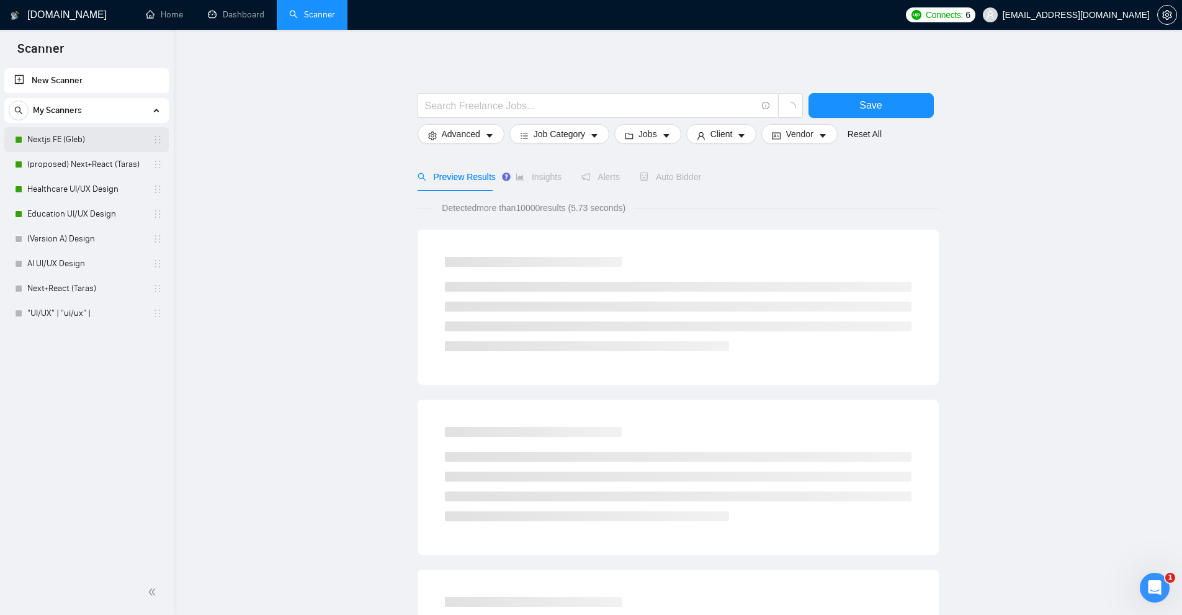
click at [87, 137] on link "Nextjs FE (Gleb)" at bounding box center [86, 139] width 118 height 25
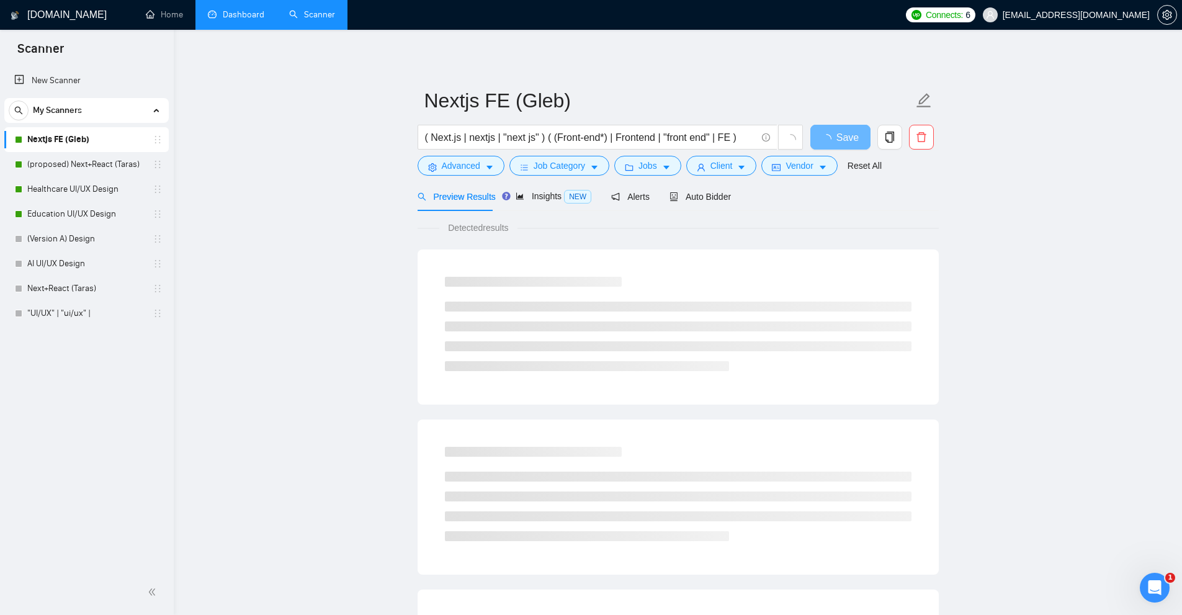
click at [264, 20] on link "Dashboard" at bounding box center [236, 14] width 56 height 11
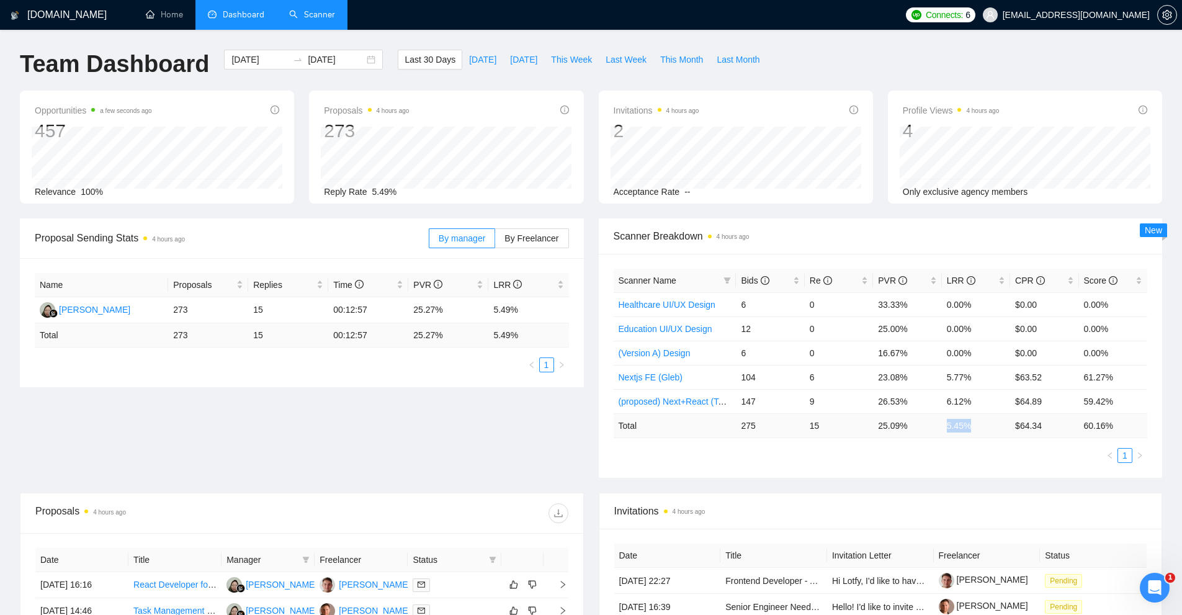
click at [977, 422] on tr "Total 275 15 25.09 % 5.45 % $ 64.34 60.16 %" at bounding box center [881, 425] width 534 height 24
click at [795, 281] on div "Bids" at bounding box center [770, 281] width 58 height 14
drag, startPoint x: 802, startPoint y: 303, endPoint x: 852, endPoint y: 308, distance: 50.5
click at [842, 307] on tr "(proposed) Next+React (Taras) 147 9 26.53% 6.12% $64.89 59.42%" at bounding box center [881, 304] width 534 height 24
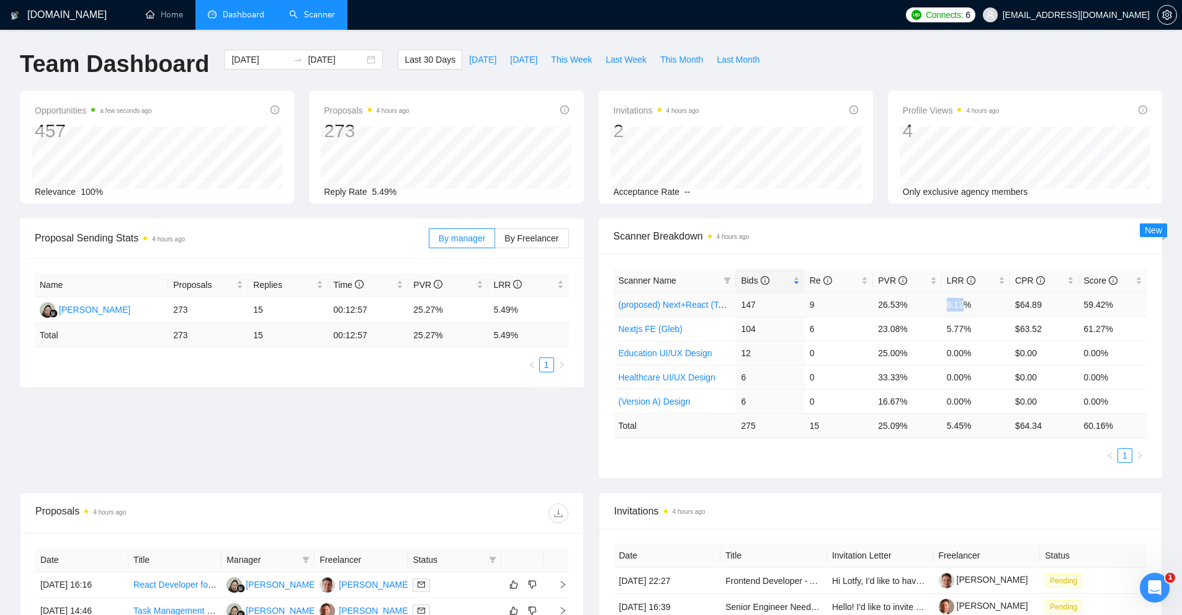
drag, startPoint x: 979, startPoint y: 315, endPoint x: 960, endPoint y: 323, distance: 20.5
click at [981, 315] on tr "(proposed) Next+React (Taras) 147 9 26.53% 6.12% $64.89 59.42%" at bounding box center [881, 304] width 534 height 24
click at [664, 306] on link "(proposed) Next+React (Taras)" at bounding box center [679, 305] width 120 height 10
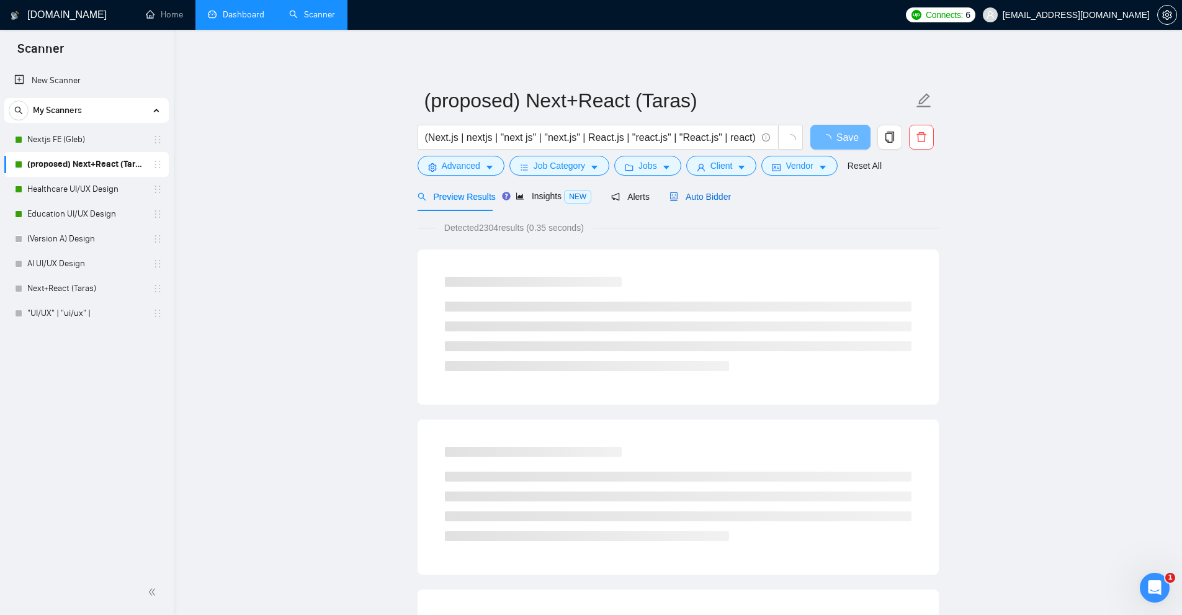
click at [674, 196] on span "Auto Bidder" at bounding box center [699, 197] width 61 height 10
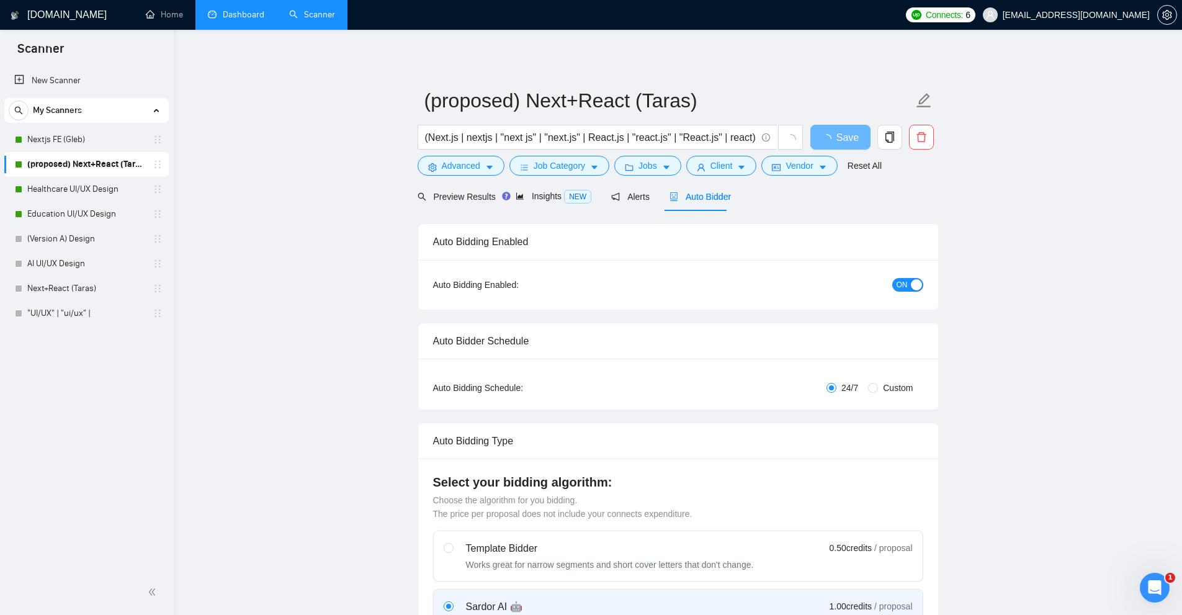
radio input "false"
radio input "true"
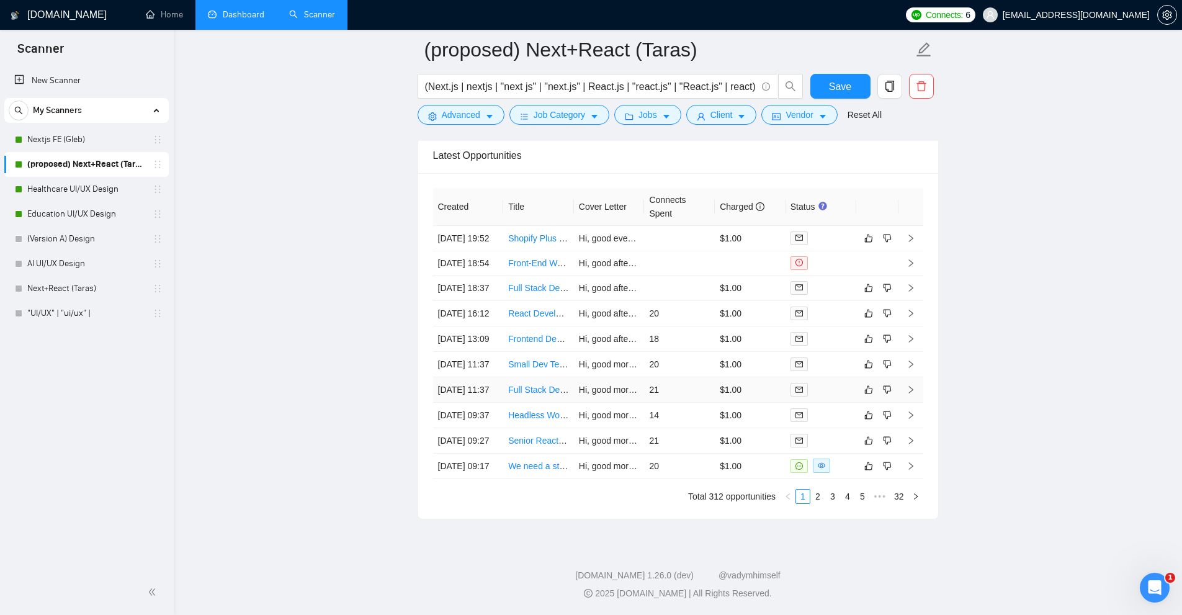
scroll to position [3227, 0]
click at [723, 479] on td "$1.00" at bounding box center [750, 466] width 71 height 25
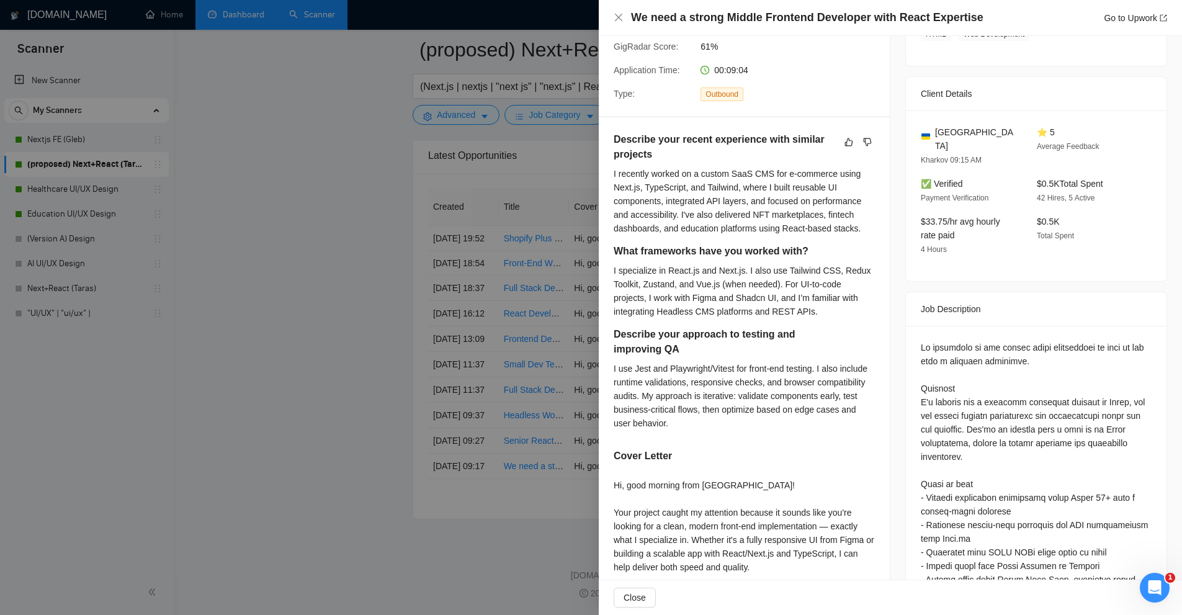
scroll to position [496, 0]
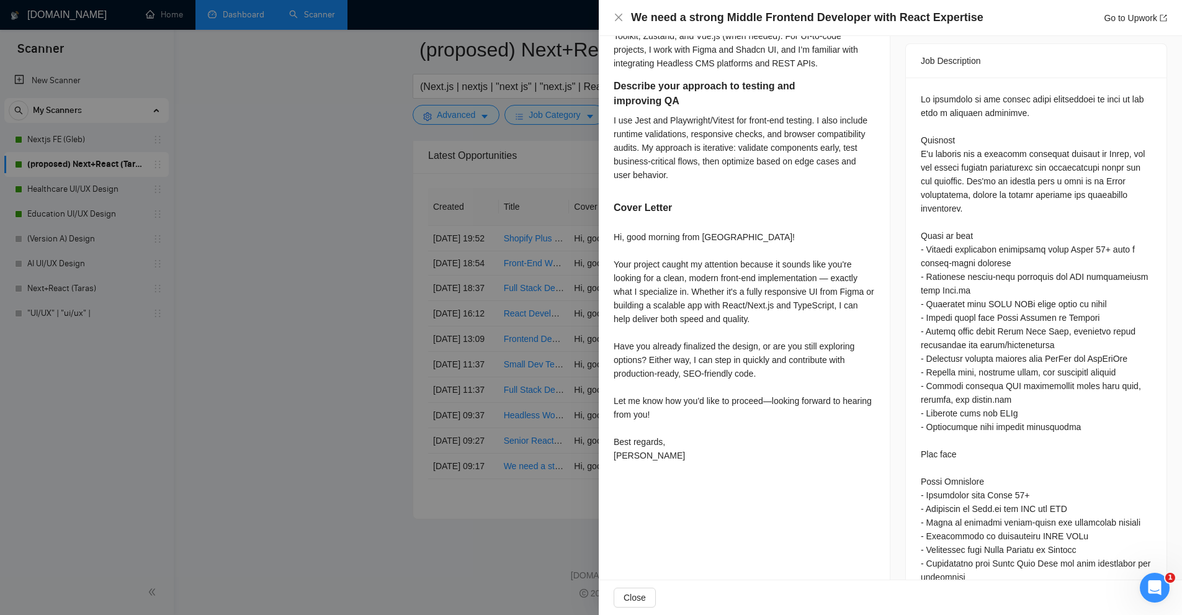
click at [498, 290] on div at bounding box center [591, 307] width 1182 height 615
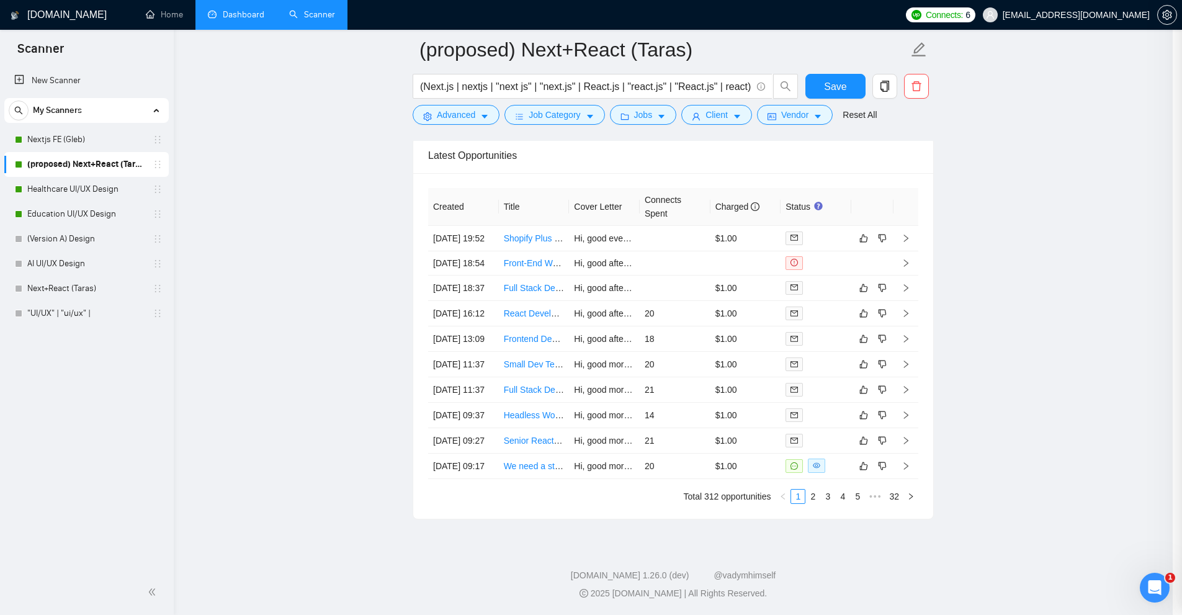
scroll to position [3165, 0]
click at [682, 328] on td "20" at bounding box center [679, 315] width 71 height 25
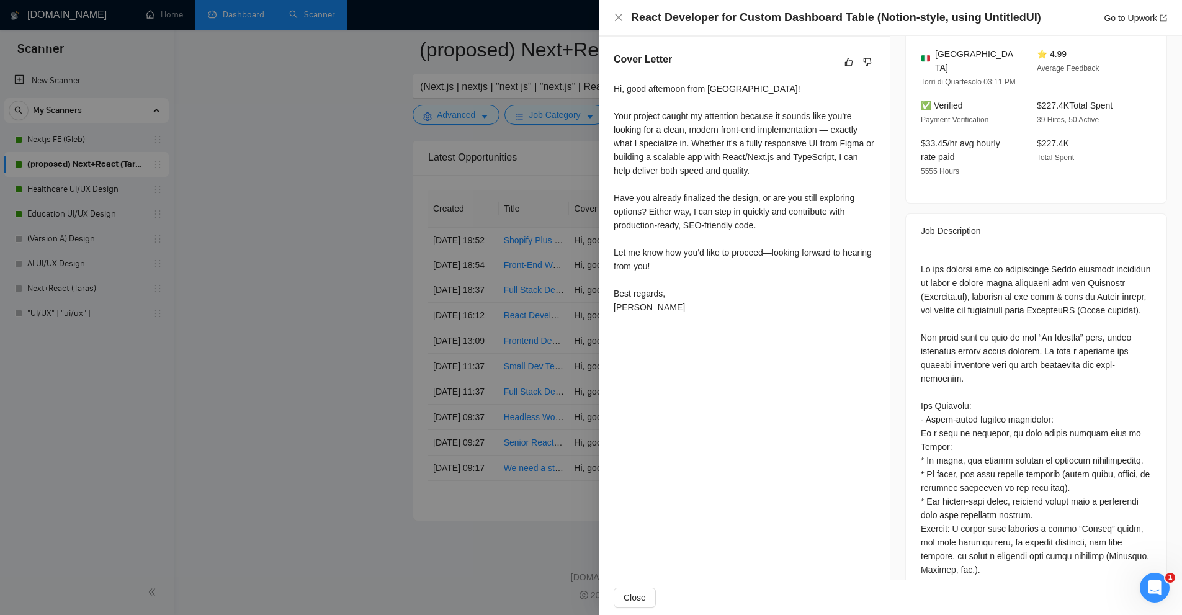
scroll to position [124, 0]
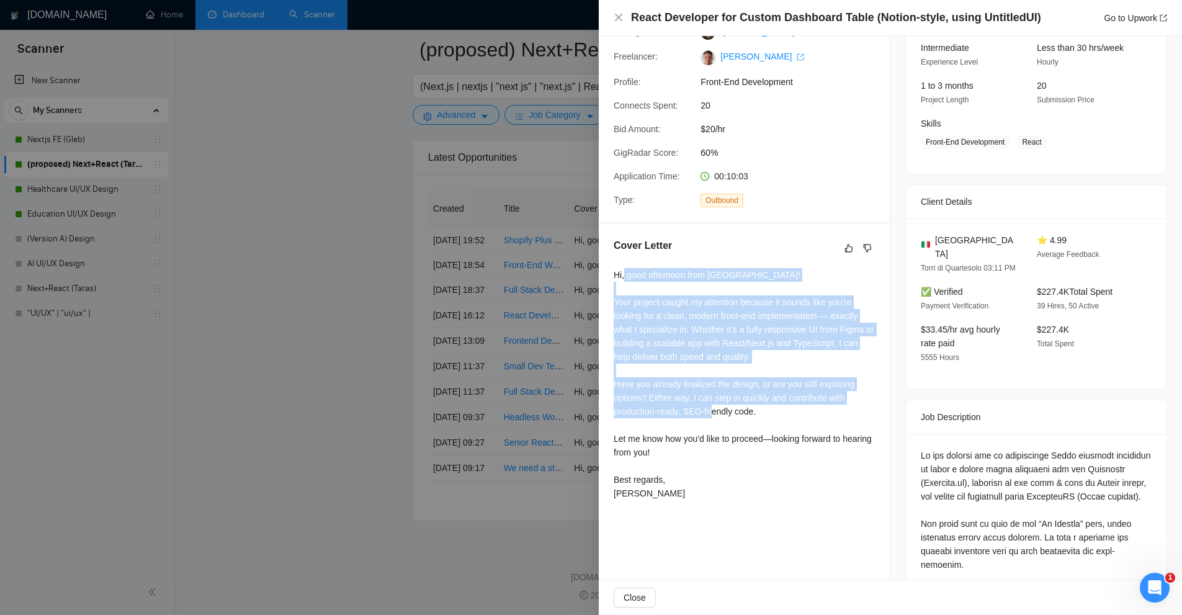
drag, startPoint x: 631, startPoint y: 292, endPoint x: 761, endPoint y: 449, distance: 203.6
click at [759, 445] on div "Hi, good afternoon from Ukraine! Your project caught my attention because it so…" at bounding box center [744, 384] width 261 height 232
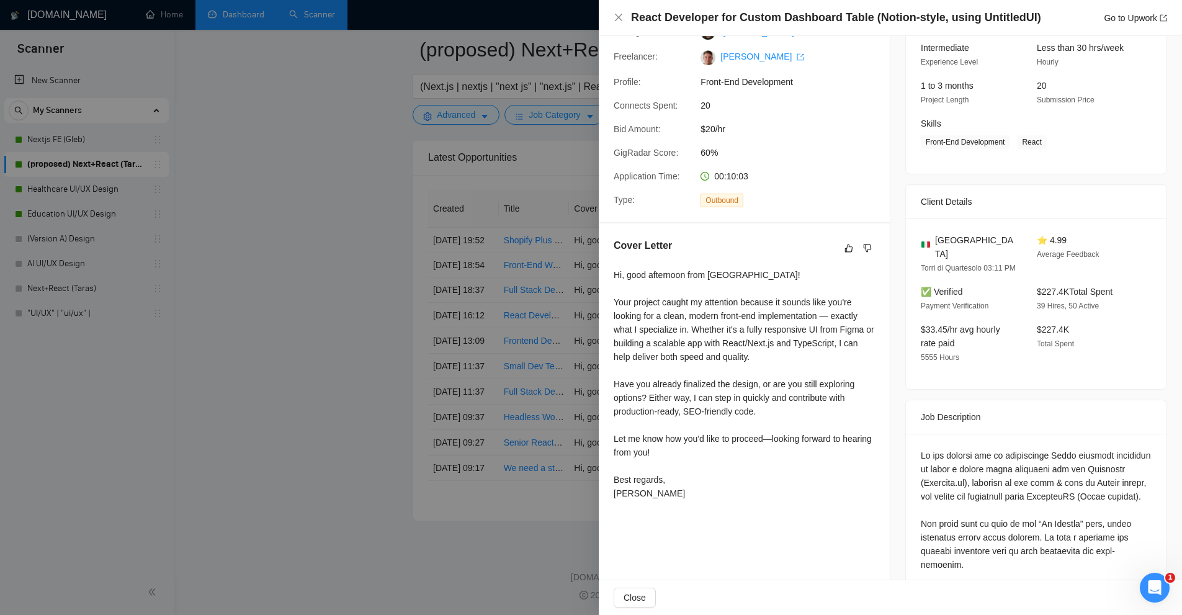
click at [762, 454] on div "Hi, good afternoon from Ukraine! Your project caught my attention because it so…" at bounding box center [744, 384] width 261 height 232
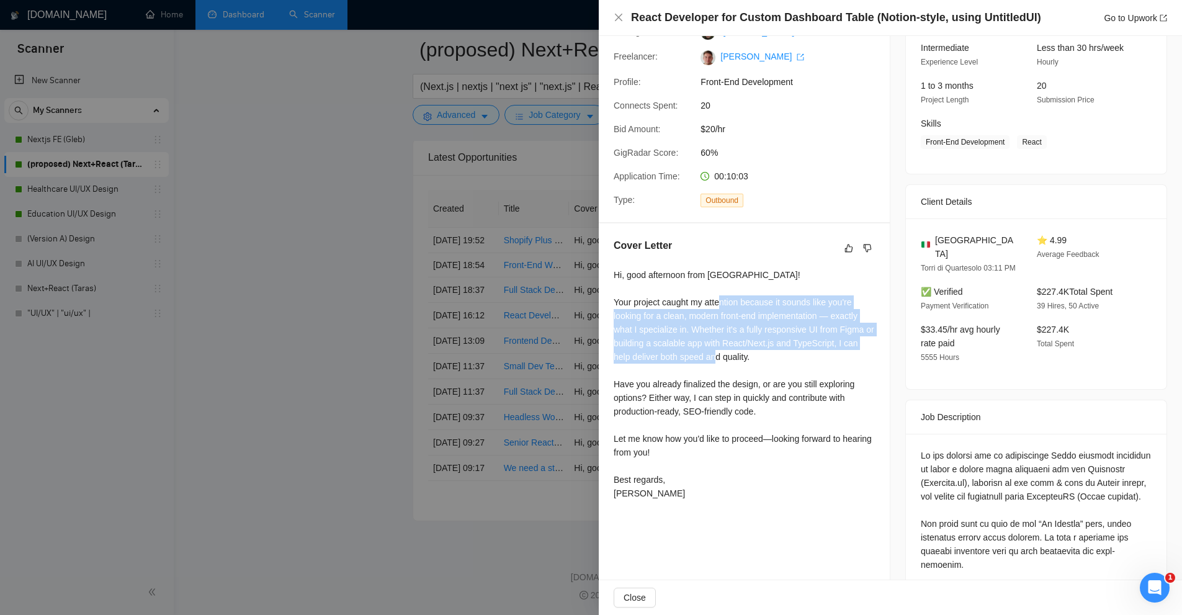
drag, startPoint x: 763, startPoint y: 336, endPoint x: 793, endPoint y: 395, distance: 66.6
click at [788, 385] on div "Hi, good afternoon from Ukraine! Your project caught my attention because it so…" at bounding box center [744, 384] width 261 height 232
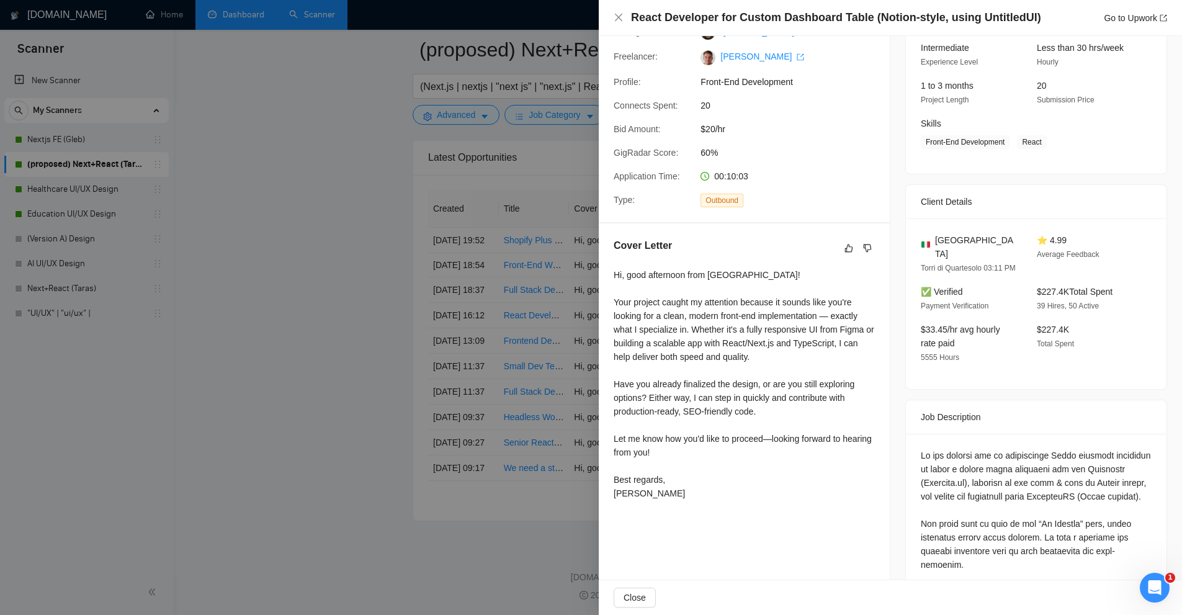
click at [794, 413] on div "Hi, good afternoon from Ukraine! Your project caught my attention because it so…" at bounding box center [744, 384] width 261 height 232
click at [797, 465] on div "Hi, good afternoon from Ukraine! Your project caught my attention because it so…" at bounding box center [744, 384] width 261 height 232
click at [439, 320] on div at bounding box center [591, 307] width 1182 height 615
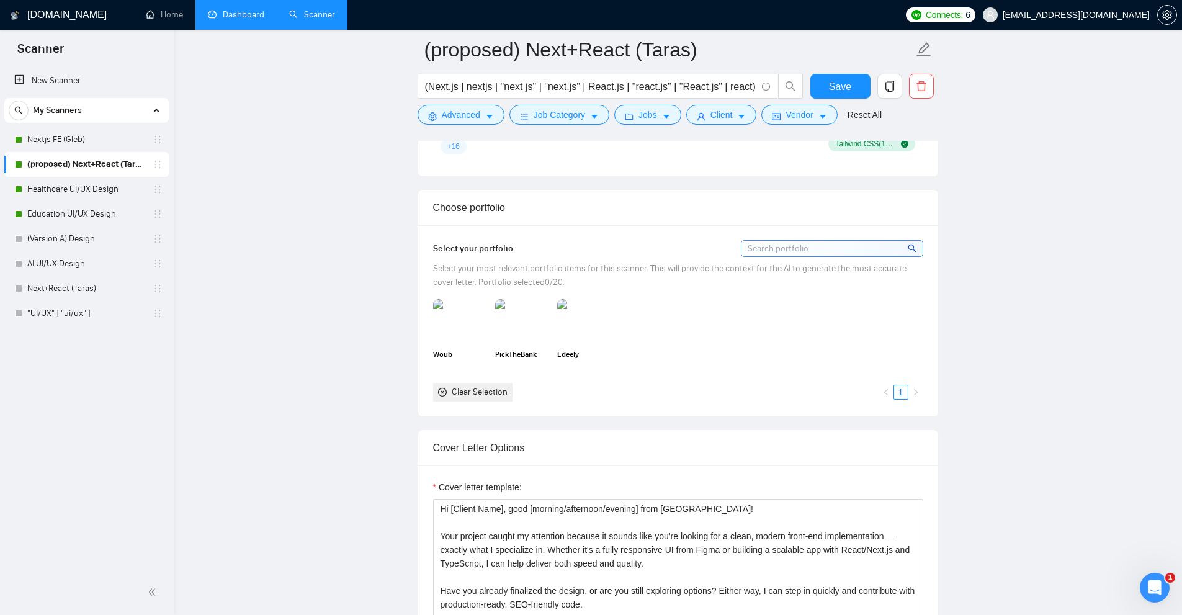
scroll to position [932, 0]
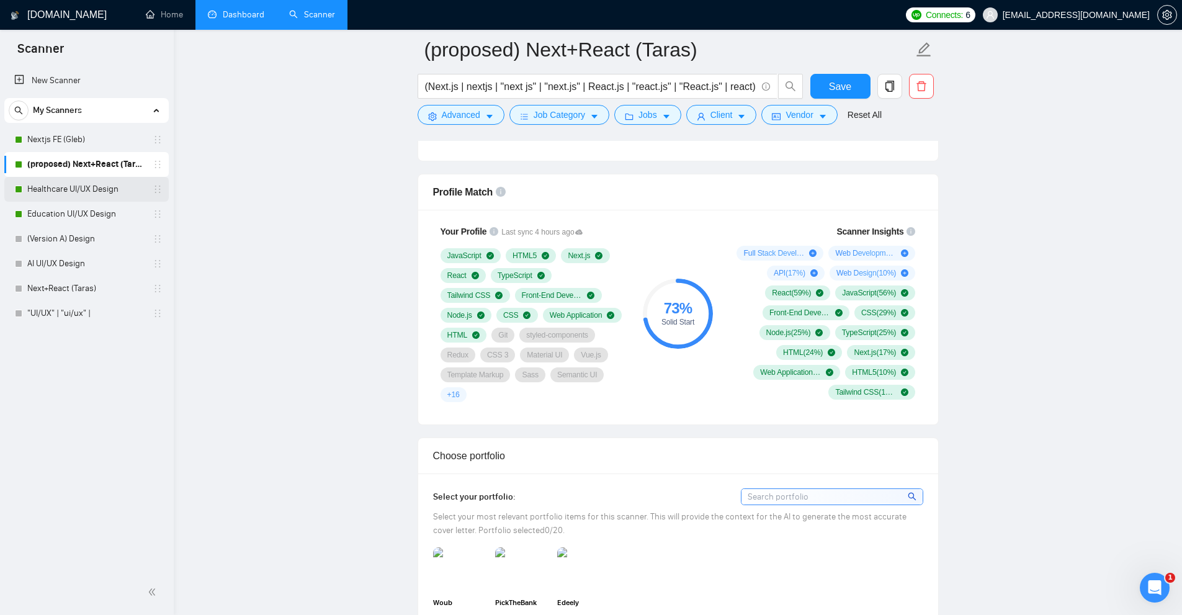
click at [81, 185] on link "Healthcare UI/UX Design" at bounding box center [86, 189] width 118 height 25
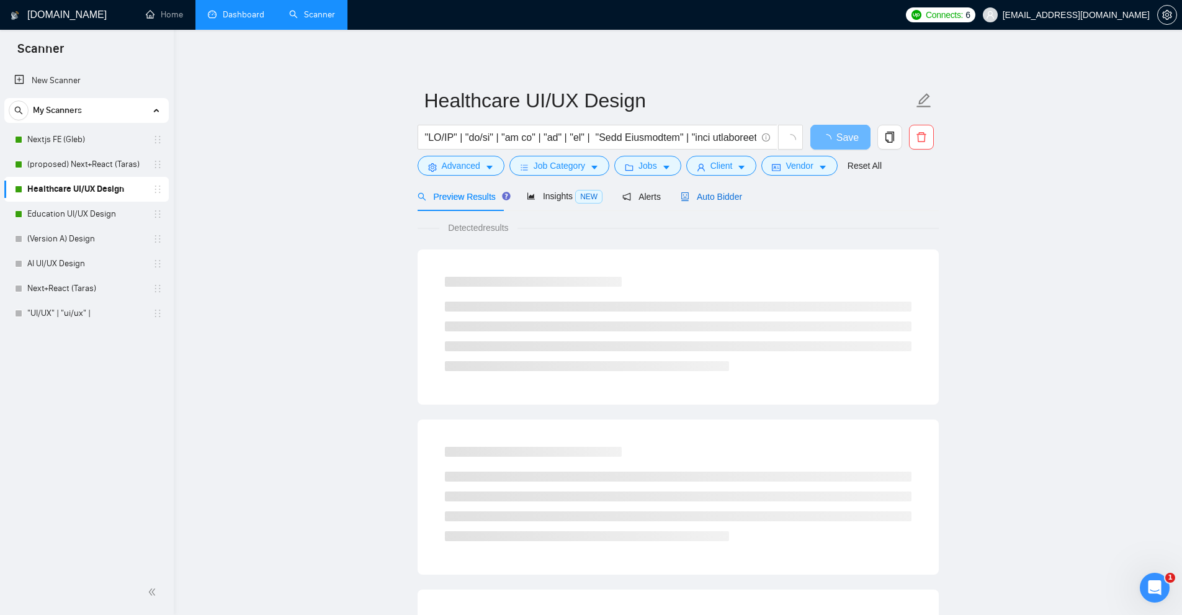
click at [714, 203] on div "Auto Bidder" at bounding box center [711, 197] width 61 height 14
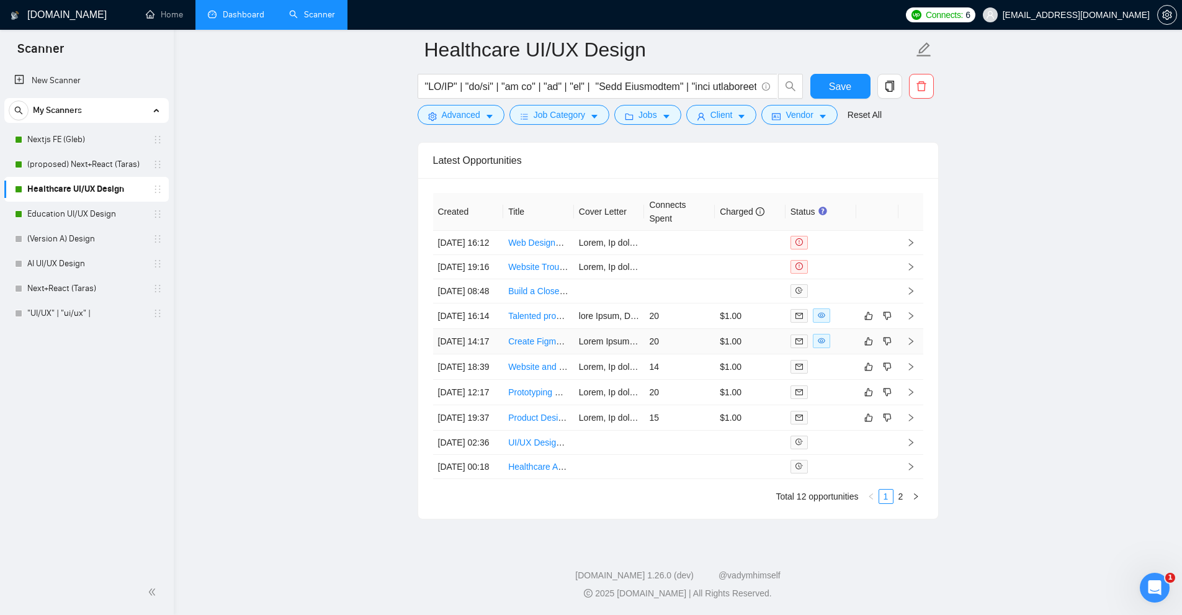
scroll to position [3366, 0]
click at [700, 329] on td "20" at bounding box center [679, 315] width 71 height 25
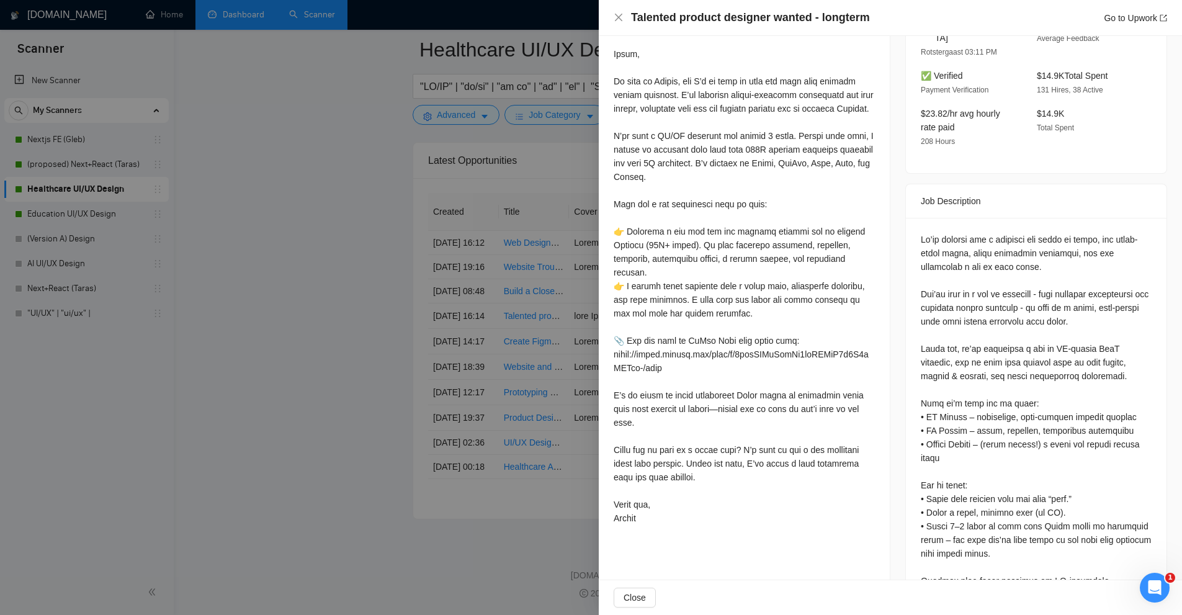
scroll to position [434, 0]
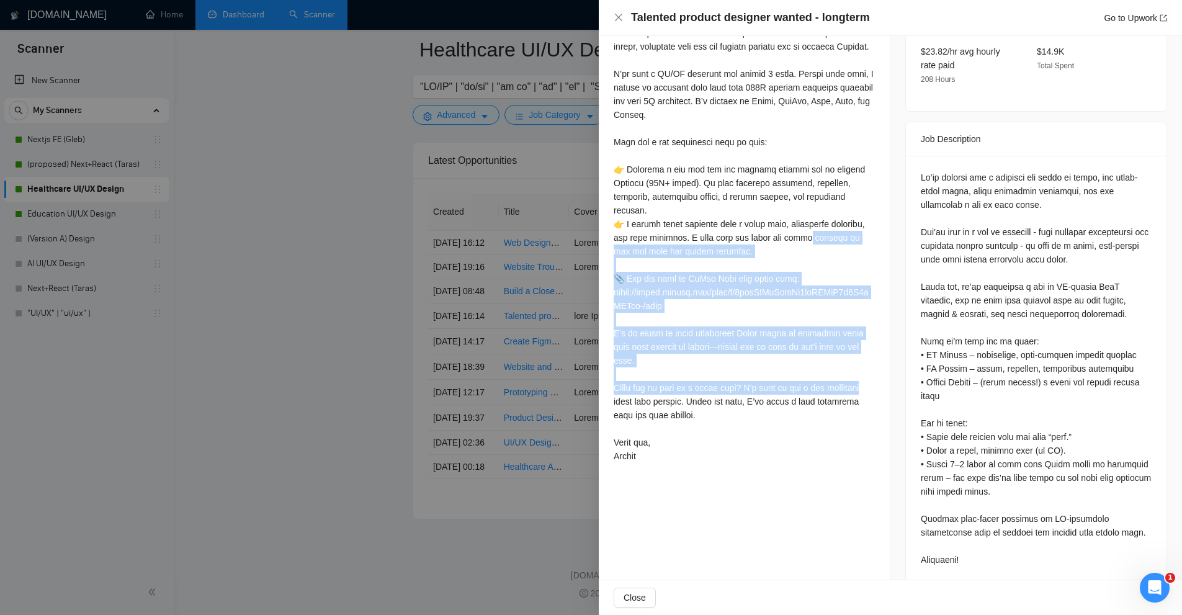
drag, startPoint x: 731, startPoint y: 277, endPoint x: 804, endPoint y: 379, distance: 125.3
click at [802, 374] on div at bounding box center [744, 210] width 261 height 505
click at [805, 380] on div at bounding box center [744, 210] width 261 height 505
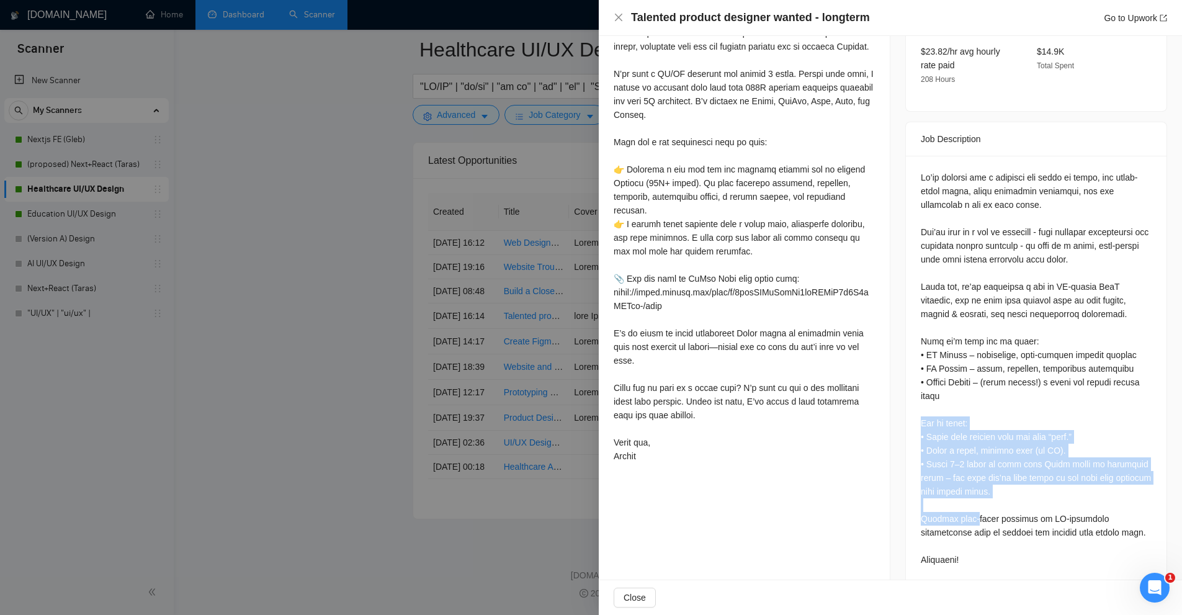
drag, startPoint x: 910, startPoint y: 409, endPoint x: 976, endPoint y: 507, distance: 117.5
click at [976, 507] on div at bounding box center [1036, 371] width 261 height 431
click at [976, 507] on div at bounding box center [1036, 369] width 231 height 396
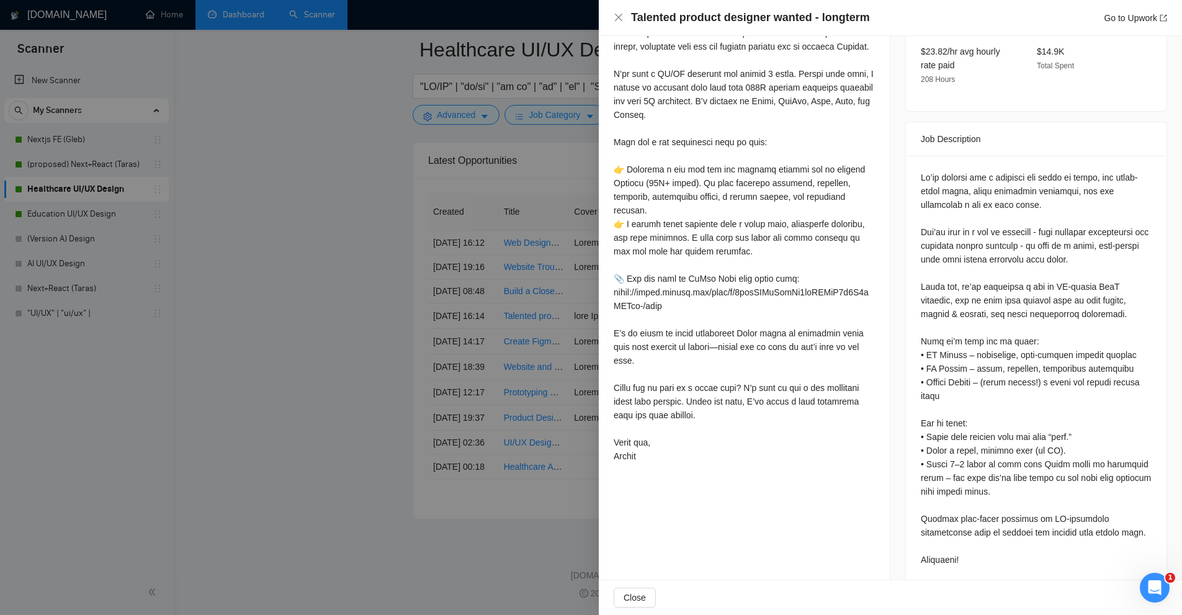
click at [569, 189] on div at bounding box center [591, 307] width 1182 height 615
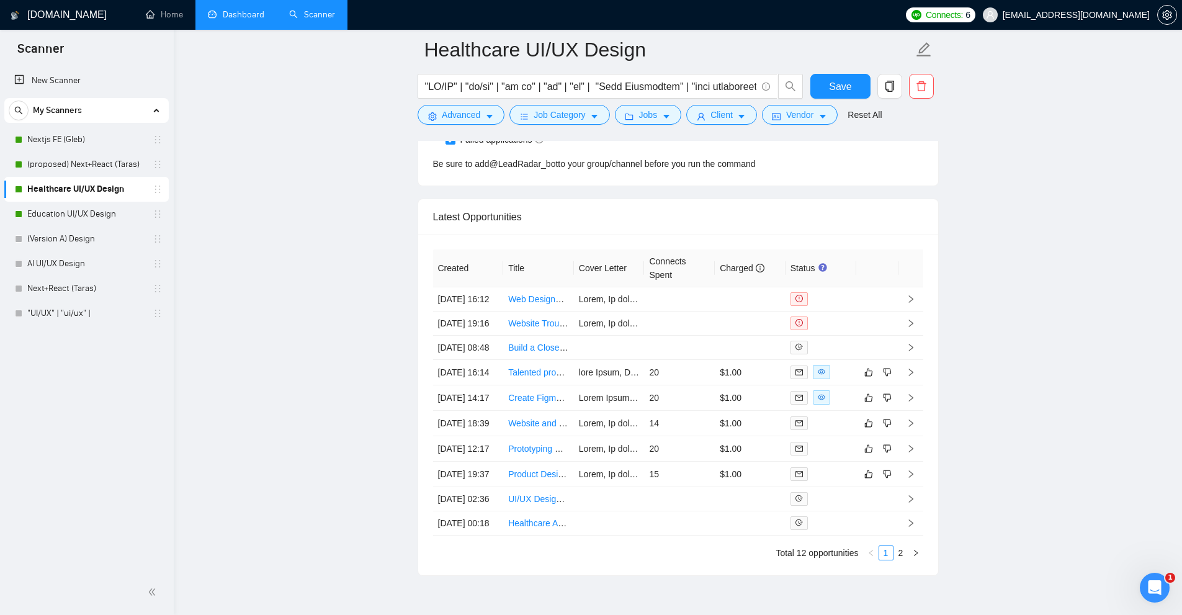
click at [262, 20] on link "Dashboard" at bounding box center [236, 14] width 56 height 11
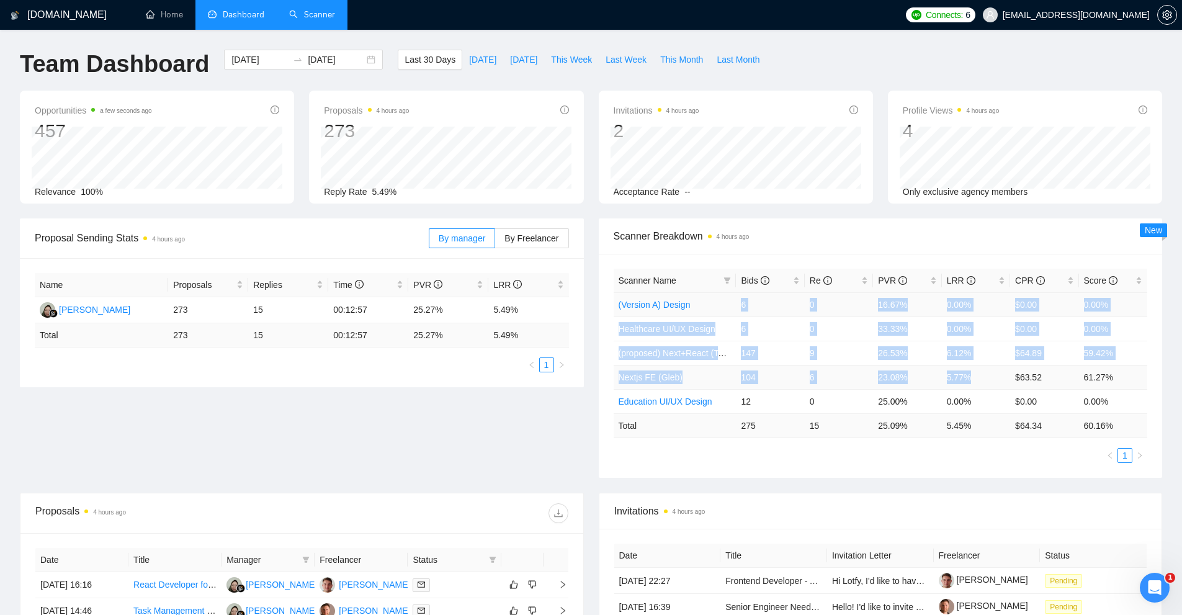
drag, startPoint x: 880, startPoint y: 346, endPoint x: 1010, endPoint y: 388, distance: 136.4
click at [1009, 387] on tbody "(Version A) Design 6 0 16.67% 0.00% $0.00 0.00% Healthcare UI/UX Design 6 0 33.…" at bounding box center [881, 352] width 534 height 121
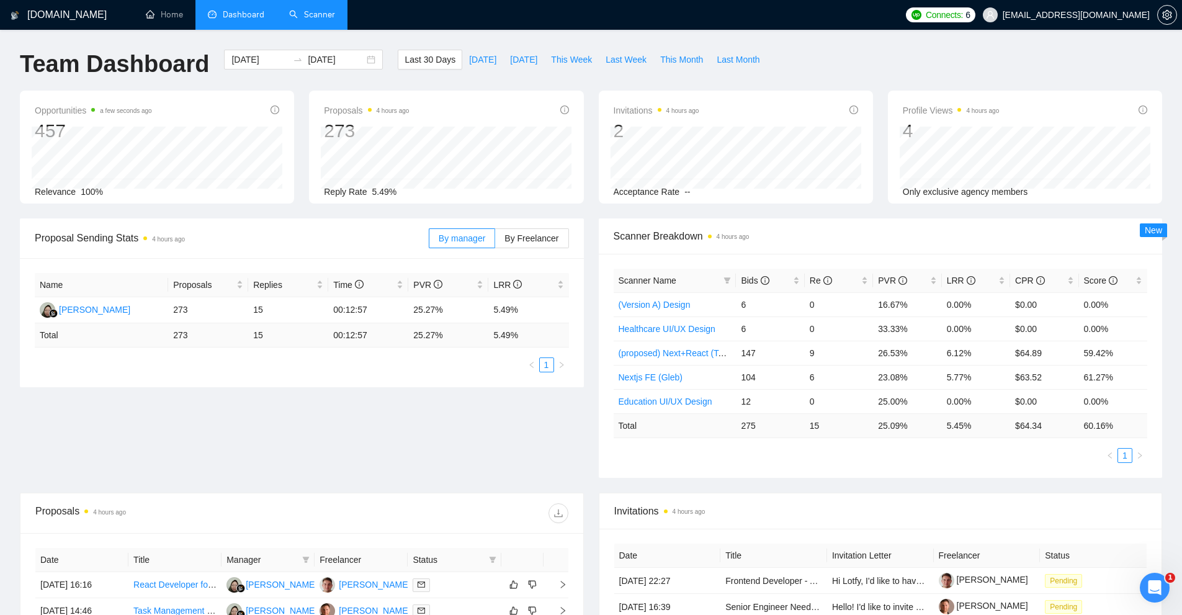
click at [917, 439] on div "Scanner Name Bids Re PVR LRR CPR Score (Version A) Design 6 0 16.67% 0.00% $0.0…" at bounding box center [881, 366] width 534 height 194
drag, startPoint x: 963, startPoint y: 400, endPoint x: 981, endPoint y: 399, distance: 18.7
click at [981, 399] on tr "Education UI/UX Design 12 0 25.00% 0.00% $0.00 0.00%" at bounding box center [881, 401] width 534 height 24
click at [920, 442] on div "Scanner Name Bids Re PVR LRR CPR Score (Version A) Design 6 0 16.67% 0.00% $0.0…" at bounding box center [881, 366] width 534 height 194
drag, startPoint x: 870, startPoint y: 425, endPoint x: 930, endPoint y: 441, distance: 61.7
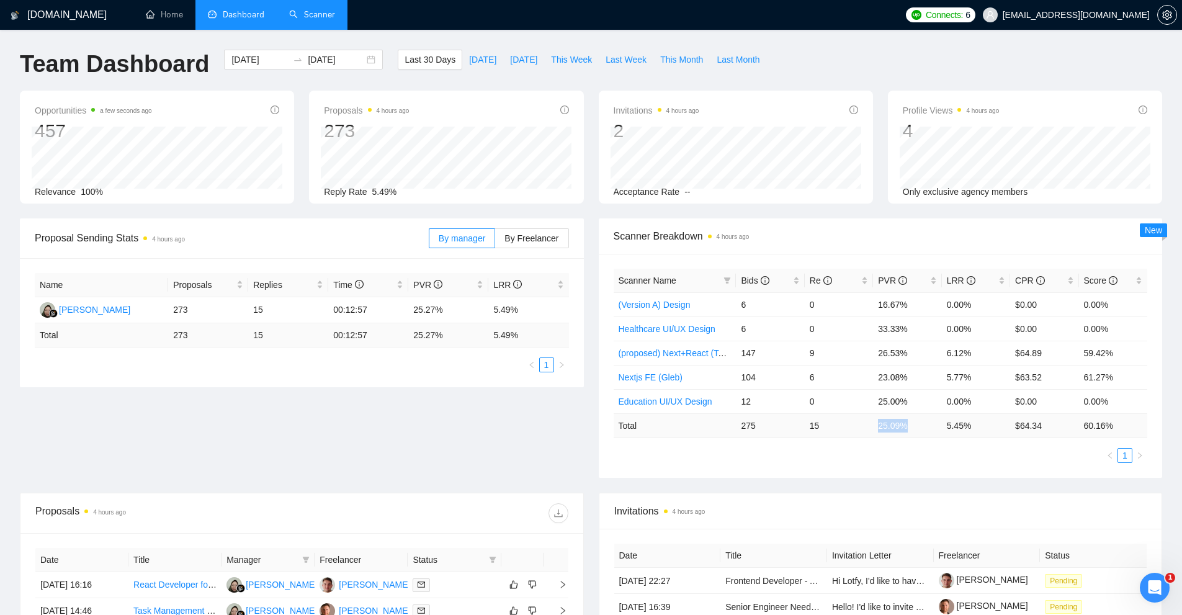
click at [919, 425] on tr "Total 275 15 25.09 % 5.45 % $ 64.34 60.16 %" at bounding box center [881, 425] width 534 height 24
click at [935, 448] on ul "1" at bounding box center [881, 455] width 534 height 15
drag, startPoint x: 941, startPoint y: 427, endPoint x: 999, endPoint y: 430, distance: 58.4
click at [999, 430] on tr "Total 275 15 25.09 % 5.45 % $ 64.34 60.16 %" at bounding box center [881, 425] width 534 height 24
click at [910, 465] on div "Scanner Name Bids Re PVR LRR CPR Score (Version A) Design 6 0 16.67% 0.00% $0.0…" at bounding box center [881, 366] width 564 height 224
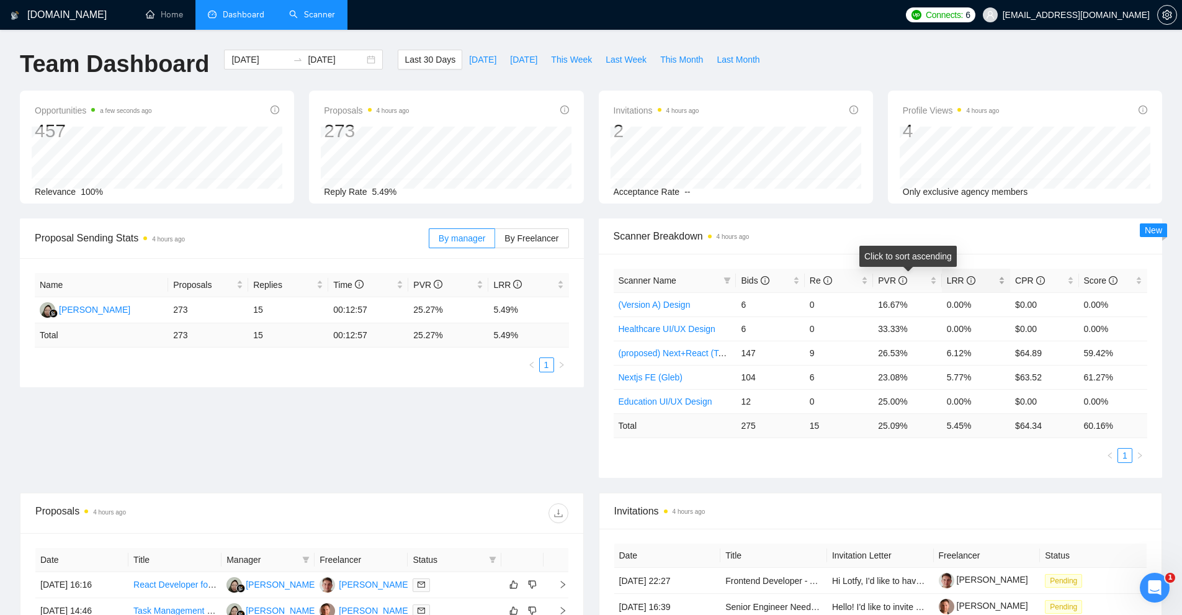
click at [992, 284] on span "LRR" at bounding box center [971, 281] width 49 height 14
click at [990, 284] on span "LRR" at bounding box center [971, 281] width 49 height 14
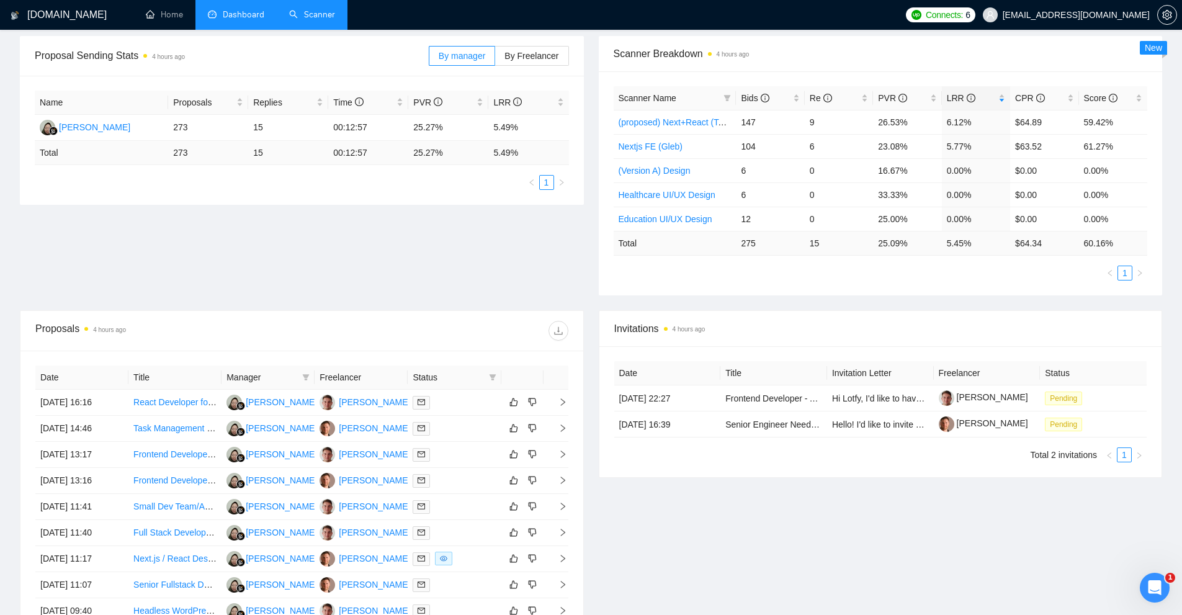
scroll to position [58, 0]
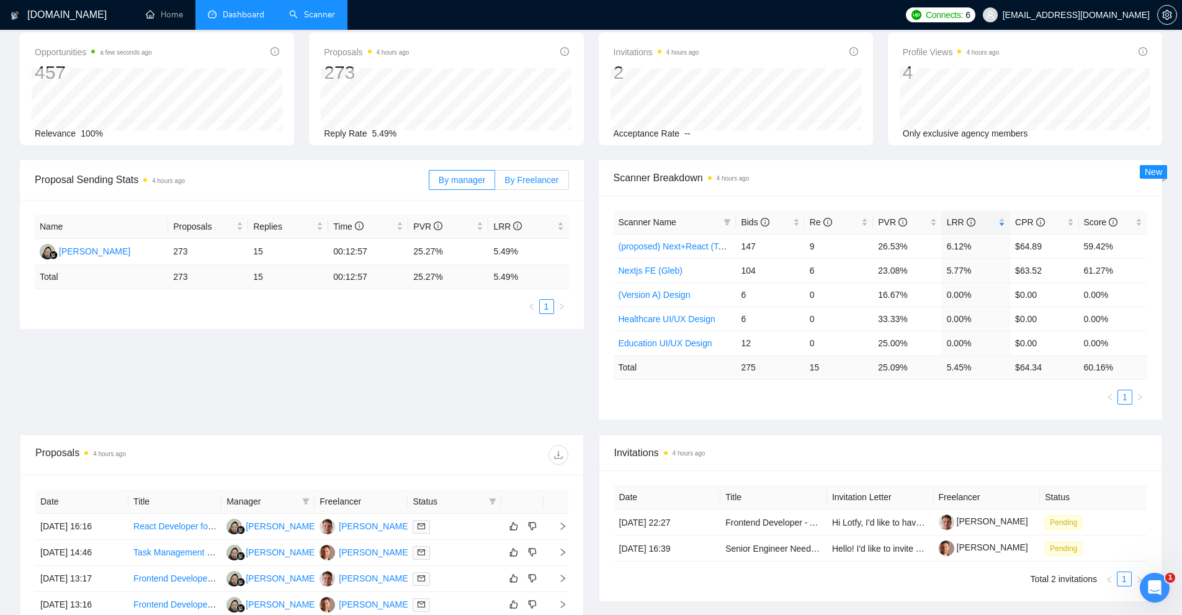
click at [532, 172] on label "By Freelancer" at bounding box center [531, 180] width 73 height 20
click at [495, 183] on input "By Freelancer" at bounding box center [495, 183] width 0 height 0
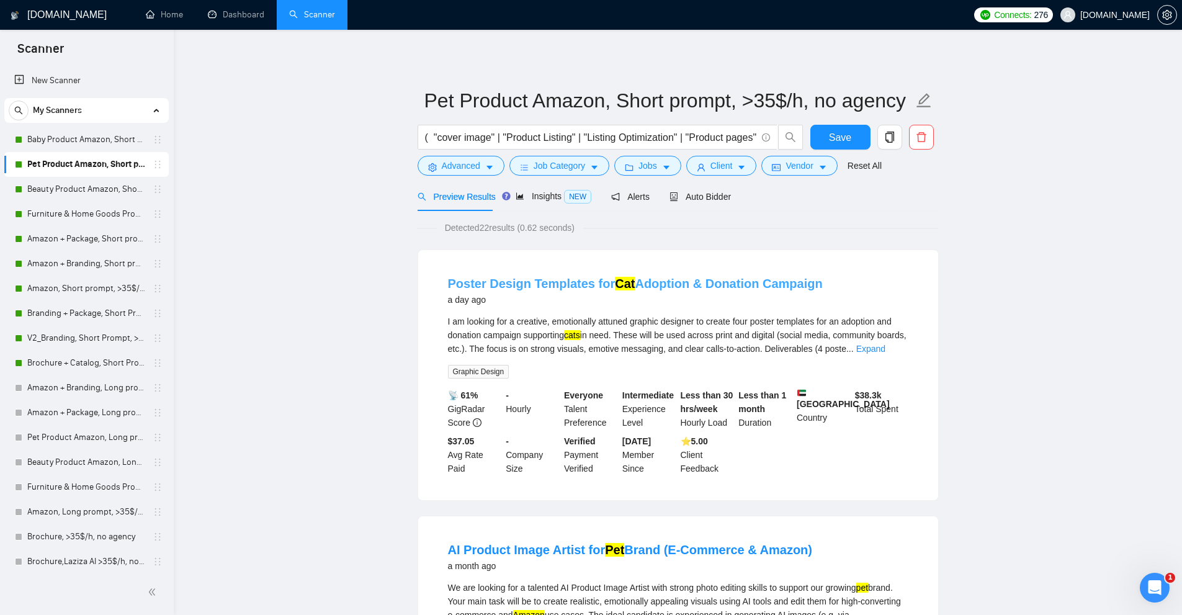
click at [506, 277] on link "Poster Design Templates for Cat Adoption & Donation Campaign" at bounding box center [635, 284] width 375 height 14
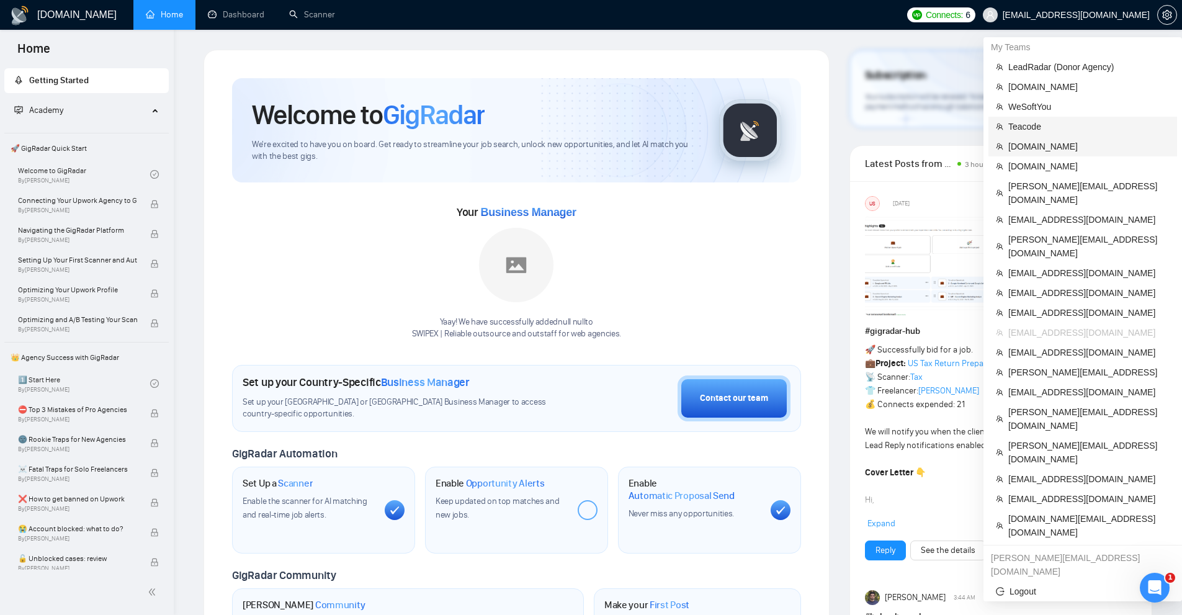
click at [1037, 140] on span "[DOMAIN_NAME]" at bounding box center [1088, 147] width 161 height 14
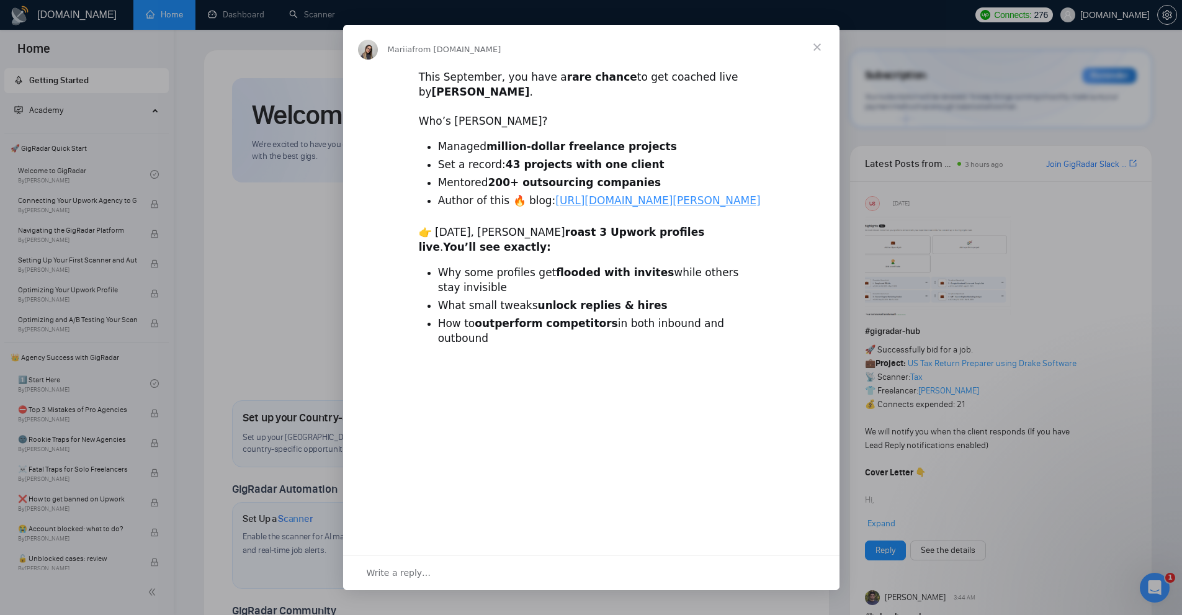
click at [313, 14] on div "Intercom messenger" at bounding box center [591, 307] width 1182 height 615
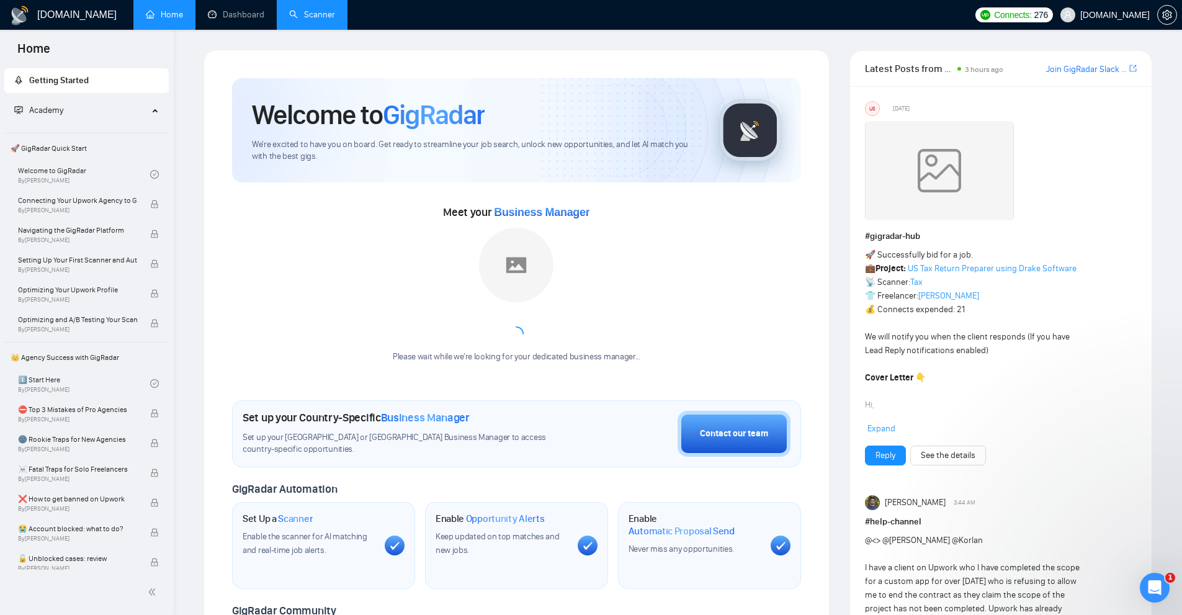
click at [319, 15] on link "Scanner" at bounding box center [312, 14] width 46 height 11
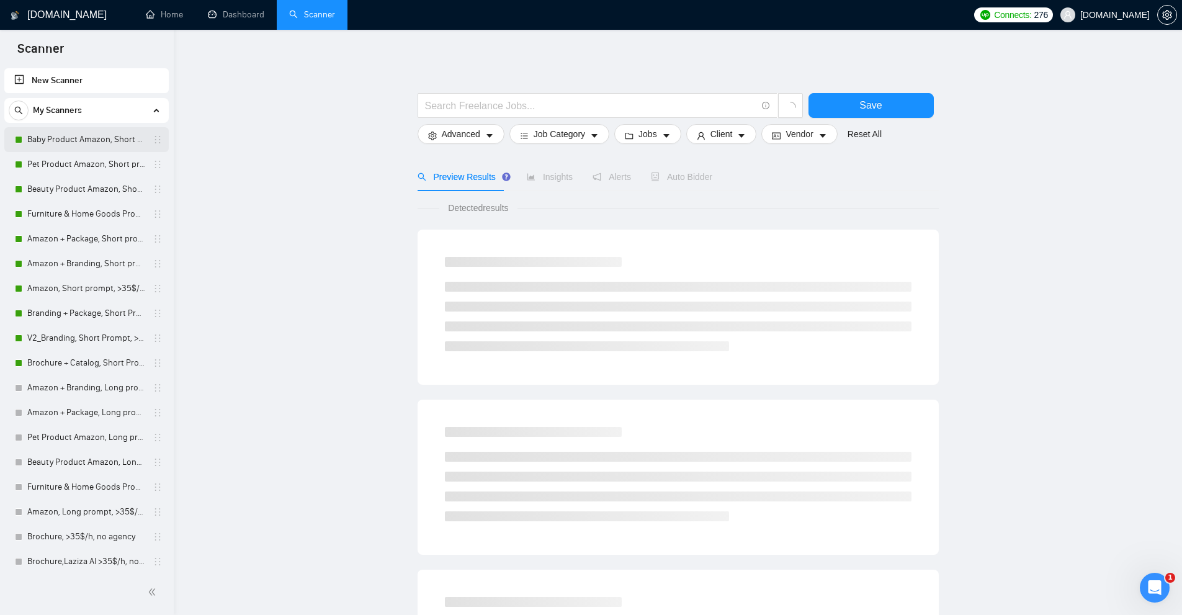
click at [89, 146] on link "Baby Product Amazon, Short prompt, >35$/h, no agency" at bounding box center [86, 139] width 118 height 25
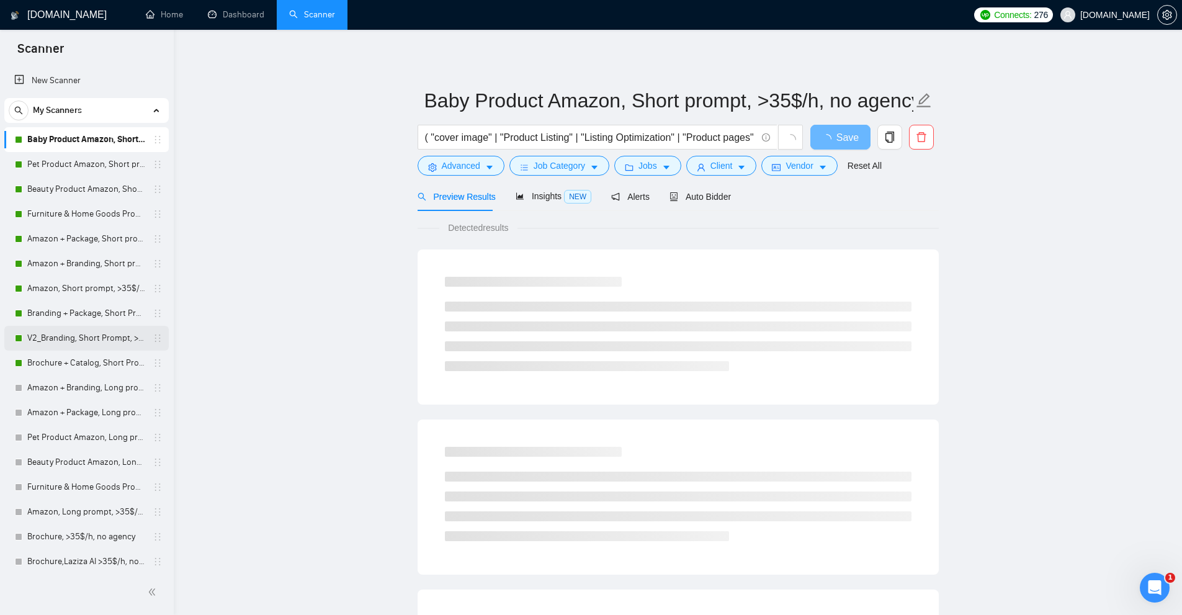
click at [84, 346] on link "V2_Branding, Short Prompt, >36$/h, no agency" at bounding box center [86, 338] width 118 height 25
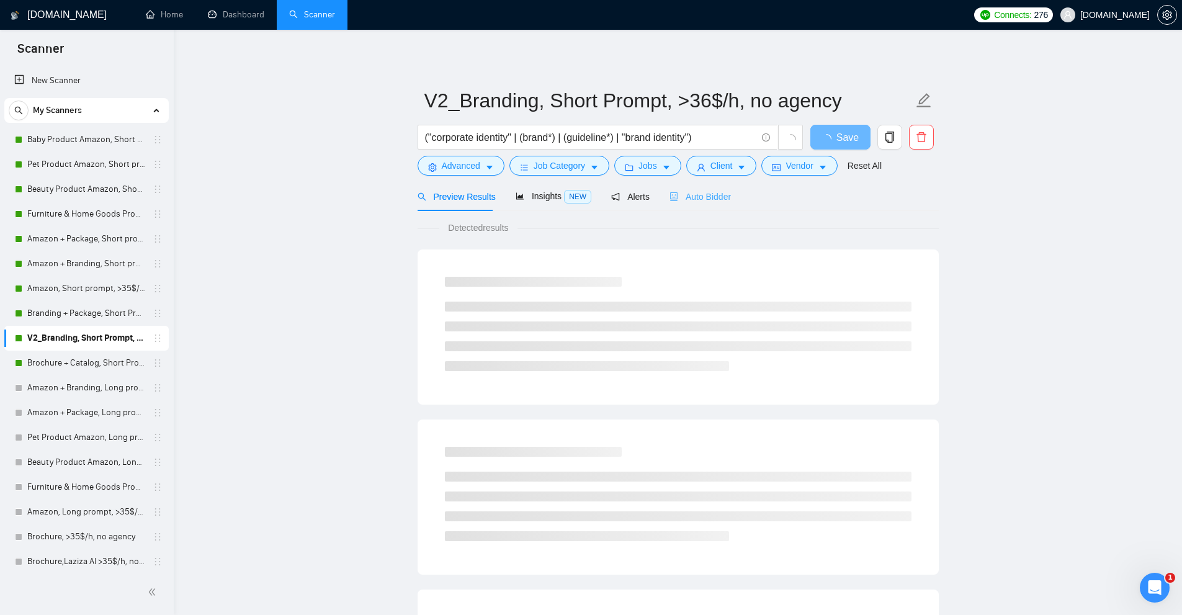
click at [723, 204] on div "Auto Bidder" at bounding box center [699, 196] width 61 height 29
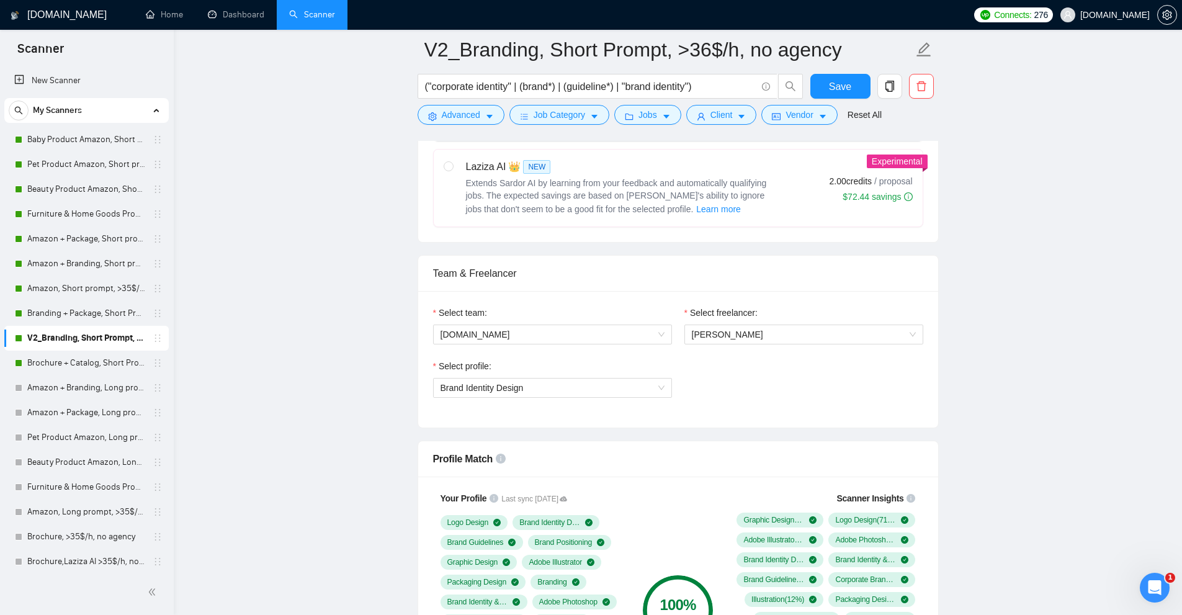
scroll to position [198, 0]
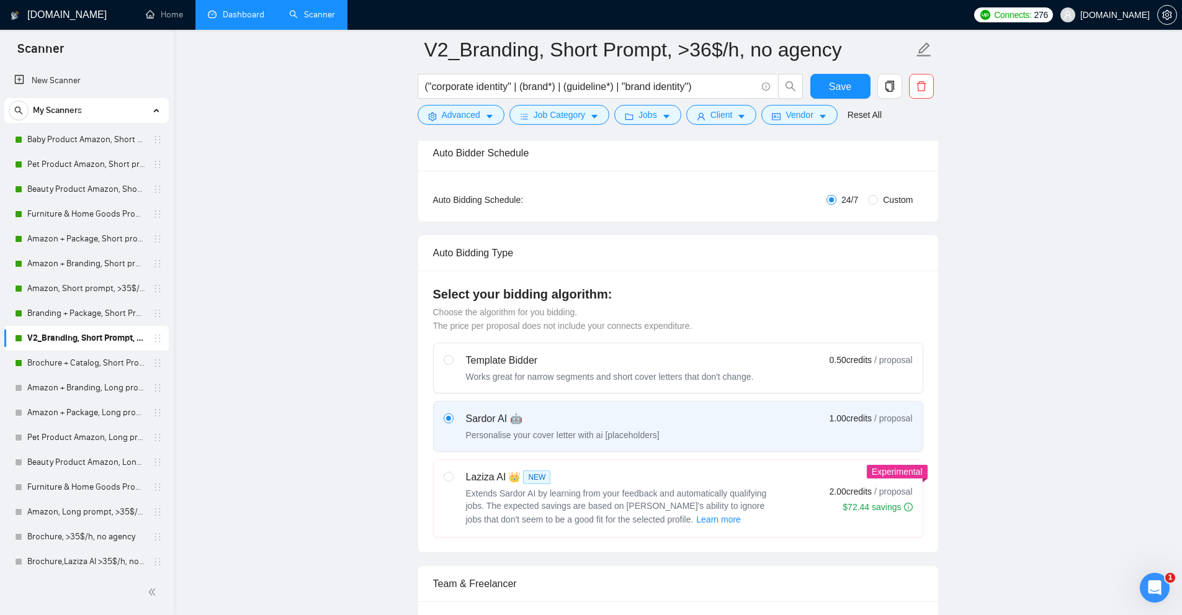
click at [226, 9] on link "Dashboard" at bounding box center [236, 14] width 56 height 11
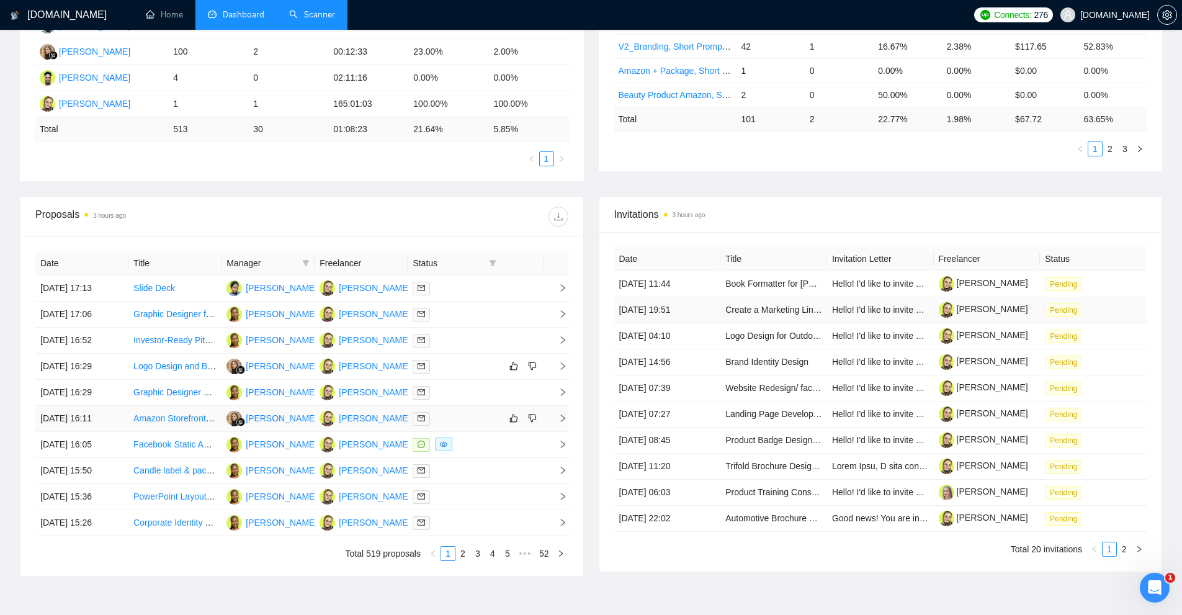
scroll to position [372, 0]
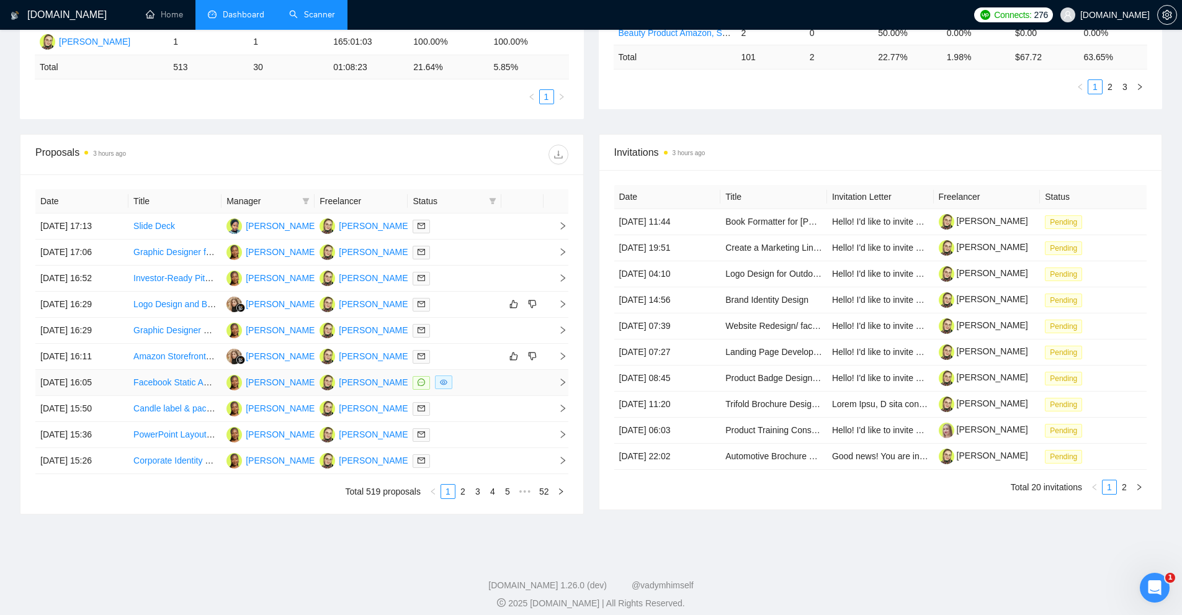
click at [476, 380] on div at bounding box center [454, 382] width 83 height 14
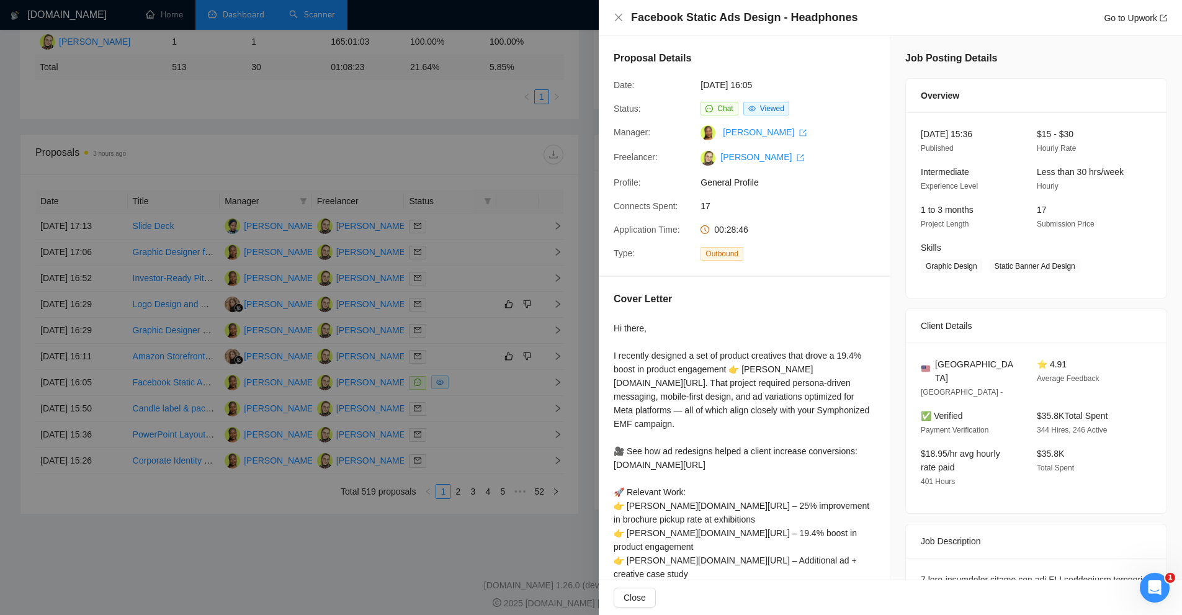
click at [467, 383] on div at bounding box center [591, 307] width 1182 height 615
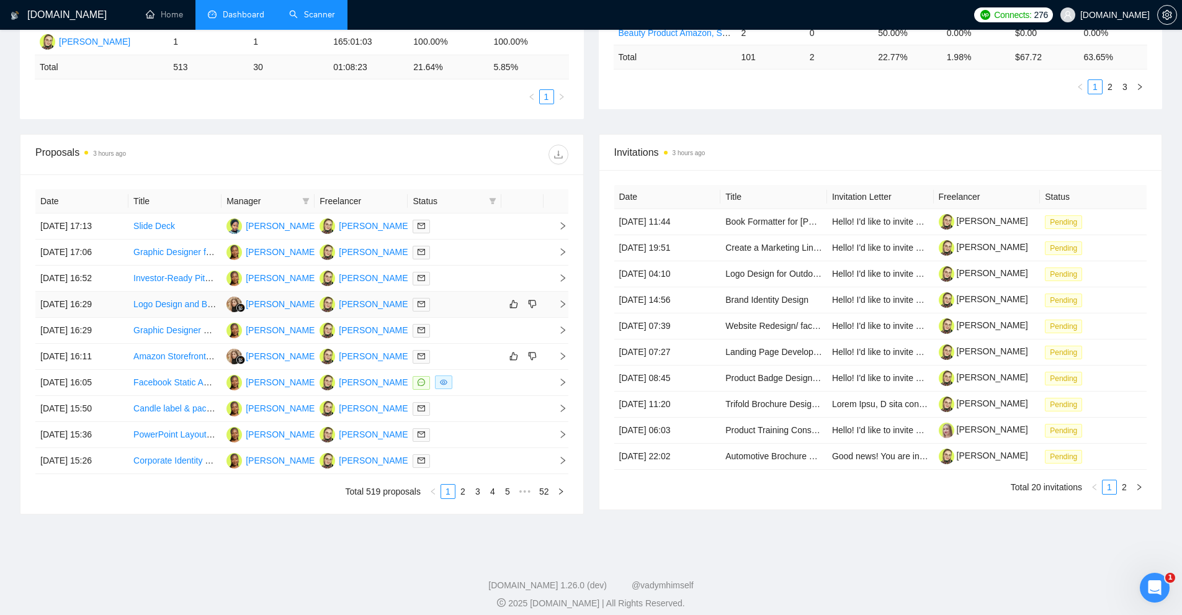
click at [449, 313] on td at bounding box center [454, 305] width 93 height 26
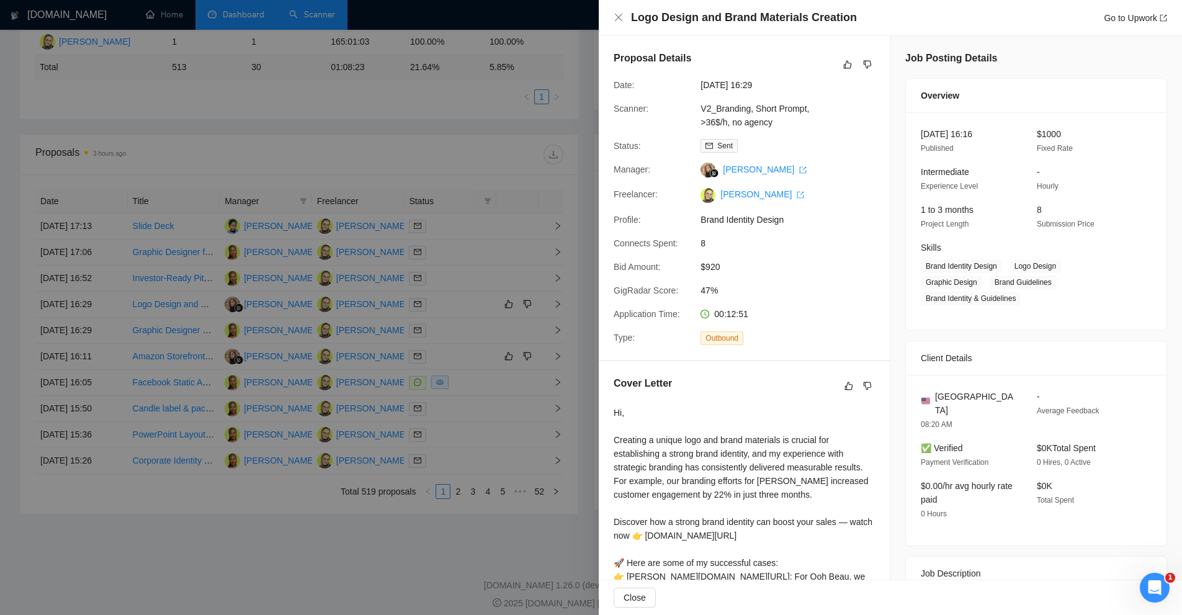
click at [353, 313] on div at bounding box center [591, 307] width 1182 height 615
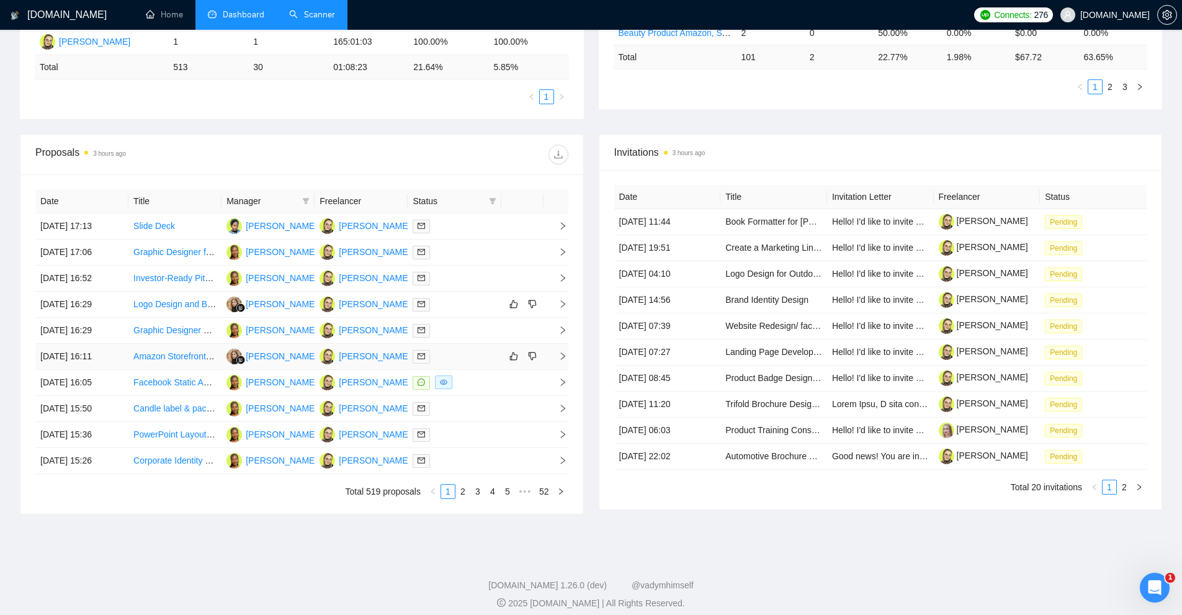
click at [472, 354] on div at bounding box center [454, 356] width 83 height 14
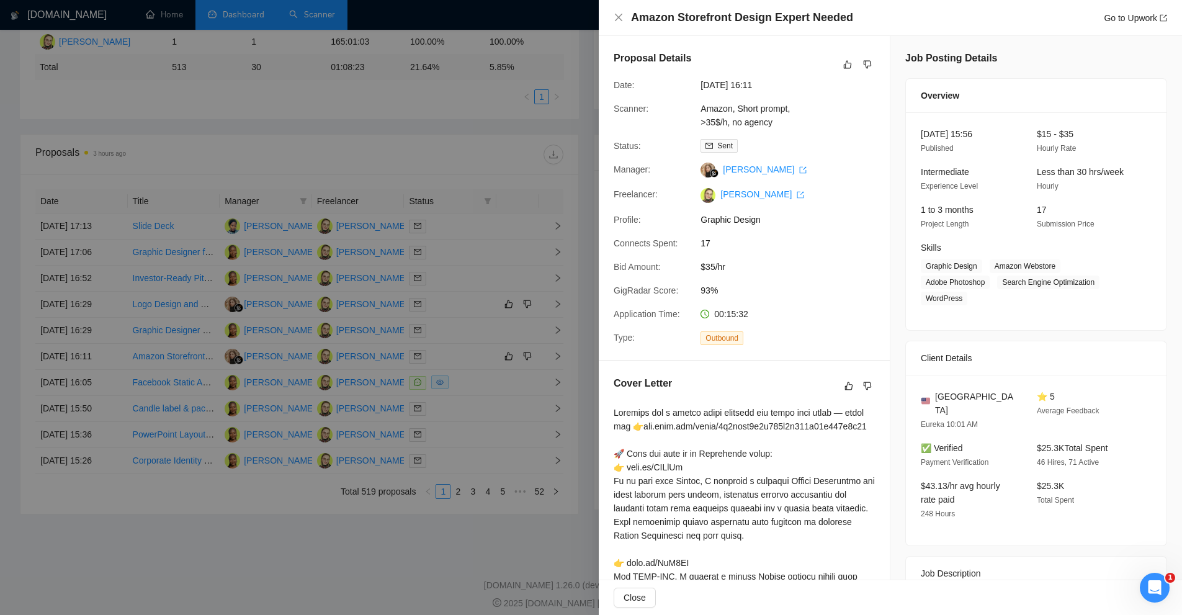
scroll to position [228, 0]
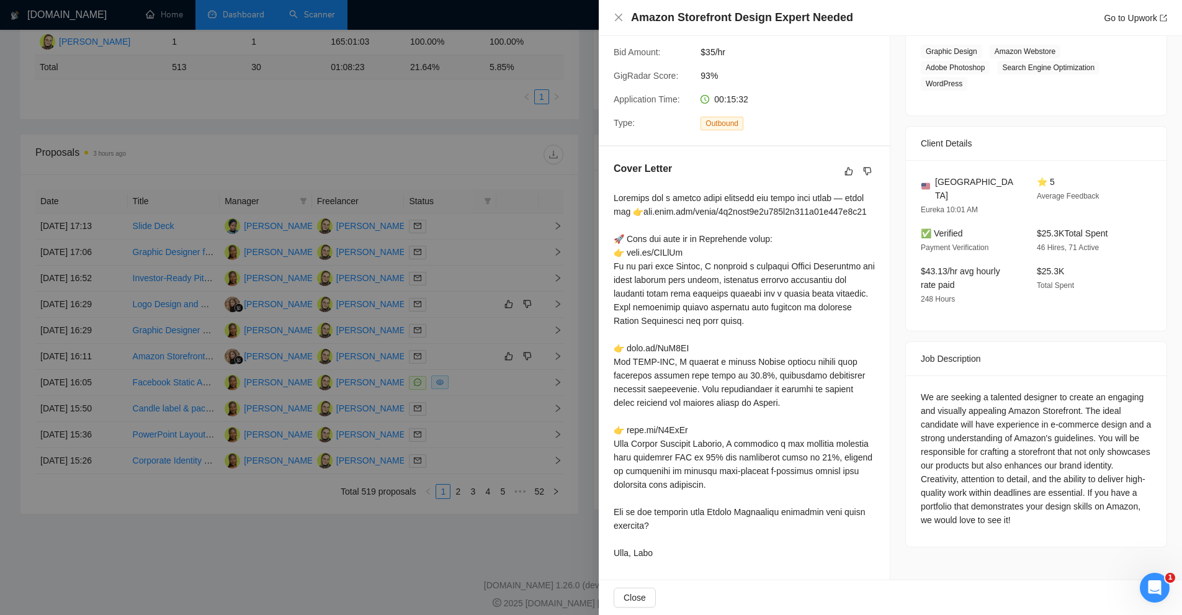
click at [558, 319] on div at bounding box center [591, 307] width 1182 height 615
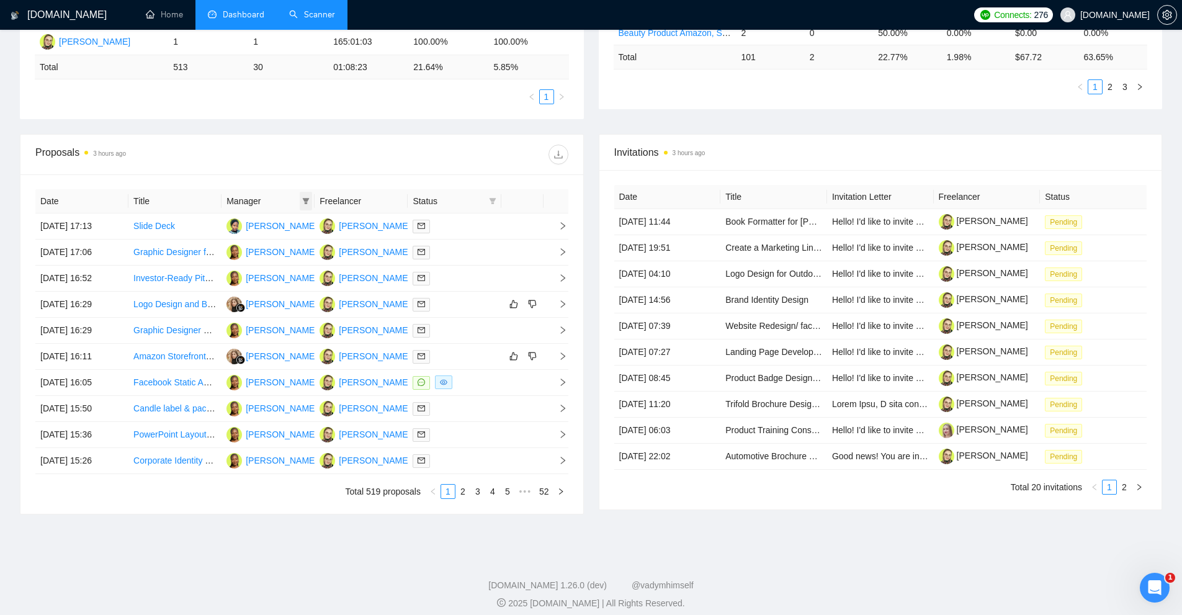
click at [307, 204] on icon "filter" at bounding box center [305, 200] width 7 height 7
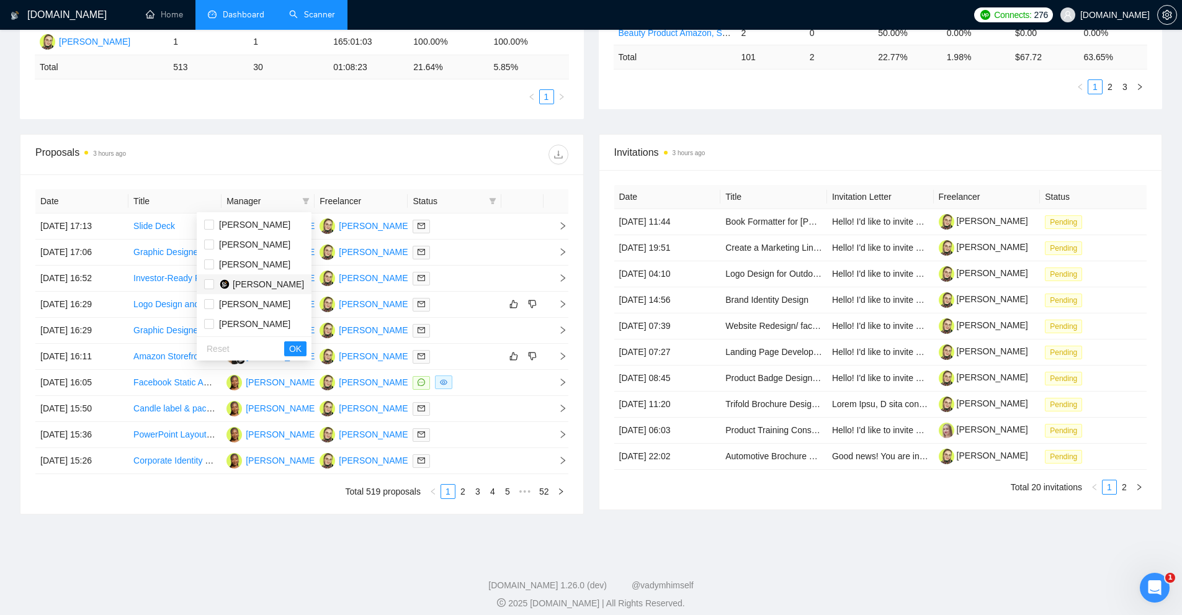
click at [262, 279] on span "[PERSON_NAME]" at bounding box center [268, 284] width 71 height 10
checkbox input "true"
click button "OK"
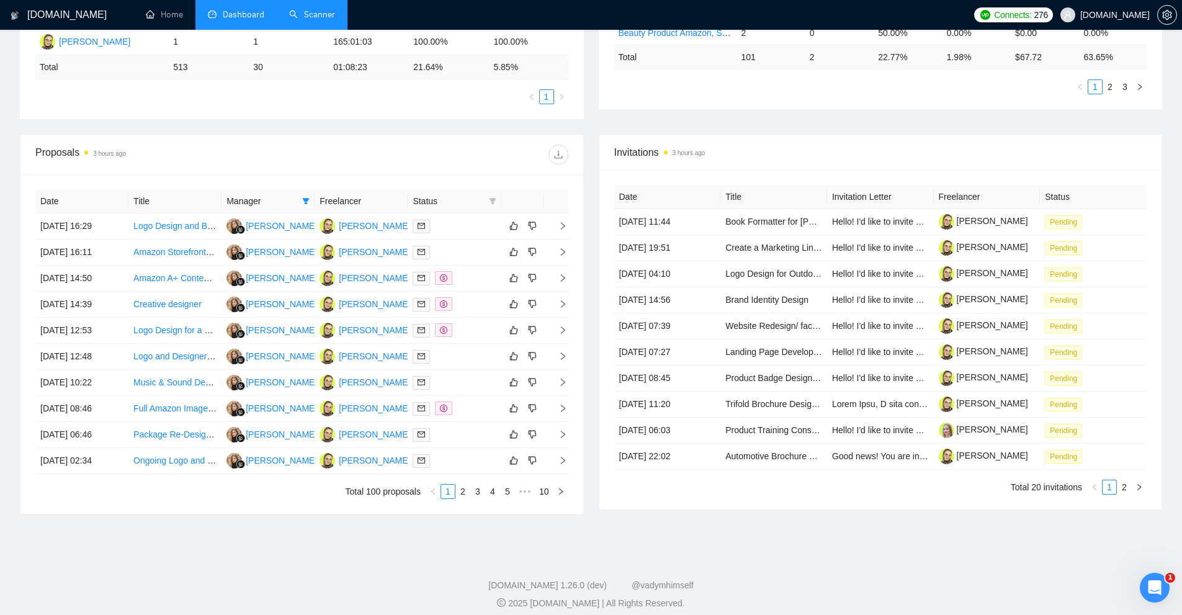
click div "Date Title Manager Freelancer Status [DATE] 16:29 Logo Design and Brand Materia…"
click link "2"
click div "Viewed - The proposal has been viewed"
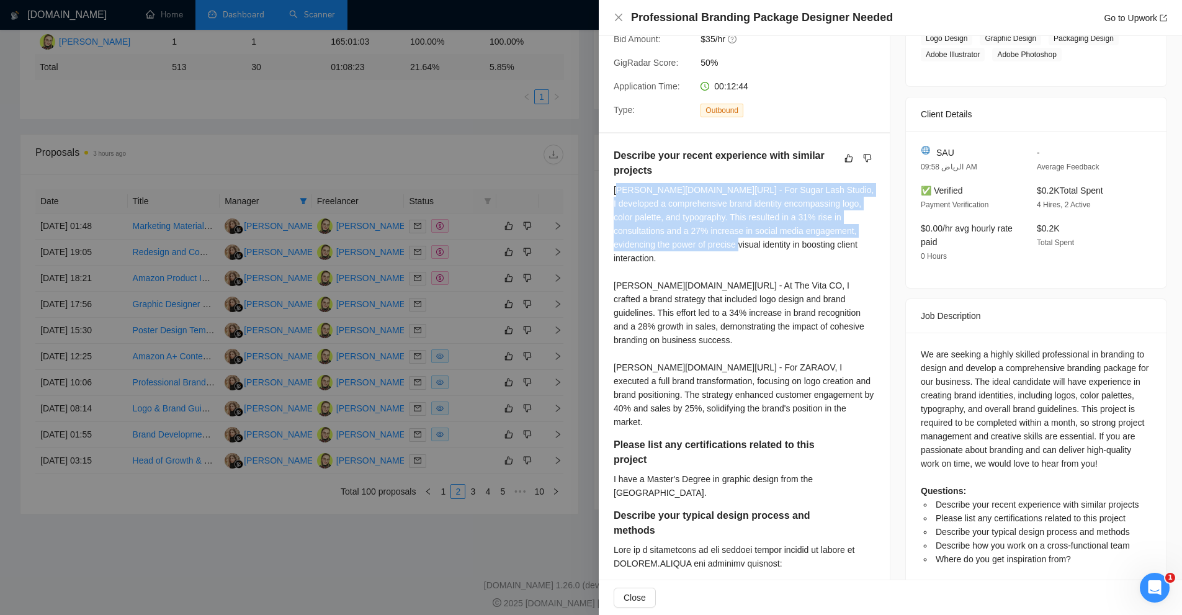
drag, startPoint x: 651, startPoint y: 216, endPoint x: 731, endPoint y: 269, distance: 95.8
click div "[PERSON_NAME][DOMAIN_NAME][URL] - For Sugar Lash Studio, I developed a comprehe…"
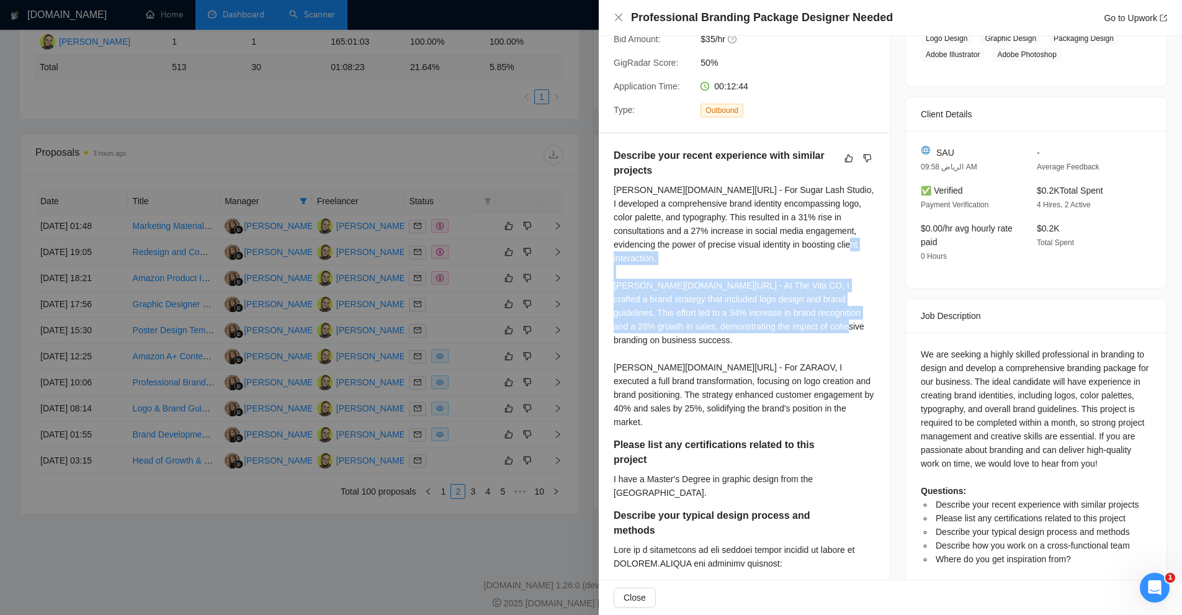
drag, startPoint x: 612, startPoint y: 267, endPoint x: 679, endPoint y: 324, distance: 88.1
click div "Describe your recent experience with similar projects [PERSON_NAME][DOMAIN_NAME…"
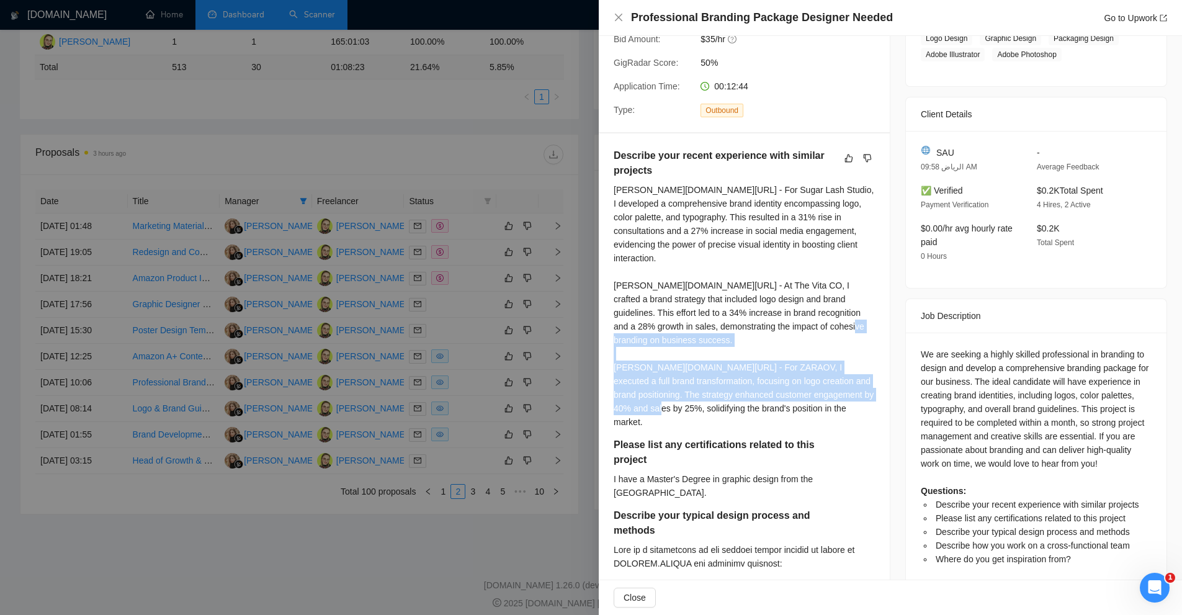
drag, startPoint x: 607, startPoint y: 350, endPoint x: 781, endPoint y: 406, distance: 183.1
click div "Describe your recent experience with similar projects [PERSON_NAME][DOMAIN_NAME…"
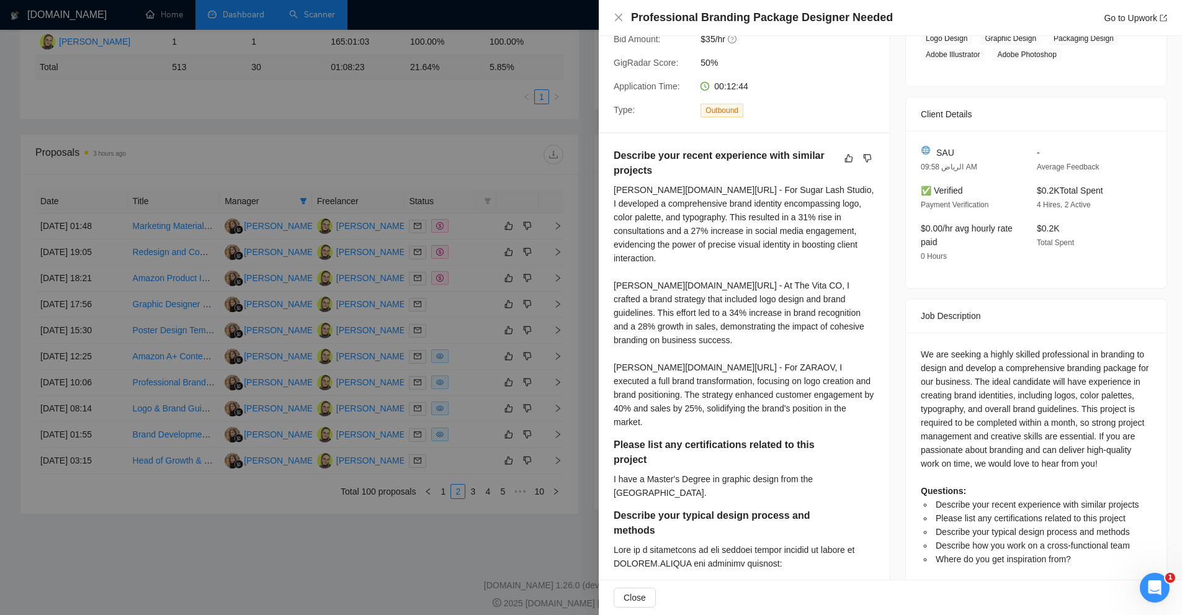
scroll to position [476, 0]
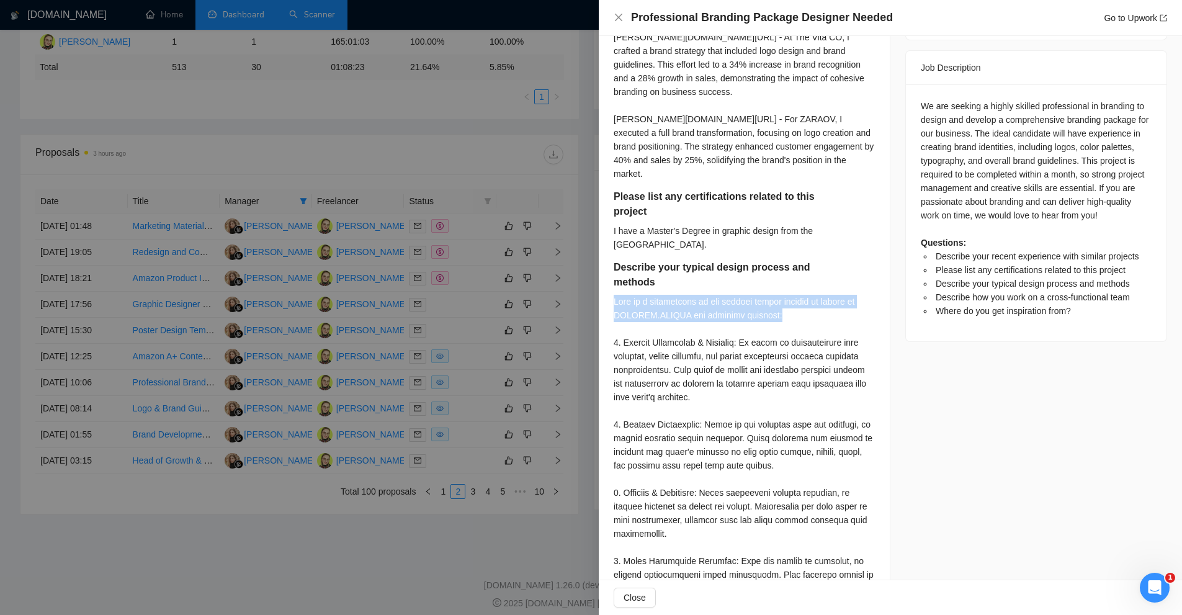
drag, startPoint x: 658, startPoint y: 269, endPoint x: 799, endPoint y: 293, distance: 143.4
click div "Describe your recent experience with similar projects [PERSON_NAME][DOMAIN_NAME…"
click div
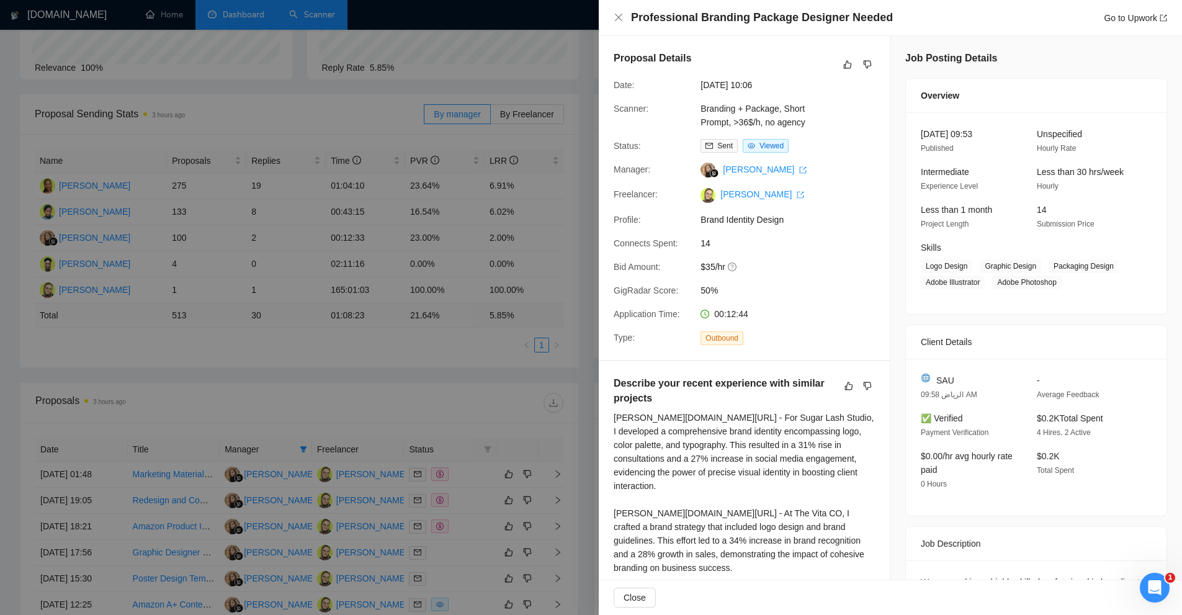
scroll to position [382, 0]
